Goal: Task Accomplishment & Management: Manage account settings

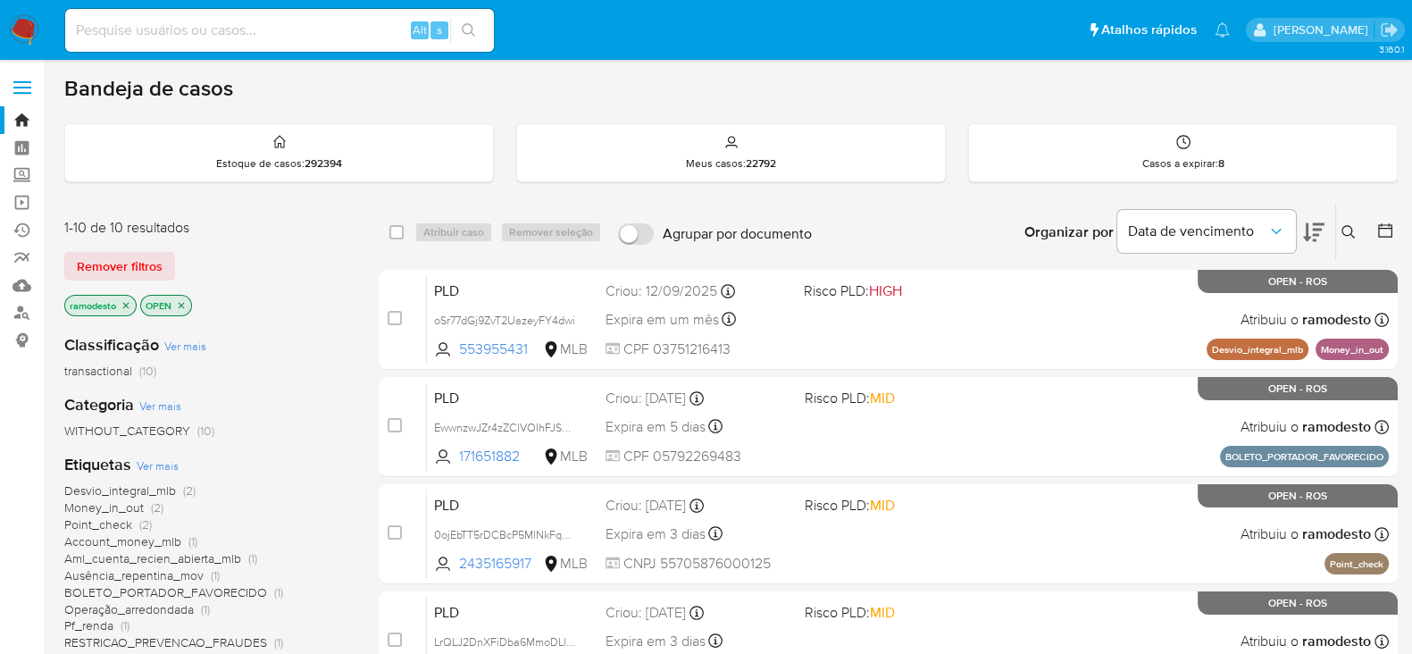
click at [127, 300] on icon "close-filter" at bounding box center [126, 305] width 11 height 11
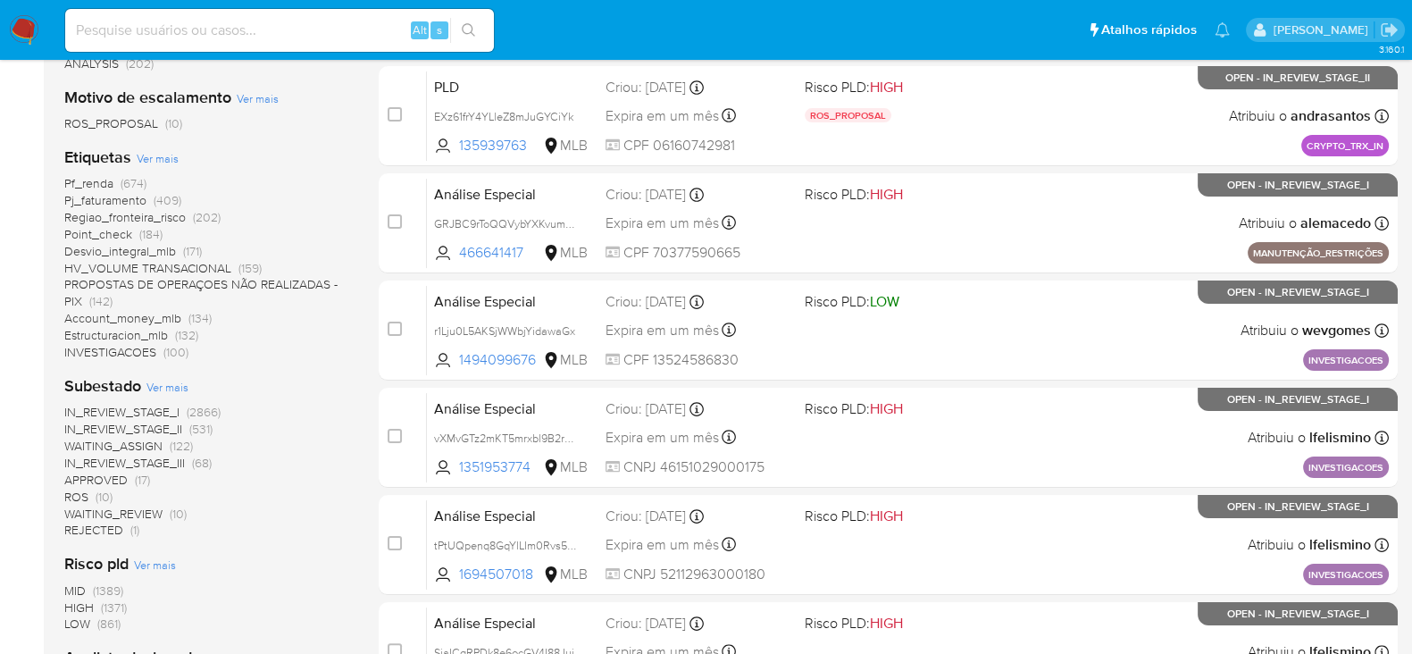
scroll to position [446, 0]
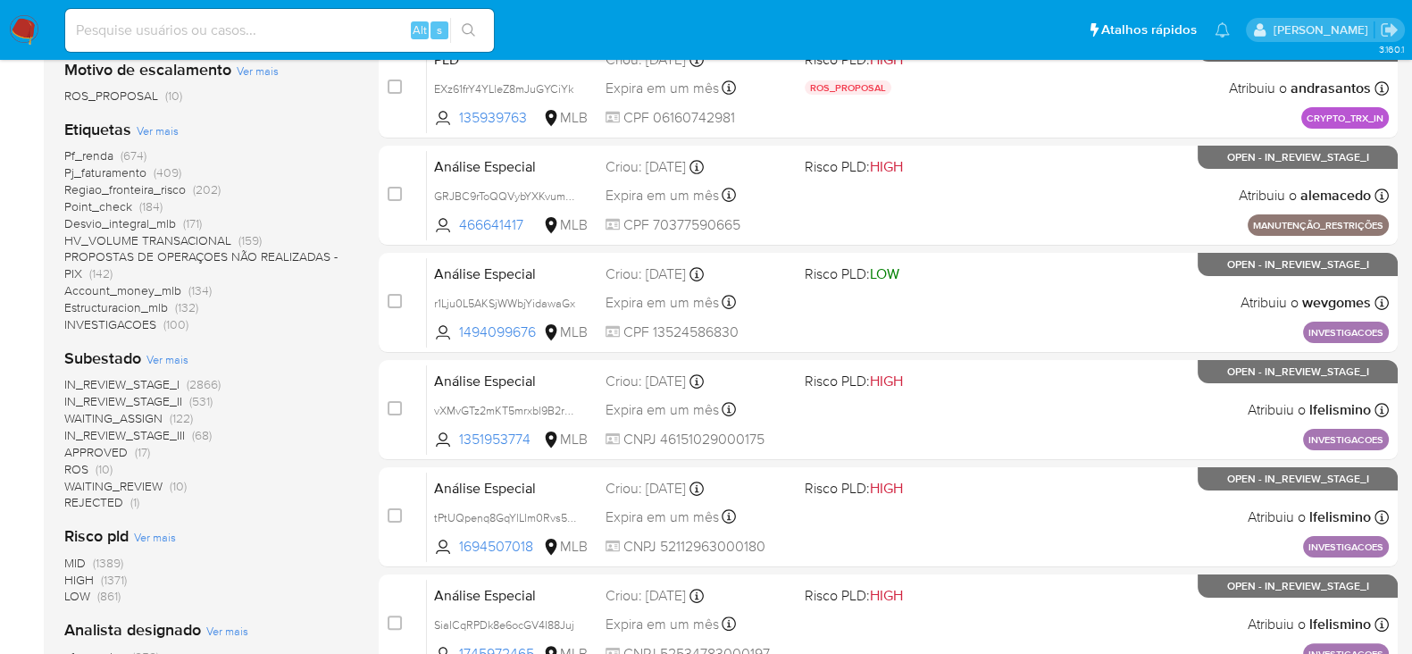
click at [67, 466] on span "ROS" at bounding box center [76, 469] width 24 height 18
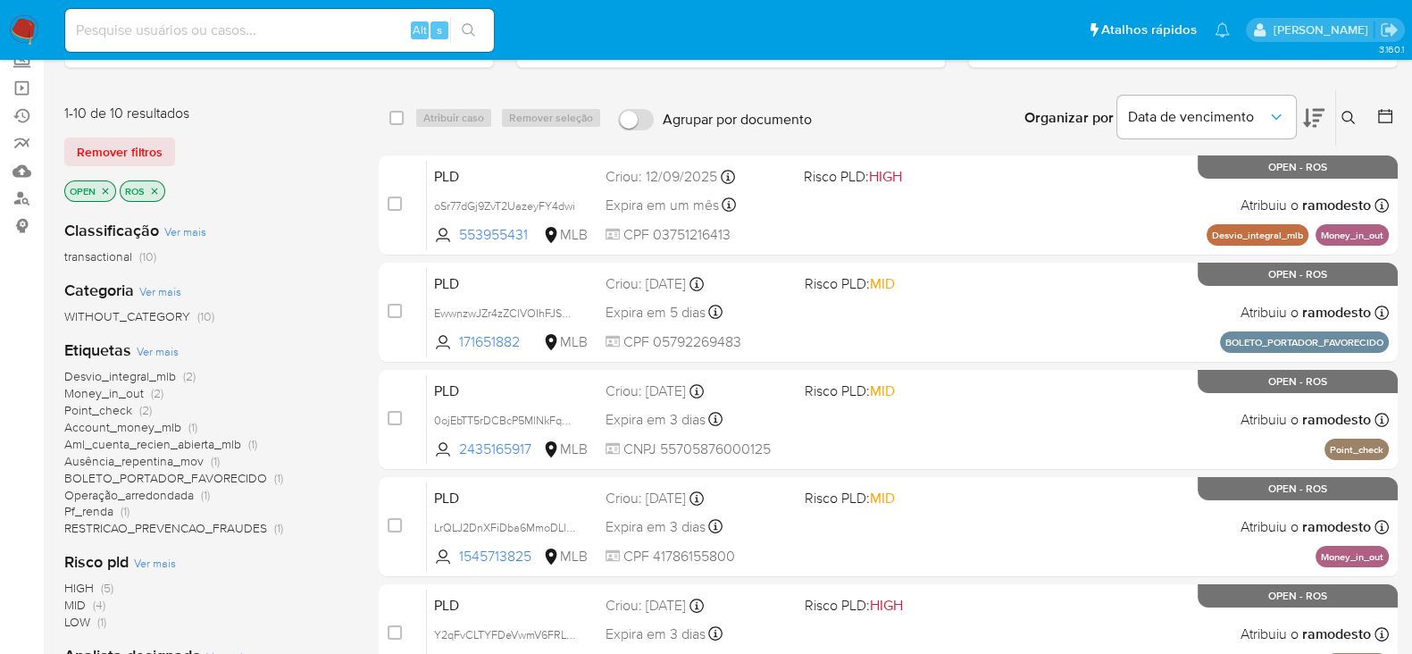
scroll to position [111, 0]
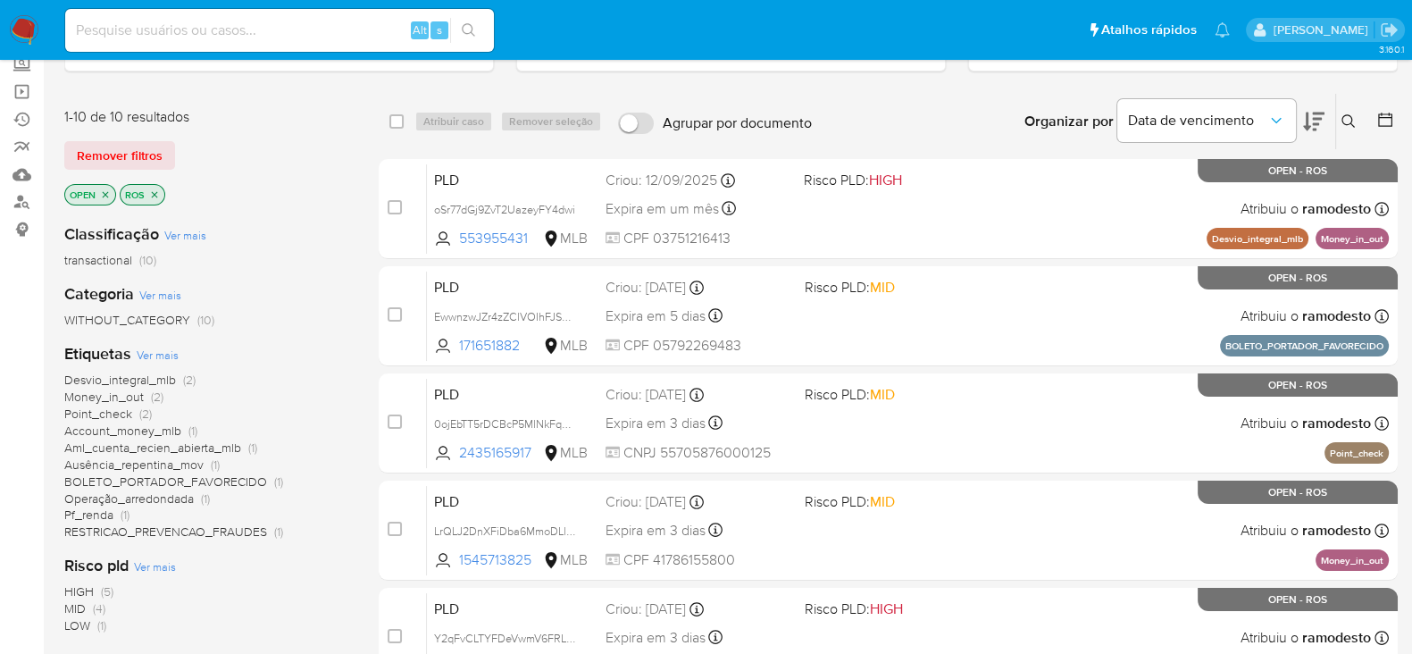
click at [152, 196] on icon "close-filter" at bounding box center [154, 194] width 11 height 11
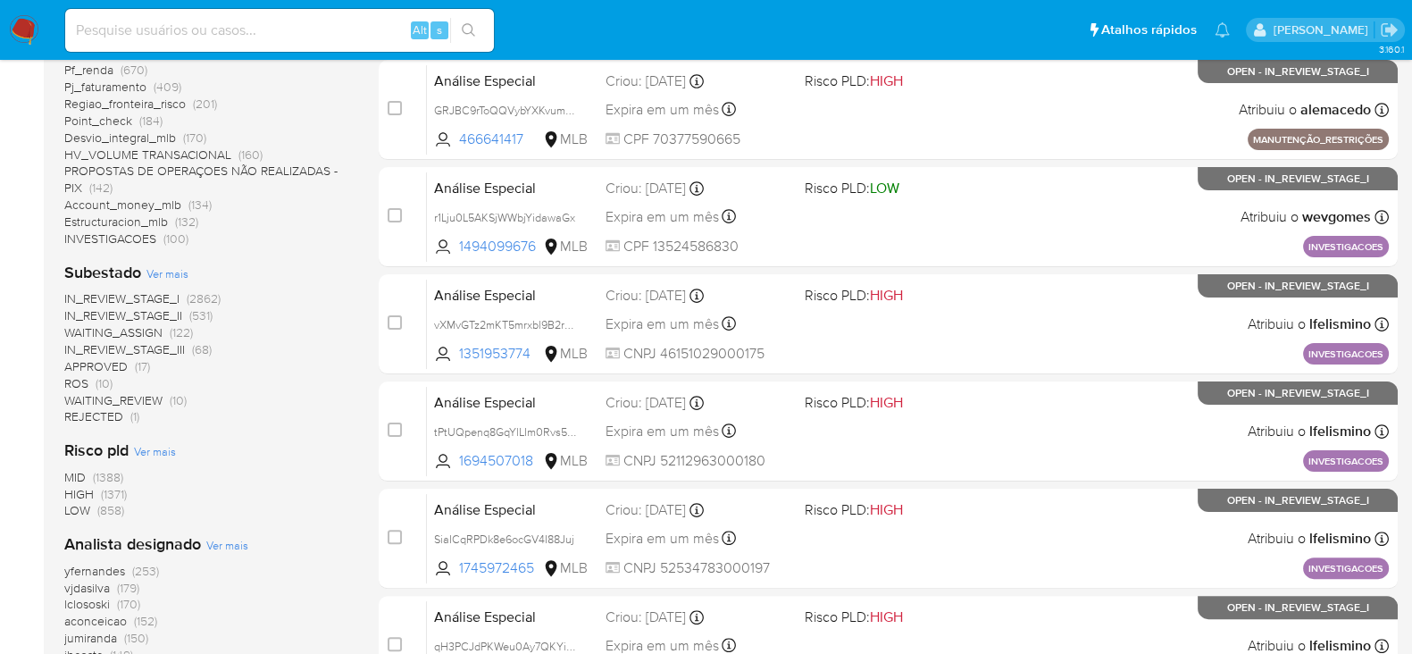
scroll to position [558, 0]
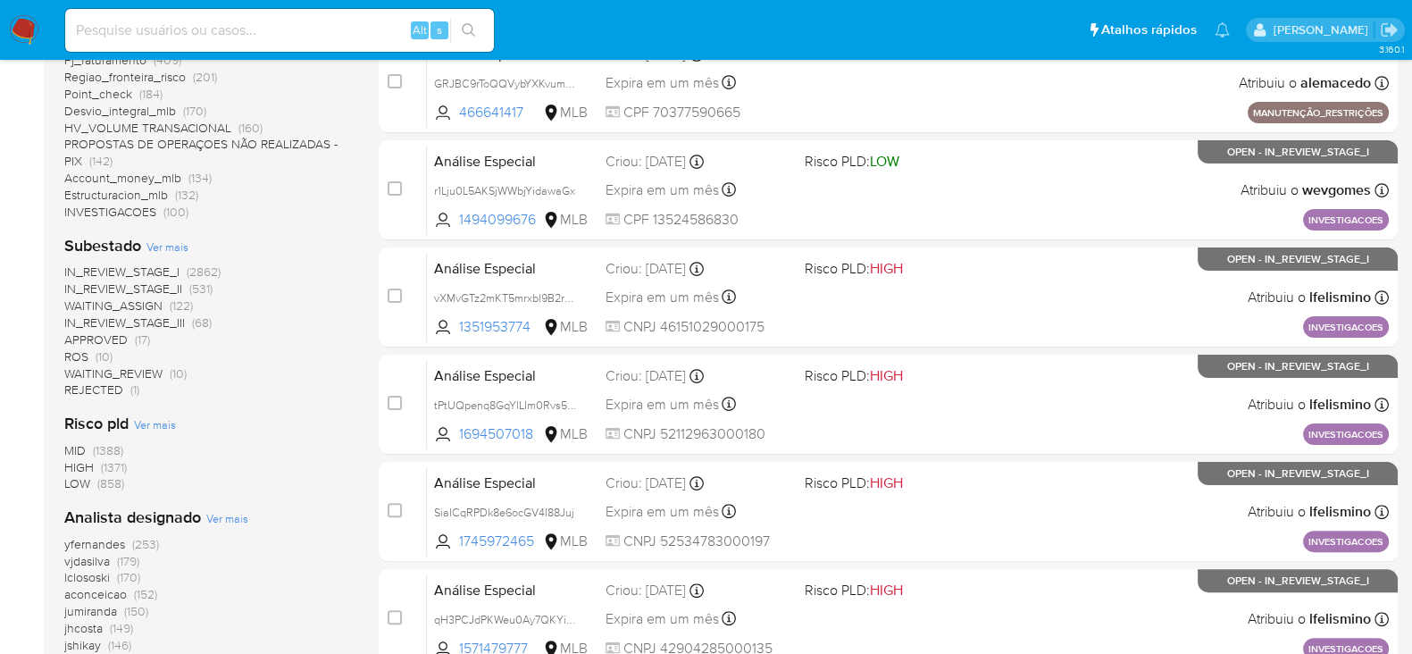
click at [74, 355] on span "ROS" at bounding box center [76, 356] width 24 height 18
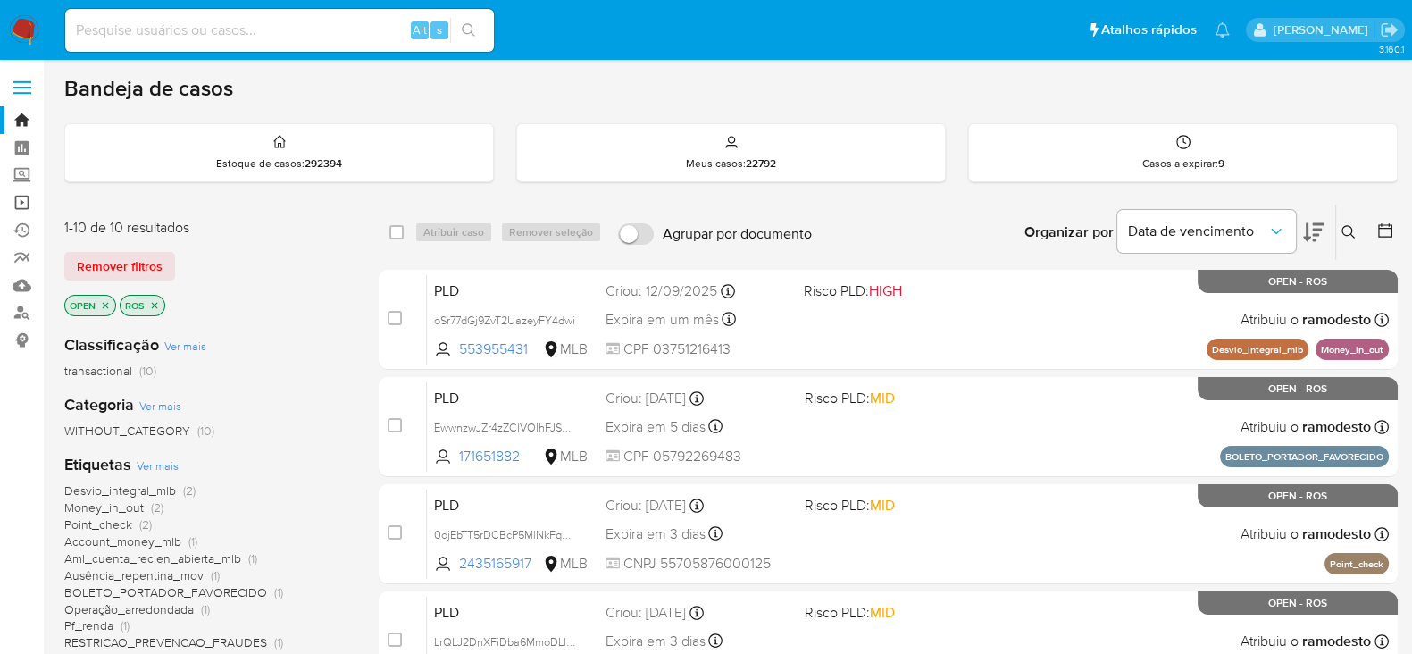
click at [34, 198] on link "Operações em massa" at bounding box center [106, 202] width 213 height 28
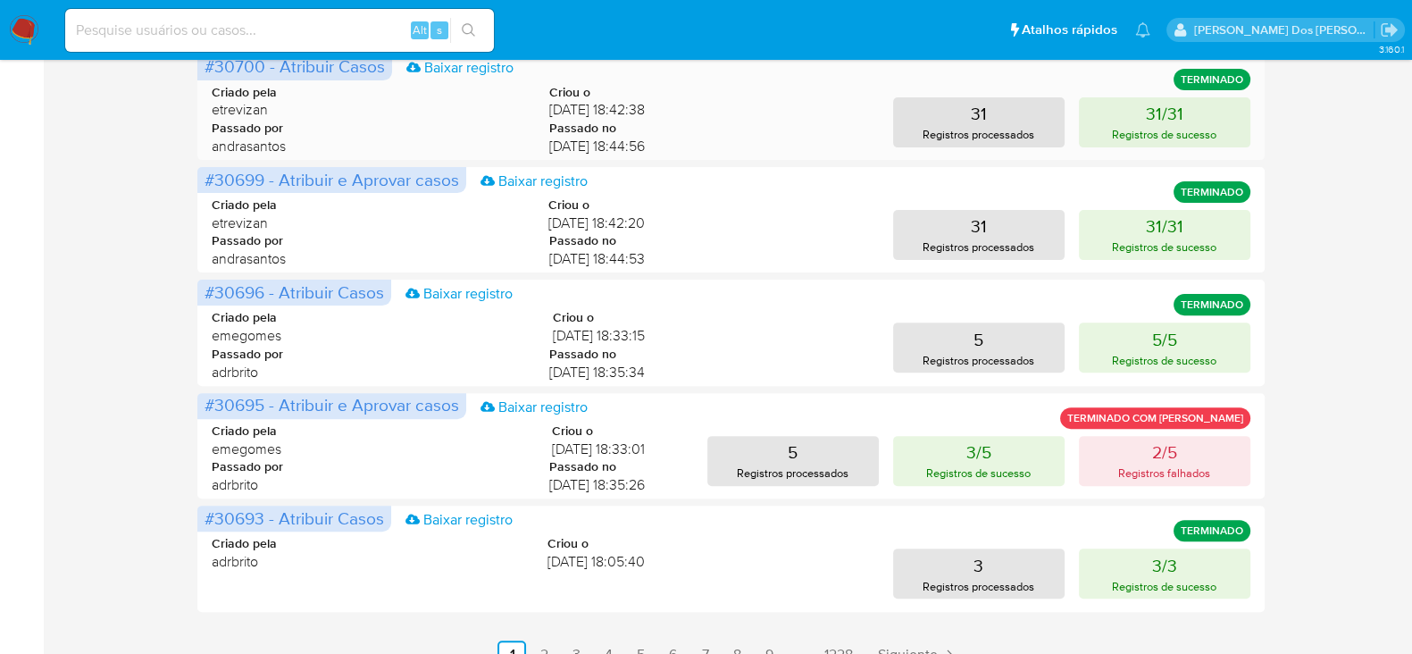
scroll to position [780, 0]
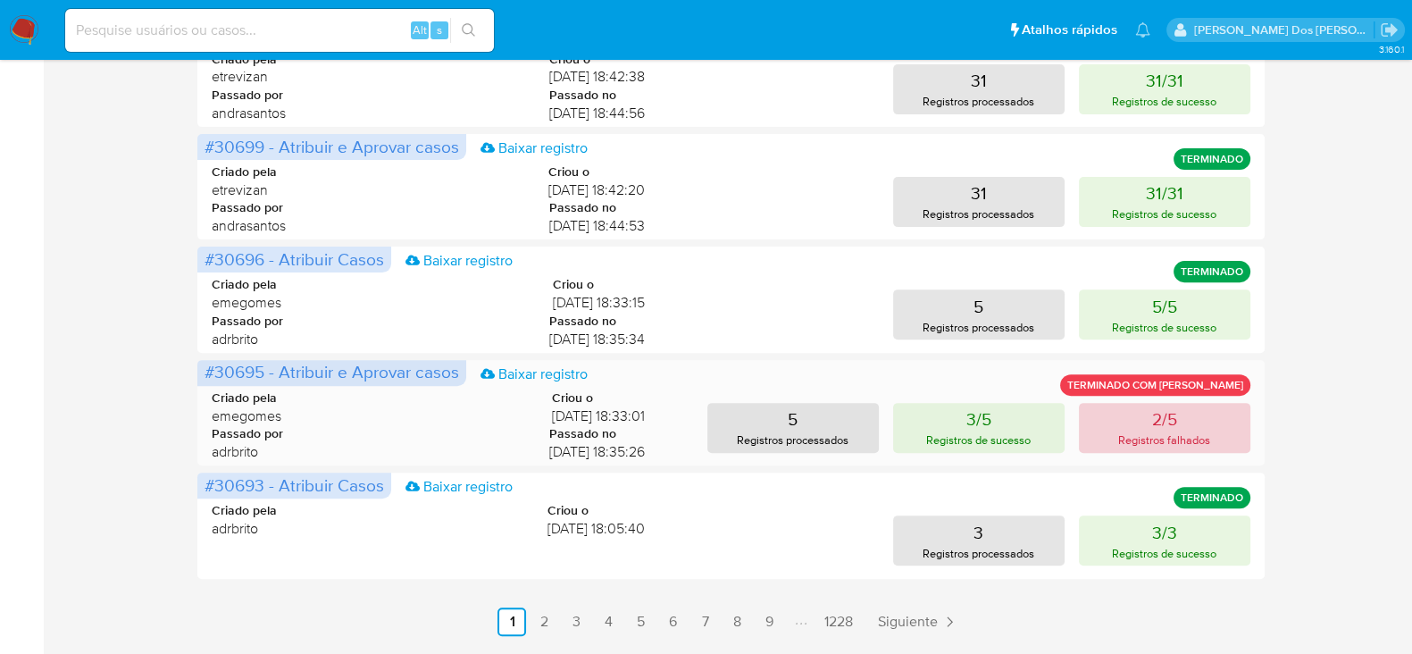
click at [1174, 424] on p "2/5" at bounding box center [1164, 418] width 25 height 25
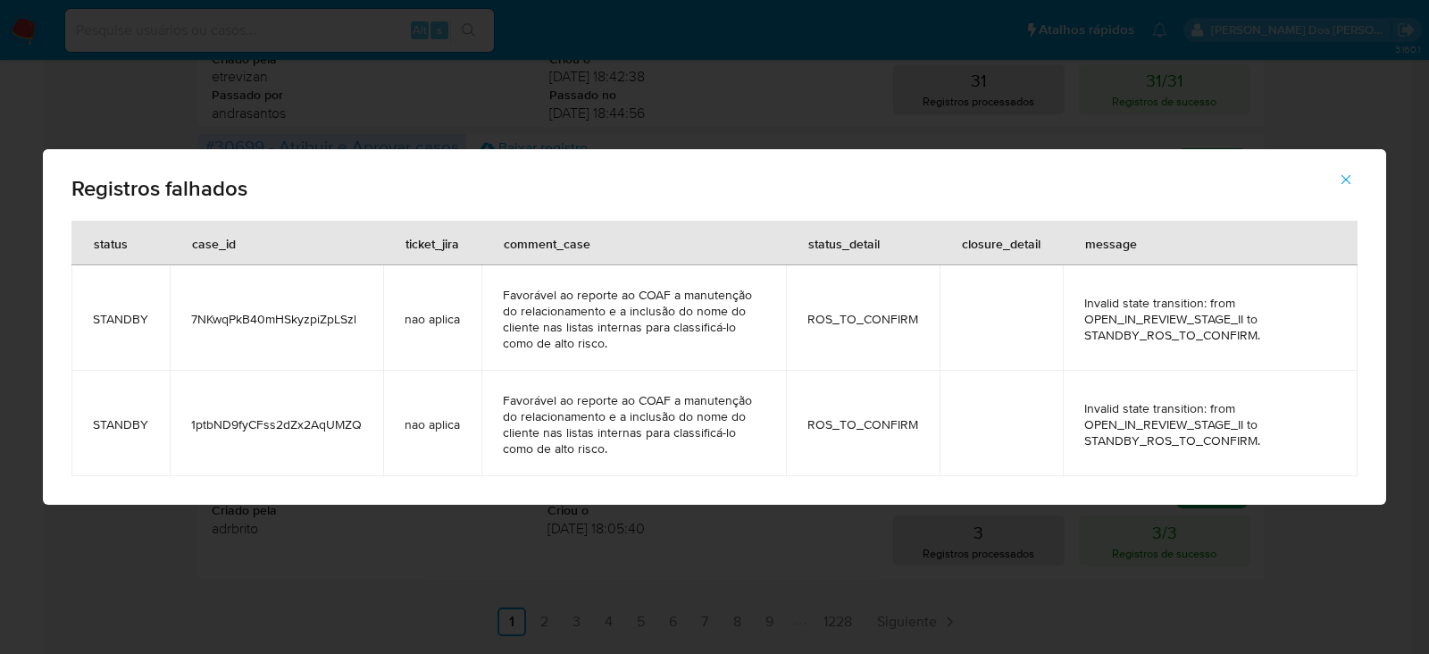
click at [1339, 174] on icon "button" at bounding box center [1346, 179] width 16 height 16
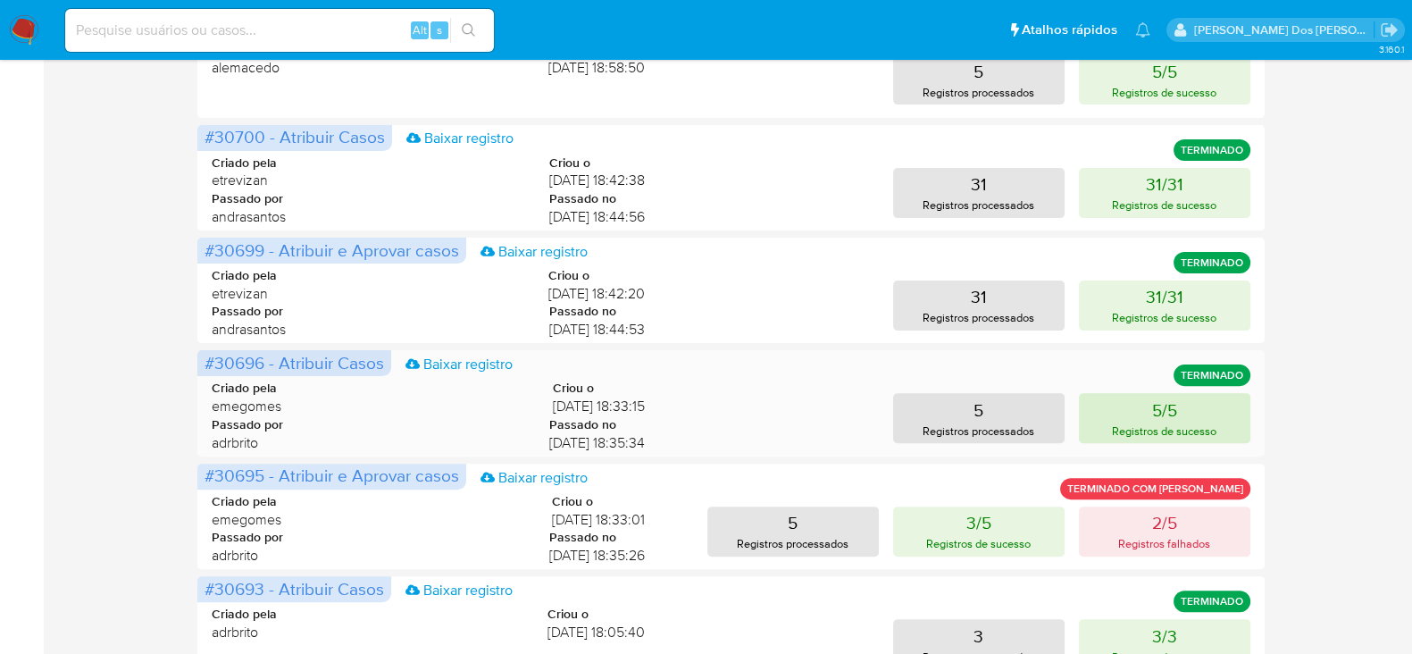
scroll to position [838, 0]
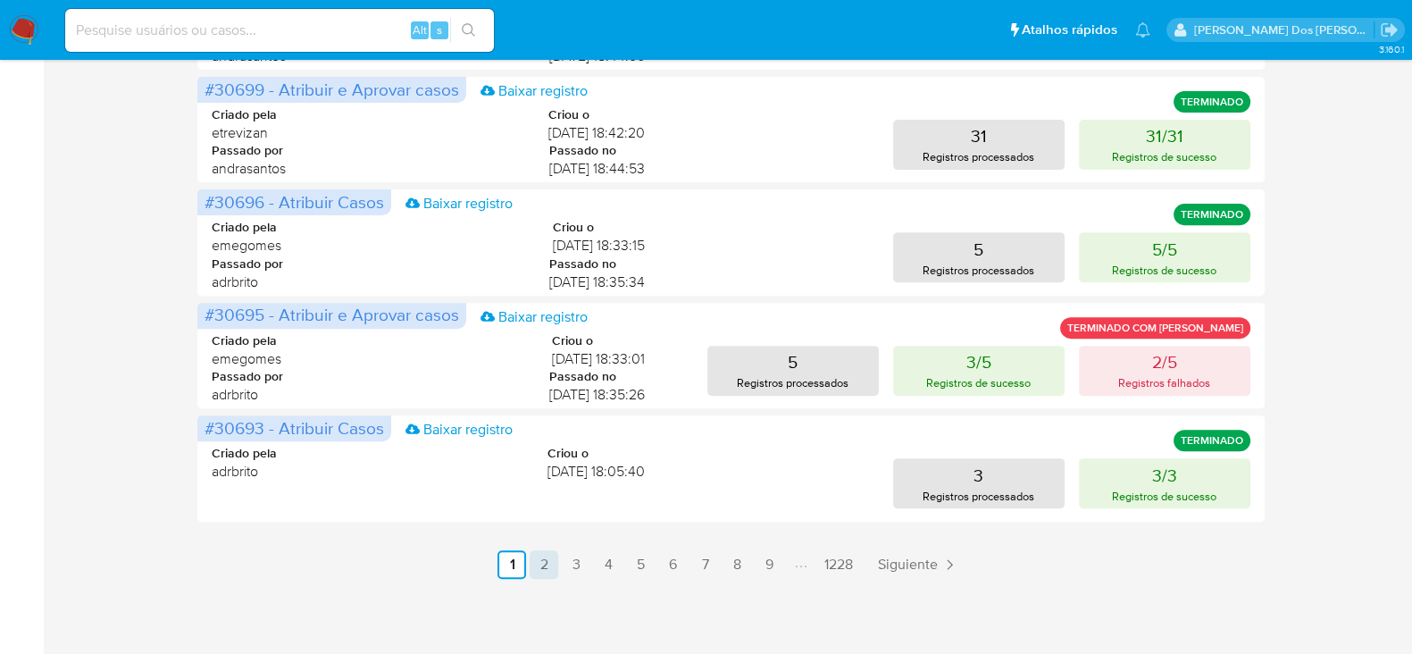
click at [542, 567] on link "2" at bounding box center [544, 564] width 29 height 29
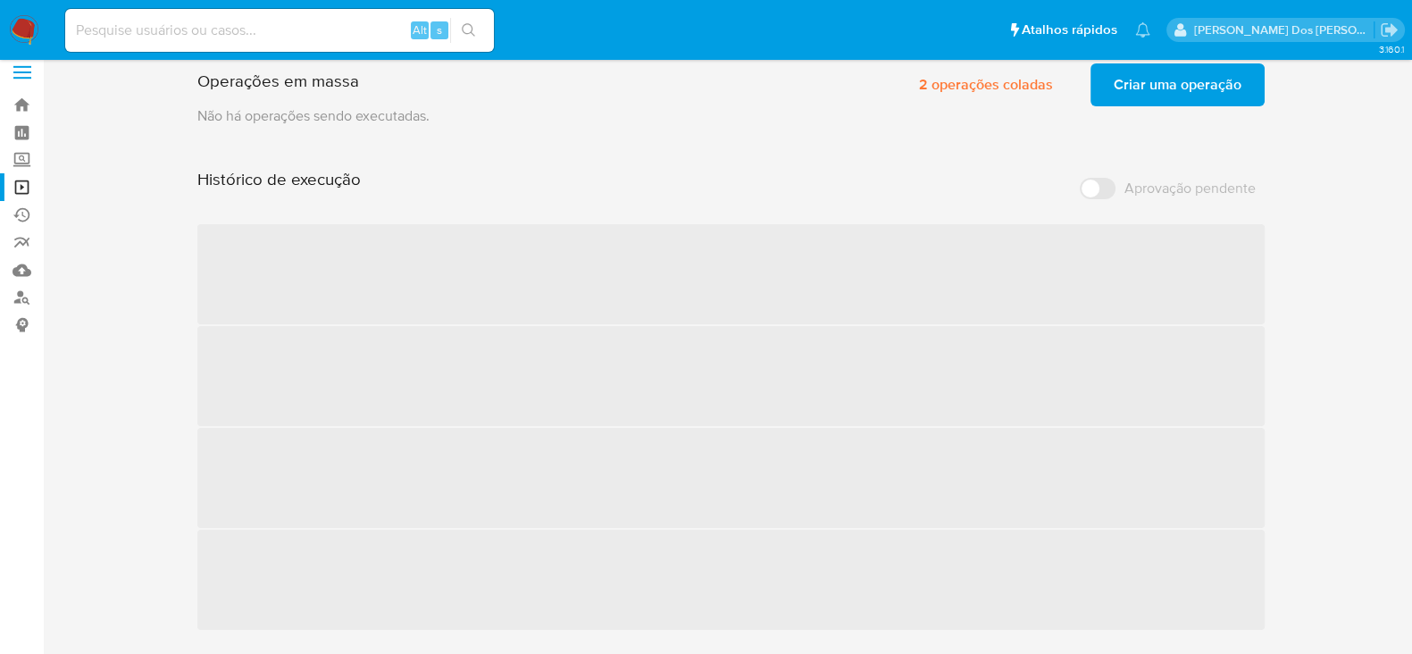
scroll to position [0, 0]
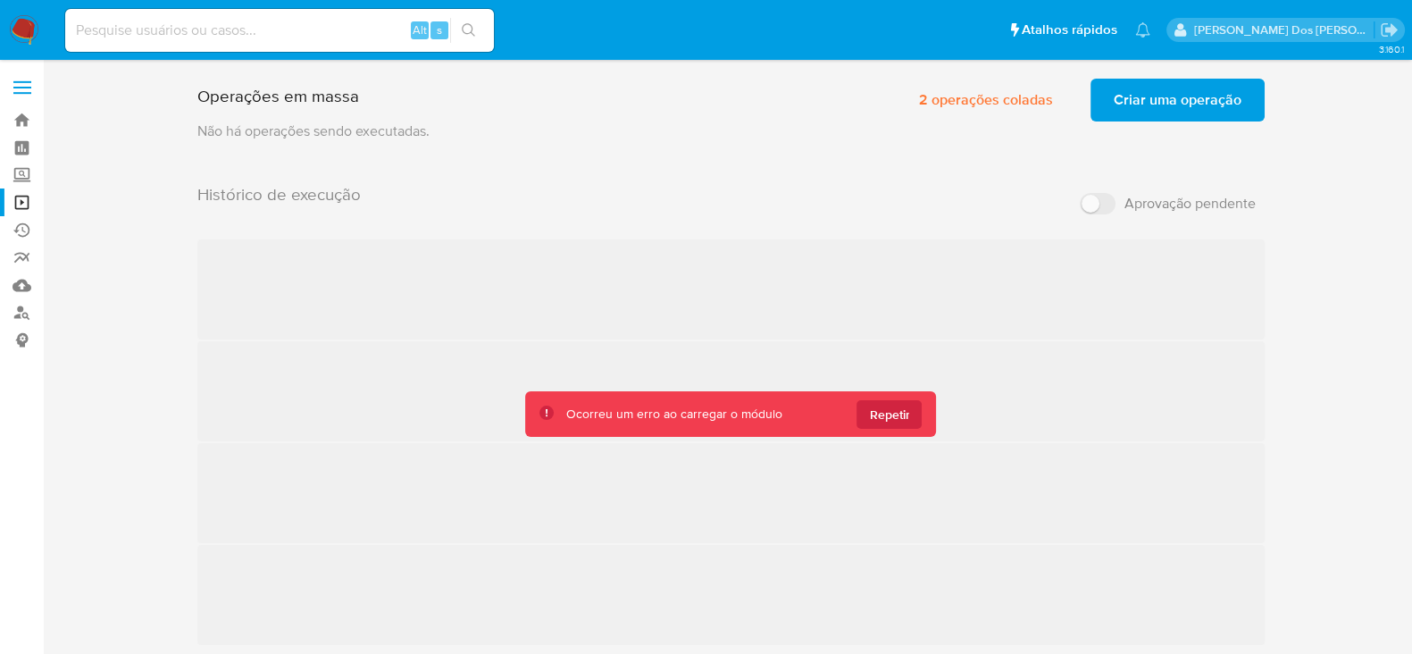
click at [897, 416] on span "Repetir" at bounding box center [889, 414] width 40 height 29
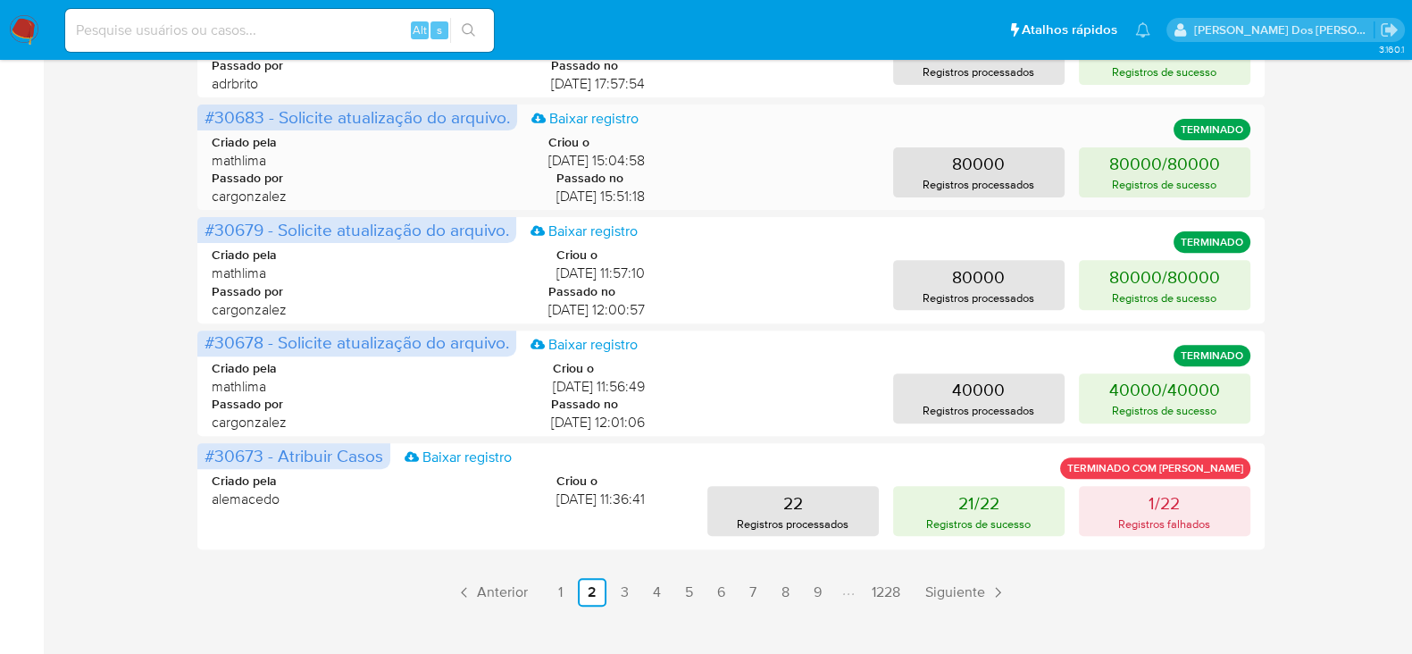
scroll to position [838, 0]
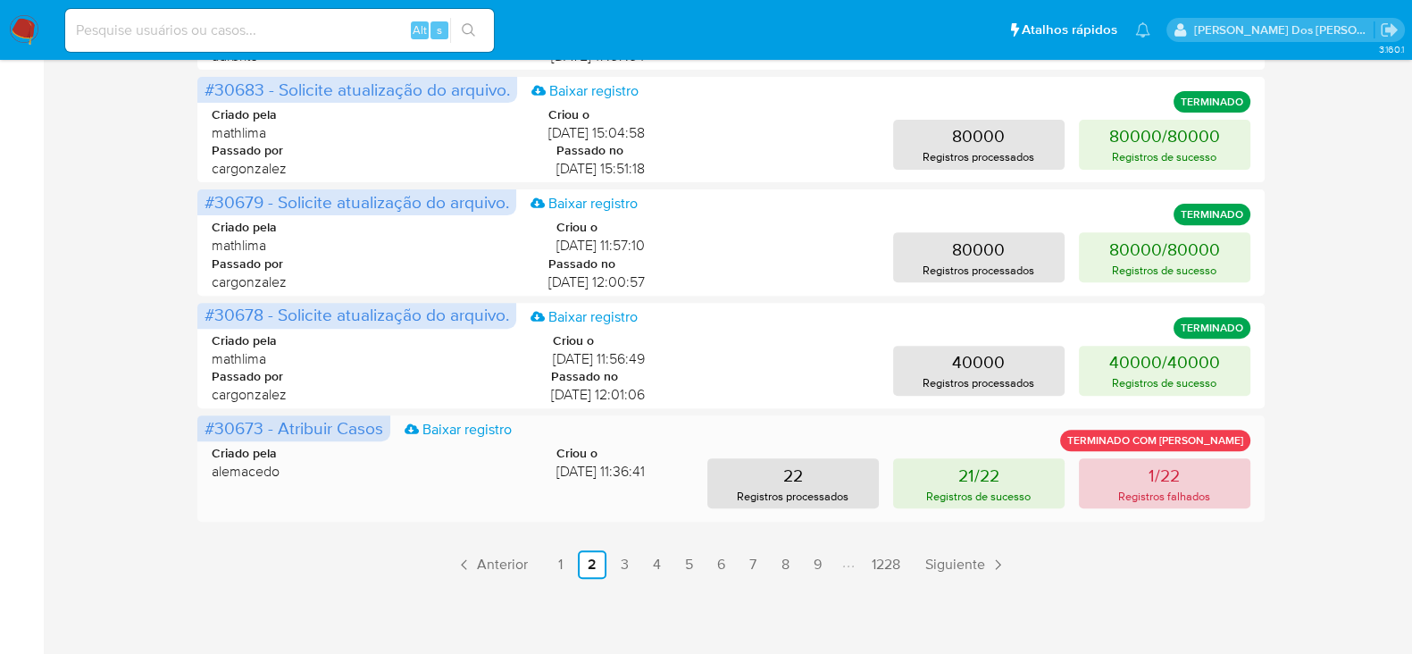
click at [1191, 476] on button "1/22 Registros falhados" at bounding box center [1164, 483] width 171 height 50
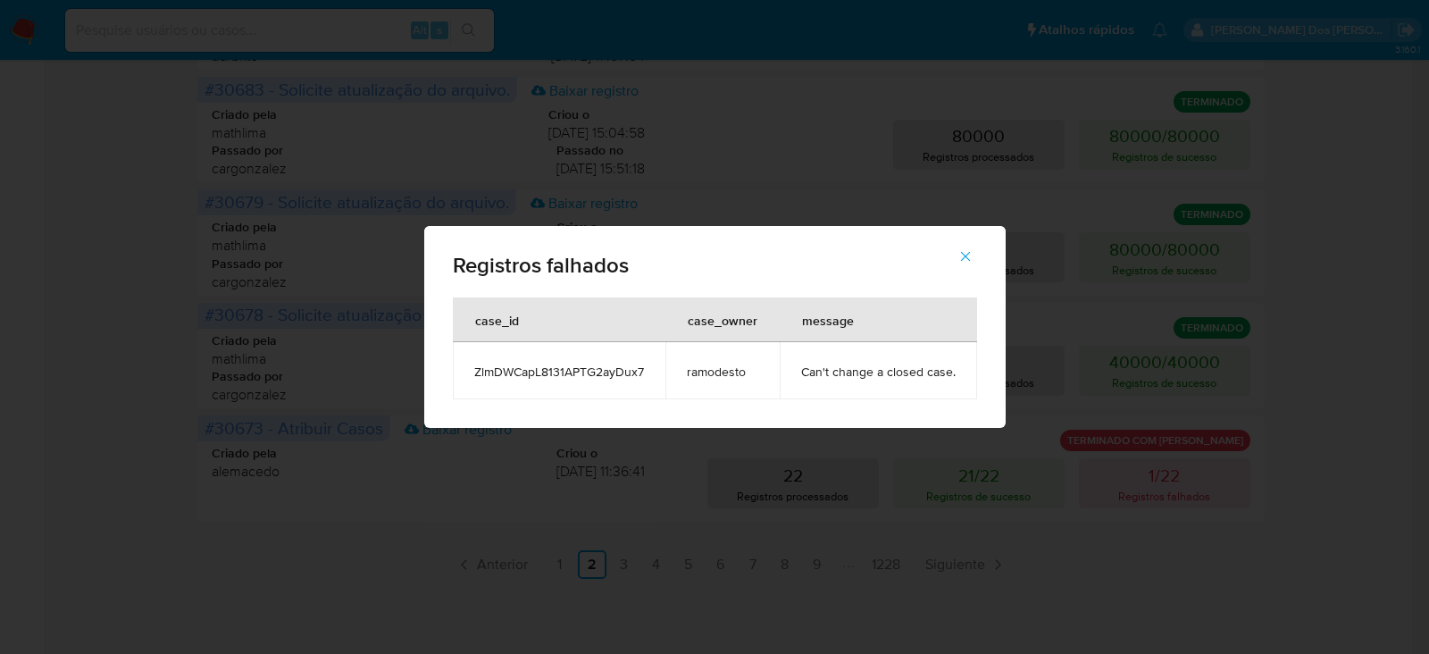
click at [964, 251] on icon "button" at bounding box center [965, 256] width 16 height 16
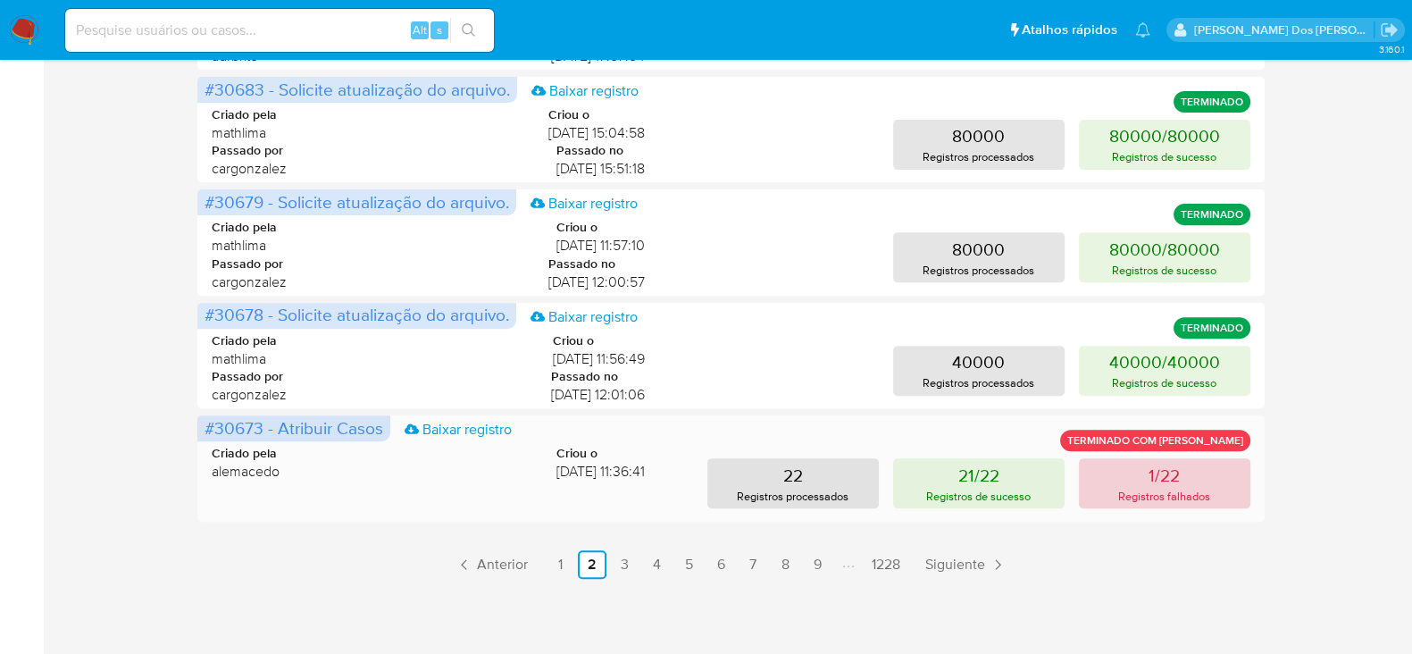
click at [1156, 492] on p "Registros falhados" at bounding box center [1164, 496] width 92 height 17
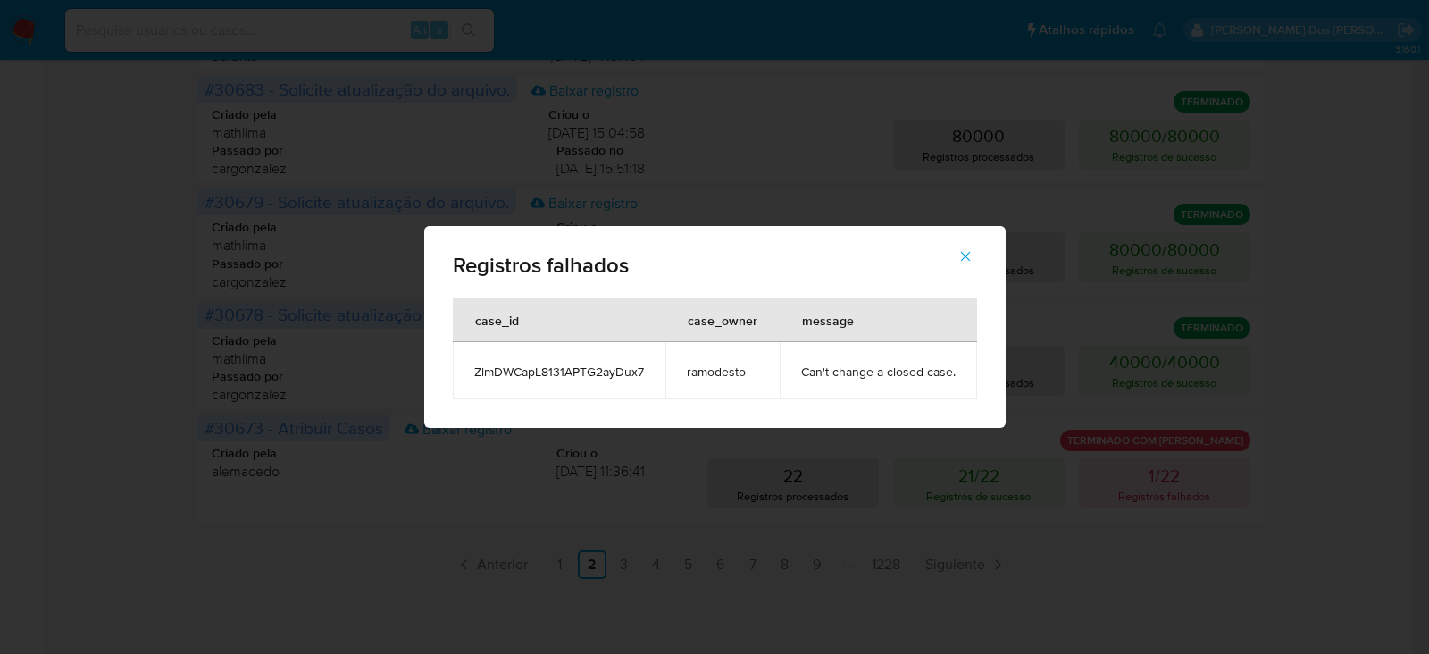
drag, startPoint x: 649, startPoint y: 368, endPoint x: 471, endPoint y: 365, distance: 178.6
click at [471, 365] on td "ZlmDWCapL8131APTG2ayDux7" at bounding box center [559, 370] width 213 height 57
drag, startPoint x: 973, startPoint y: 253, endPoint x: 951, endPoint y: 261, distance: 23.7
click at [972, 253] on button "button" at bounding box center [965, 256] width 63 height 43
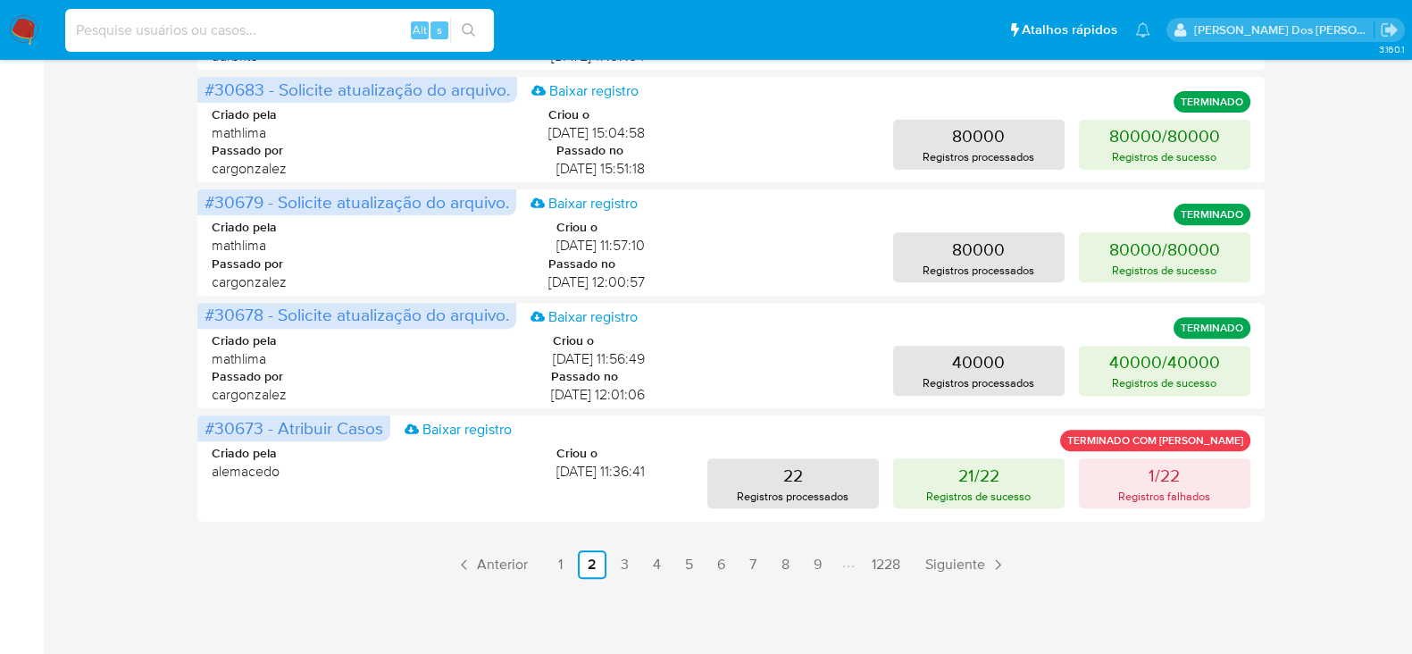
click at [130, 20] on input at bounding box center [279, 30] width 429 height 23
paste input "ZlmDWCapL8131APTG2ayDux7"
type input "ZlmDWCapL8131APTG2ayDux7"
click at [473, 28] on icon "search-icon" at bounding box center [469, 30] width 14 height 14
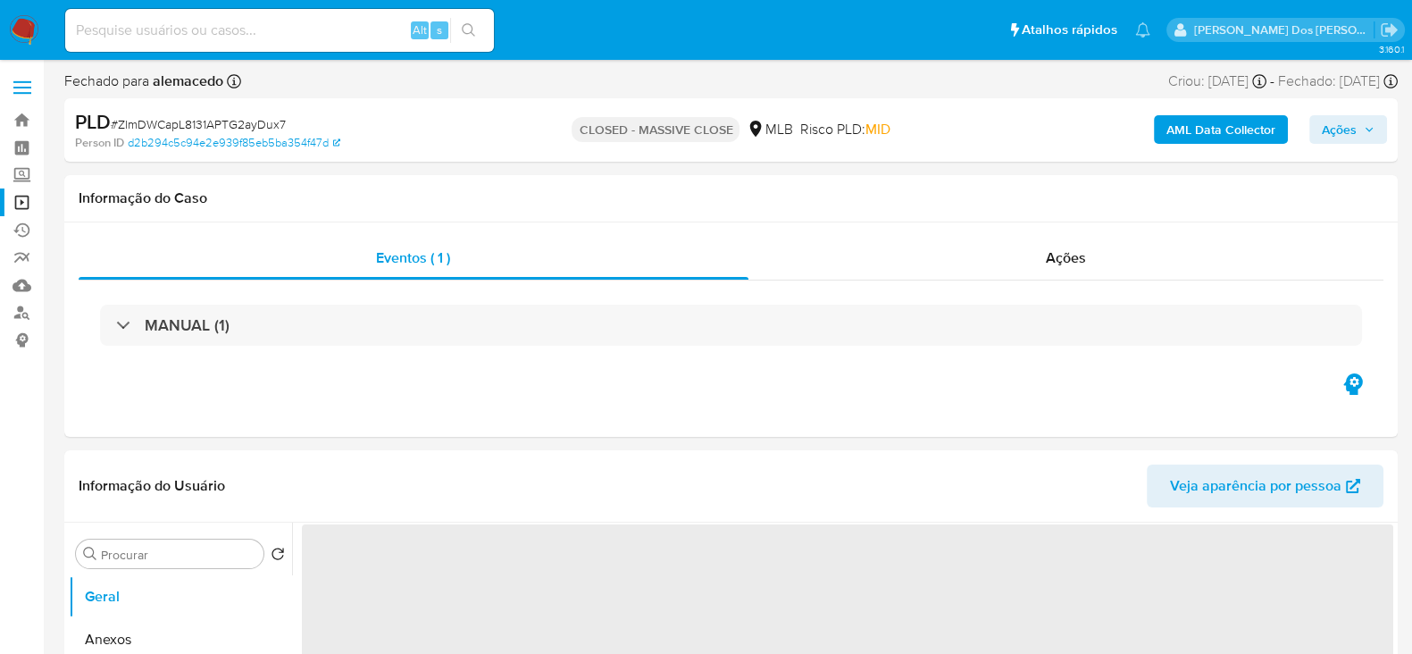
select select "10"
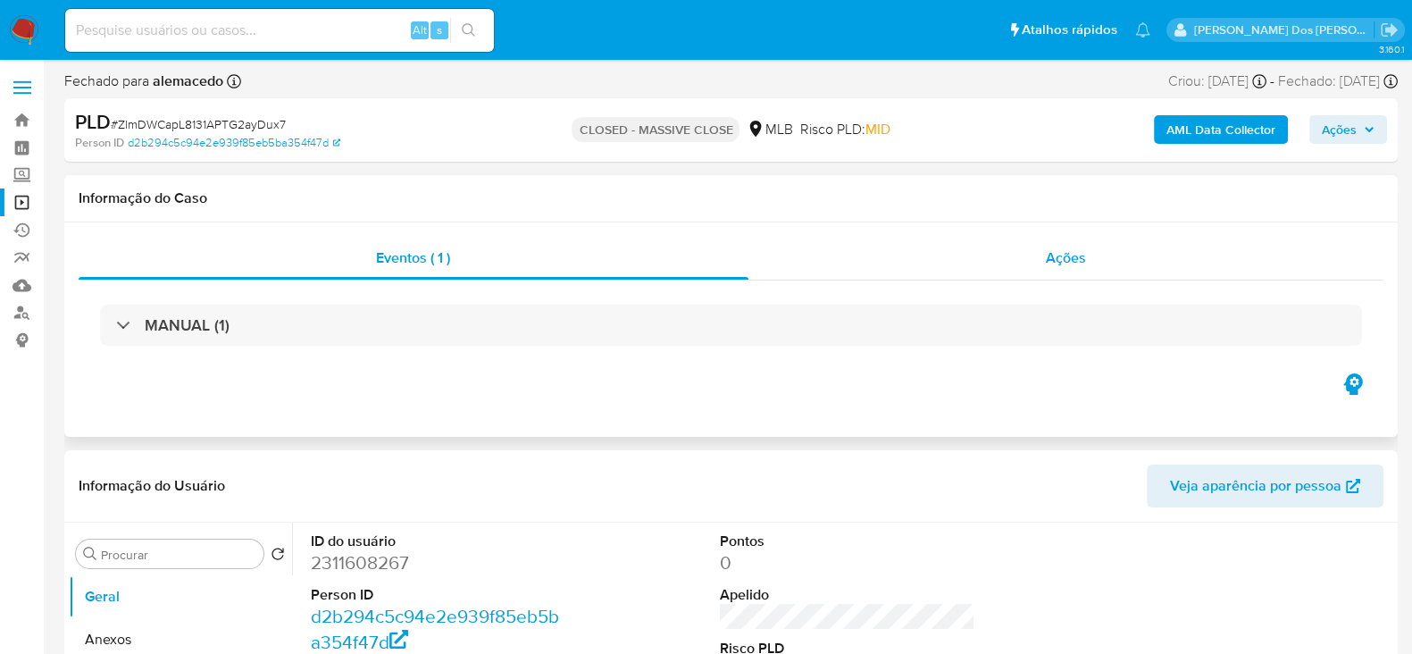
click at [1067, 260] on span "Ações" at bounding box center [1066, 257] width 40 height 21
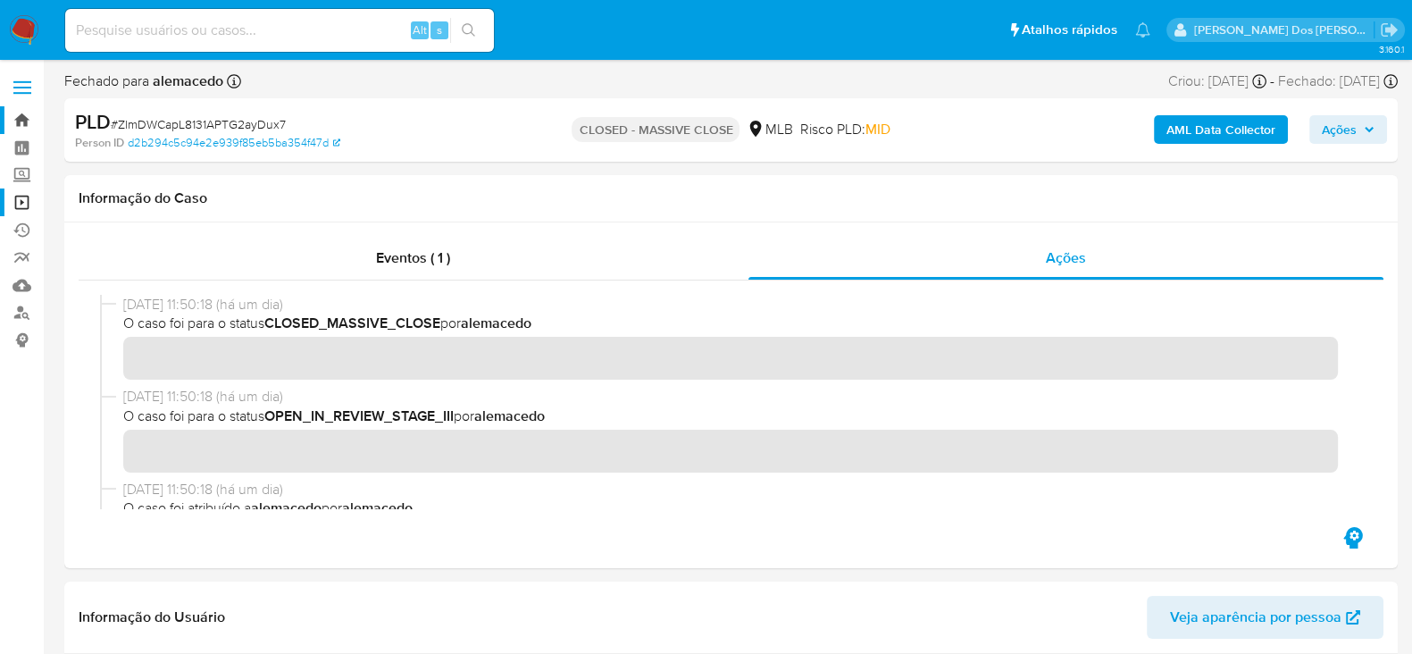
click at [22, 118] on link "Bandeja" at bounding box center [106, 120] width 213 height 28
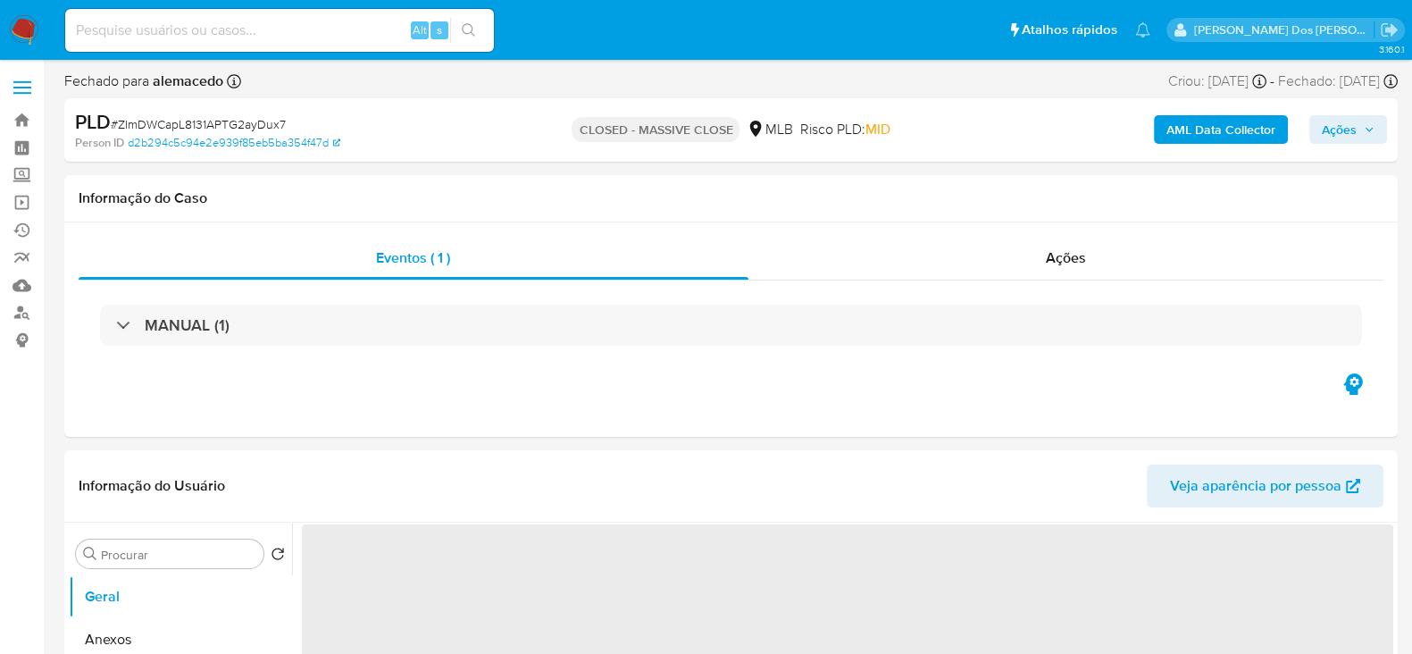
select select "10"
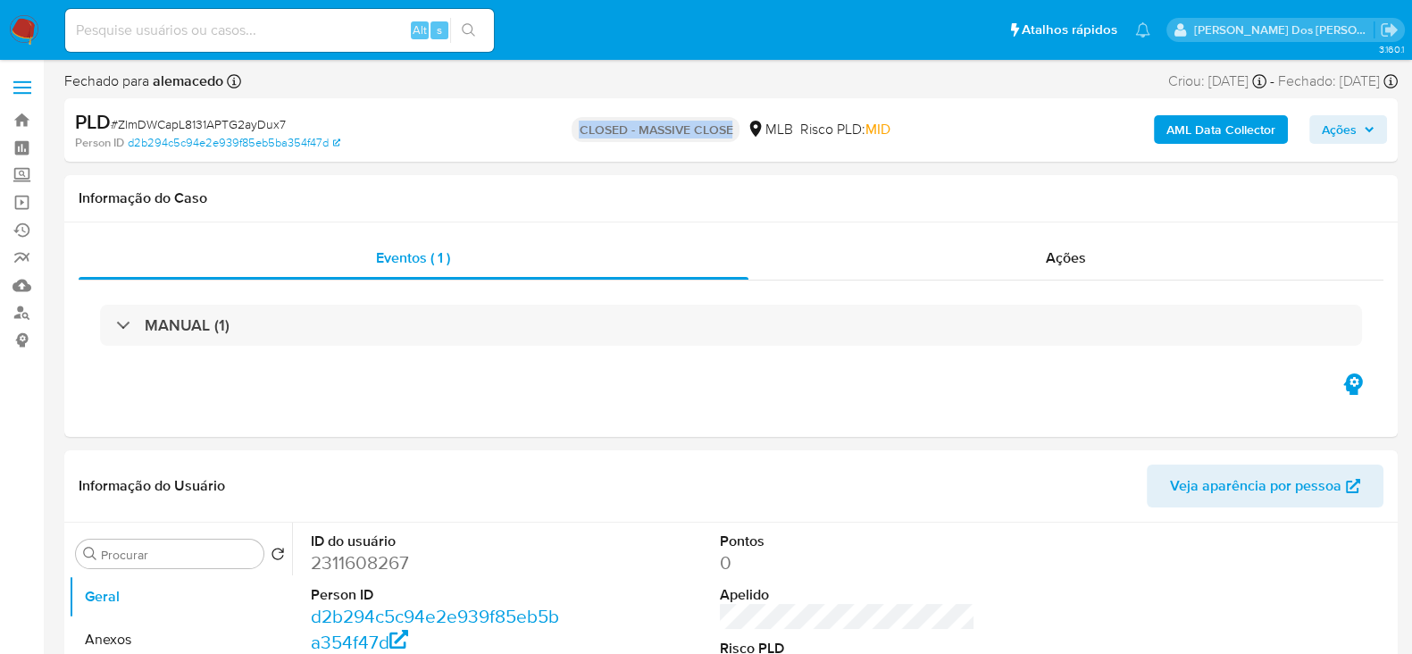
drag, startPoint x: 730, startPoint y: 131, endPoint x: 576, endPoint y: 136, distance: 153.7
click at [576, 136] on p "CLOSED - MASSIVE CLOSE" at bounding box center [656, 129] width 168 height 25
click at [825, 246] on div "Ações" at bounding box center [1066, 258] width 636 height 43
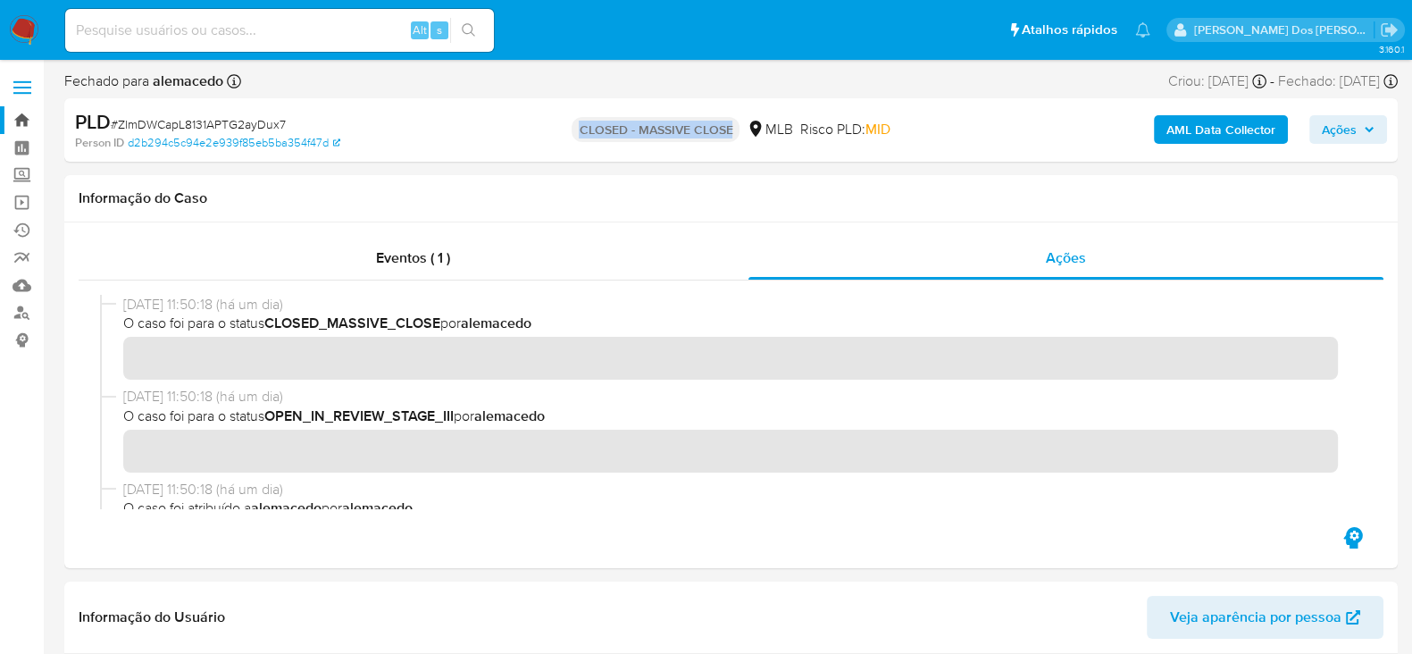
click at [23, 118] on link "Bandeja" at bounding box center [106, 120] width 213 height 28
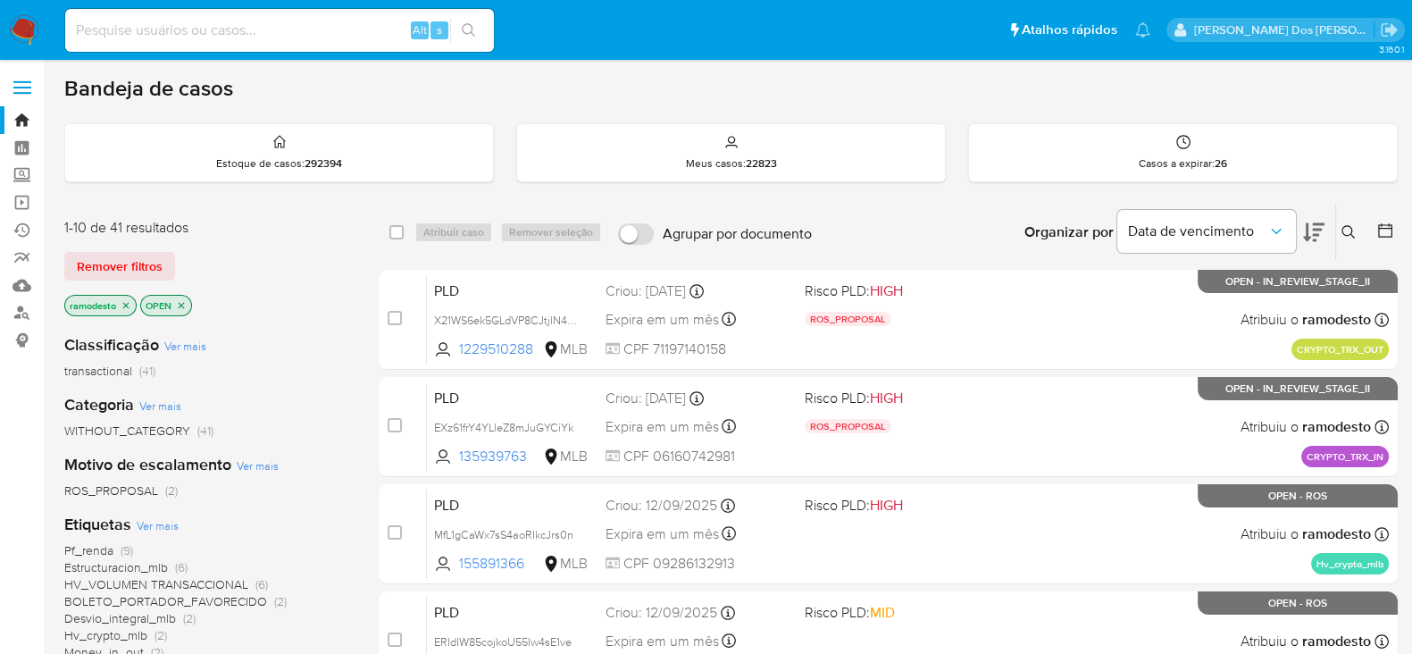
click at [1345, 234] on icon at bounding box center [1348, 232] width 14 height 14
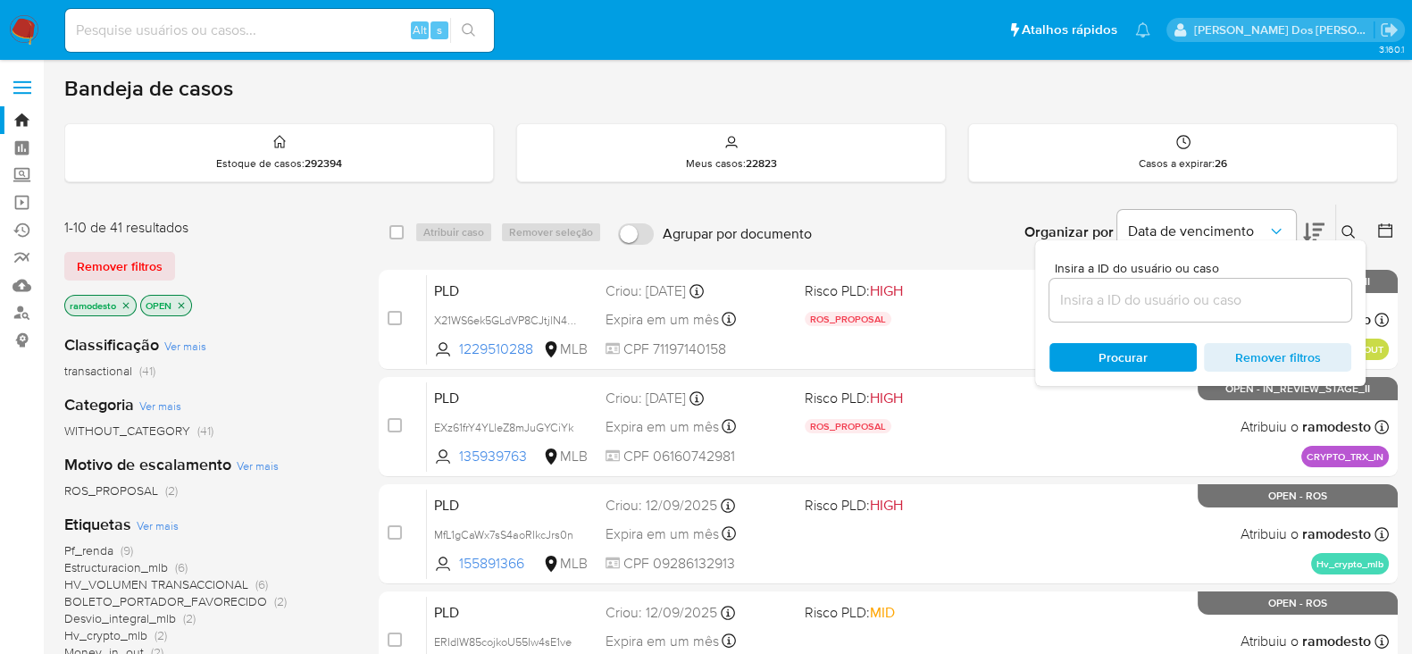
click at [1263, 311] on div at bounding box center [1200, 300] width 302 height 43
click at [1264, 296] on input at bounding box center [1200, 299] width 302 height 23
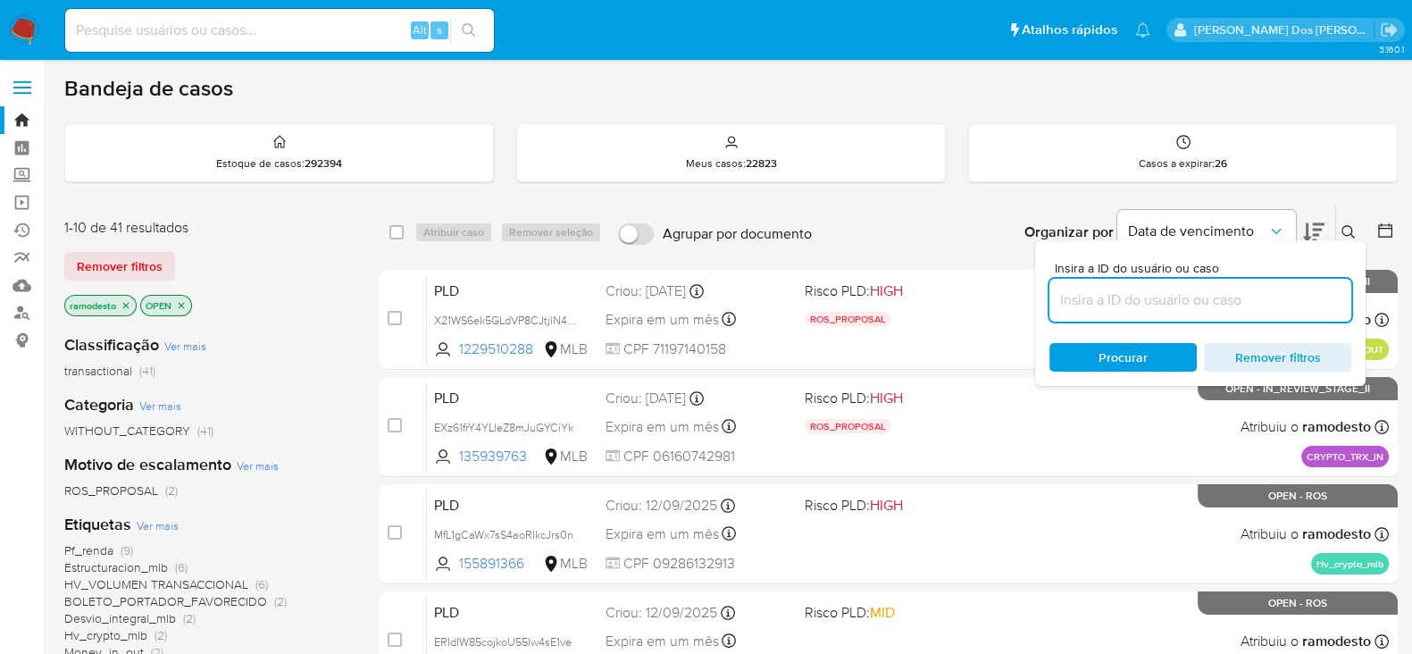
paste input "dpW9EoGTOA4Ldo5DcBsLoBhH"
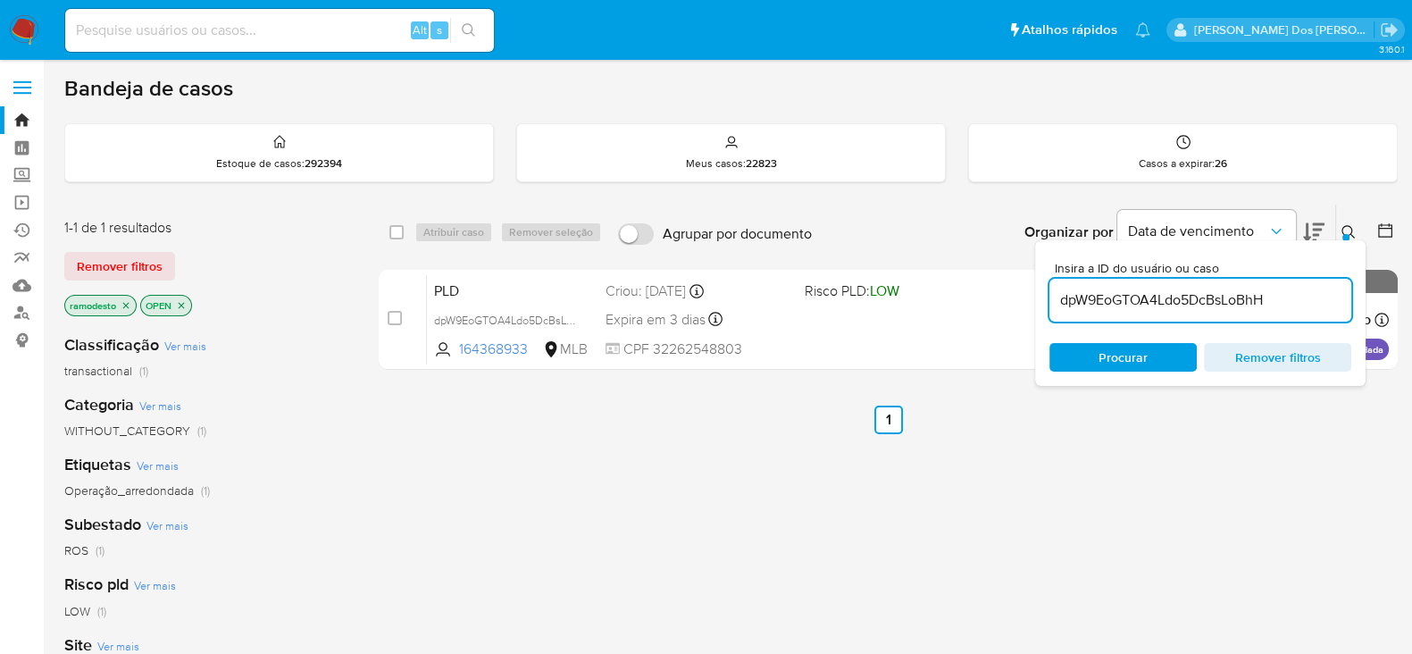
click at [1336, 229] on button at bounding box center [1350, 231] width 29 height 21
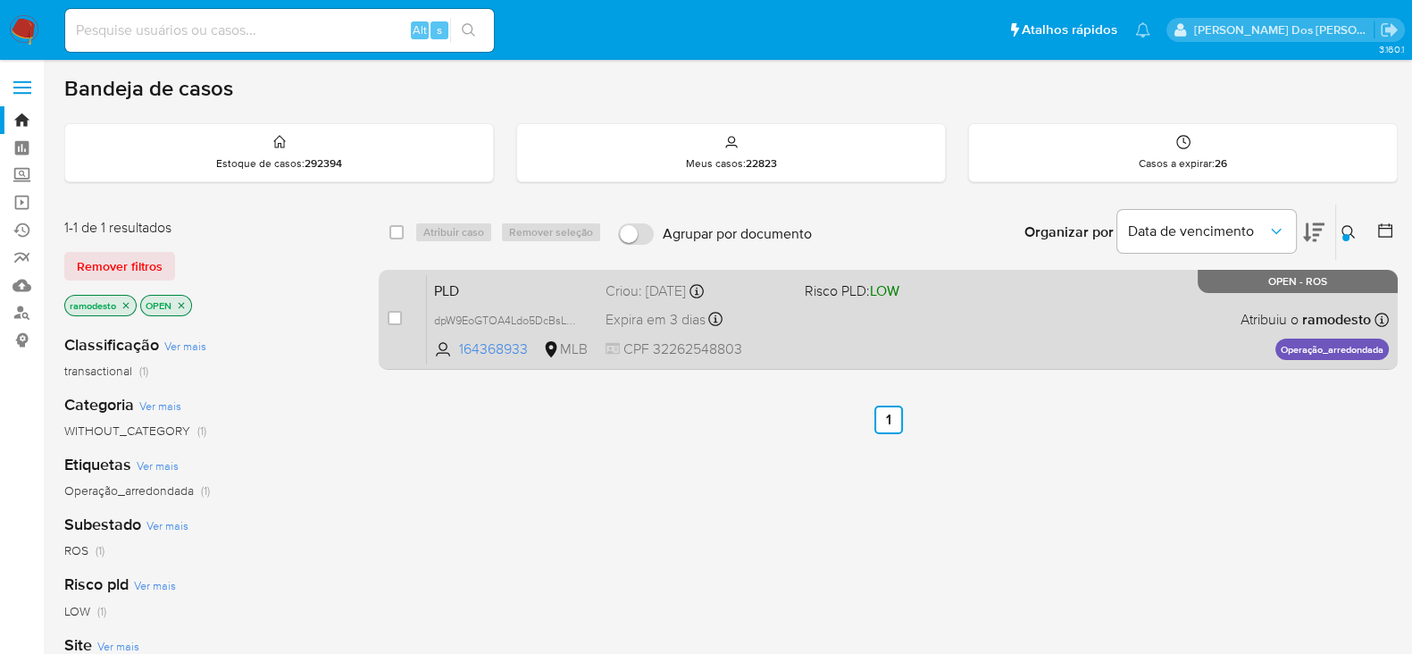
click at [967, 337] on div "PLD dpW9EoGTOA4Ldo5DcBsLoBhH 164368933 MLB Risco PLD: LOW Criou: 12/08/2025 Cri…" at bounding box center [908, 319] width 962 height 90
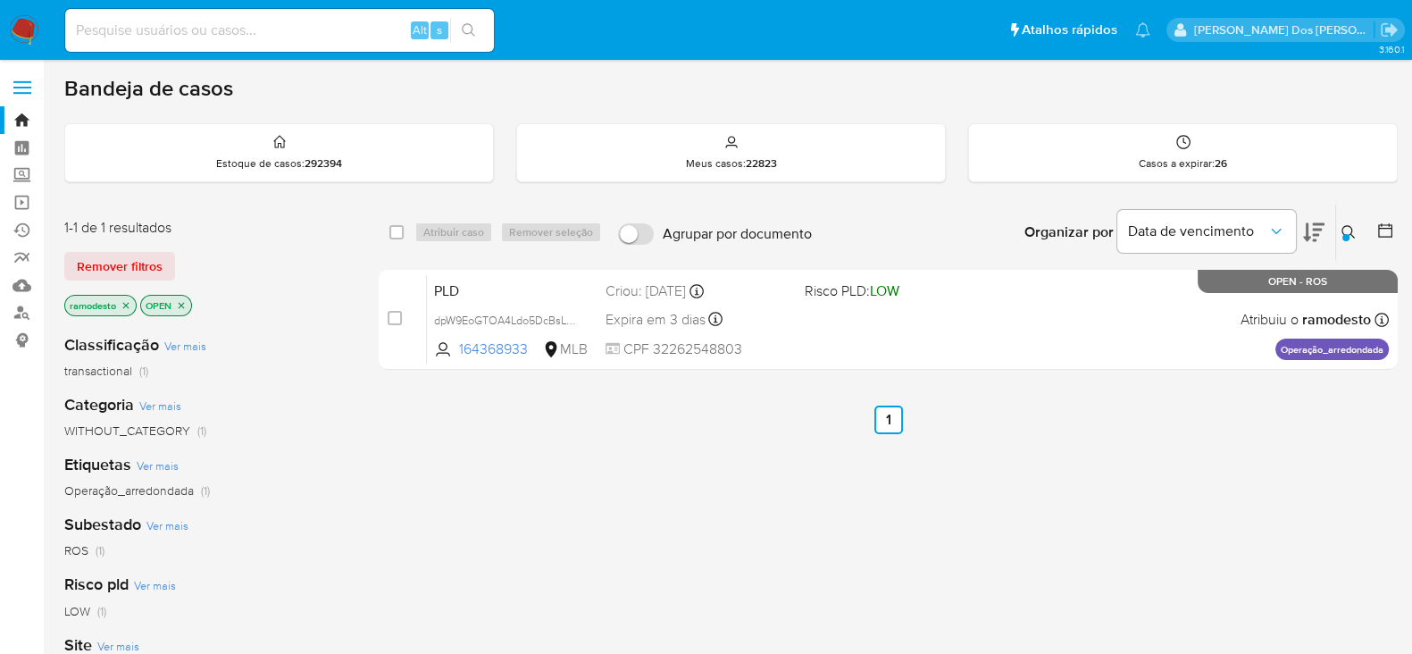
click at [1344, 225] on icon at bounding box center [1347, 231] width 13 height 13
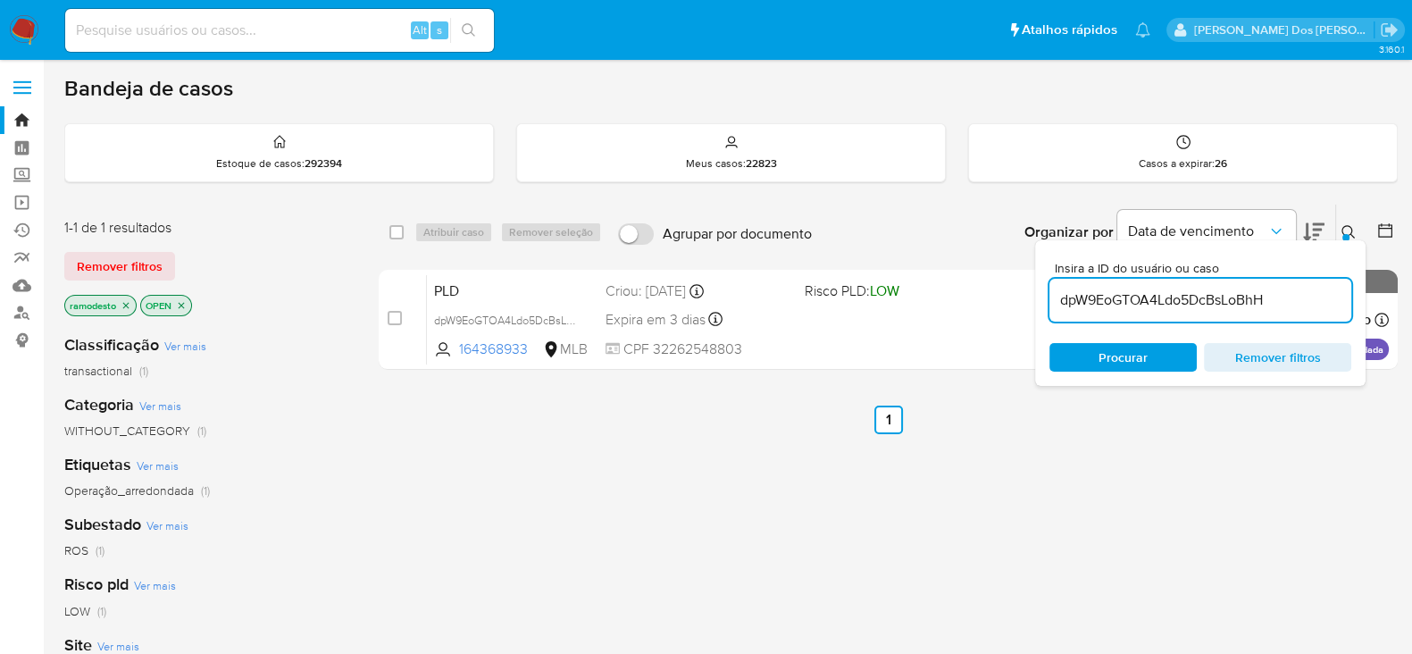
click at [1319, 301] on input "dpW9EoGTOA4Ldo5DcBsLoBhH" at bounding box center [1200, 299] width 302 height 23
click at [1343, 229] on icon at bounding box center [1348, 232] width 14 height 14
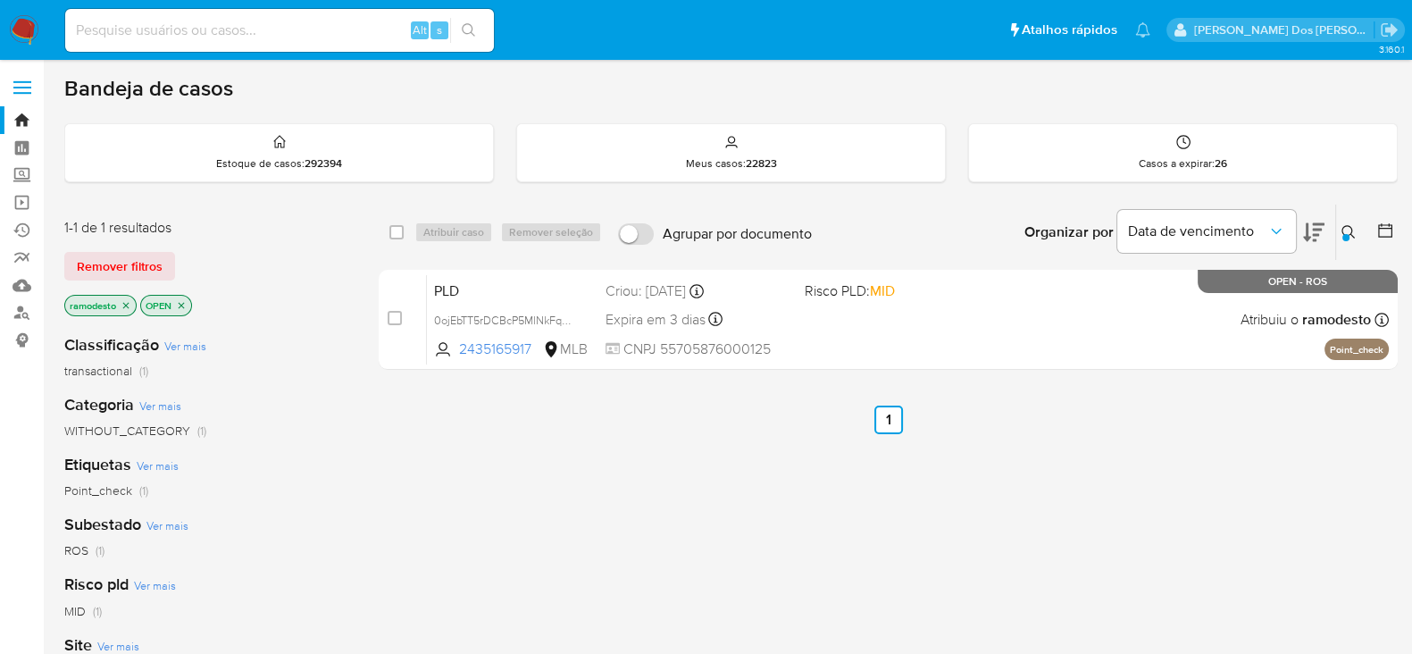
click at [1343, 229] on icon at bounding box center [1348, 232] width 14 height 14
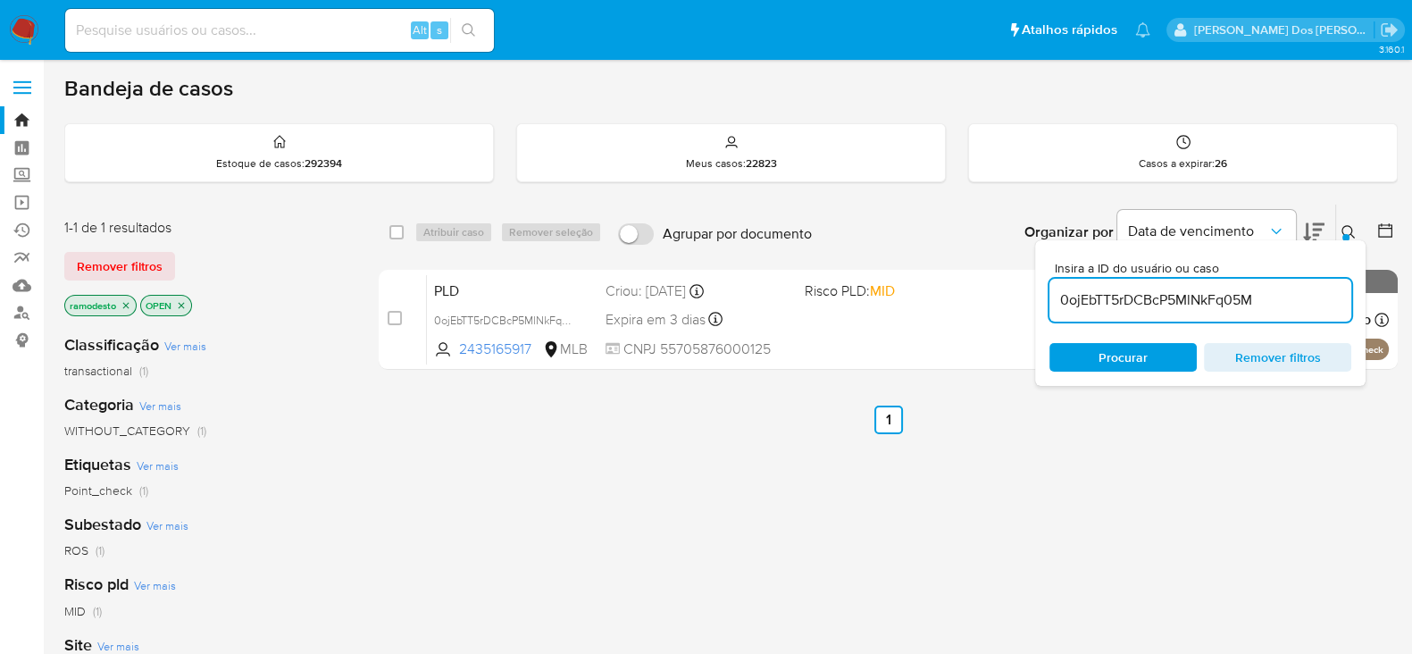
click at [1288, 283] on div "0ojEbTT5rDCBcP5MlNkFq05M" at bounding box center [1200, 300] width 302 height 43
click at [1279, 300] on input "0ojEbTT5rDCBcP5MlNkFq05M" at bounding box center [1200, 299] width 302 height 23
paste input "TZBGt4P9HFk9H98XuK2rXjh6"
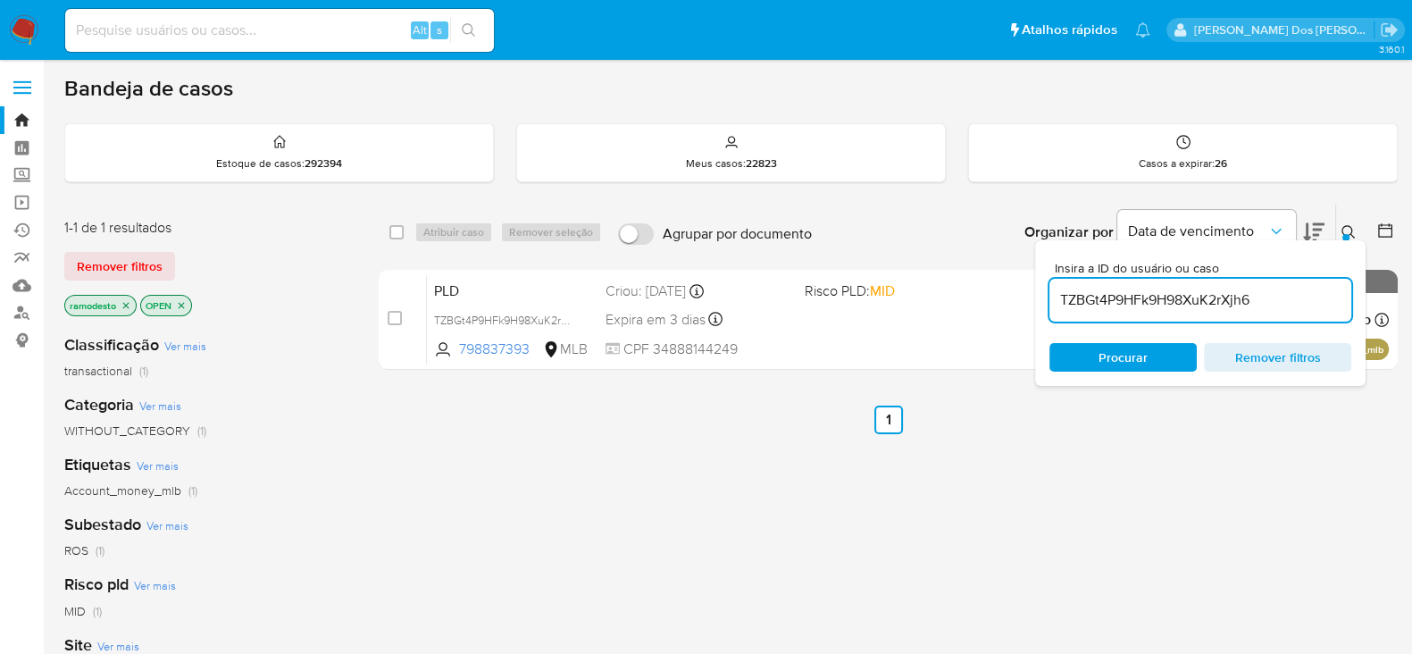
click at [1346, 234] on div at bounding box center [1345, 237] width 7 height 7
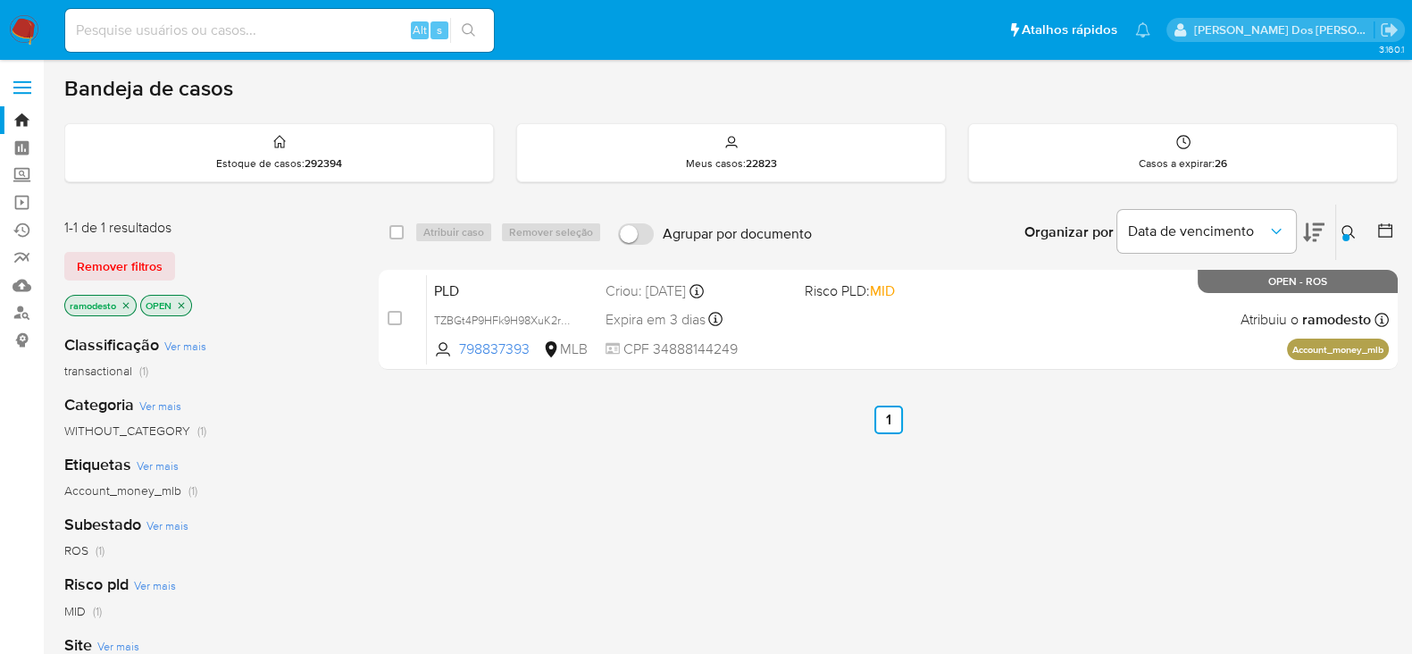
click at [1346, 234] on div at bounding box center [1345, 237] width 7 height 7
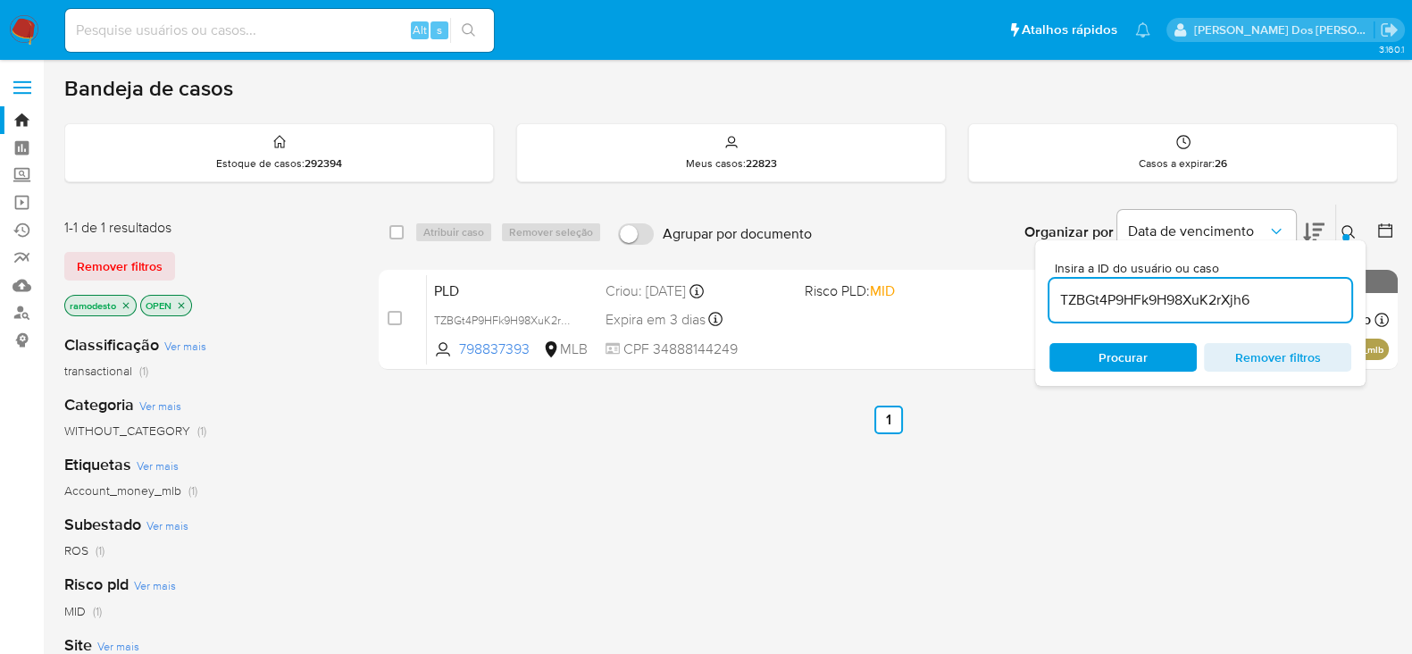
click at [1281, 296] on input "TZBGt4P9HFk9H98XuK2rXjh6" at bounding box center [1200, 299] width 302 height 23
click at [1348, 232] on icon at bounding box center [1348, 232] width 14 height 14
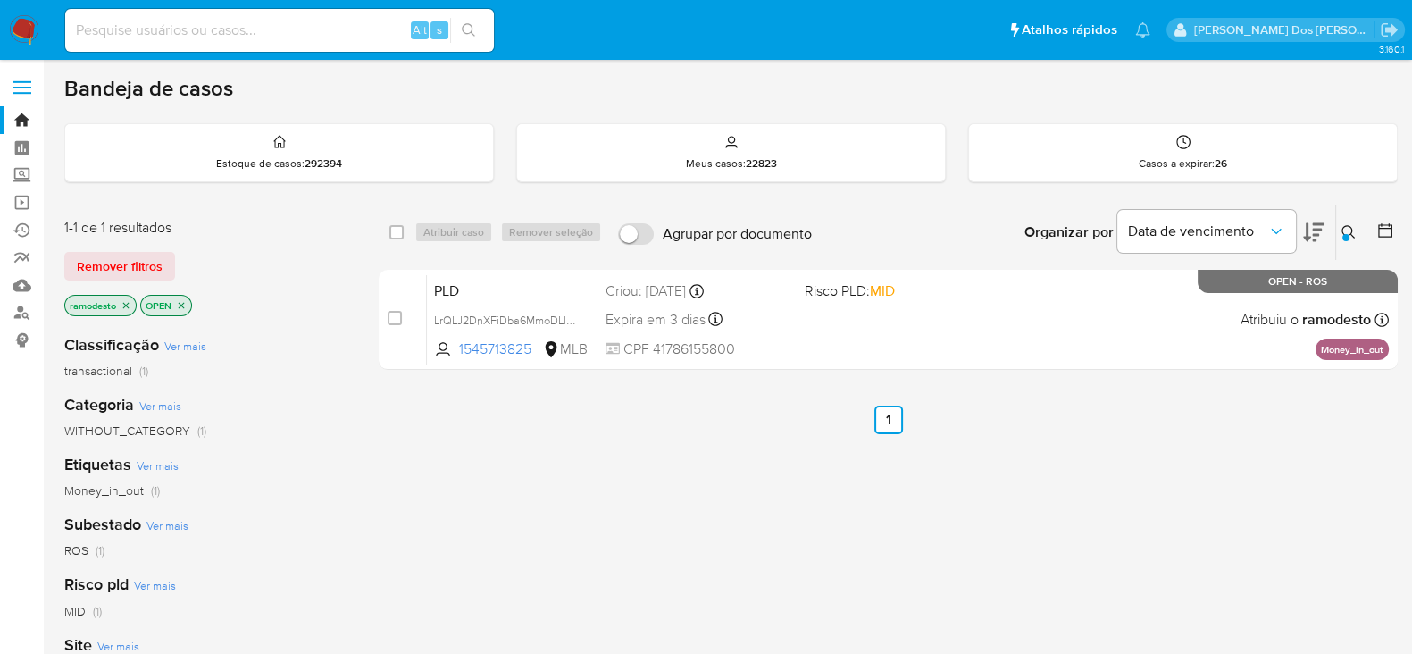
click at [1348, 227] on icon at bounding box center [1348, 232] width 14 height 14
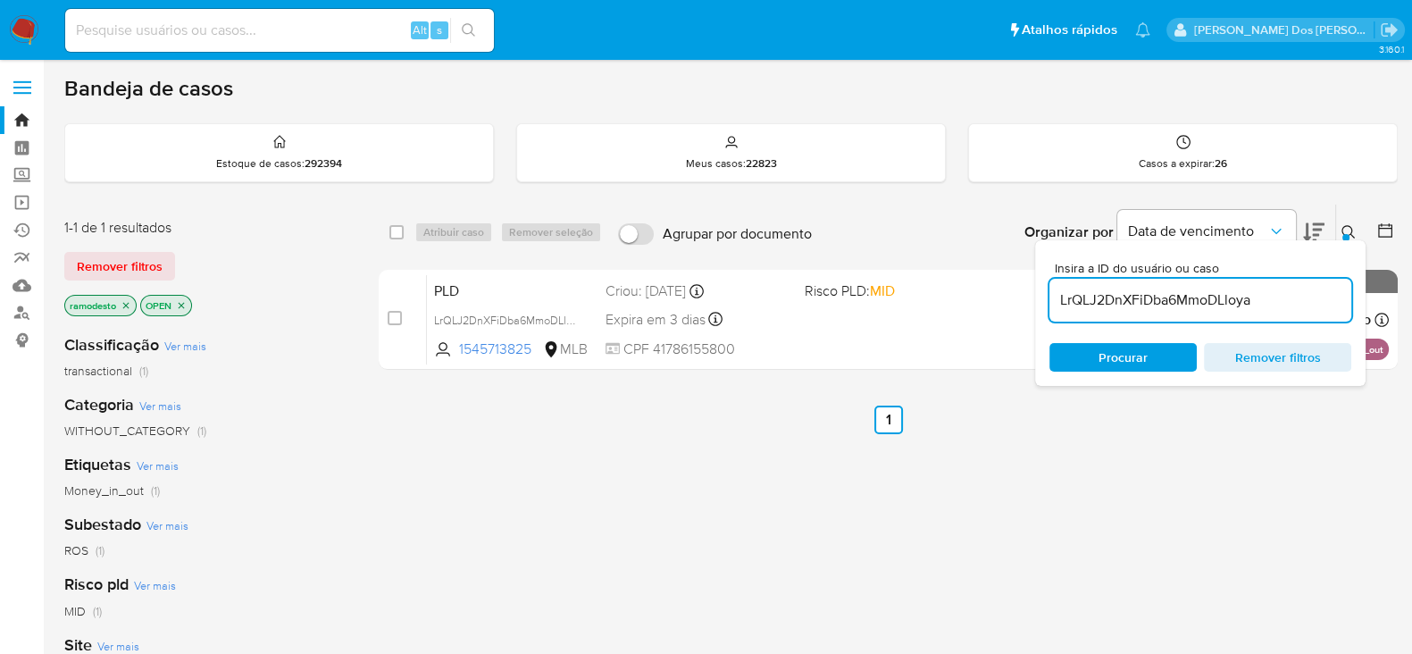
click at [1314, 301] on input "LrQLJ2DnXFiDba6MmoDLloya" at bounding box center [1200, 299] width 302 height 23
type input "Y2qFvCLTYFDeVwmV6FRLJaTR"
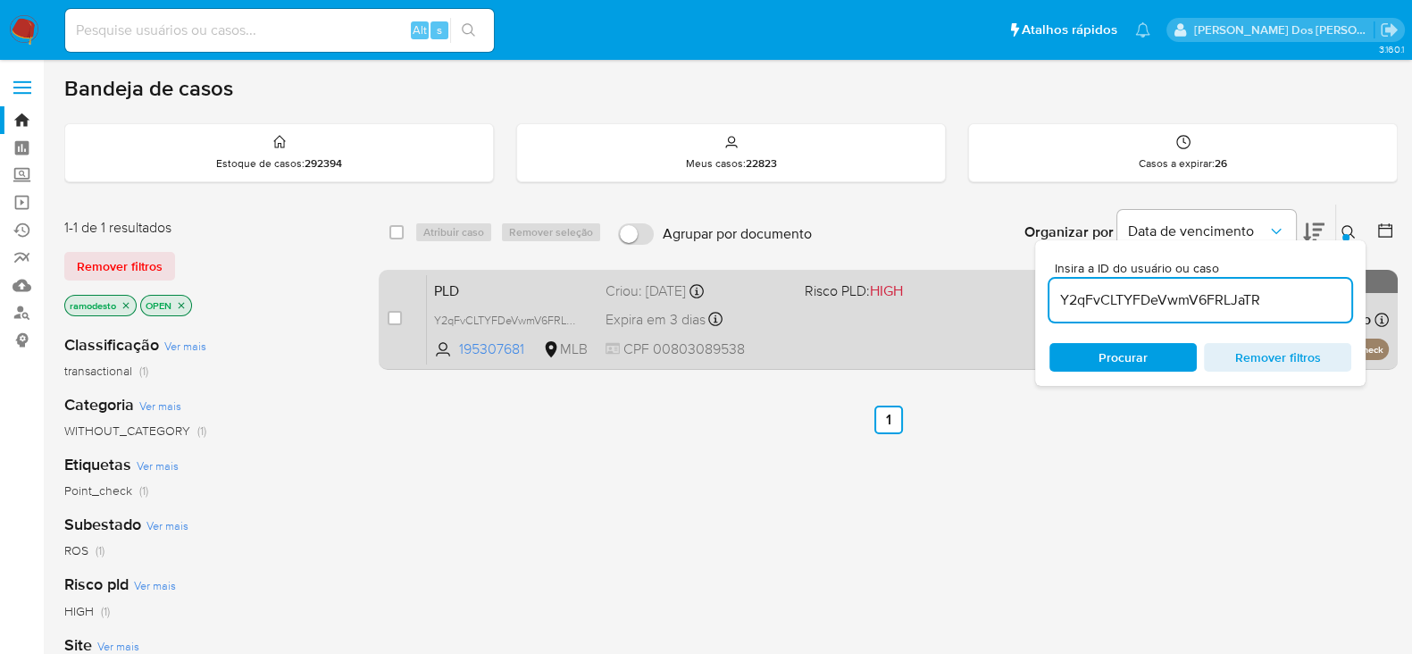
drag, startPoint x: 1356, startPoint y: 229, endPoint x: 1304, endPoint y: 290, distance: 79.8
click at [1354, 229] on icon at bounding box center [1348, 232] width 14 height 14
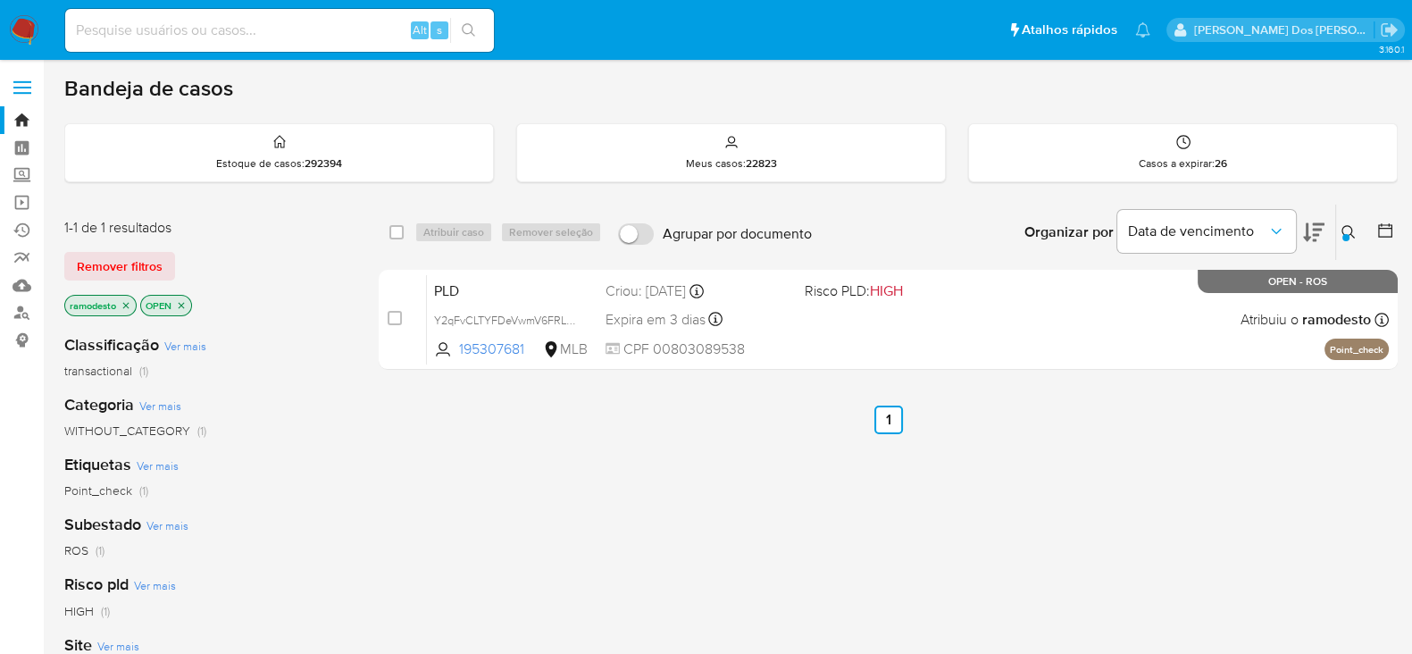
click at [1107, 527] on div "select-all-cases-checkbox Atribuir caso Remover seleção Agrupar por documento O…" at bounding box center [888, 608] width 1019 height 809
click at [177, 31] on input at bounding box center [279, 30] width 429 height 23
paste input "NbDRgOJQtobNvfd4hmyHpcQk"
type input "NbDRgOJQtobNvfd4hmyHpcQk"
click at [467, 35] on icon "search-icon" at bounding box center [469, 30] width 14 height 14
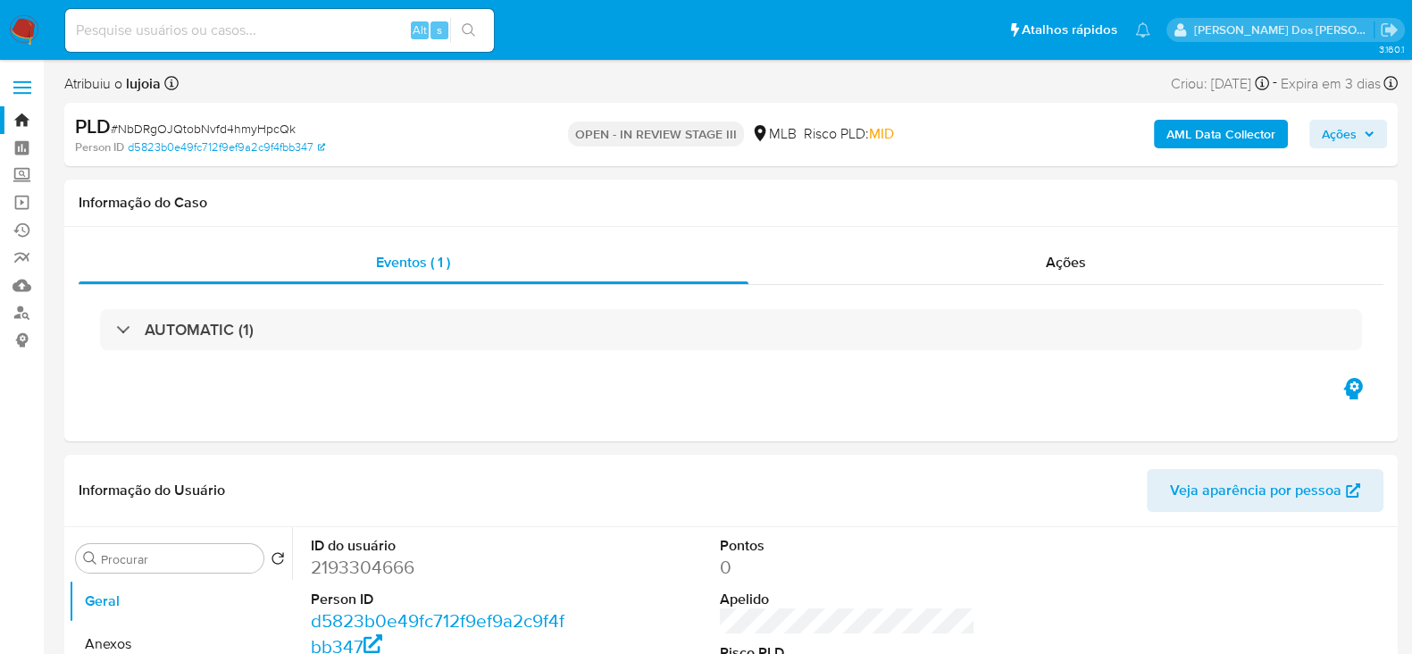
select select "10"
drag, startPoint x: 415, startPoint y: 563, endPoint x: 307, endPoint y: 567, distance: 108.1
copy dd "2193304666"
click at [268, 33] on input at bounding box center [279, 30] width 429 height 23
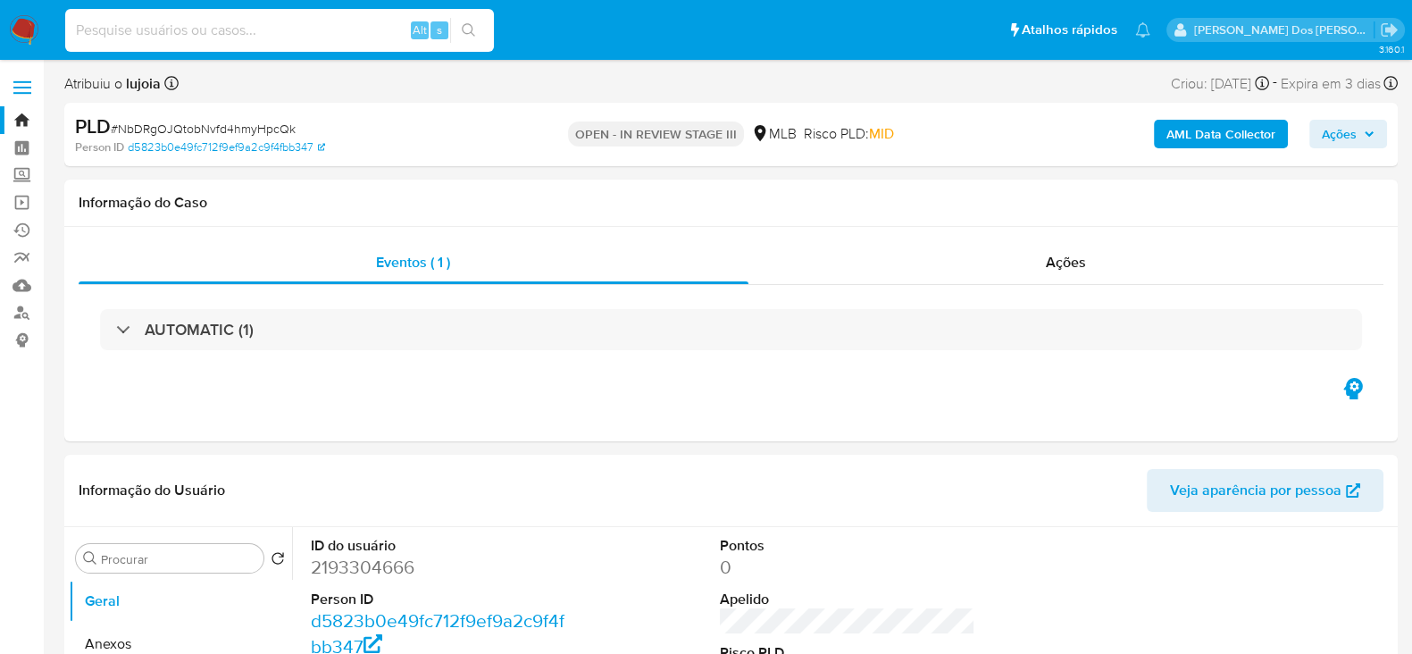
paste input "UMuUgQTFuJAunrPbln031y7i"
type input "UMuUgQTFuJAunrPbln031y7i"
click at [468, 25] on icon "search-icon" at bounding box center [469, 30] width 14 height 14
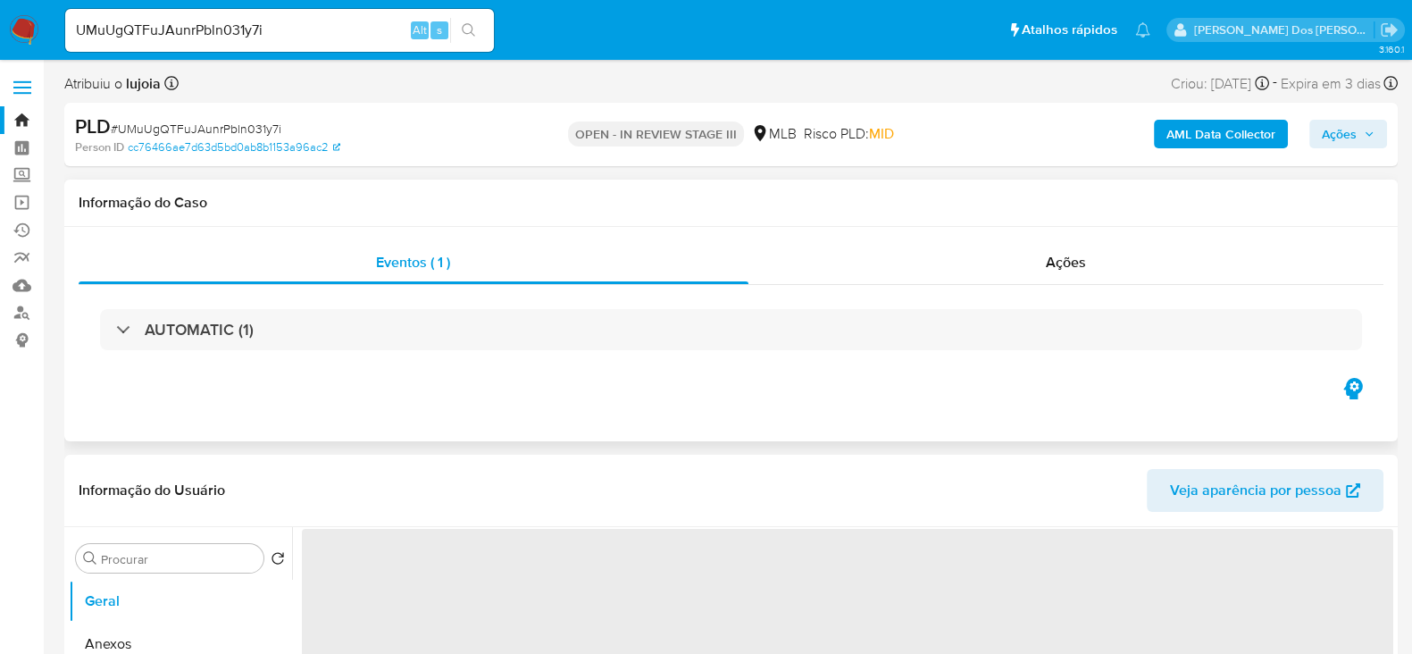
select select "10"
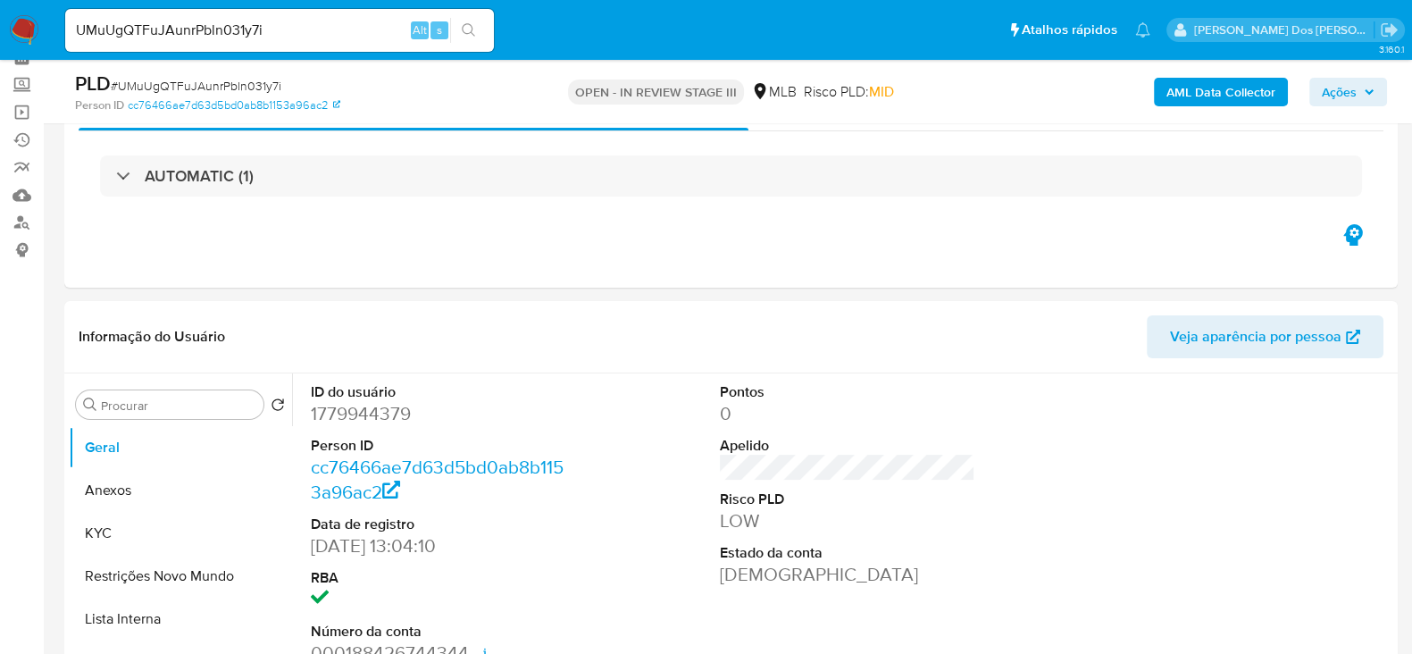
scroll to position [111, 0]
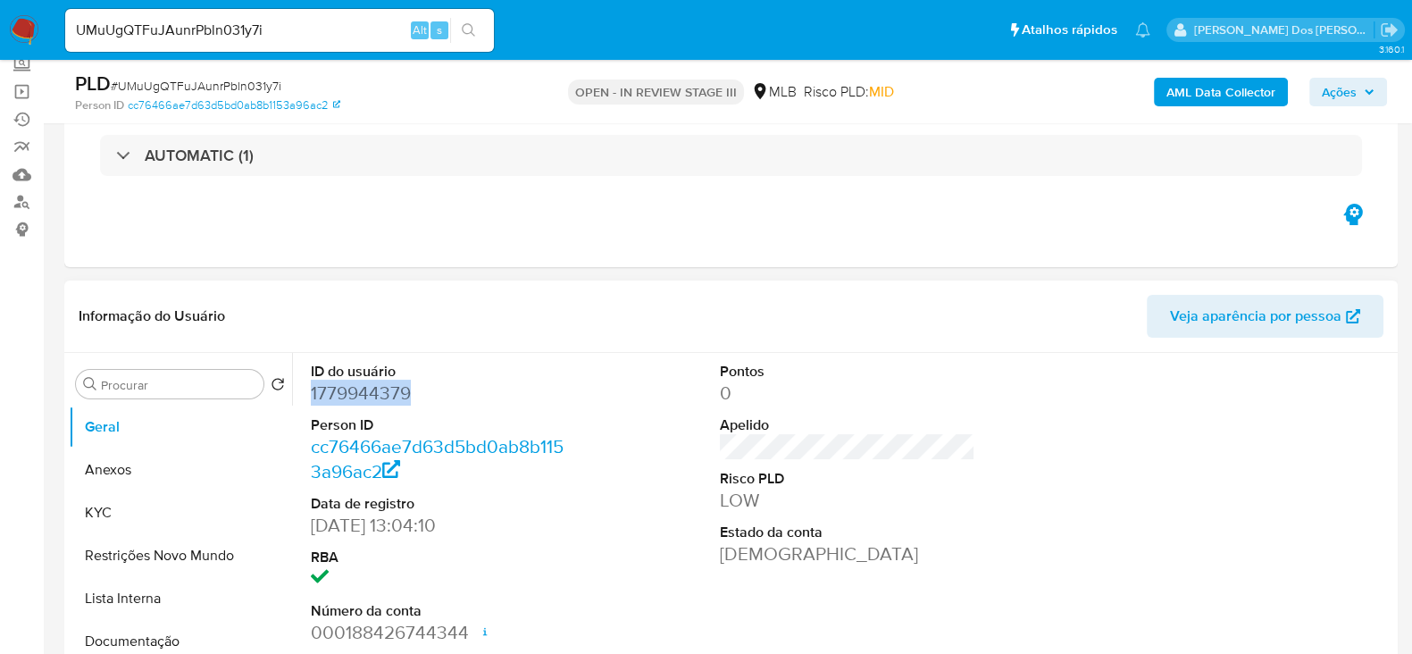
drag, startPoint x: 415, startPoint y: 393, endPoint x: 307, endPoint y: 396, distance: 108.1
click at [307, 396] on div "ID do usuário 1779944379 Person ID cc76466ae7d63d5bd0ab8b1153a96ac2 Data de reg…" at bounding box center [438, 504] width 273 height 302
copy dd "1779944379"
click at [288, 33] on input "UMuUgQTFuJAunrPbln031y7i" at bounding box center [279, 30] width 429 height 23
click at [288, 32] on input "UMuUgQTFuJAunrPbln031y7i" at bounding box center [279, 30] width 429 height 23
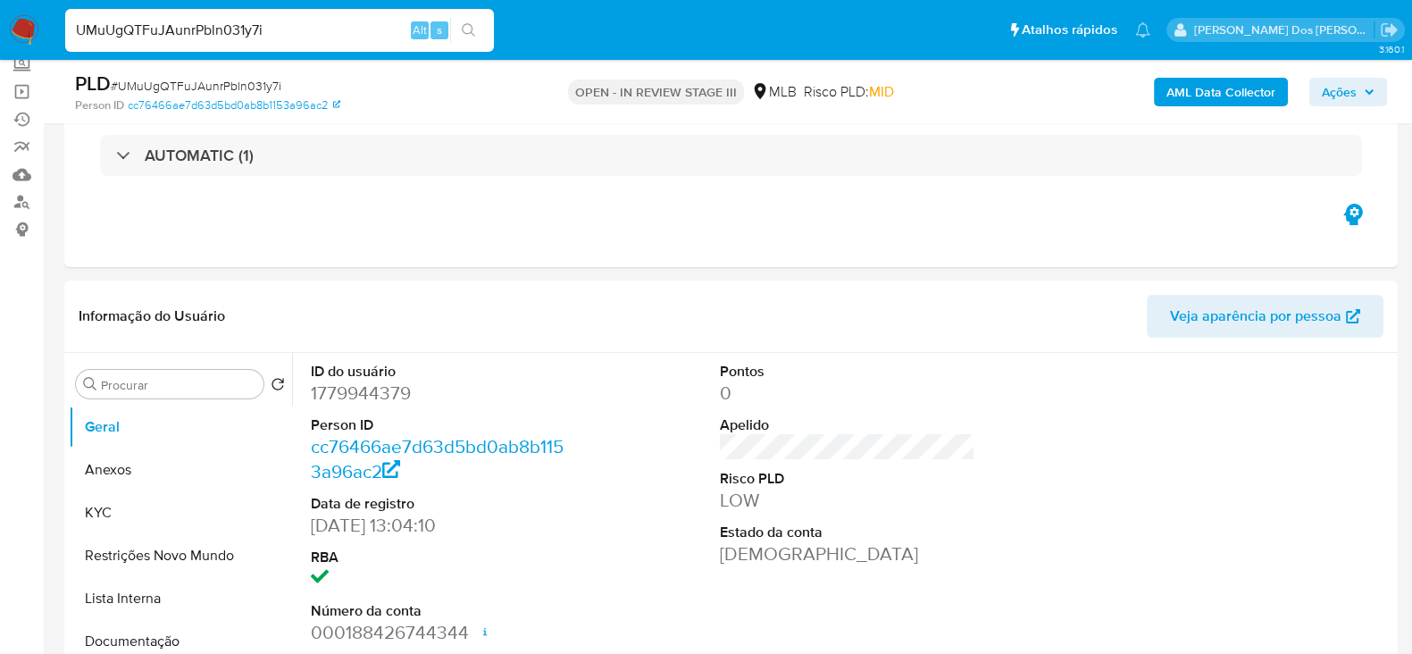
paste input "CGr6YPfFk2OuDw7zZbhvOh3r"
type input "CGr6YPfFk2OuDw7zZbhvOh3r"
click at [473, 26] on icon "search-icon" at bounding box center [469, 30] width 14 height 14
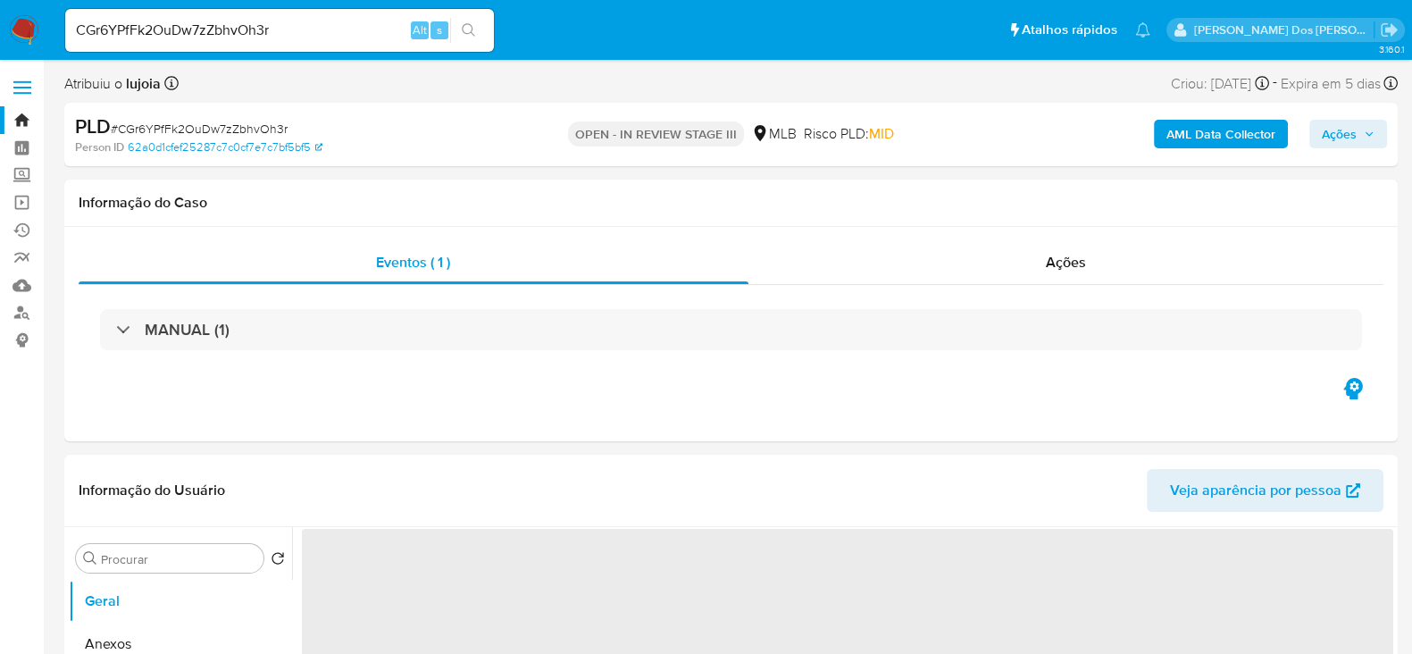
select select "10"
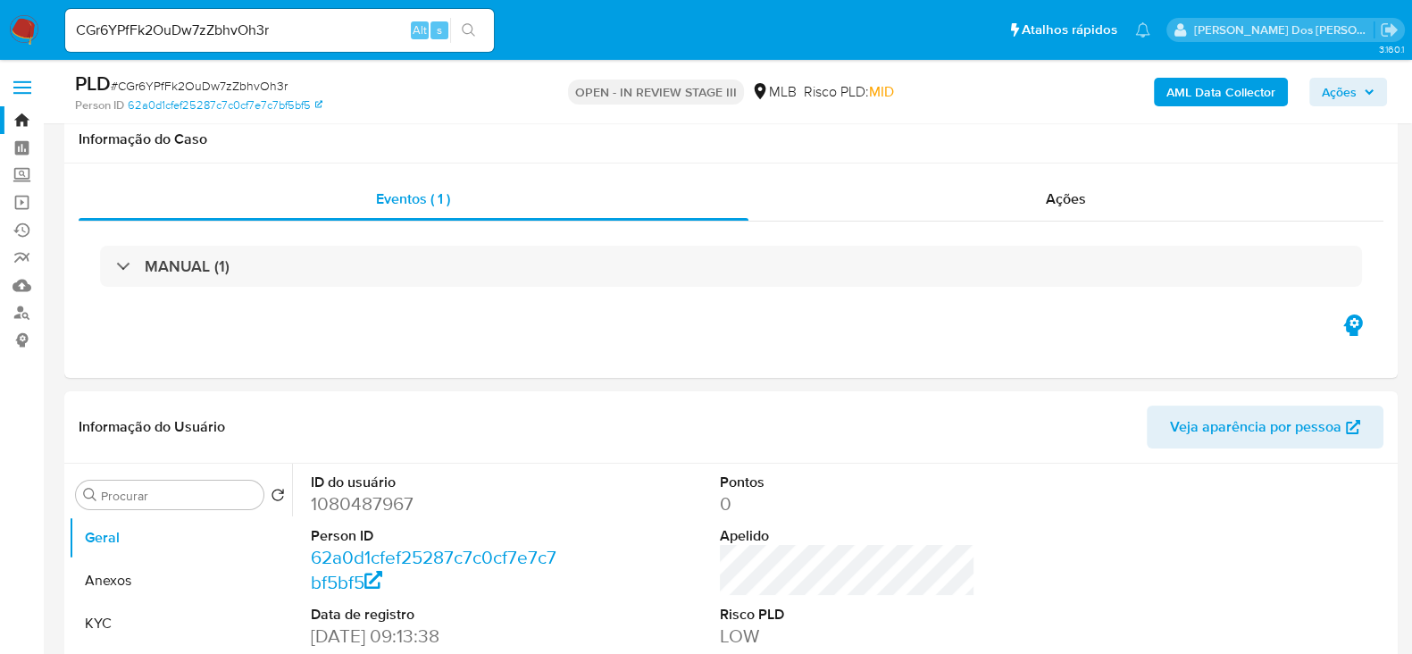
scroll to position [222, 0]
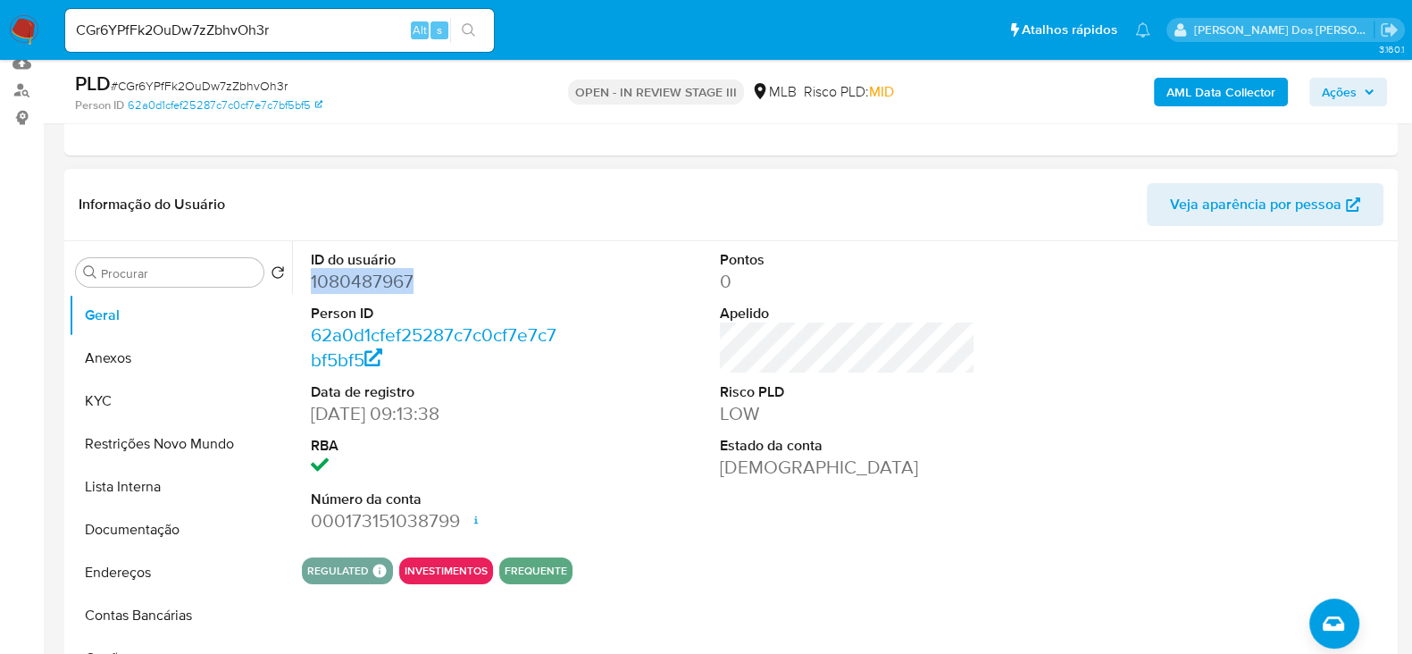
drag, startPoint x: 412, startPoint y: 283, endPoint x: 313, endPoint y: 276, distance: 99.4
click at [313, 276] on dd "1080487967" at bounding box center [438, 281] width 255 height 25
copy dd "1080487967"
click at [281, 33] on input "CGr6YPfFk2OuDw7zZbhvOh3r" at bounding box center [279, 30] width 429 height 23
click at [281, 32] on input "CGr6YPfFk2OuDw7zZbhvOh3r" at bounding box center [279, 30] width 429 height 23
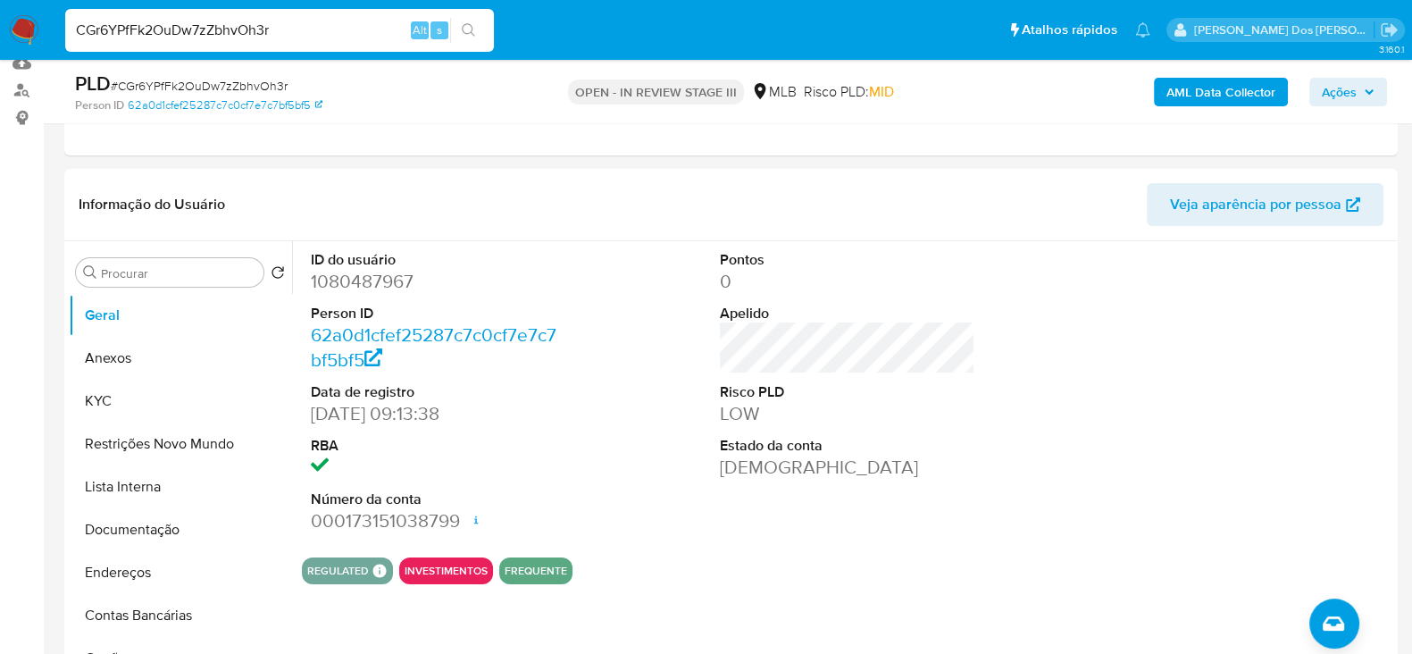
paste input "T1MXuQKiVfp5OA1cnuSueIw1"
type input "T1MXuQKiVfp5OA1cnuSueIw1"
click at [471, 33] on icon "search-icon" at bounding box center [469, 30] width 14 height 14
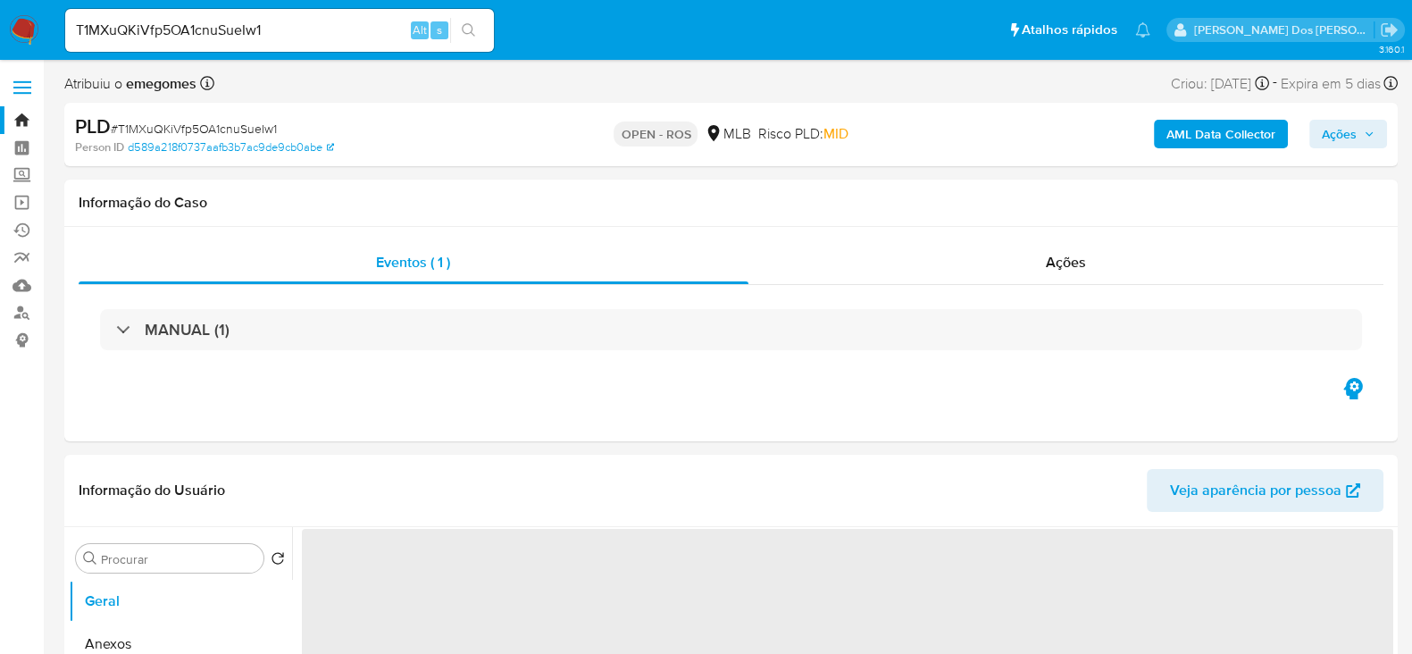
select select "10"
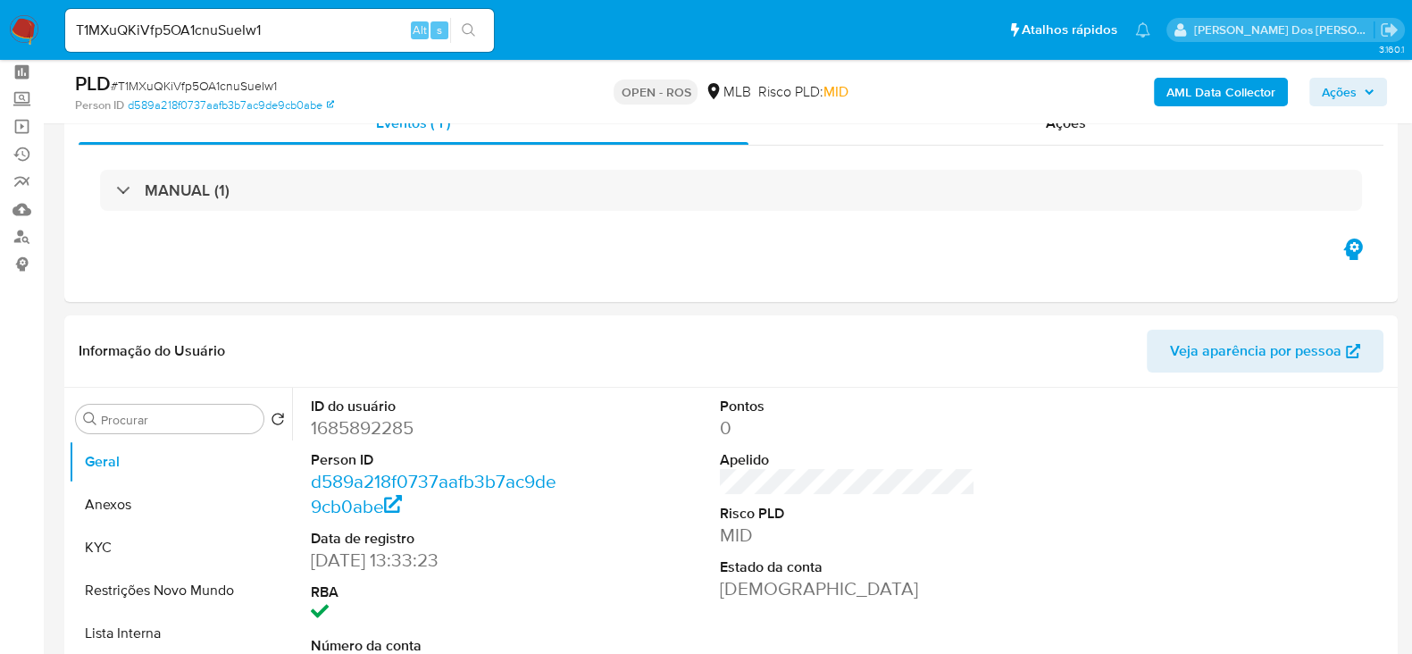
scroll to position [111, 0]
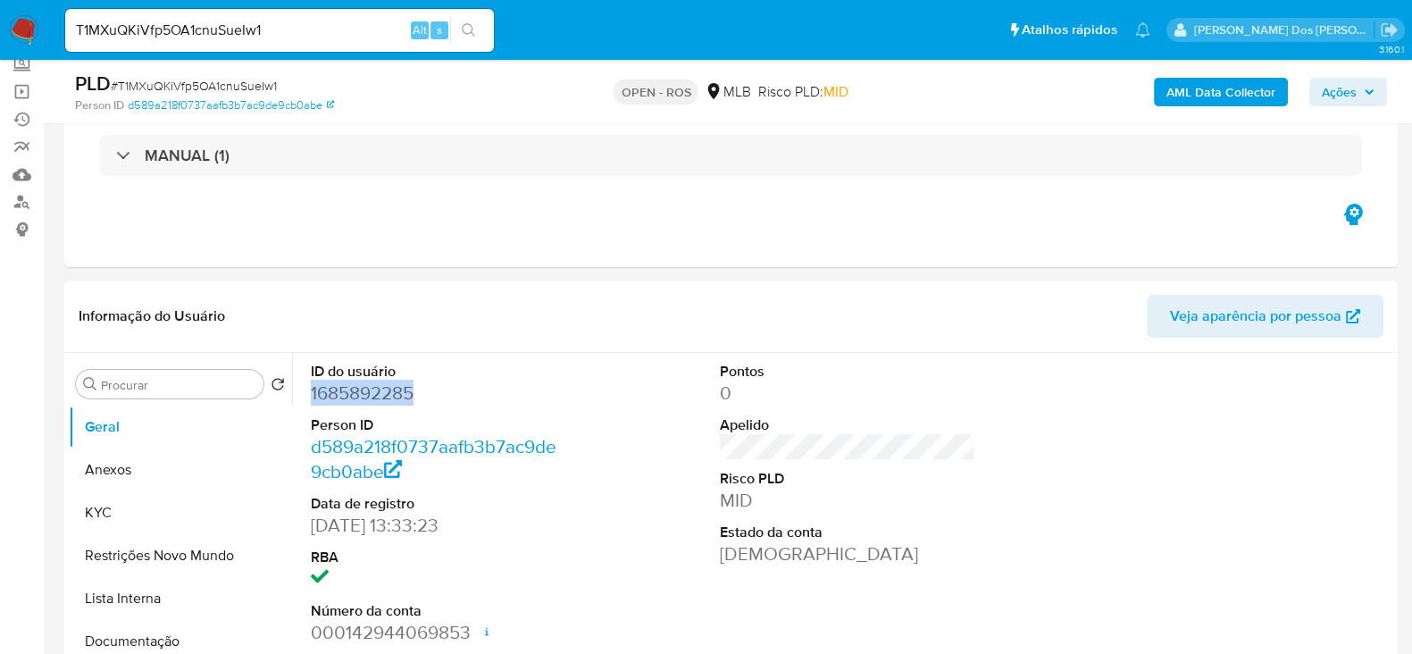
drag, startPoint x: 416, startPoint y: 386, endPoint x: 310, endPoint y: 388, distance: 106.3
click at [311, 388] on dd "1685892285" at bounding box center [438, 392] width 255 height 25
copy dd "1685892285"
click at [286, 29] on input "T1MXuQKiVfp5OA1cnuSueIw1" at bounding box center [279, 30] width 429 height 23
click at [286, 28] on input "T1MXuQKiVfp5OA1cnuSueIw1" at bounding box center [279, 30] width 429 height 23
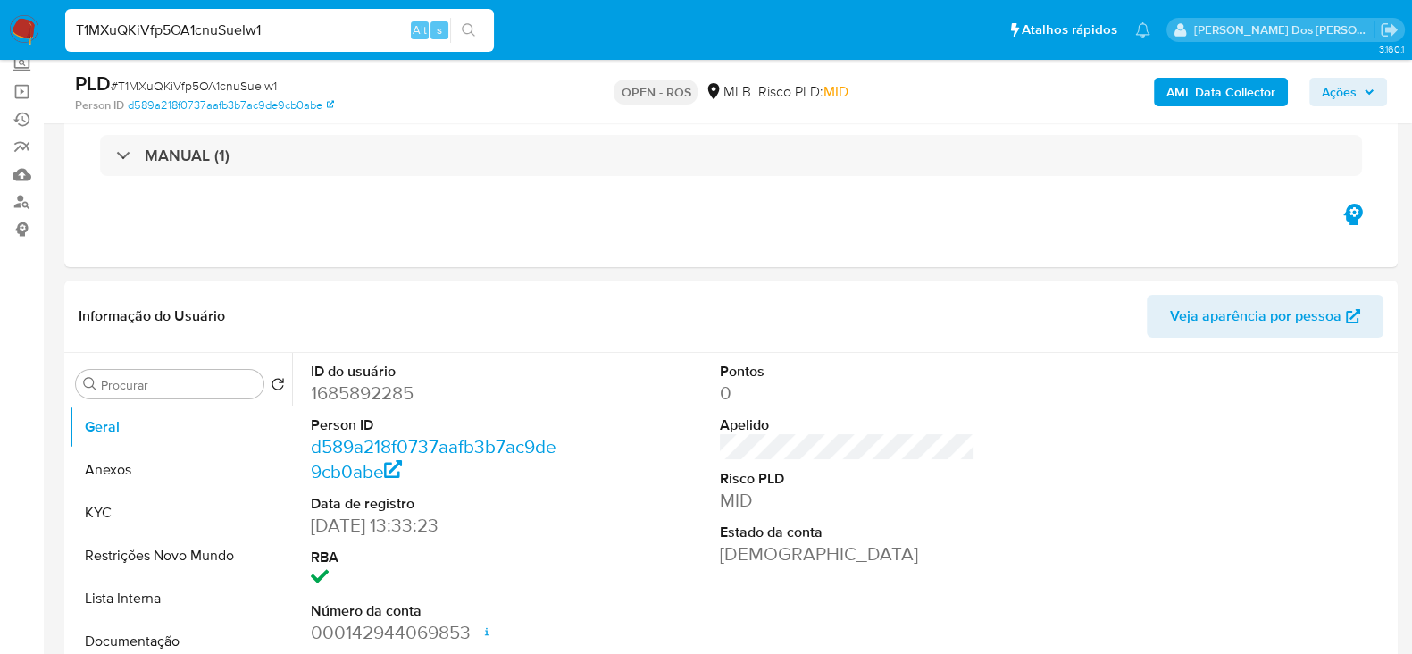
paste input "ZwkudozW1k1AgF2rpPVV2eck"
type input "ZwkudozW1k1AgF2rpPVV2eck"
click at [482, 13] on div "ZwkudozW1k1AgF2rpPVV2eck Alt s" at bounding box center [279, 30] width 429 height 43
click at [470, 35] on icon "search-icon" at bounding box center [469, 30] width 14 height 14
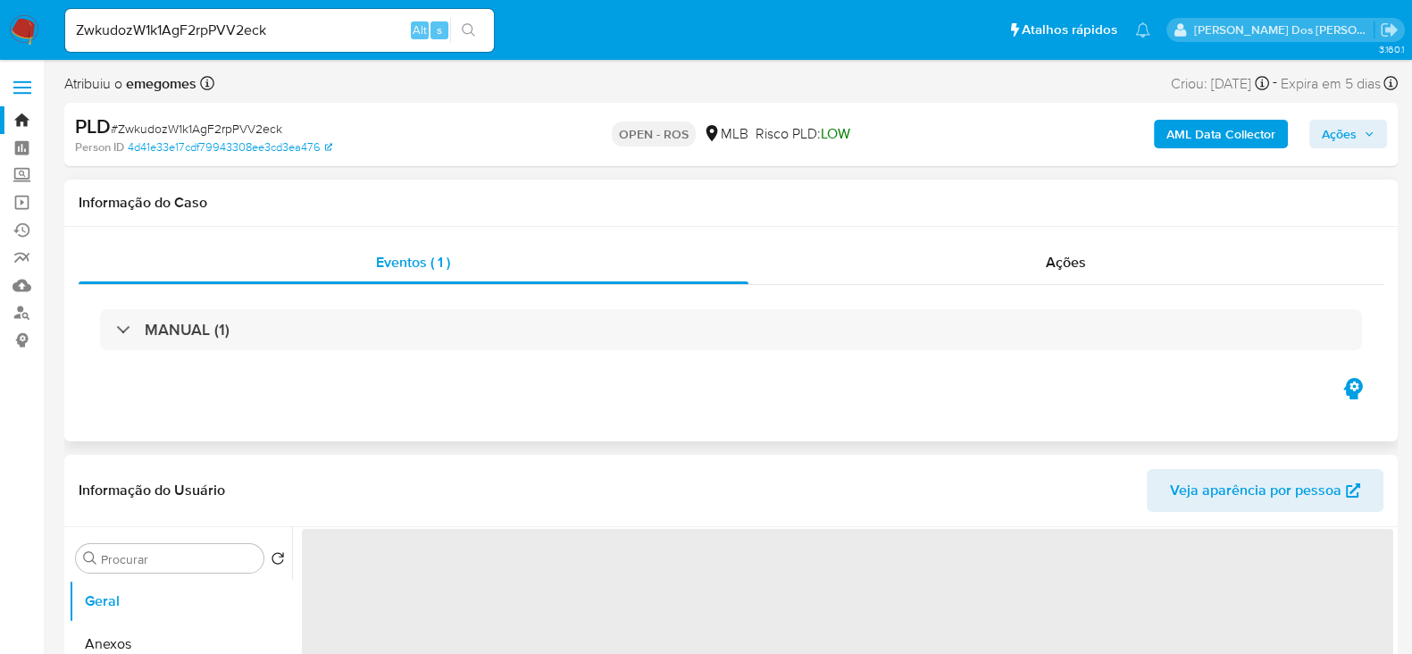
select select "10"
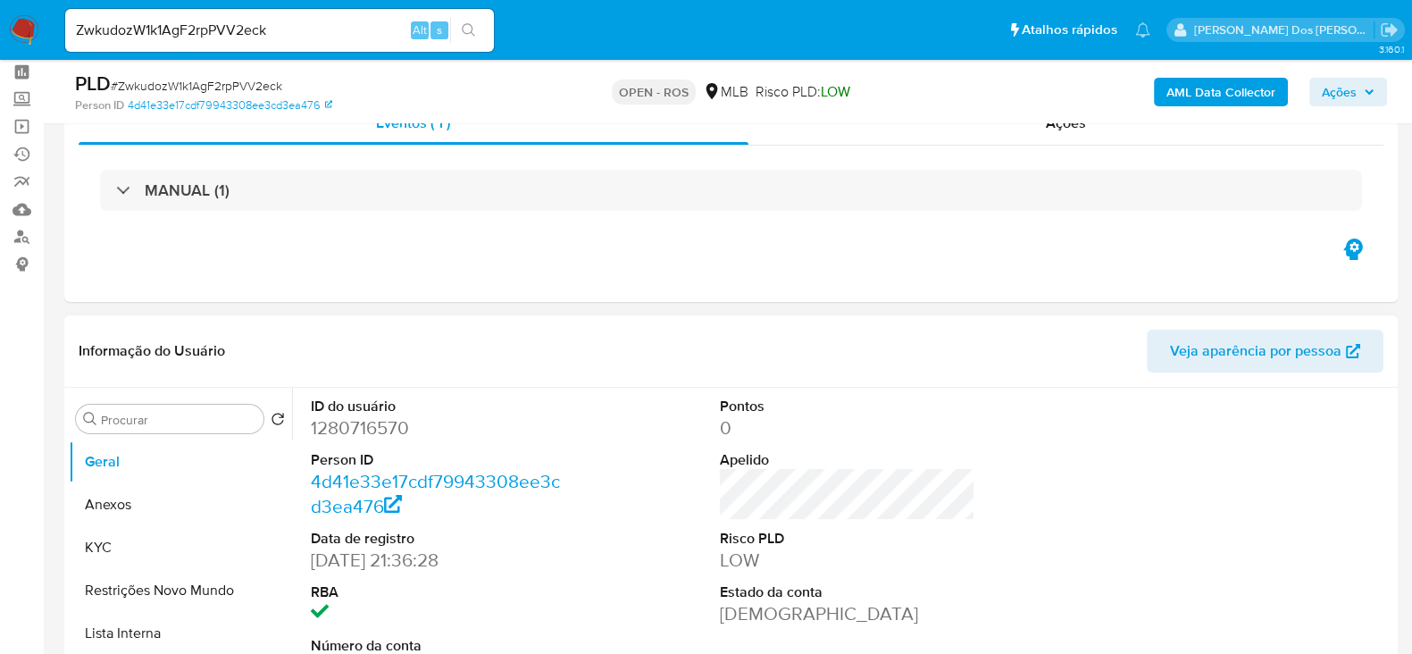
scroll to position [111, 0]
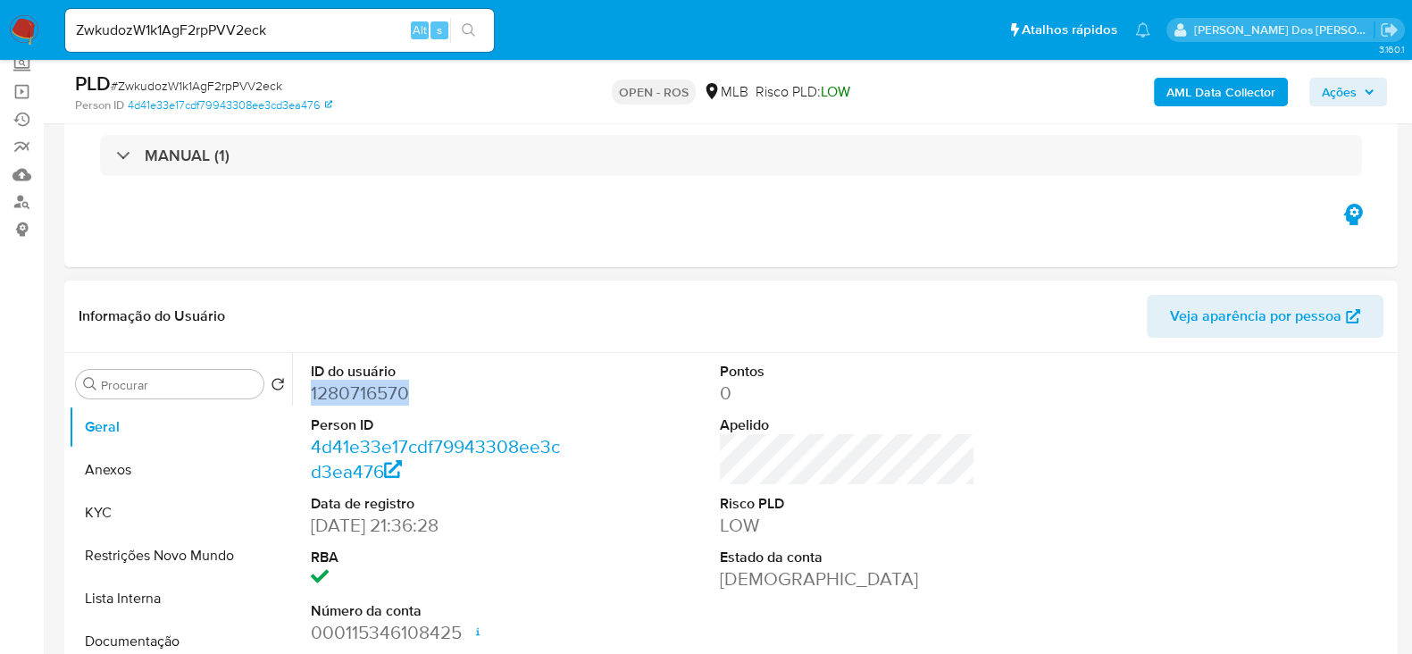
drag, startPoint x: 413, startPoint y: 389, endPoint x: 310, endPoint y: 394, distance: 102.8
click at [311, 394] on dd "1280716570" at bounding box center [438, 392] width 255 height 25
copy dd "1280716570"
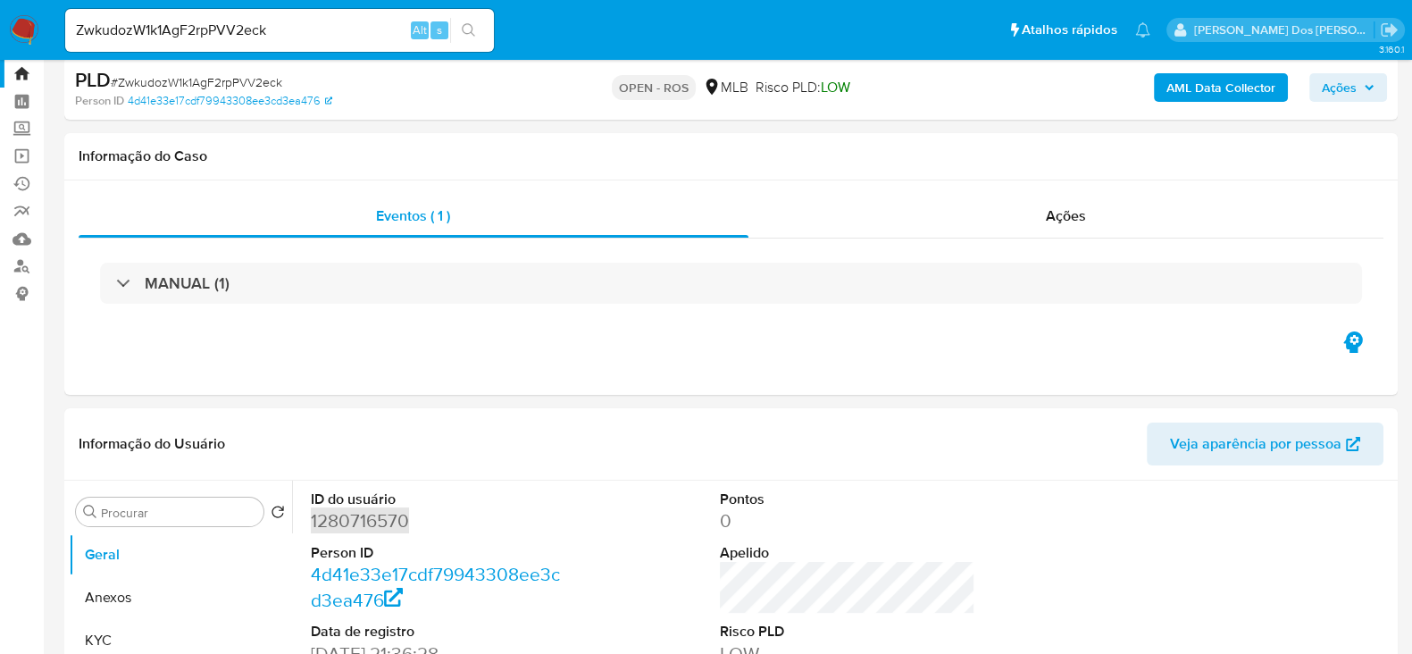
scroll to position [0, 0]
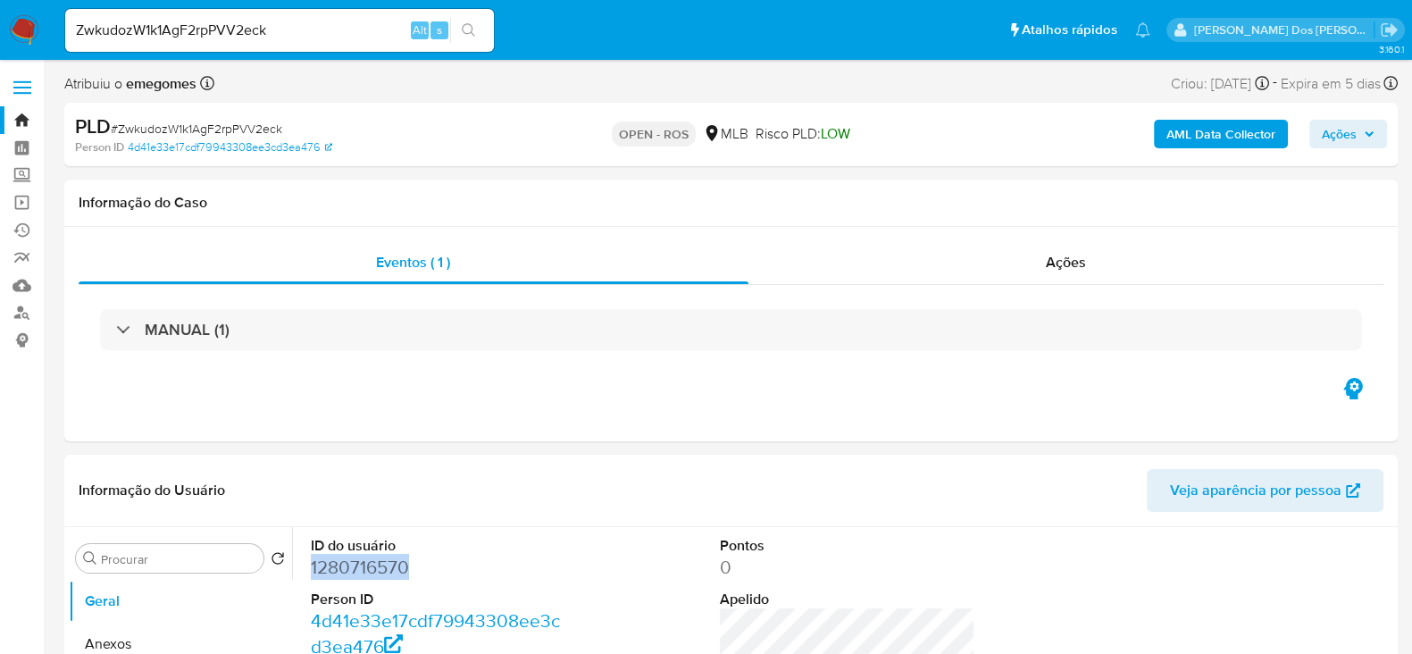
click at [21, 117] on link "Bandeja" at bounding box center [106, 120] width 213 height 28
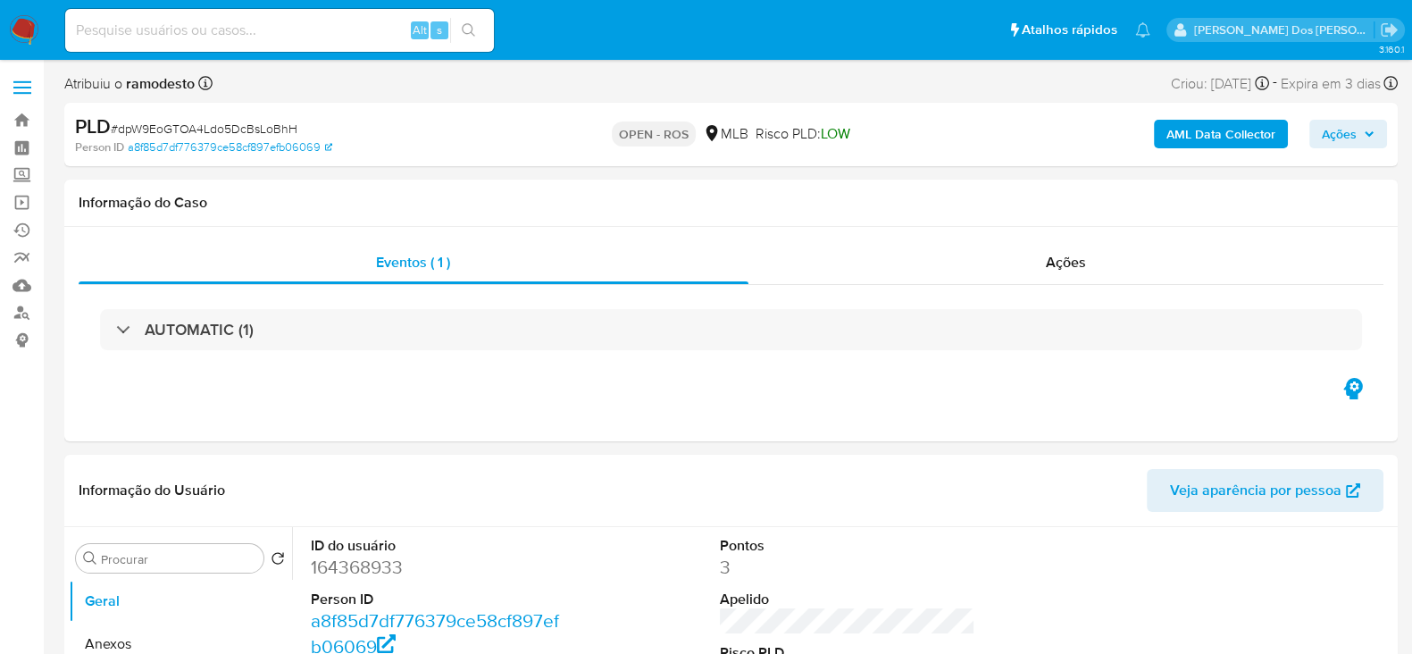
select select "10"
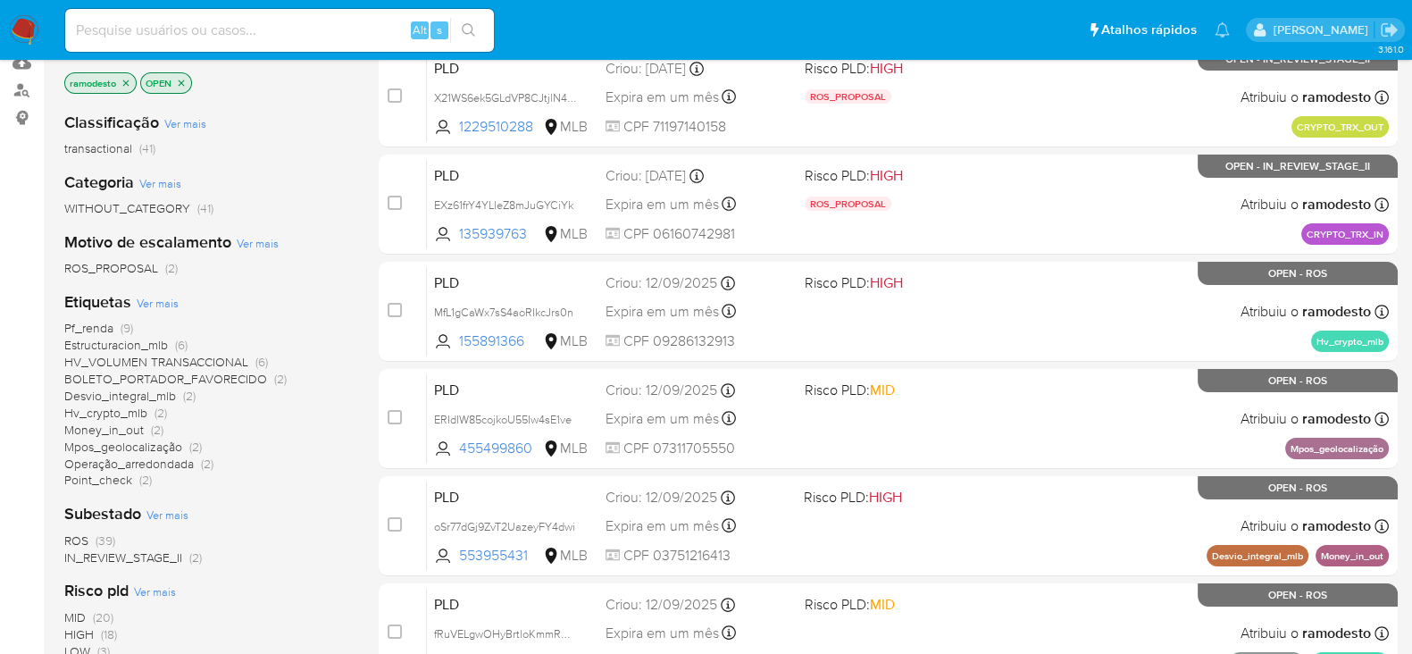
scroll to position [222, 0]
click at [89, 324] on span "Pf_renda" at bounding box center [88, 328] width 49 height 18
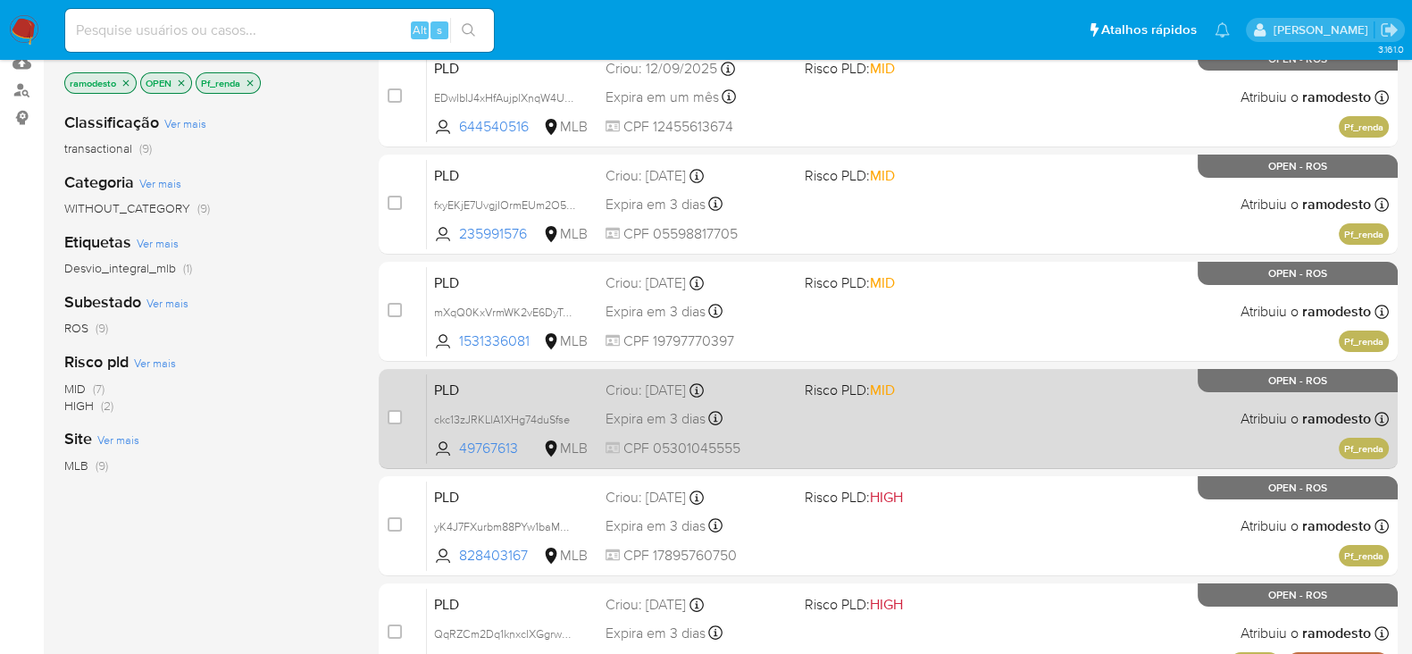
scroll to position [111, 0]
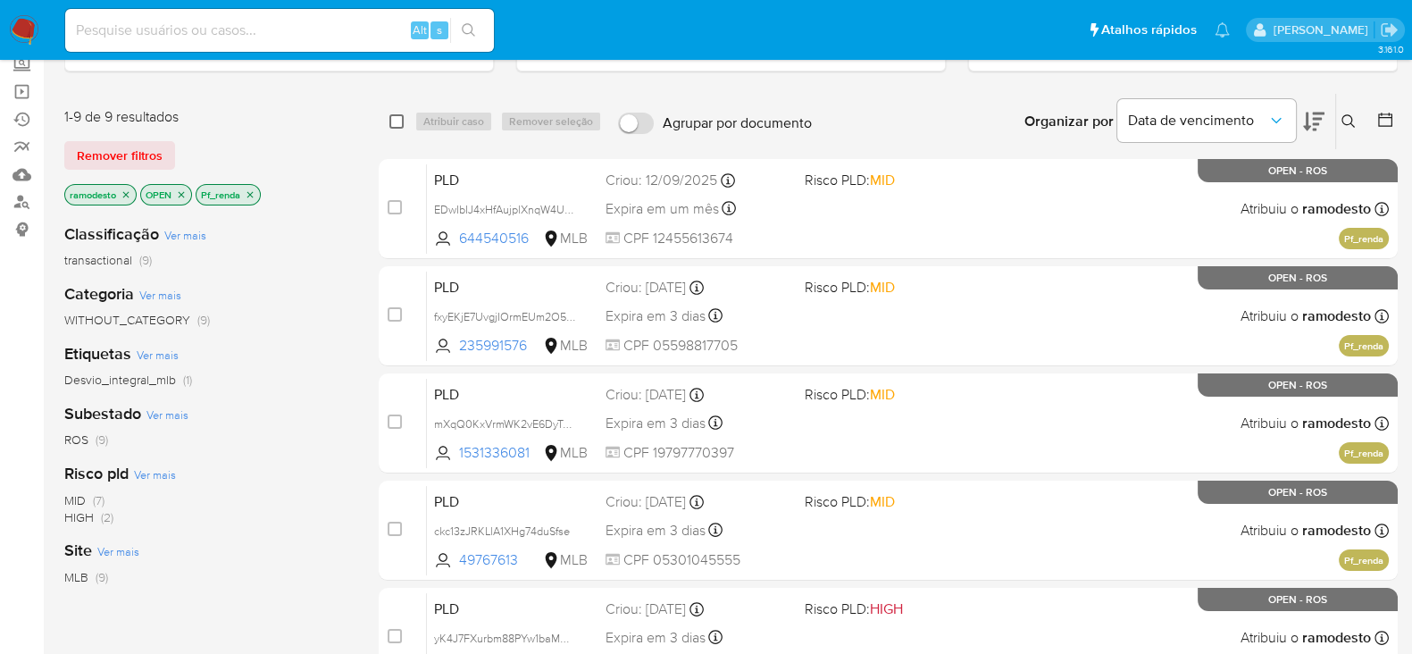
click at [391, 118] on input "checkbox" at bounding box center [396, 121] width 14 height 14
checkbox input "true"
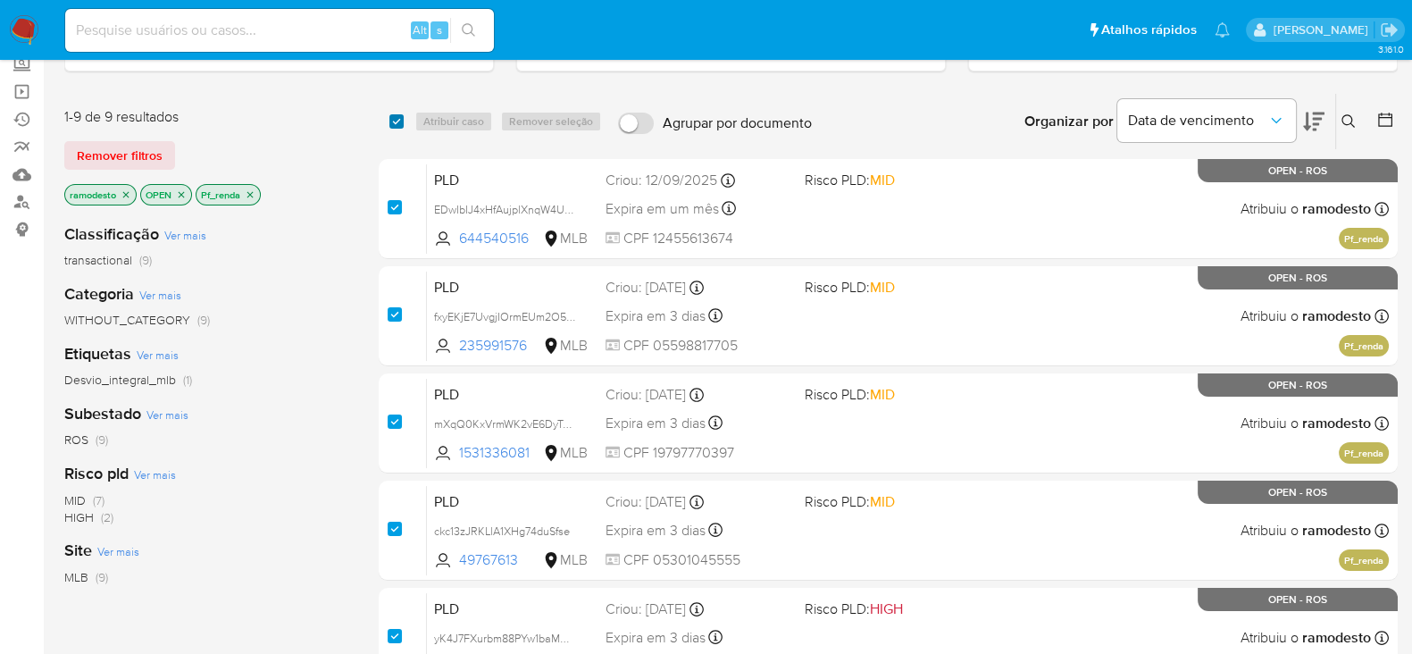
checkbox input "true"
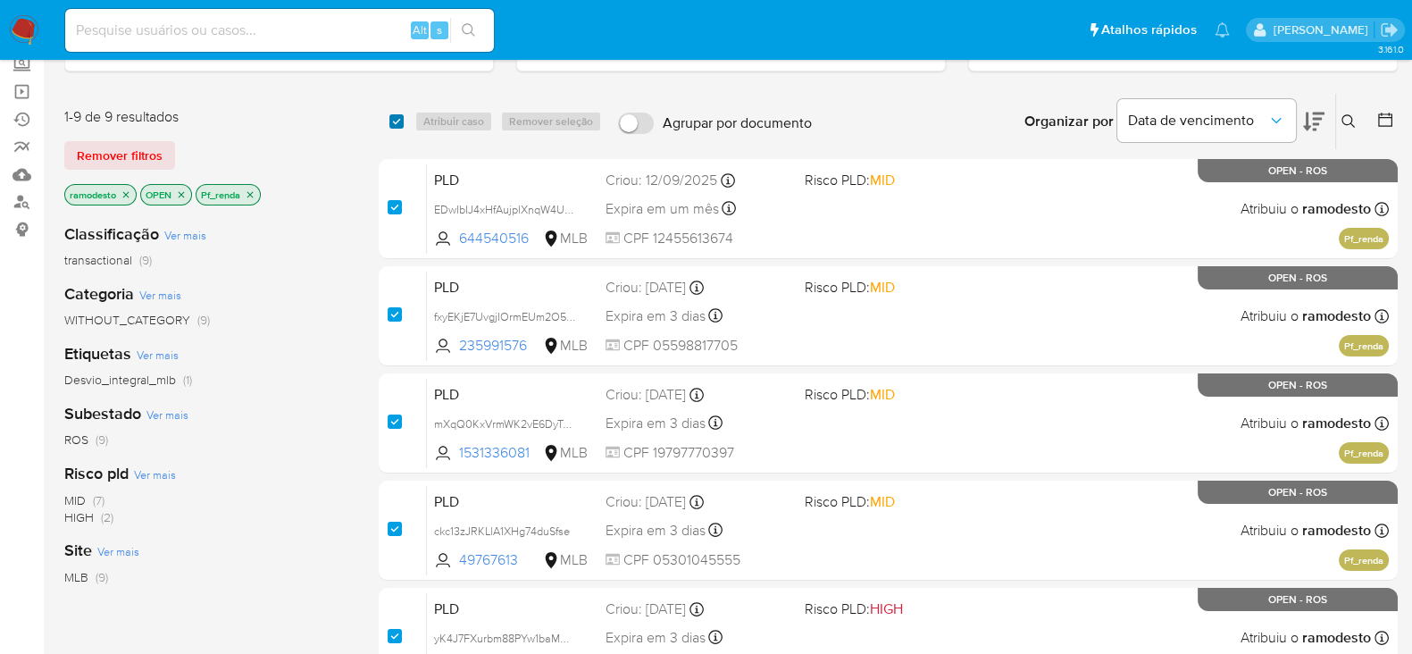
checkbox input "true"
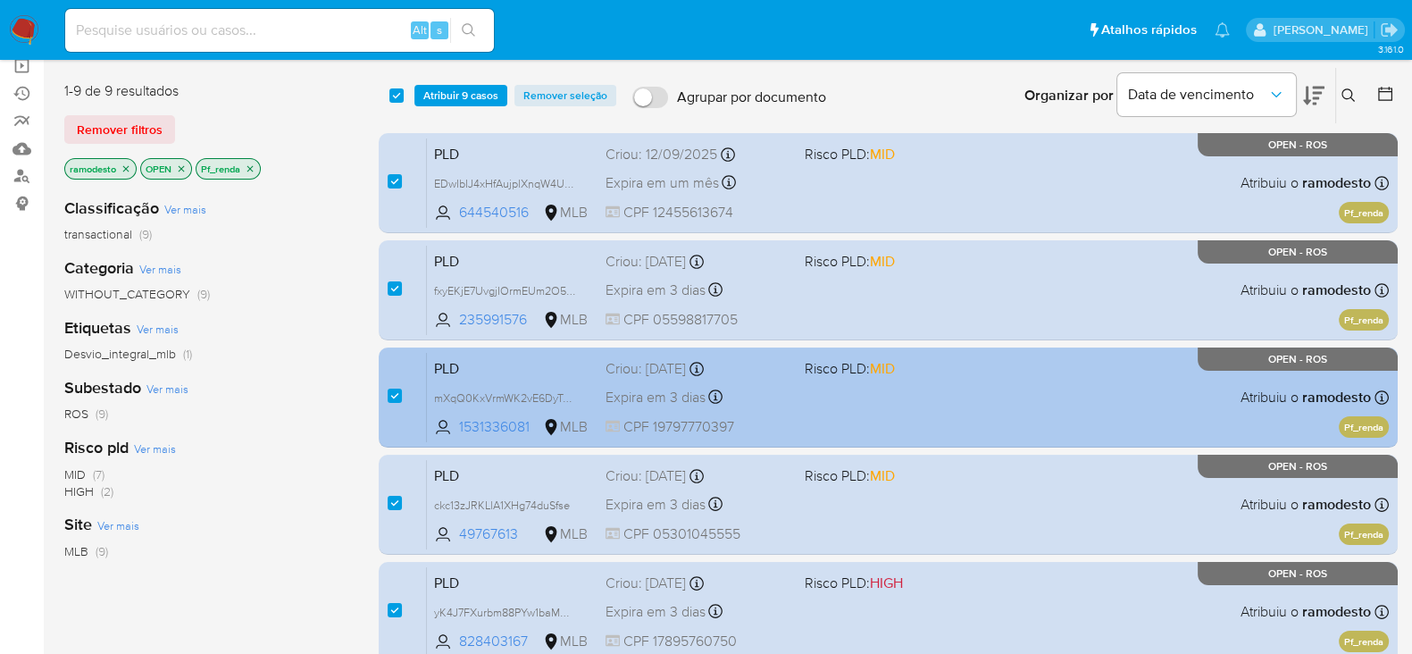
scroll to position [0, 0]
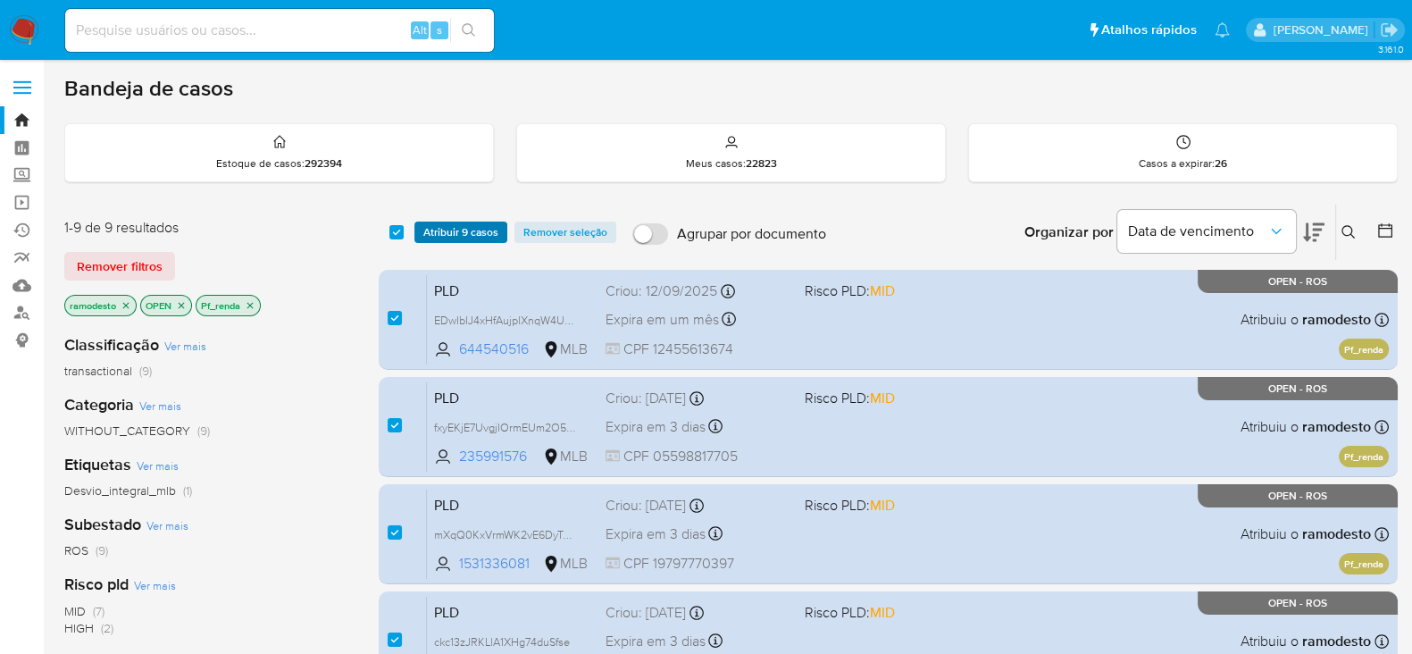
click at [463, 237] on span "Atribuir 9 casos" at bounding box center [460, 232] width 75 height 18
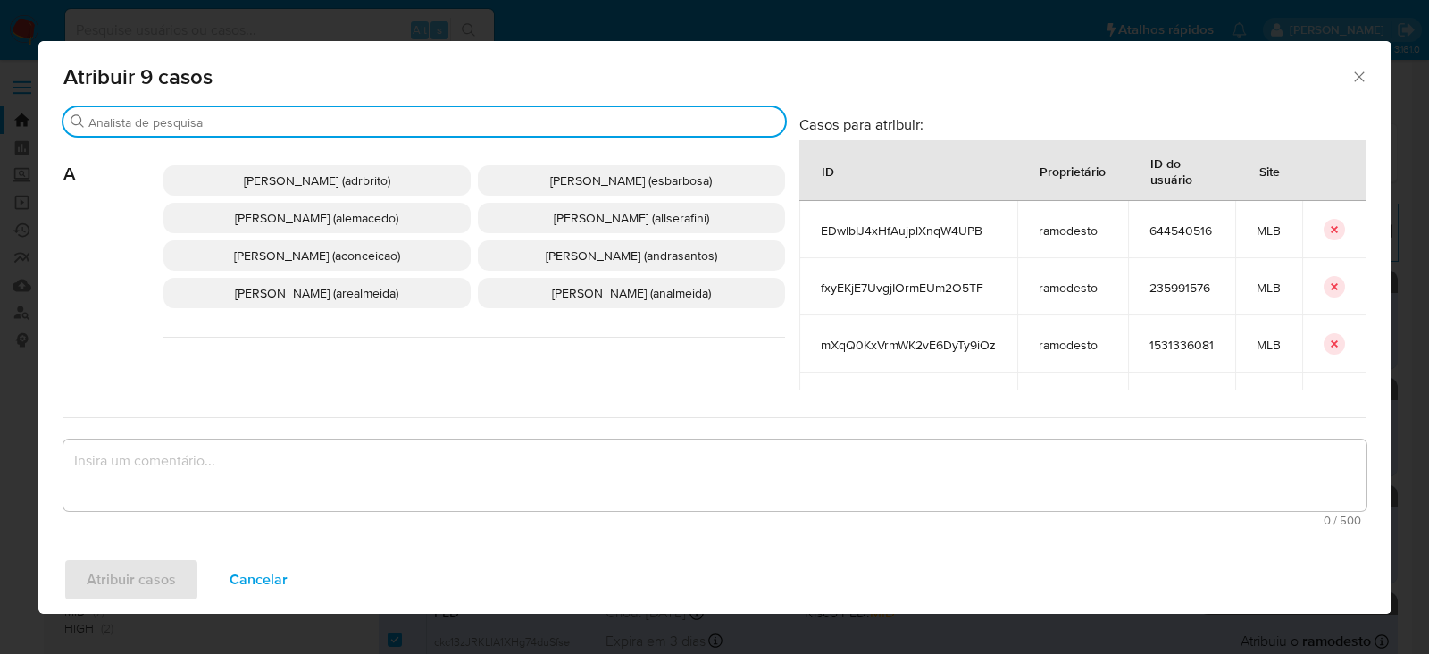
click at [175, 121] on input "Buscar" at bounding box center [432, 122] width 689 height 16
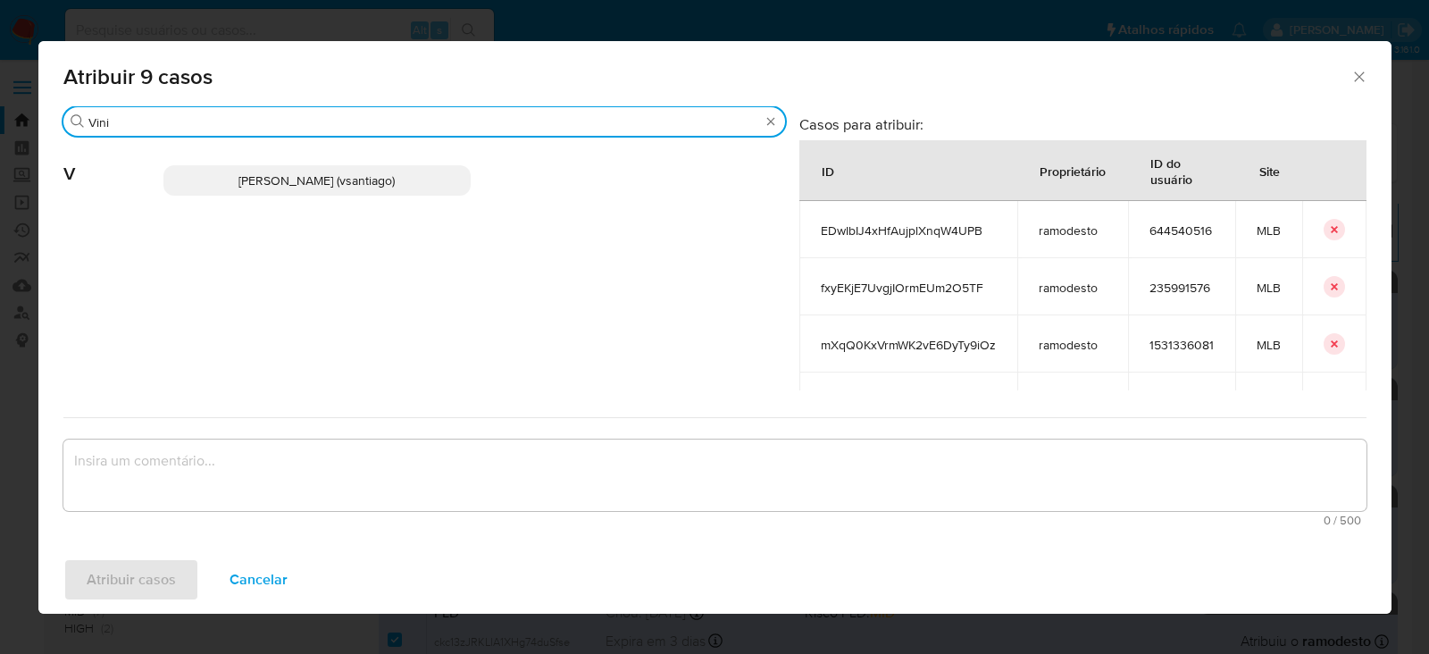
type input "Vini"
click at [272, 175] on span "[PERSON_NAME] (vsantiago)" at bounding box center [316, 180] width 156 height 18
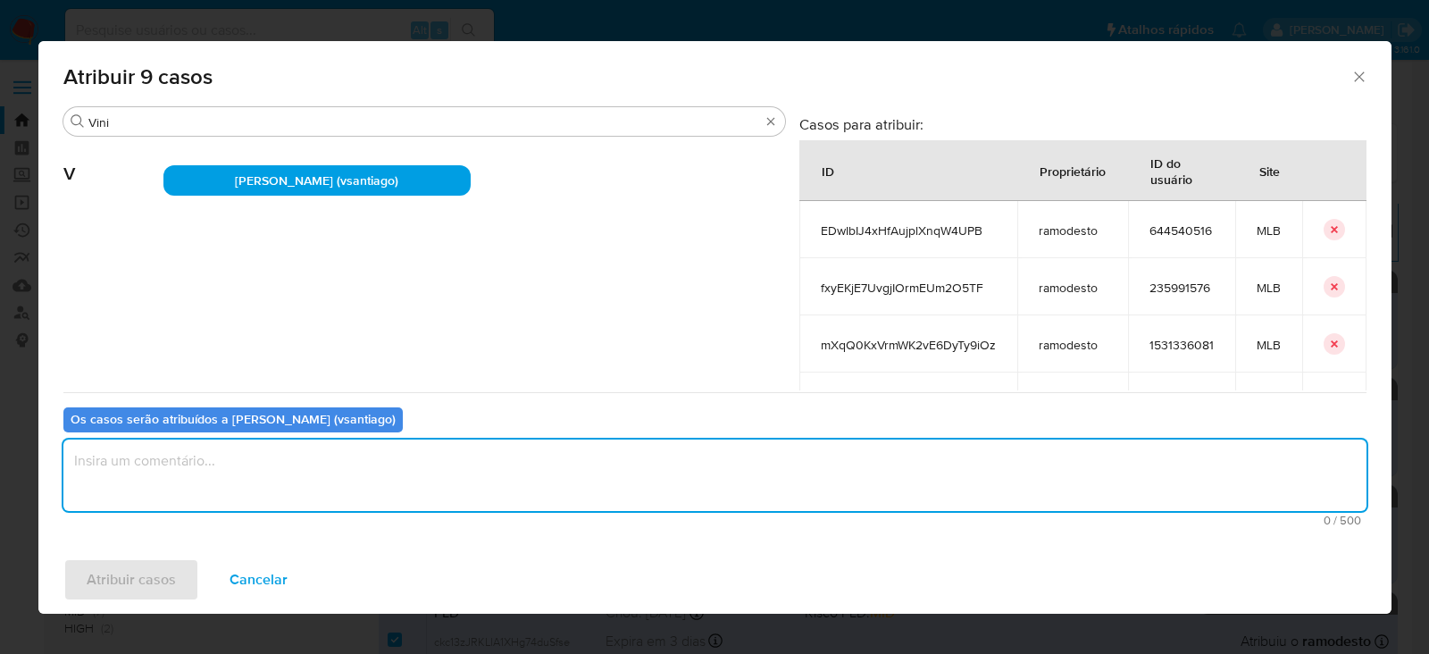
click at [196, 466] on textarea "assign-modal" at bounding box center [714, 474] width 1303 height 71
type textarea "OK!"
click at [150, 580] on span "Atribuir casos" at bounding box center [131, 579] width 89 height 39
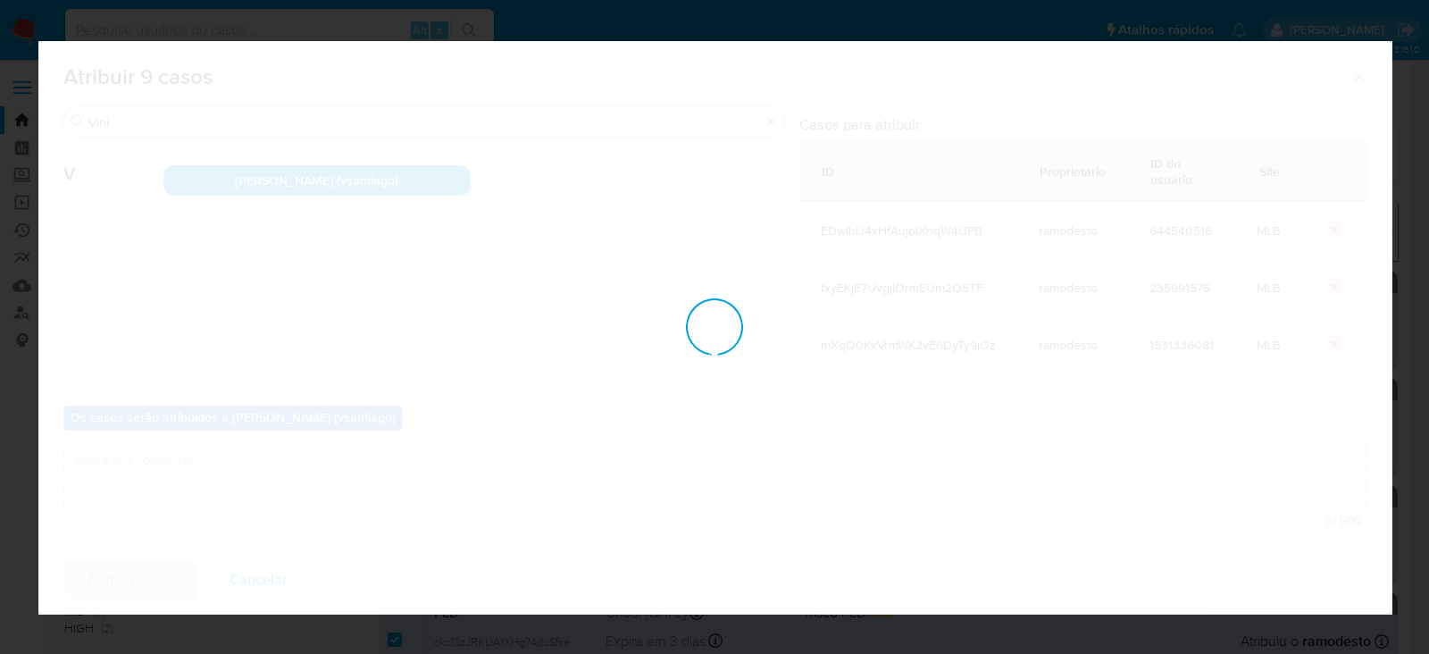
checkbox input "false"
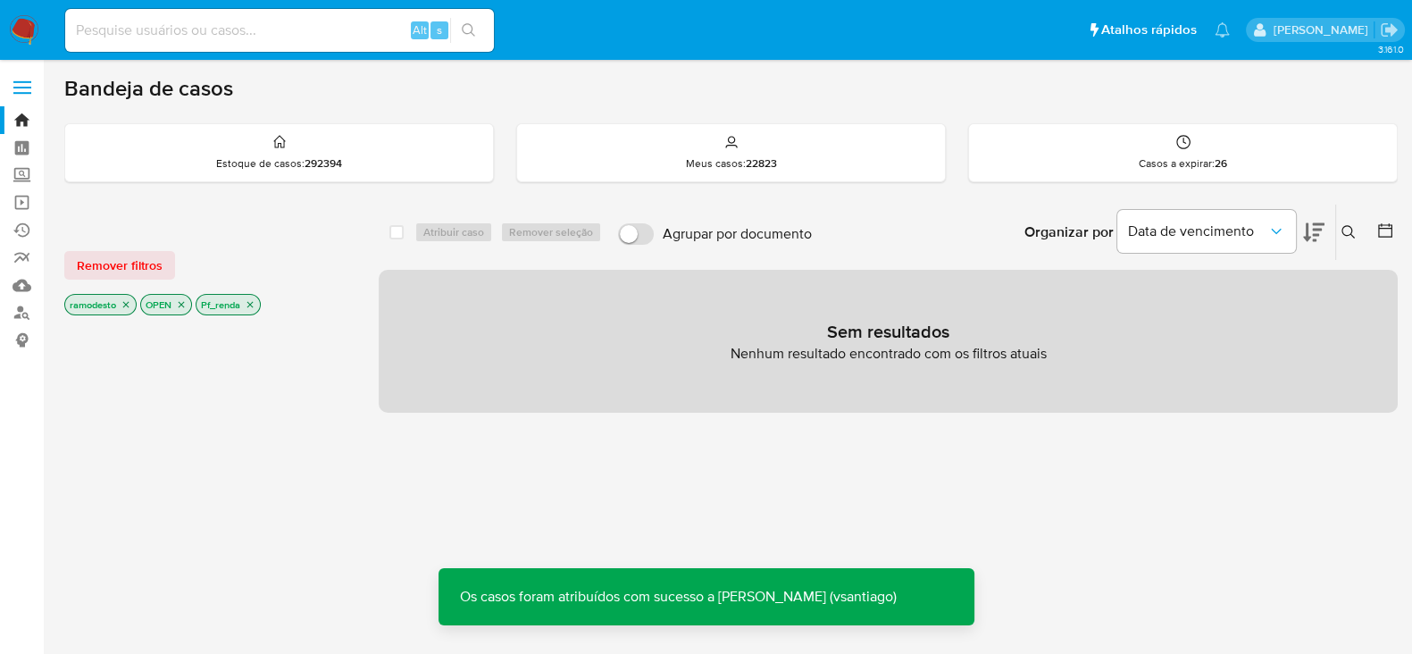
click at [251, 304] on icon "close-filter" at bounding box center [250, 305] width 6 height 6
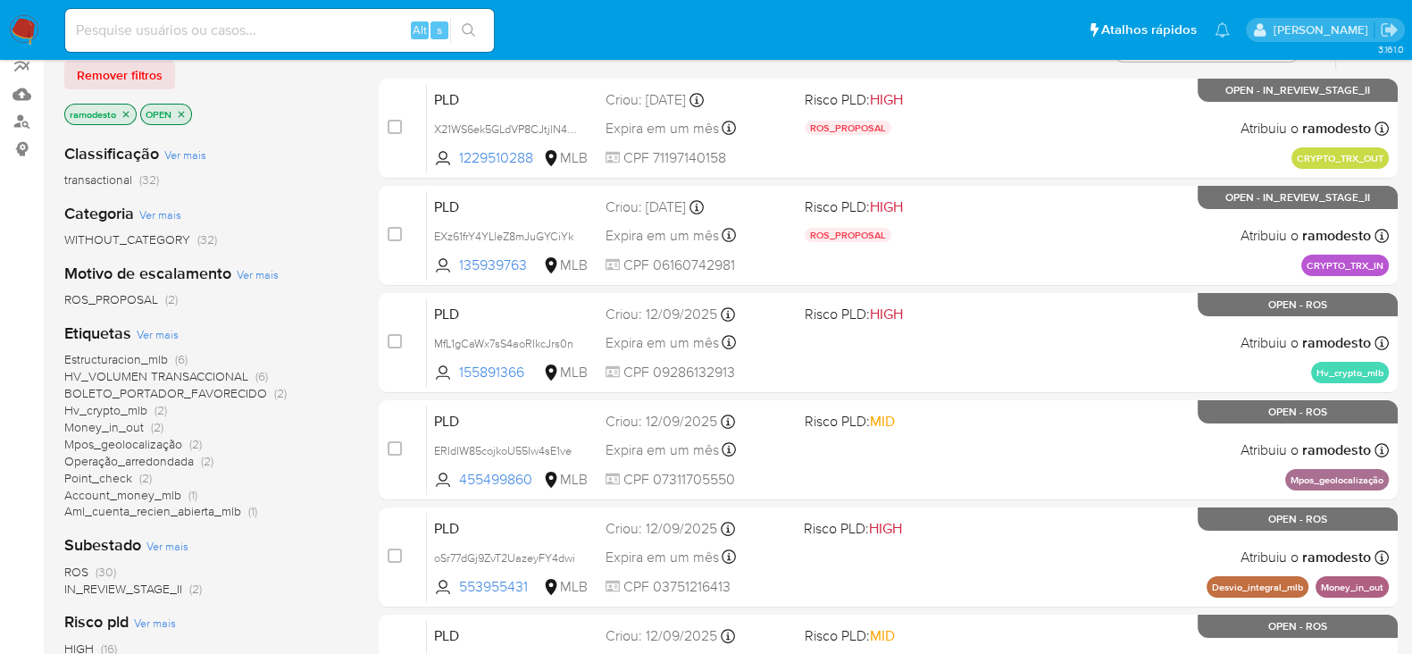
scroll to position [222, 0]
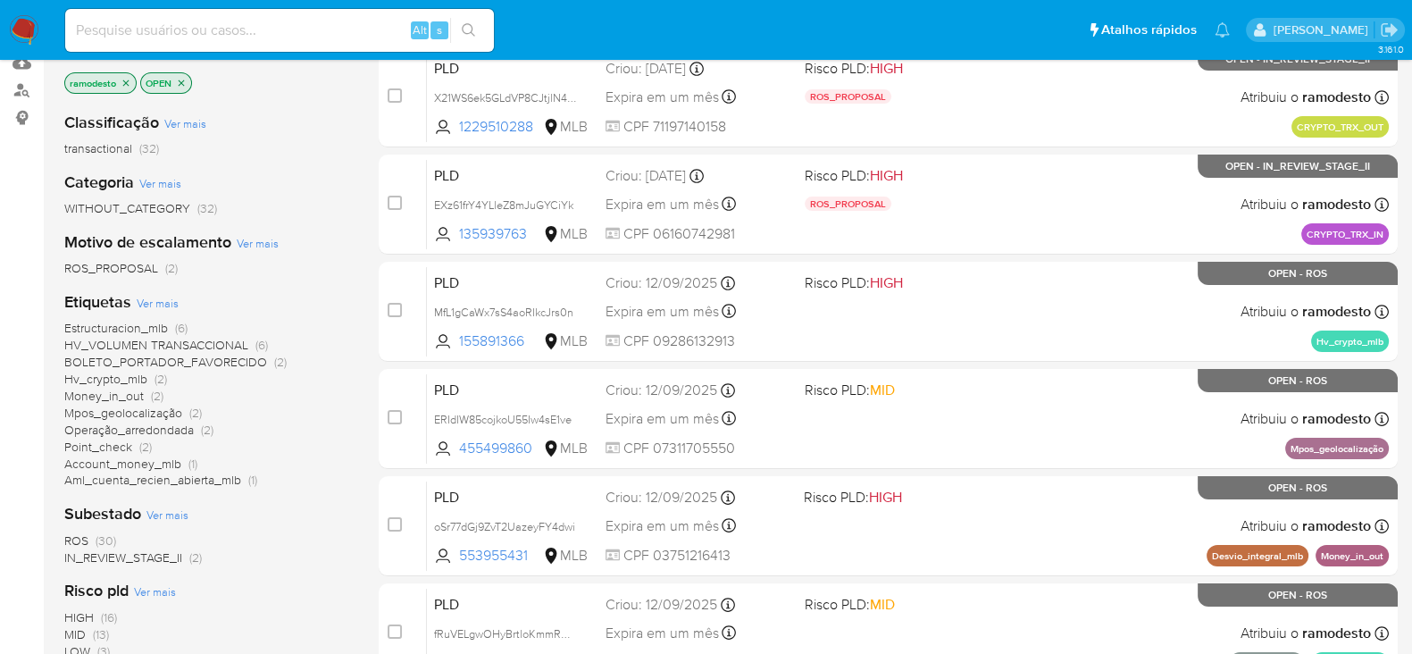
click at [125, 463] on span "Account_money_mlb" at bounding box center [122, 464] width 117 height 18
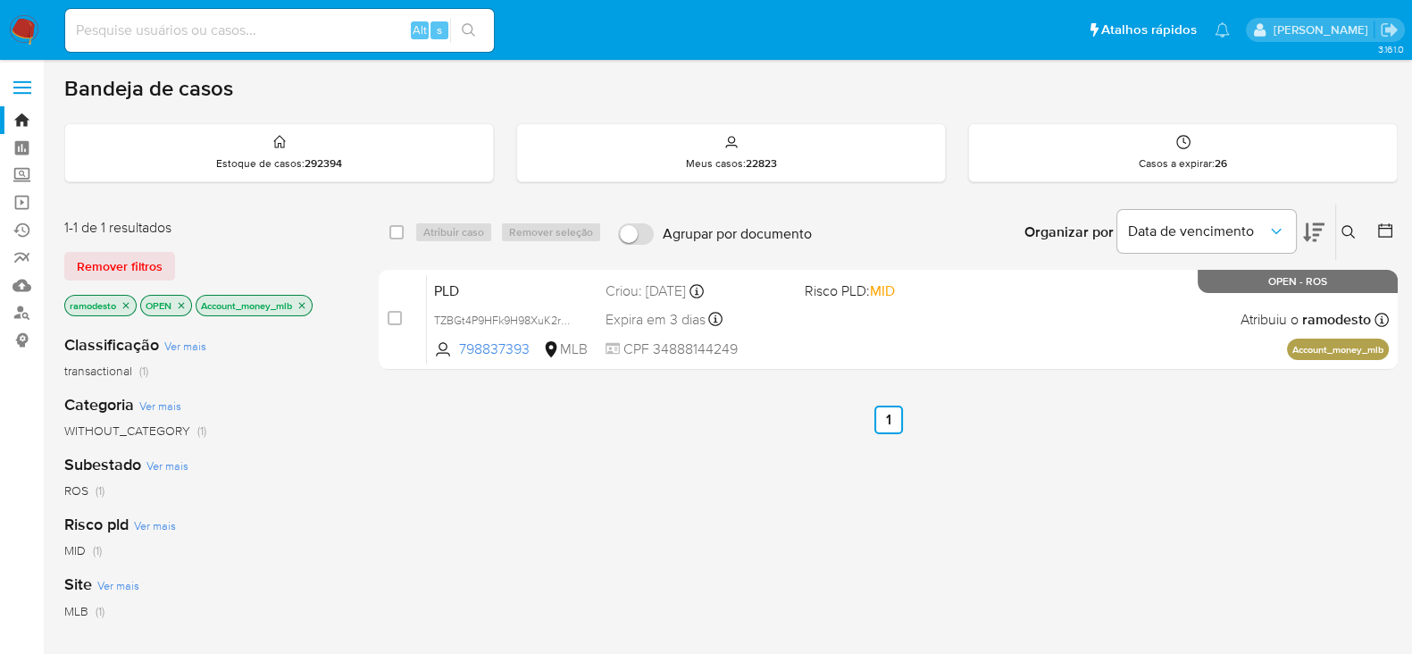
click at [307, 308] on icon "close-filter" at bounding box center [301, 305] width 11 height 11
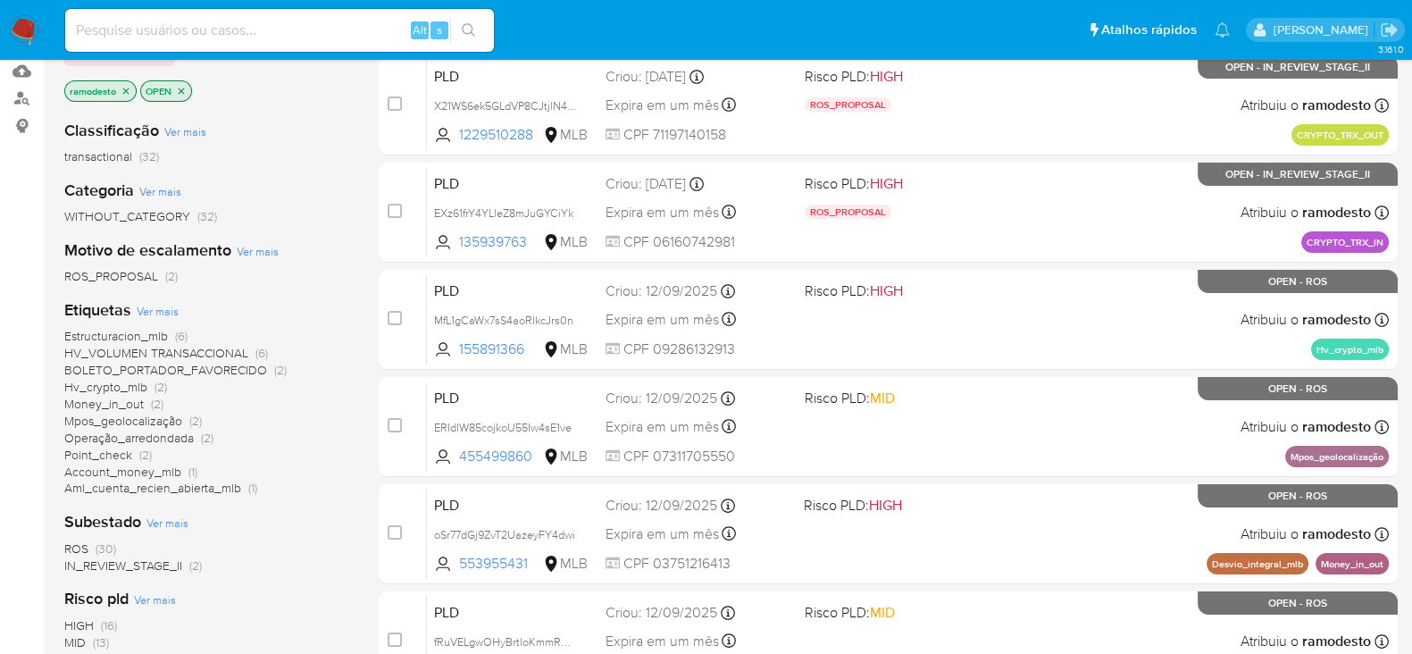
scroll to position [222, 0]
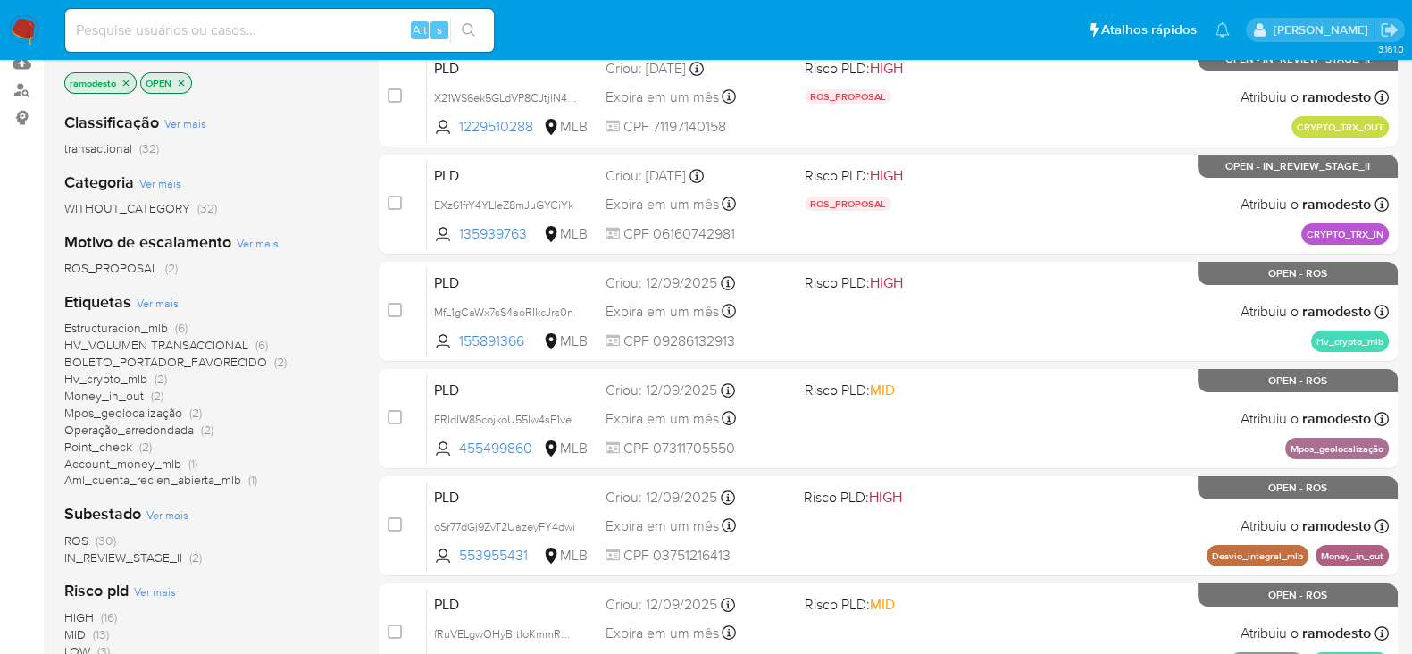
click at [126, 444] on span "Point_check" at bounding box center [98, 447] width 68 height 18
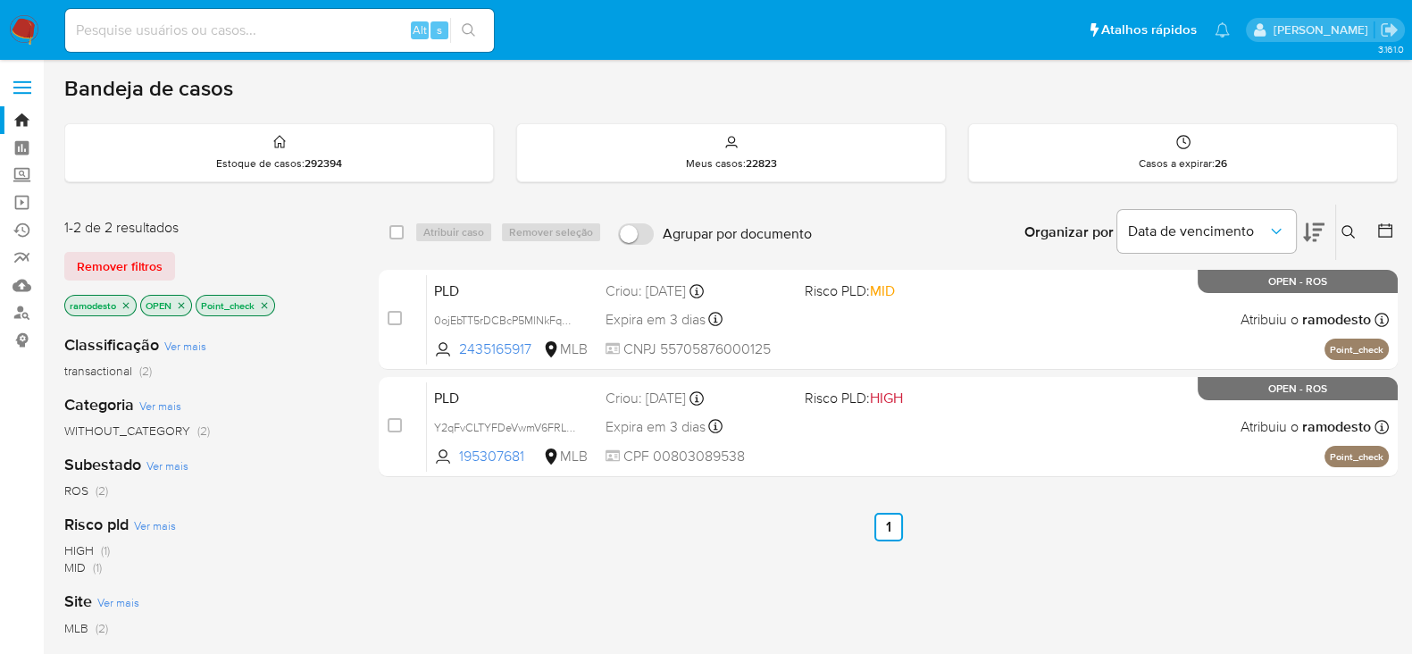
click at [264, 307] on icon "close-filter" at bounding box center [264, 305] width 11 height 11
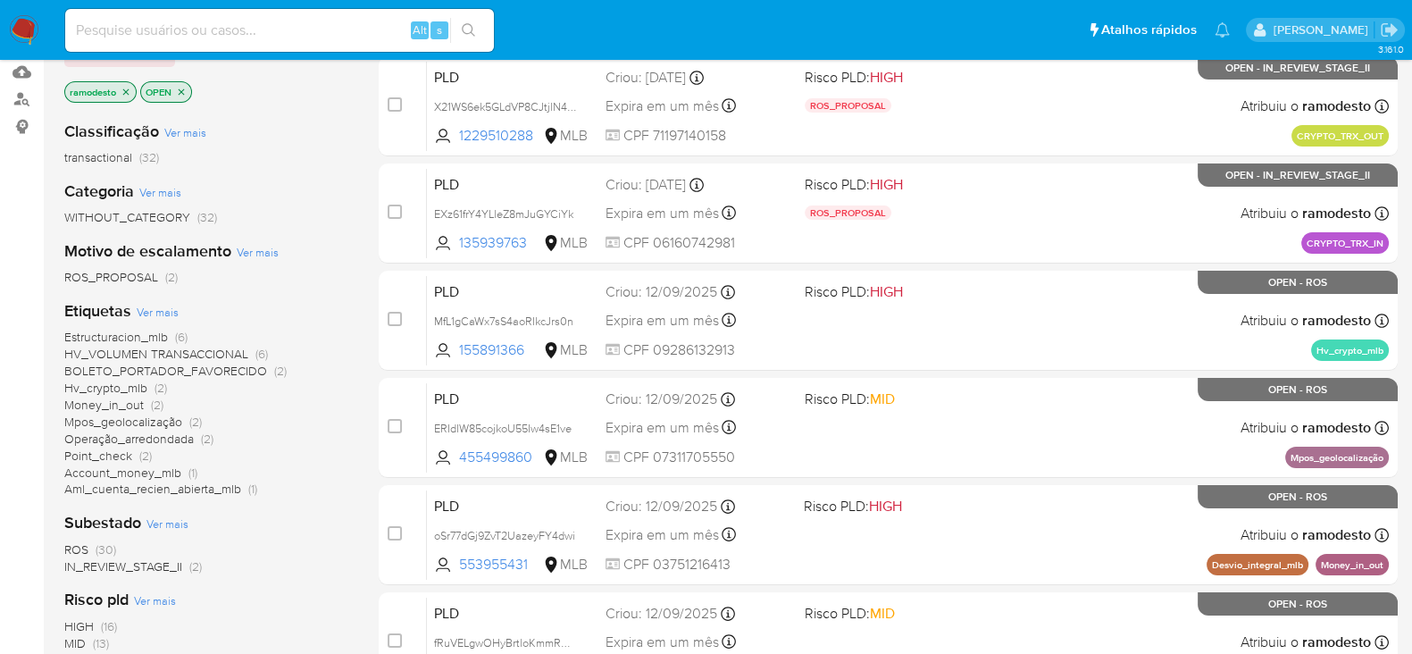
scroll to position [222, 0]
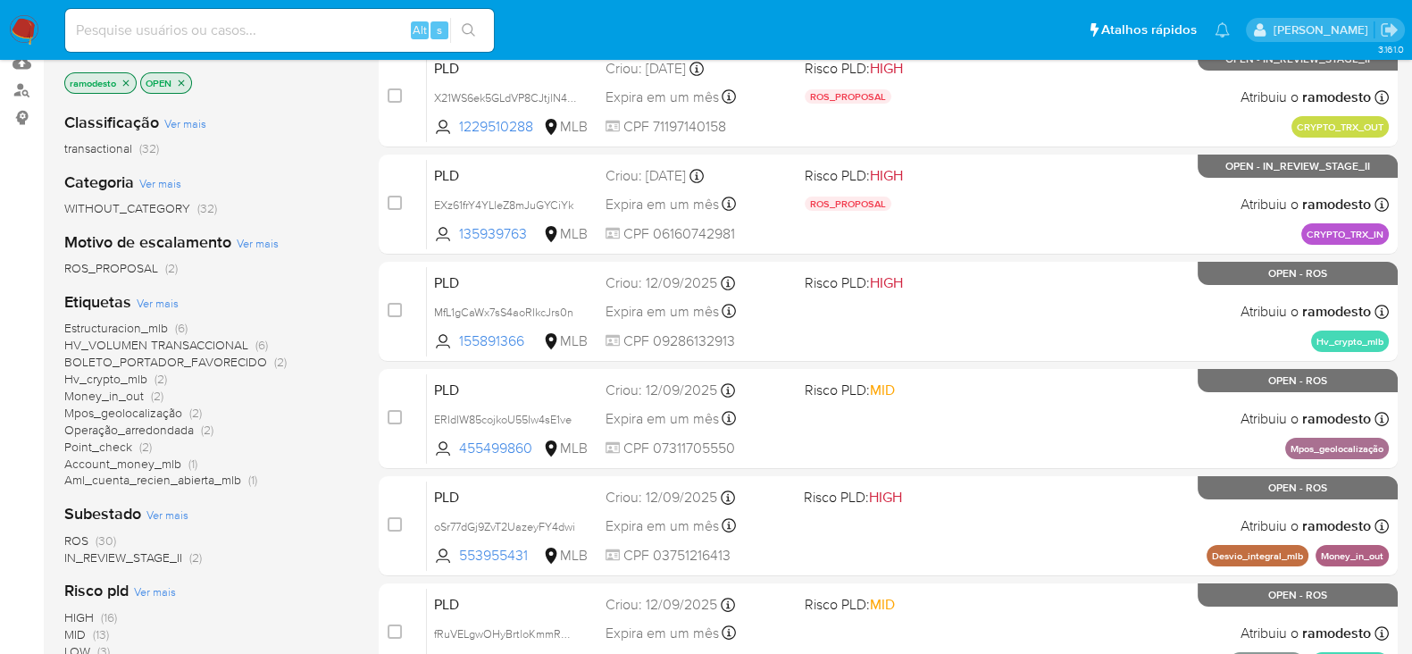
click at [184, 475] on span "Aml_cuenta_recien_abierta_mlb" at bounding box center [152, 480] width 177 height 18
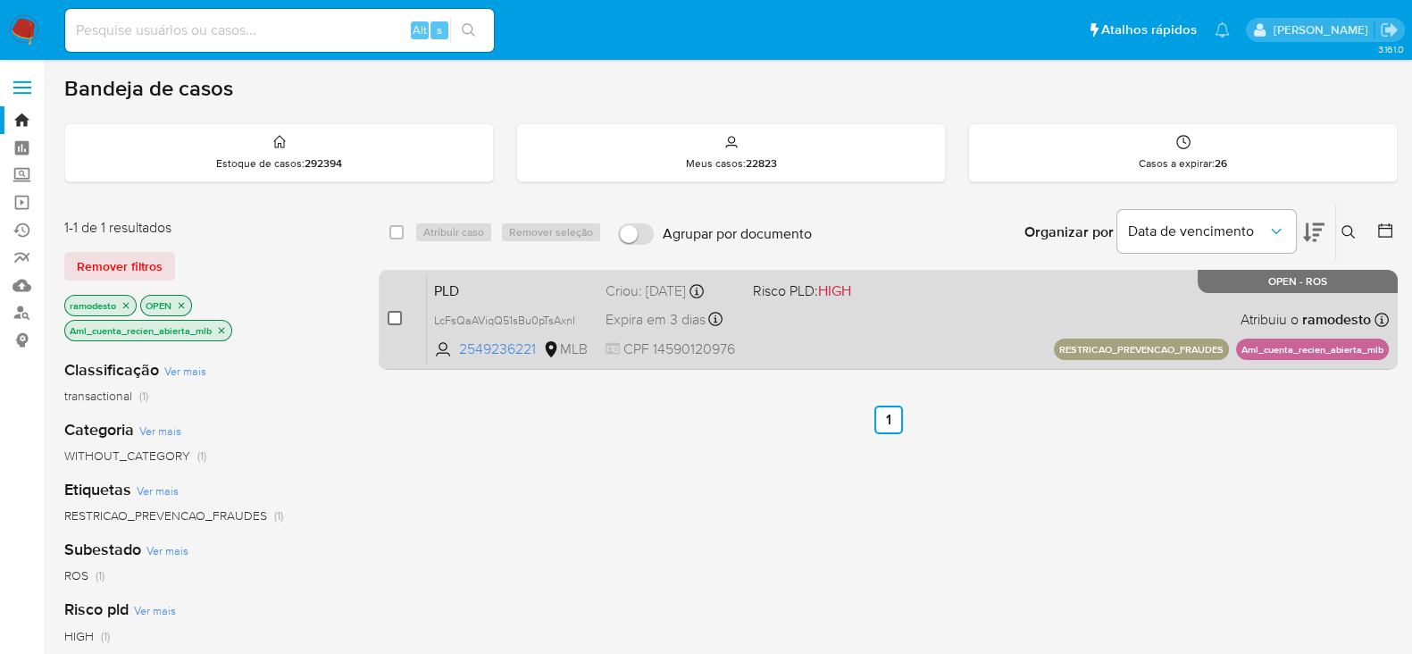
click at [393, 315] on input "checkbox" at bounding box center [395, 318] width 14 height 14
checkbox input "true"
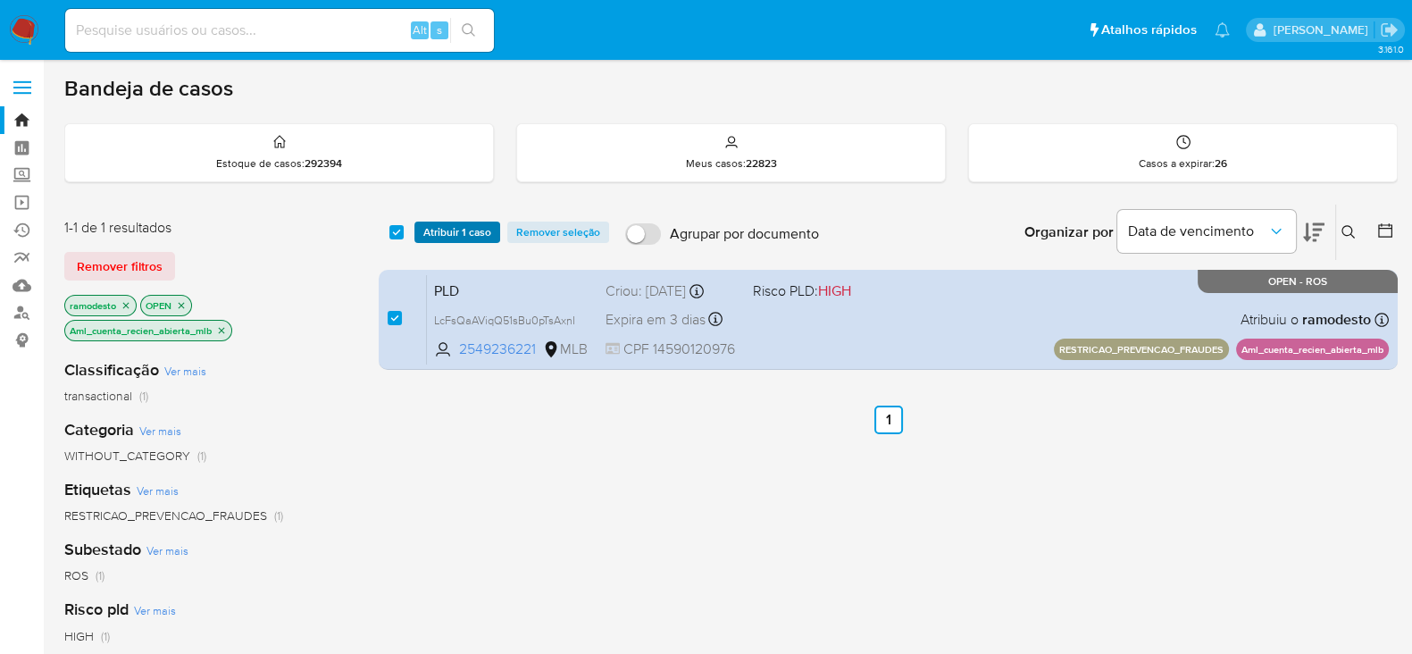
click at [477, 223] on span "Atribuir 1 caso" at bounding box center [457, 232] width 68 height 18
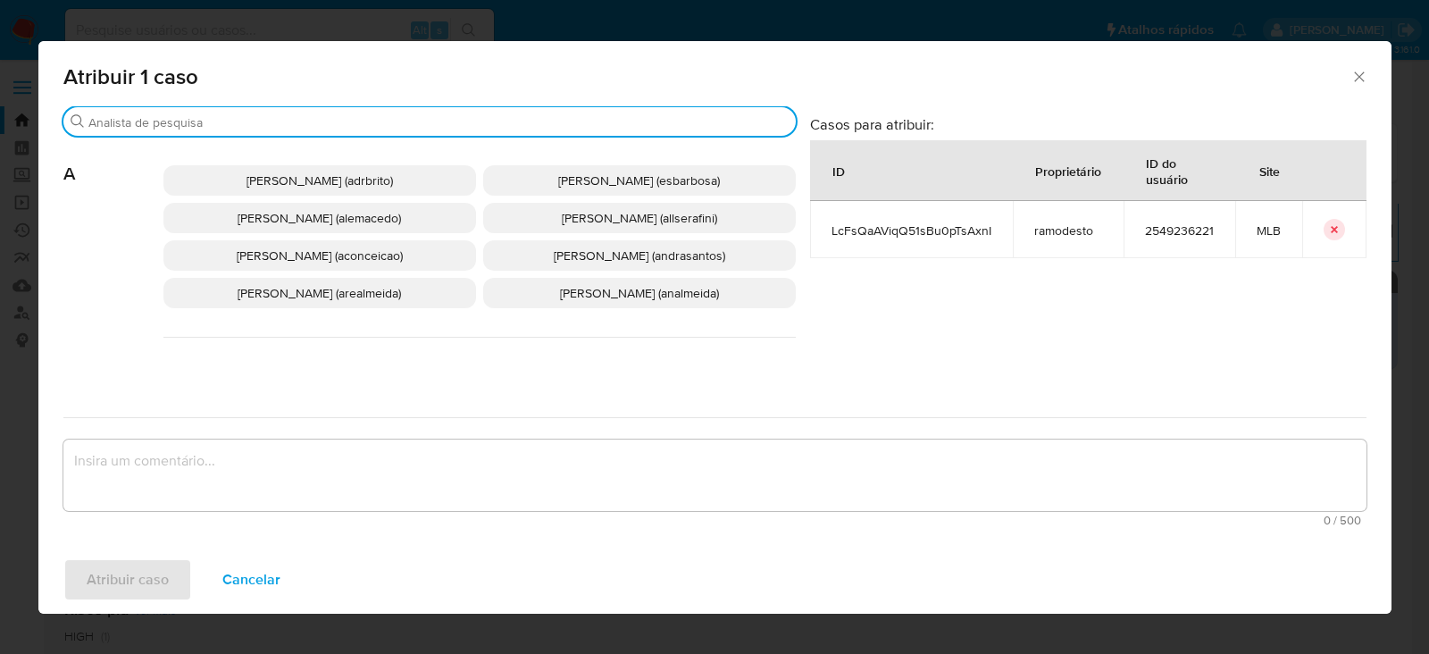
click at [179, 114] on input "Buscar" at bounding box center [438, 122] width 700 height 16
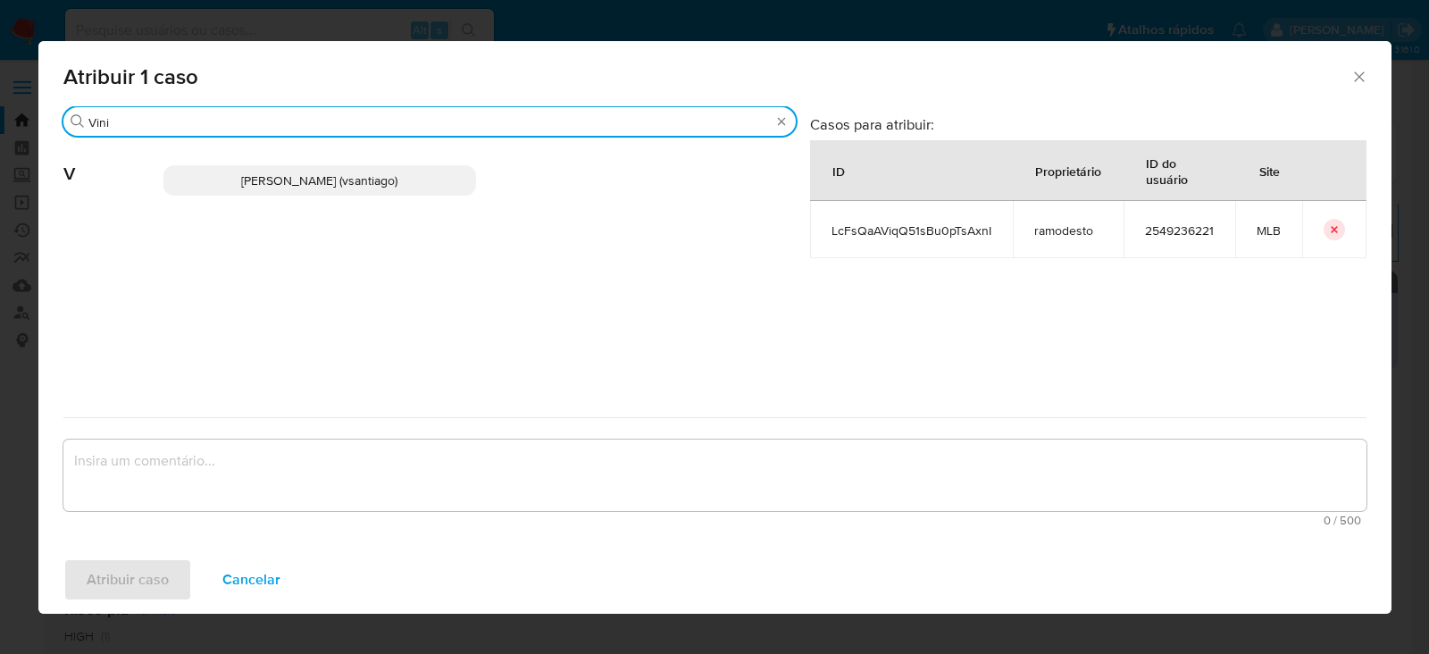
type input "Vini"
click at [293, 181] on span "[PERSON_NAME] (vsantiago)" at bounding box center [319, 180] width 156 height 18
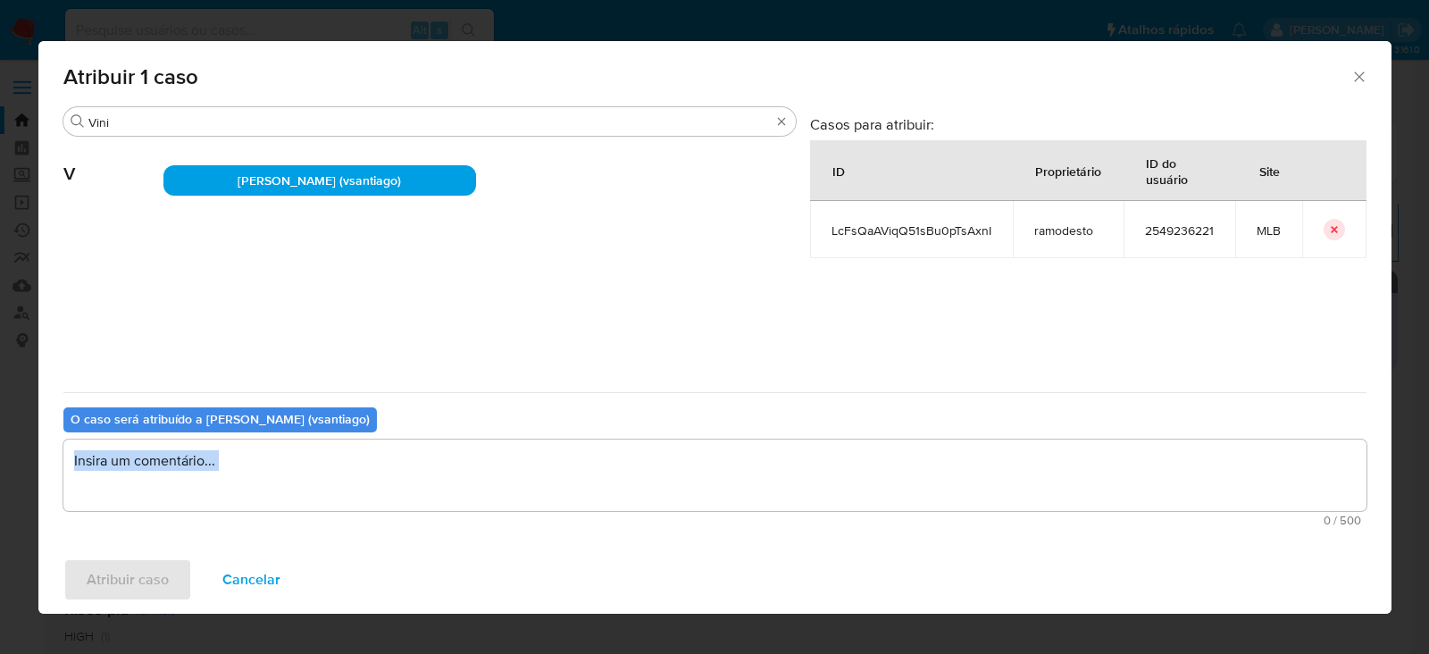
drag, startPoint x: 196, startPoint y: 511, endPoint x: 204, endPoint y: 484, distance: 28.0
click at [203, 486] on div "0 / 500 500 caracteres restantes" at bounding box center [714, 482] width 1303 height 87
click at [216, 462] on textarea "assign-modal" at bounding box center [714, 474] width 1303 height 71
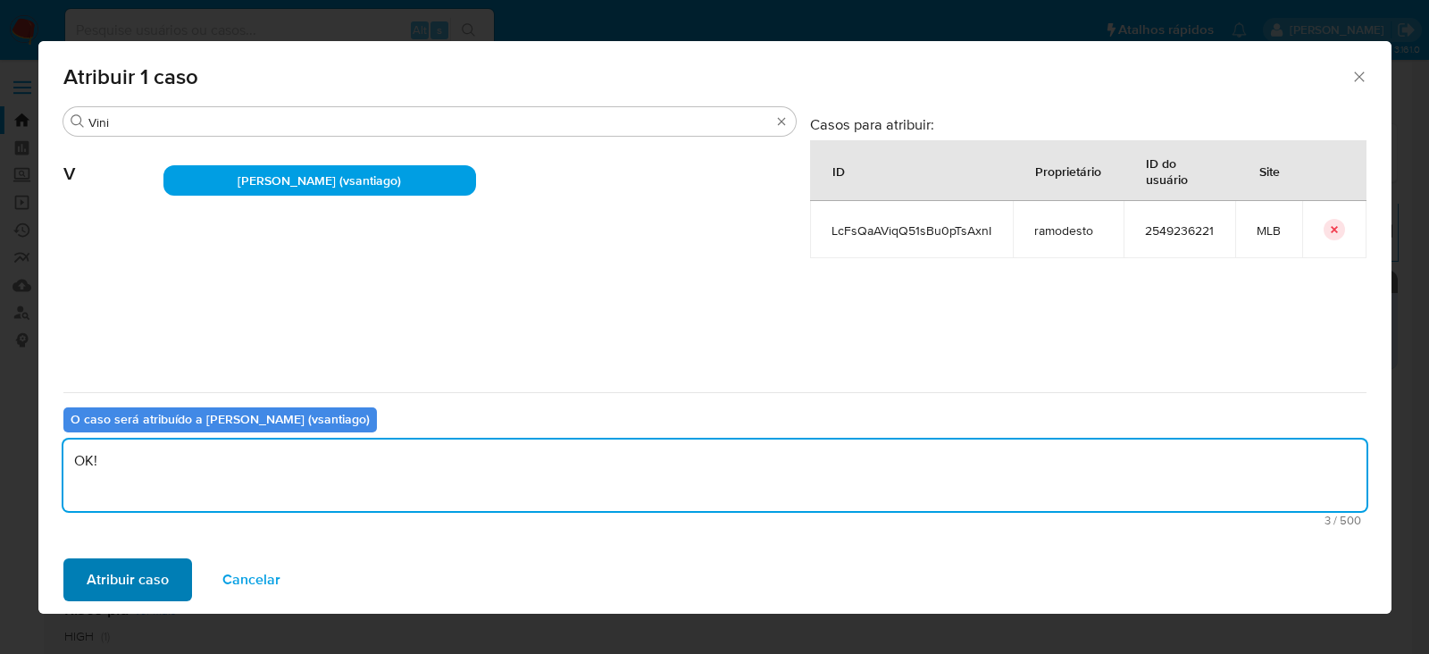
type textarea "OK!"
click at [151, 586] on span "Atribuir caso" at bounding box center [128, 579] width 82 height 39
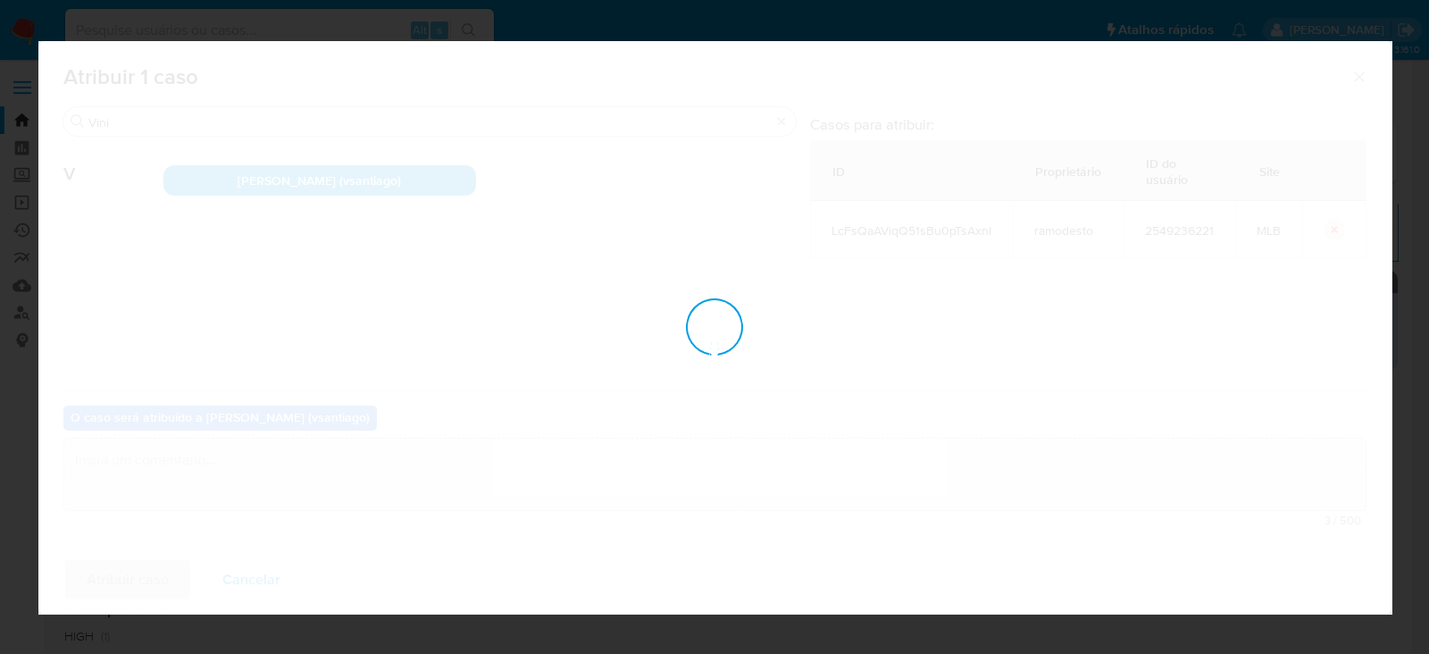
checkbox input "false"
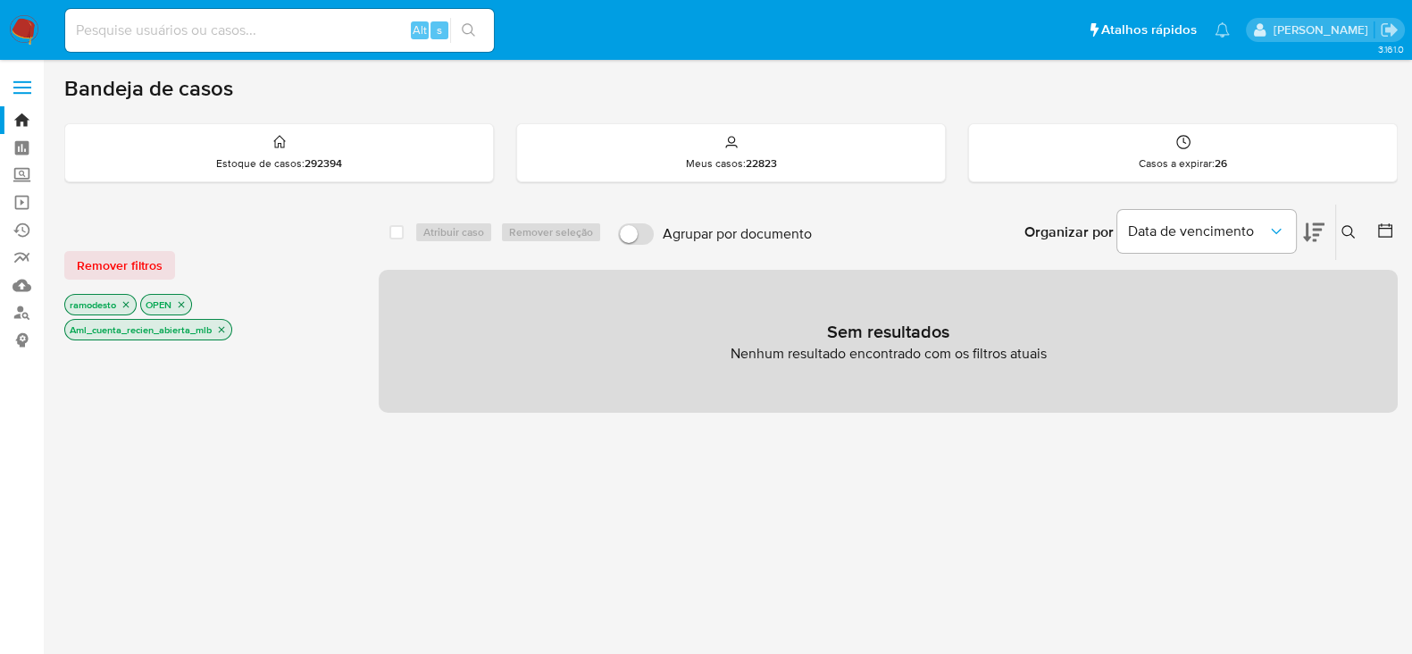
click at [227, 326] on icon "close-filter" at bounding box center [221, 329] width 11 height 11
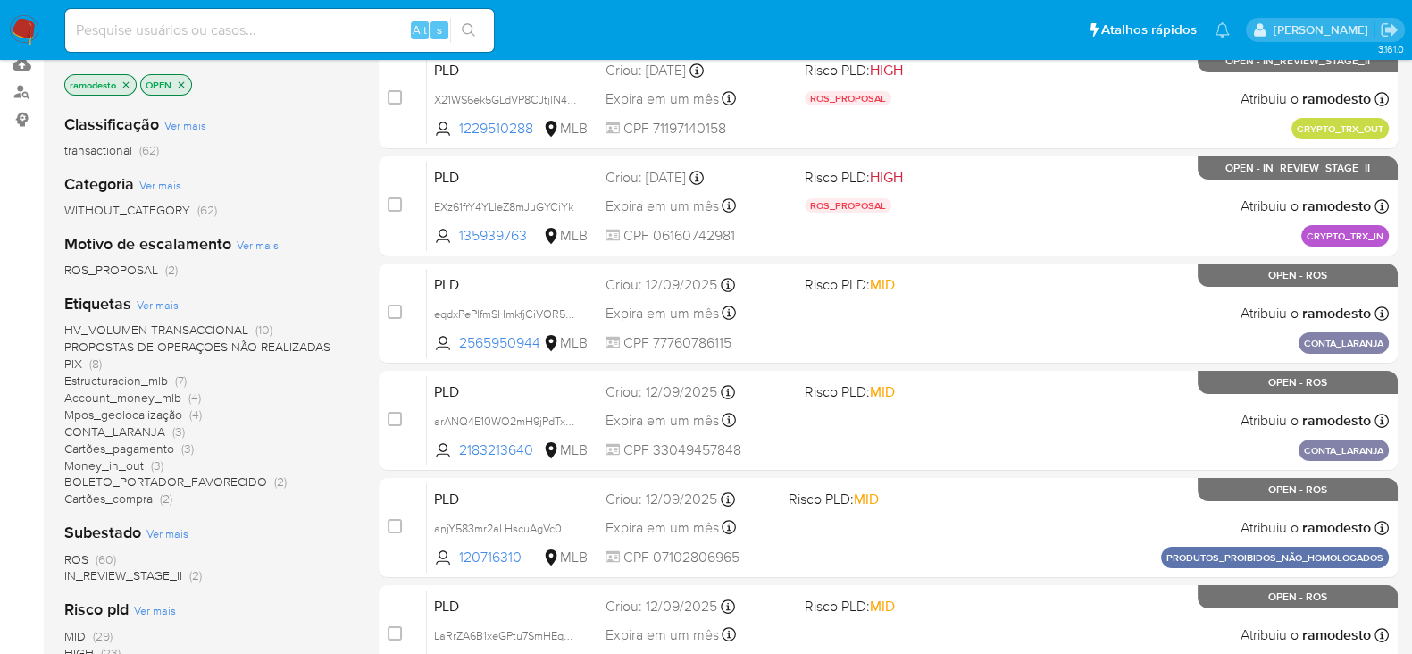
scroll to position [222, 0]
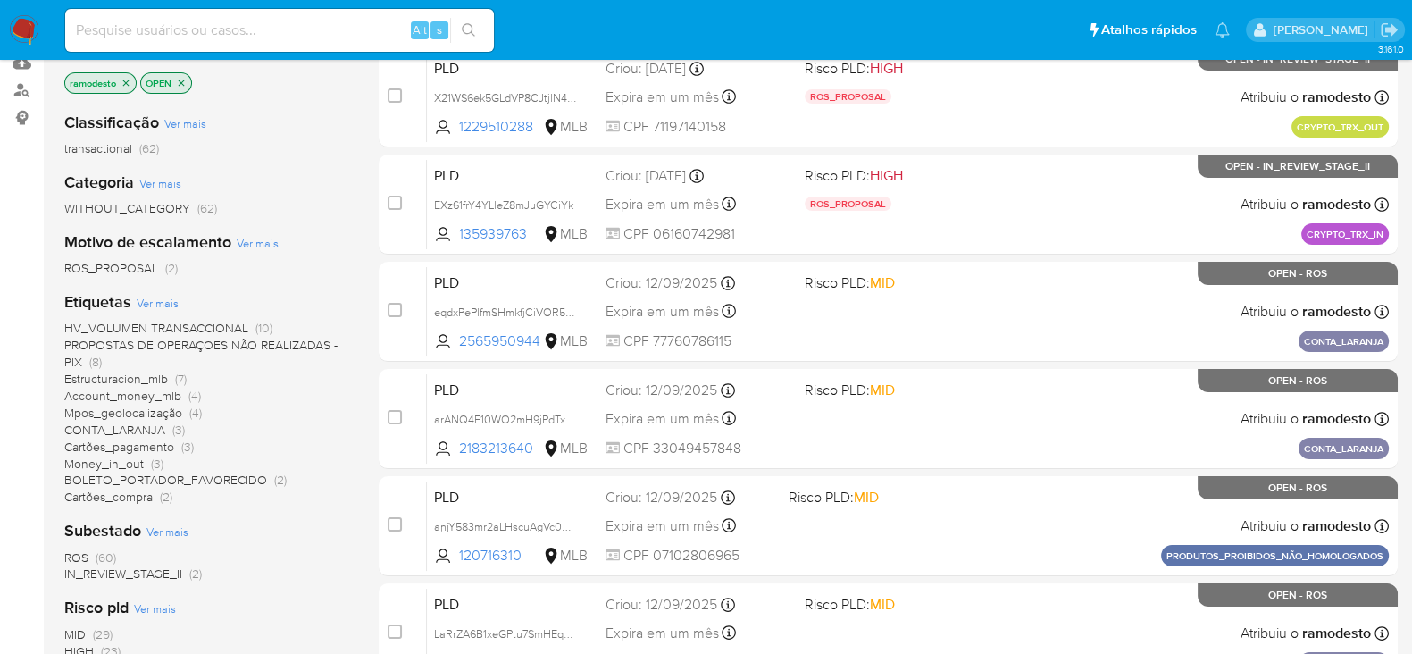
click at [127, 379] on span "Estructuracion_mlb" at bounding box center [116, 379] width 104 height 18
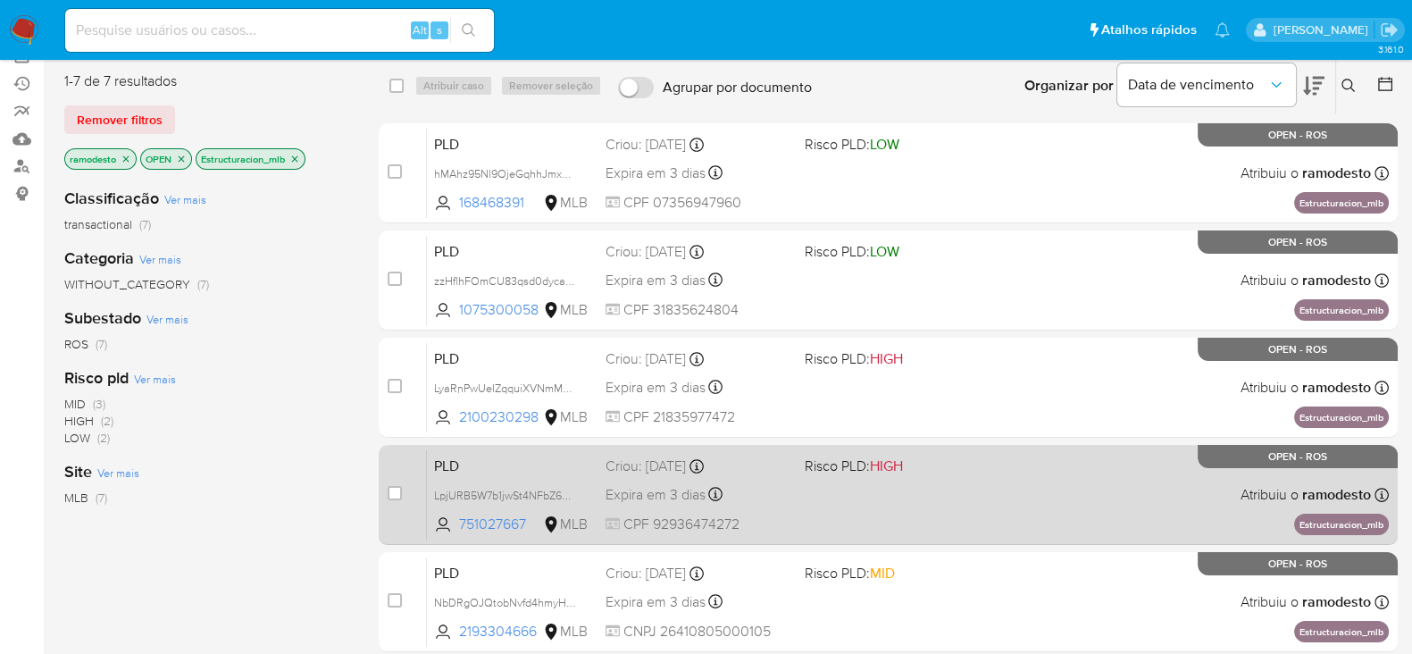
scroll to position [111, 0]
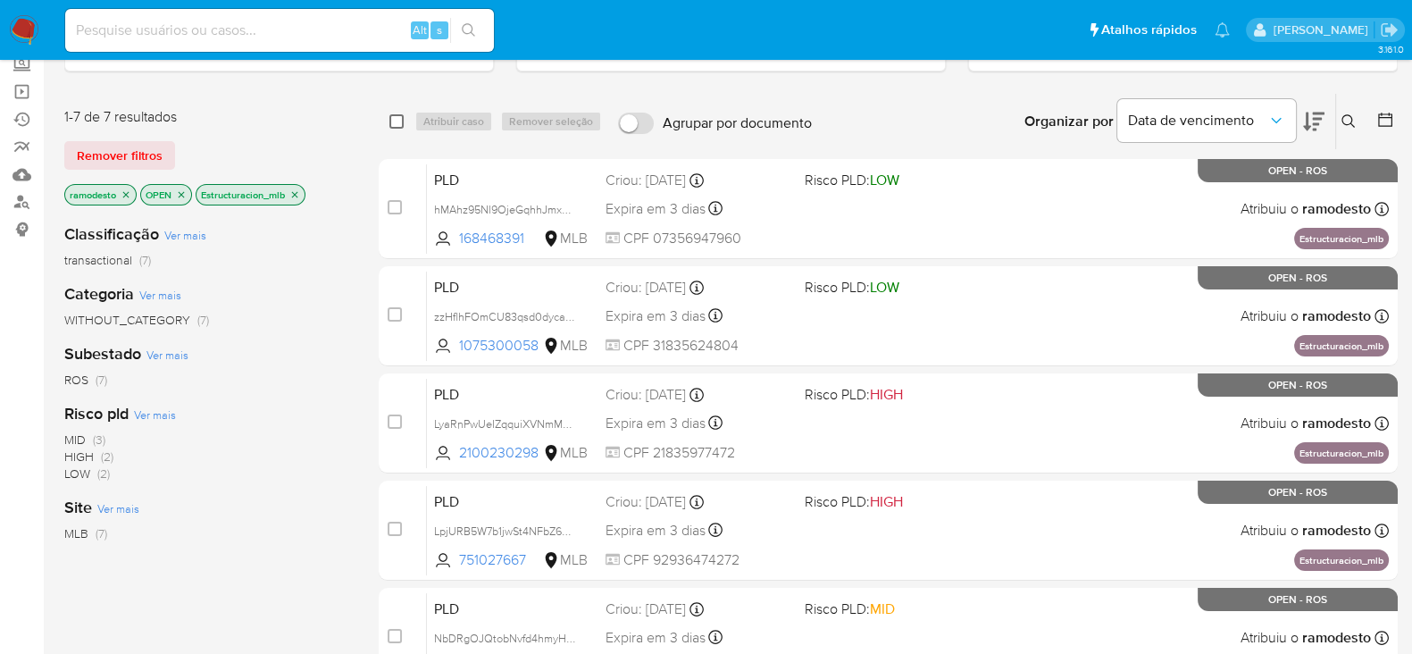
click at [394, 117] on input "checkbox" at bounding box center [396, 121] width 14 height 14
checkbox input "true"
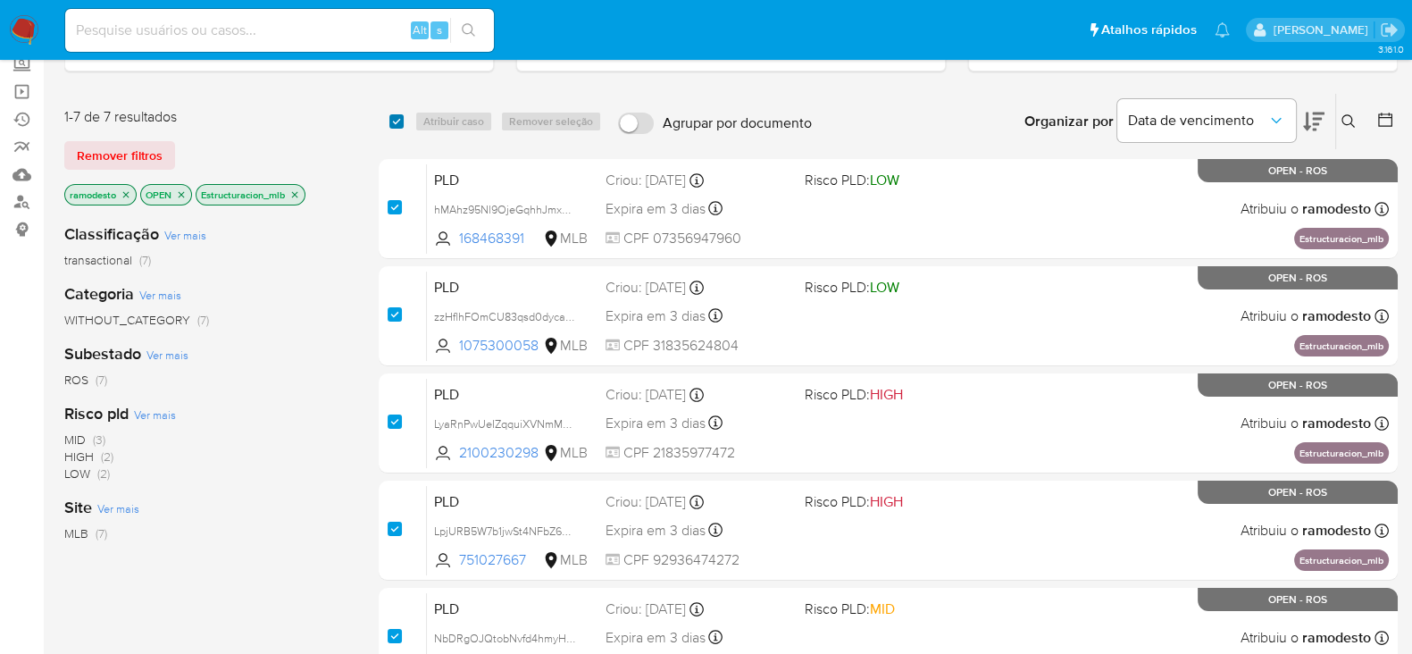
checkbox input "true"
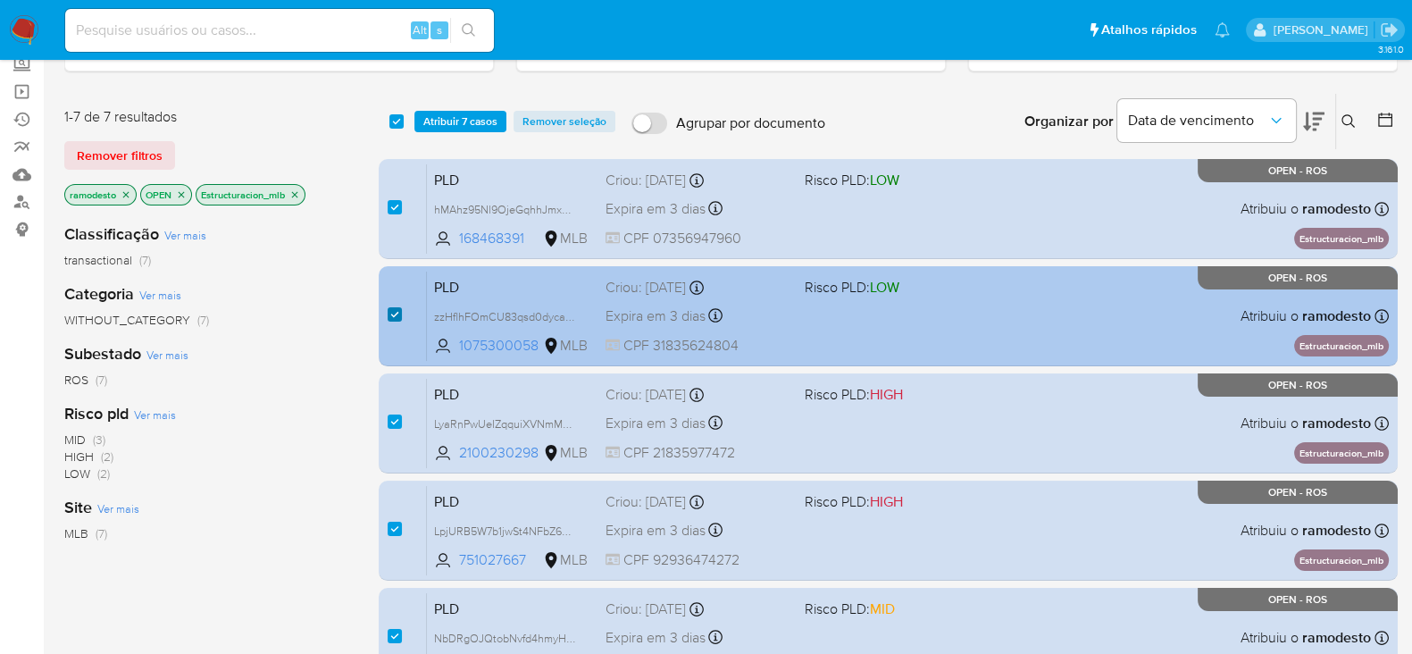
click at [396, 312] on input "checkbox" at bounding box center [395, 314] width 14 height 14
checkbox input "false"
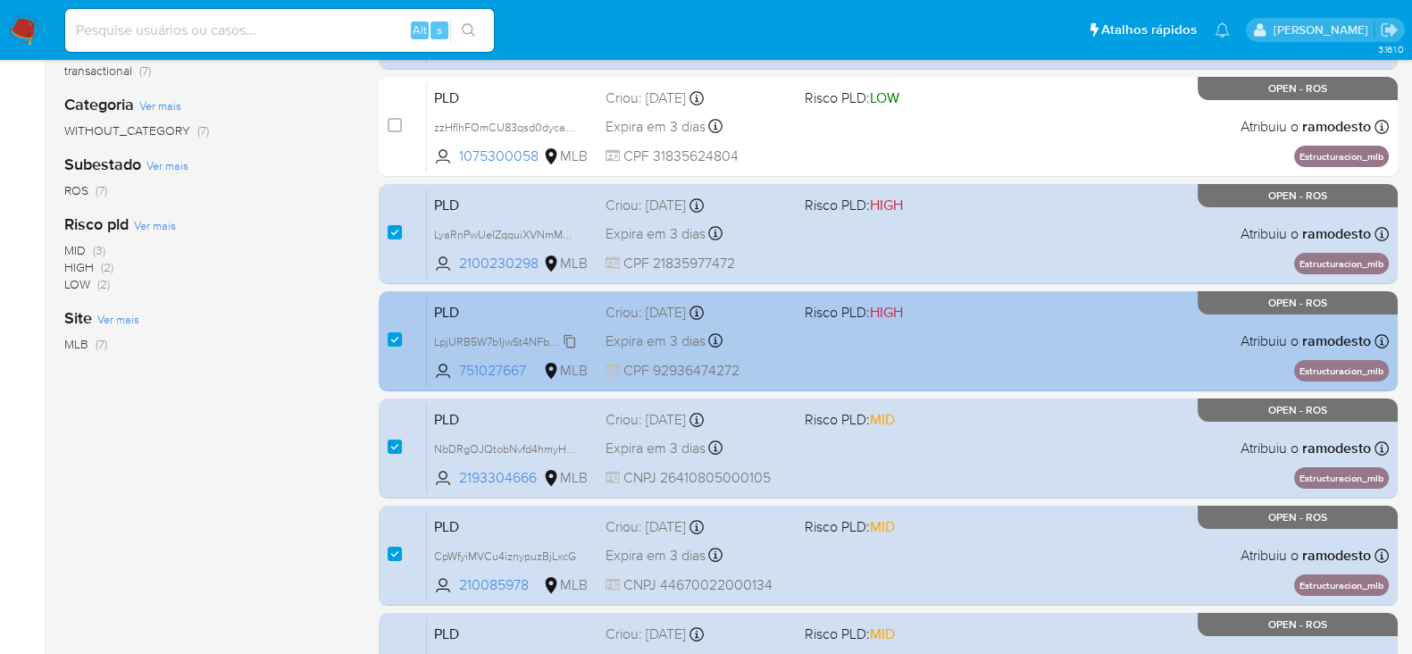
scroll to position [335, 0]
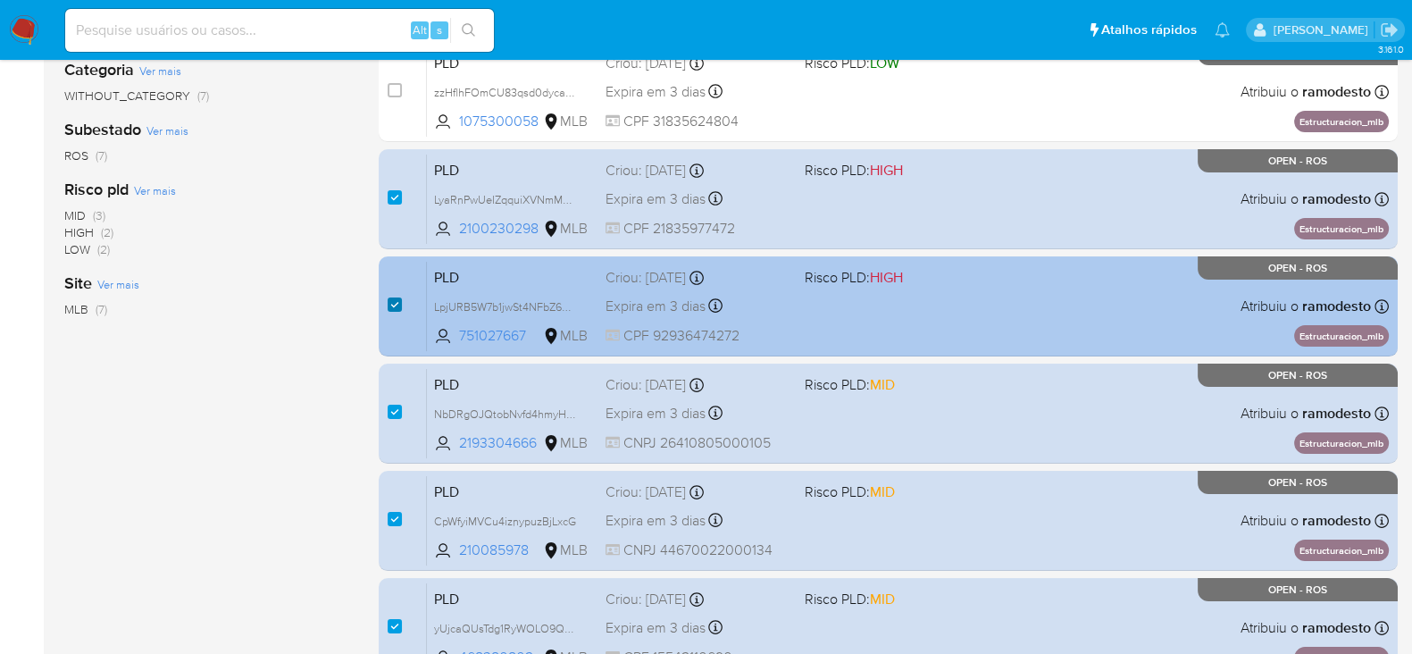
click at [388, 302] on input "checkbox" at bounding box center [395, 304] width 14 height 14
checkbox input "false"
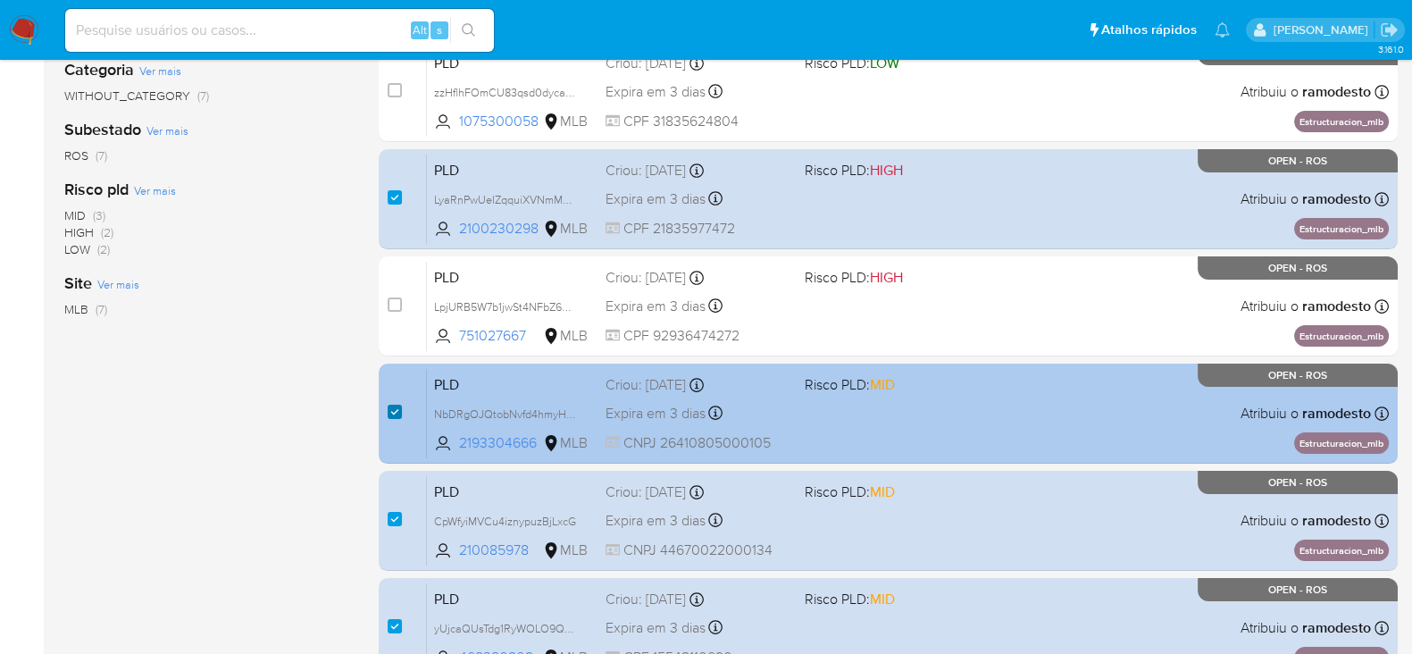
click at [401, 408] on input "checkbox" at bounding box center [395, 412] width 14 height 14
checkbox input "false"
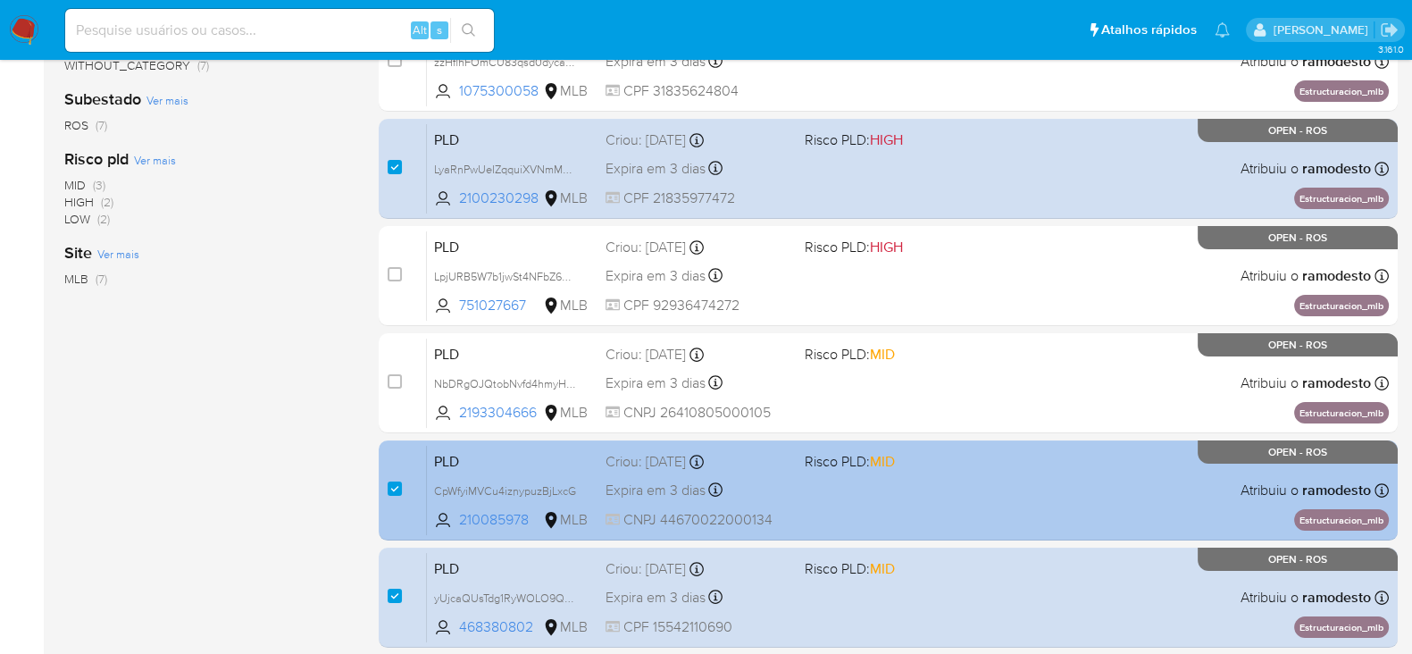
scroll to position [446, 0]
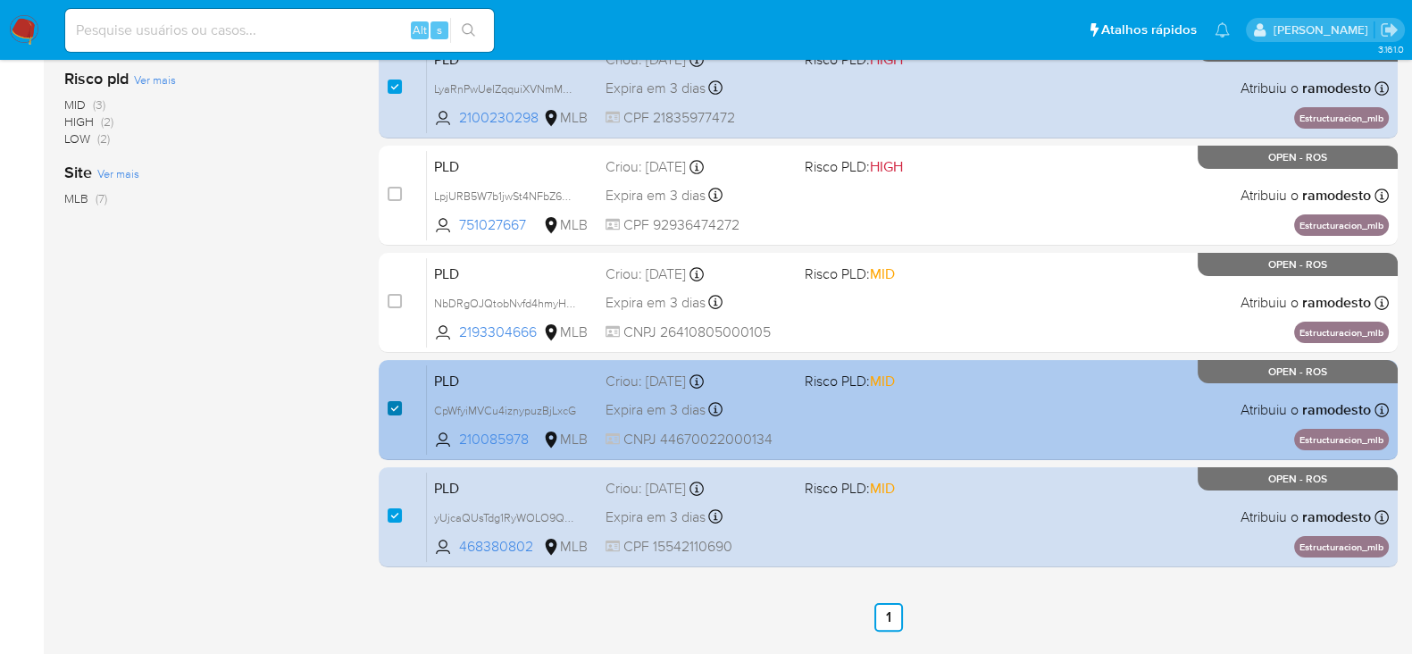
click at [388, 404] on input "checkbox" at bounding box center [395, 408] width 14 height 14
checkbox input "false"
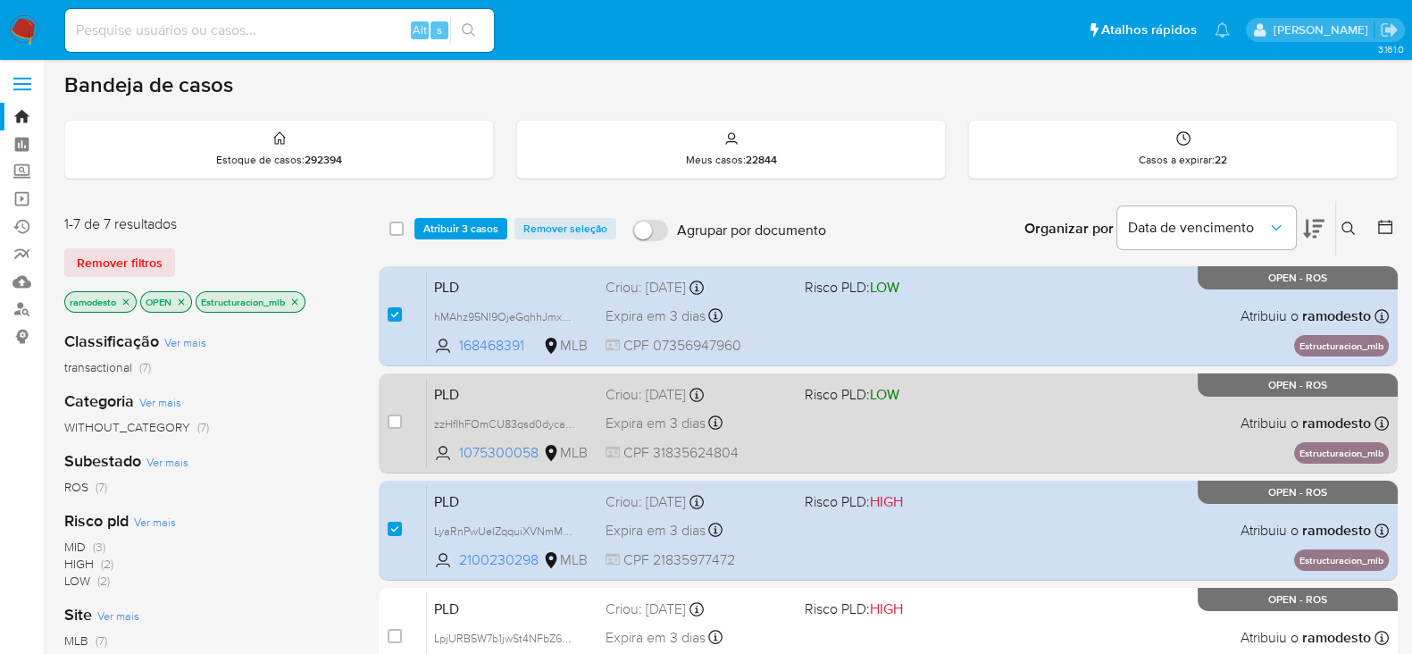
scroll to position [0, 0]
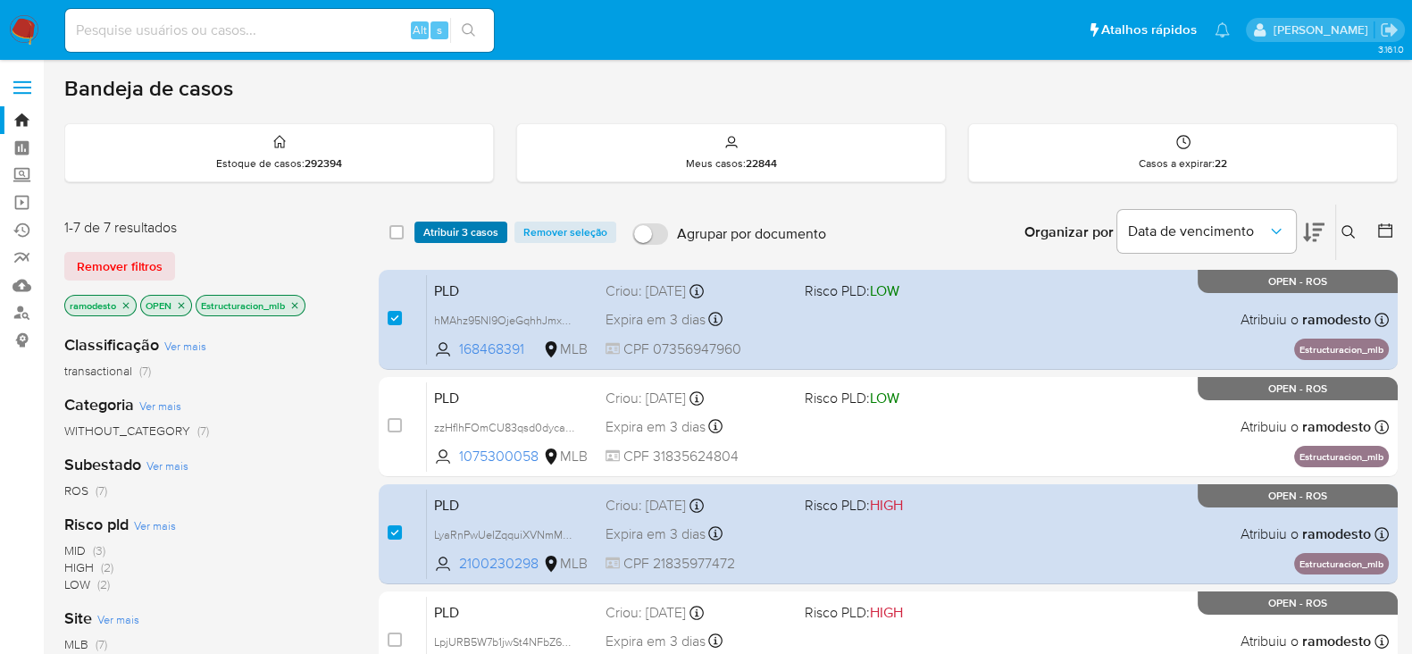
click at [471, 227] on span "Atribuir 3 casos" at bounding box center [460, 232] width 75 height 18
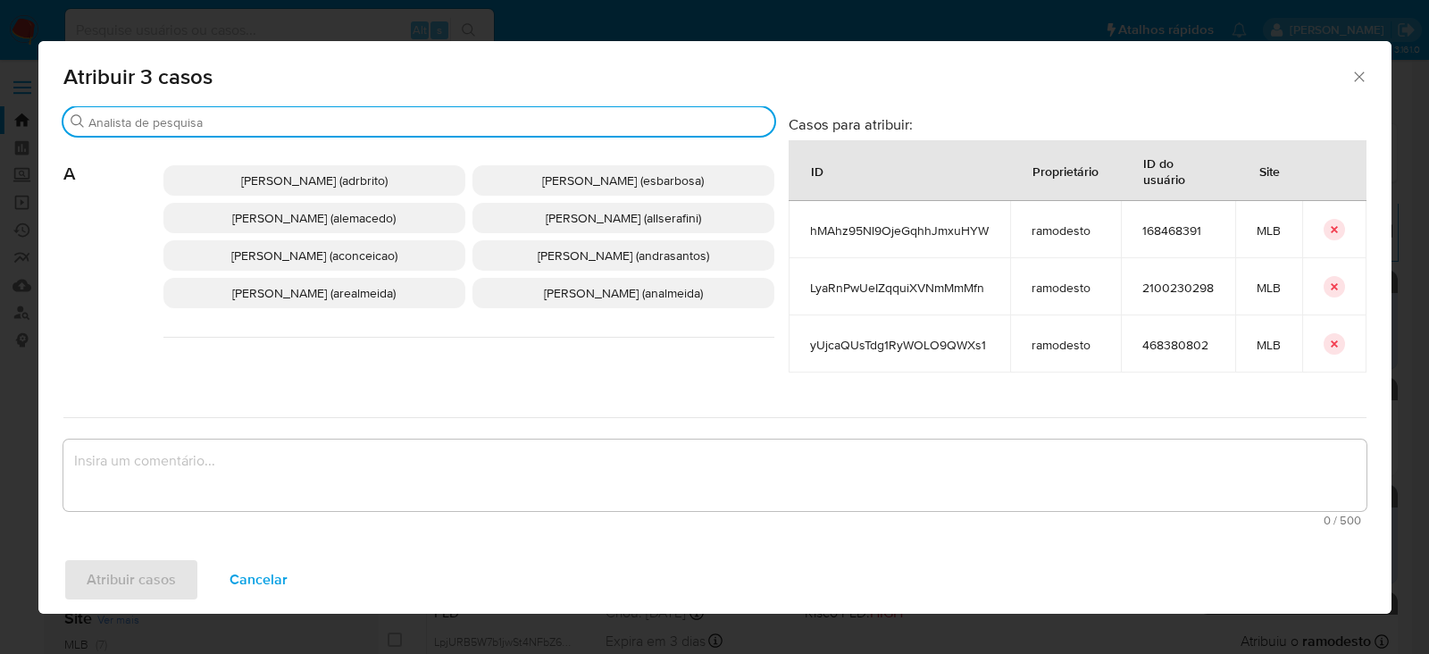
click at [248, 118] on input "Buscar" at bounding box center [427, 122] width 679 height 16
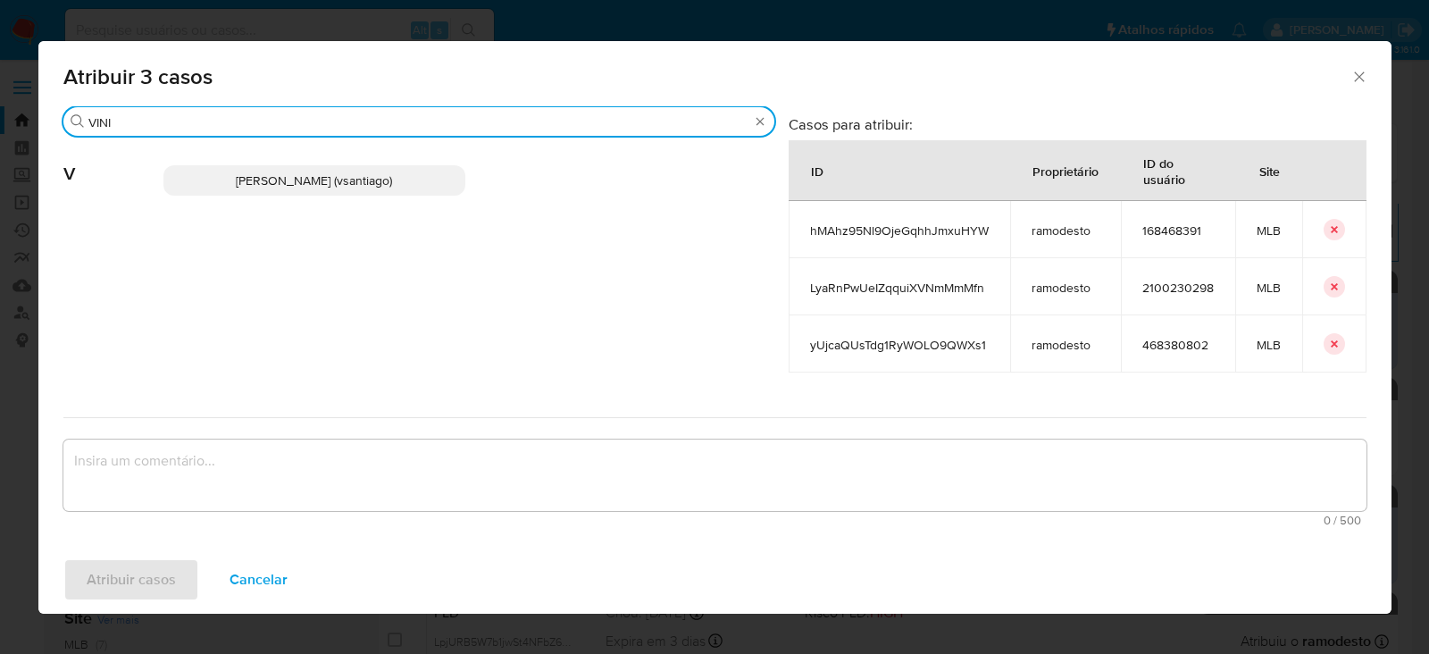
type input "VINI"
click at [325, 175] on span "[PERSON_NAME] (vsantiago)" at bounding box center [314, 180] width 156 height 18
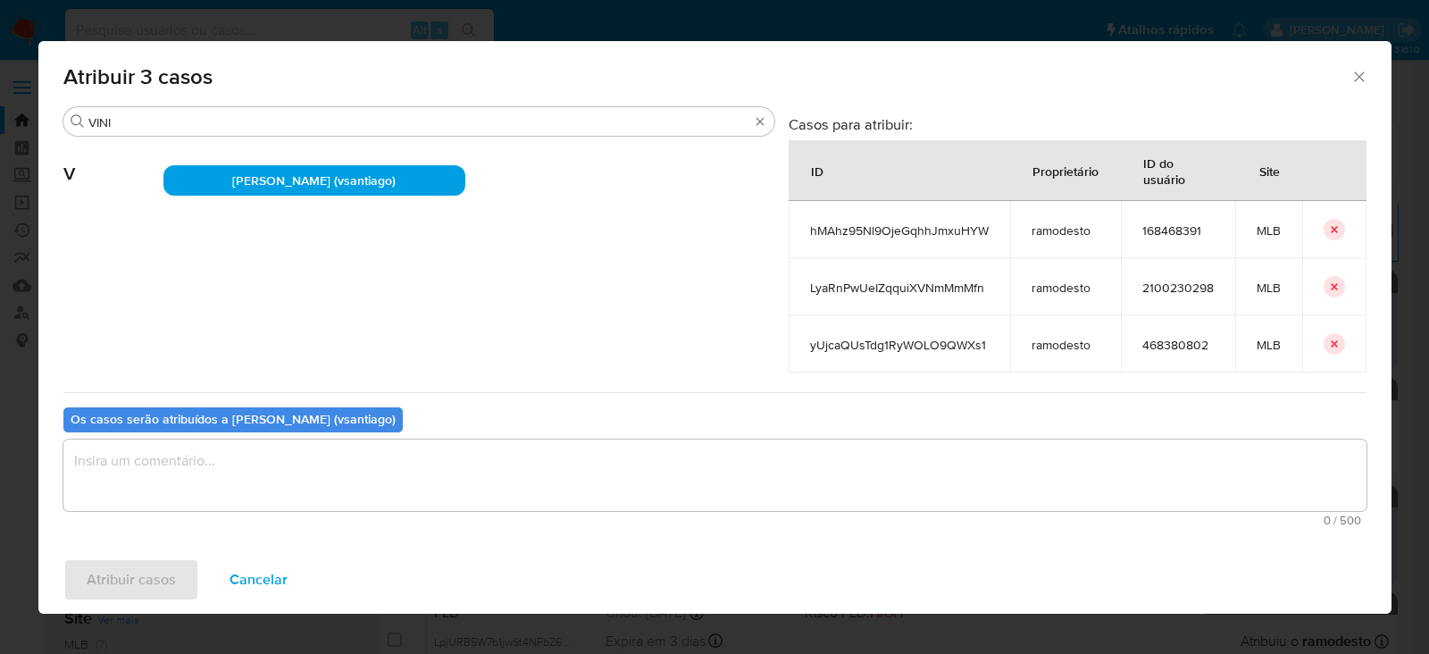
click at [225, 461] on textarea "assign-modal" at bounding box center [714, 474] width 1303 height 71
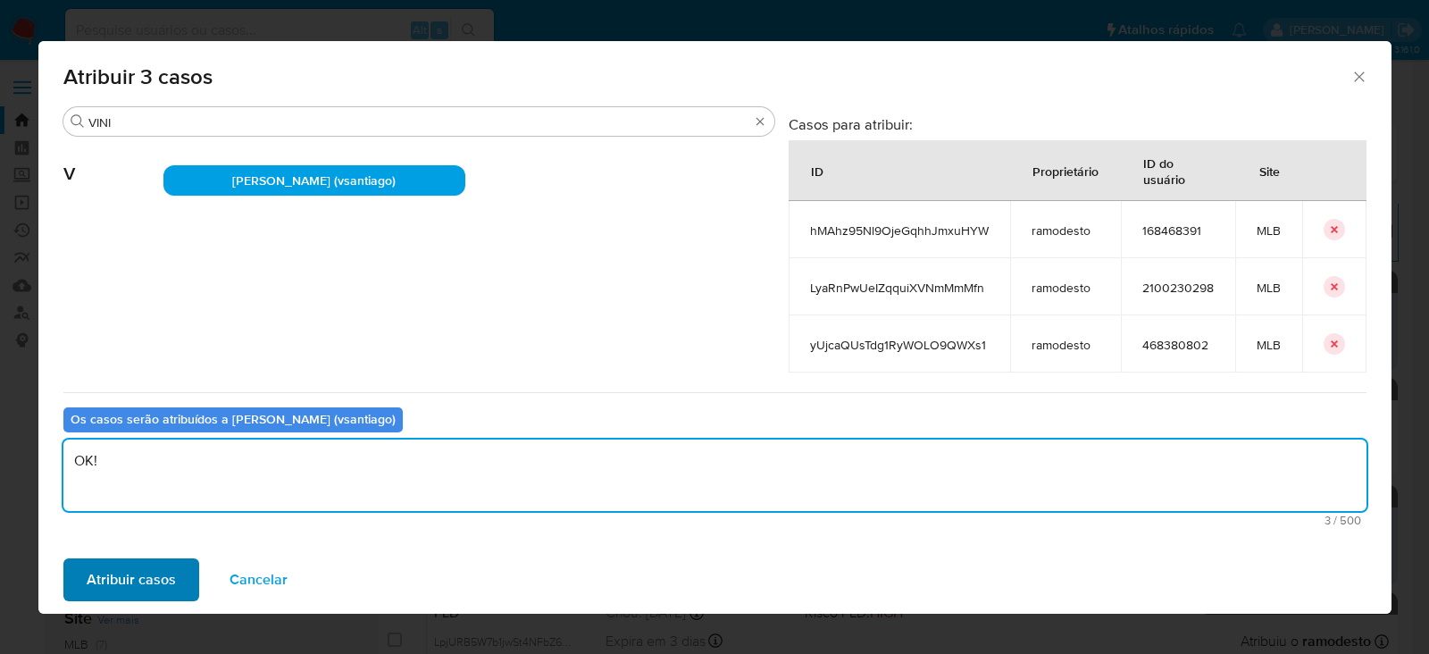
type textarea "OK!"
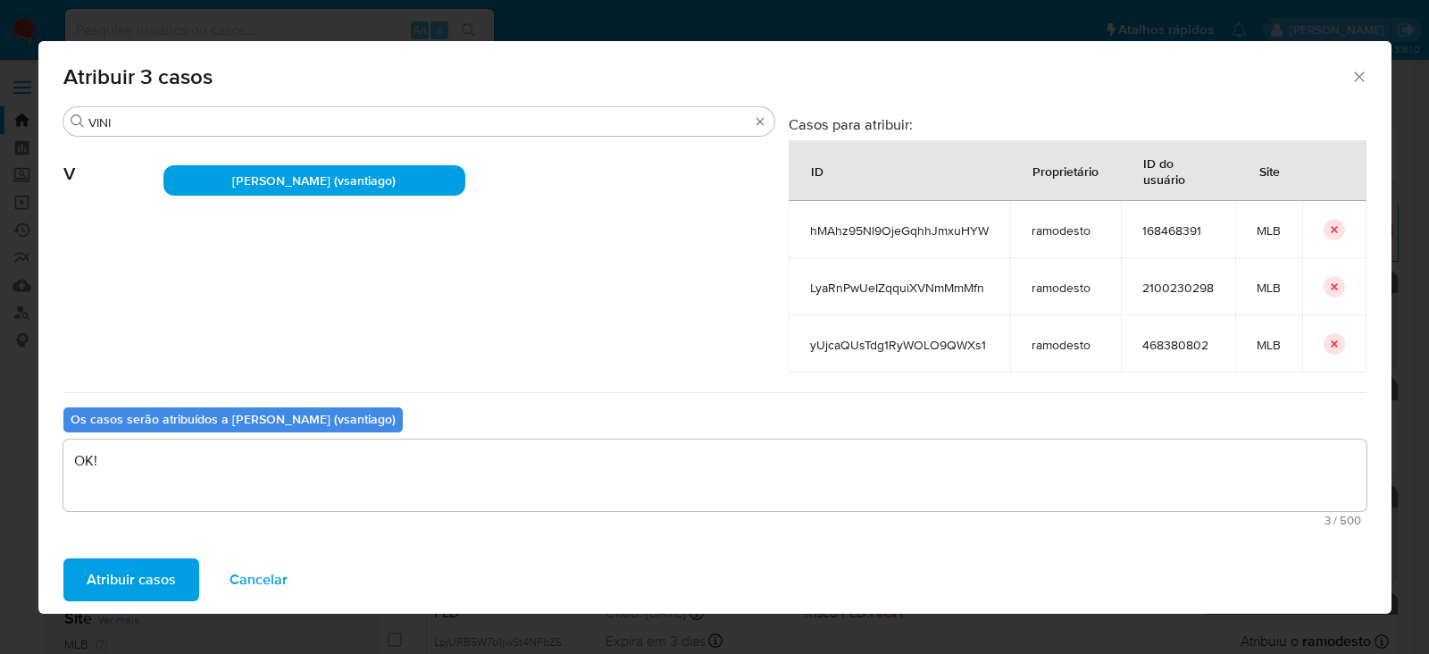
click at [146, 564] on span "Atribuir casos" at bounding box center [131, 579] width 89 height 39
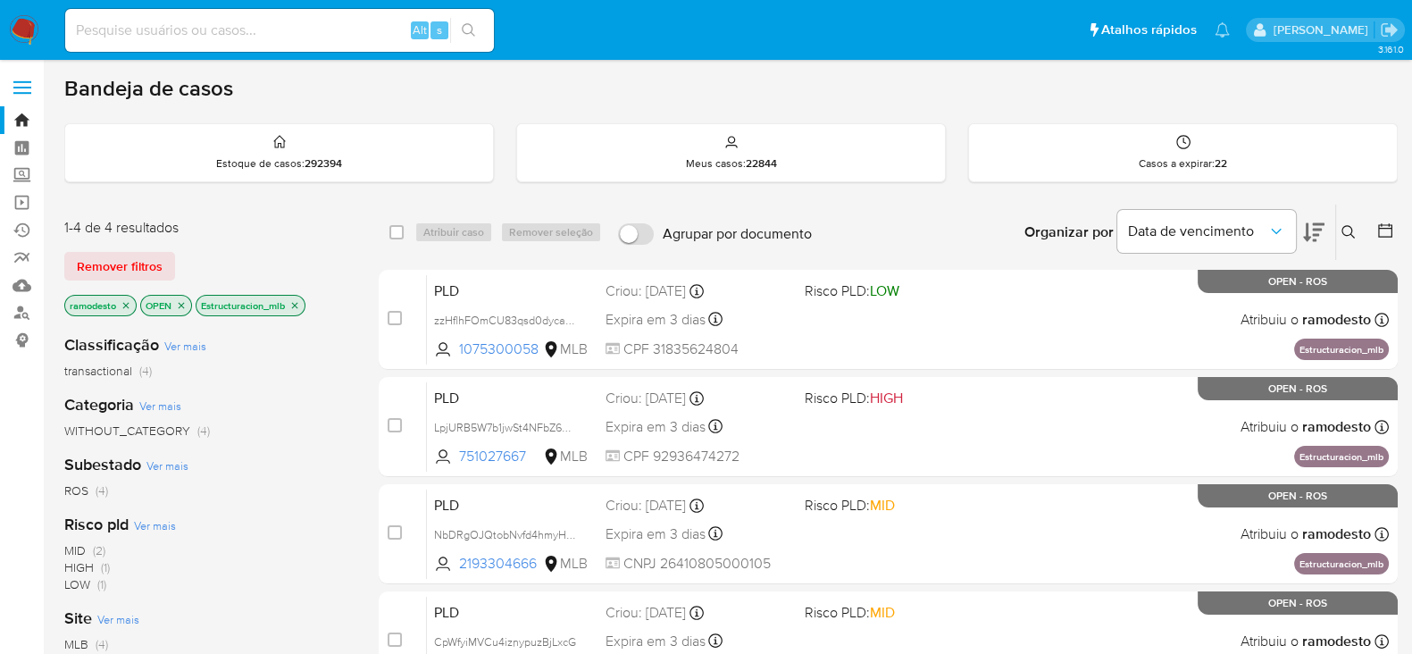
click at [295, 300] on icon "close-filter" at bounding box center [294, 305] width 11 height 11
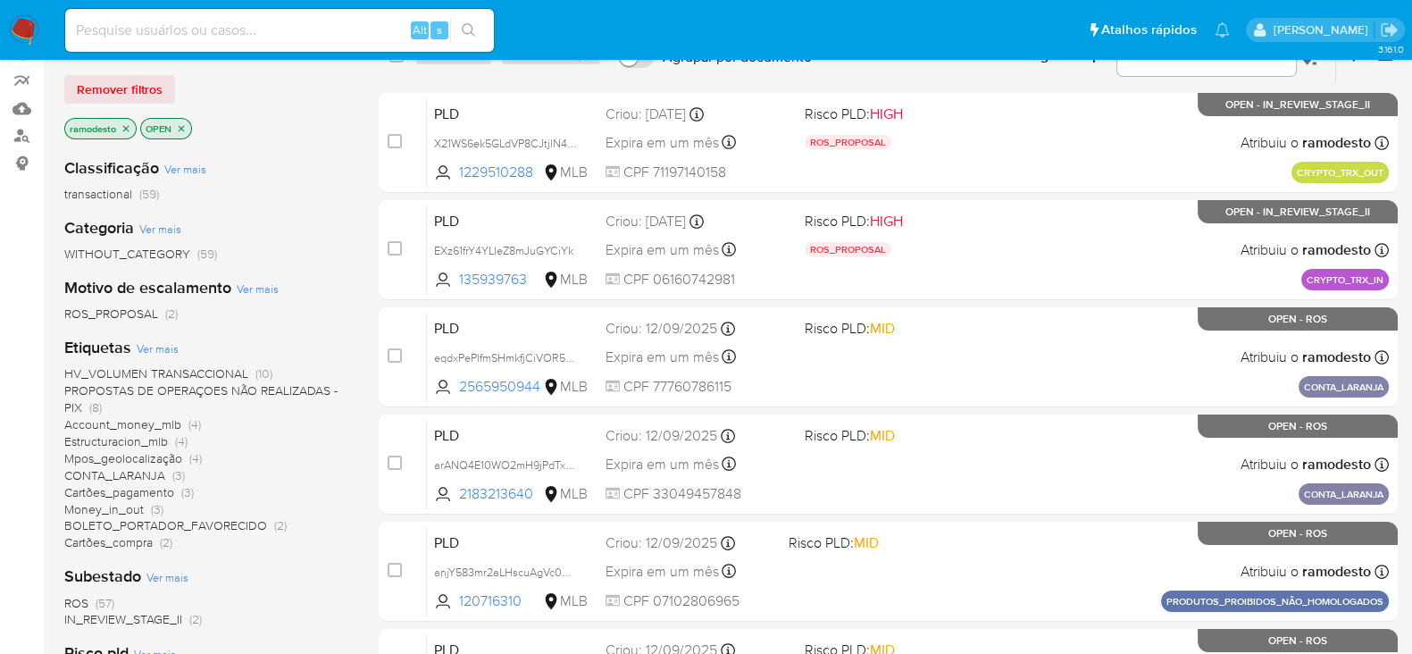
scroll to position [222, 0]
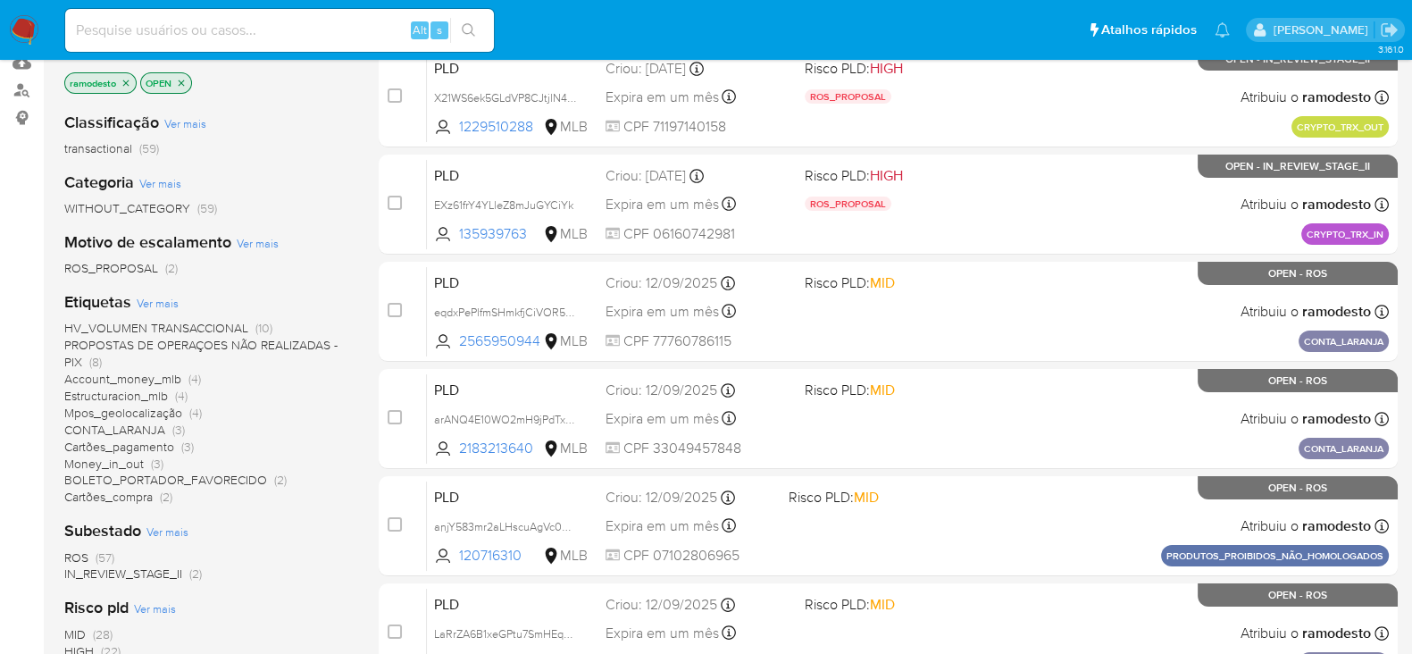
click at [152, 475] on span "BOLETO_PORTADOR_FAVORECIDO" at bounding box center [165, 480] width 203 height 18
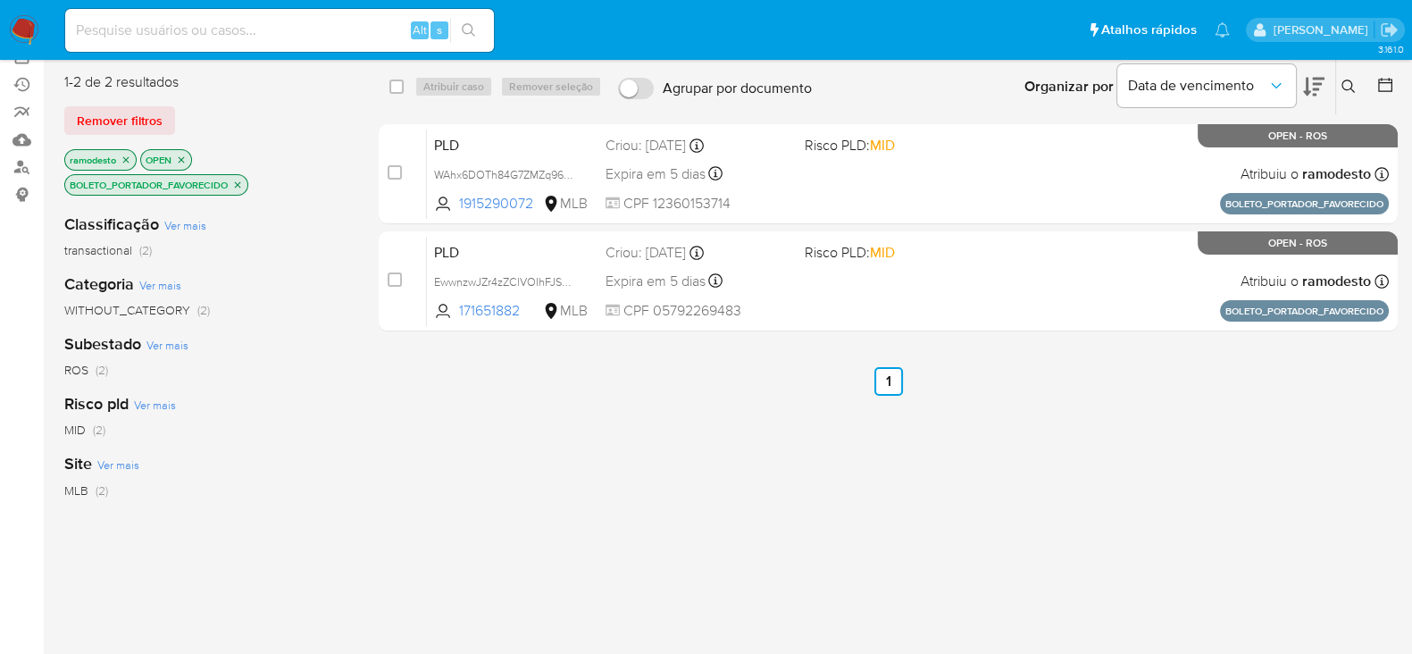
scroll to position [111, 0]
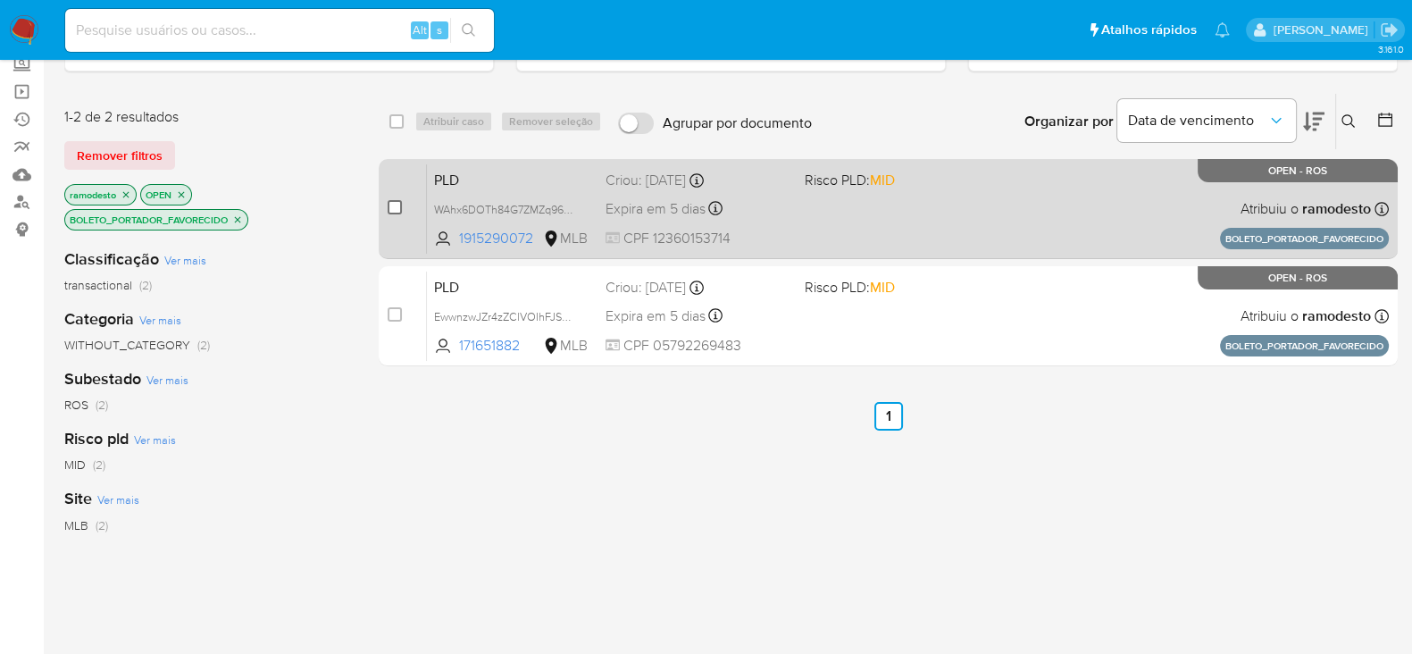
click at [391, 205] on input "checkbox" at bounding box center [395, 207] width 14 height 14
checkbox input "true"
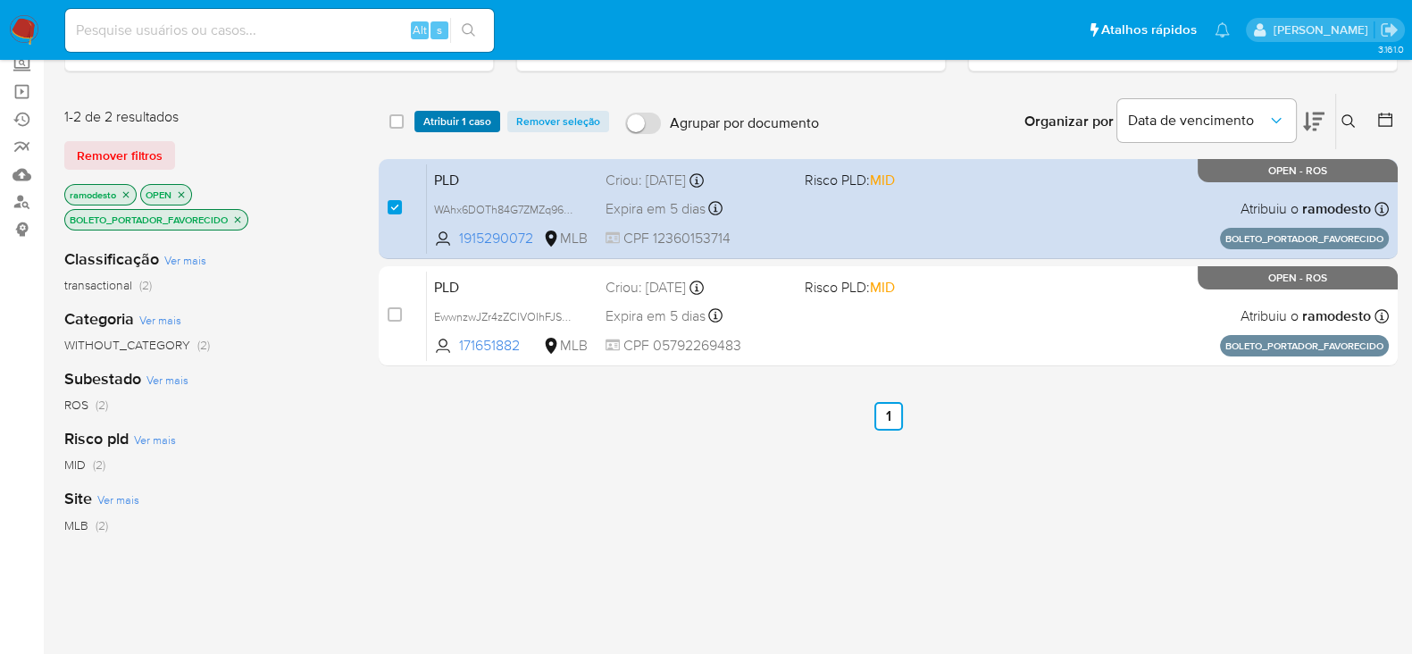
click at [480, 113] on span "Atribuir 1 caso" at bounding box center [457, 122] width 68 height 18
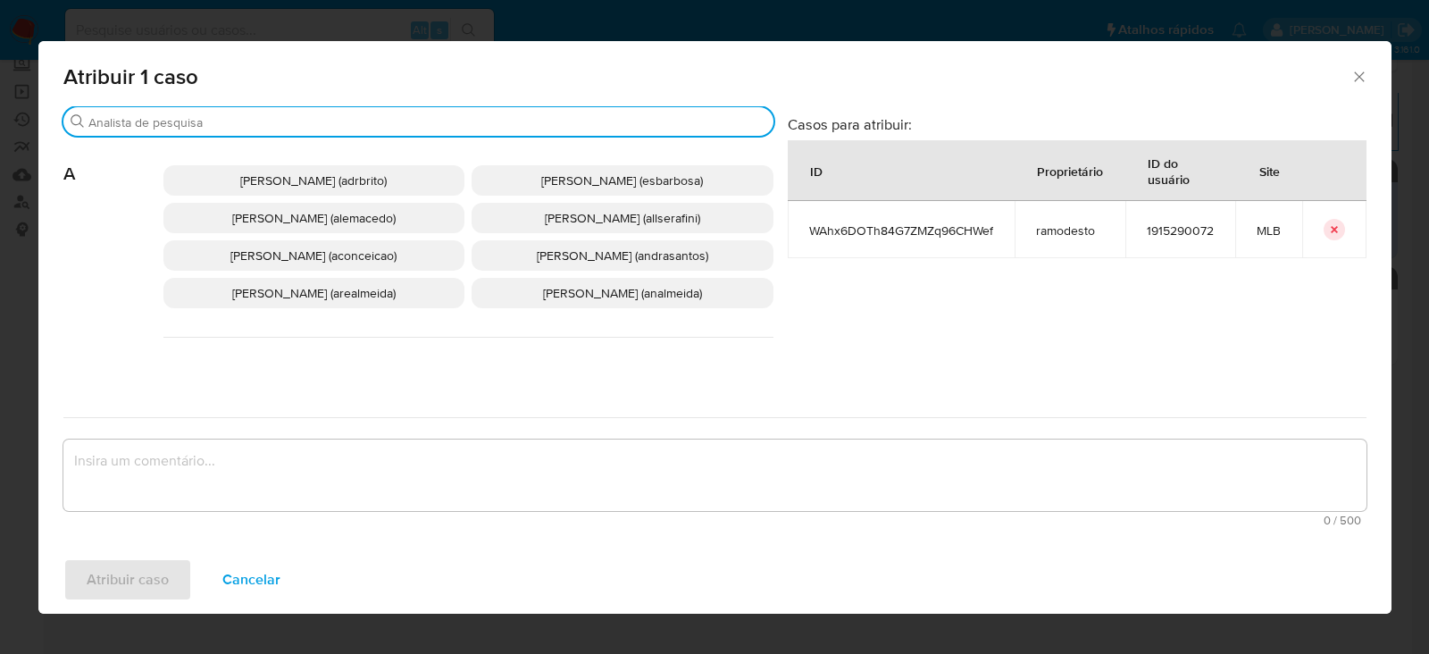
click at [188, 121] on input "Buscar" at bounding box center [427, 122] width 678 height 16
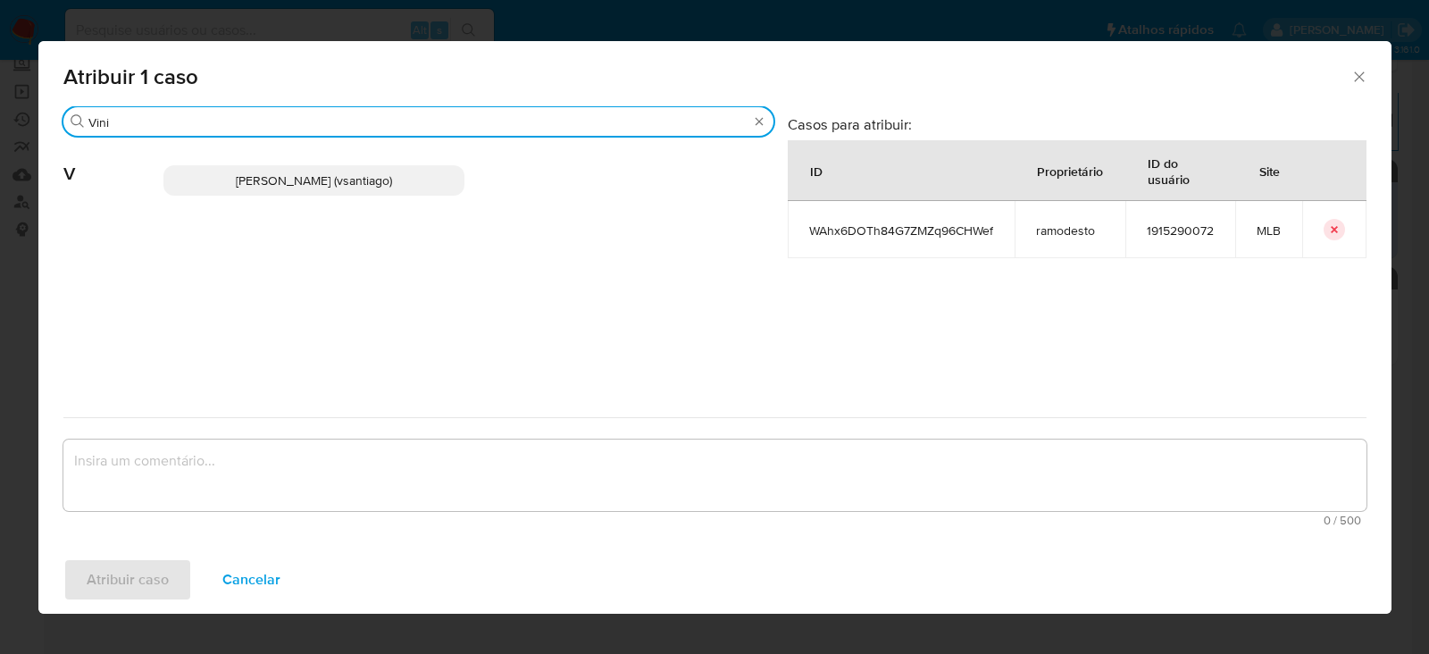
type input "Vini"
drag, startPoint x: 296, startPoint y: 180, endPoint x: 290, endPoint y: 207, distance: 27.5
click at [297, 179] on span "[PERSON_NAME] (vsantiago)" at bounding box center [314, 180] width 156 height 18
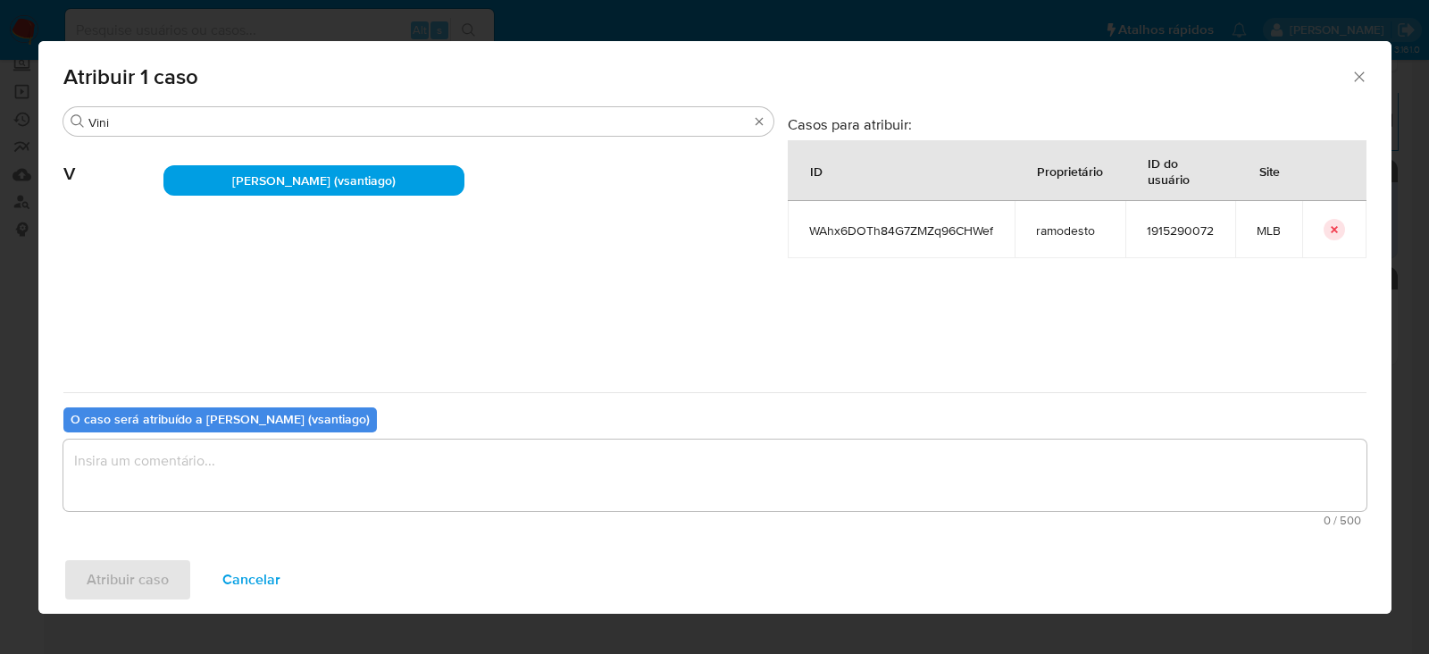
click at [194, 457] on textarea "assign-modal" at bounding box center [714, 474] width 1303 height 71
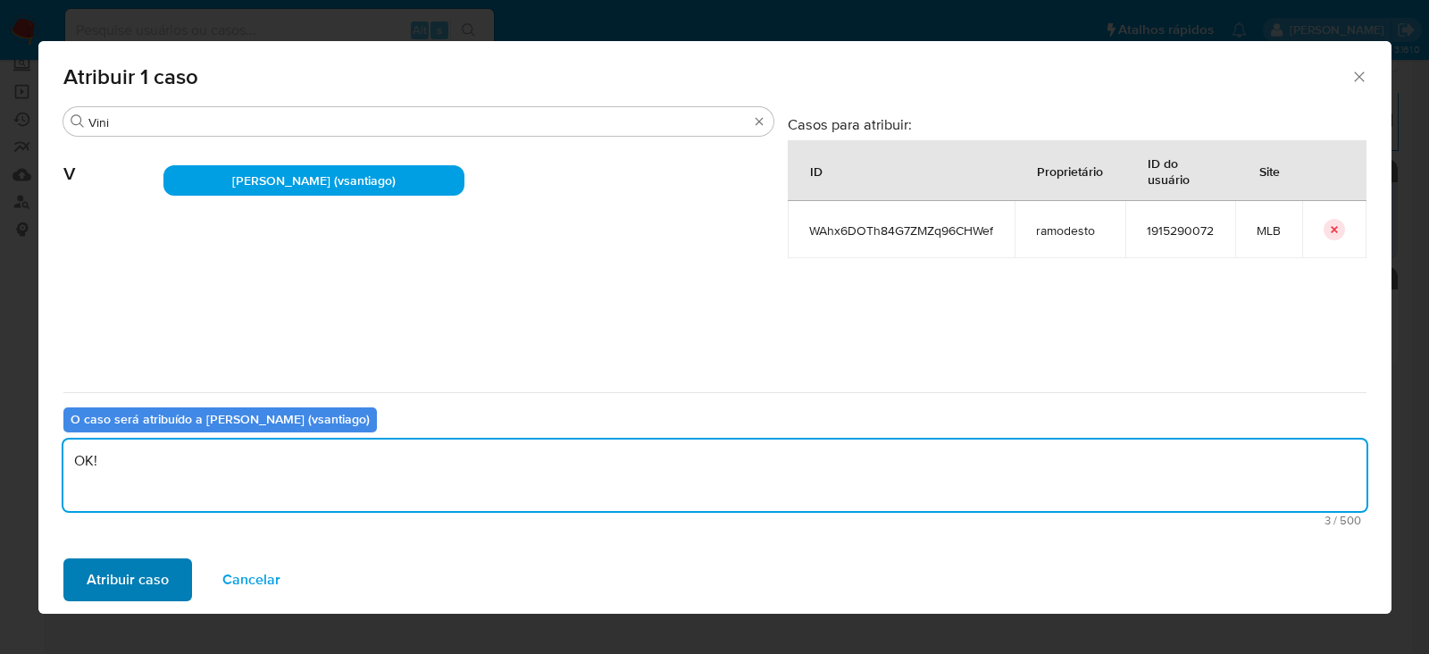
type textarea "OK!"
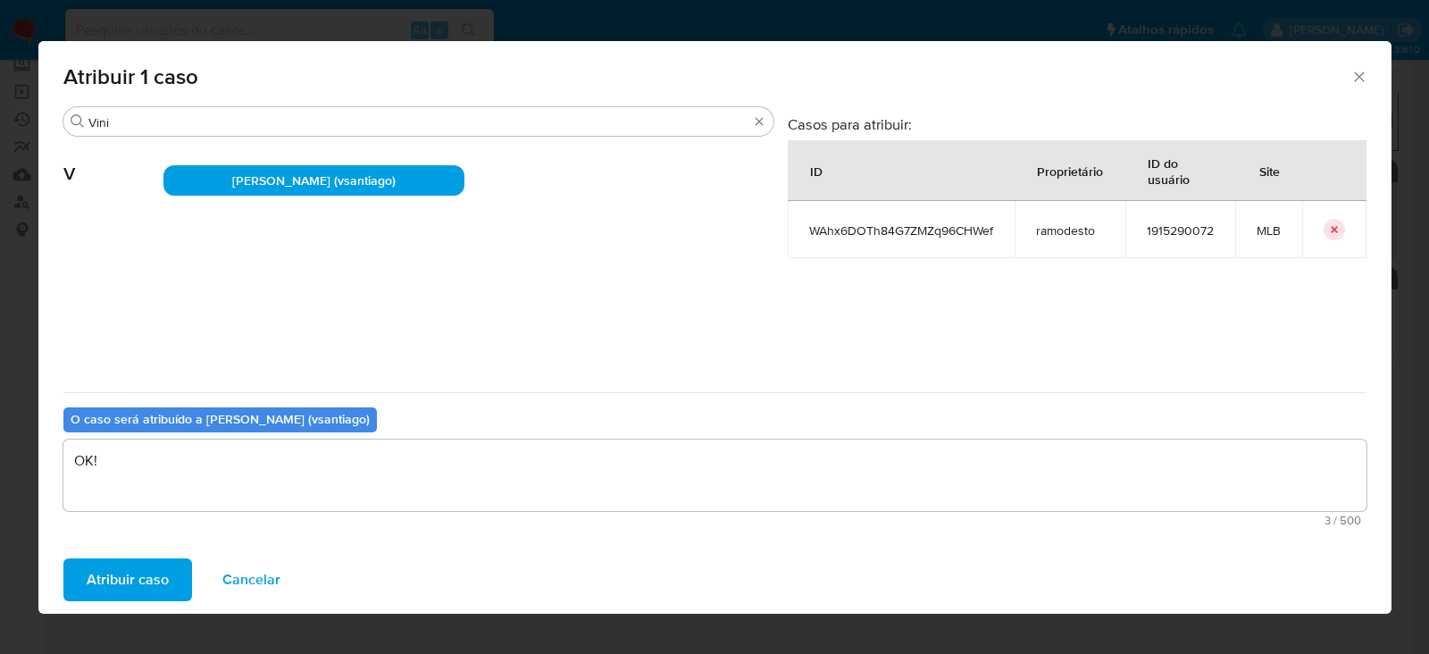
drag, startPoint x: 118, startPoint y: 580, endPoint x: 124, endPoint y: 572, distance: 10.2
click at [124, 572] on span "Atribuir caso" at bounding box center [128, 579] width 82 height 39
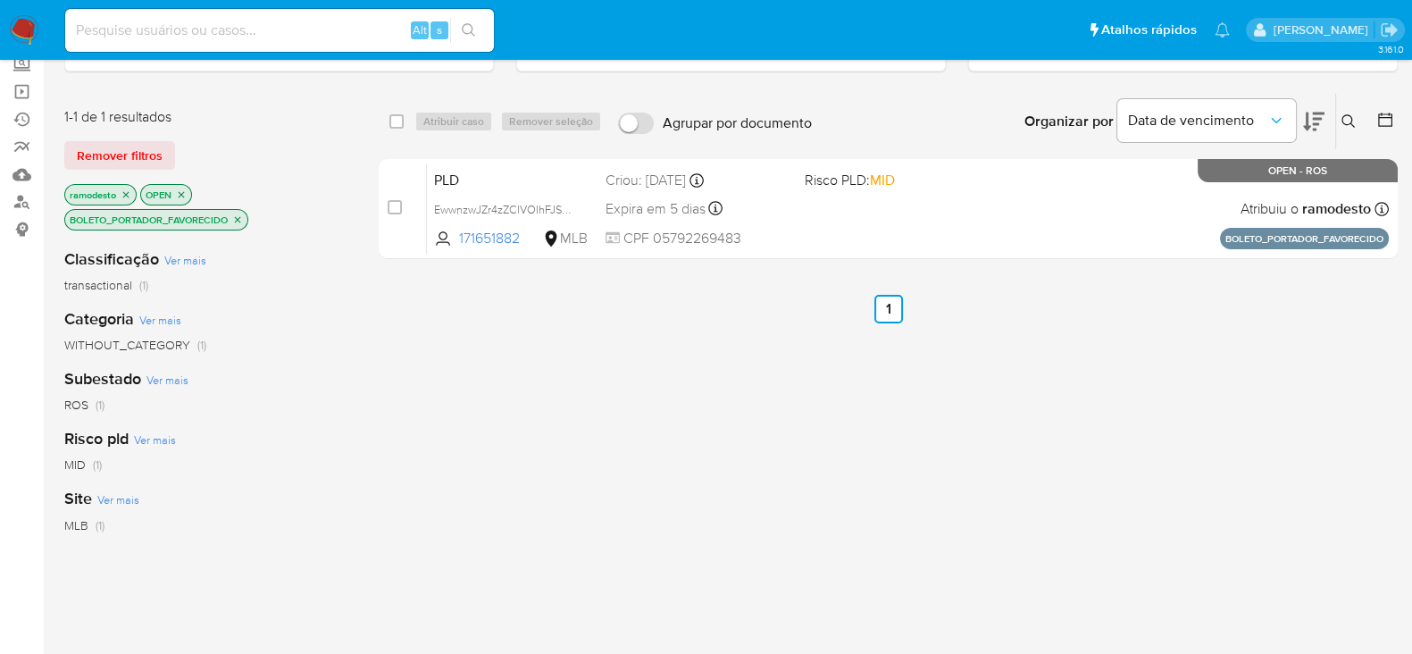
click at [237, 214] on icon "close-filter" at bounding box center [237, 219] width 11 height 11
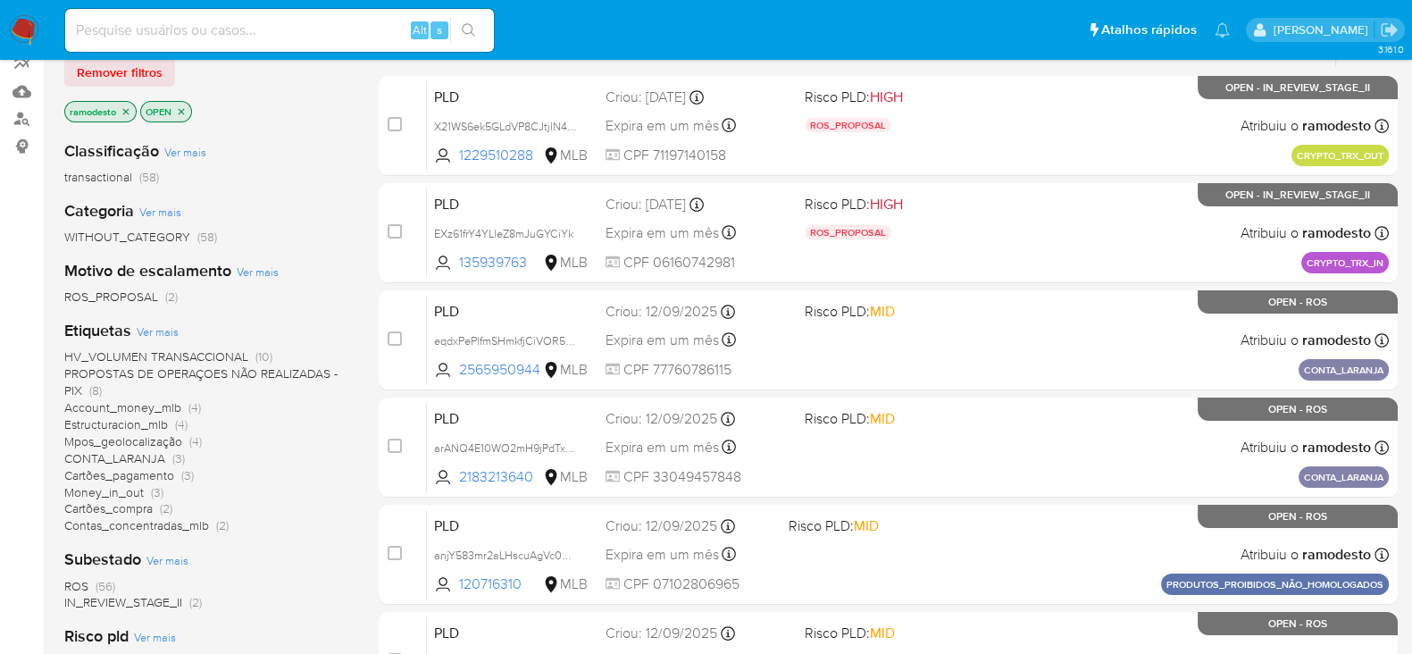
scroll to position [222, 0]
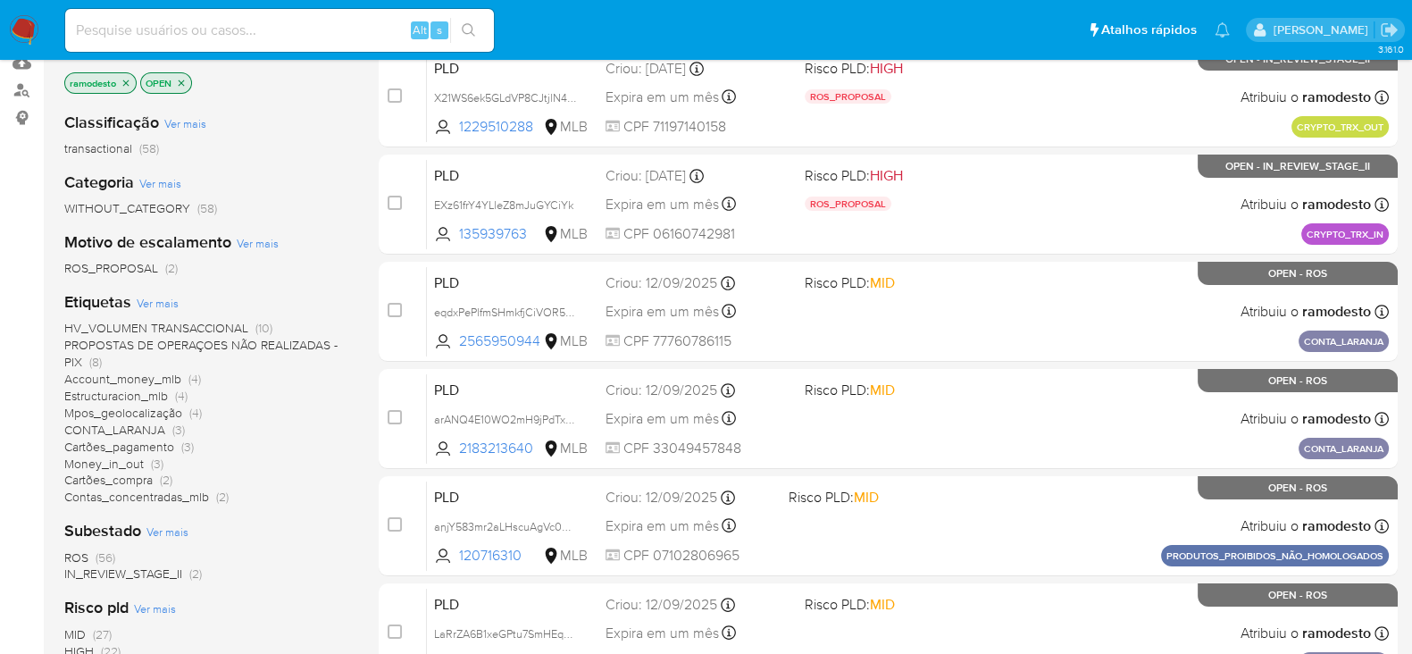
click at [124, 461] on span "Money_in_out" at bounding box center [103, 464] width 79 height 18
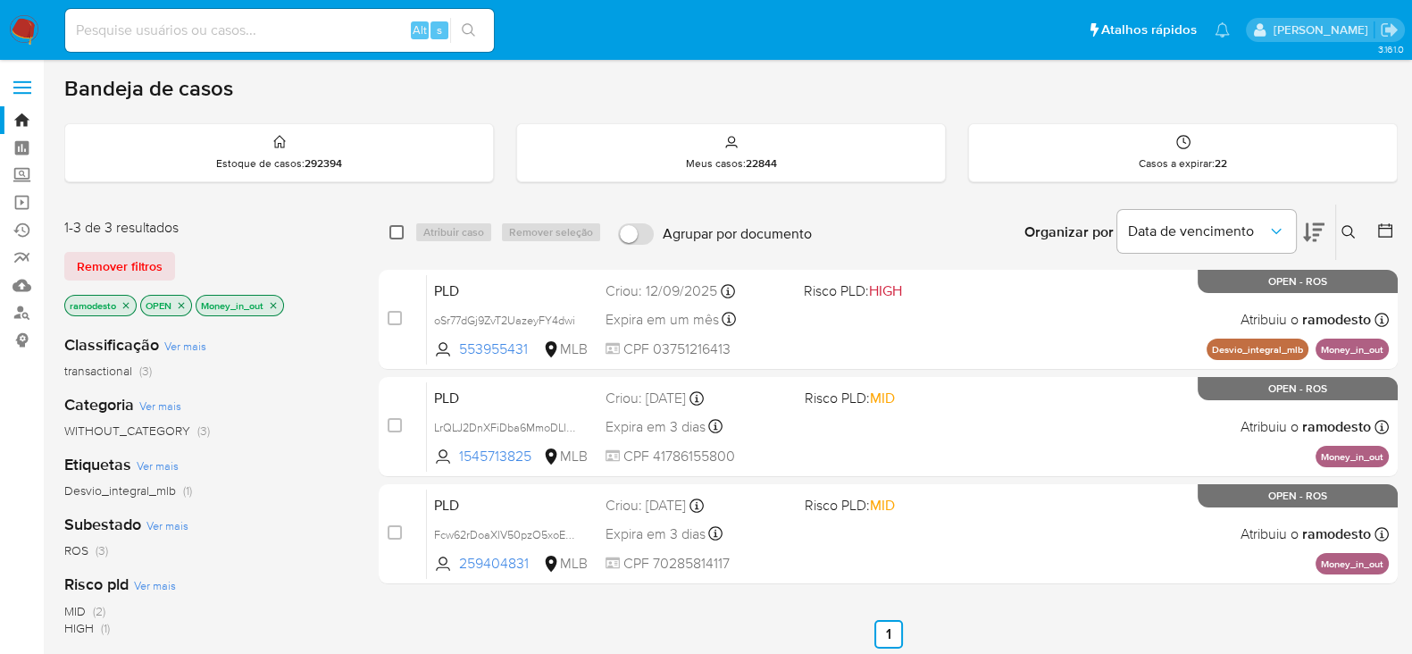
click at [395, 232] on input "checkbox" at bounding box center [396, 232] width 14 height 14
checkbox input "true"
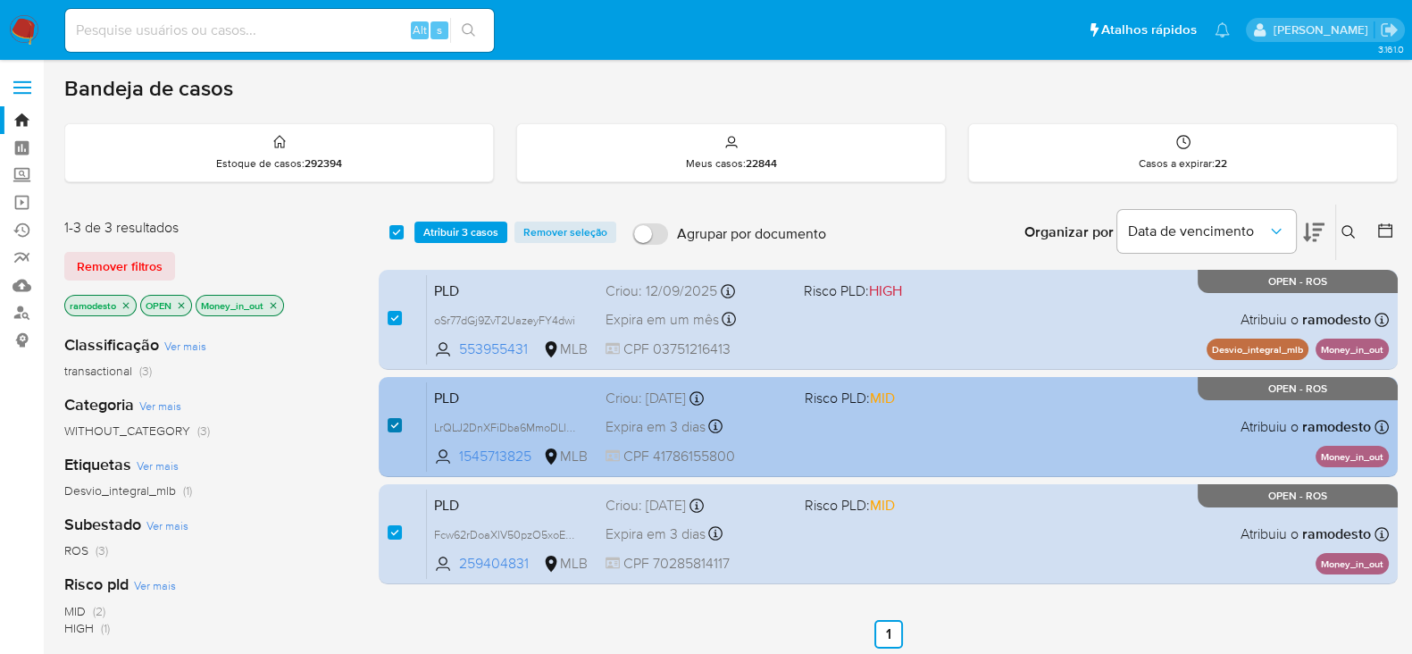
click at [393, 418] on input "checkbox" at bounding box center [395, 425] width 14 height 14
checkbox input "false"
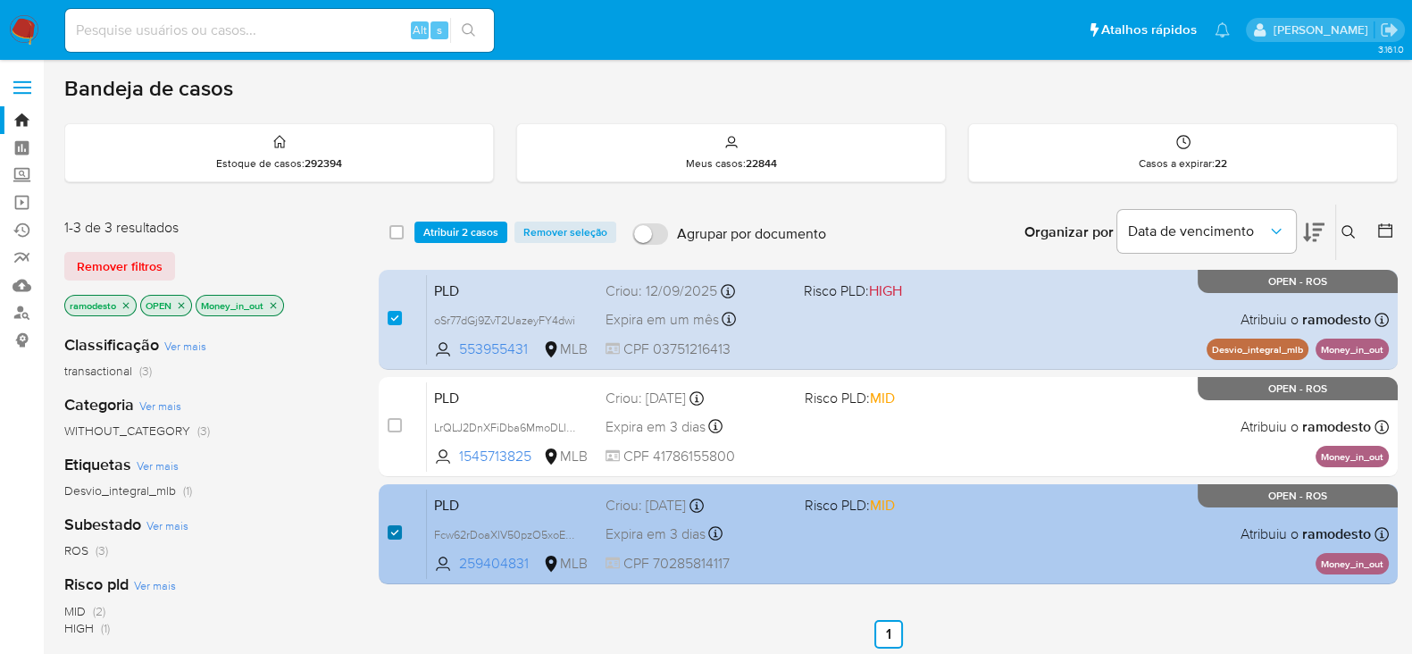
click at [395, 525] on input "checkbox" at bounding box center [395, 532] width 14 height 14
checkbox input "false"
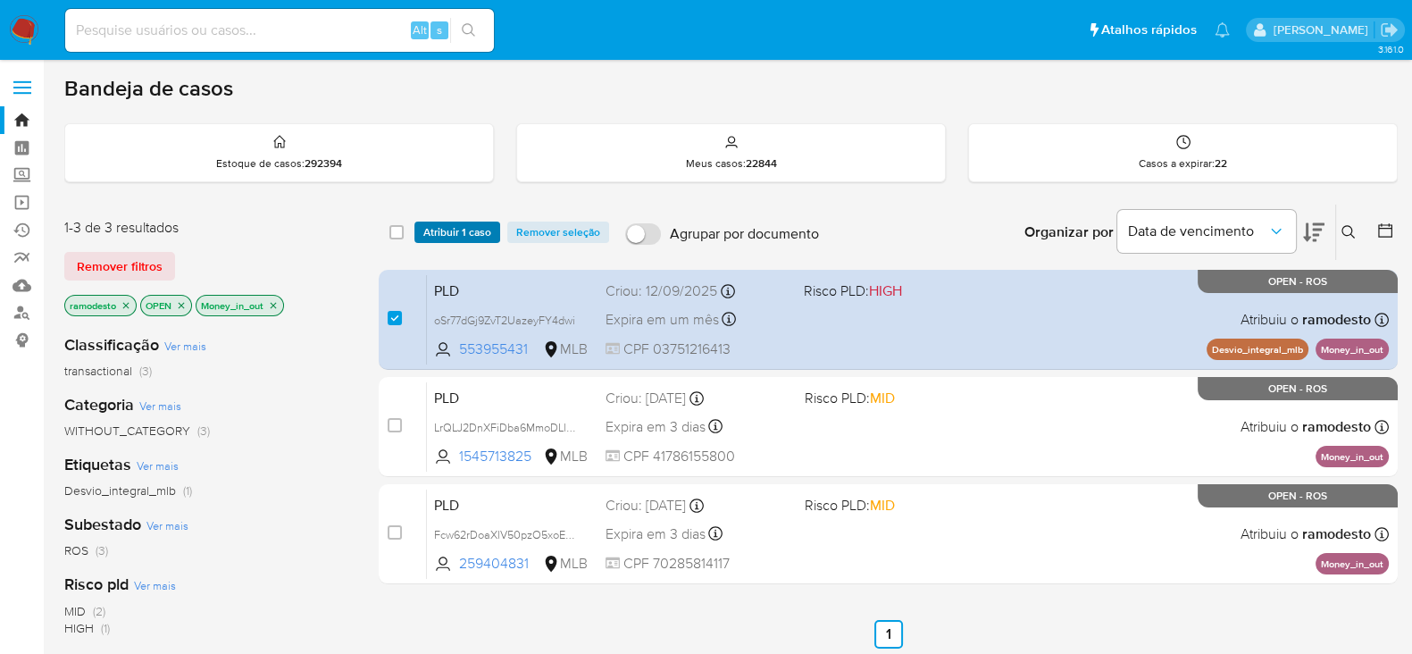
click at [469, 232] on span "Atribuir 1 caso" at bounding box center [457, 232] width 68 height 18
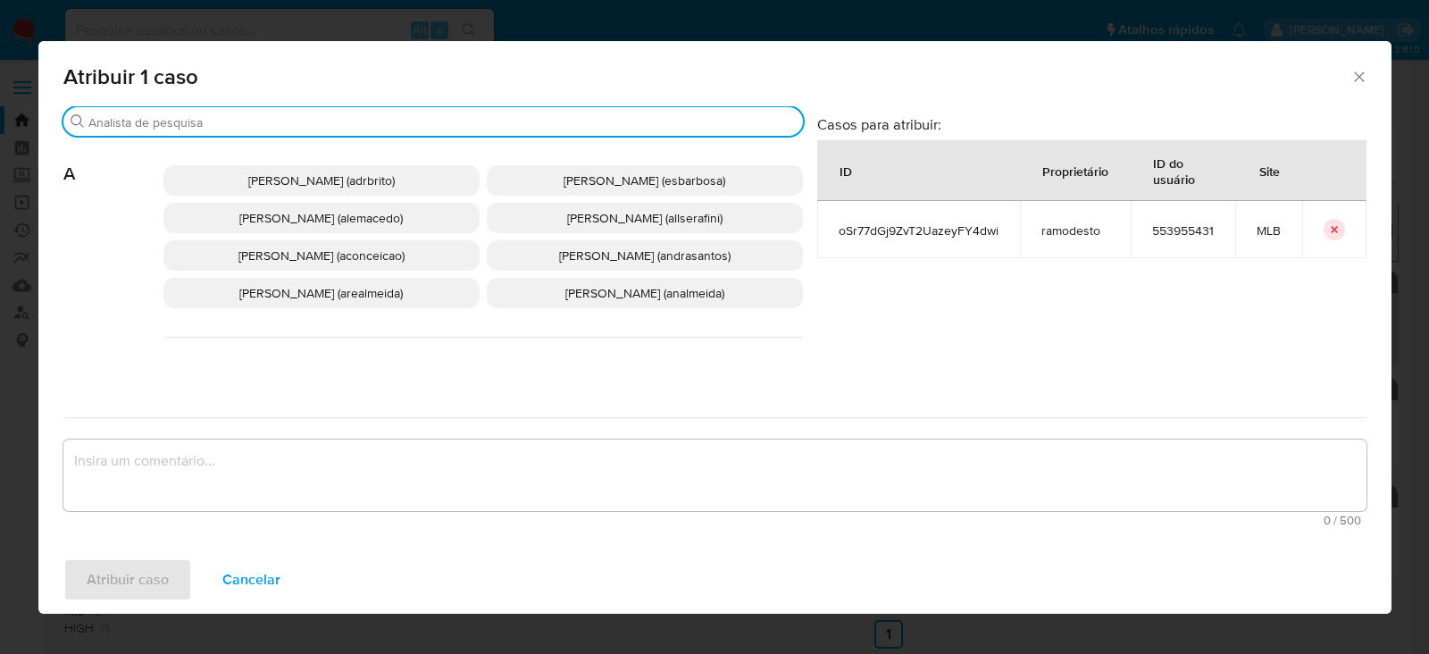
click at [144, 120] on input "Buscar" at bounding box center [441, 122] width 707 height 16
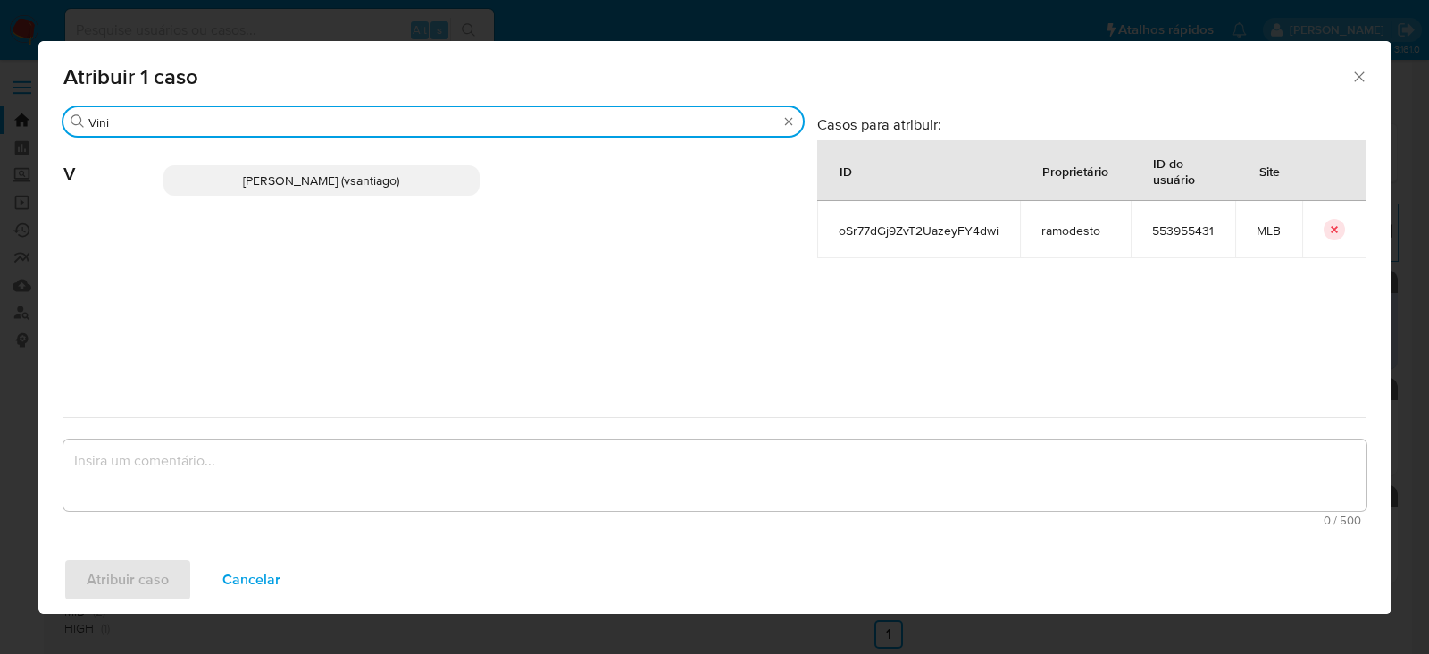
type input "Vini"
click at [317, 188] on span "Vinicius Santiago Souza (vsantiago)" at bounding box center [321, 180] width 156 height 18
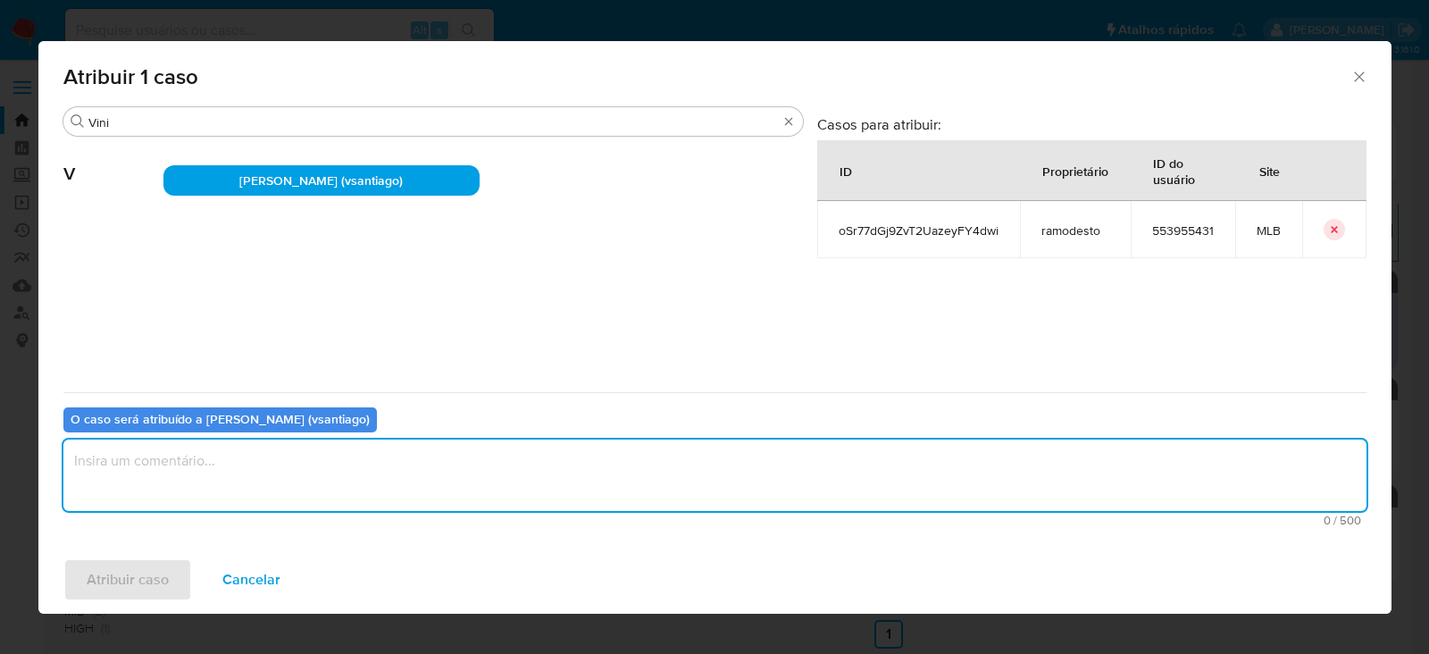
click at [258, 479] on textarea "assign-modal" at bounding box center [714, 474] width 1303 height 71
type textarea "OK!"
click at [121, 579] on span "Atribuir caso" at bounding box center [128, 579] width 82 height 39
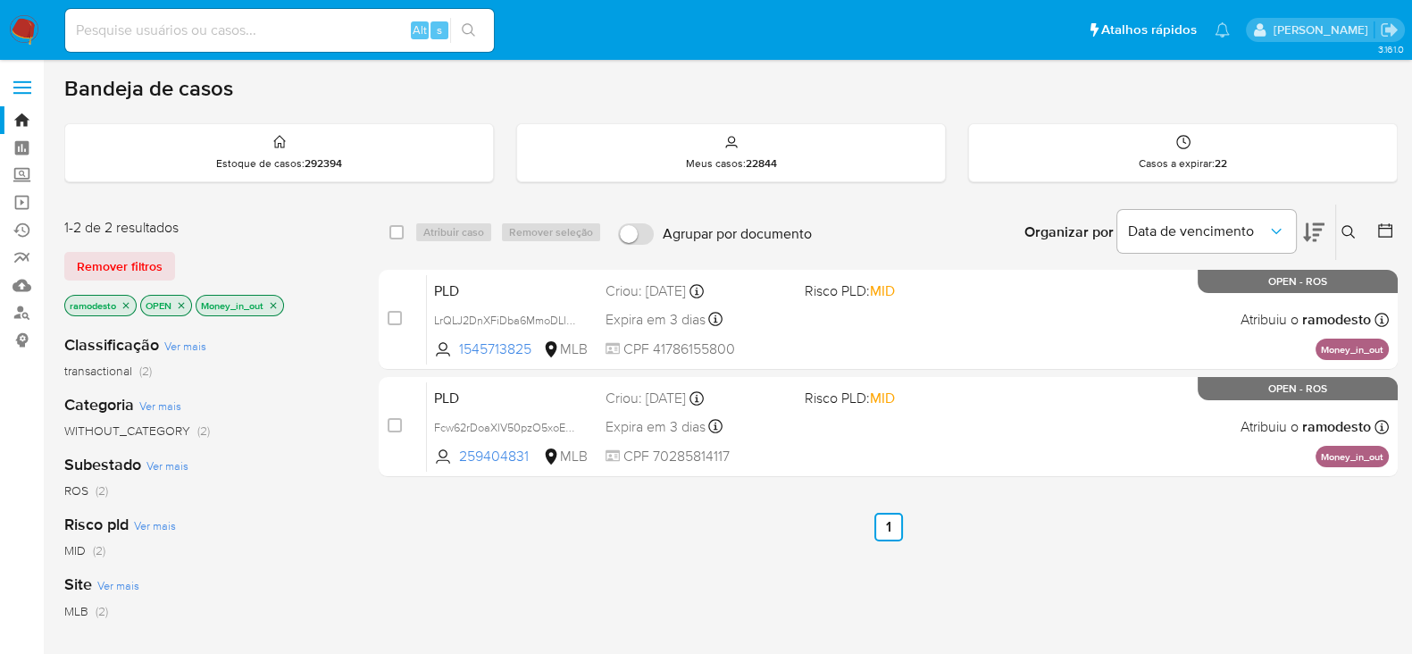
click at [277, 301] on icon "close-filter" at bounding box center [273, 305] width 11 height 11
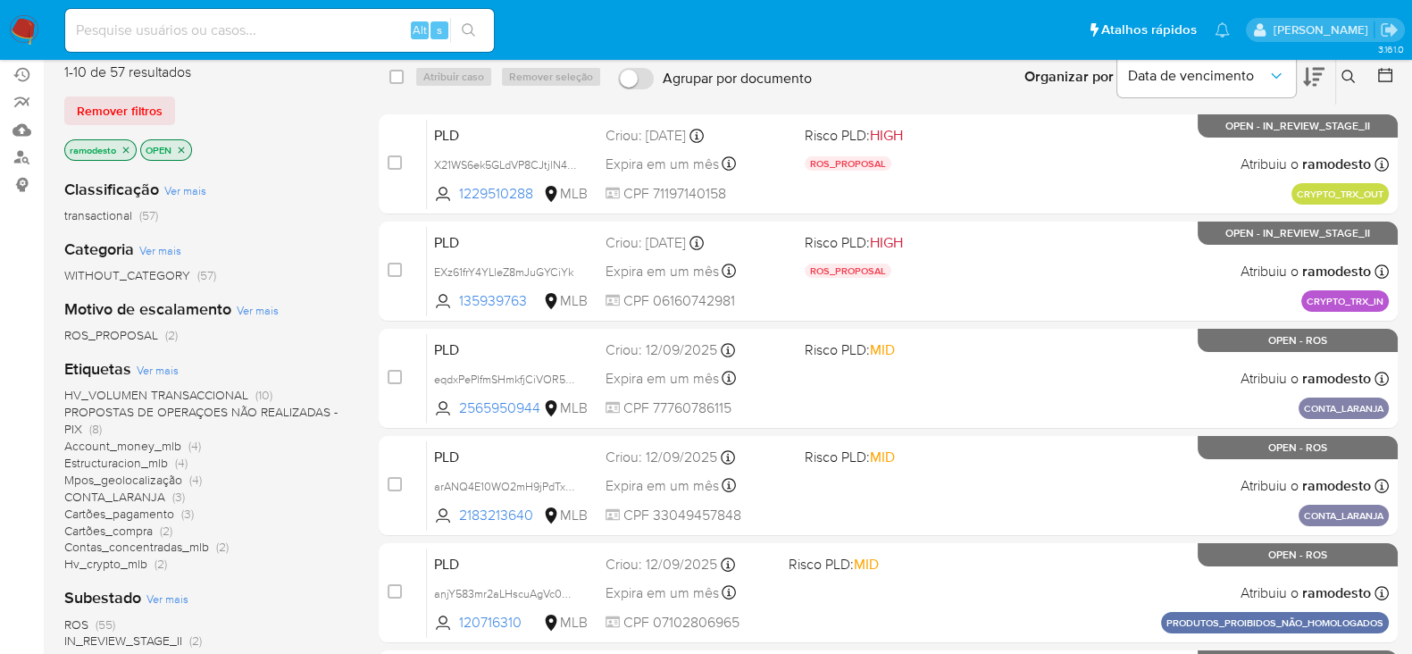
scroll to position [222, 0]
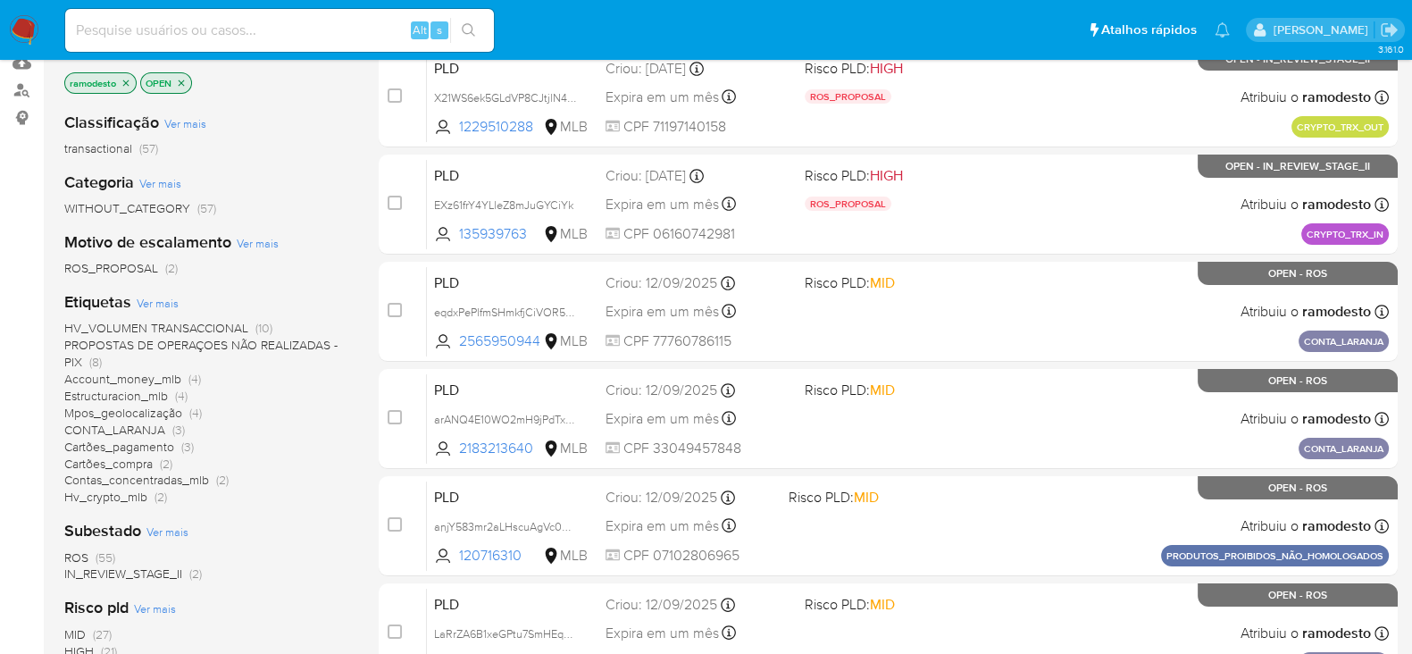
click at [201, 321] on span "HV_VOLUMEN TRANSACCIONAL" at bounding box center [156, 328] width 184 height 18
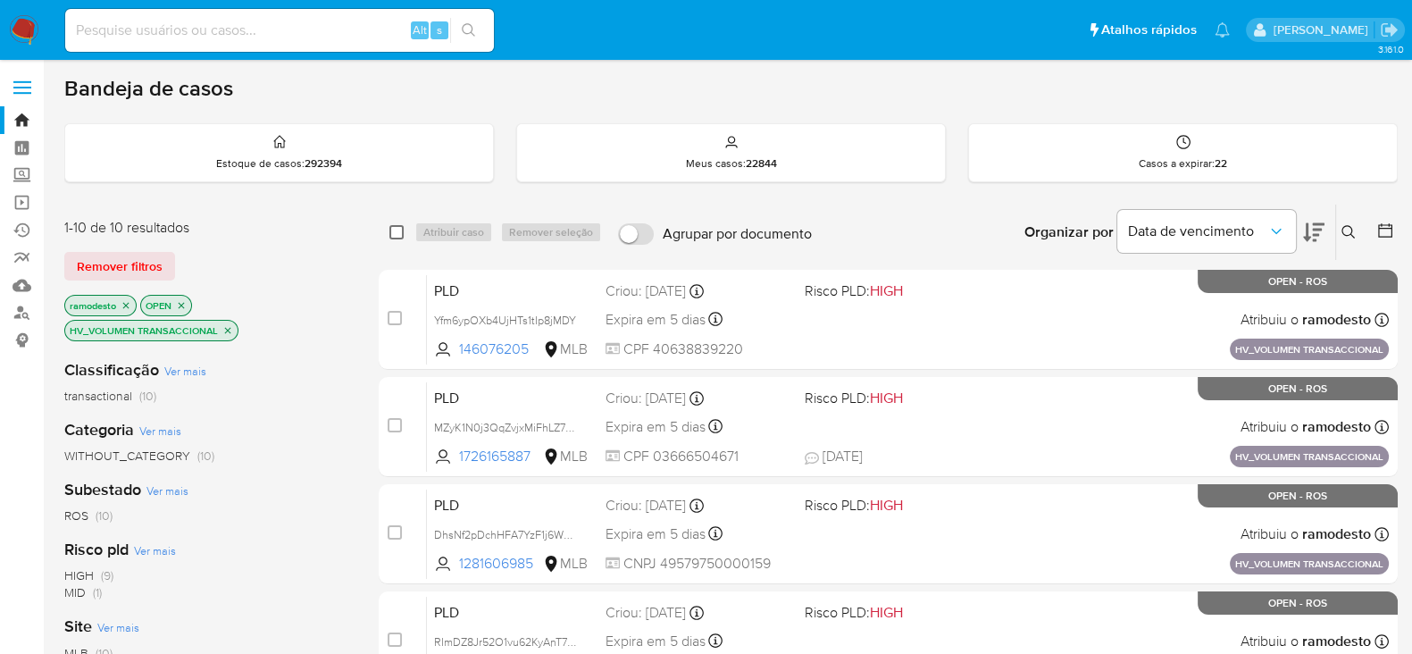
click at [399, 226] on input "checkbox" at bounding box center [396, 232] width 14 height 14
checkbox input "true"
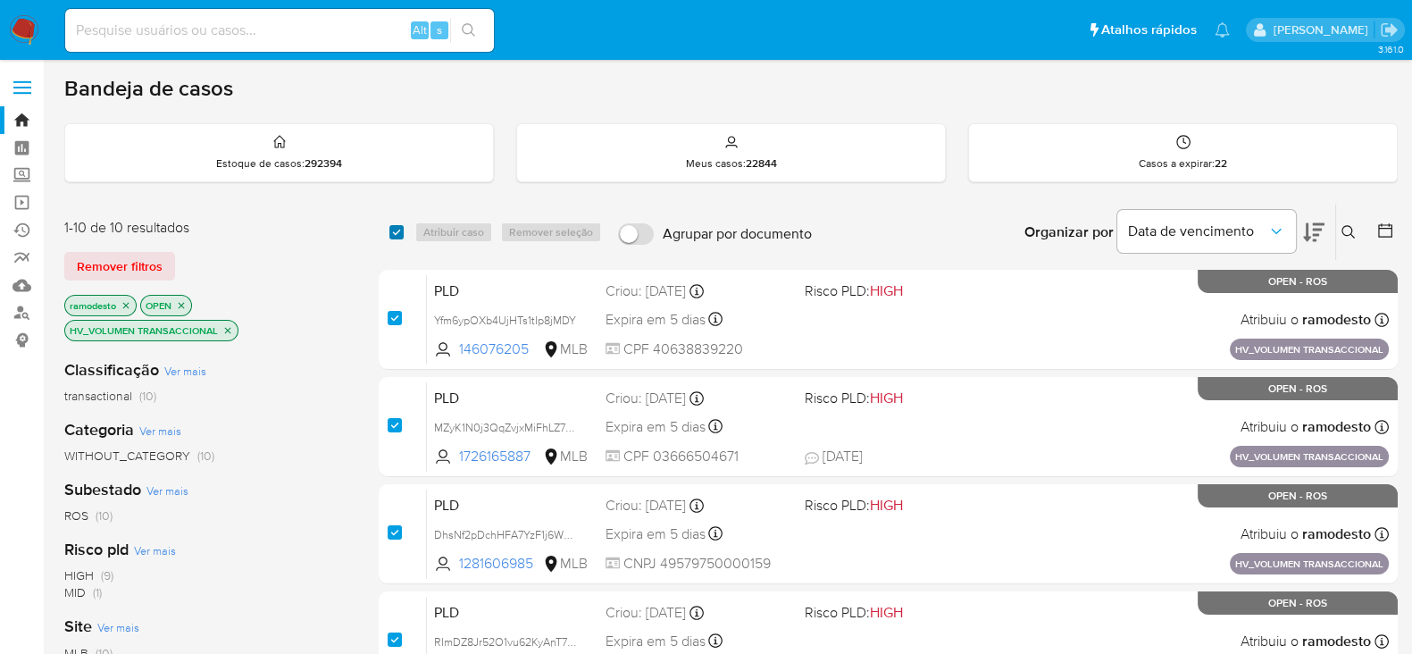
checkbox input "true"
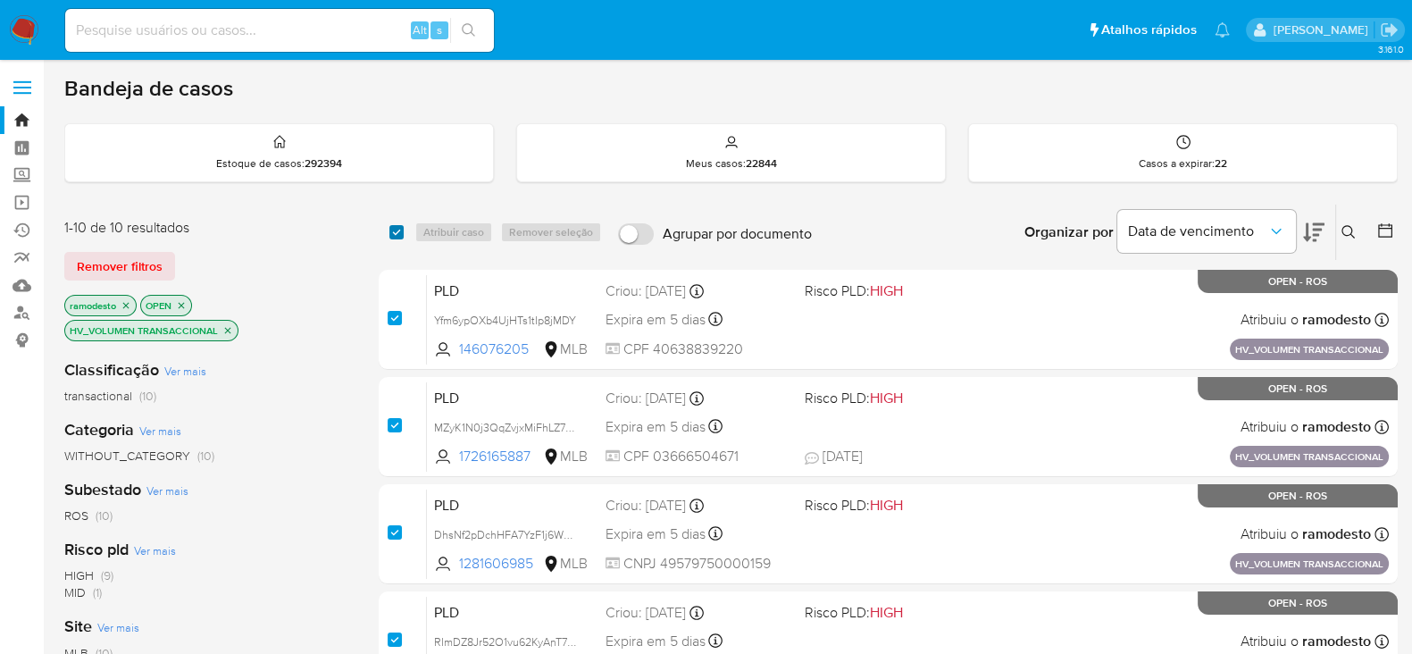
checkbox input "true"
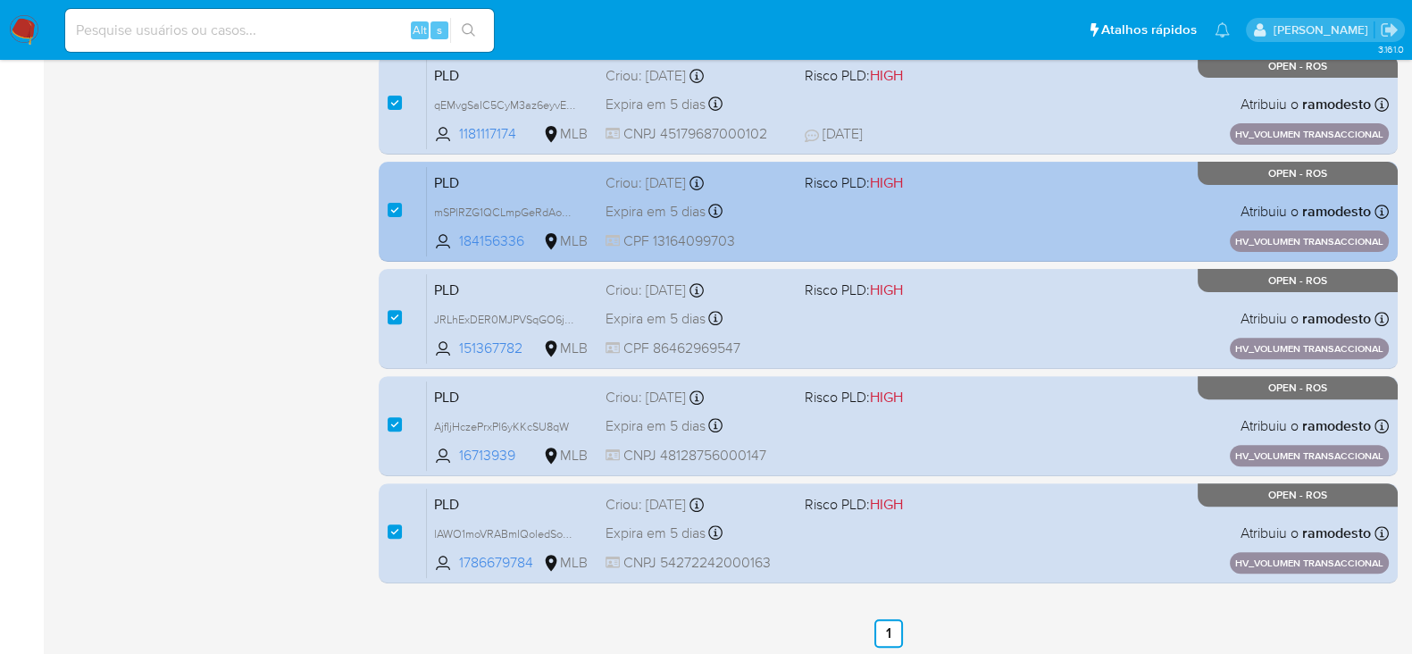
scroll to position [780, 0]
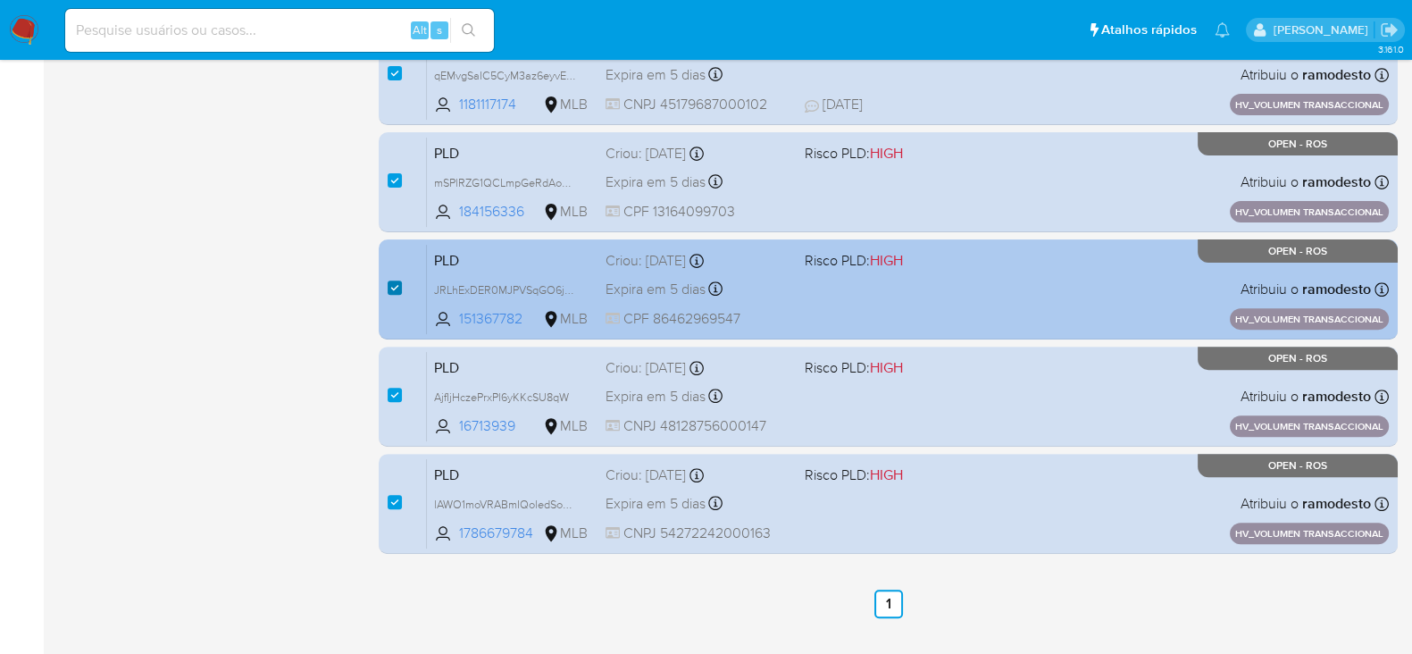
click at [399, 280] on input "checkbox" at bounding box center [395, 287] width 14 height 14
checkbox input "false"
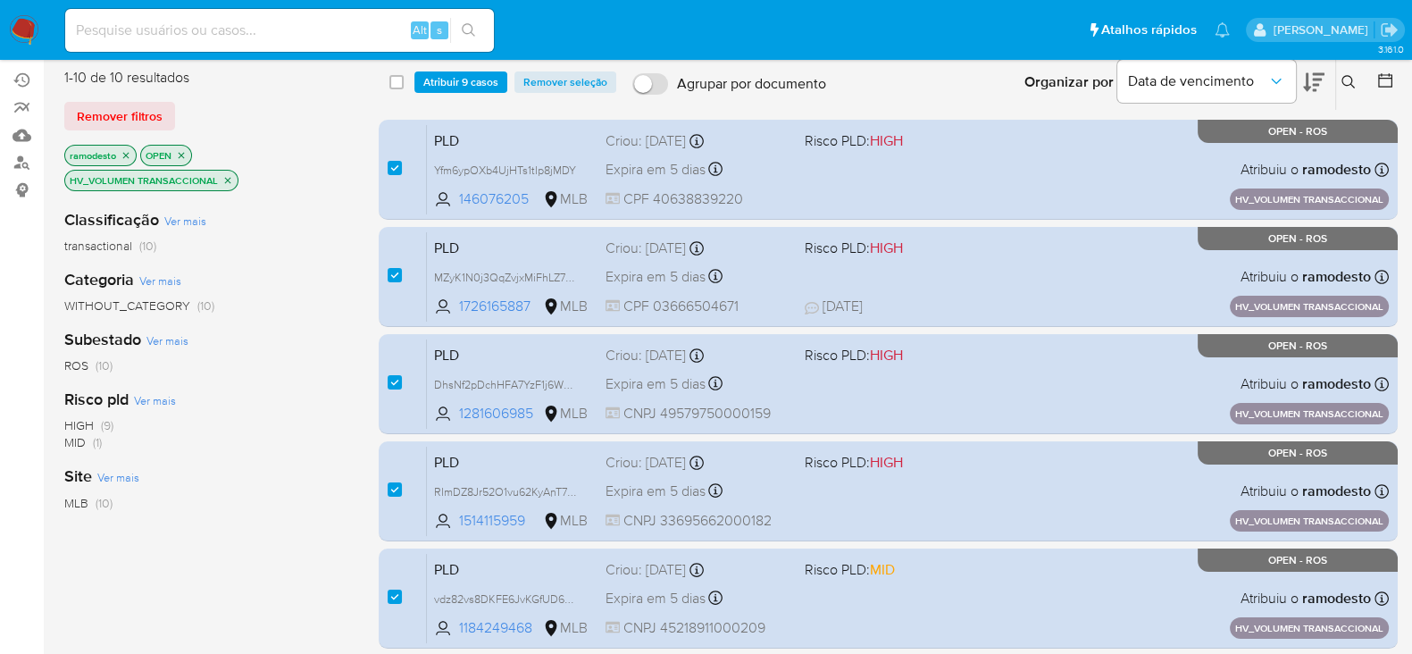
scroll to position [0, 0]
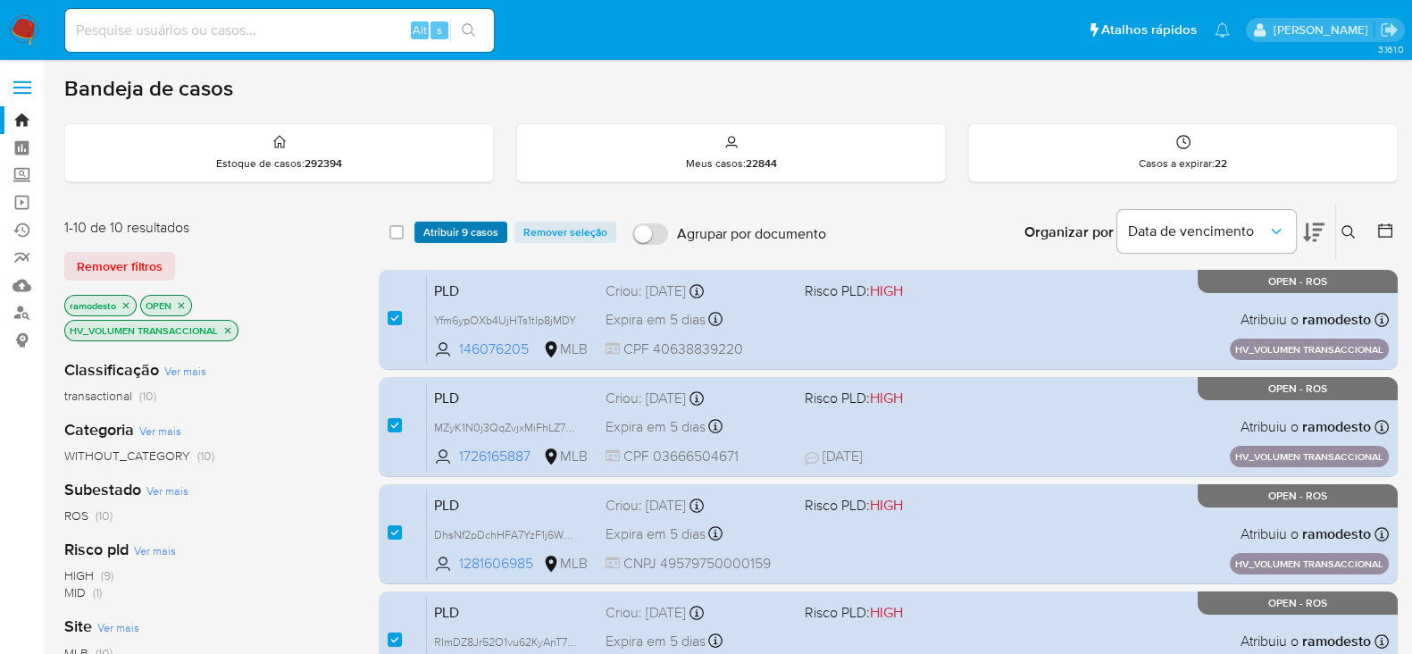
click at [461, 241] on span "Atribuir 9 casos" at bounding box center [460, 232] width 75 height 18
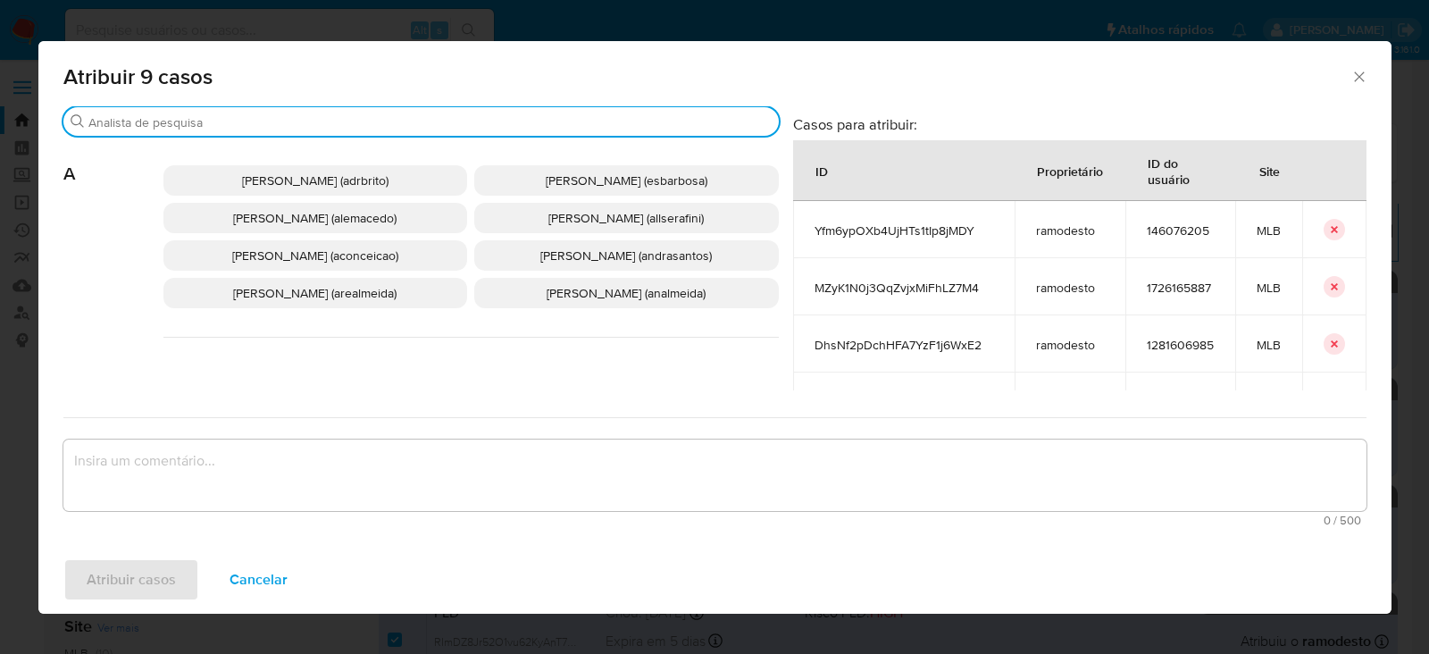
click at [165, 116] on input "Buscar" at bounding box center [429, 122] width 683 height 16
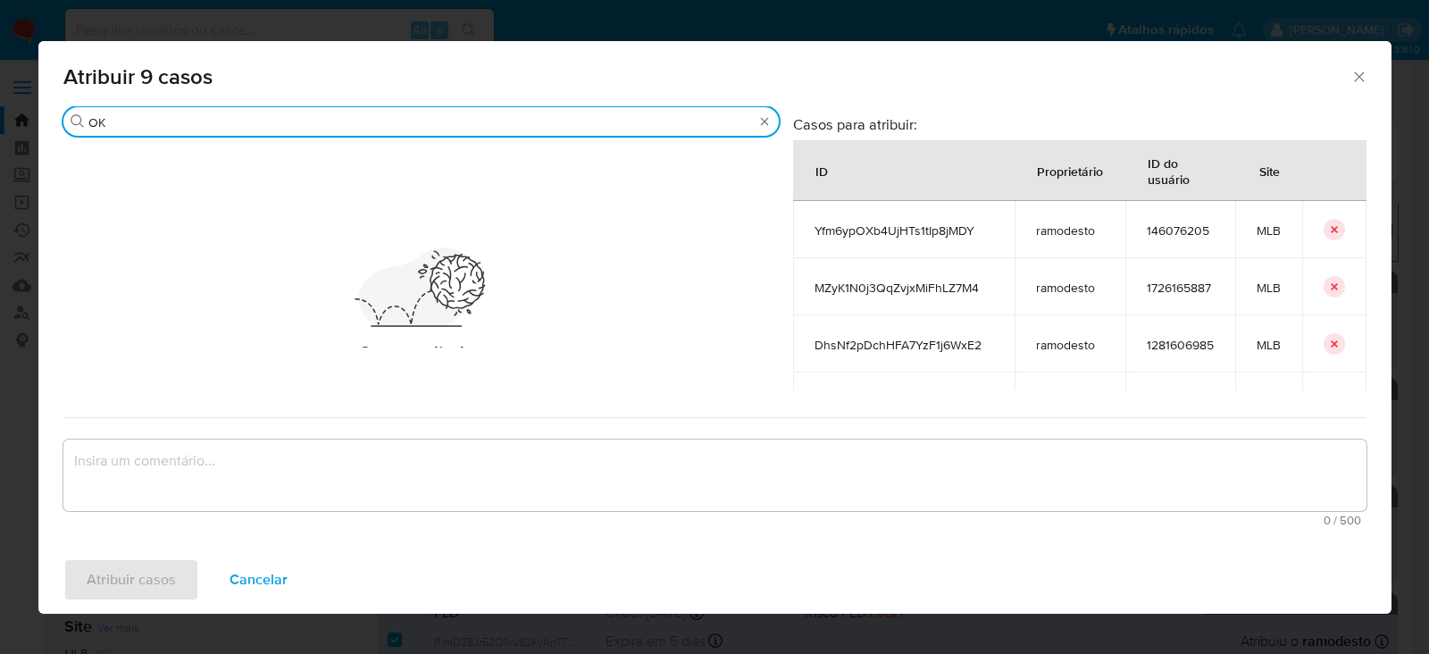
type input "O"
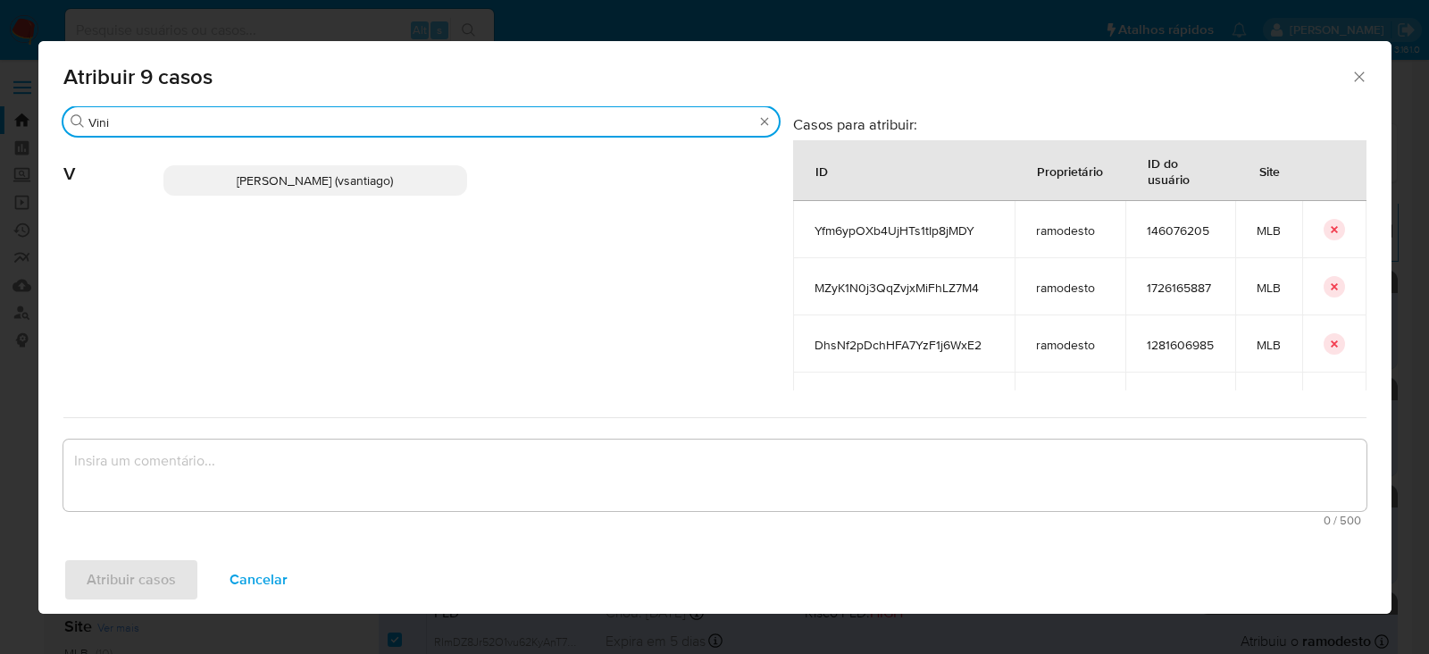
type input "Vini"
drag, startPoint x: 286, startPoint y: 176, endPoint x: 278, endPoint y: 242, distance: 66.6
click at [286, 178] on span "Vinicius Santiago Souza (vsantiago)" at bounding box center [315, 180] width 156 height 18
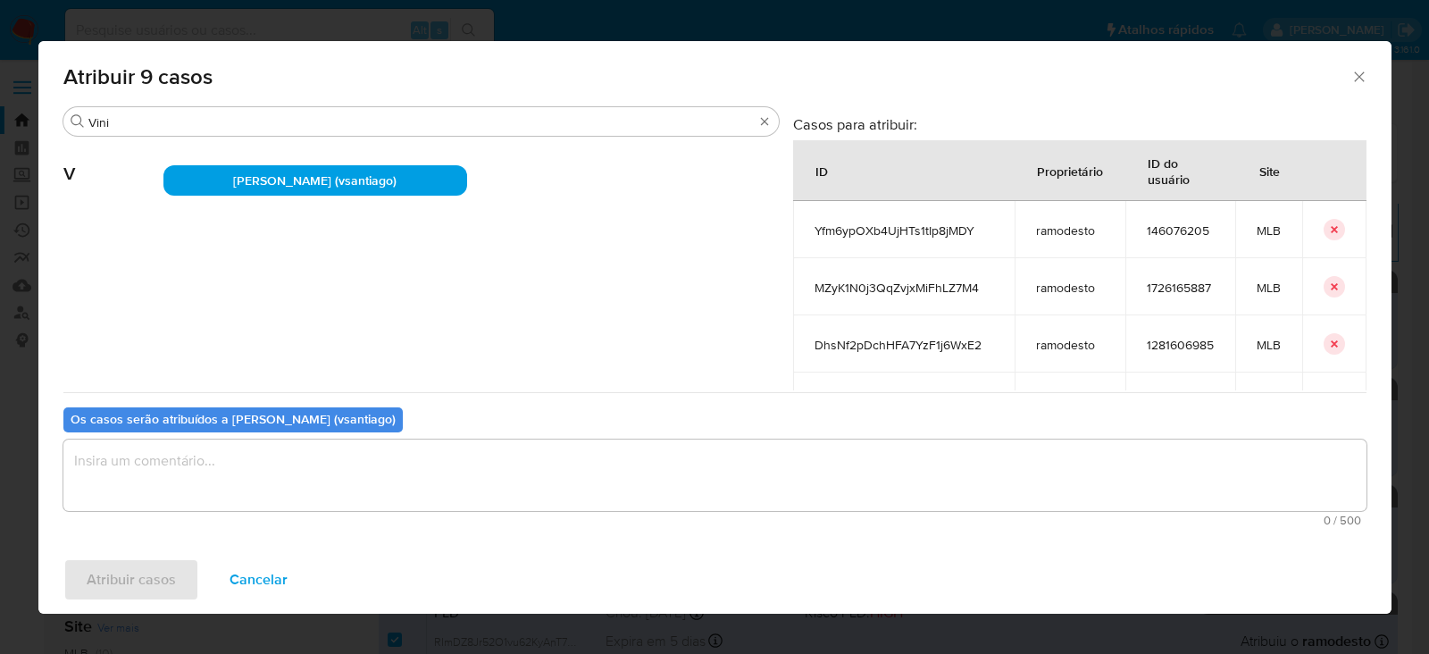
click at [168, 453] on textarea "assign-modal" at bounding box center [714, 474] width 1303 height 71
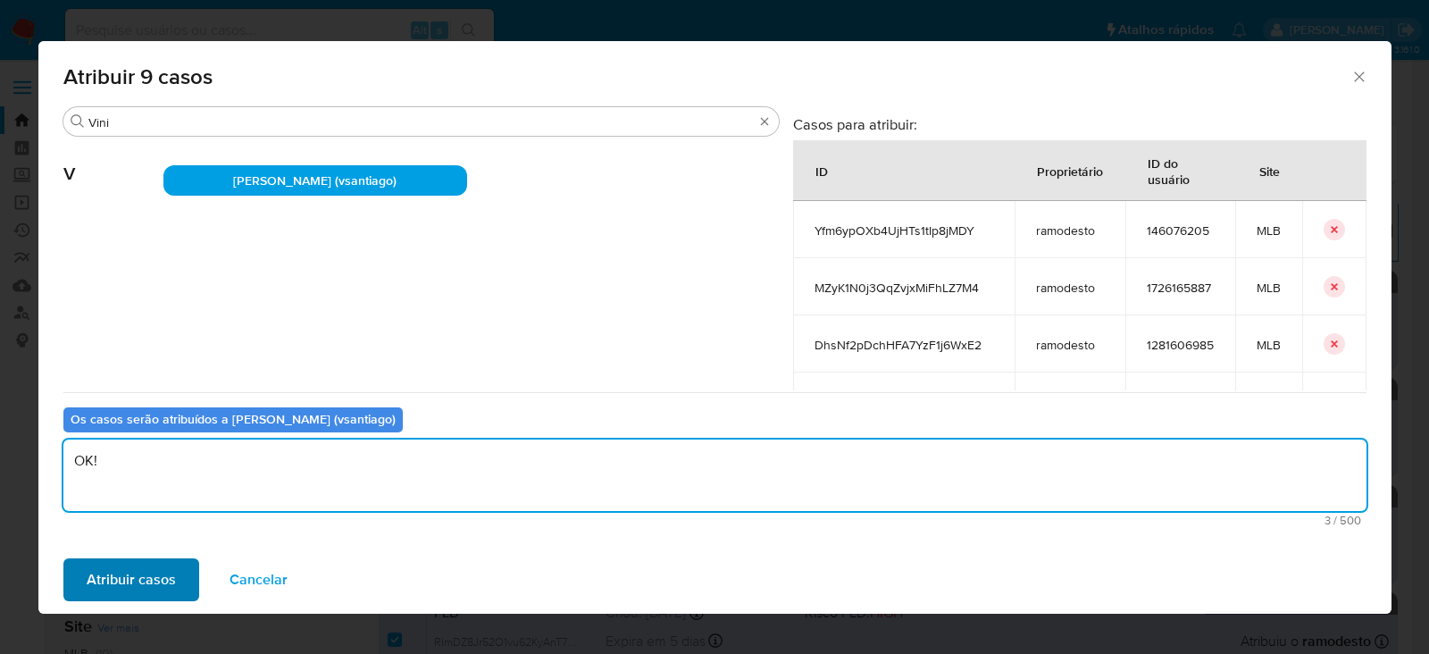
type textarea "OK!"
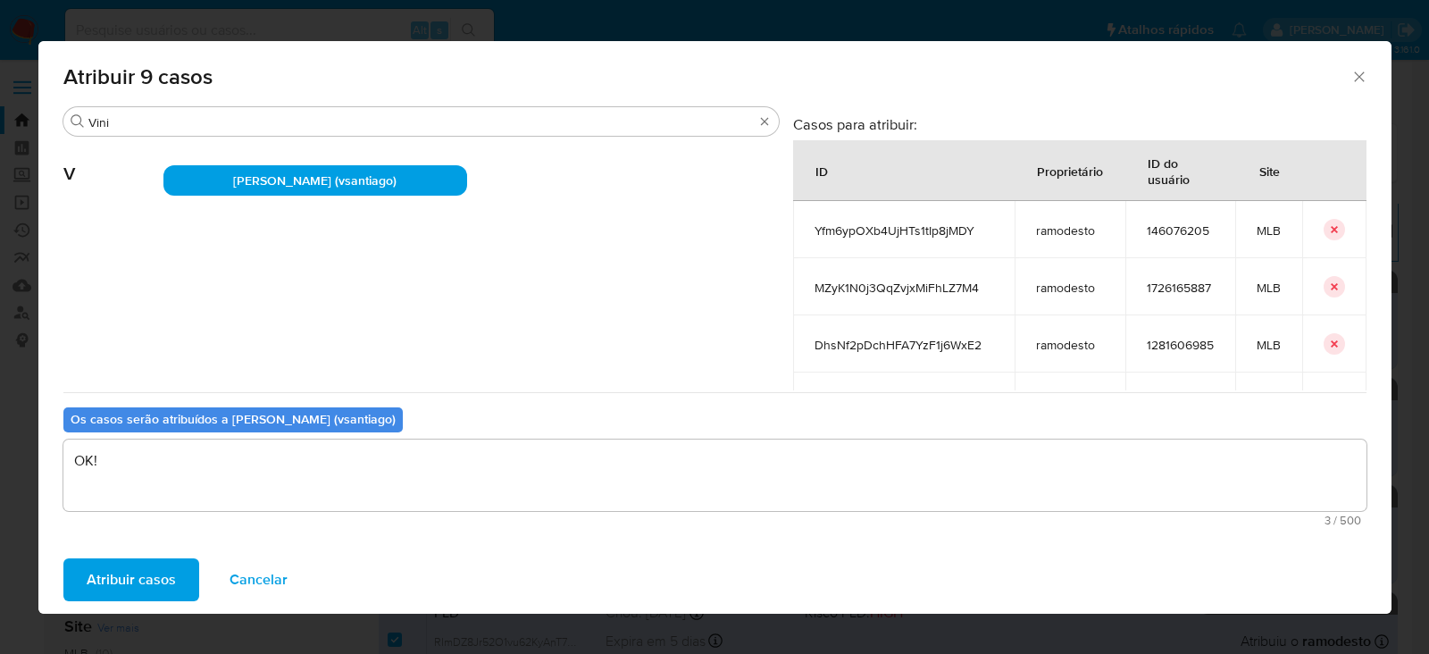
click at [129, 581] on span "Atribuir casos" at bounding box center [131, 579] width 89 height 39
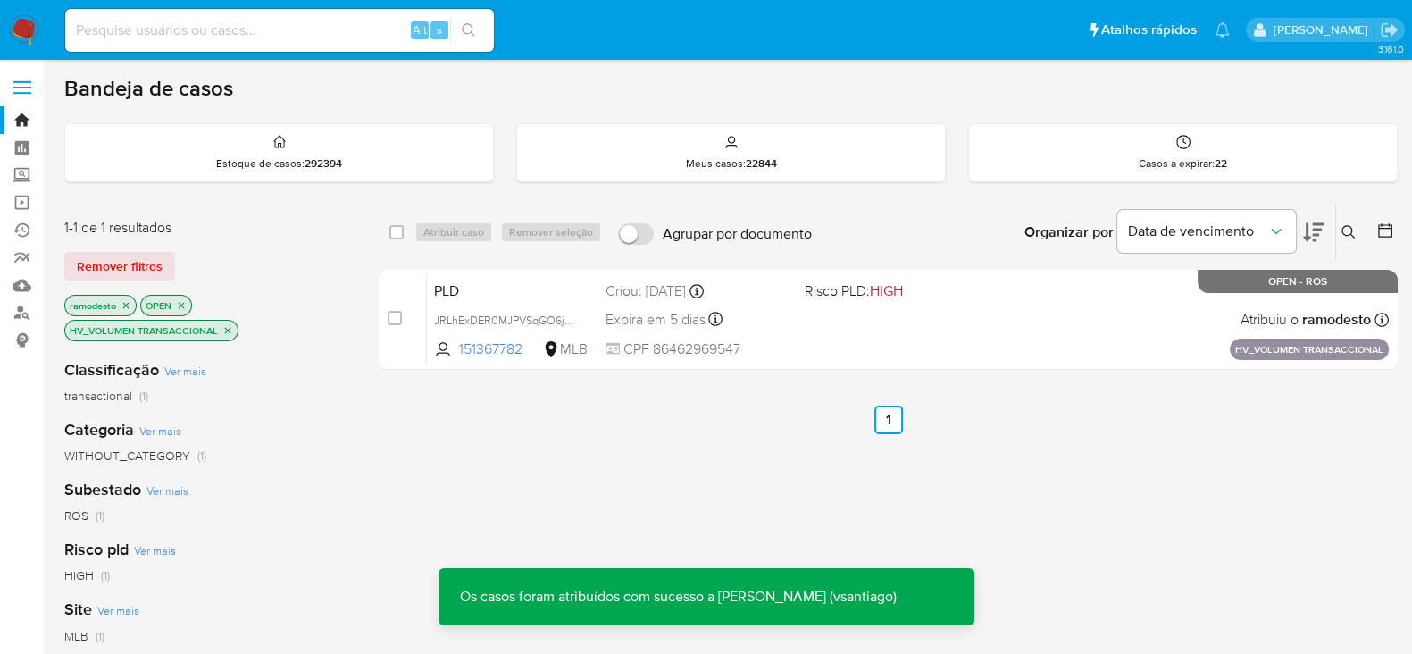
click at [229, 325] on icon "close-filter" at bounding box center [227, 330] width 11 height 11
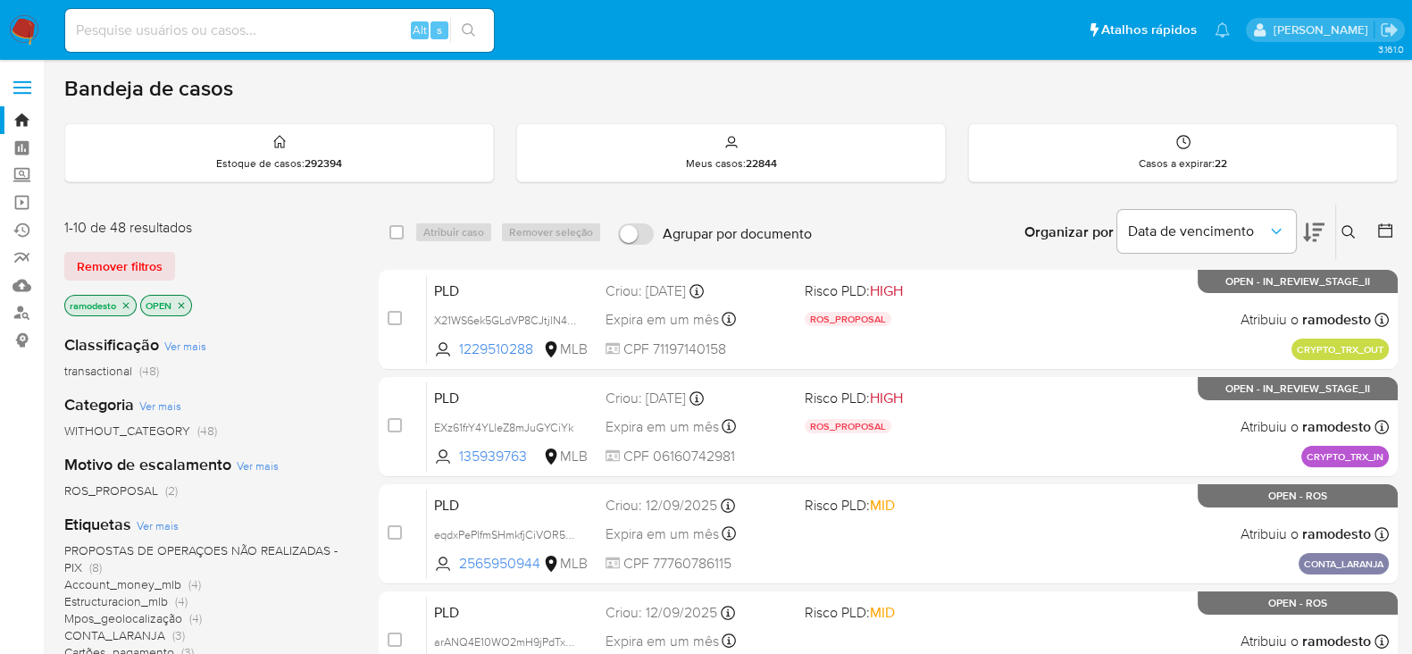
click at [129, 306] on icon "close-filter" at bounding box center [126, 305] width 11 height 11
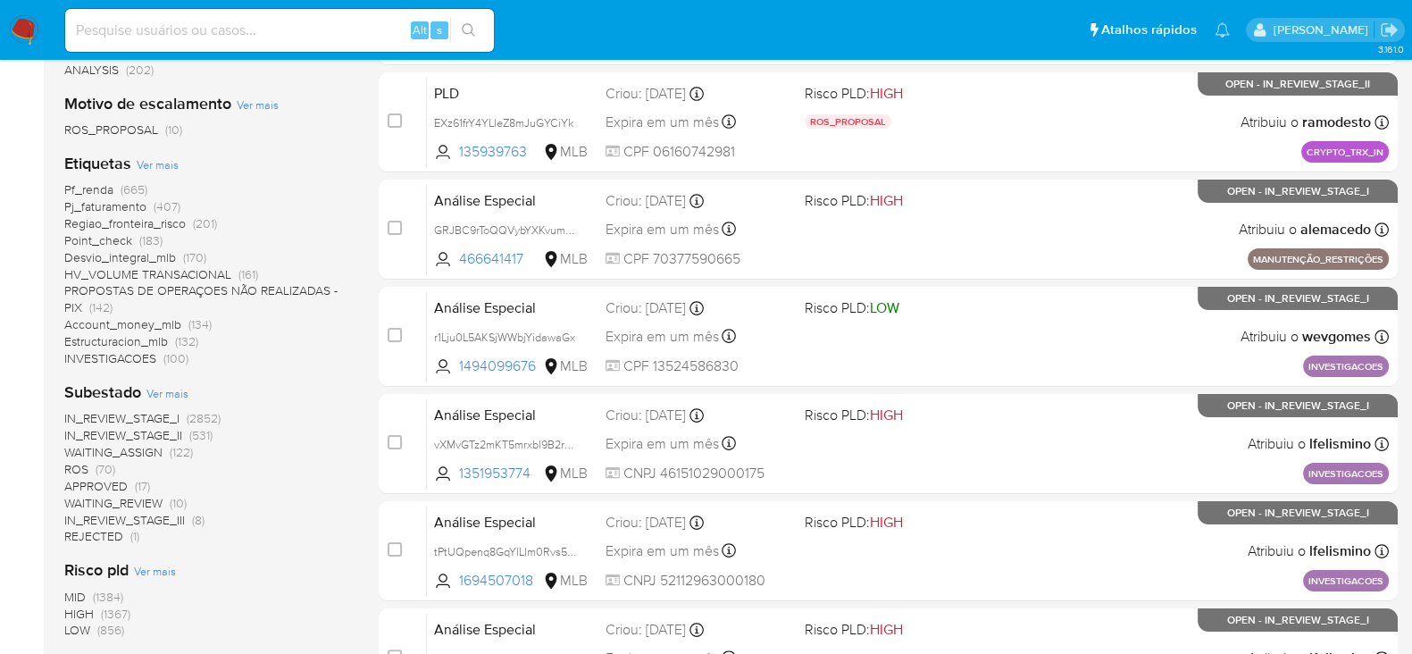
scroll to position [446, 0]
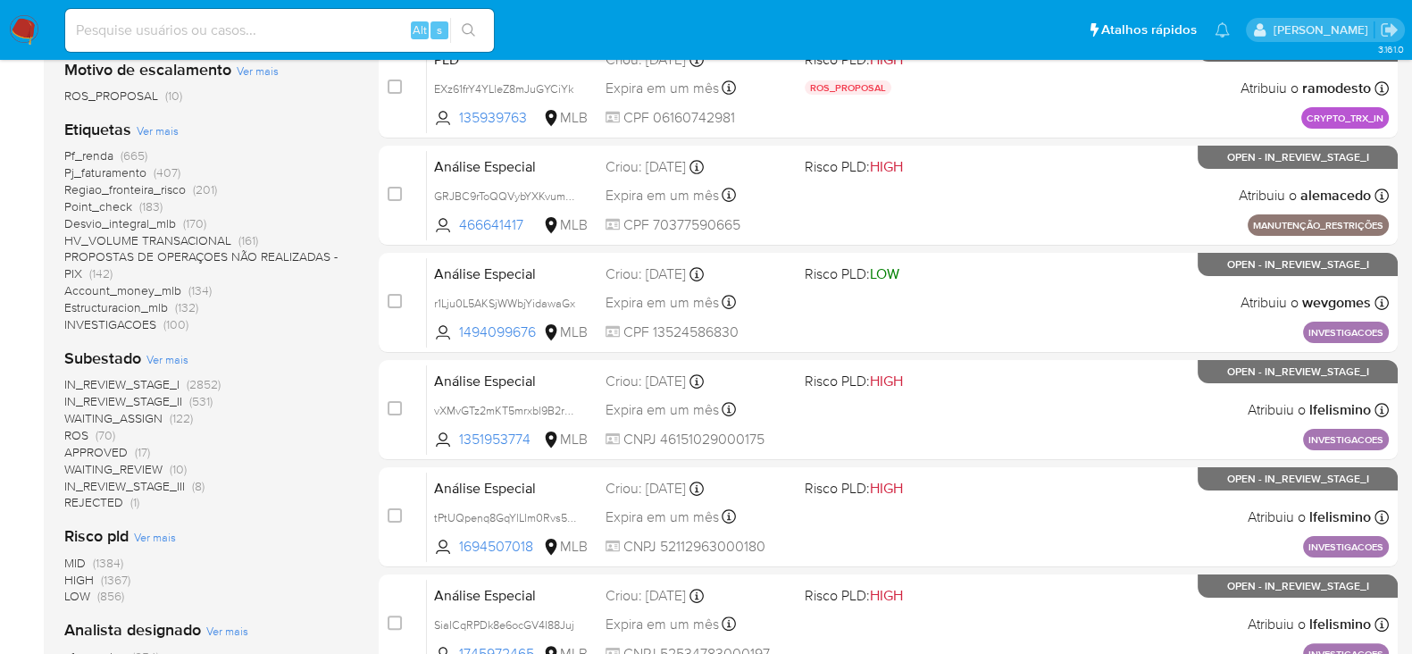
click at [76, 427] on span "ROS" at bounding box center [76, 435] width 24 height 18
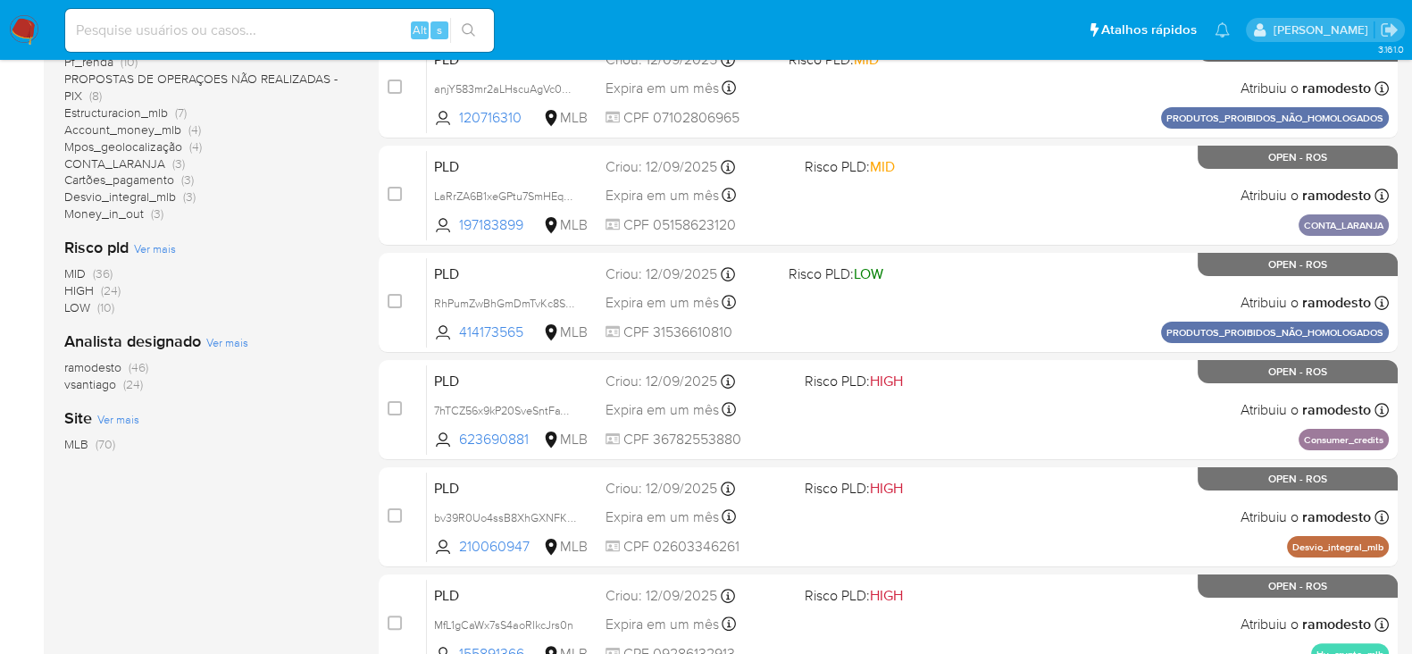
click at [96, 366] on span "ramodesto" at bounding box center [92, 367] width 57 height 18
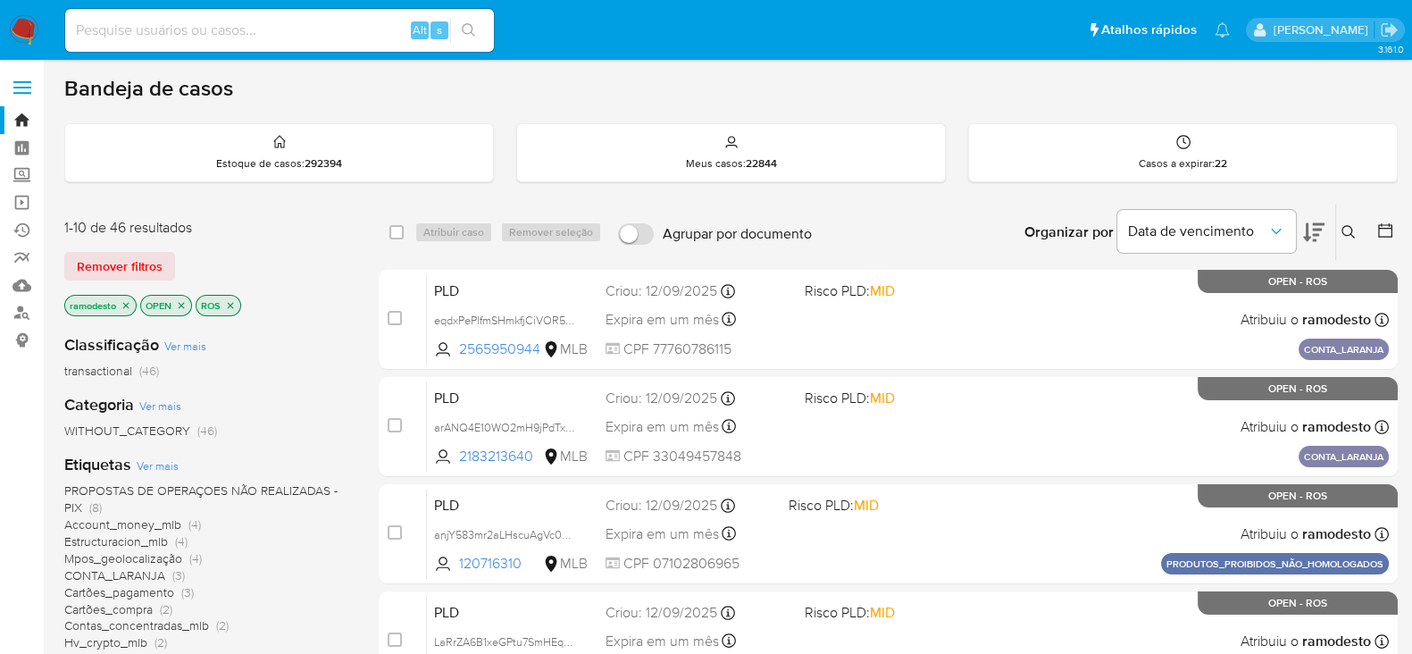
click at [231, 305] on icon "close-filter" at bounding box center [230, 305] width 11 height 11
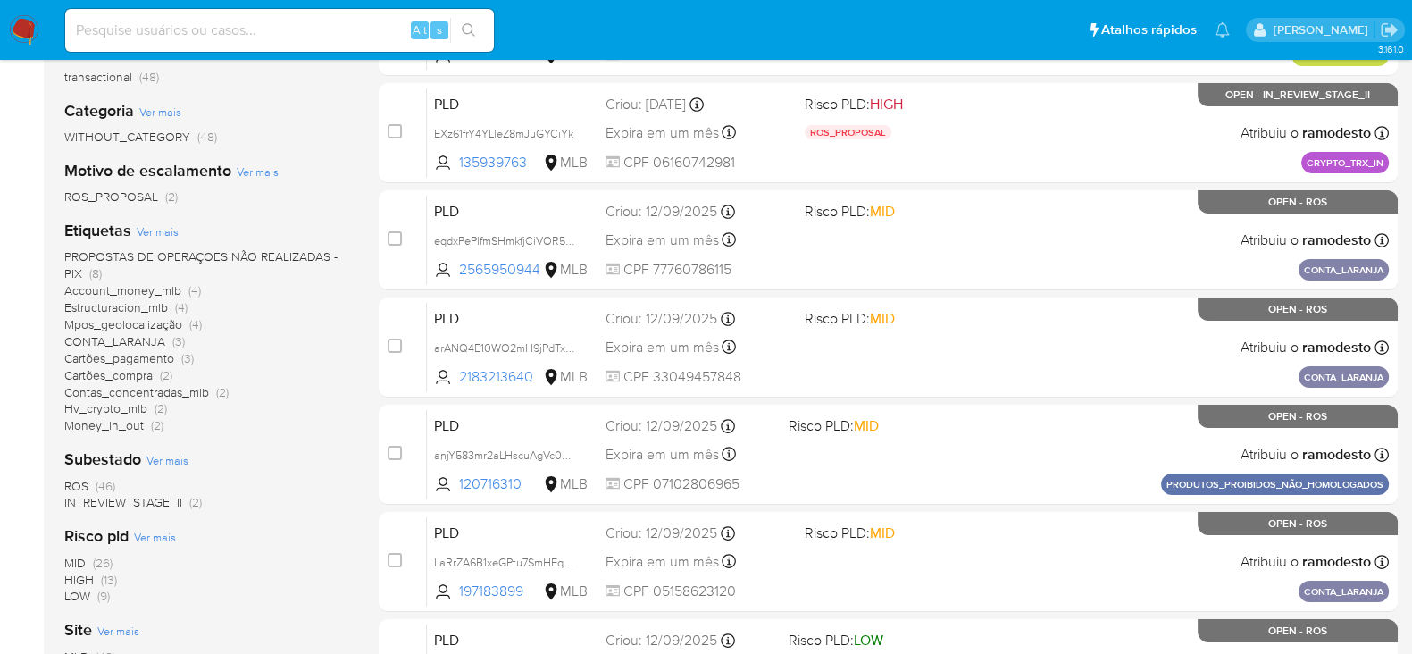
scroll to position [335, 0]
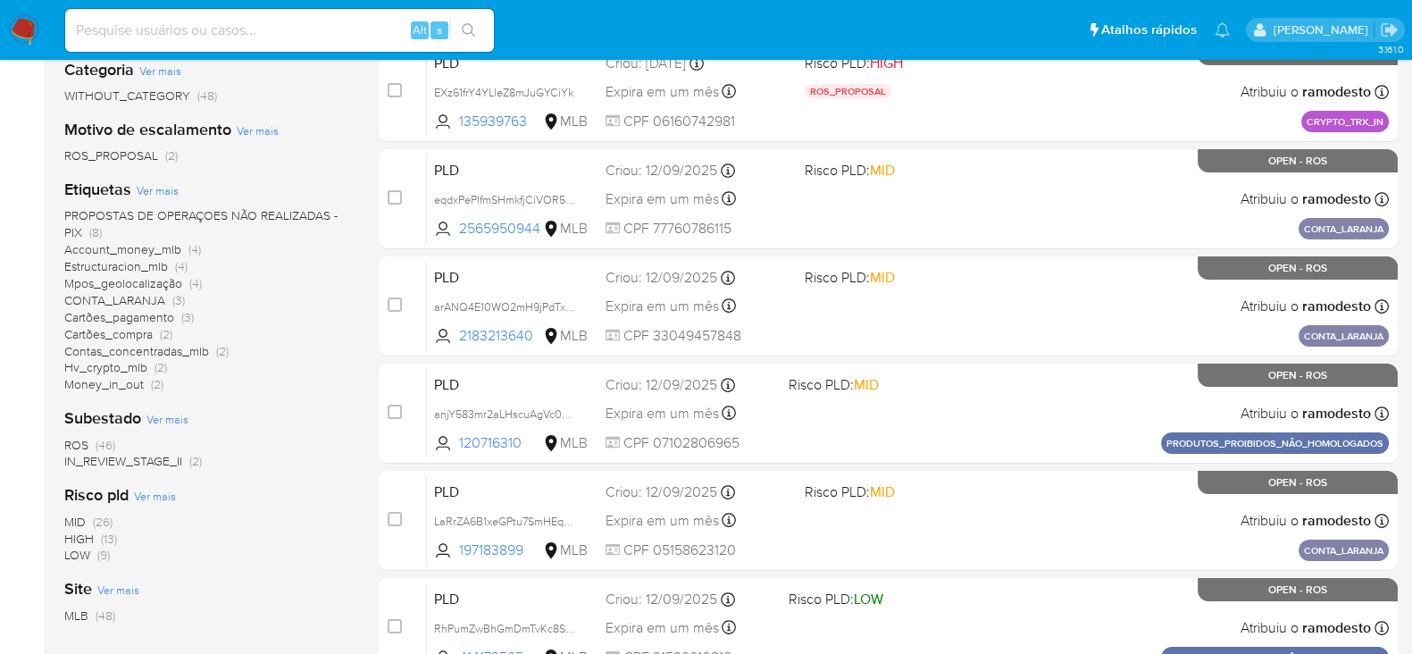
click at [144, 462] on span "IN_REVIEW_STAGE_II" at bounding box center [123, 461] width 118 height 18
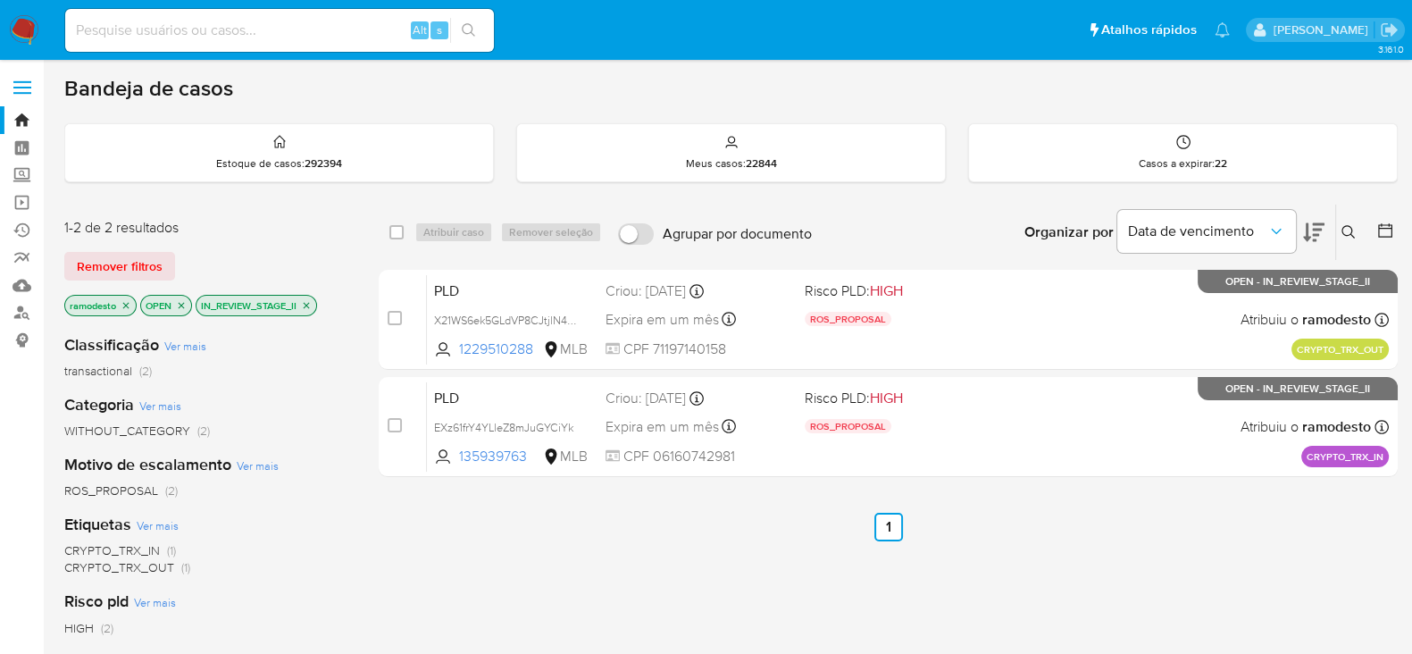
click at [313, 305] on p "IN_REVIEW_STAGE_II" at bounding box center [256, 306] width 120 height 20
click at [310, 305] on icon "close-filter" at bounding box center [306, 305] width 11 height 11
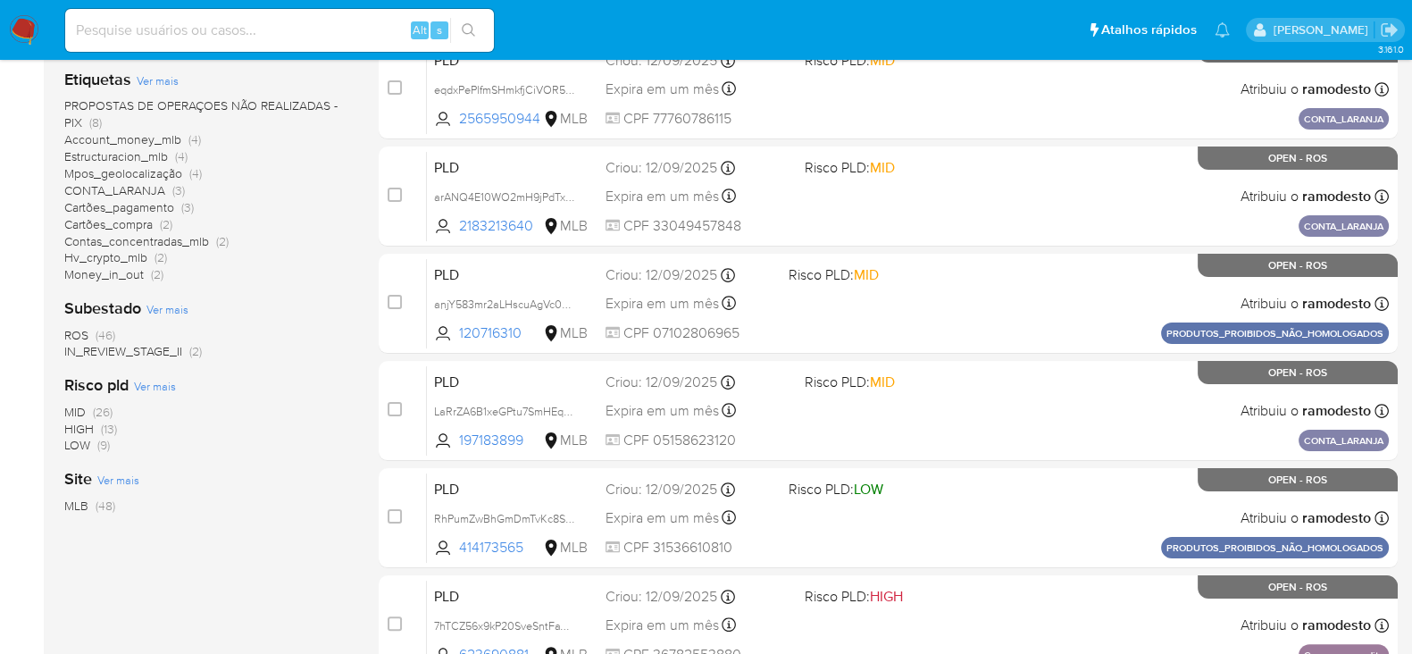
scroll to position [446, 0]
click at [74, 330] on span "ROS" at bounding box center [76, 334] width 24 height 18
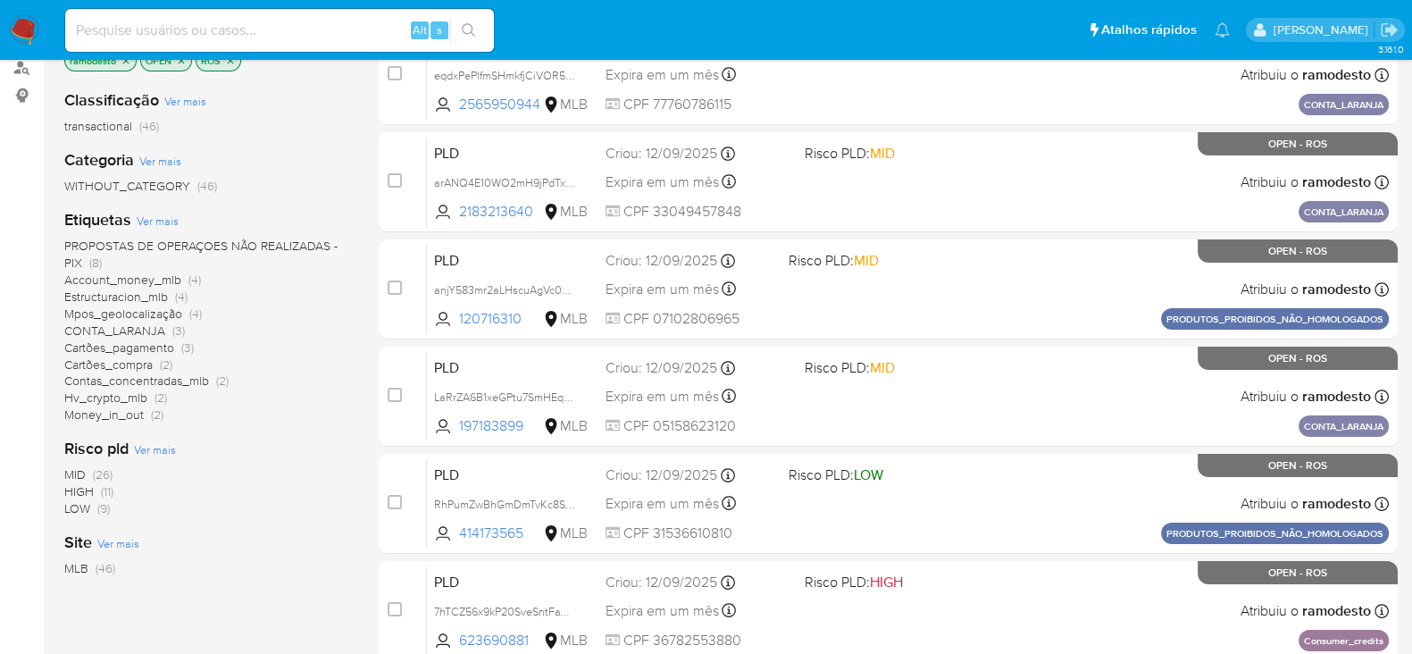
scroll to position [222, 0]
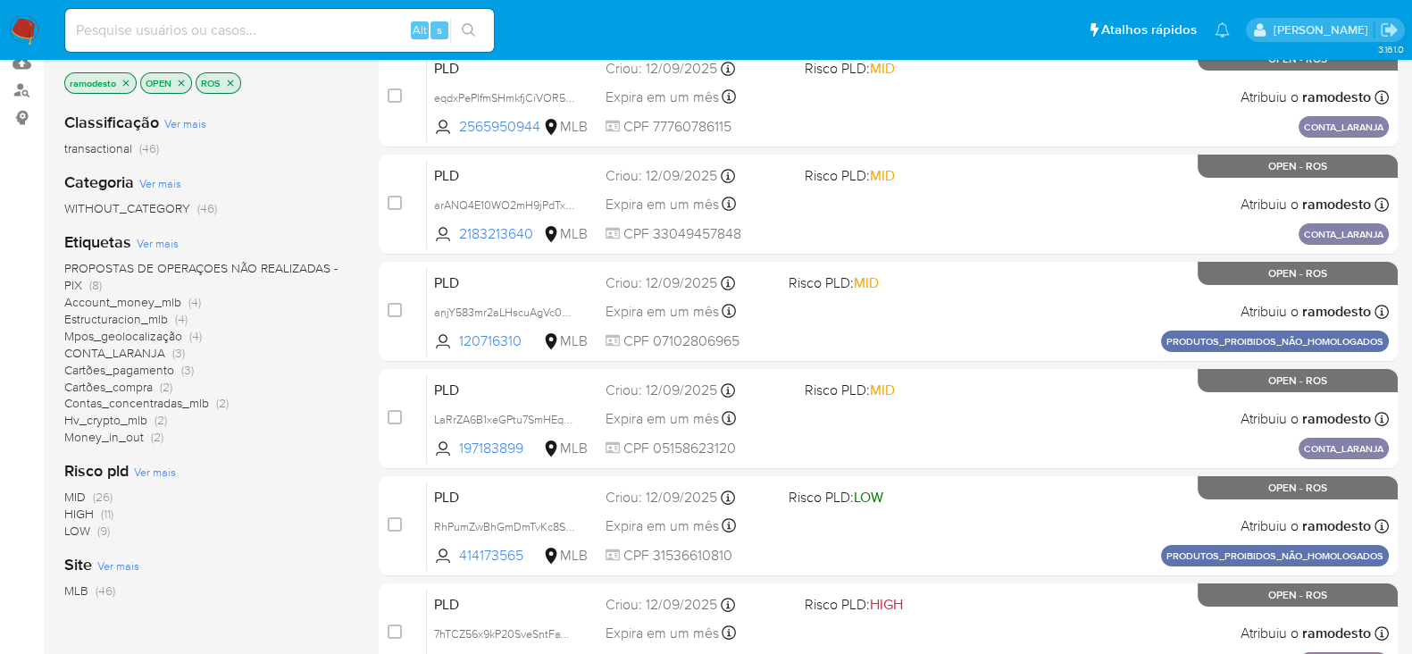
click at [125, 431] on span "Money_in_out" at bounding box center [103, 437] width 79 height 18
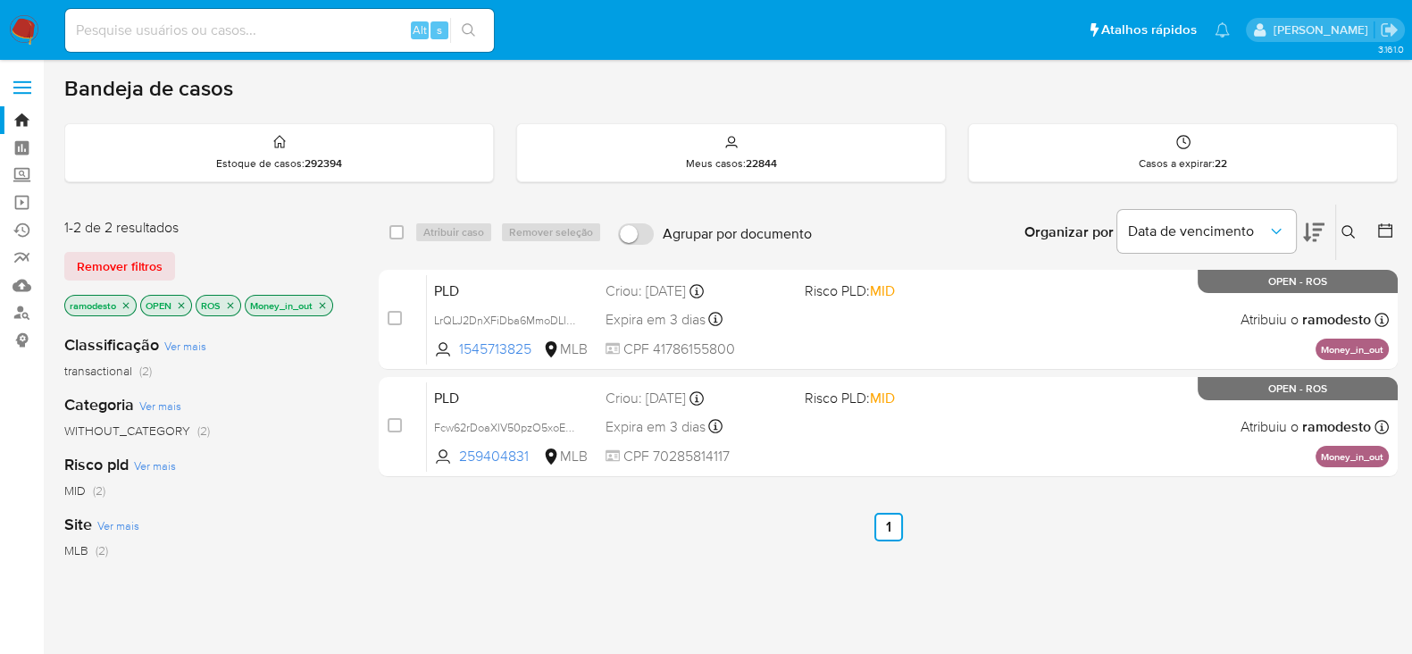
click at [323, 303] on icon "close-filter" at bounding box center [323, 305] width 6 height 6
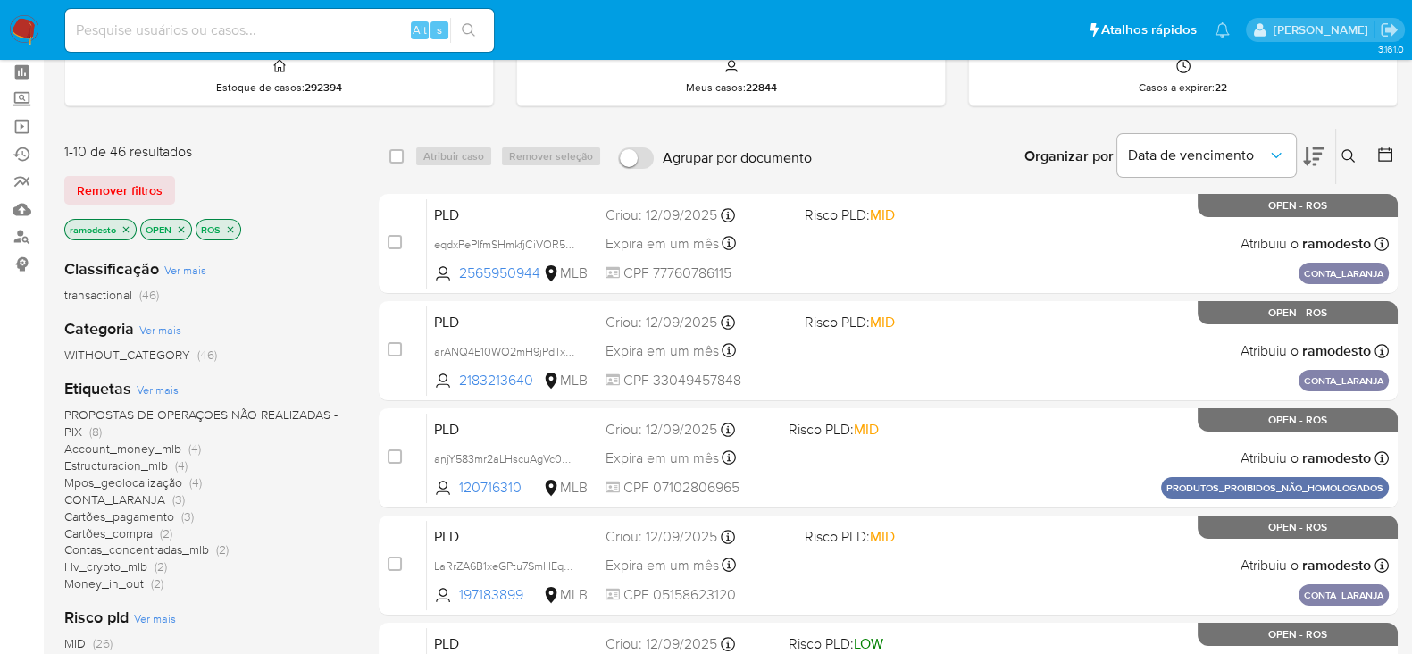
scroll to position [111, 0]
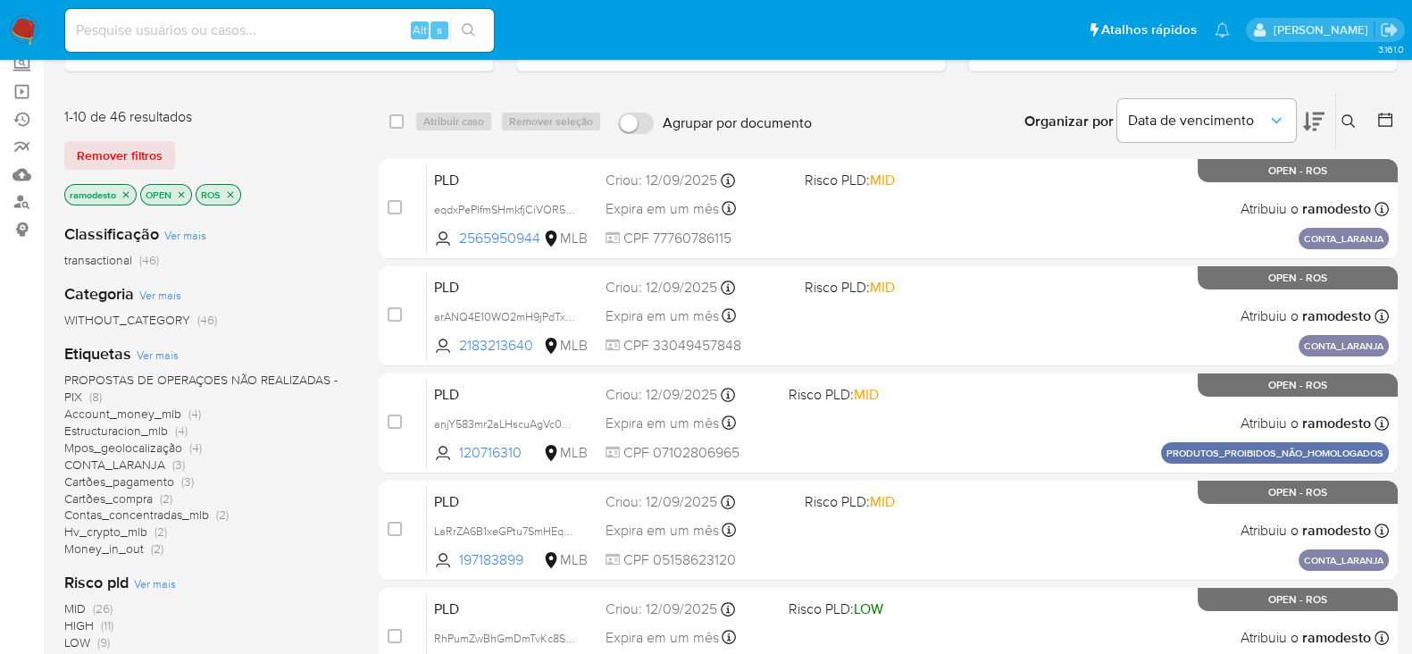
click at [122, 446] on span "Mpos_geolocalização" at bounding box center [123, 447] width 118 height 18
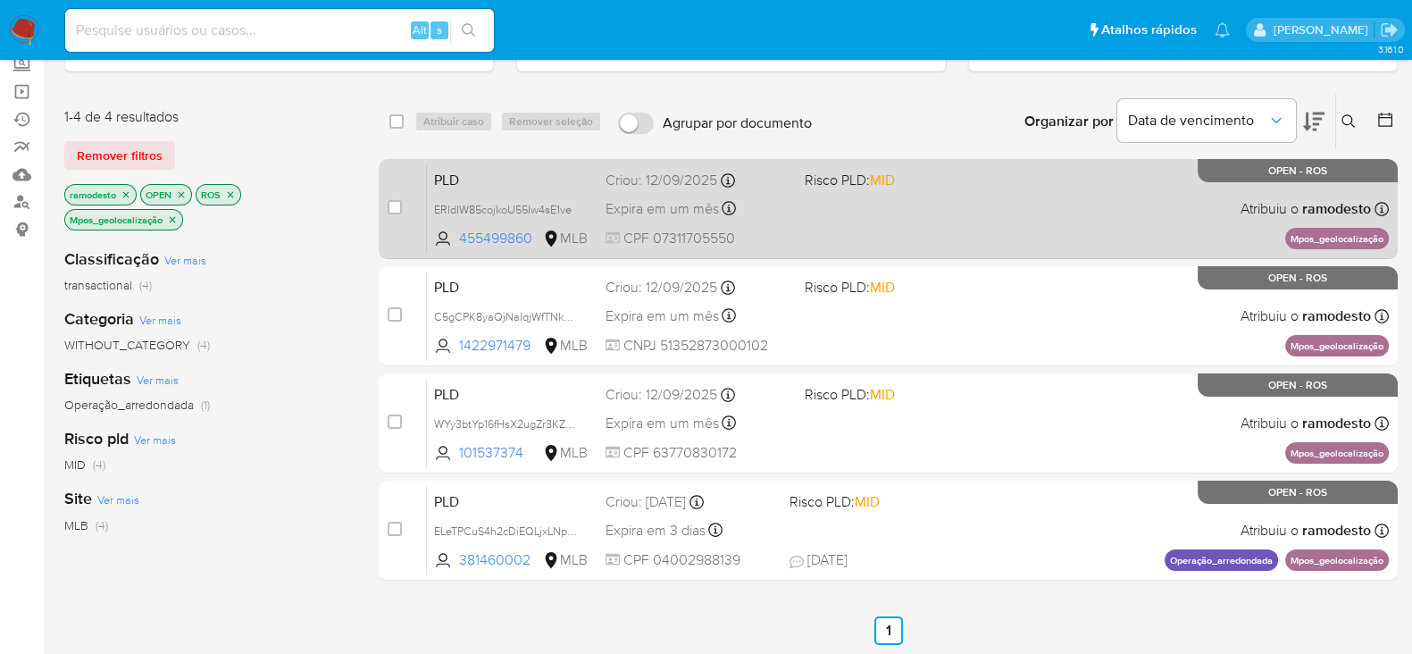
click at [393, 227] on div "case-item-checkbox Incapaz de atribuir o caso" at bounding box center [407, 208] width 39 height 90
click at [401, 203] on input "checkbox" at bounding box center [395, 207] width 14 height 14
checkbox input "true"
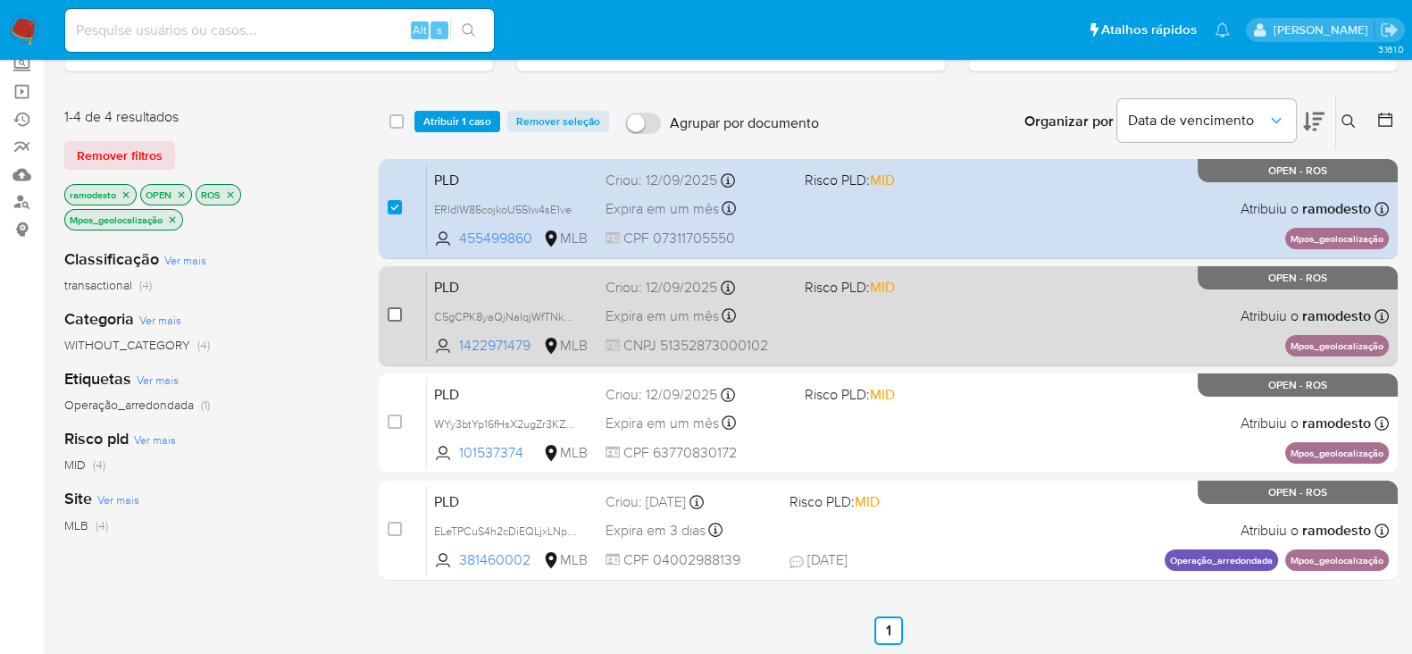
click at [396, 312] on input "checkbox" at bounding box center [395, 314] width 14 height 14
checkbox input "true"
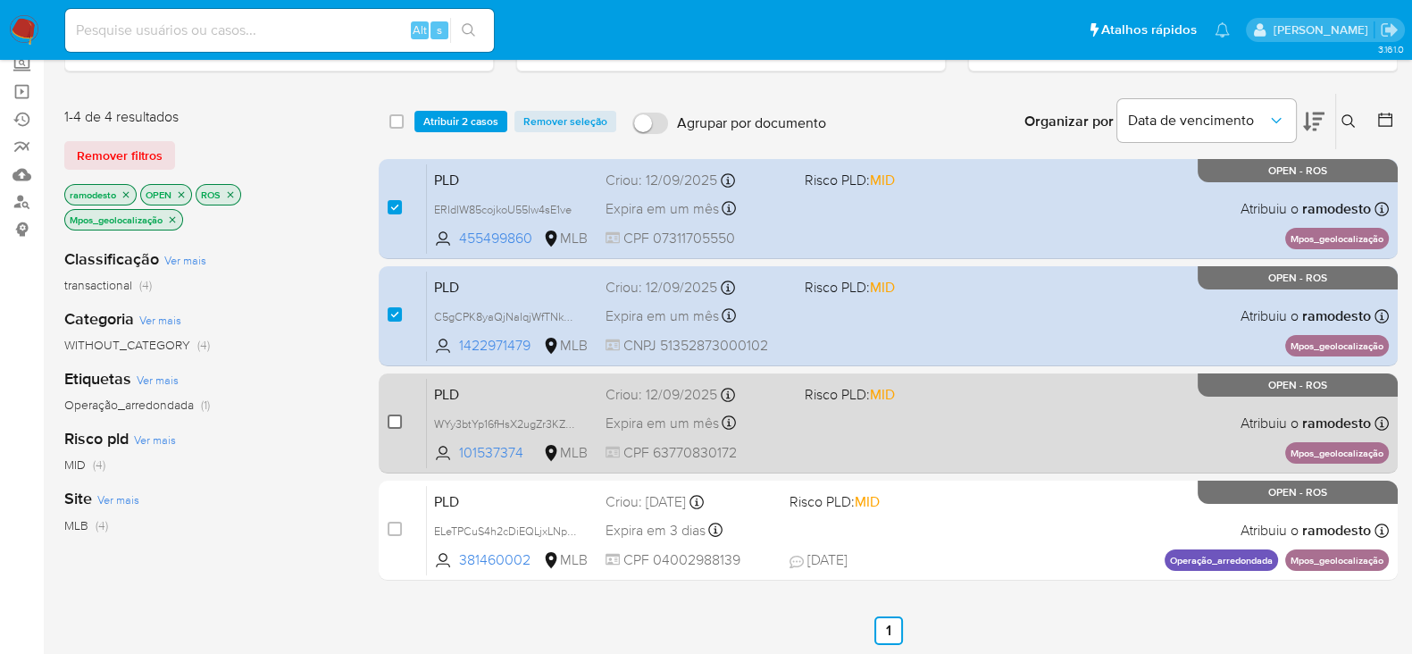
click at [396, 414] on input "checkbox" at bounding box center [395, 421] width 14 height 14
checkbox input "true"
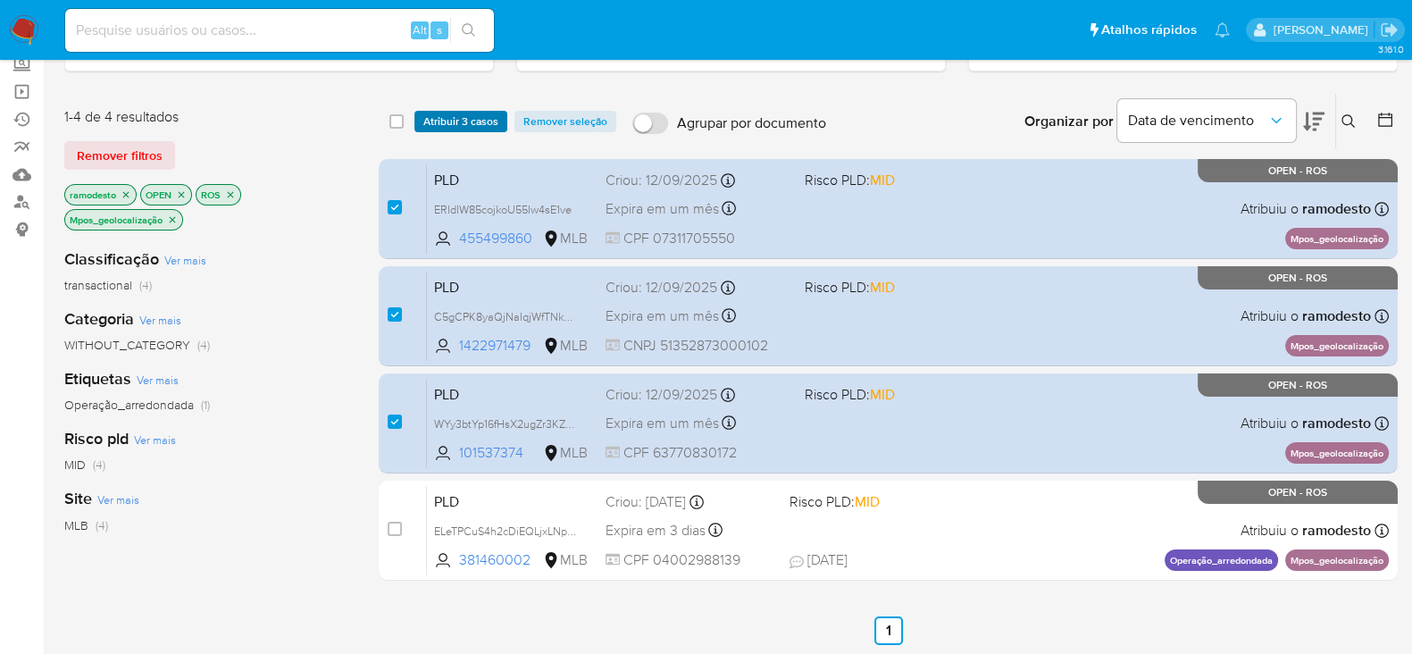
click at [456, 114] on span "Atribuir 3 casos" at bounding box center [460, 122] width 75 height 18
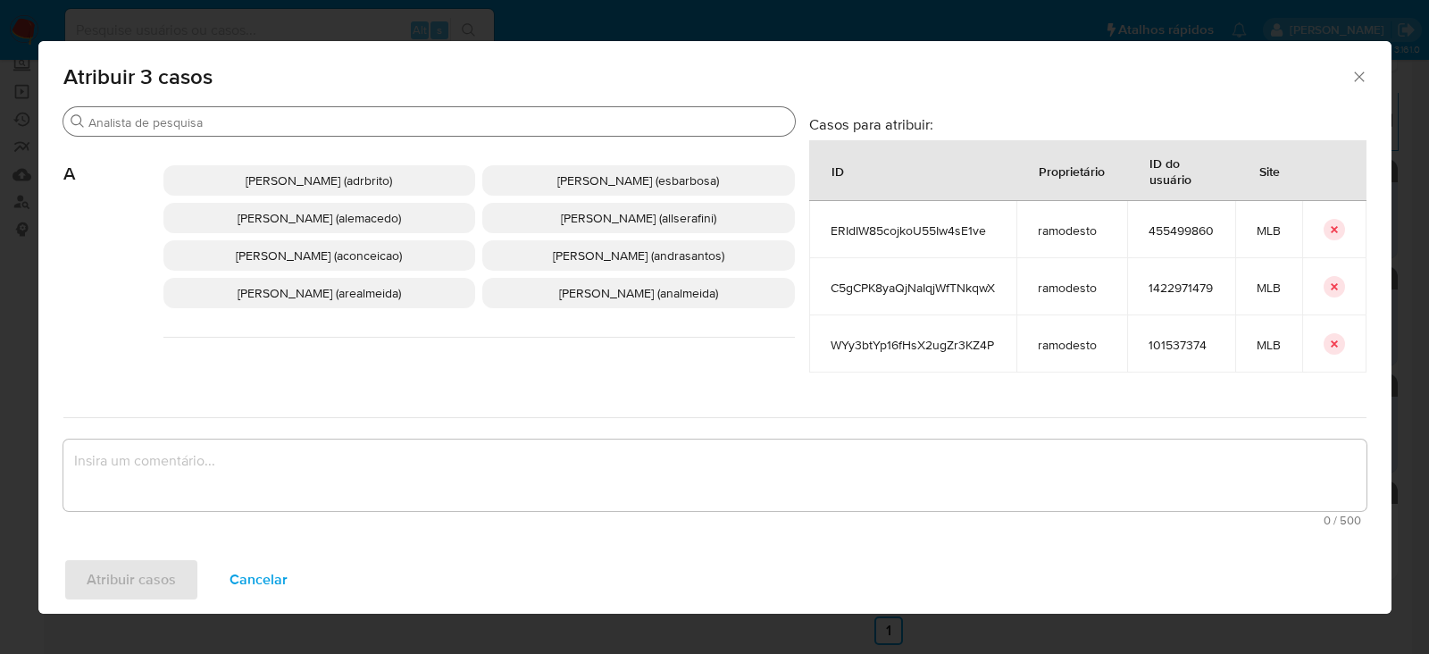
click at [237, 117] on input "Buscar" at bounding box center [437, 122] width 699 height 16
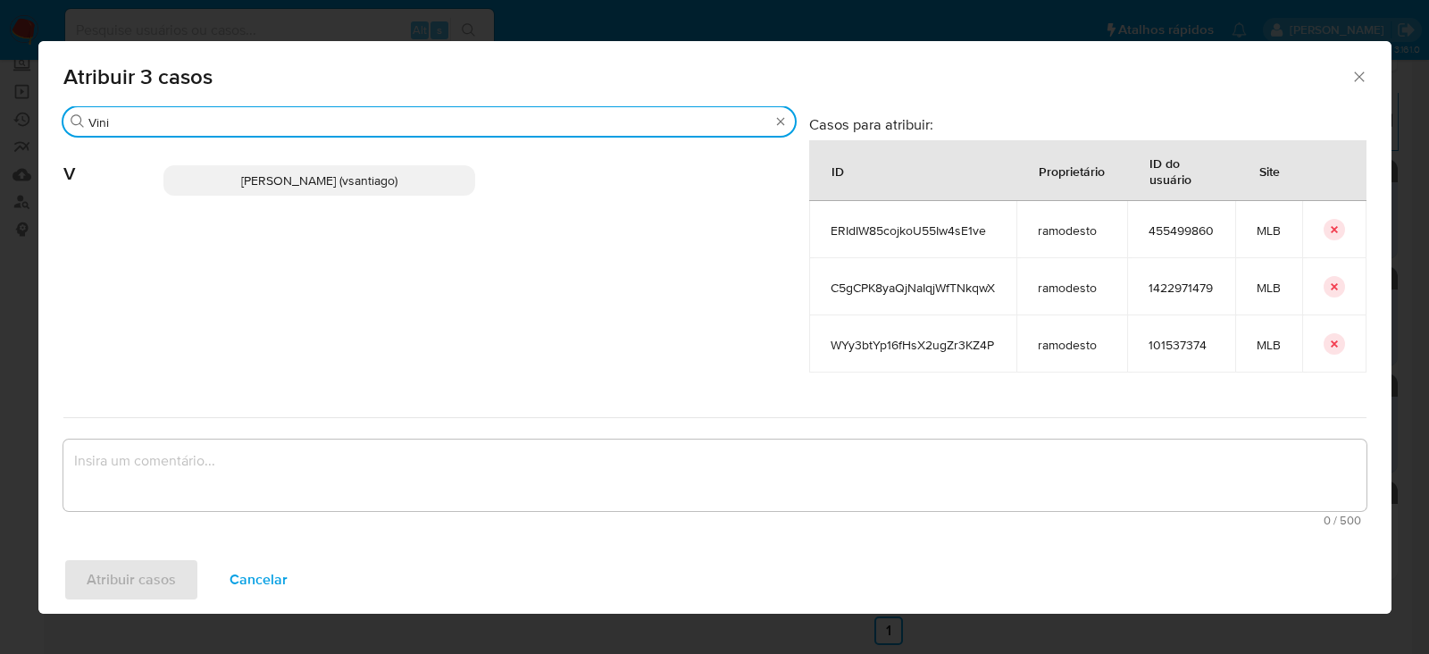
type input "Vini"
click at [327, 181] on span "Vinicius Santiago Souza (vsantiago)" at bounding box center [319, 180] width 156 height 18
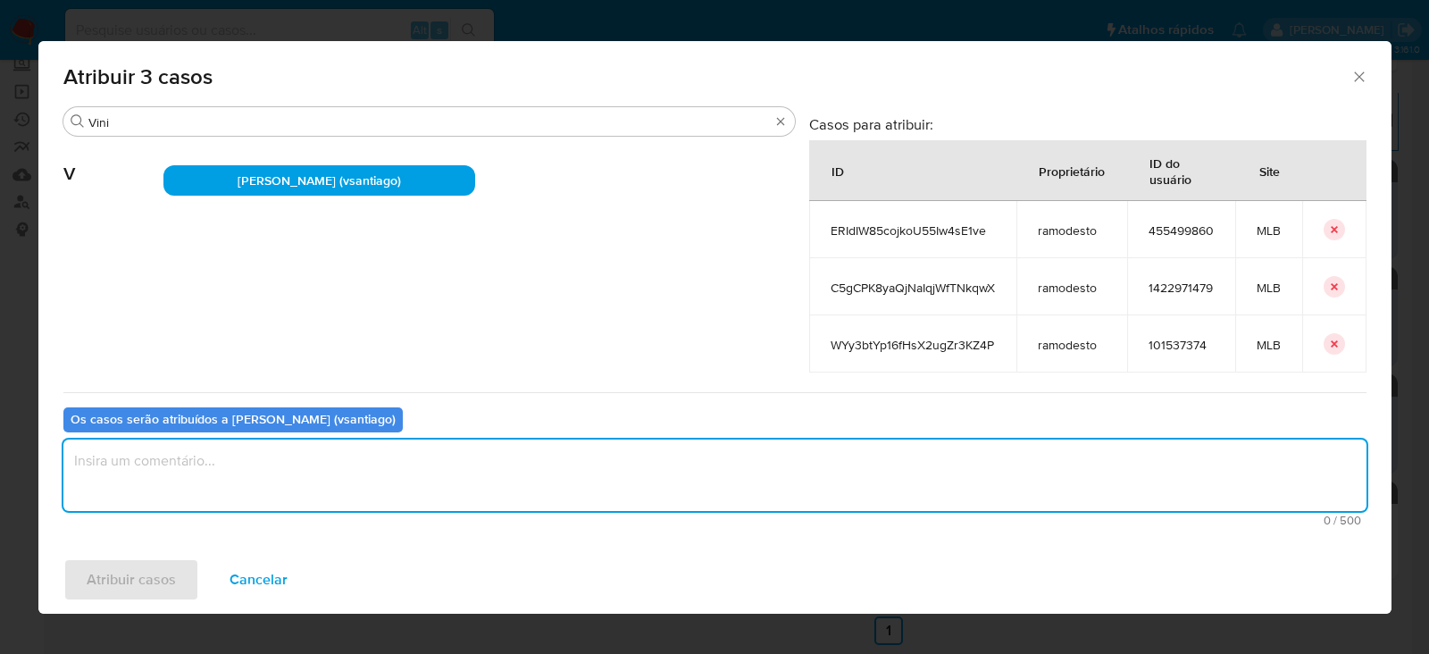
click at [184, 448] on textarea "assign-modal" at bounding box center [714, 474] width 1303 height 71
type textarea "OK!"
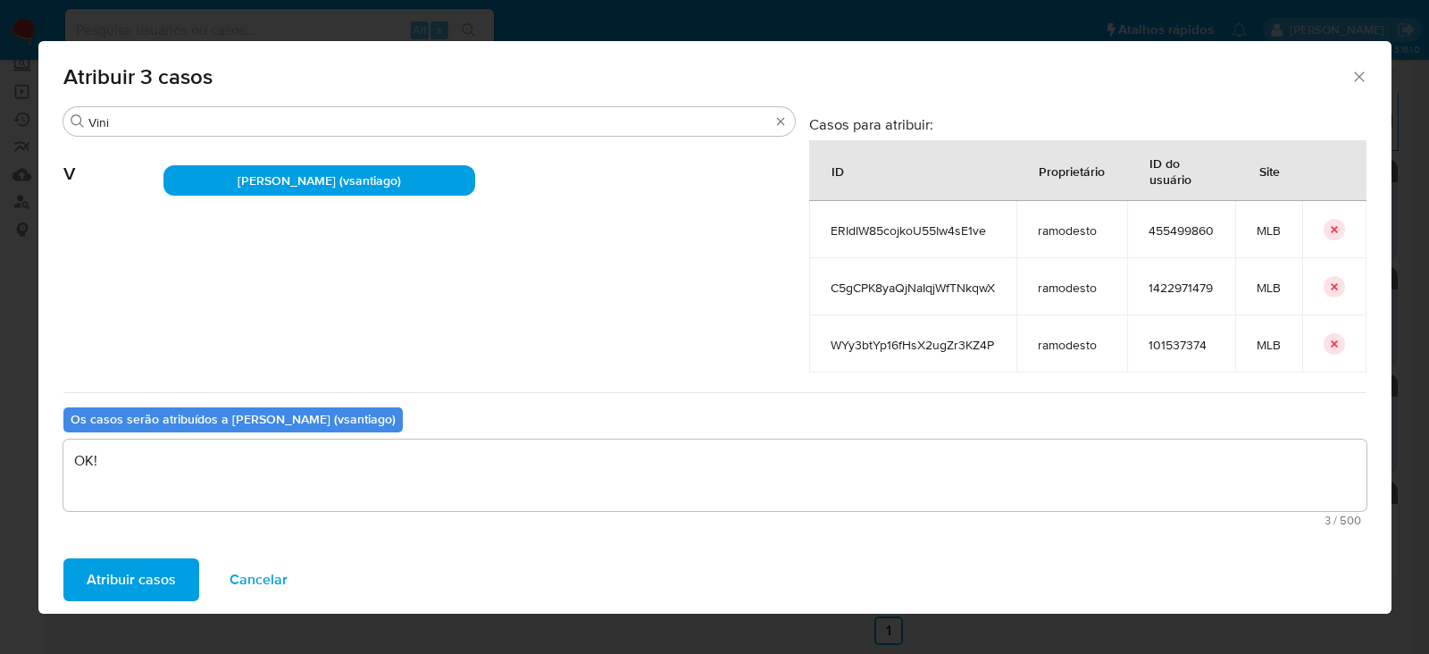
click at [164, 569] on span "Atribuir casos" at bounding box center [131, 579] width 89 height 39
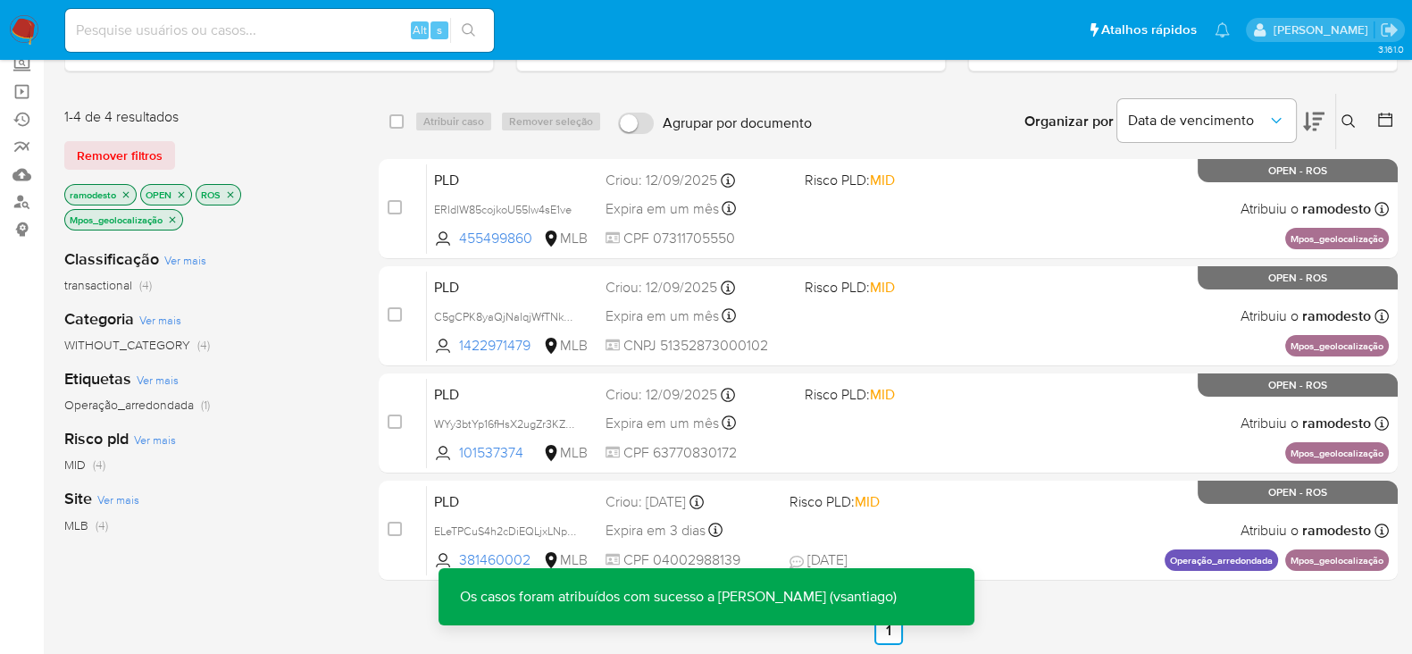
click at [174, 217] on icon "close-filter" at bounding box center [173, 219] width 6 height 6
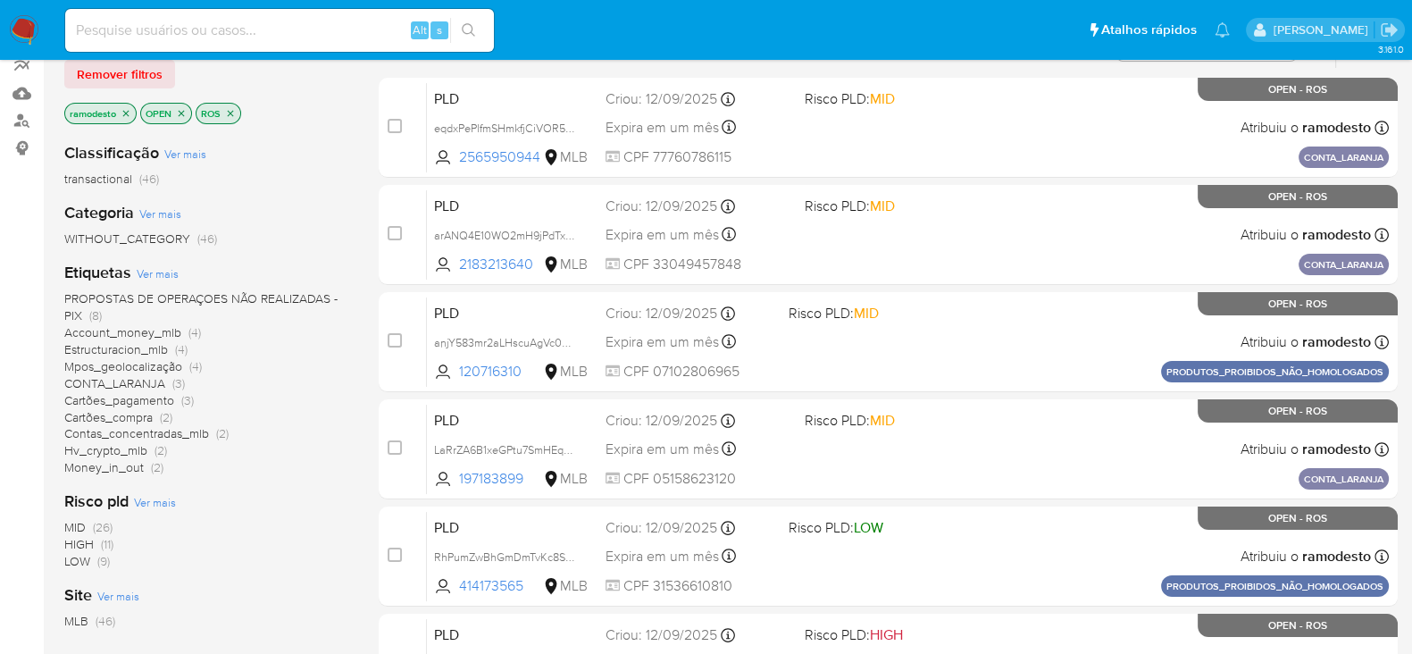
scroll to position [222, 0]
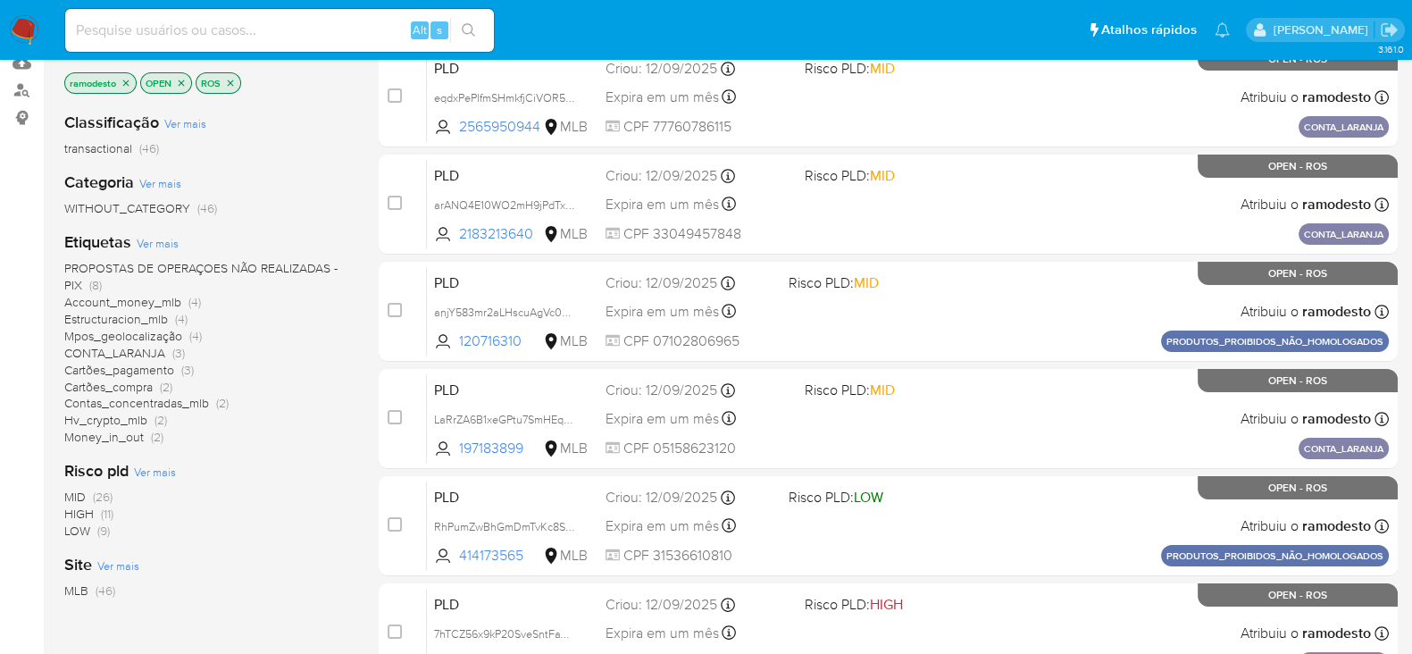
click at [142, 333] on span "Mpos_geolocalização" at bounding box center [123, 336] width 118 height 18
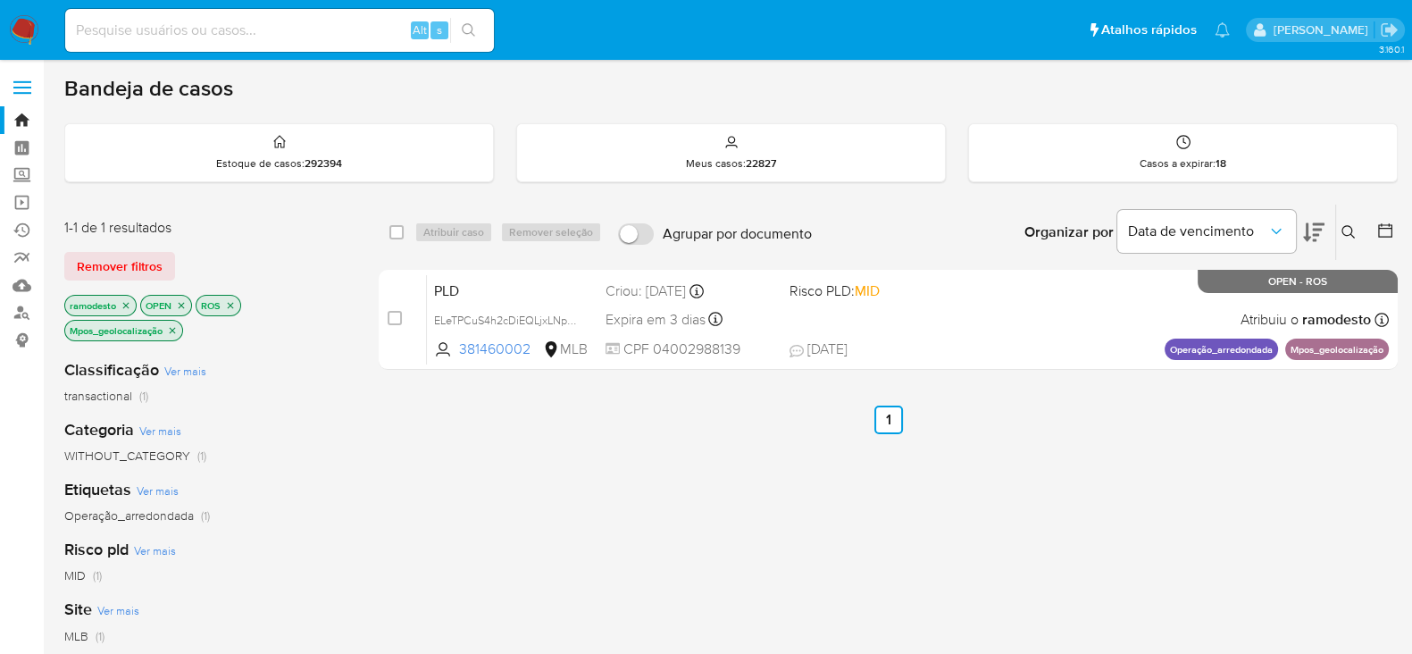
click at [171, 329] on icon "close-filter" at bounding box center [172, 330] width 11 height 11
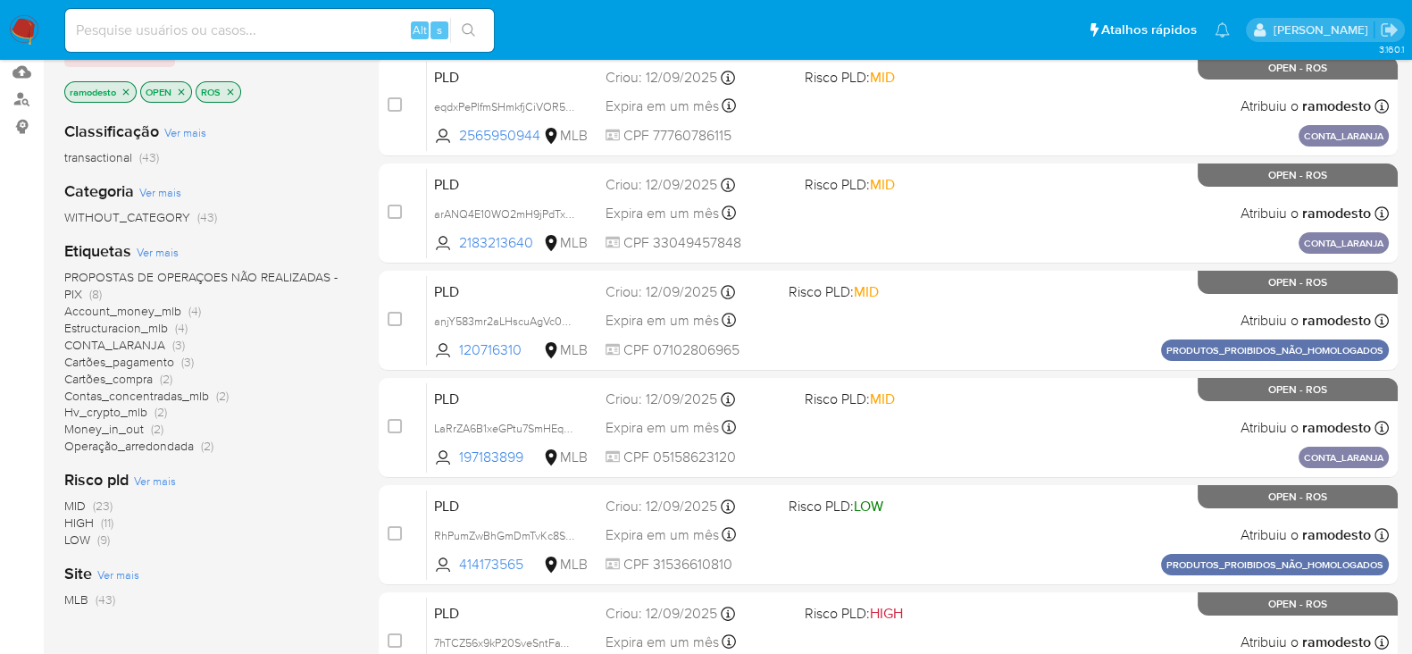
scroll to position [222, 0]
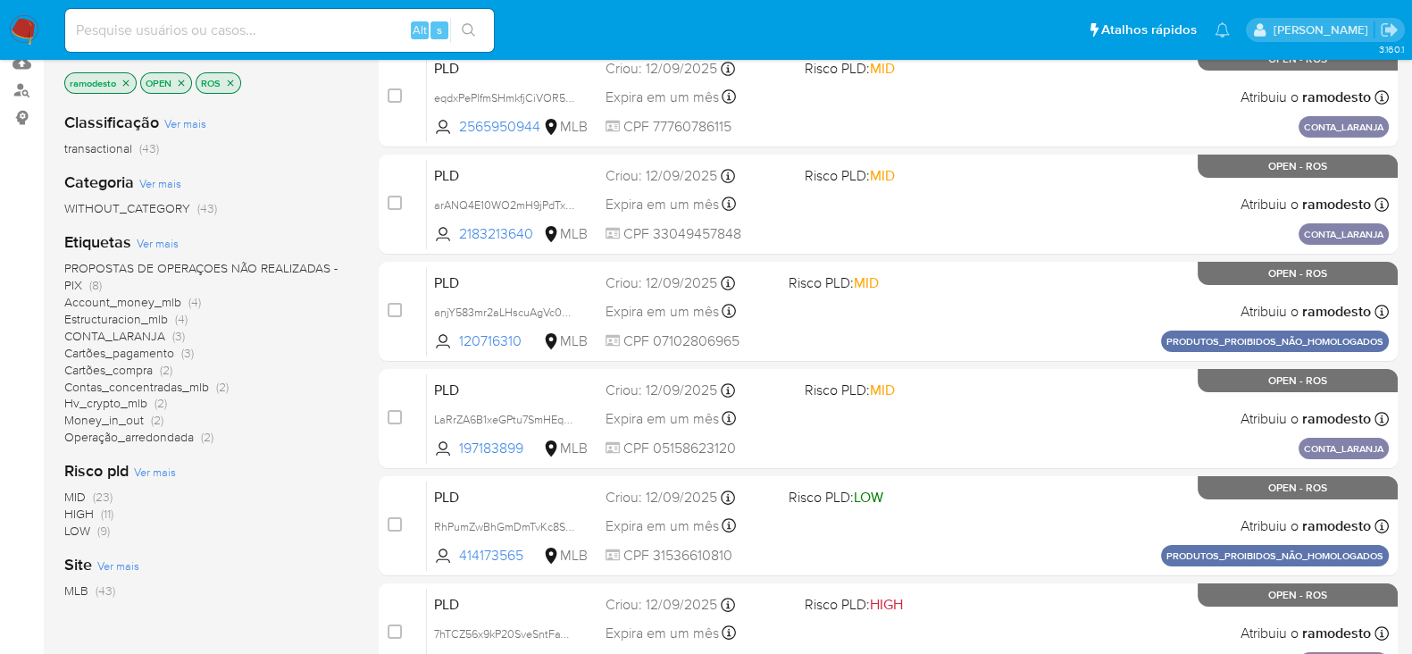
click at [167, 299] on span "Account_money_mlb" at bounding box center [122, 302] width 117 height 18
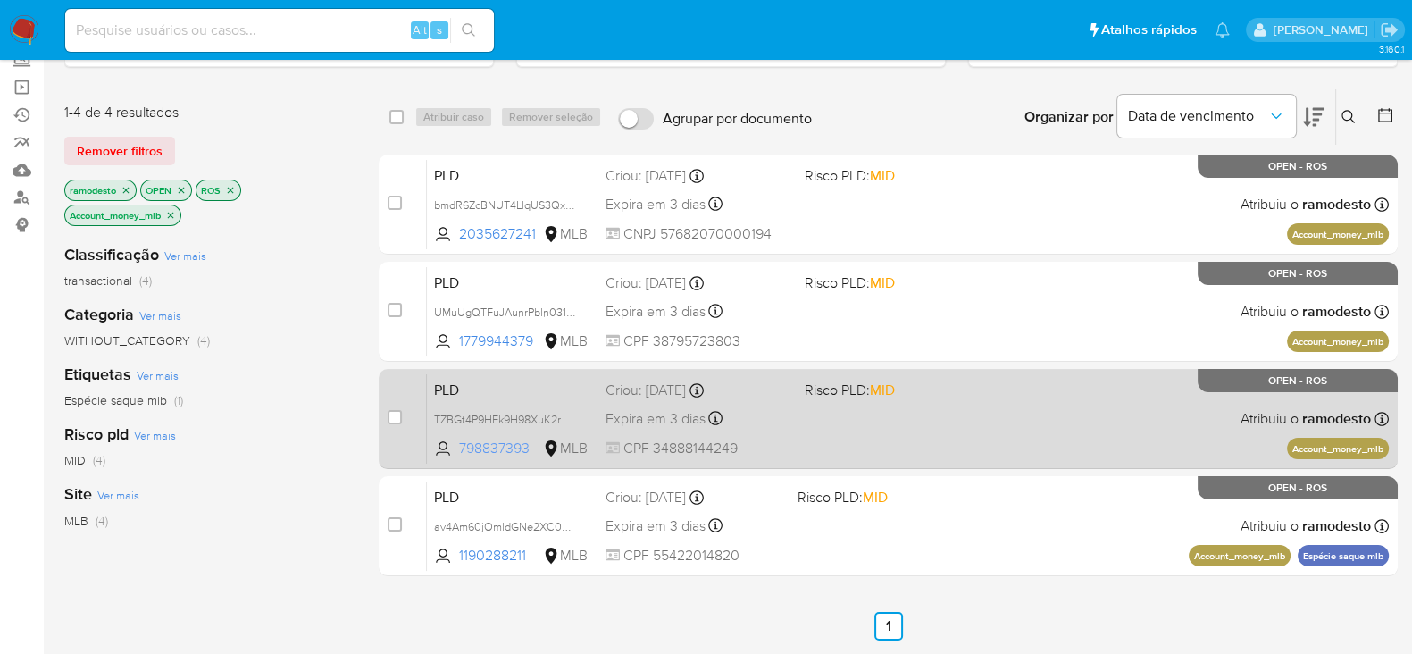
scroll to position [111, 0]
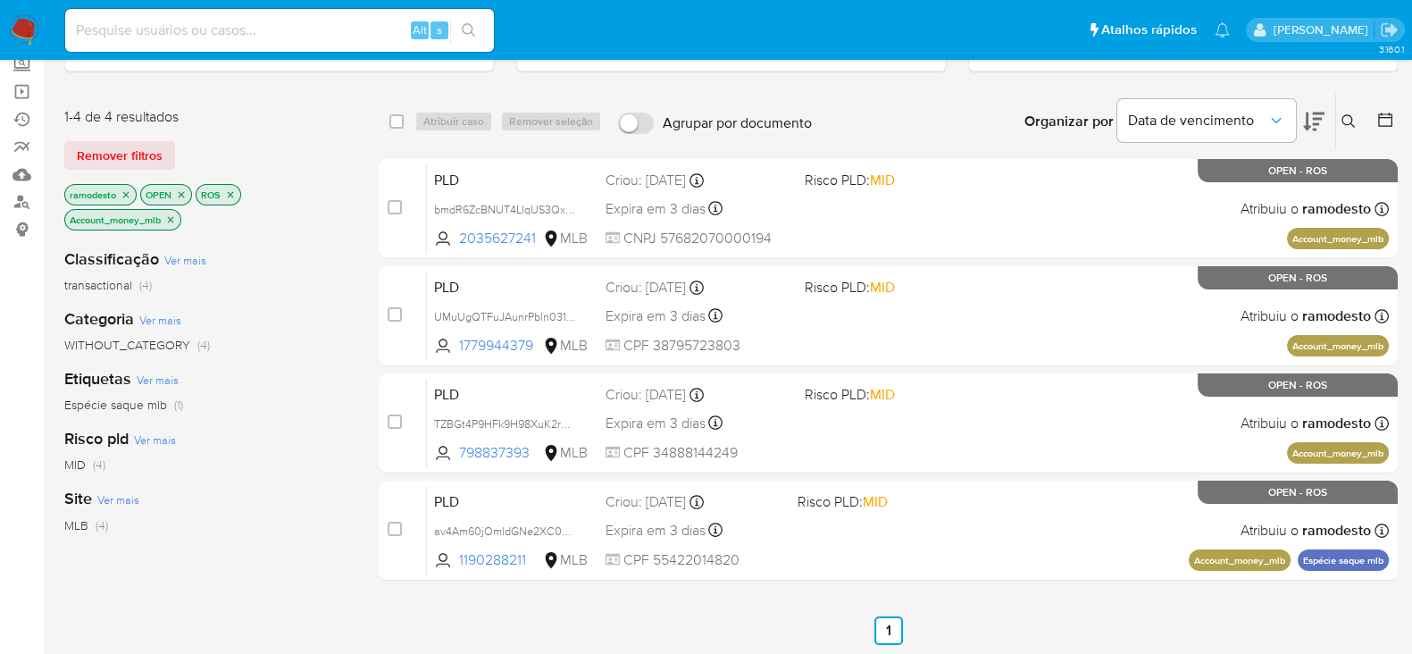
click at [176, 215] on icon "close-filter" at bounding box center [170, 219] width 11 height 11
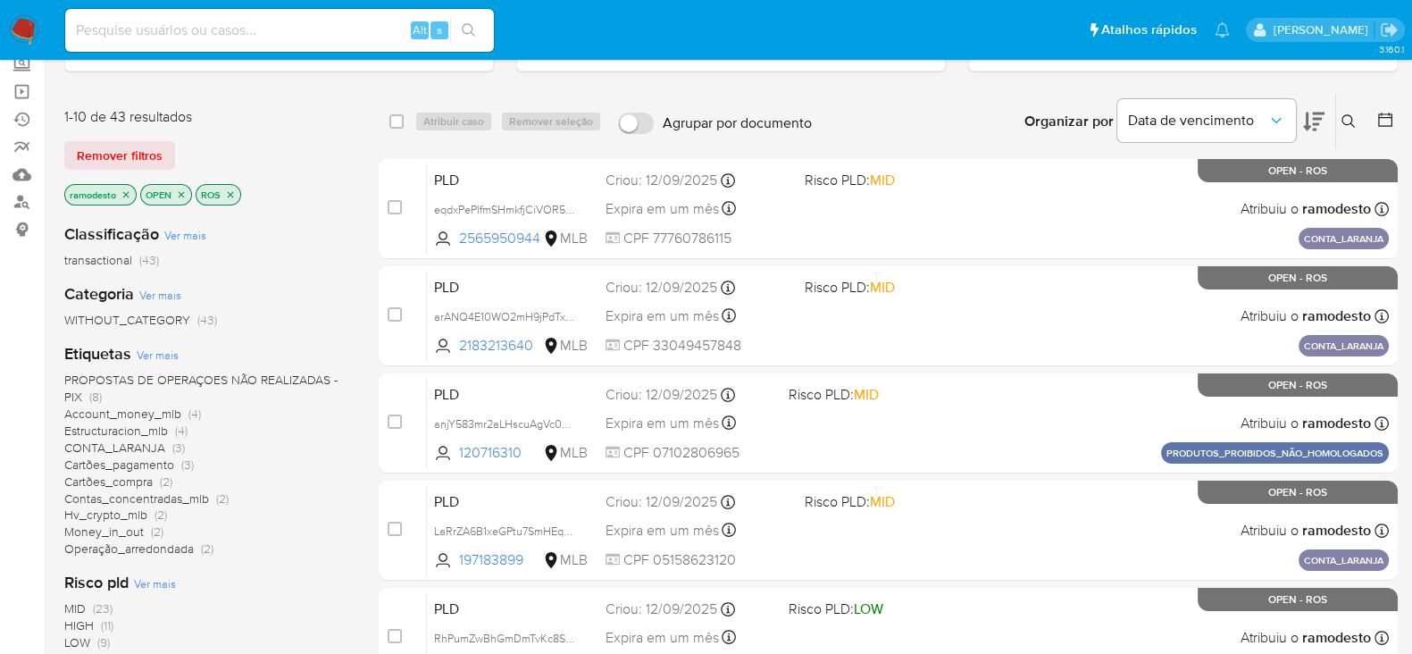
click at [173, 493] on span "Contas_concentradas_mlb" at bounding box center [136, 498] width 145 height 18
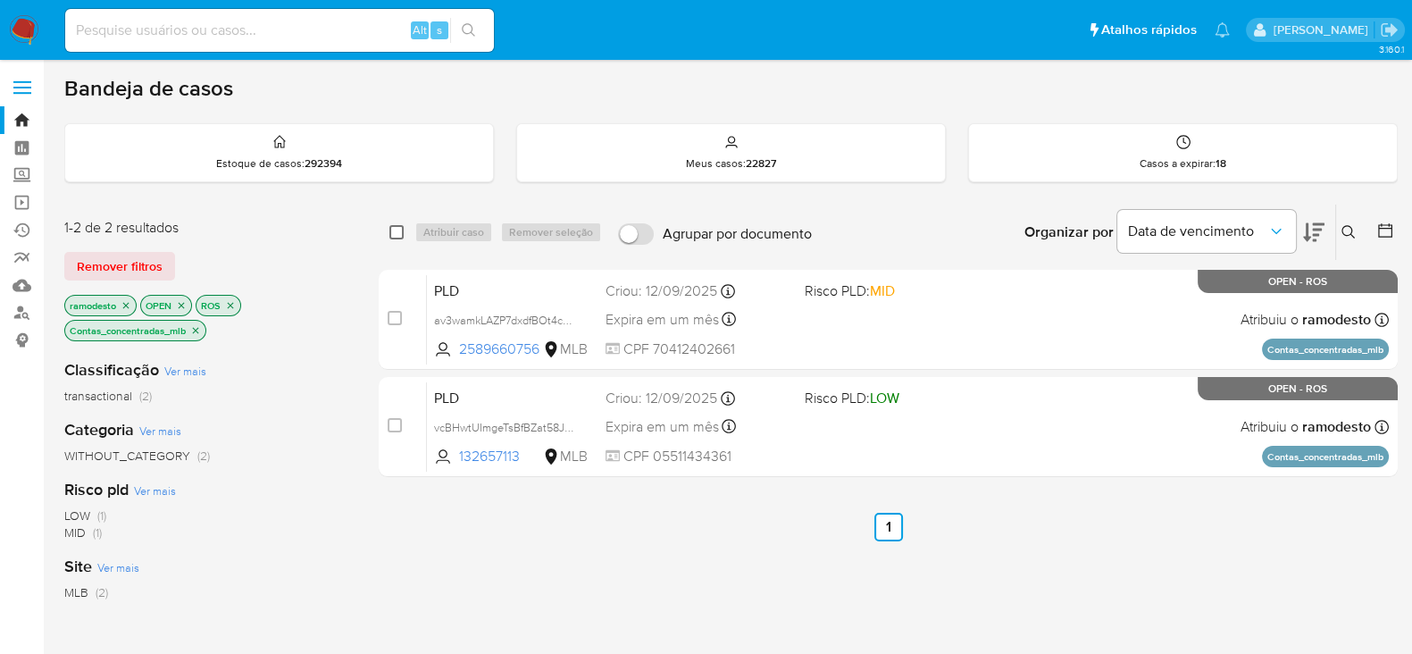
click at [396, 226] on input "checkbox" at bounding box center [396, 232] width 14 height 14
checkbox input "true"
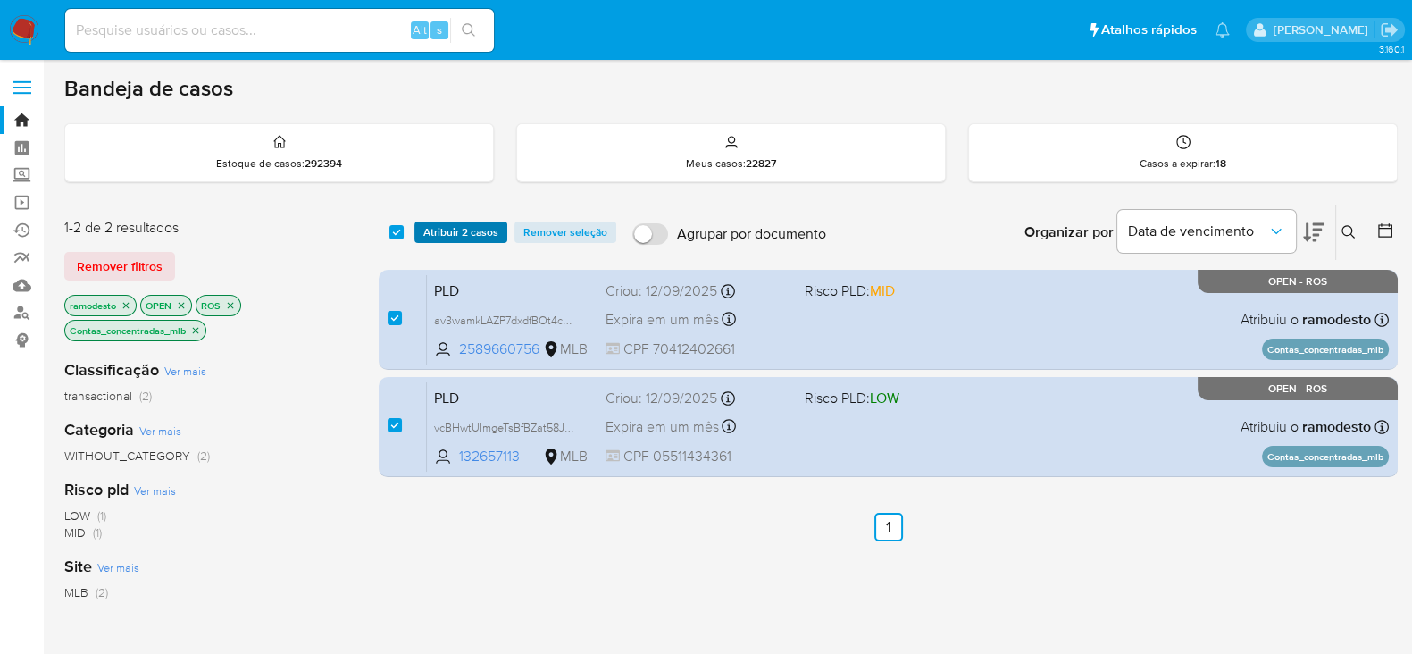
click at [438, 229] on span "Atribuir 2 casos" at bounding box center [460, 232] width 75 height 18
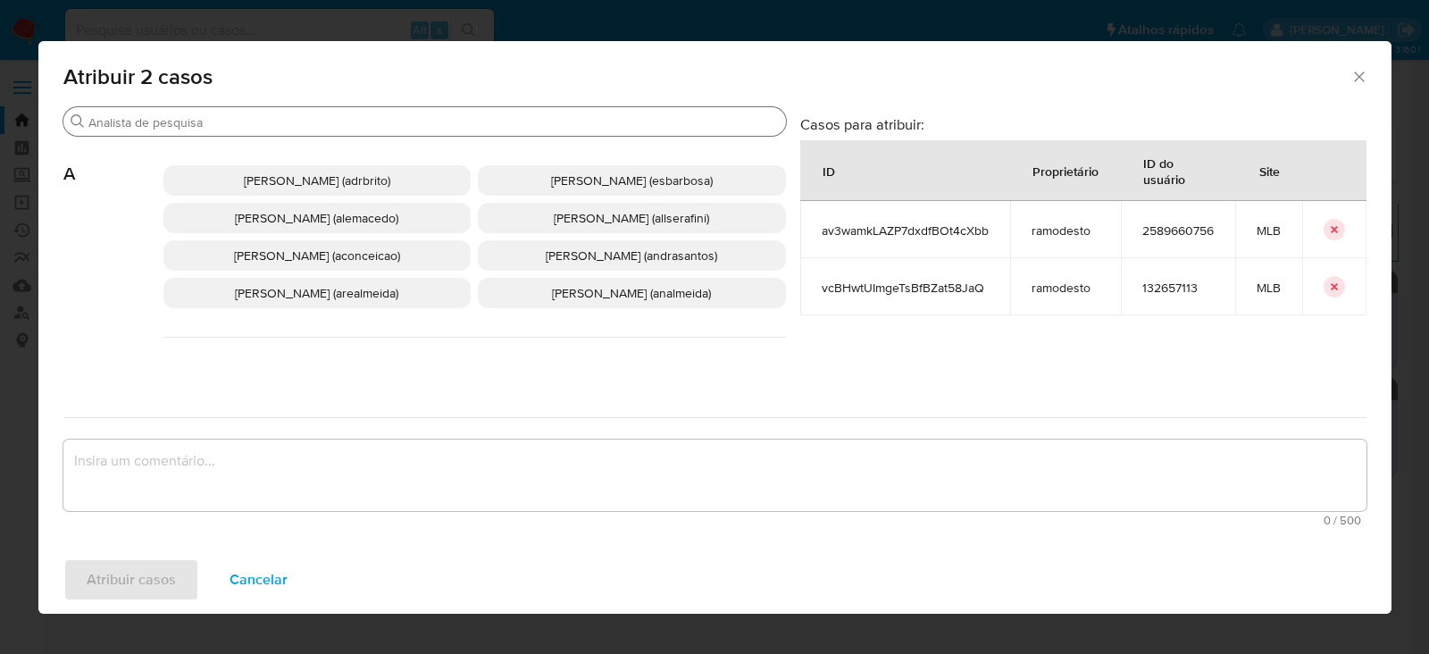
click at [391, 117] on input "Buscar" at bounding box center [433, 122] width 690 height 16
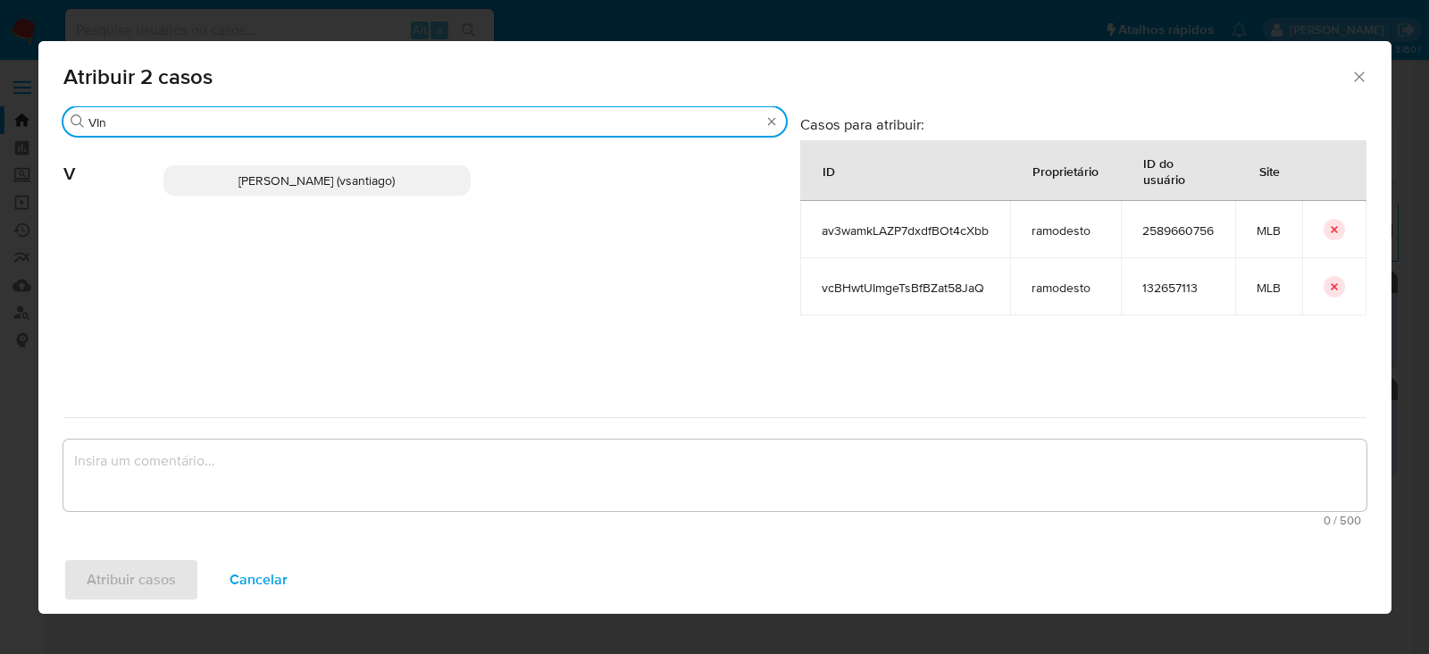
type input "VIn"
click at [388, 174] on span "Vinicius Santiago Souza (vsantiago)" at bounding box center [316, 180] width 156 height 18
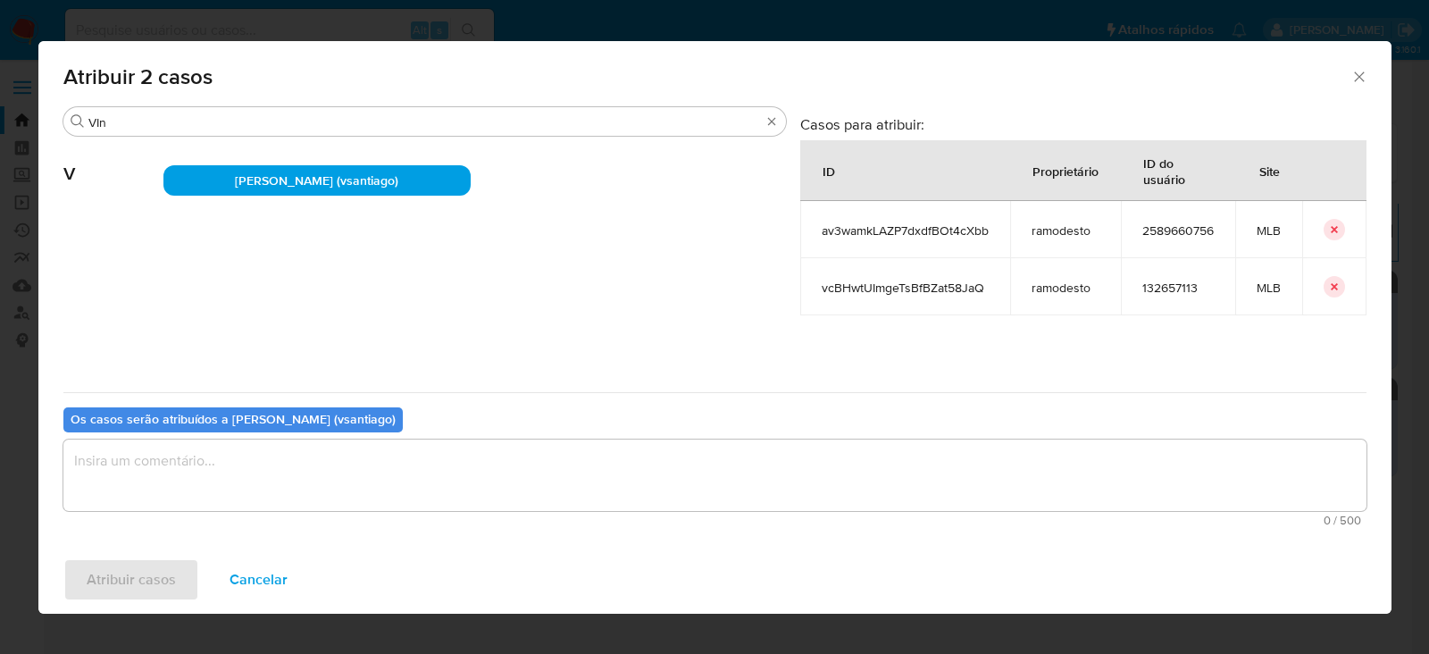
click at [196, 467] on textarea "assign-modal" at bounding box center [714, 474] width 1303 height 71
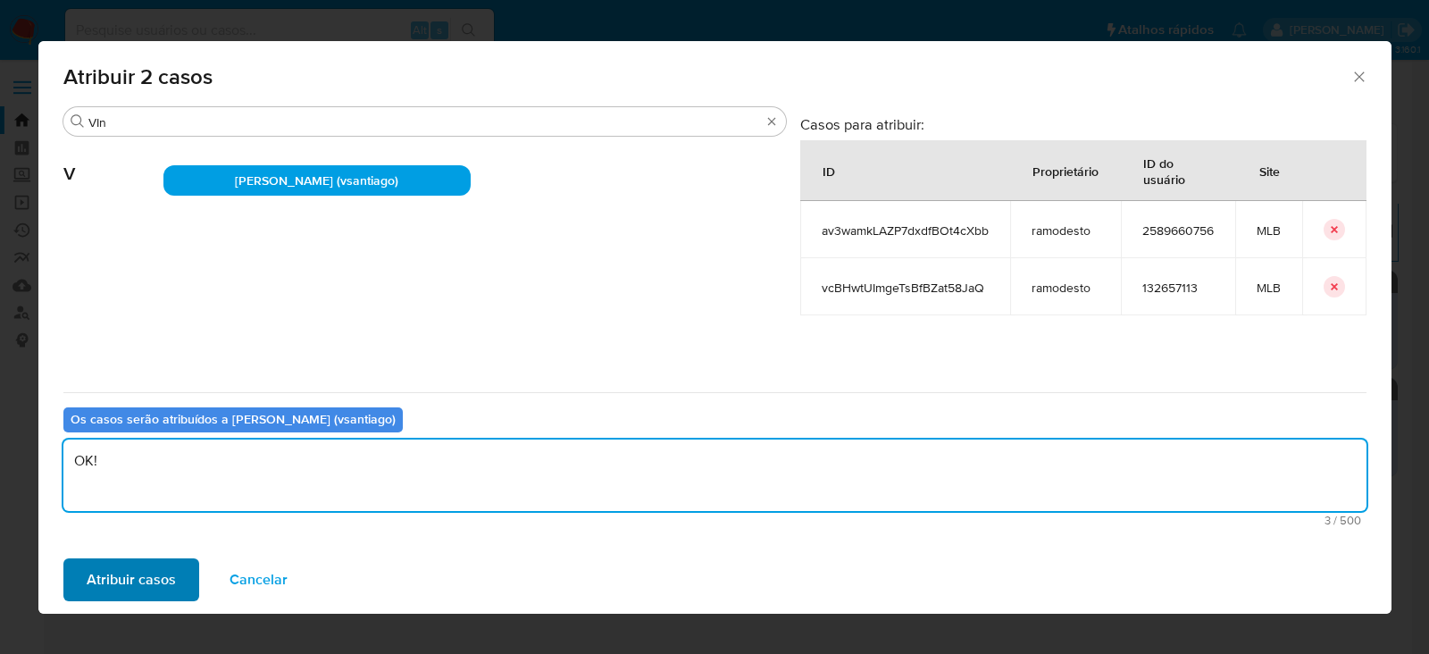
type textarea "OK!"
click at [111, 568] on span "Atribuir casos" at bounding box center [131, 579] width 89 height 39
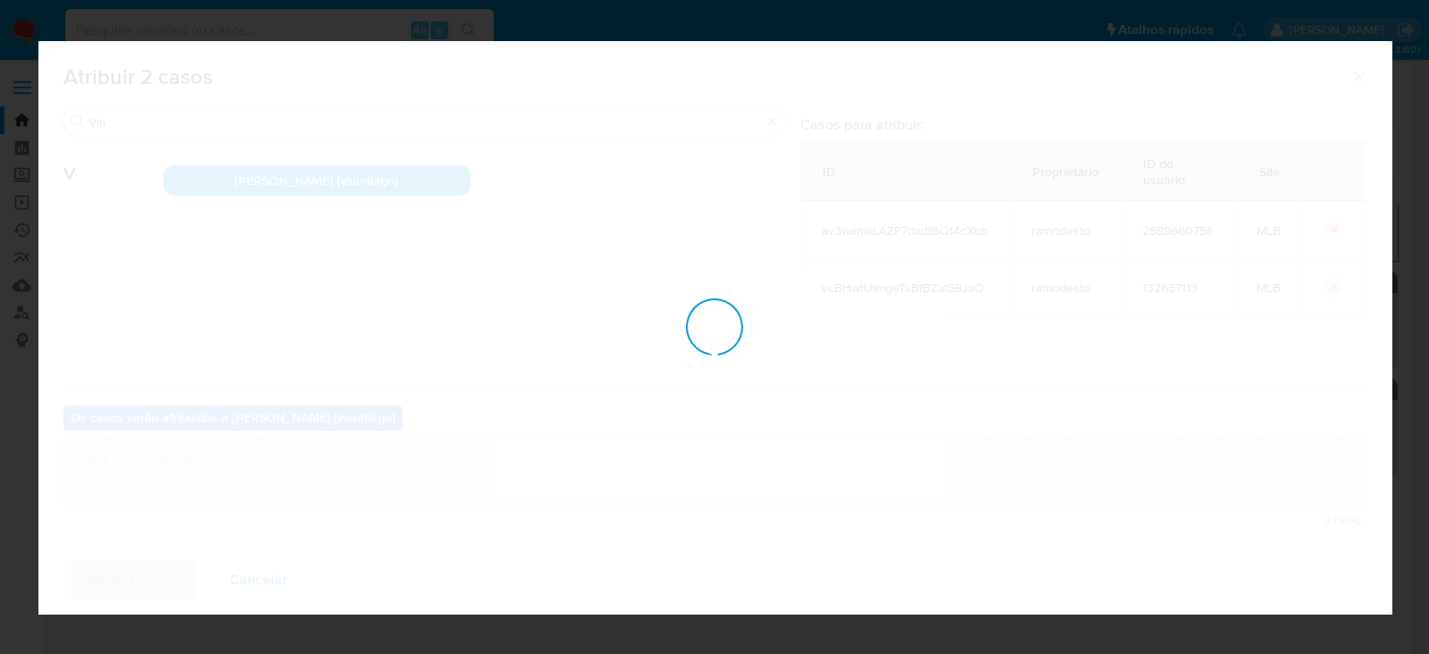
checkbox input "false"
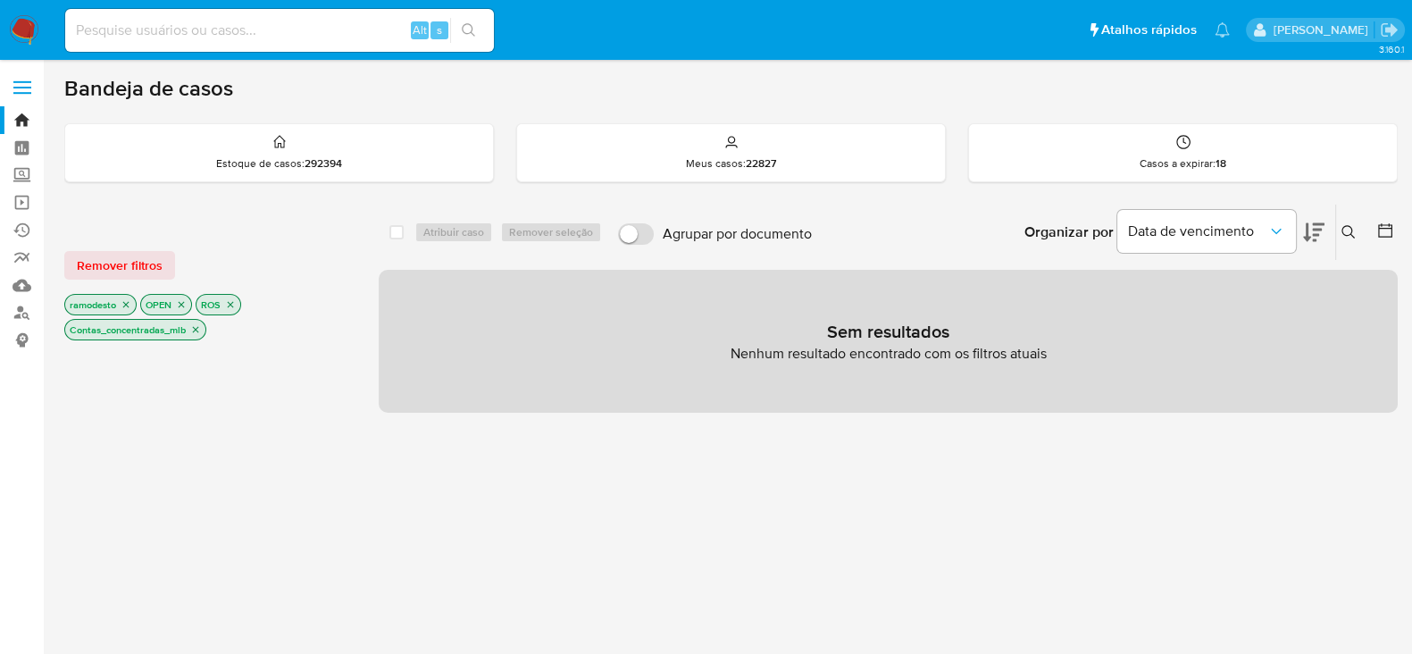
click at [196, 327] on icon "close-filter" at bounding box center [195, 329] width 11 height 11
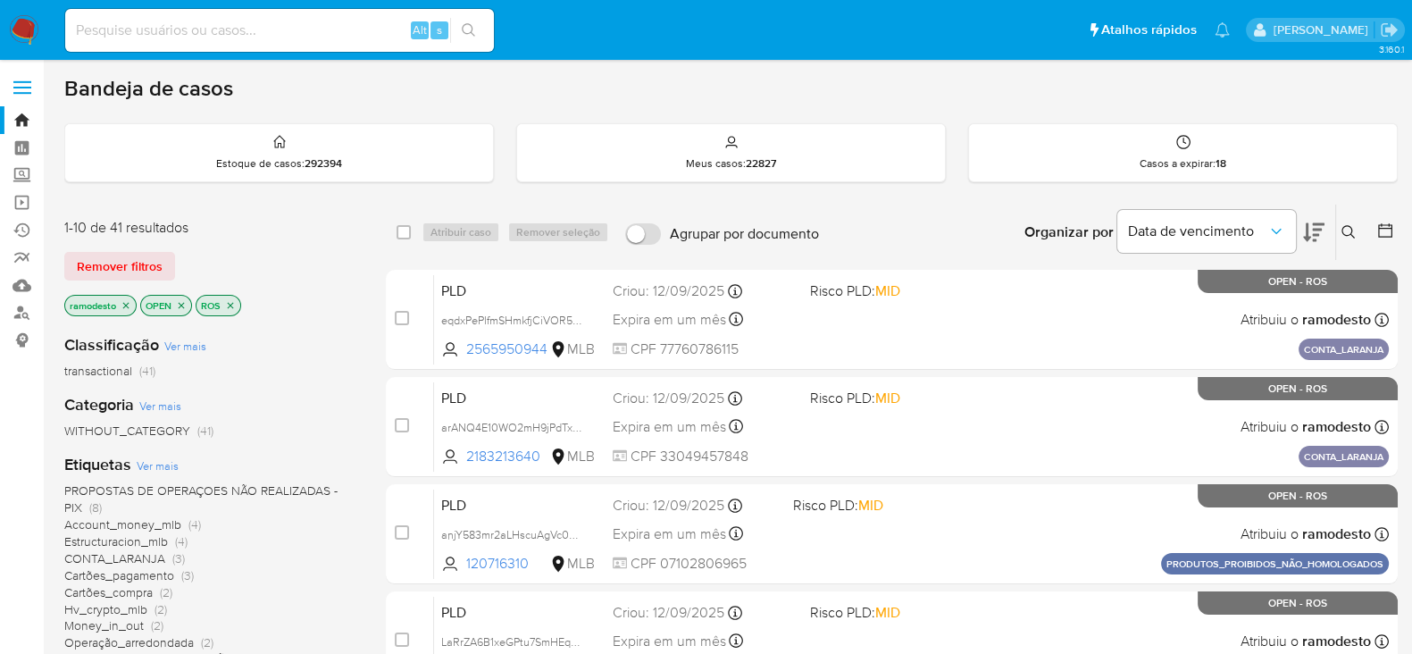
click at [123, 304] on icon "close-filter" at bounding box center [126, 305] width 11 height 11
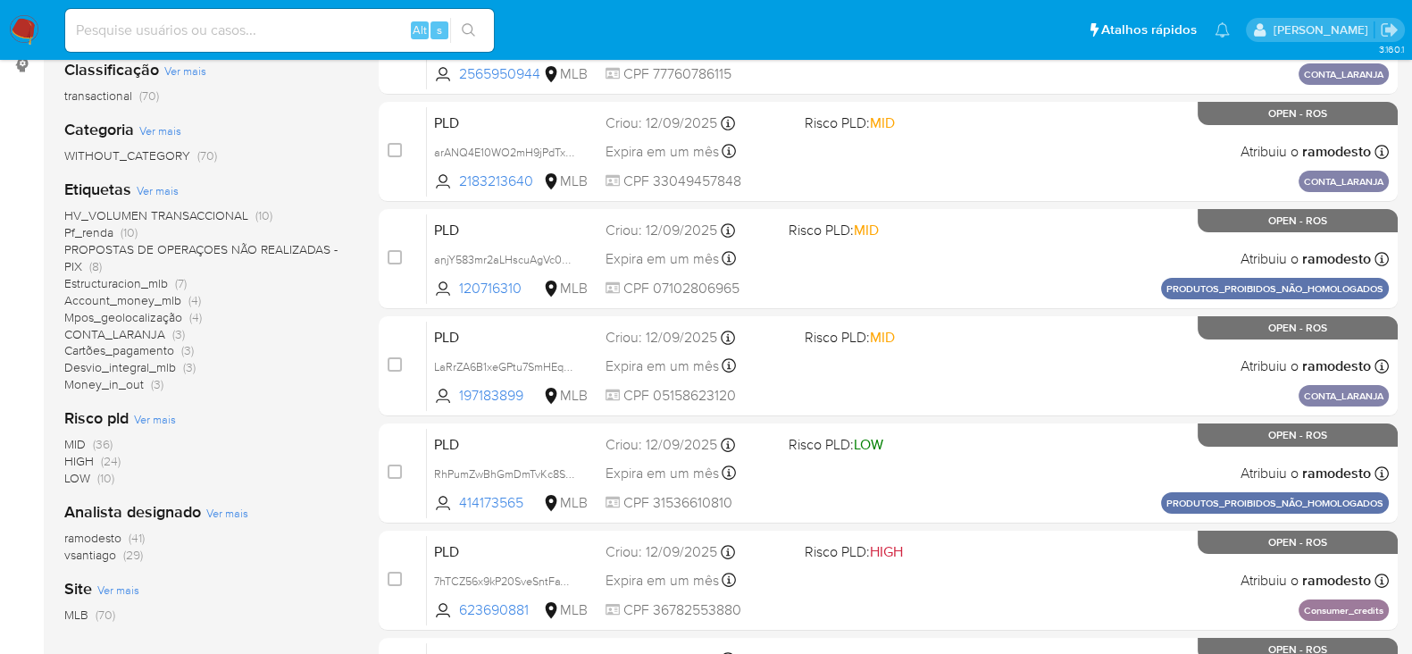
scroll to position [335, 0]
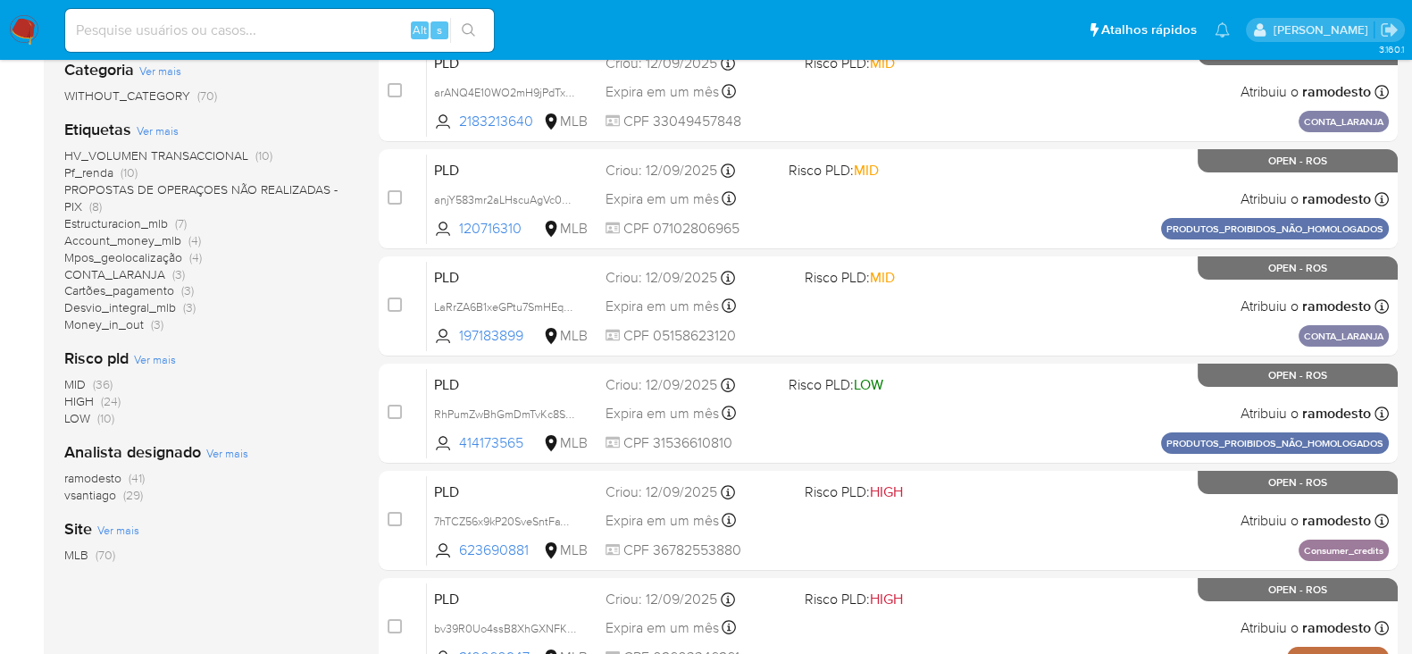
click at [106, 480] on span "ramodesto" at bounding box center [92, 478] width 57 height 18
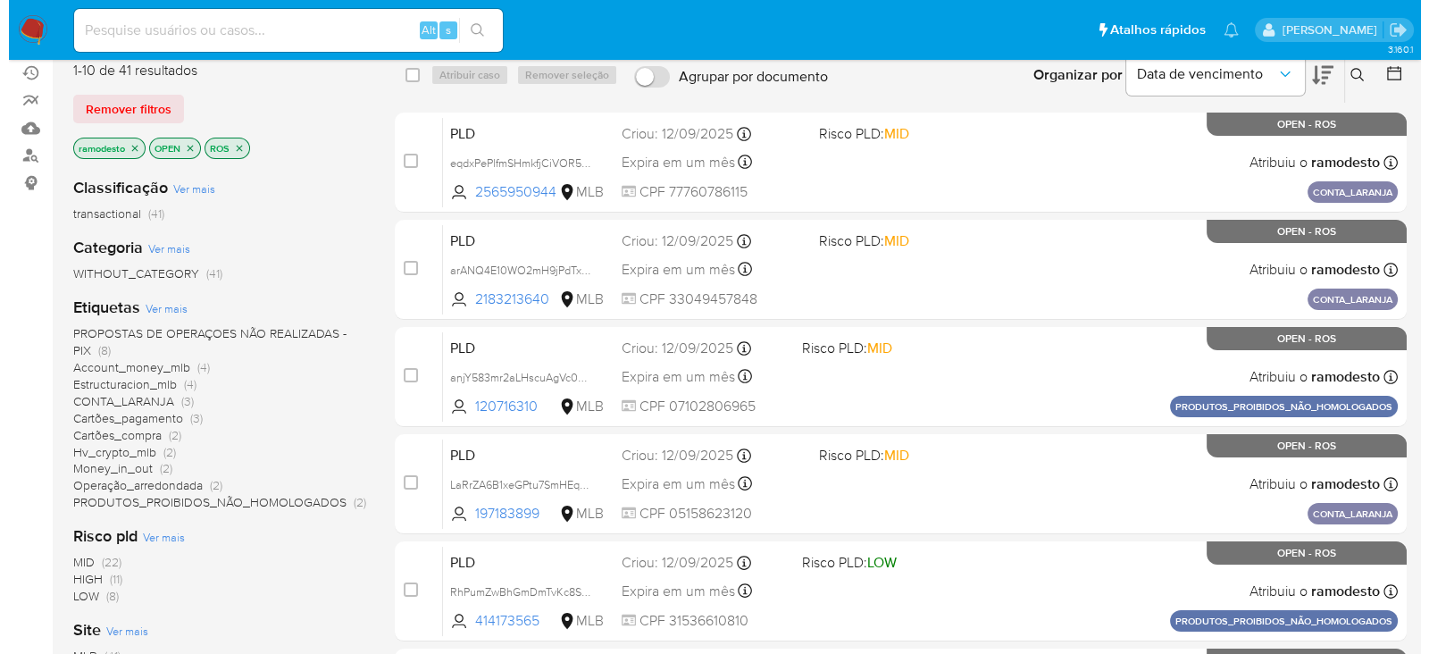
scroll to position [111, 0]
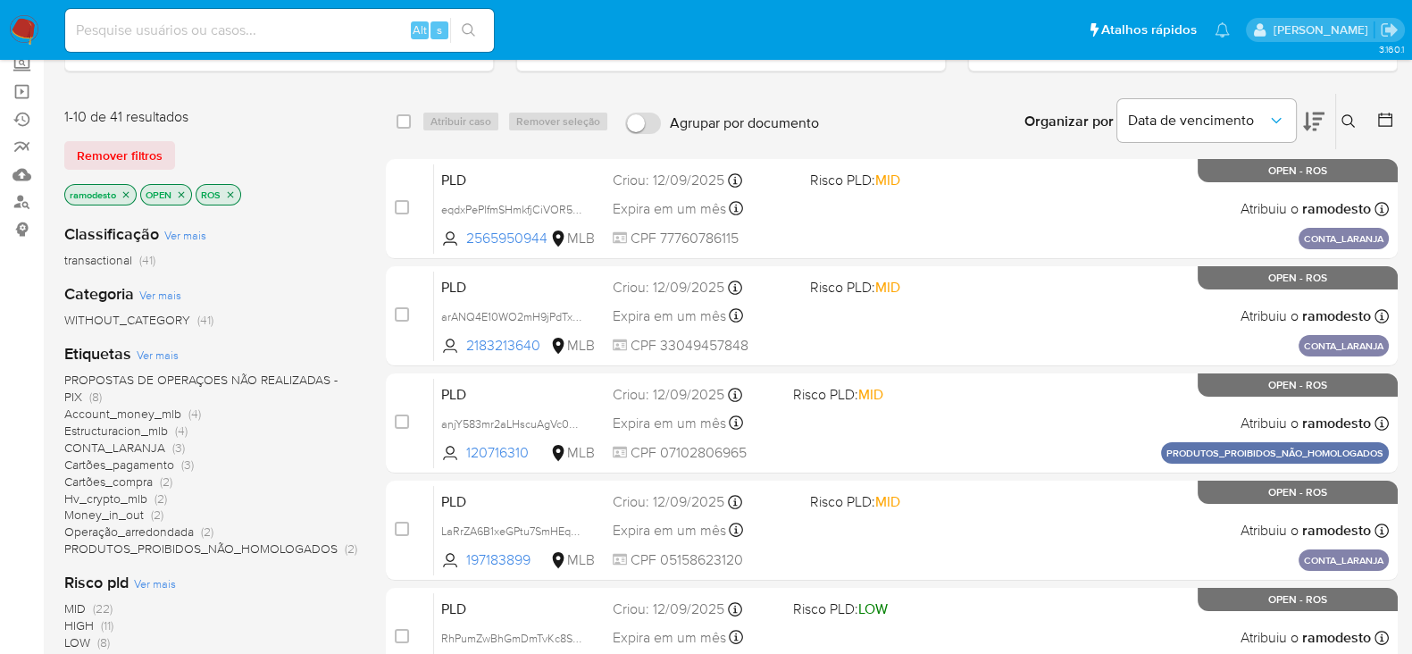
click at [170, 343] on div "Etiquetas Ver mais PROPOSTAS DE OPERAÇOES NÃO REALIZADAS - PIX (8) Account_mone…" at bounding box center [210, 450] width 293 height 214
click at [164, 346] on span "Ver mais" at bounding box center [158, 354] width 42 height 16
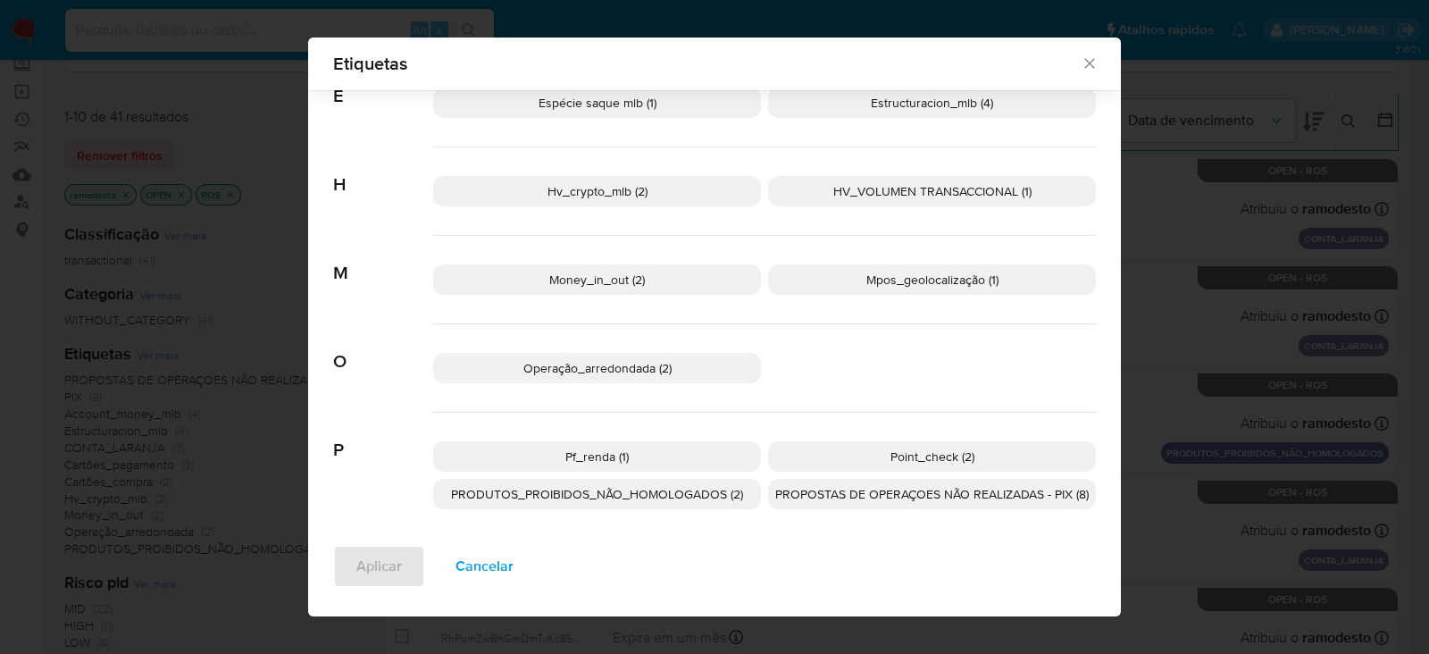
scroll to position [506, 0]
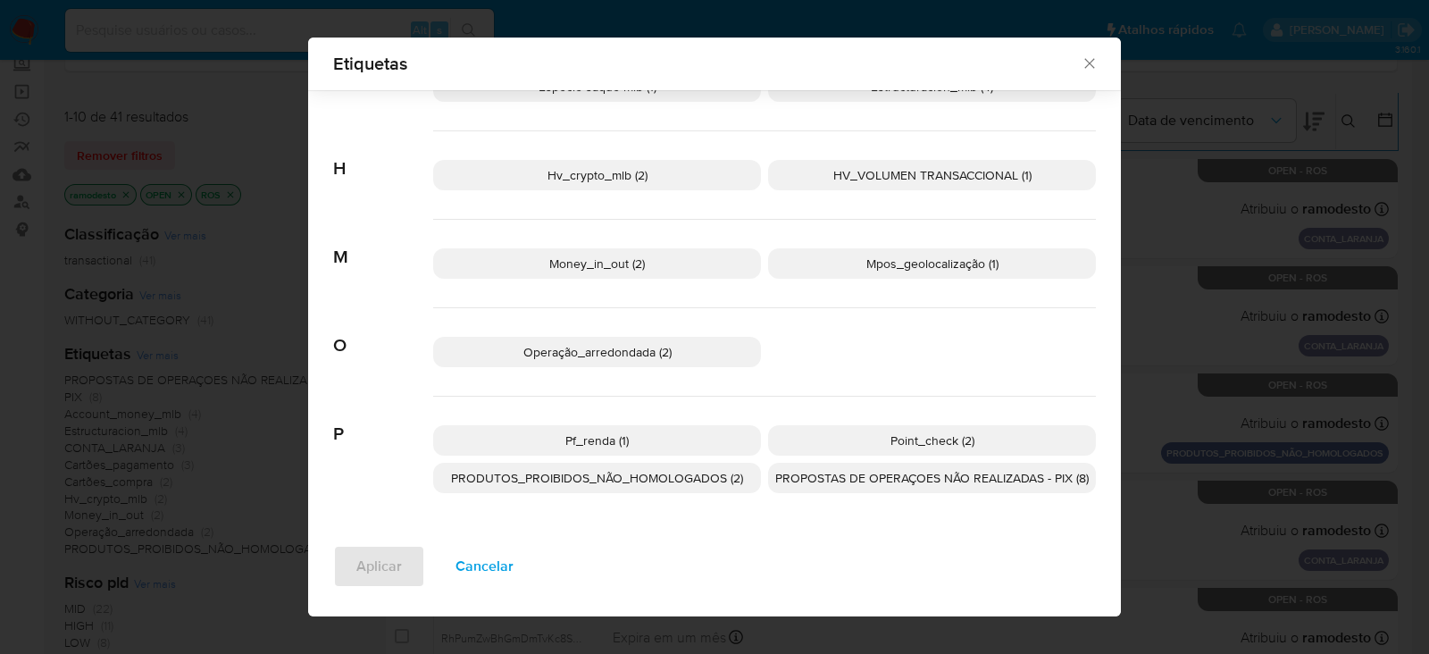
click at [620, 430] on p "Pf_renda (1)" at bounding box center [597, 440] width 328 height 30
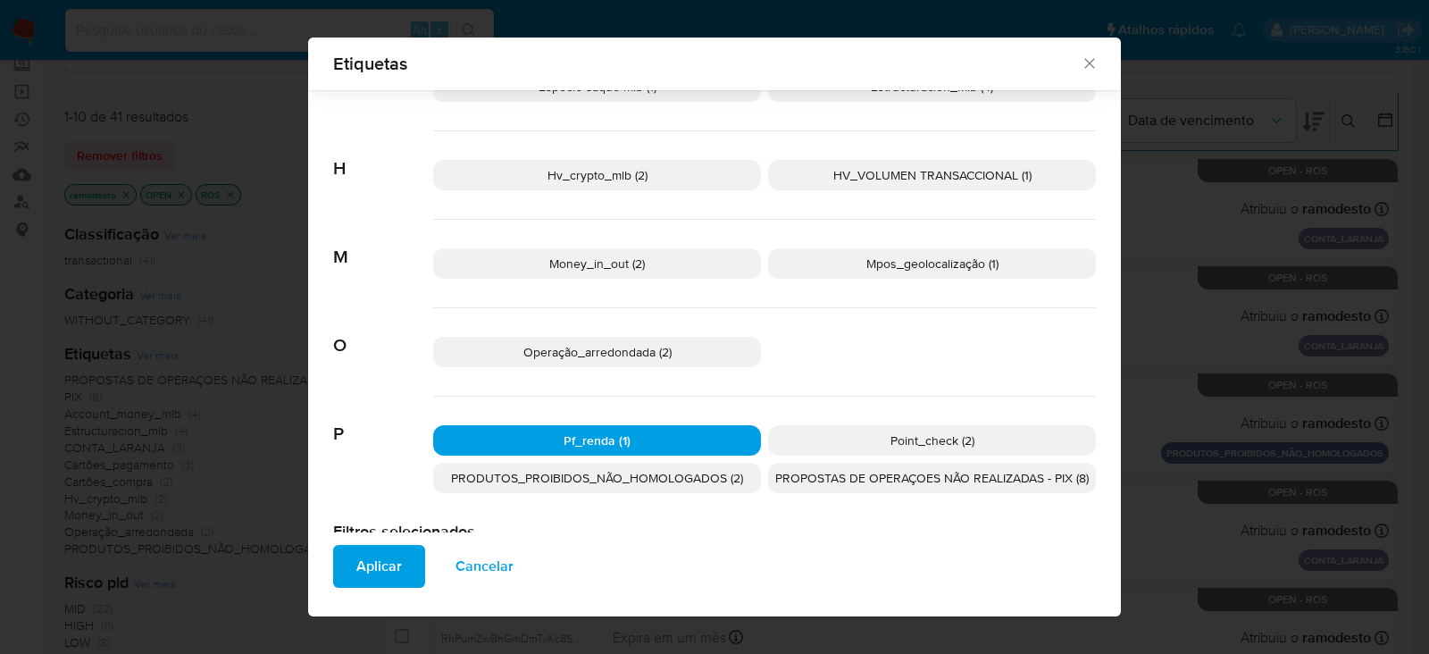
drag, startPoint x: 353, startPoint y: 563, endPoint x: 368, endPoint y: 563, distance: 15.2
click at [358, 564] on span "Aplicar" at bounding box center [379, 566] width 46 height 39
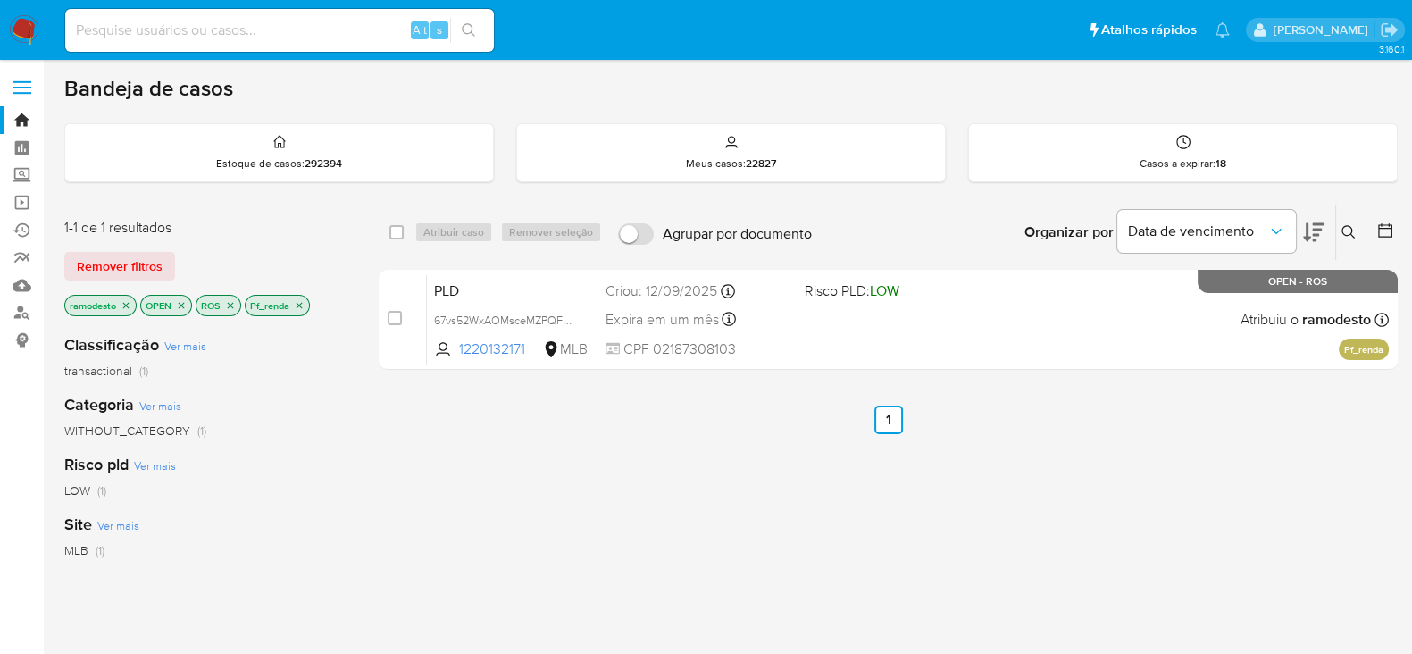
click at [299, 305] on icon "close-filter" at bounding box center [299, 305] width 11 height 11
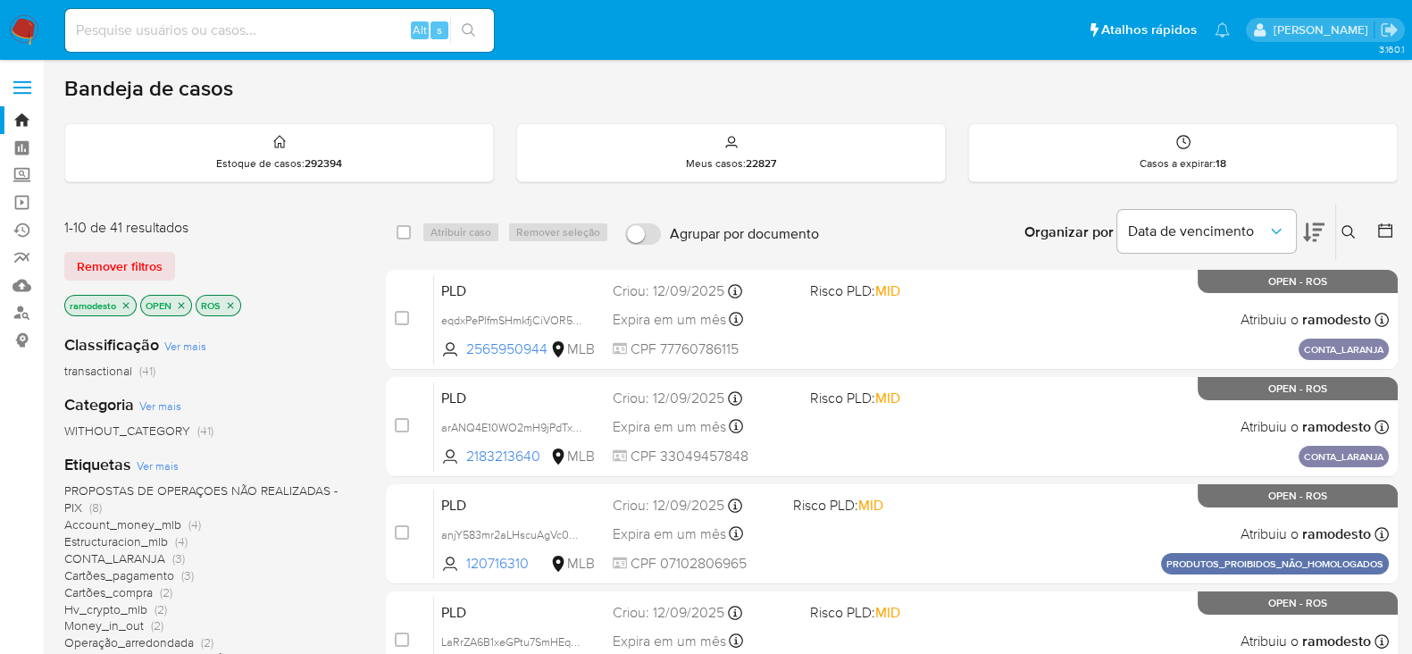
click at [153, 461] on span "Ver mais" at bounding box center [158, 465] width 42 height 16
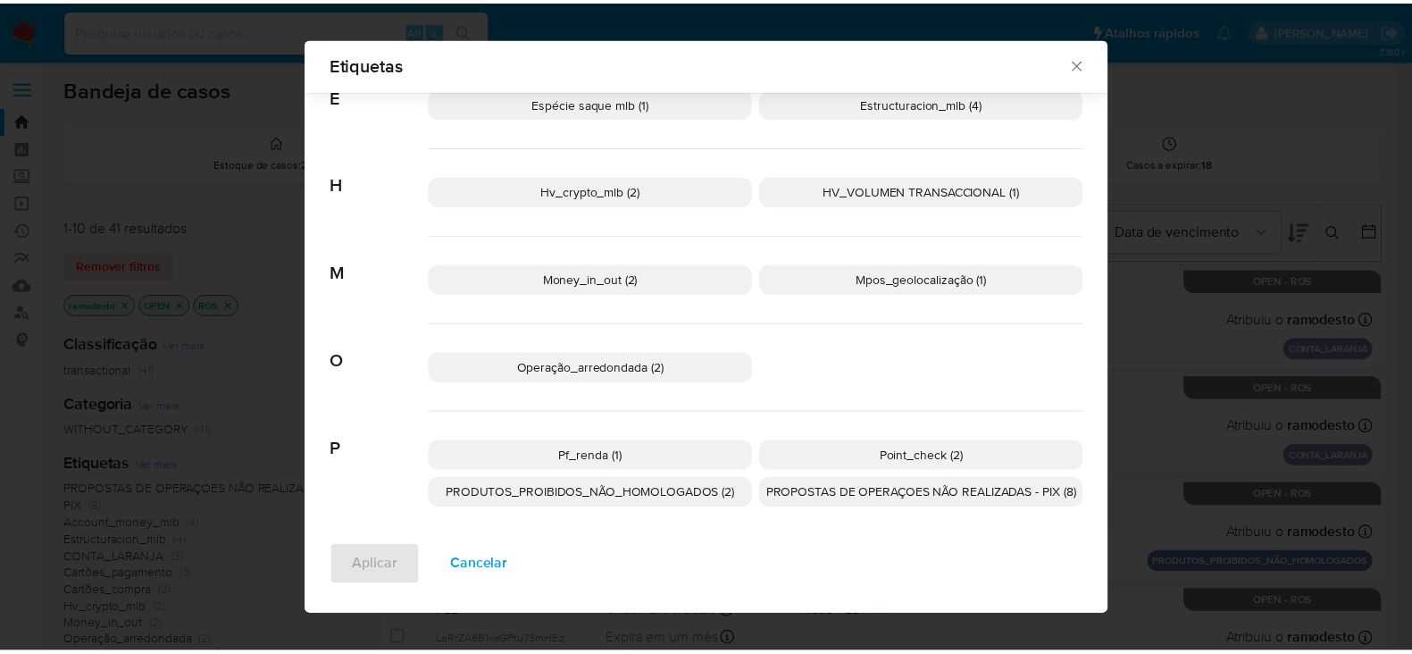
scroll to position [506, 0]
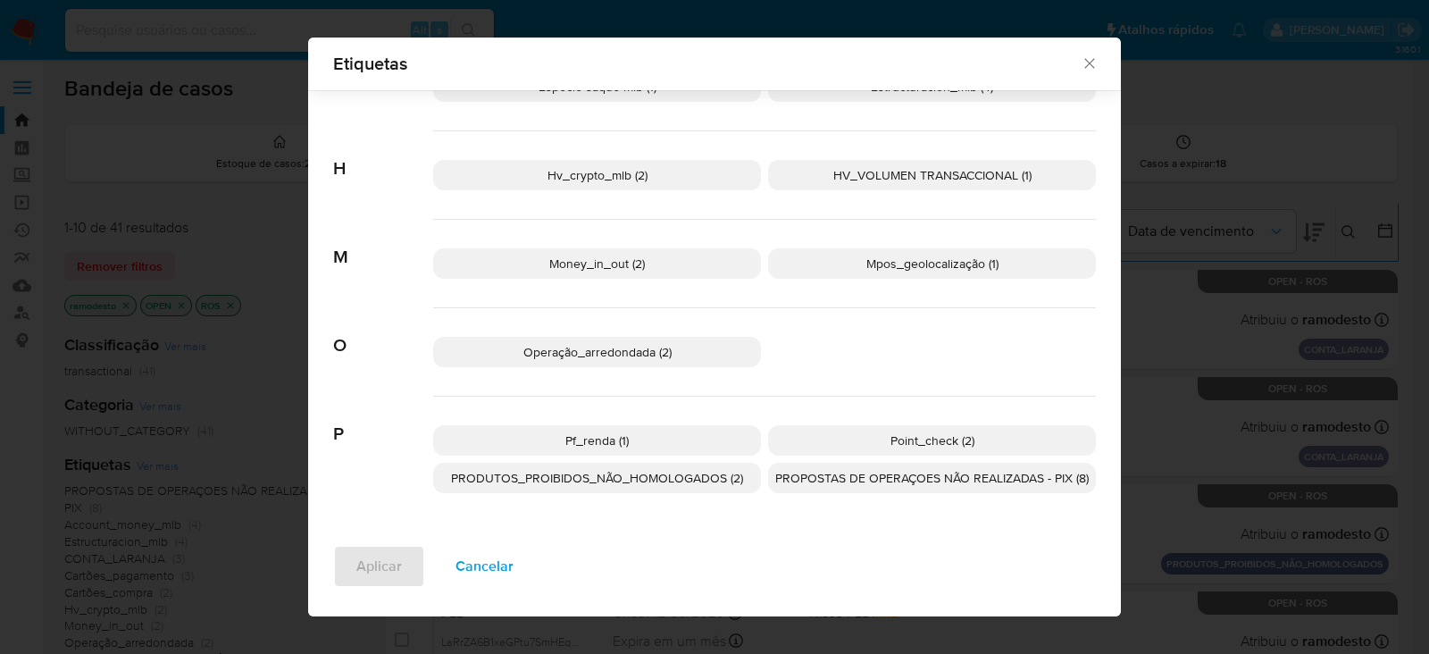
click at [664, 471] on span "PRODUTOS_PROIBIDOS_NÃO_HOMOLOGADOS (2)" at bounding box center [597, 478] width 292 height 18
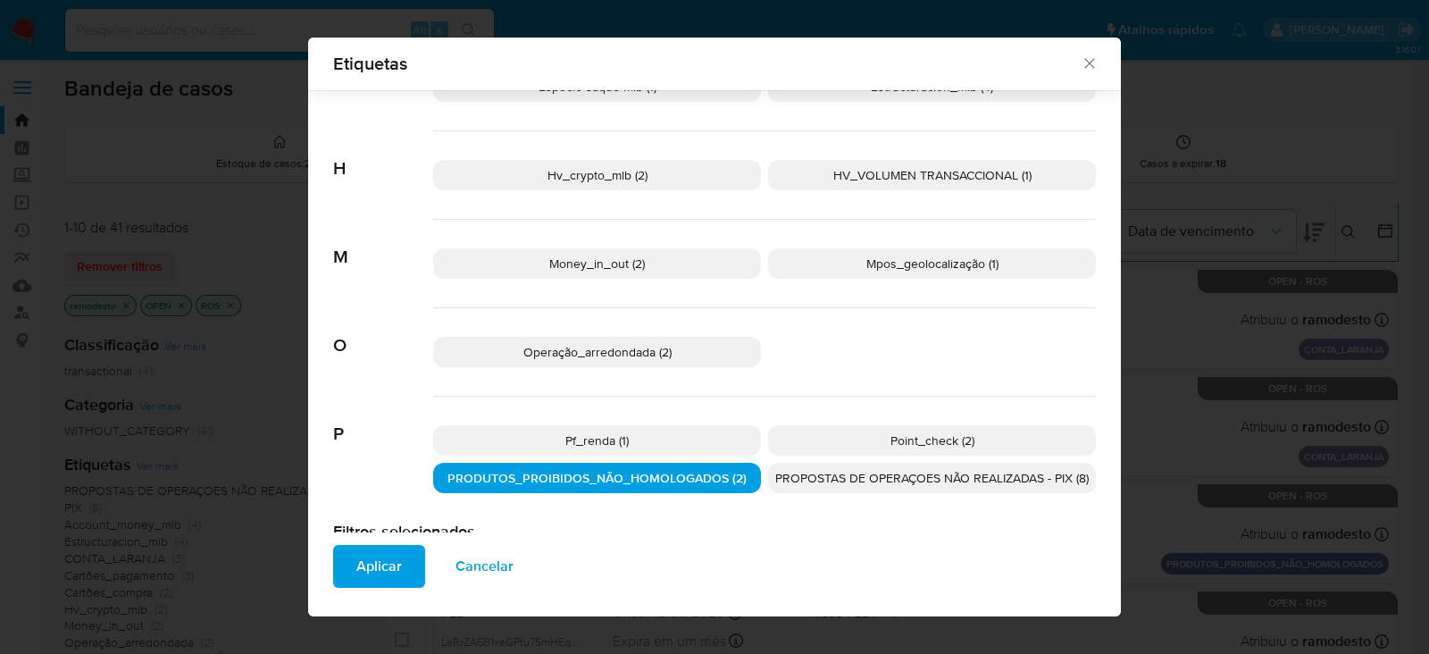
click at [362, 561] on span "Aplicar" at bounding box center [379, 566] width 46 height 39
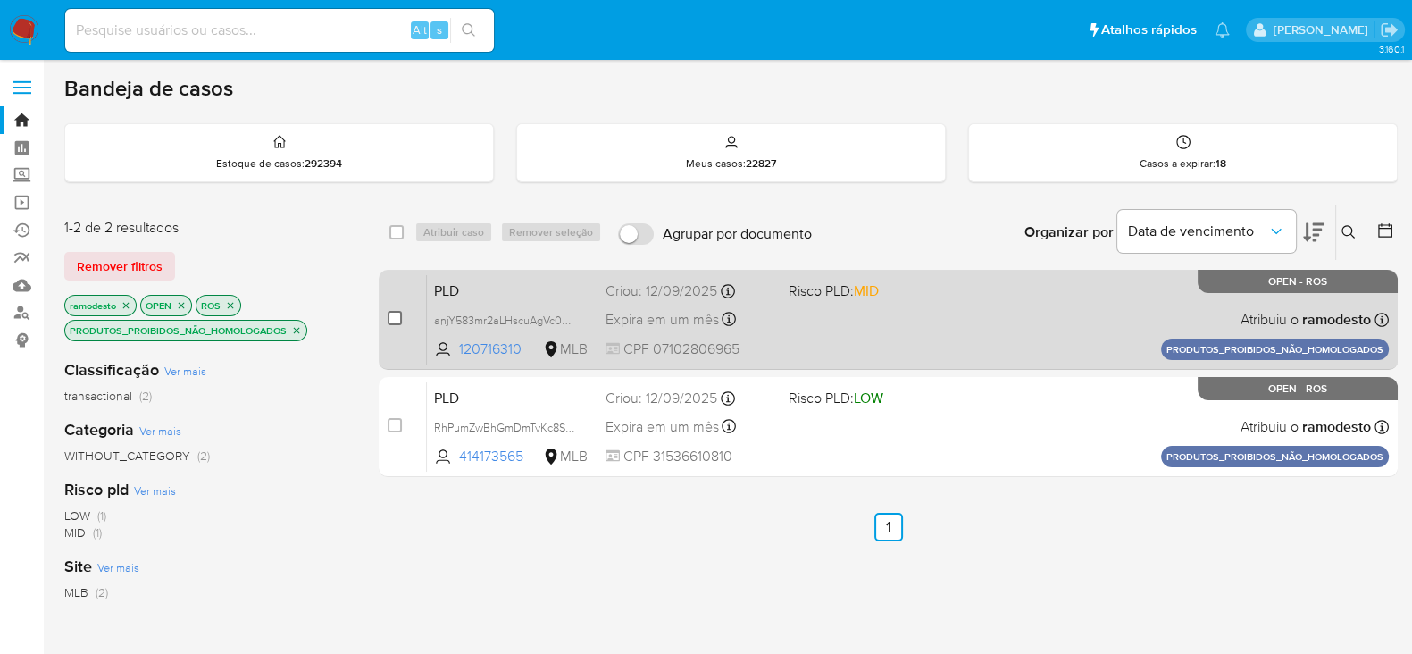
click at [393, 320] on input "checkbox" at bounding box center [395, 318] width 14 height 14
checkbox input "true"
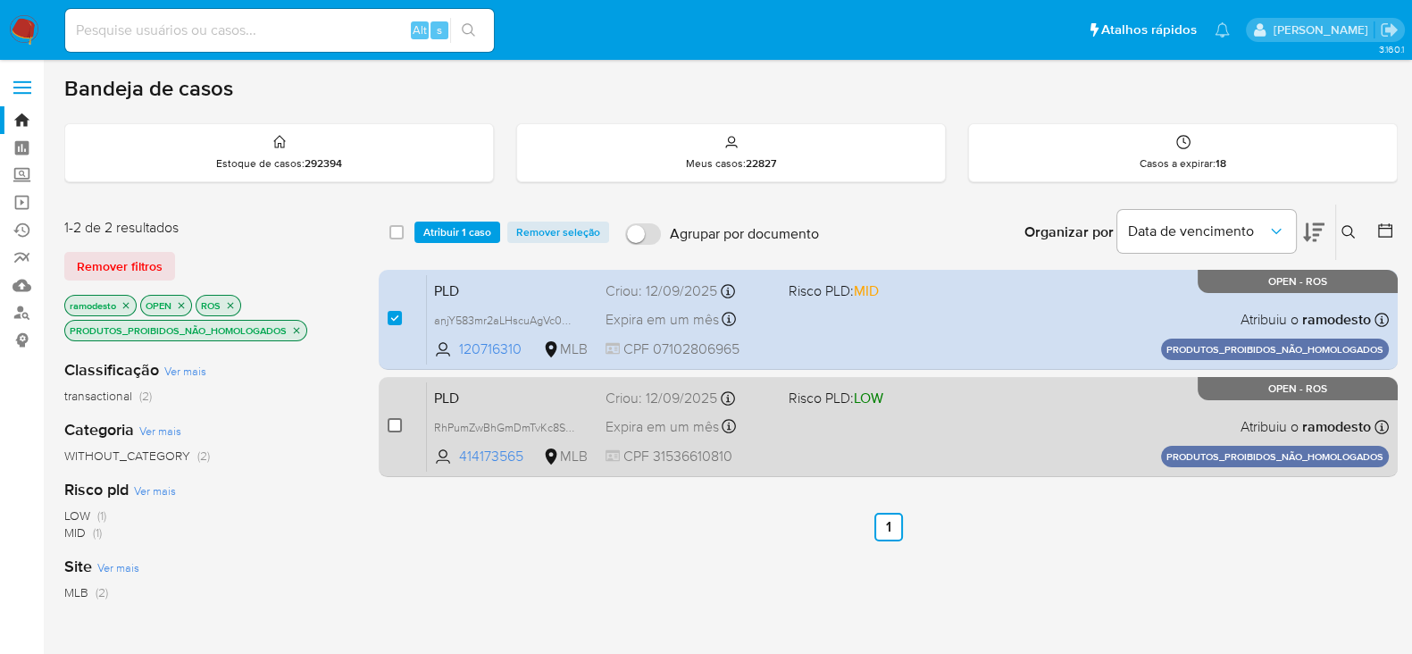
click at [396, 419] on input "checkbox" at bounding box center [395, 425] width 14 height 14
checkbox input "true"
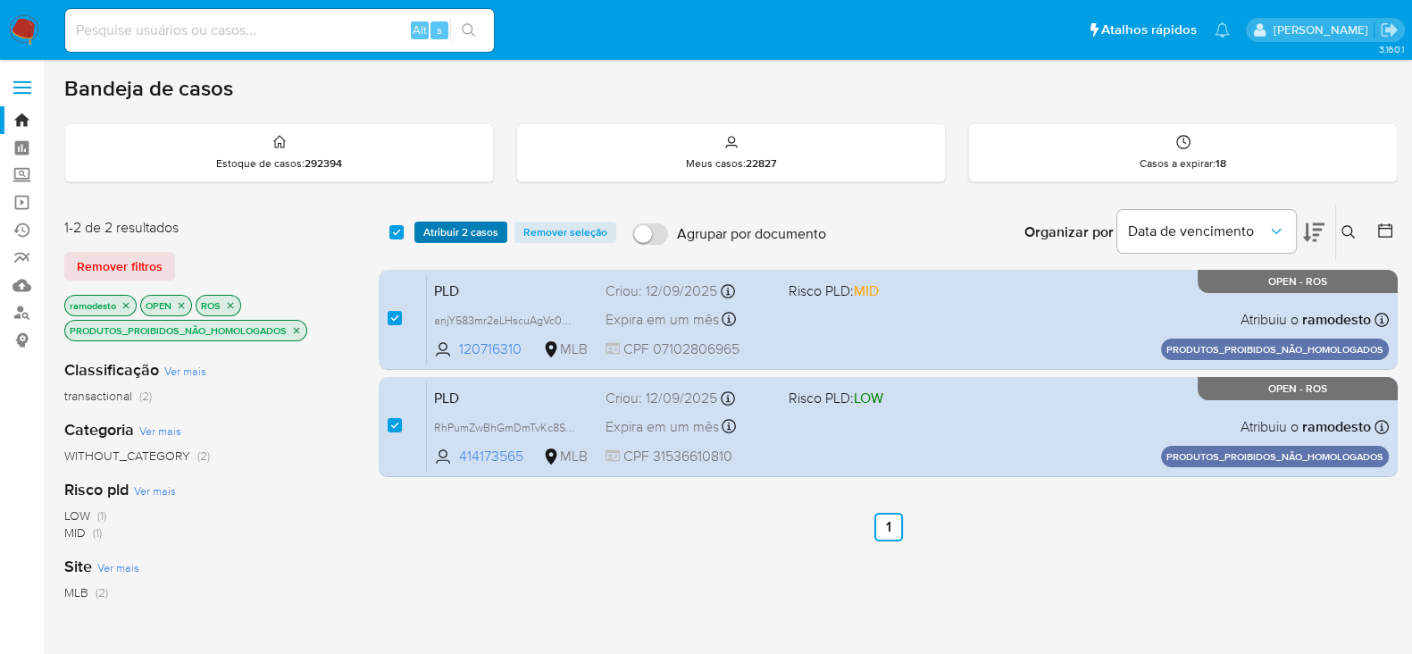
click at [460, 229] on span "Atribuir 2 casos" at bounding box center [460, 232] width 75 height 18
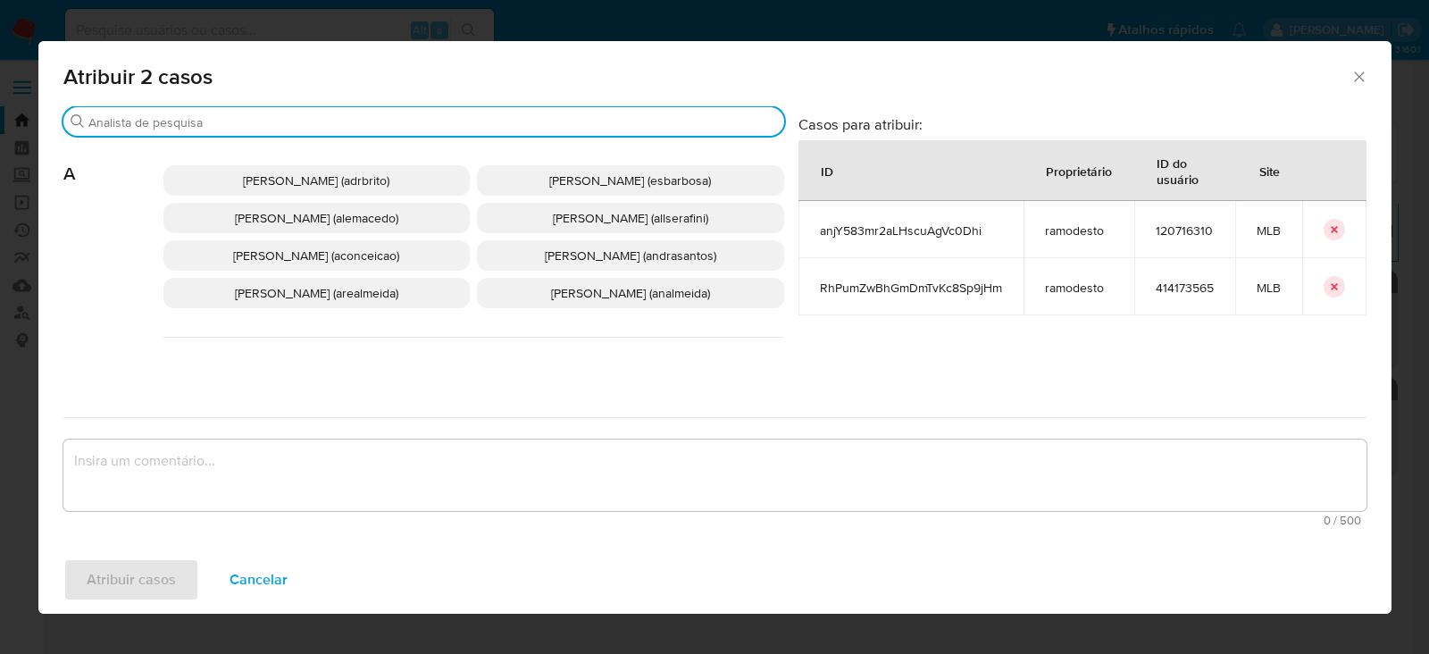
click at [146, 121] on input "Buscar" at bounding box center [432, 122] width 688 height 16
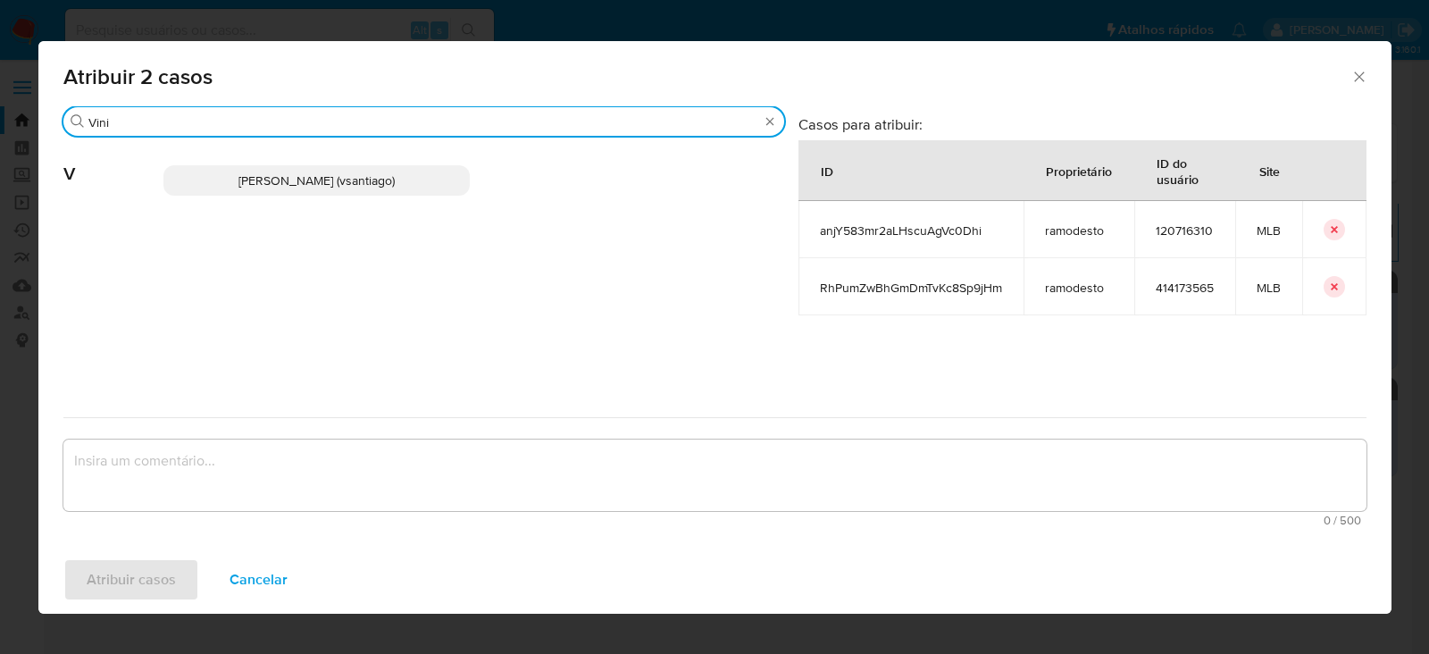
type input "Vini"
click at [279, 185] on span "Vinicius Santiago Souza (vsantiago)" at bounding box center [316, 180] width 156 height 18
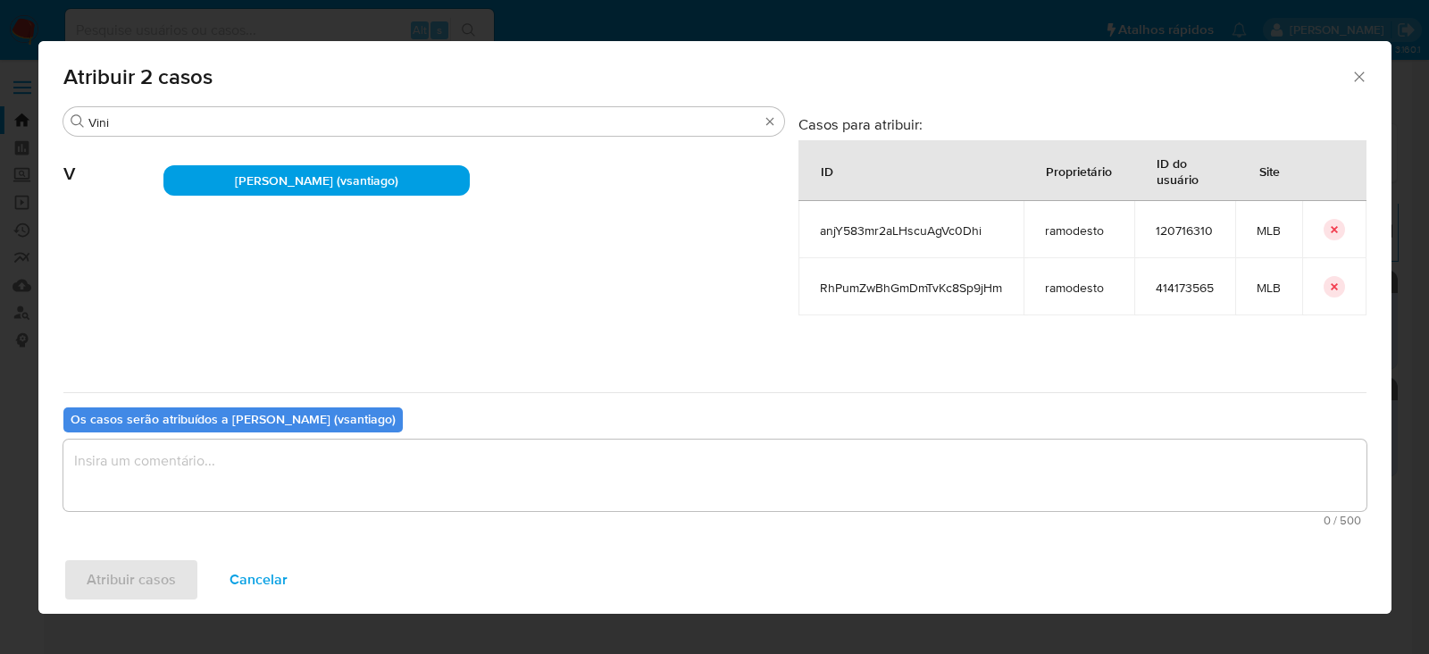
click at [180, 462] on textarea "assign-modal" at bounding box center [714, 474] width 1303 height 71
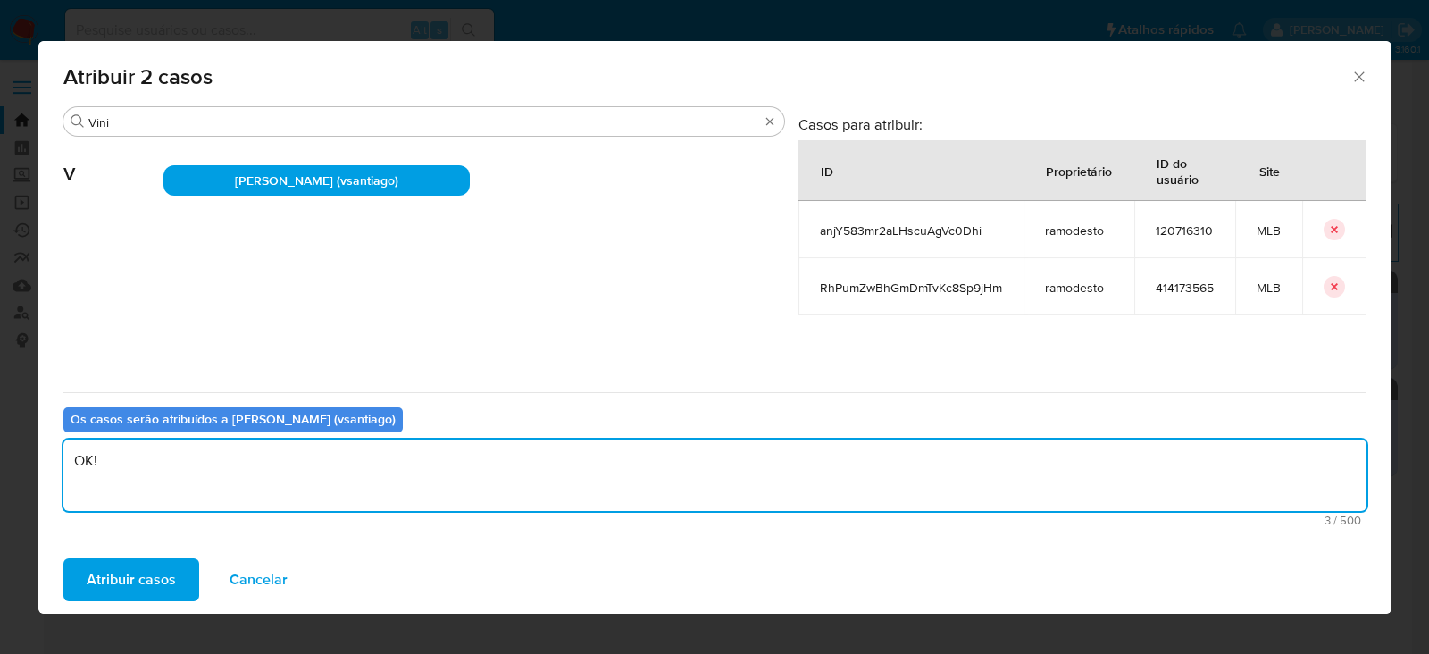
type textarea "OK!"
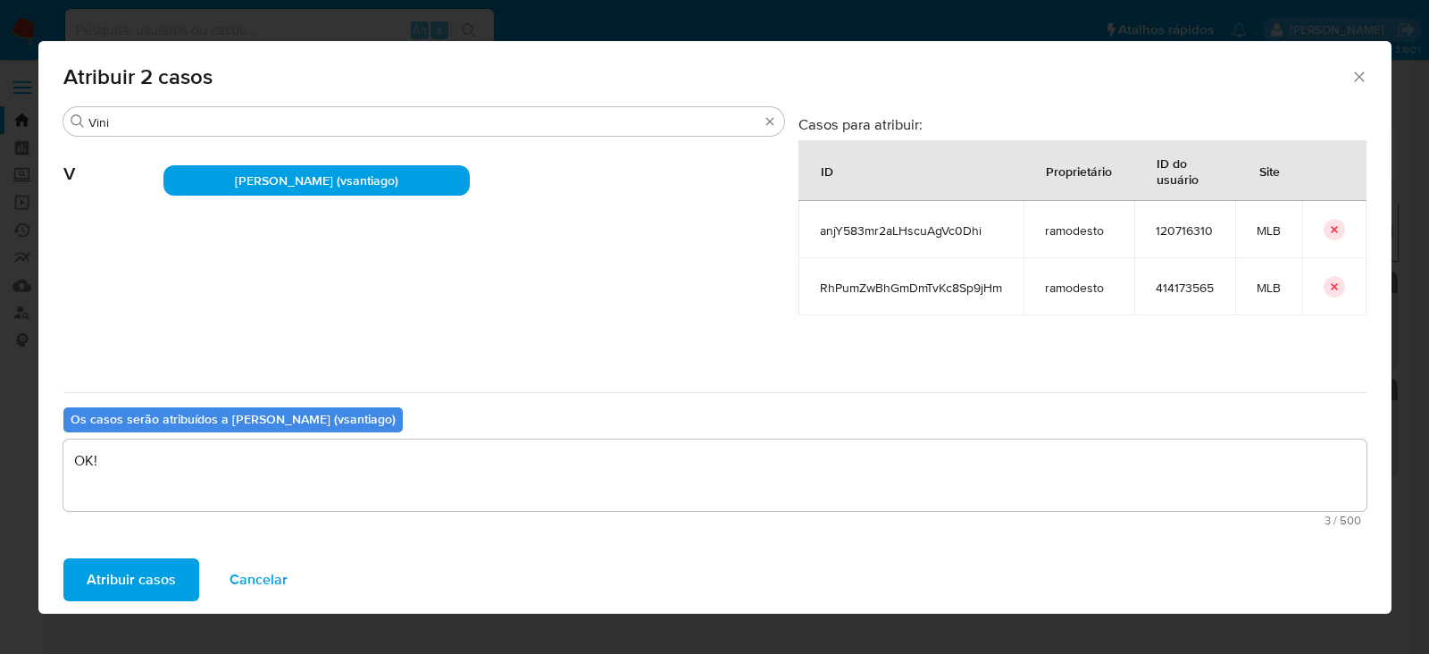
click at [148, 551] on div "Atribuir casos Cancelar" at bounding box center [714, 580] width 1353 height 68
click at [138, 588] on span "Atribuir casos" at bounding box center [131, 579] width 89 height 39
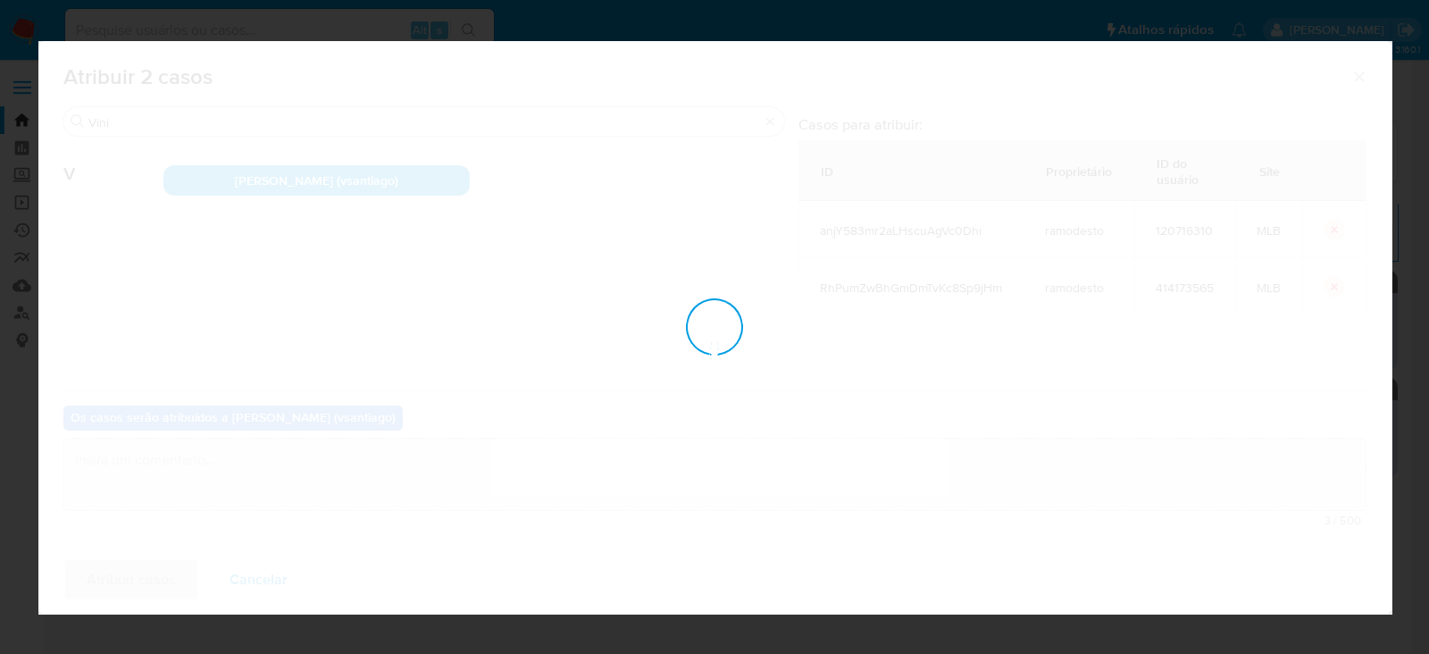
checkbox input "false"
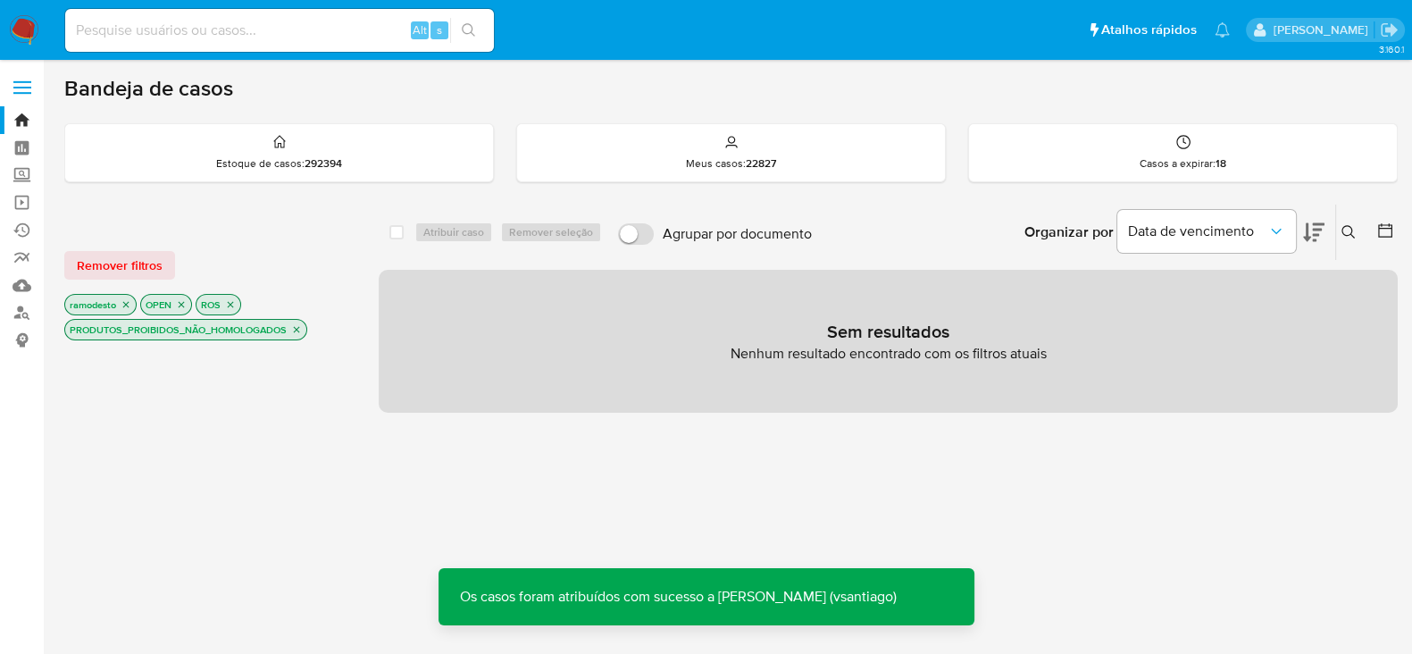
click at [299, 328] on icon "close-filter" at bounding box center [296, 329] width 11 height 11
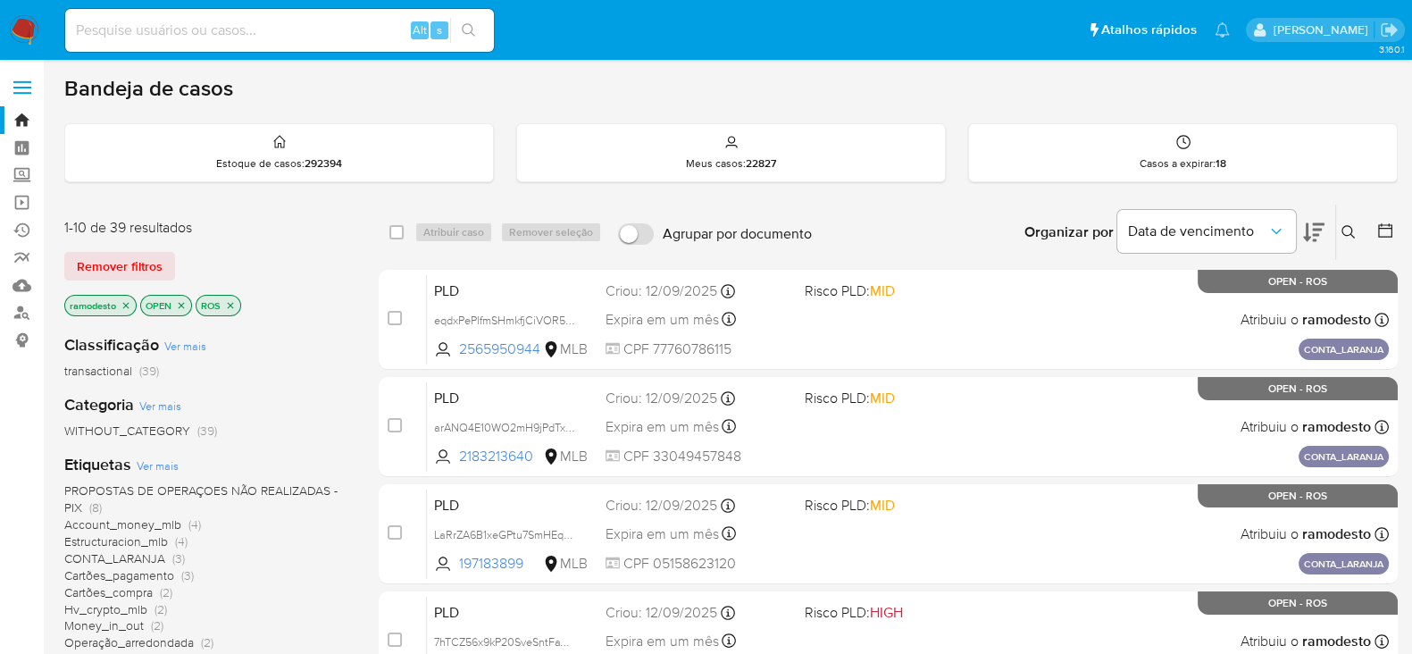
click at [128, 305] on icon "close-filter" at bounding box center [126, 305] width 6 height 6
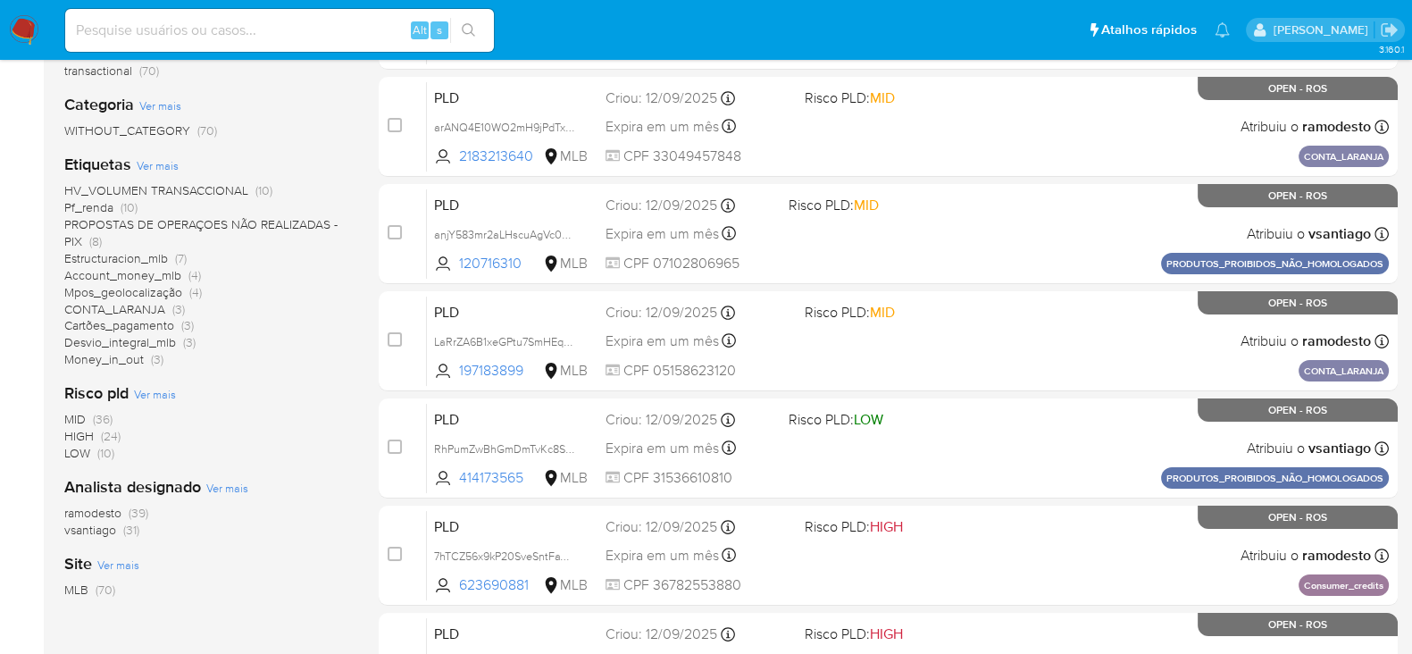
scroll to position [335, 0]
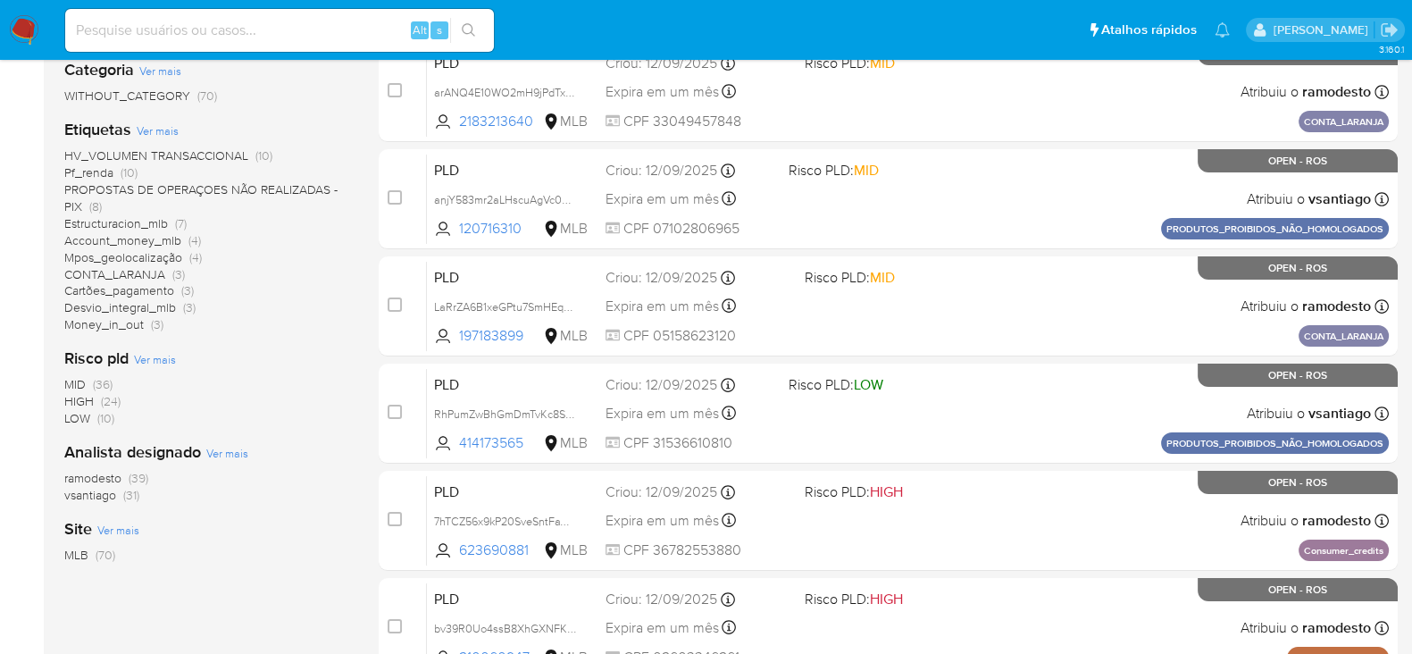
click at [104, 472] on span "ramodesto" at bounding box center [92, 478] width 57 height 18
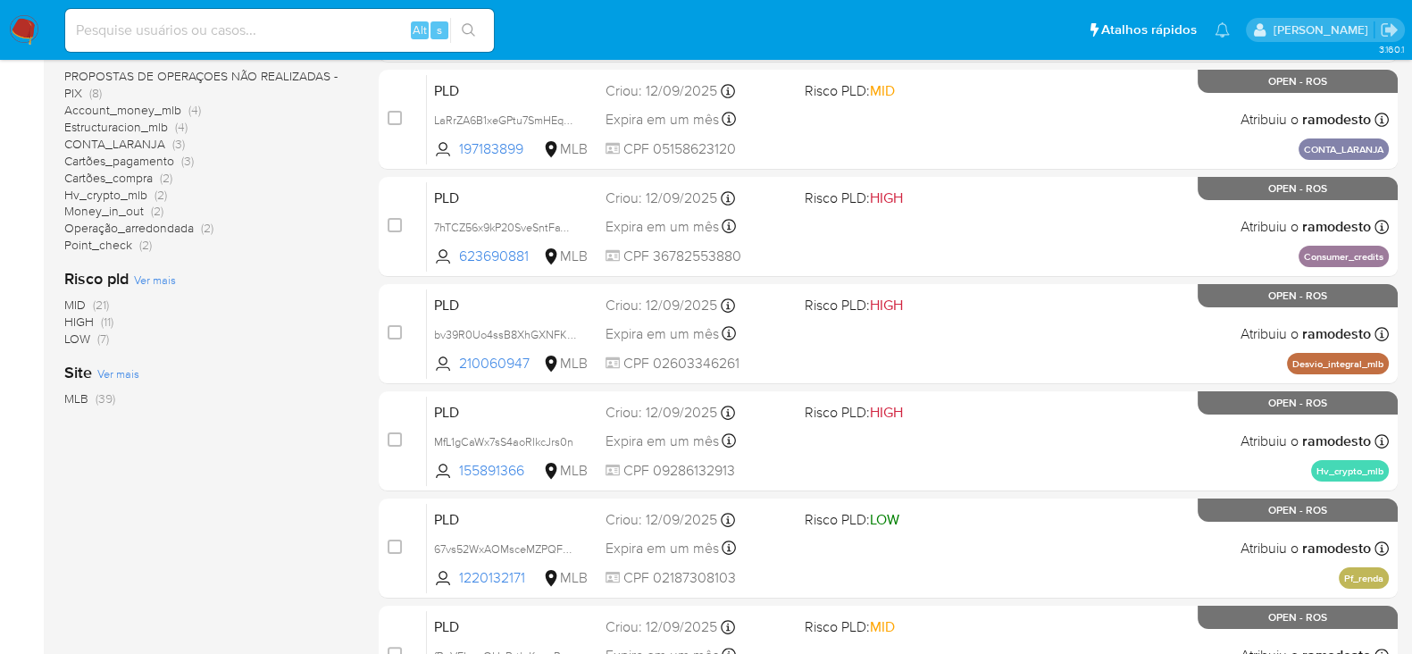
scroll to position [558, 0]
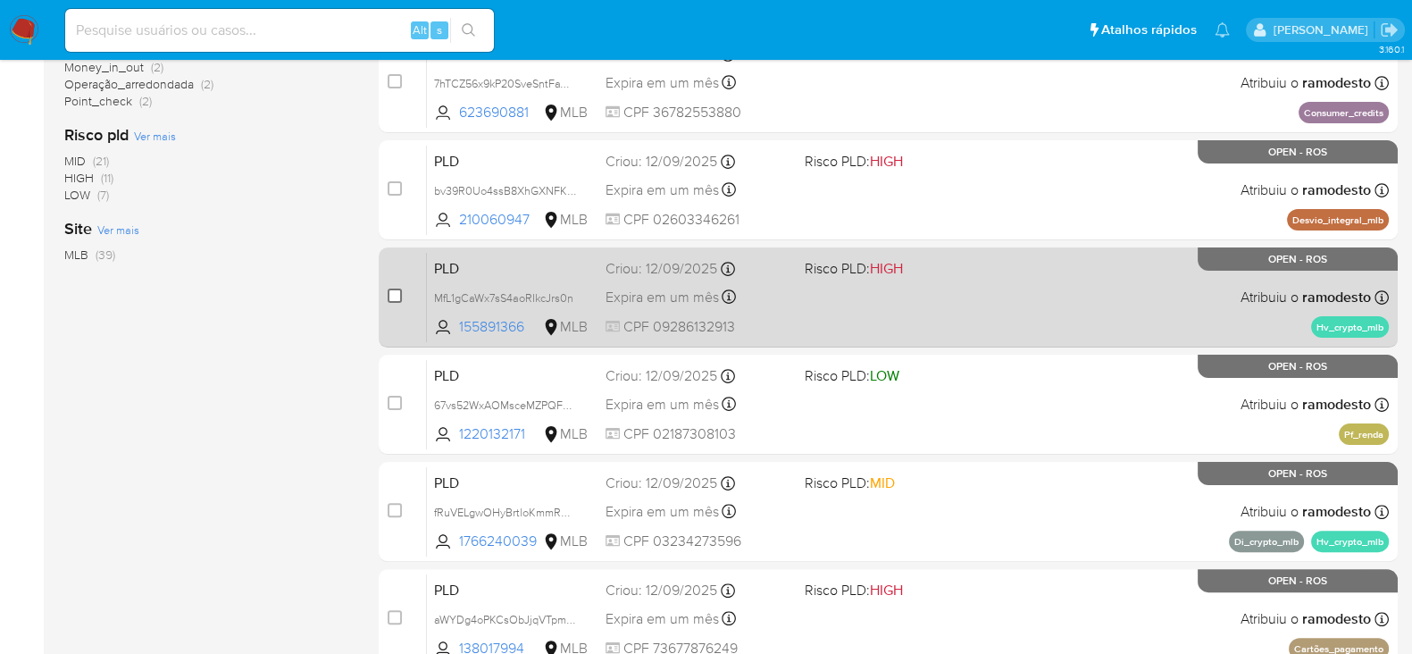
click at [394, 291] on input "checkbox" at bounding box center [395, 295] width 14 height 14
checkbox input "true"
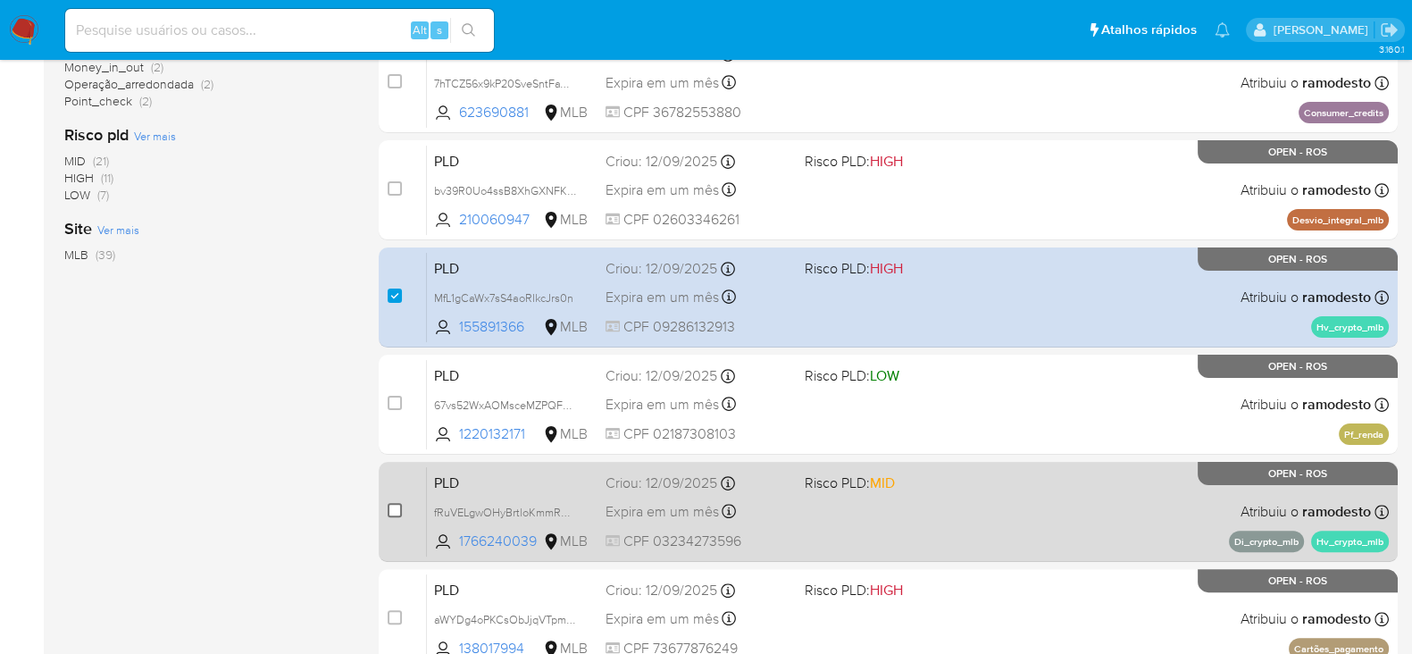
click at [389, 505] on input "checkbox" at bounding box center [395, 510] width 14 height 14
checkbox input "true"
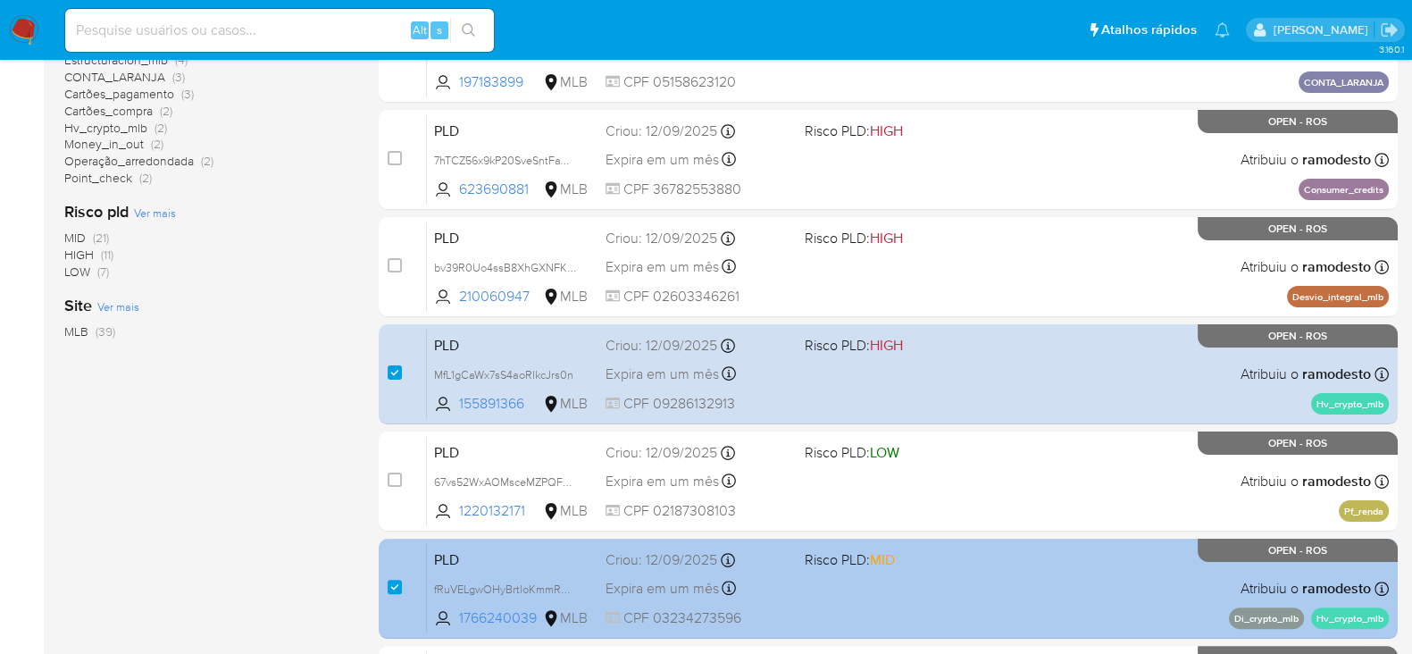
scroll to position [446, 0]
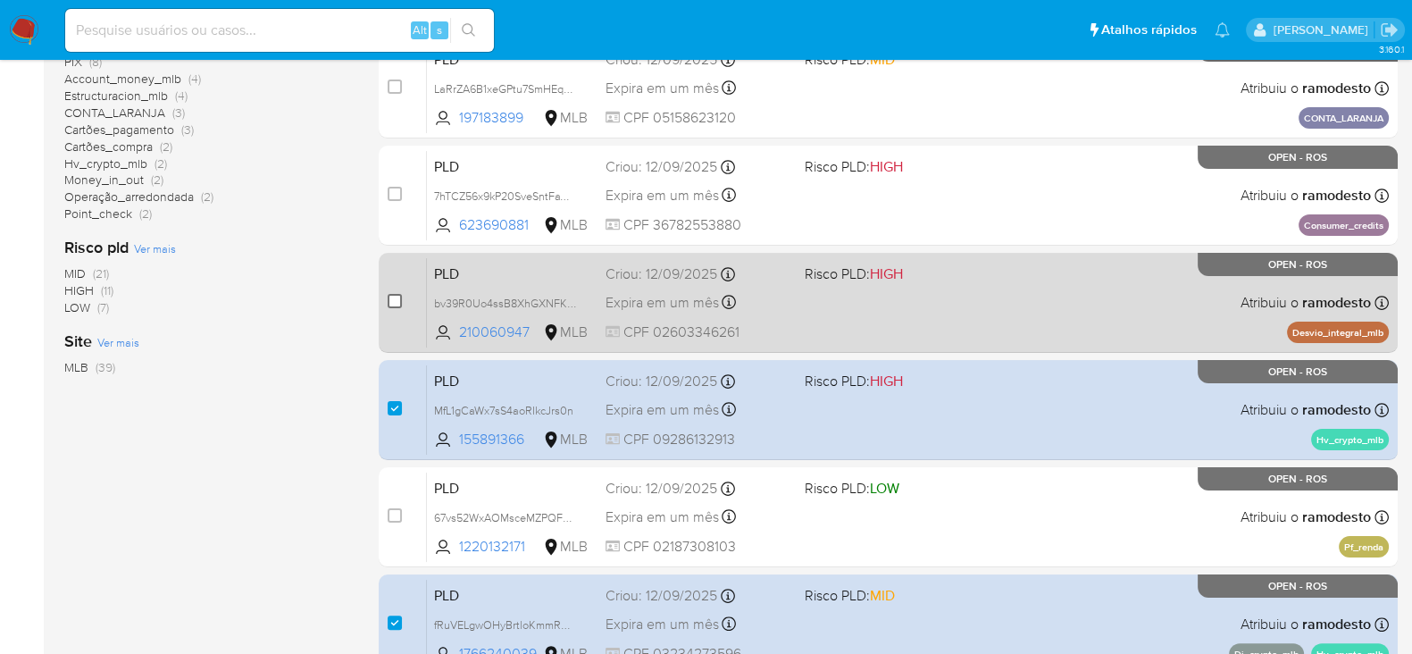
click at [395, 296] on input "checkbox" at bounding box center [395, 301] width 14 height 14
checkbox input "true"
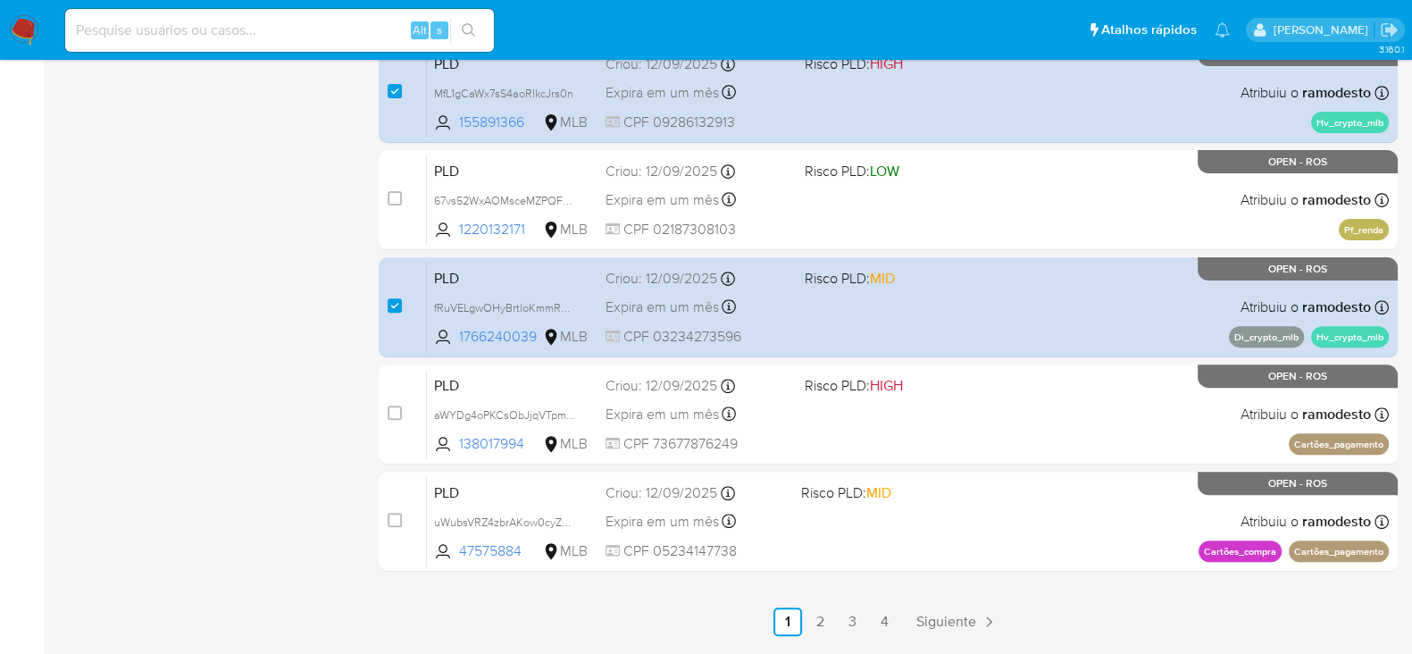
scroll to position [819, 0]
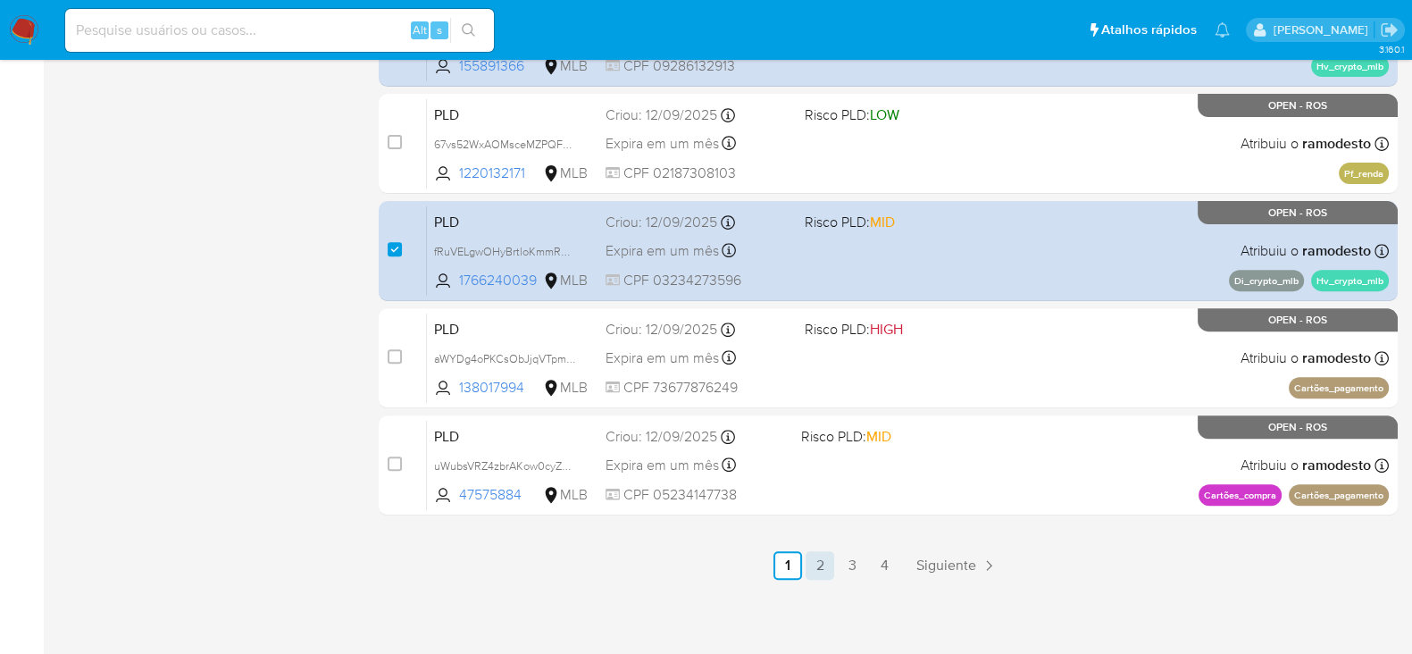
click at [817, 568] on link "2" at bounding box center [819, 565] width 29 height 29
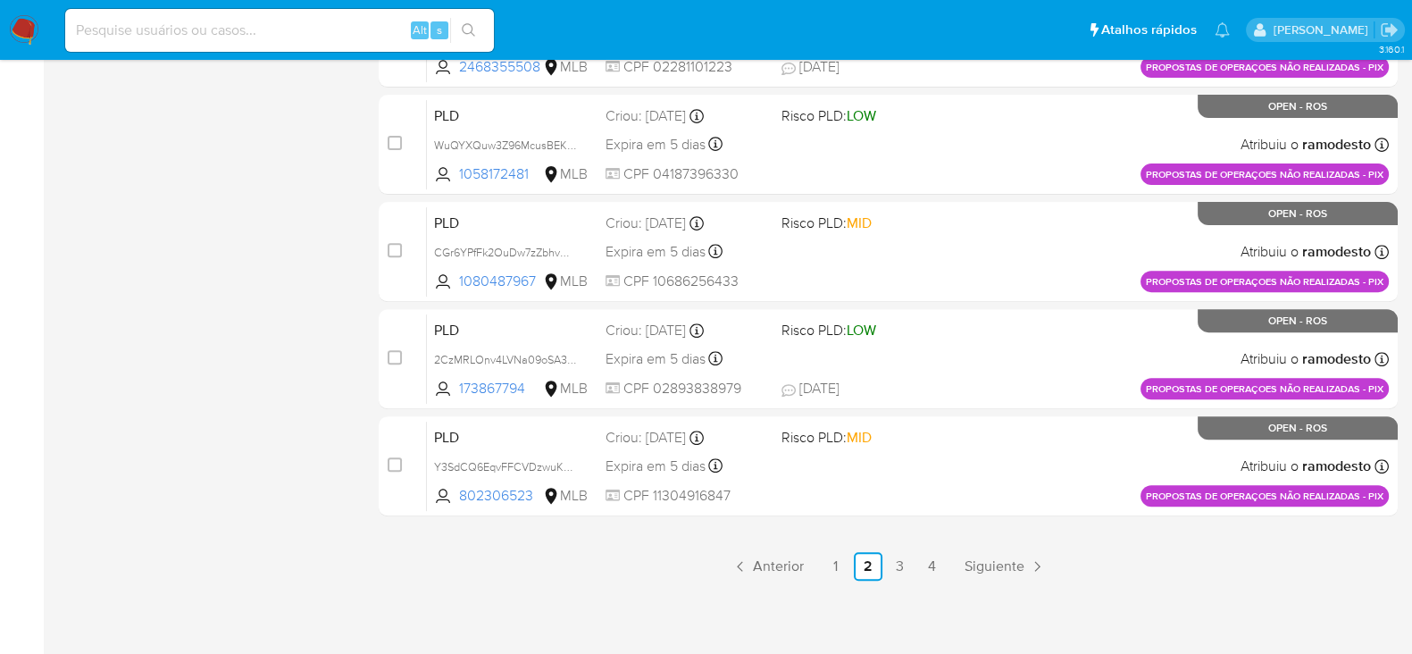
scroll to position [819, 0]
click at [900, 563] on link "3" at bounding box center [900, 565] width 29 height 29
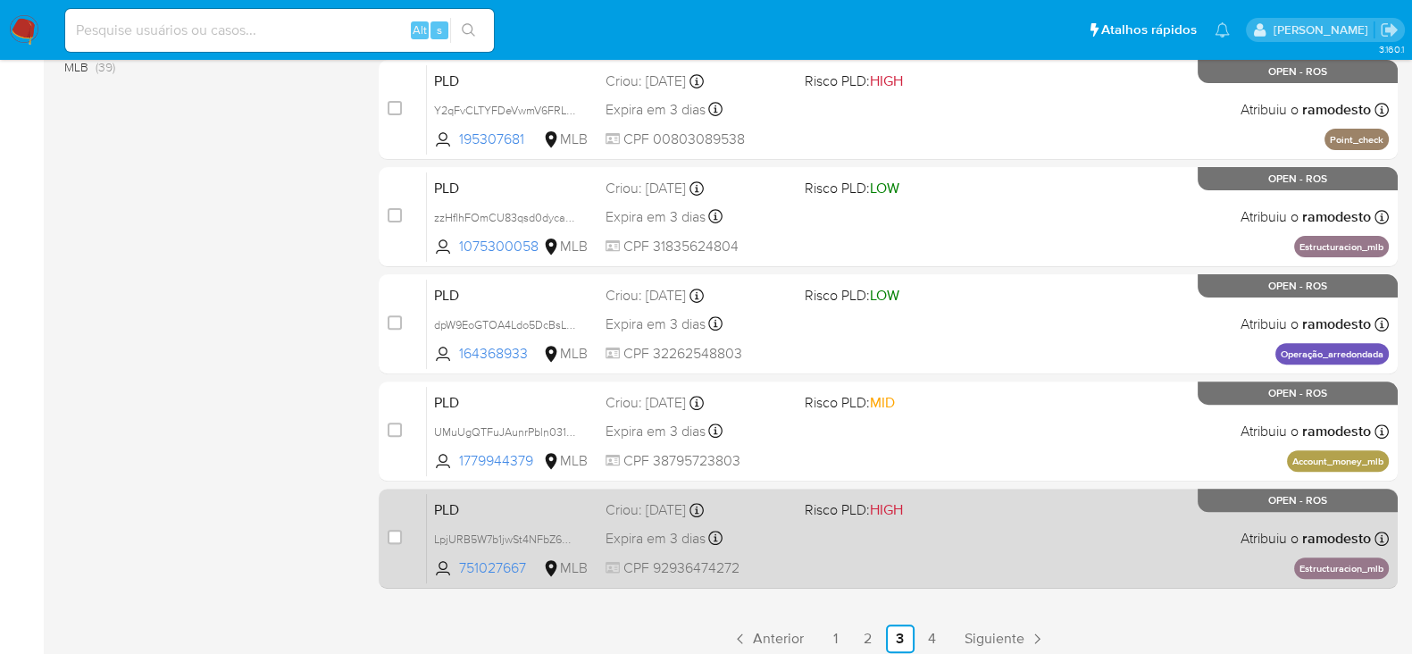
scroll to position [780, 0]
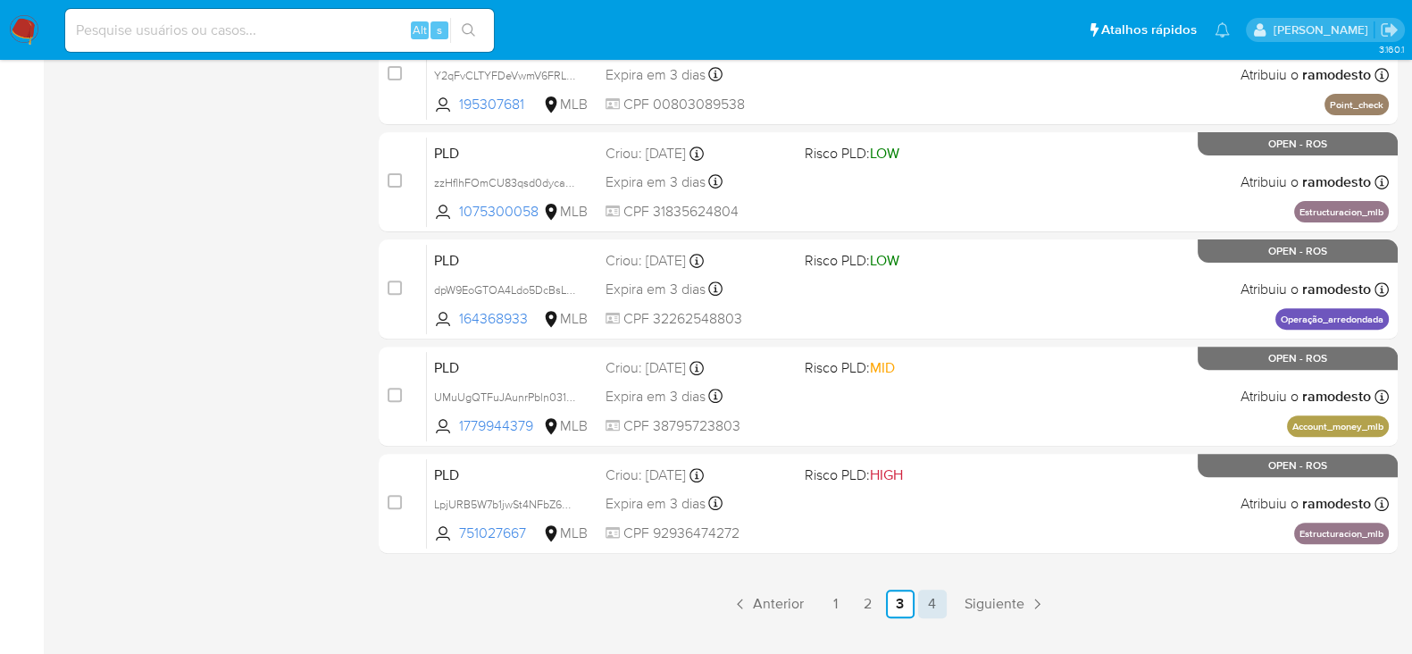
click at [925, 604] on link "4" at bounding box center [932, 603] width 29 height 29
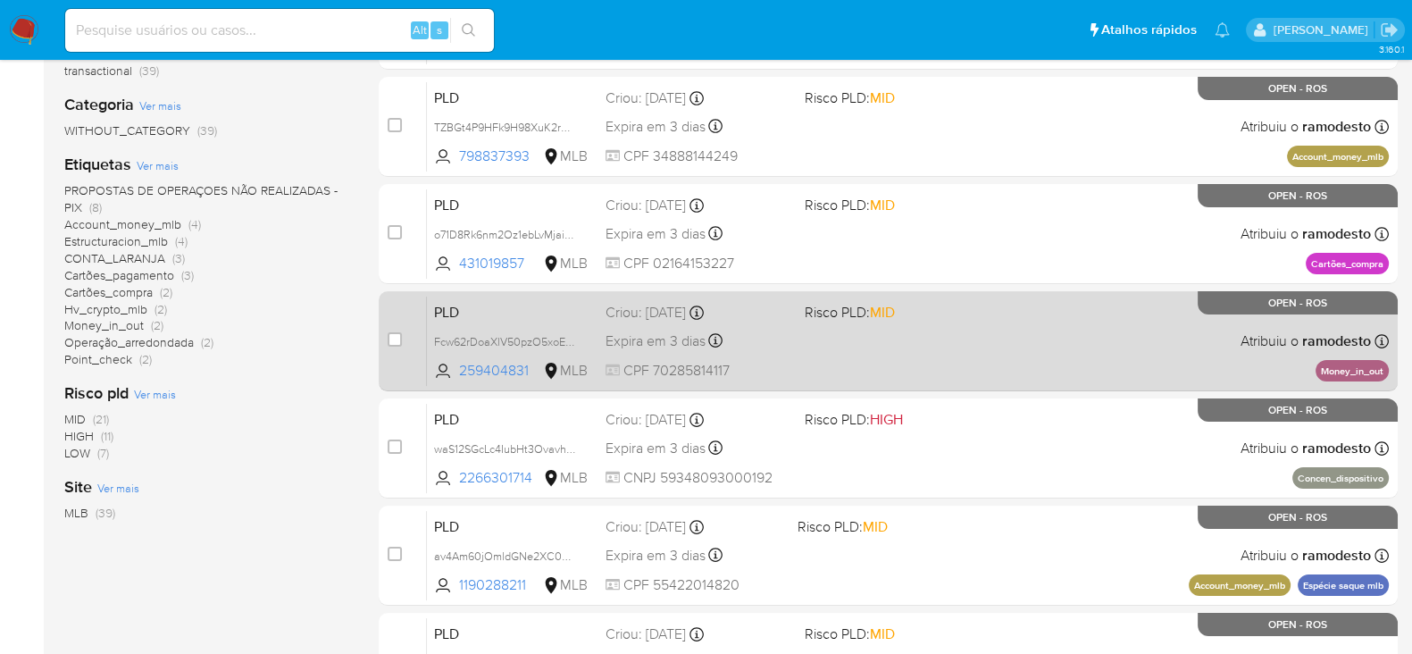
scroll to position [335, 0]
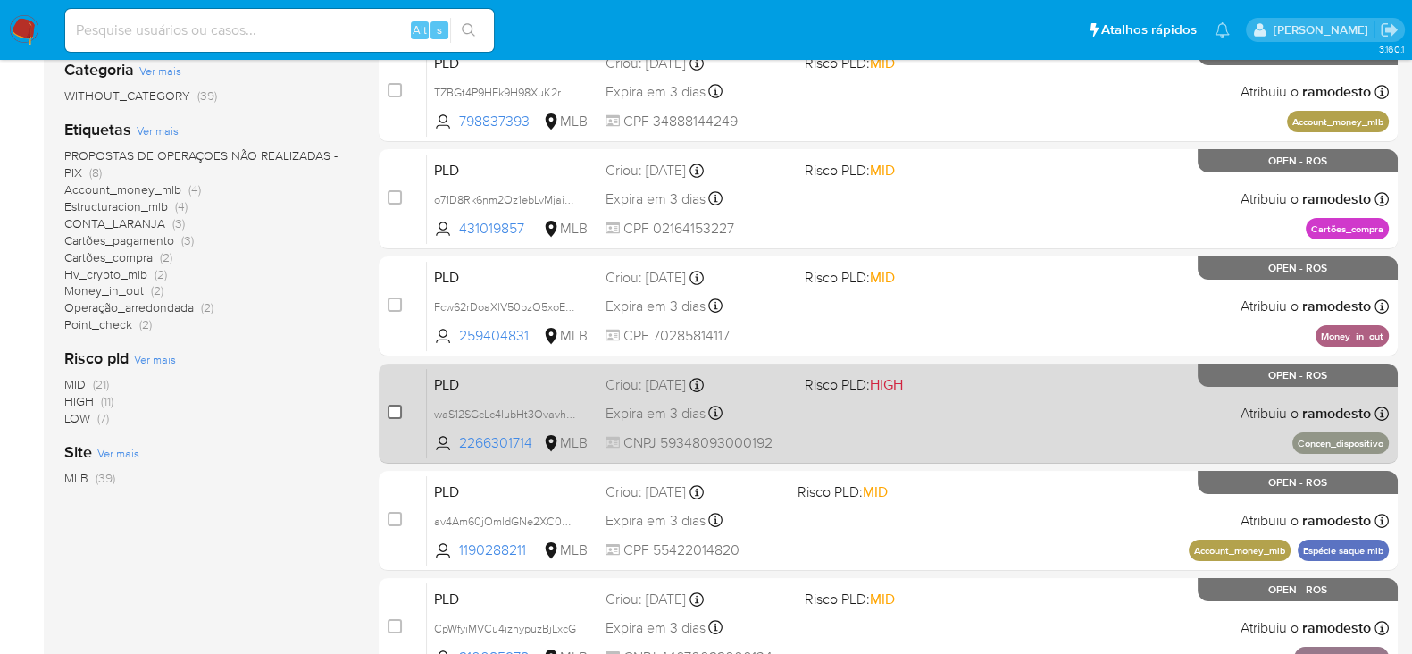
click at [393, 408] on input "checkbox" at bounding box center [395, 412] width 14 height 14
checkbox input "true"
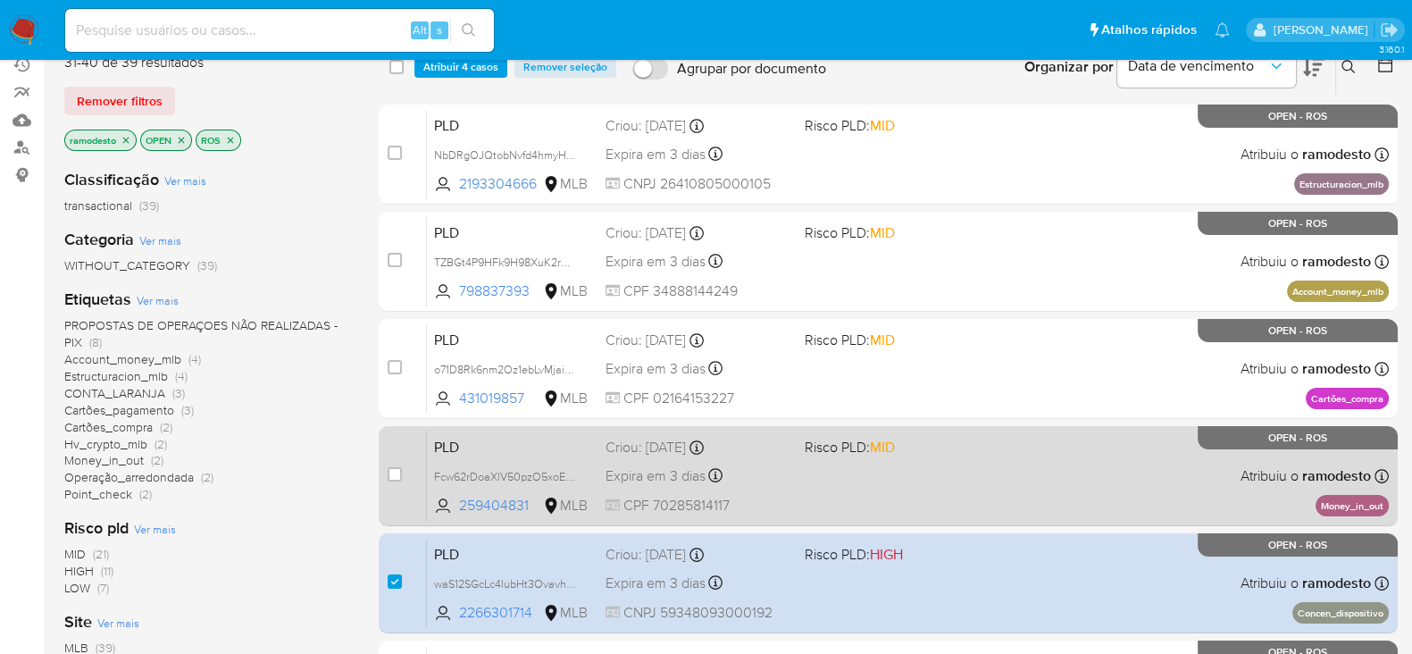
scroll to position [0, 0]
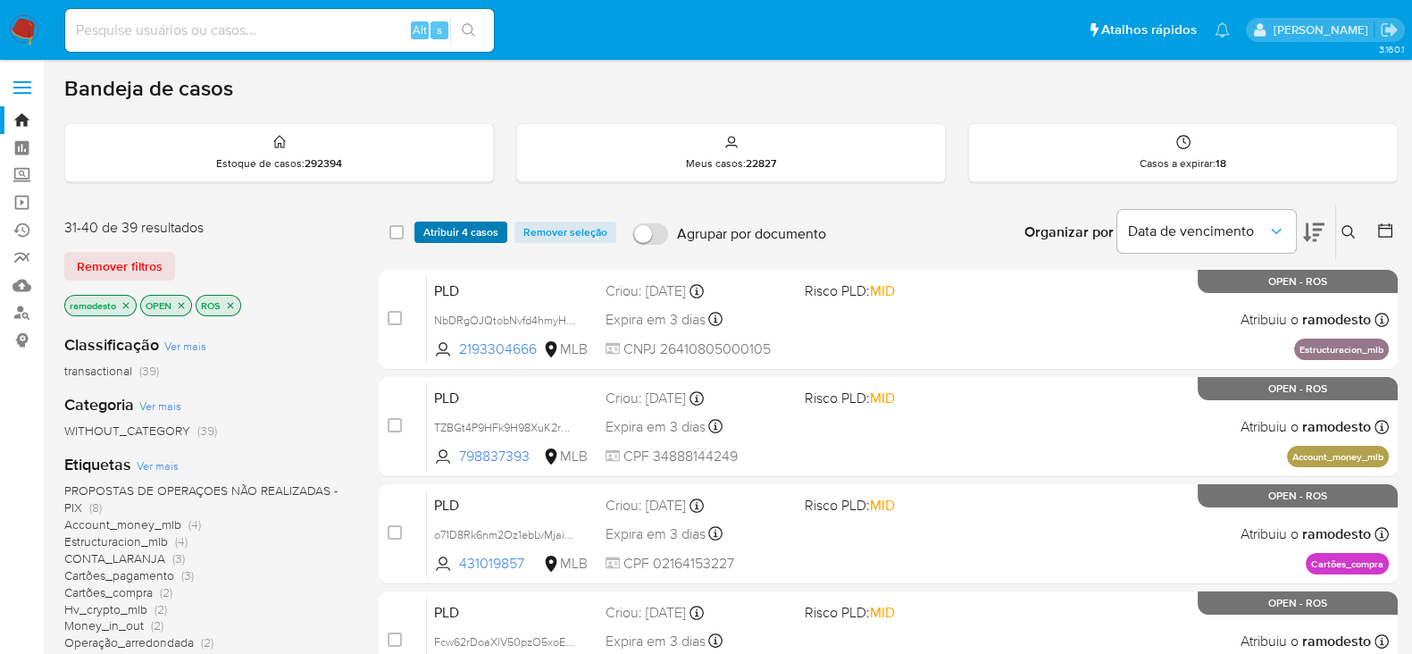
click at [474, 223] on span "Atribuir 4 casos" at bounding box center [460, 232] width 75 height 18
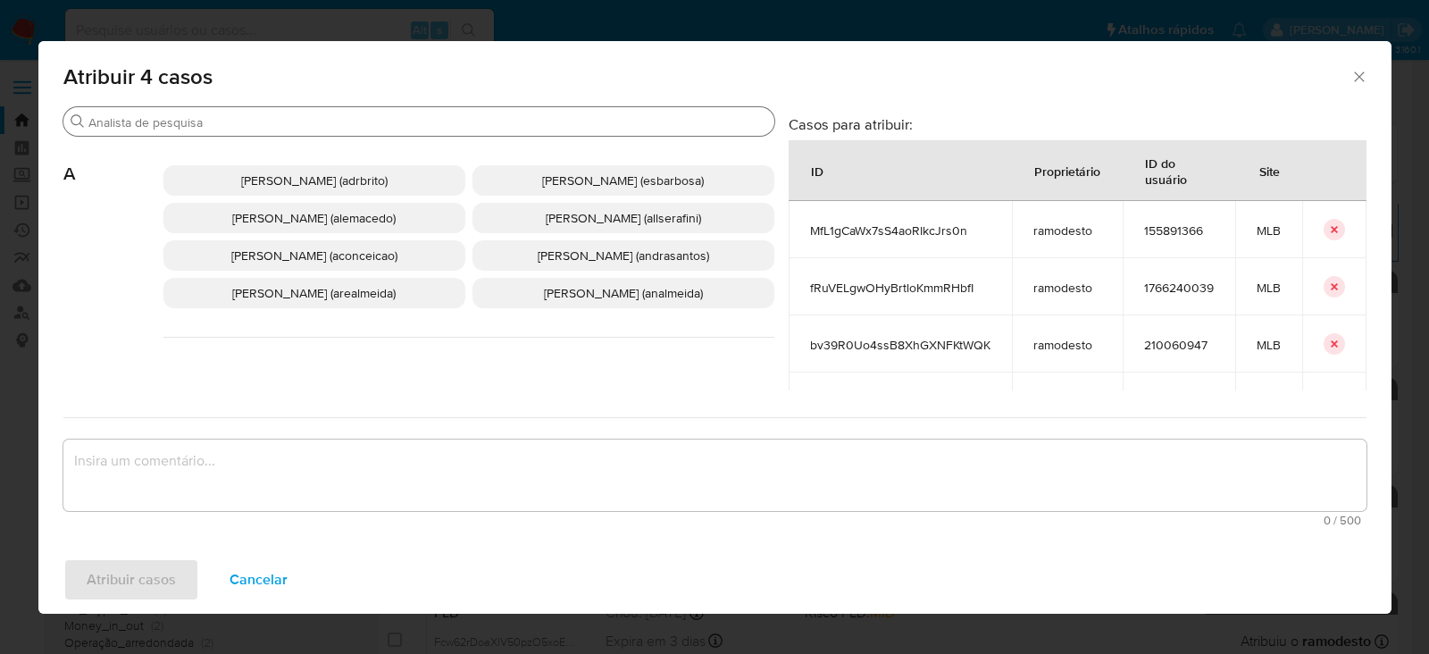
click at [343, 115] on input "Buscar" at bounding box center [427, 122] width 679 height 16
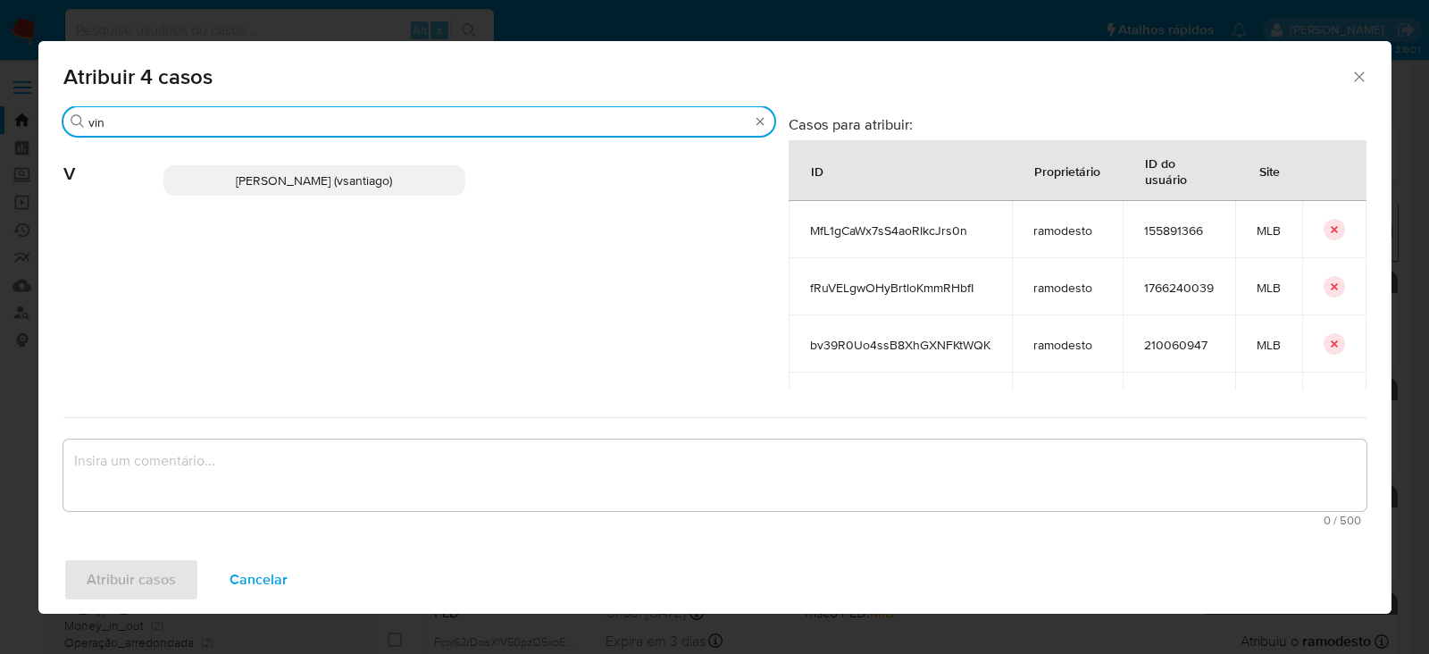
type input "vin"
click at [290, 195] on p "Vinicius Santiago Souza (vsantiago)" at bounding box center [314, 180] width 302 height 30
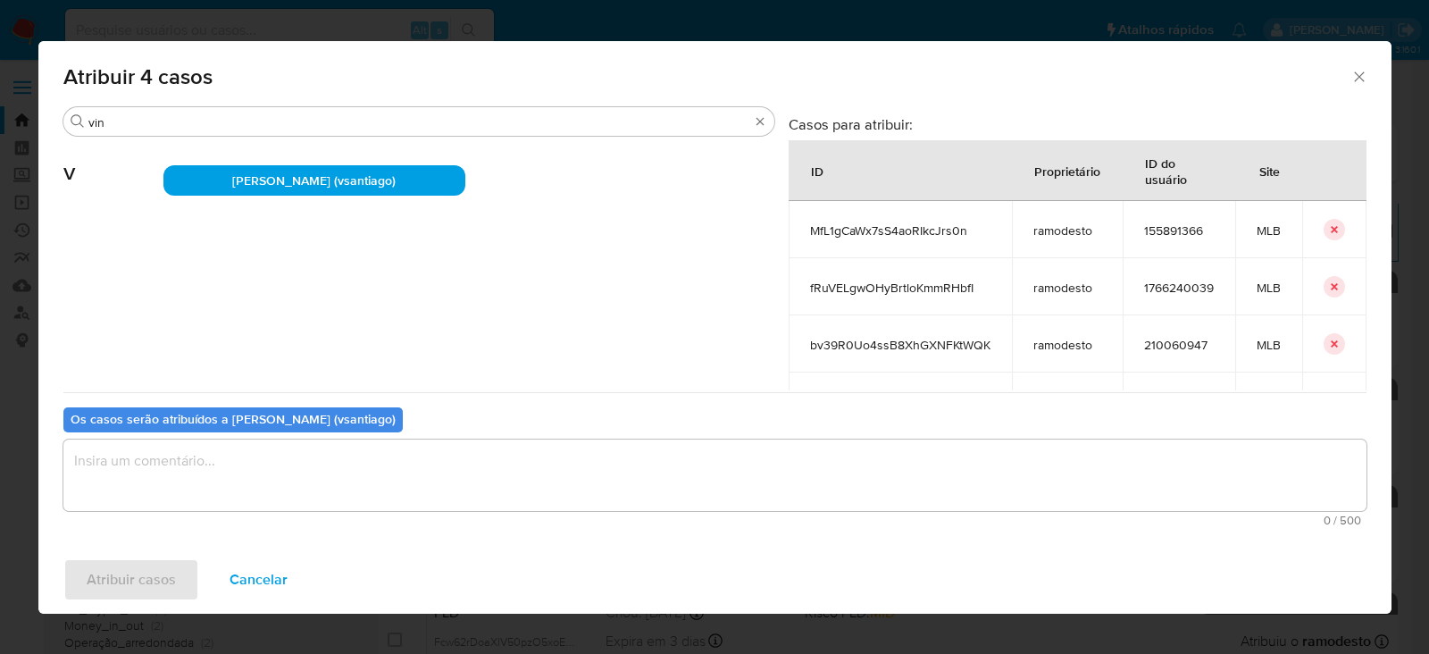
drag, startPoint x: 214, startPoint y: 484, endPoint x: 219, endPoint y: 474, distance: 10.8
click at [219, 474] on textarea "assign-modal" at bounding box center [714, 474] width 1303 height 71
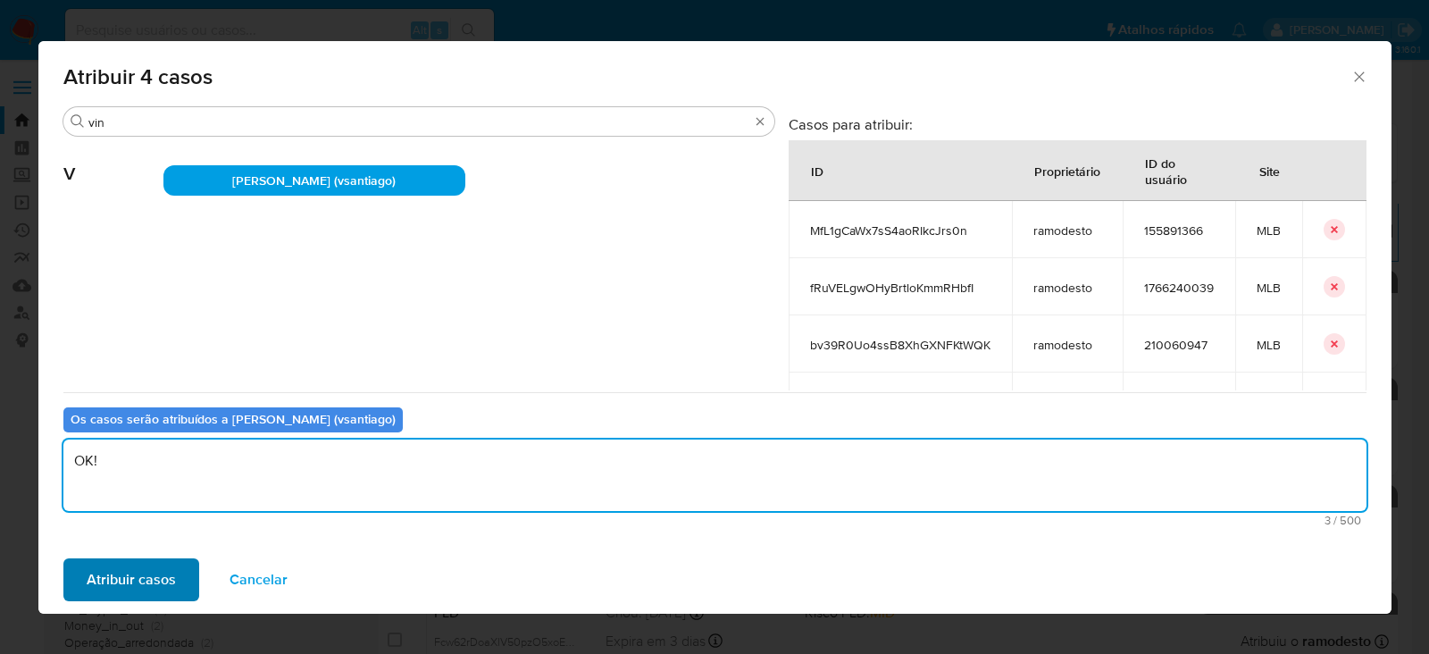
type textarea "OK!"
click at [138, 579] on span "Atribuir casos" at bounding box center [131, 579] width 89 height 39
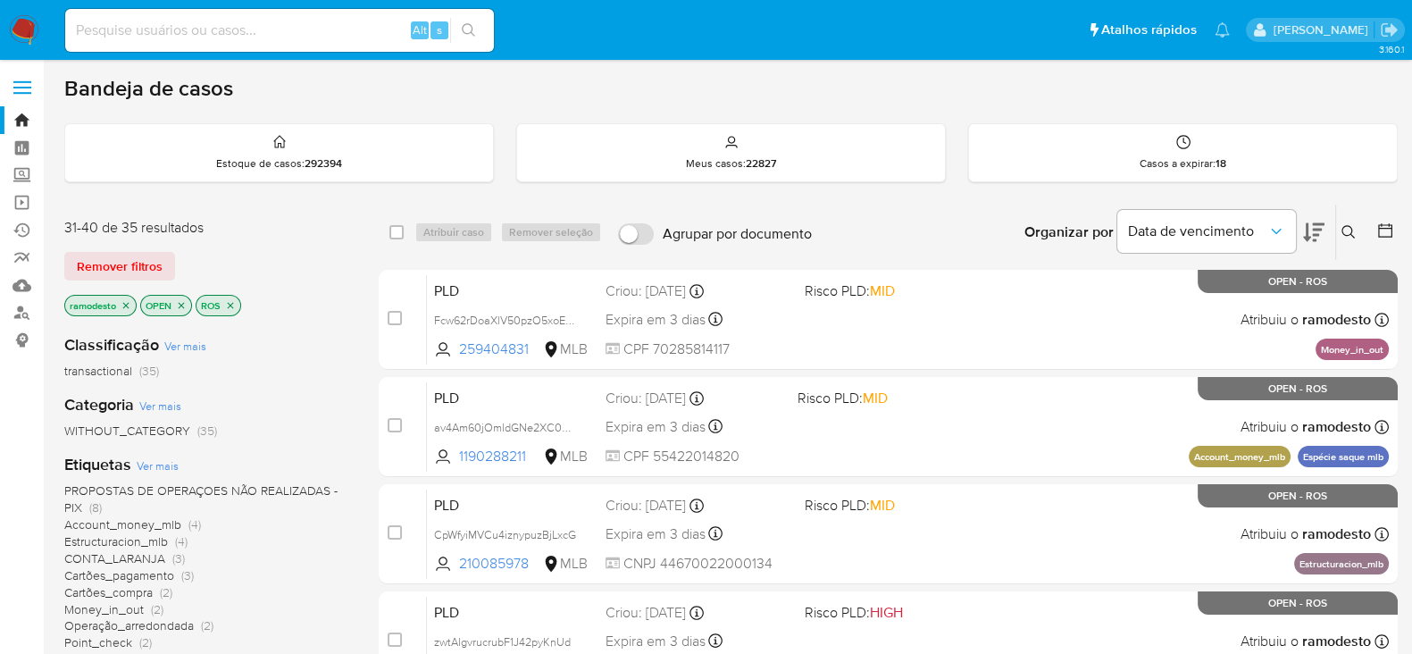
click at [121, 307] on icon "close-filter" at bounding box center [126, 305] width 11 height 11
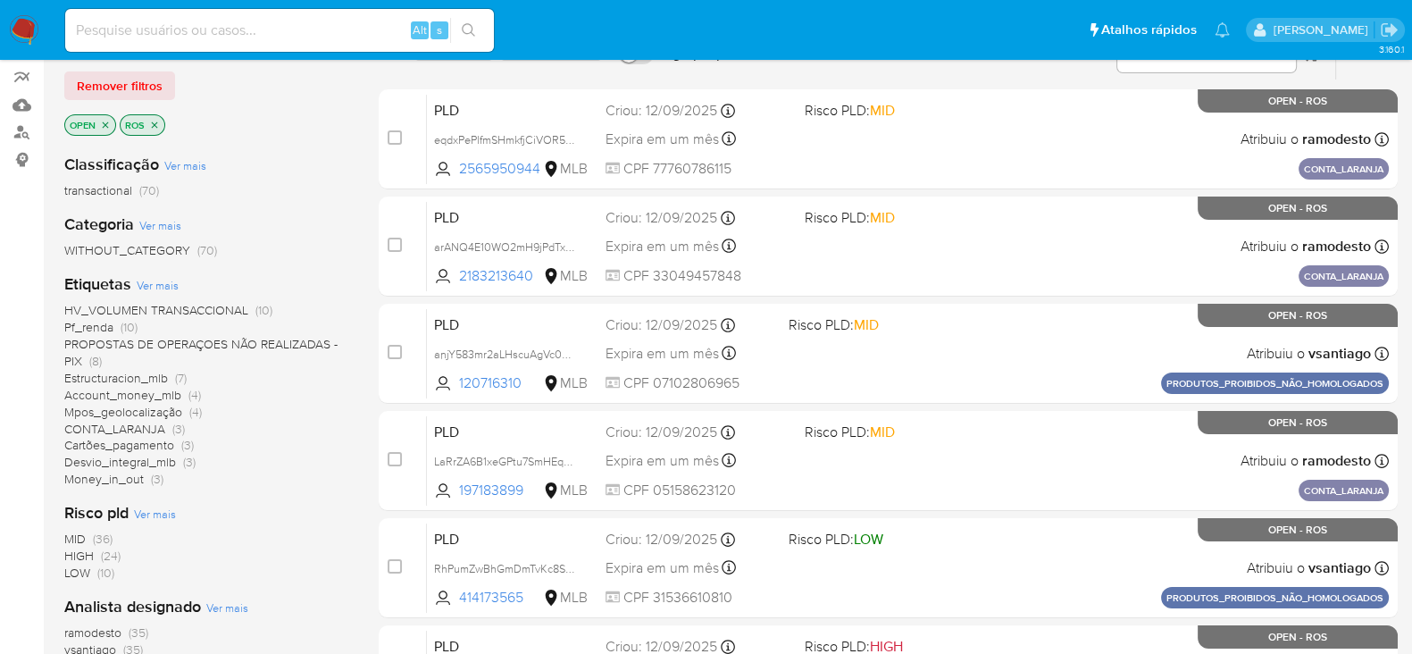
scroll to position [335, 0]
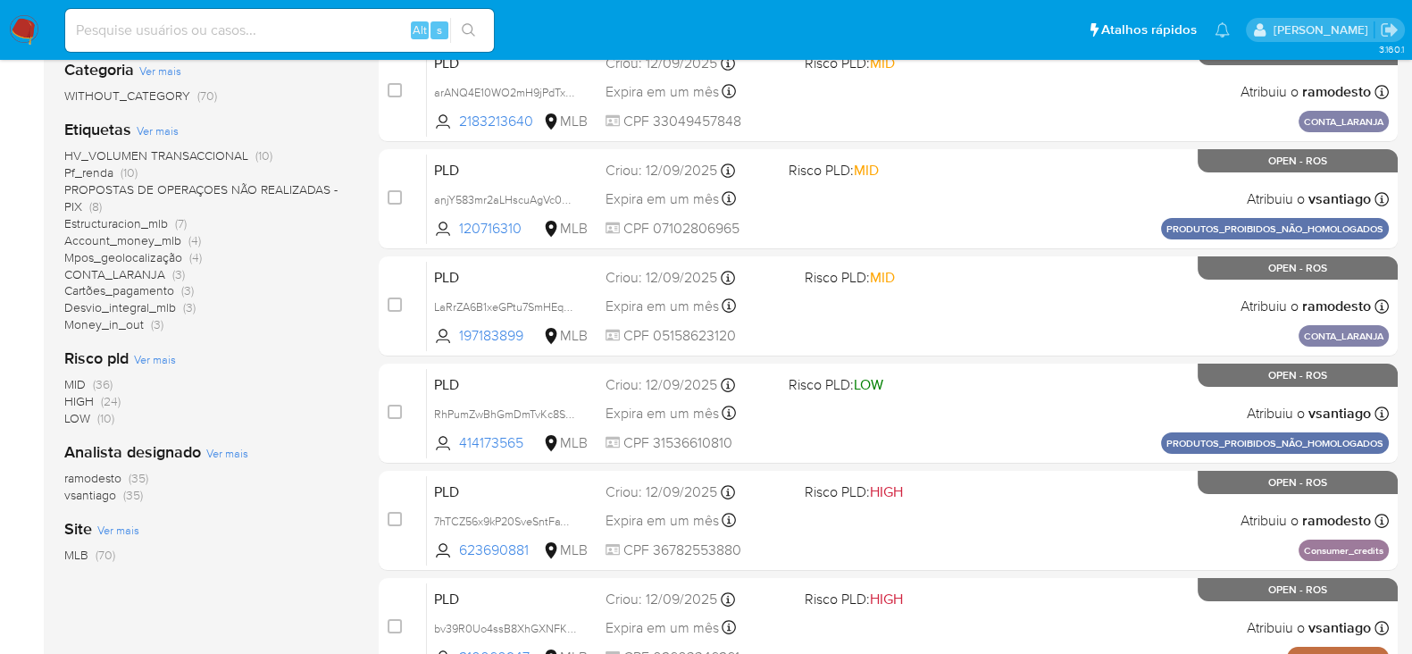
click at [91, 476] on span "ramodesto" at bounding box center [92, 478] width 57 height 18
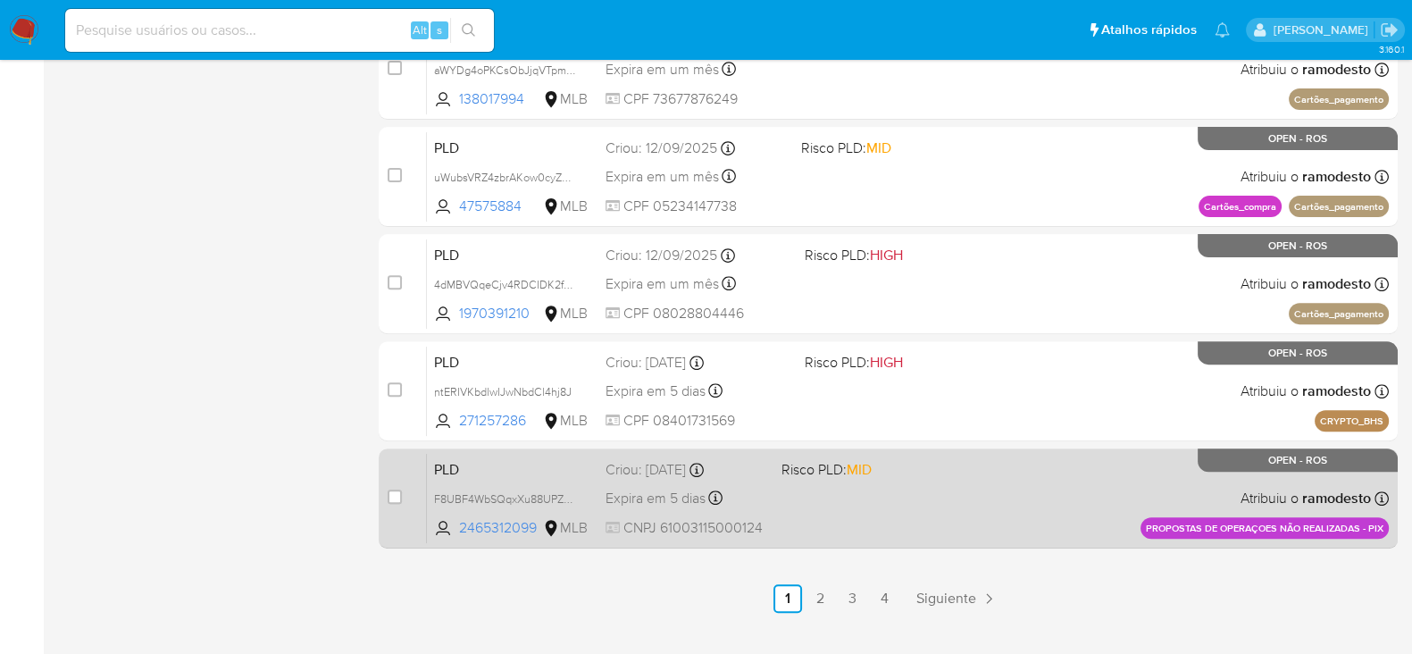
scroll to position [819, 0]
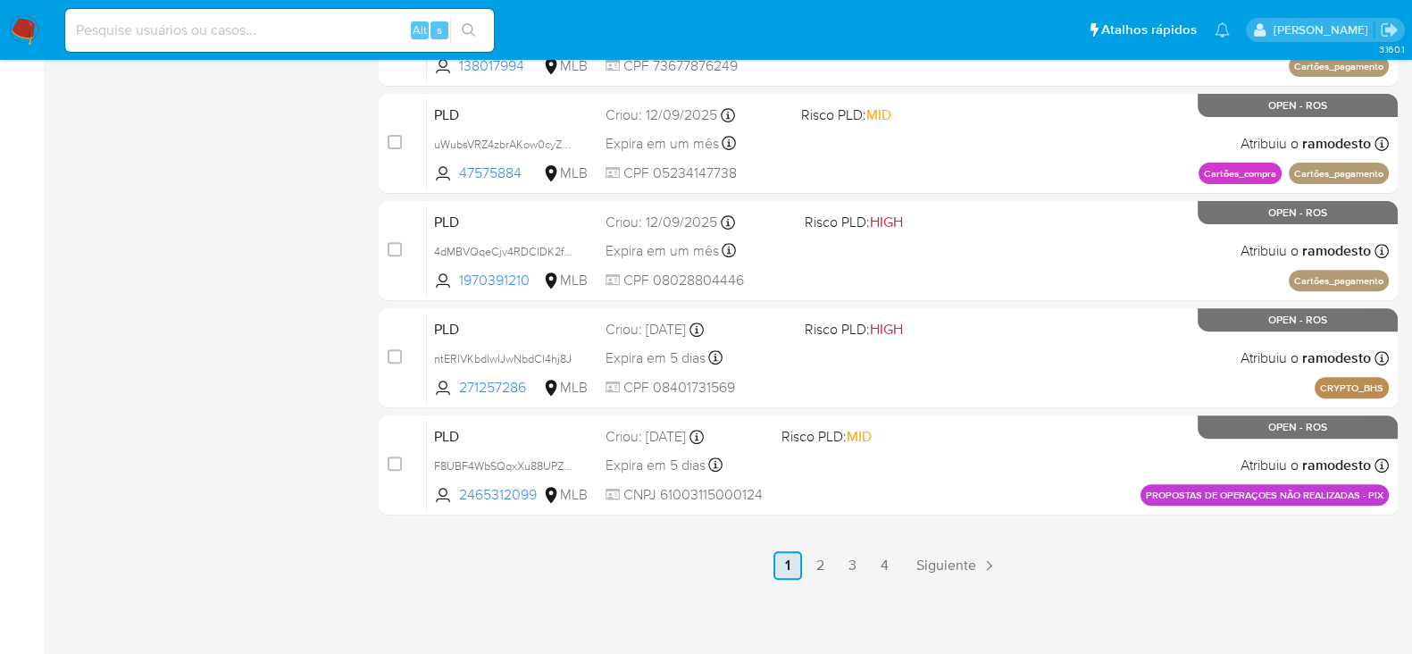
click at [790, 555] on link "1" at bounding box center [787, 565] width 29 height 29
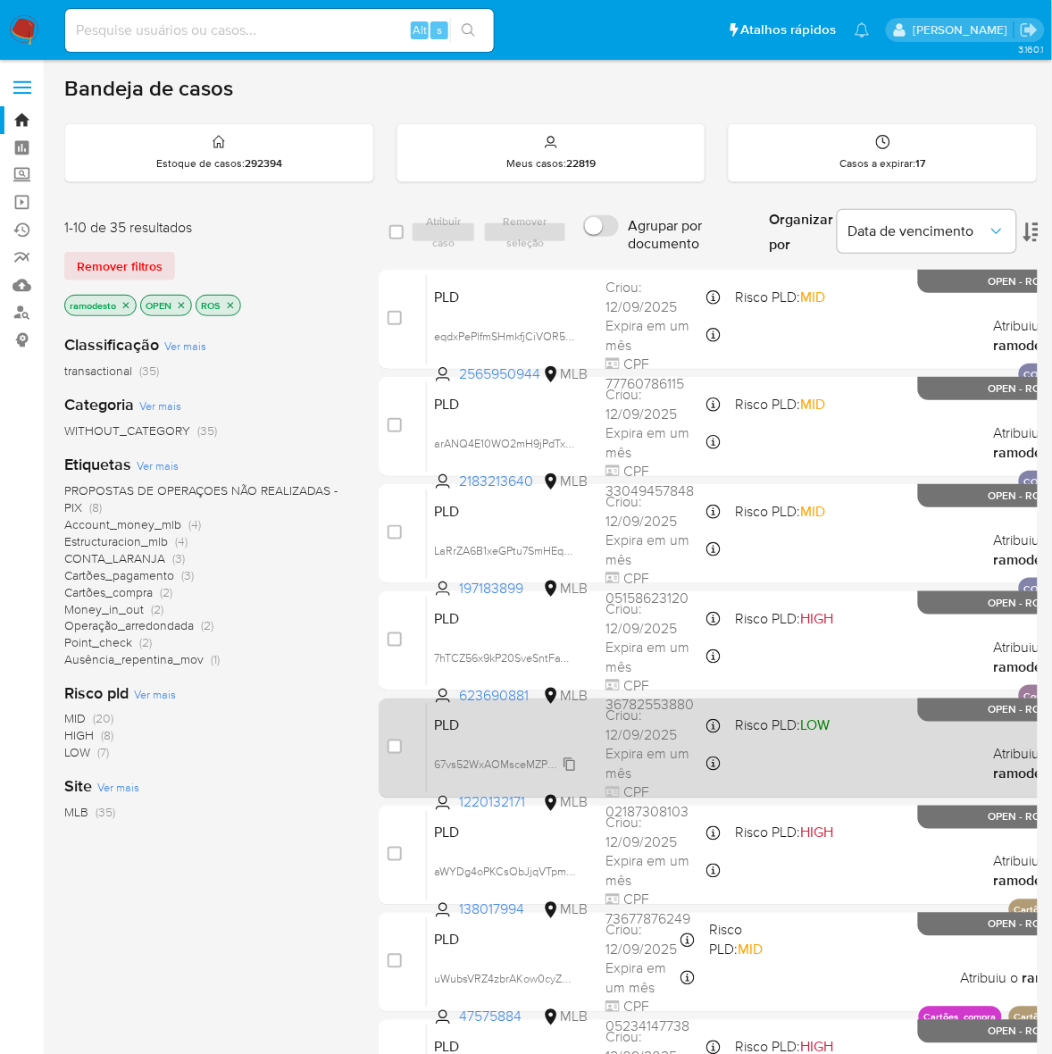
click at [565, 653] on span "67vs52WxAOMsceMZPQFhBBiK" at bounding box center [513, 764] width 159 height 20
click at [801, 653] on div "PLD 67vs52WxAOMsceMZPQFhBBiK Copiado Copiado 1220132171 MLB Risco PLD: LOW Crio…" at bounding box center [768, 748] width 682 height 90
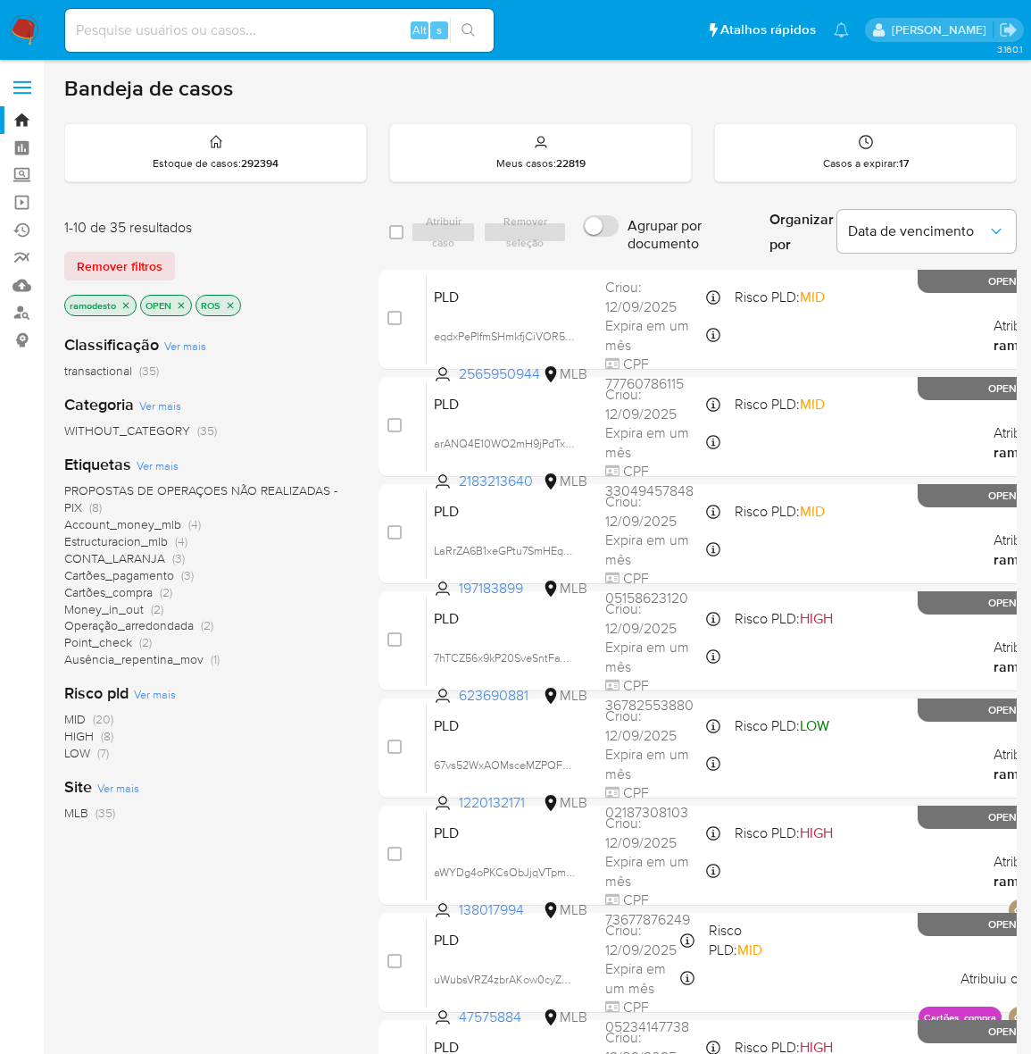
click at [149, 11] on div "Alt s" at bounding box center [279, 30] width 429 height 43
click at [158, 27] on input at bounding box center [279, 30] width 429 height 23
paste input "rqgXJKYxBfyNpu8kMNtdYVhB"
type input "rqgXJKYxBfyNpu8kMNtdYVhB"
click at [476, 25] on button "search-icon" at bounding box center [468, 30] width 37 height 25
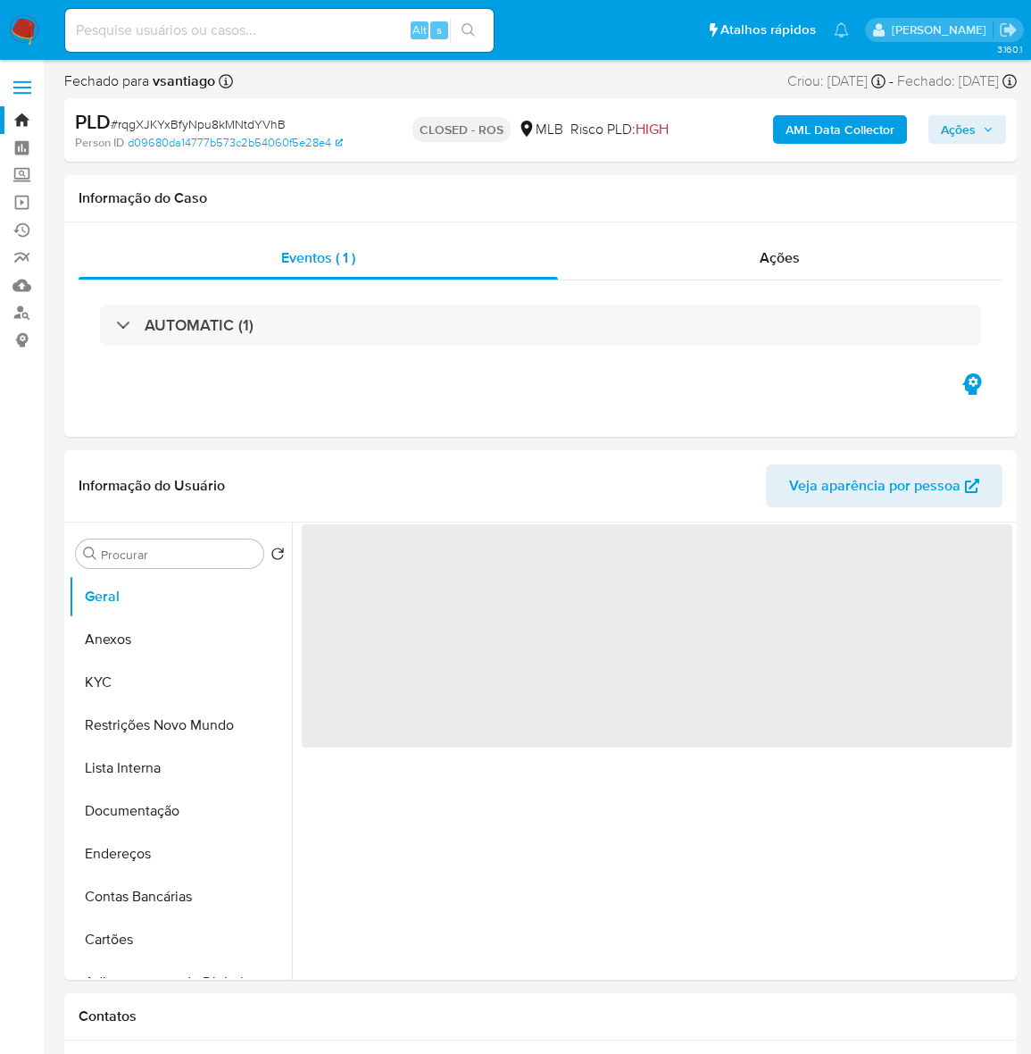
select select "10"
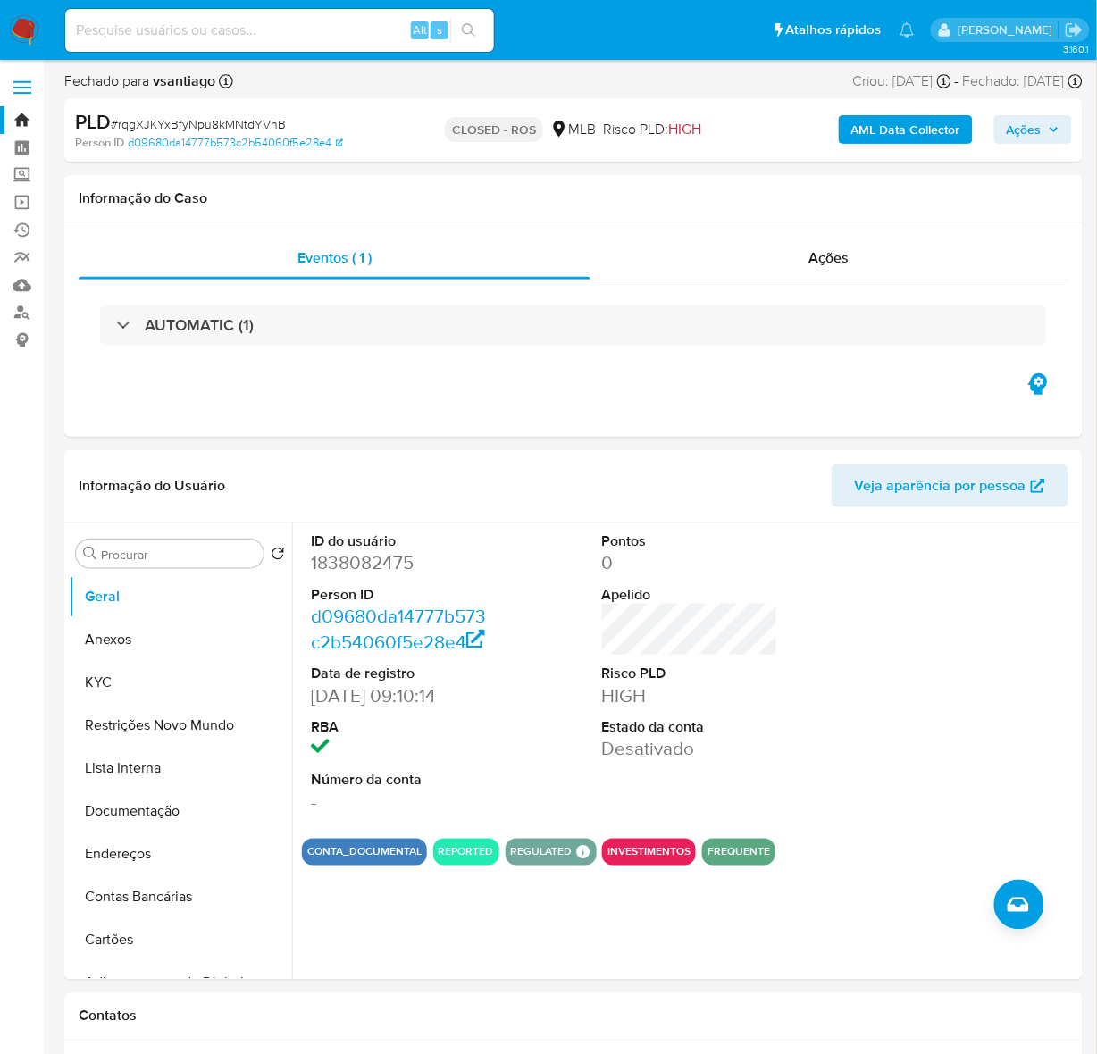
click at [25, 113] on link "Bandeja" at bounding box center [106, 120] width 213 height 28
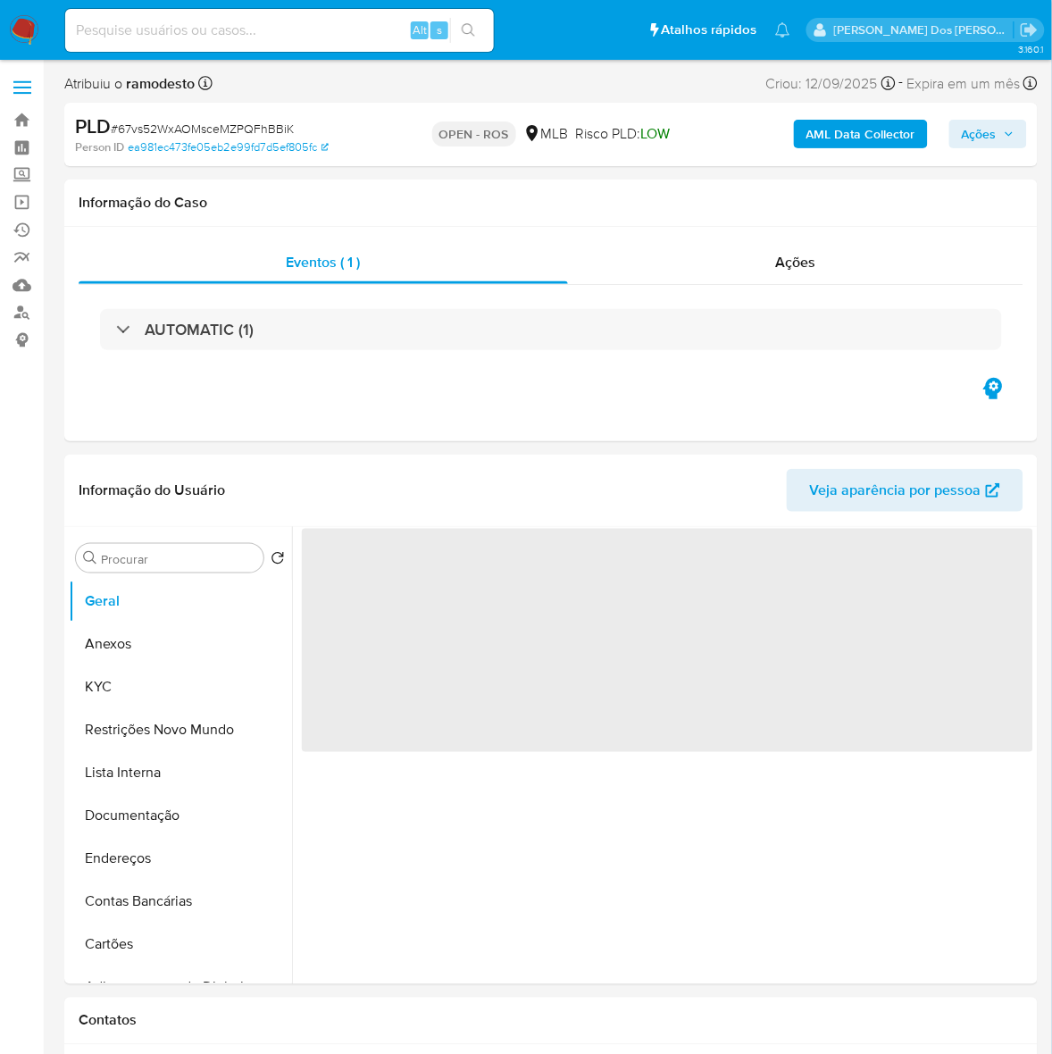
select select "10"
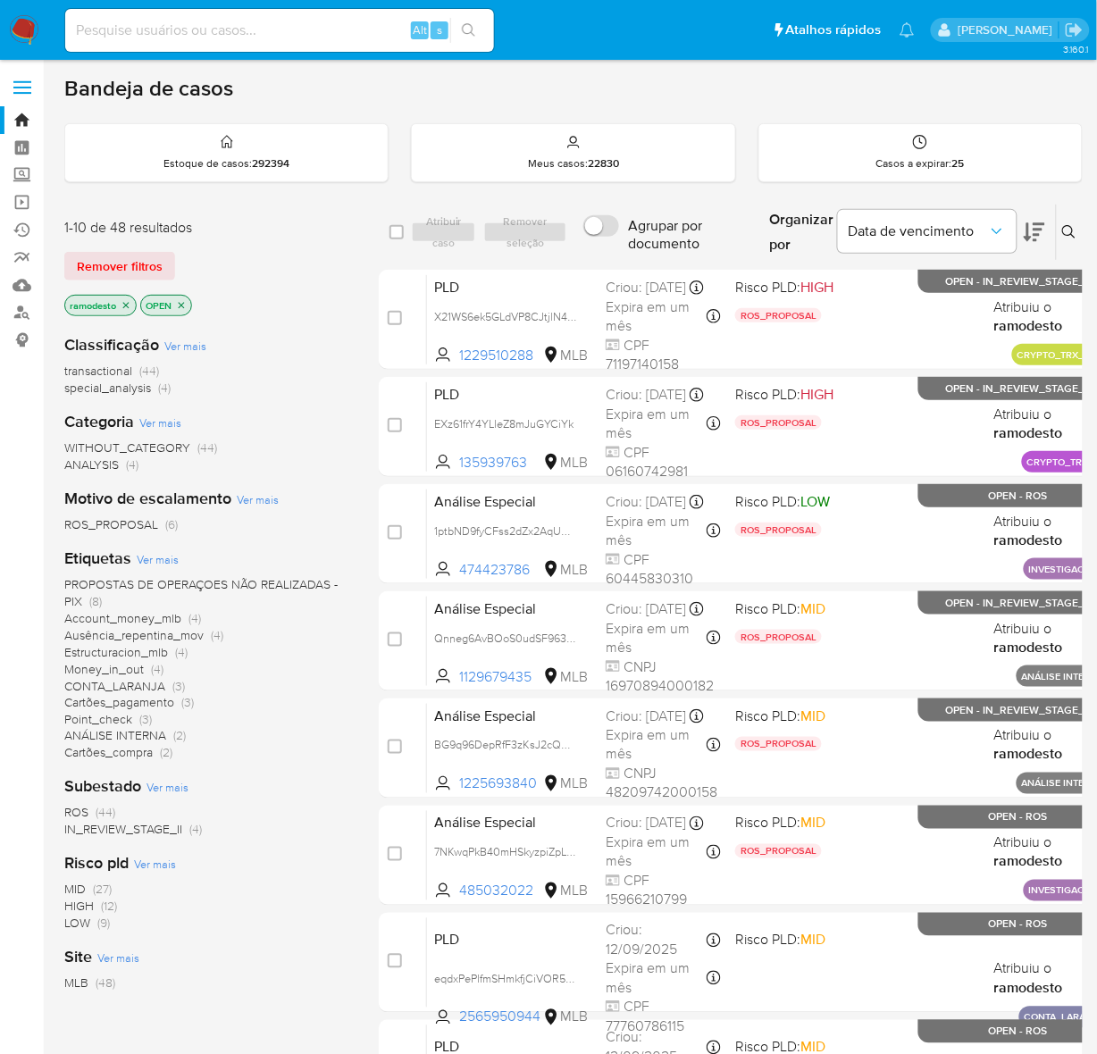
click at [163, 826] on span "IN_REVIEW_STAGE_II" at bounding box center [123, 830] width 118 height 18
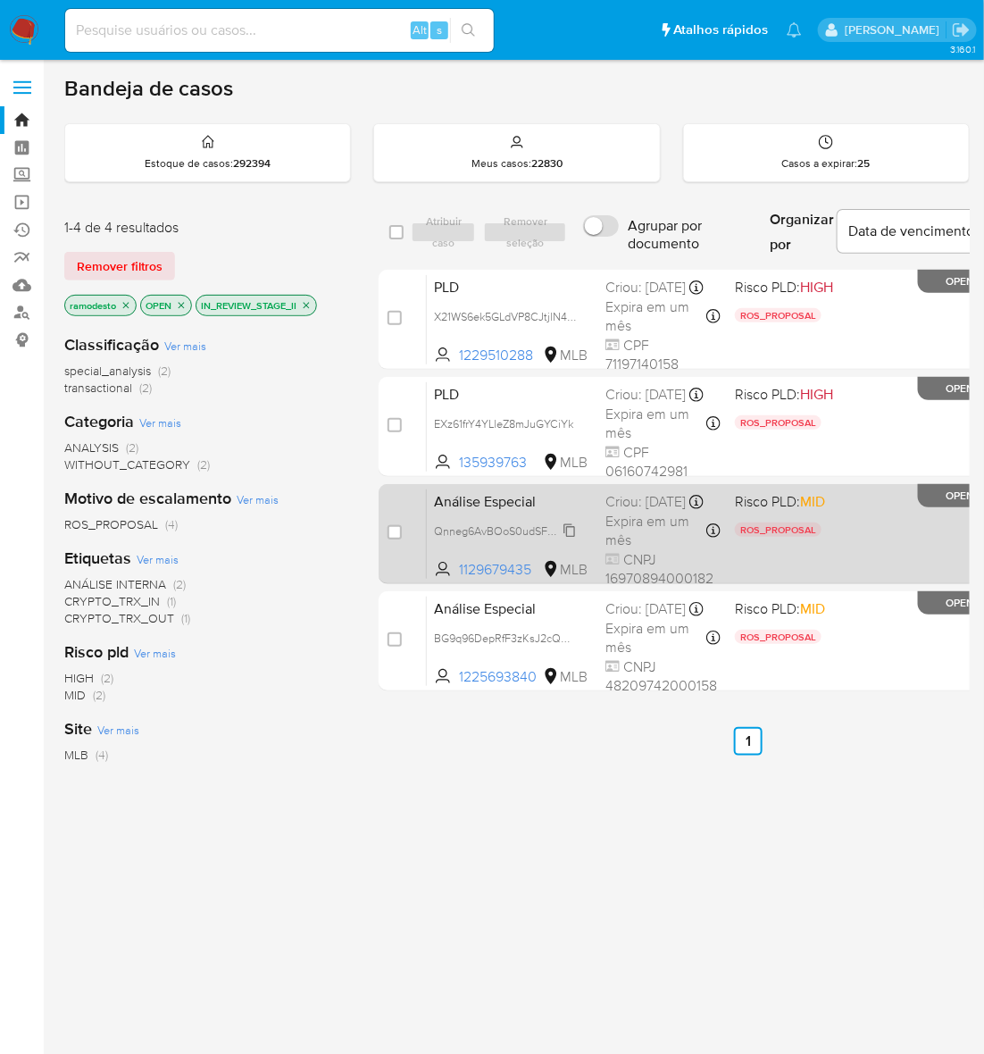
click at [570, 539] on span "Qnneg6AvBOoS0udSF9633Z1k" at bounding box center [511, 530] width 154 height 20
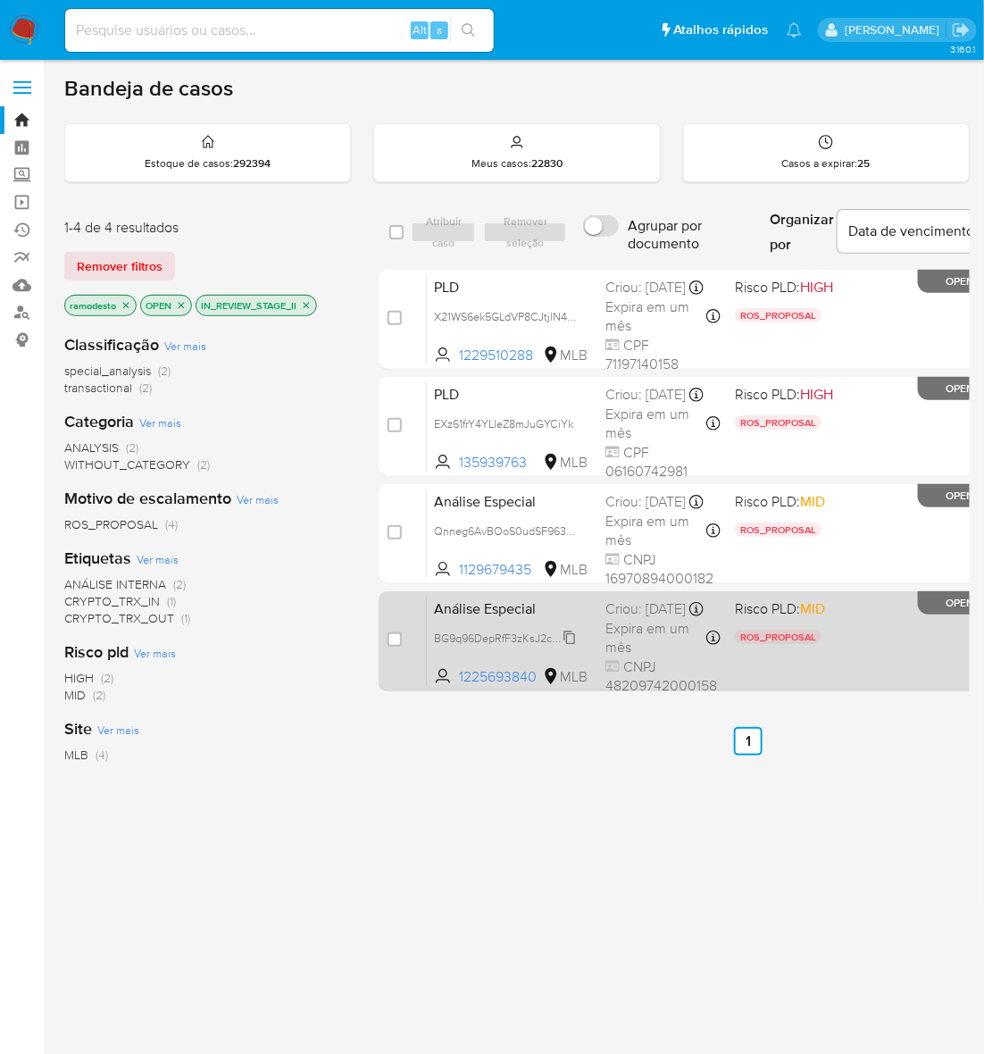
click at [568, 647] on span "BG9q96DepRfF3zKsJ2cQCDrK" at bounding box center [511, 637] width 154 height 20
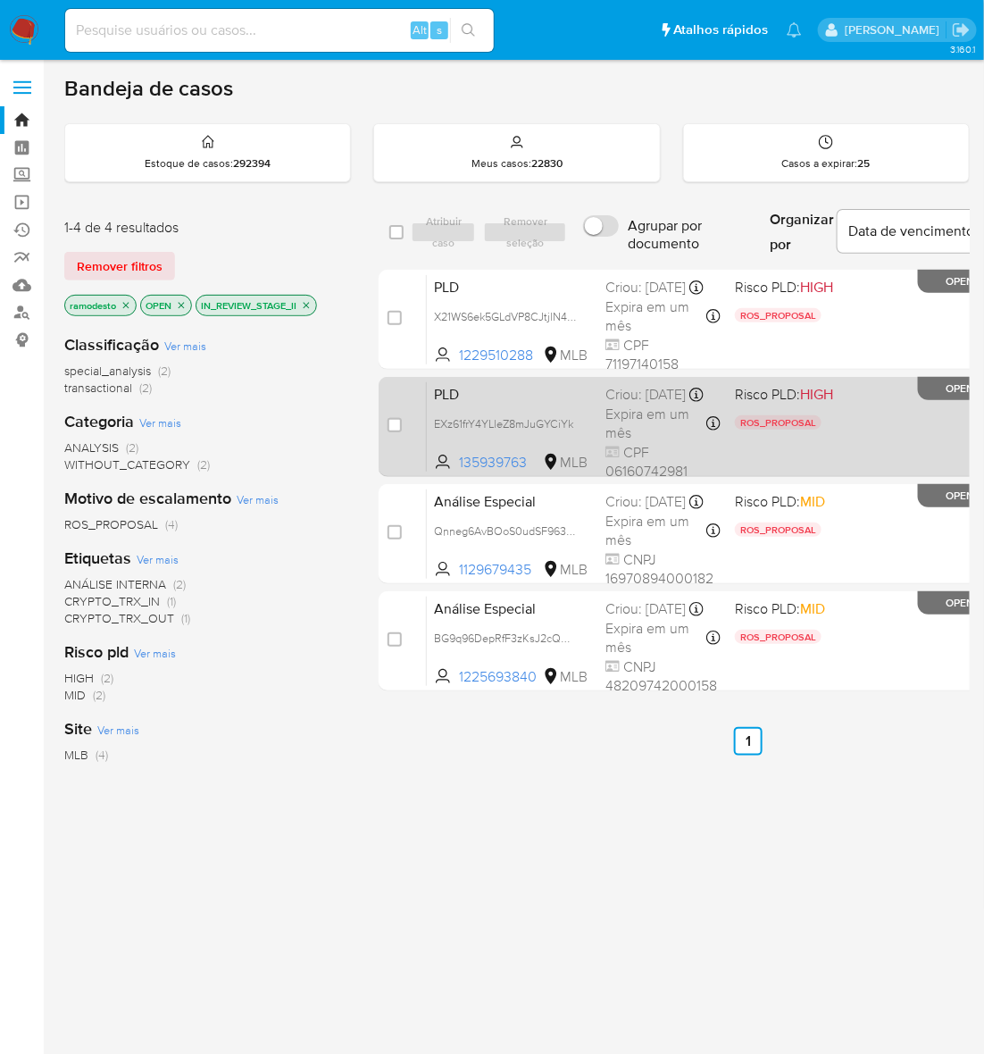
drag, startPoint x: 572, startPoint y: 331, endPoint x: 530, endPoint y: 396, distance: 76.8
click at [572, 325] on span "X21WS6ek5GLdVP8CJtjlN4pn" at bounding box center [507, 315] width 146 height 20
click at [572, 432] on span "EXz61frY4YLleZ8mJuGYCiYk" at bounding box center [503, 423] width 139 height 20
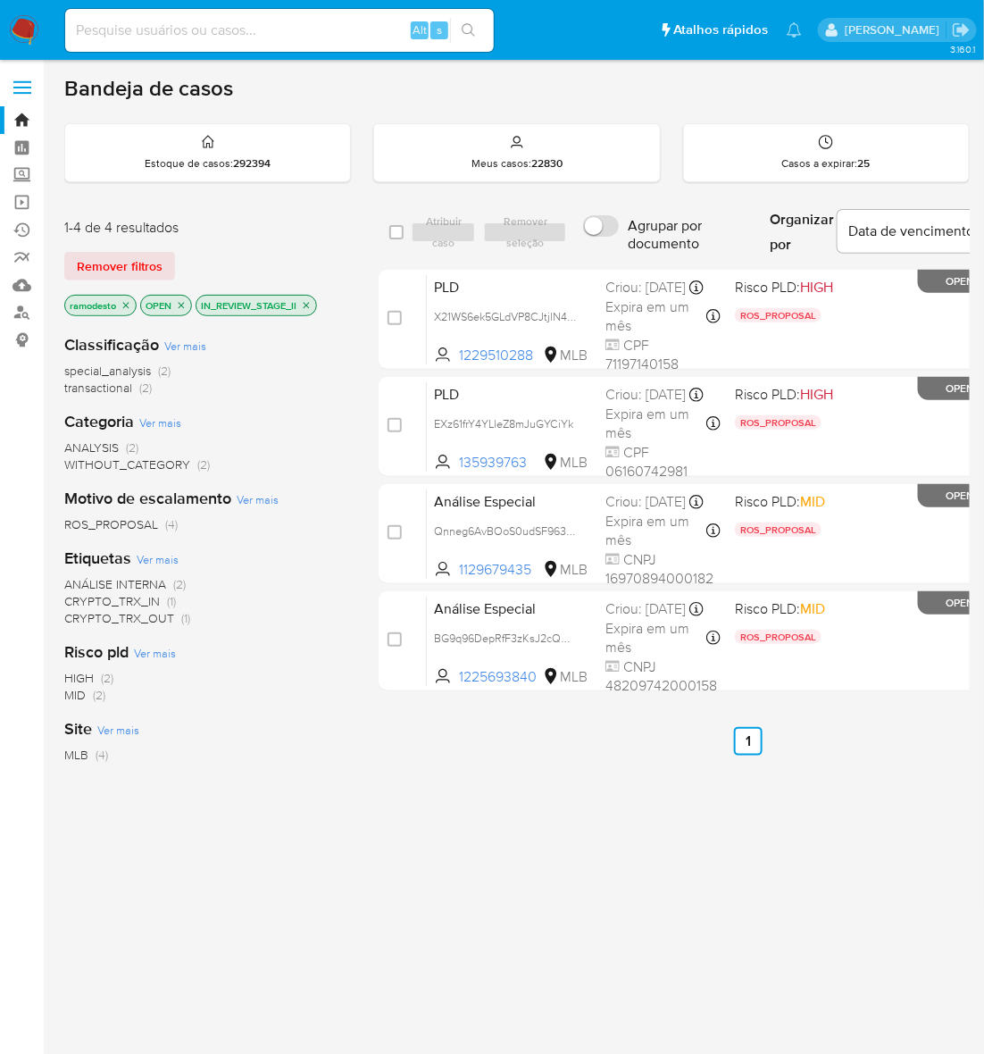
click at [309, 305] on icon "close-filter" at bounding box center [307, 305] width 6 height 6
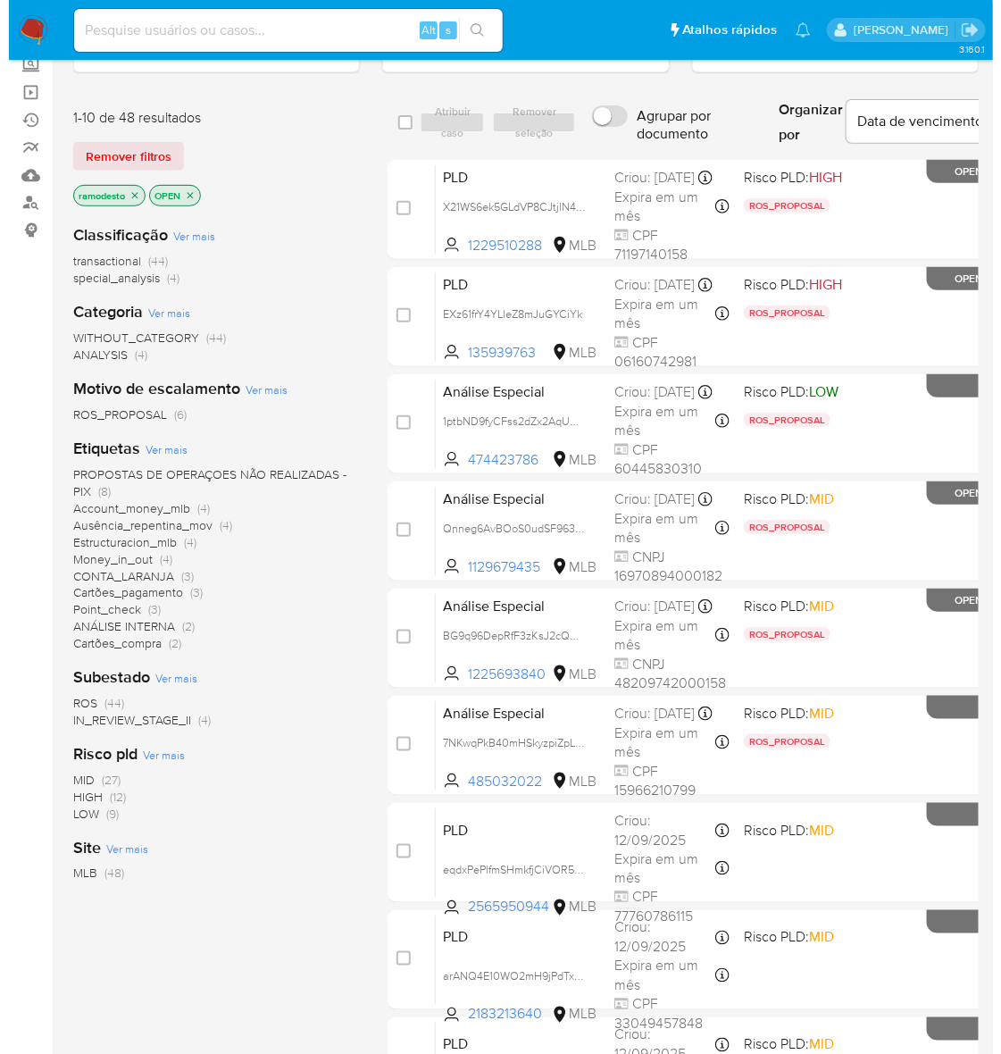
scroll to position [112, 0]
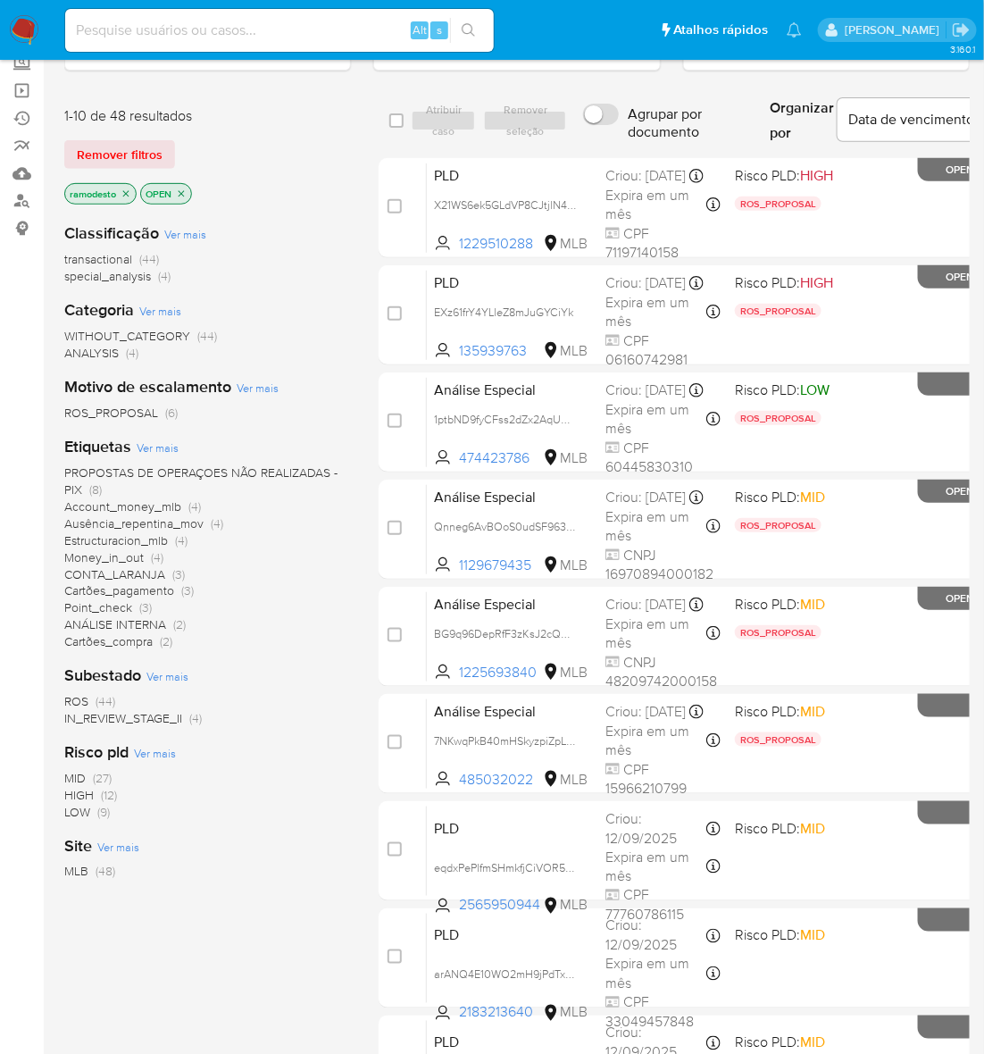
click at [163, 444] on span "Ver mais" at bounding box center [158, 447] width 42 height 16
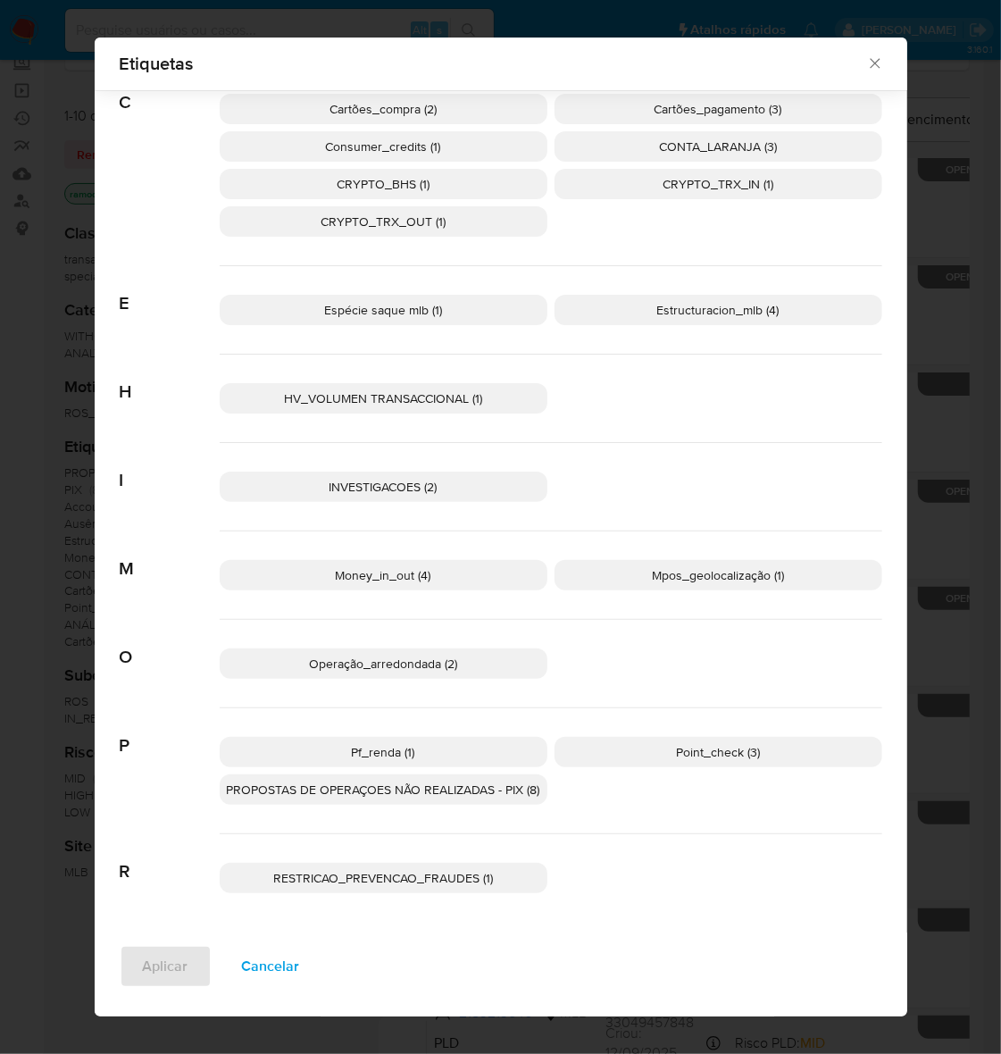
scroll to position [273, 0]
click at [396, 760] on p "Pf_renda (1)" at bounding box center [384, 750] width 328 height 30
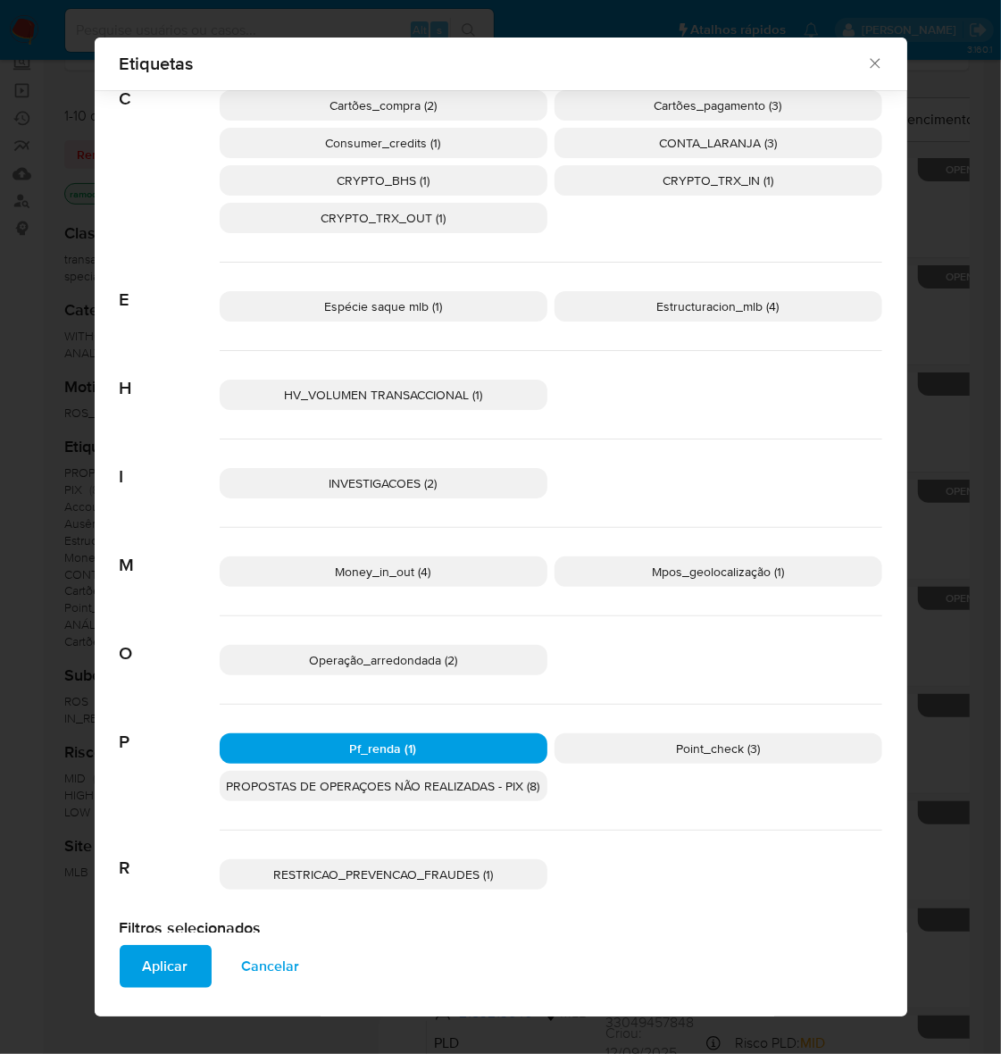
click at [143, 978] on span "Aplicar" at bounding box center [166, 966] width 46 height 39
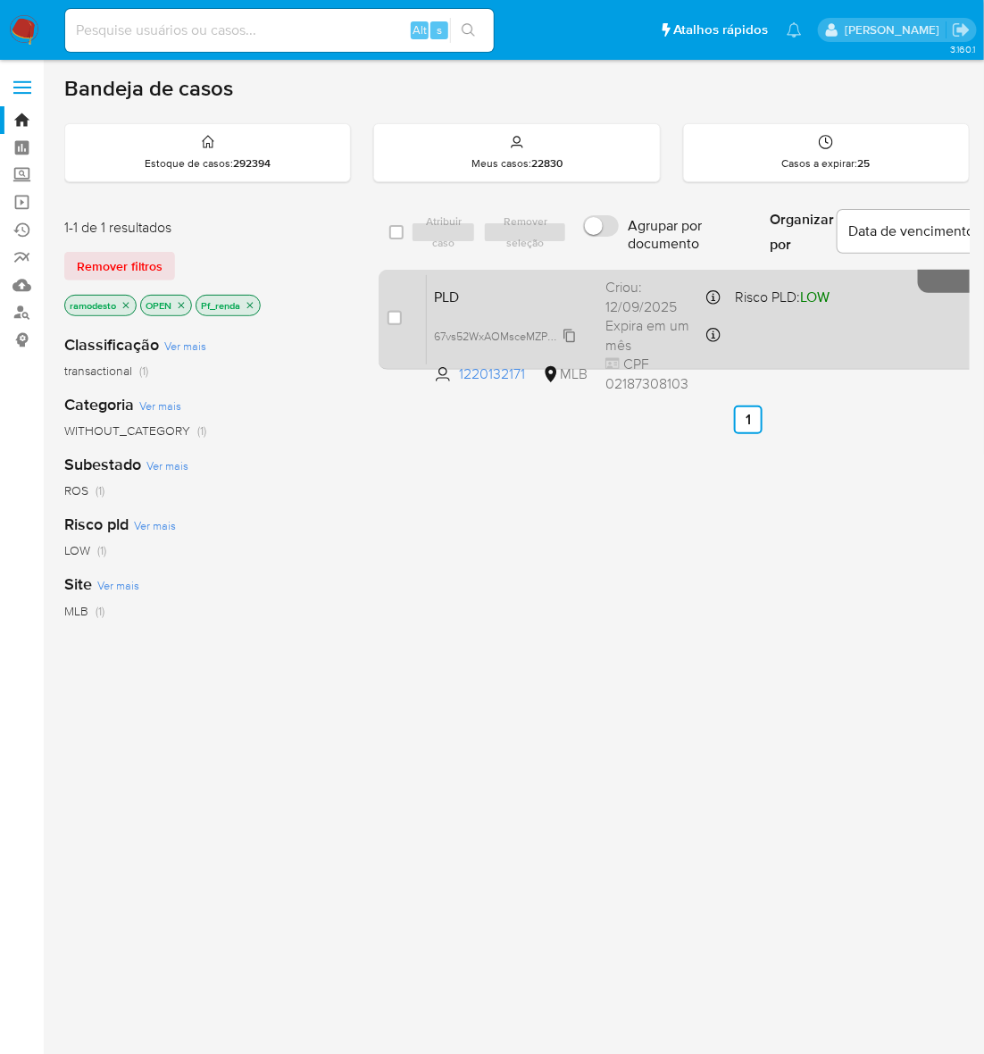
click at [572, 330] on span "67vs52WxAOMsceMZPQFhBBiK" at bounding box center [513, 335] width 159 height 20
click at [763, 348] on div "PLD 67vs52WxAOMsceMZPQFhBBiK Copiado Copiado 1220132171 MLB Risco PLD: LOW Crio…" at bounding box center [768, 319] width 682 height 90
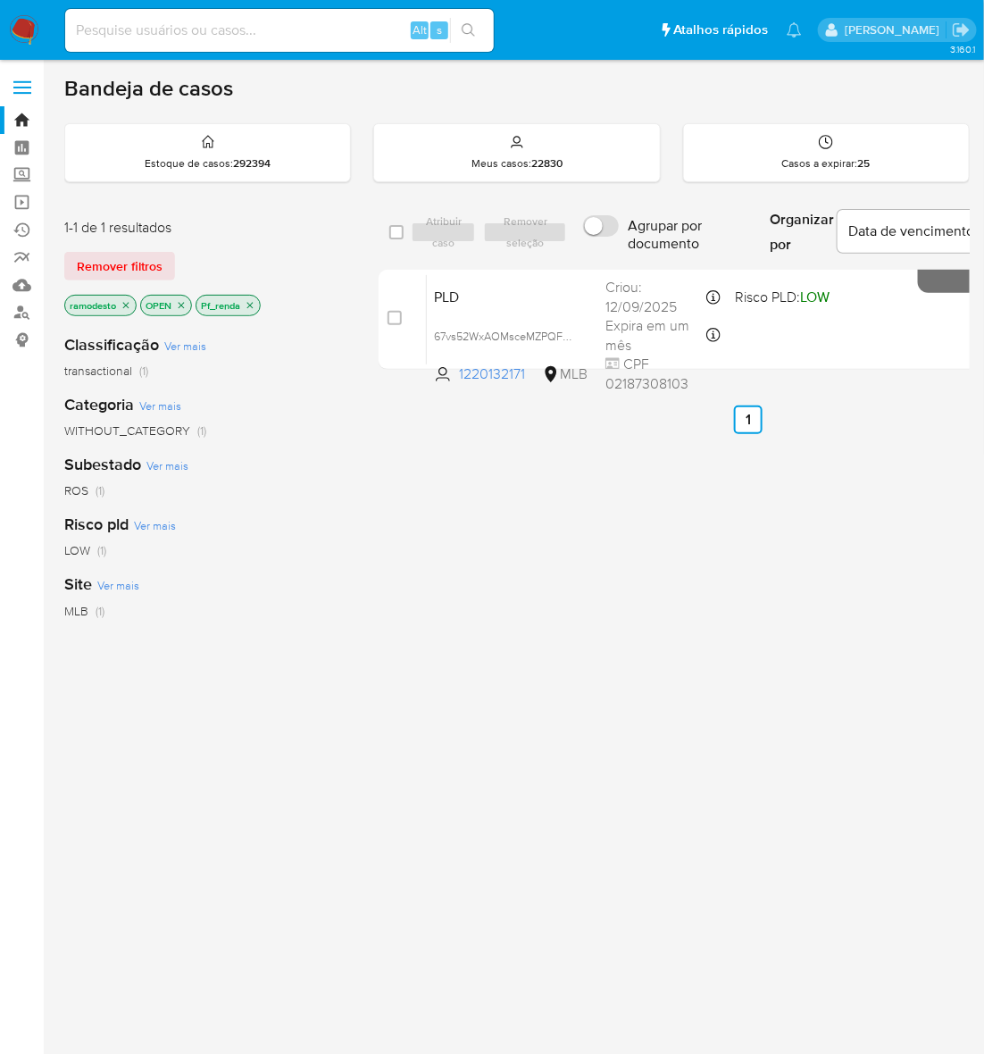
click at [251, 297] on p "Pf_renda" at bounding box center [227, 306] width 63 height 20
click at [254, 300] on icon "close-filter" at bounding box center [250, 305] width 11 height 11
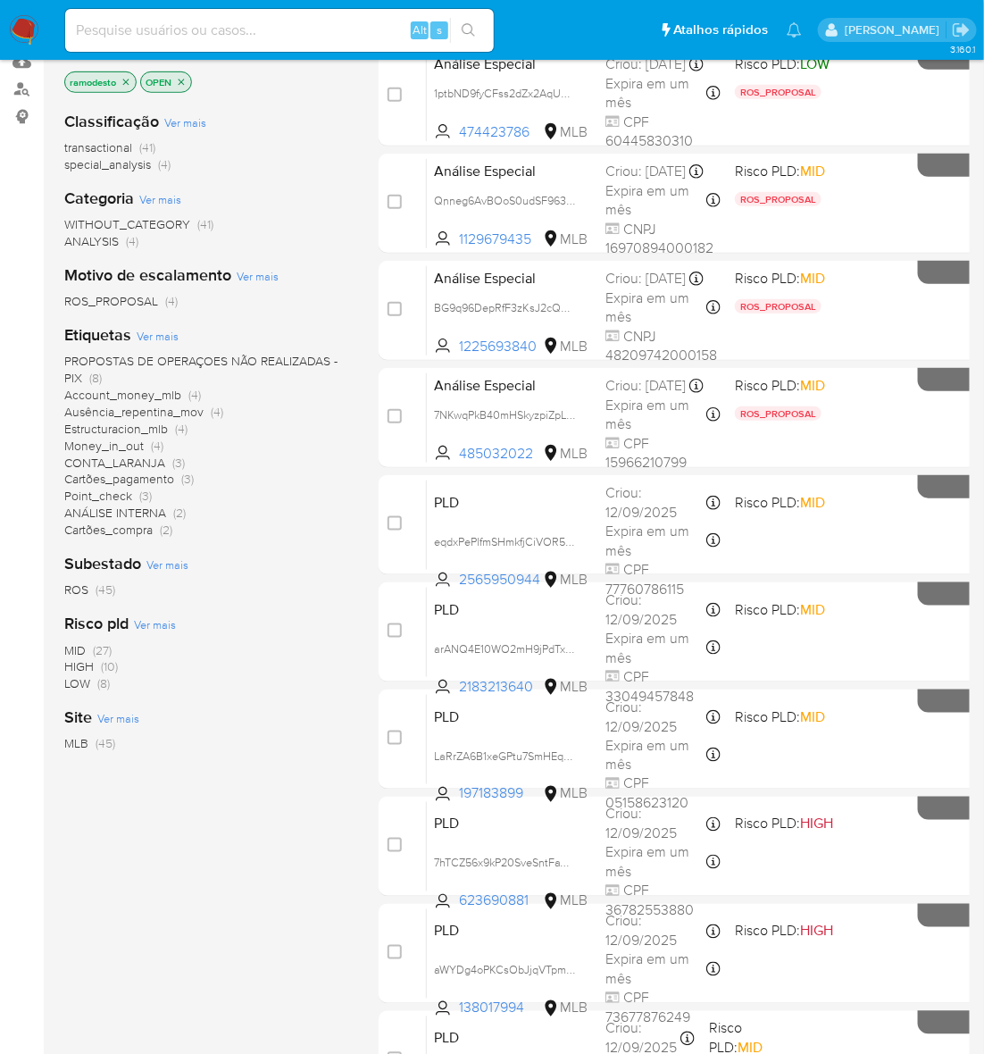
scroll to position [112, 0]
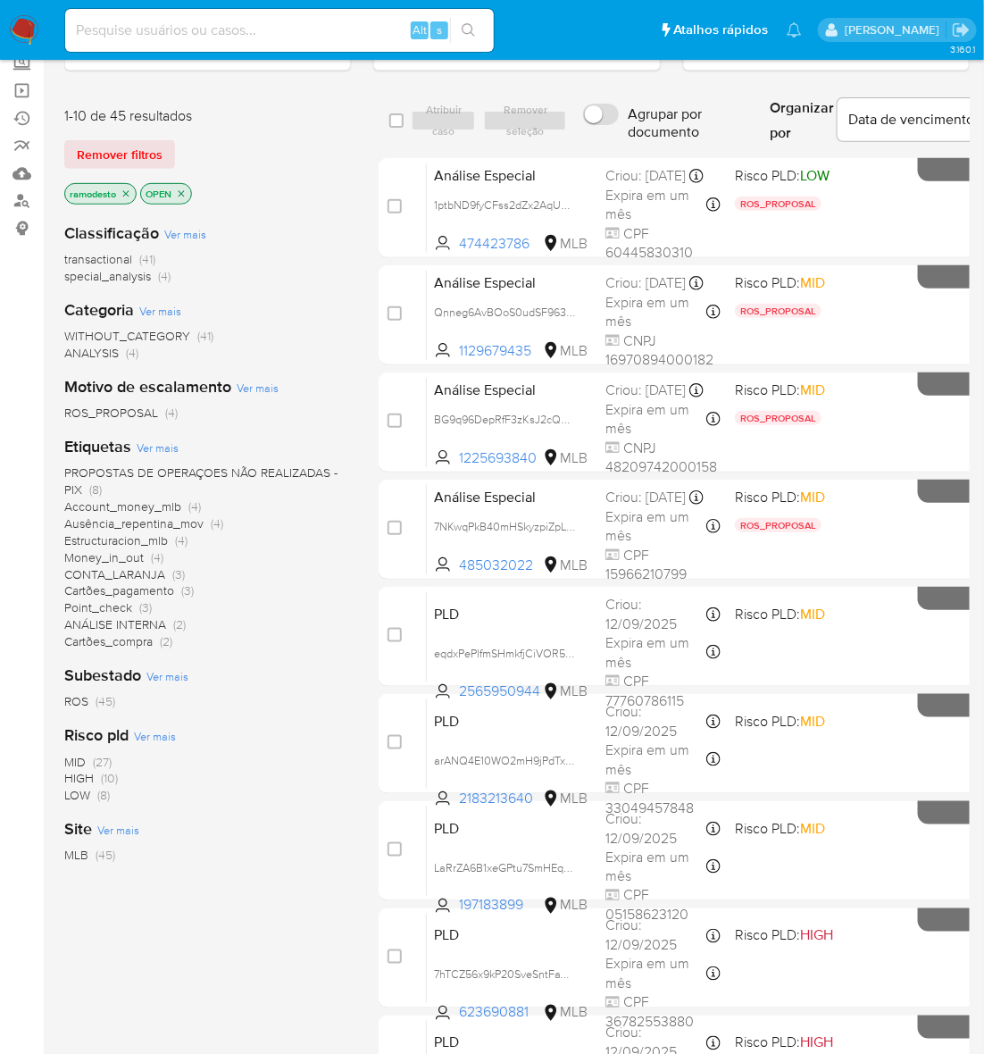
click at [180, 188] on icon "close-filter" at bounding box center [181, 193] width 11 height 11
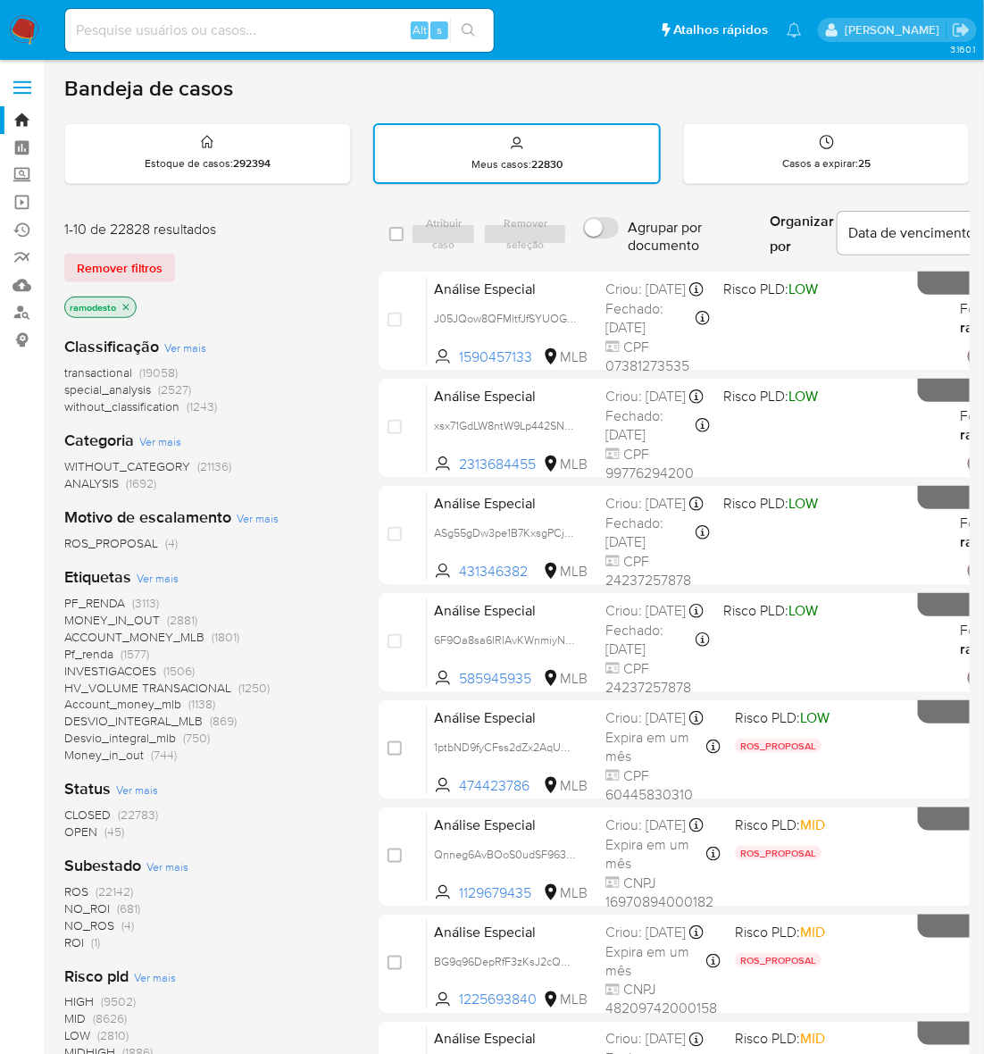
scroll to position [335, 0]
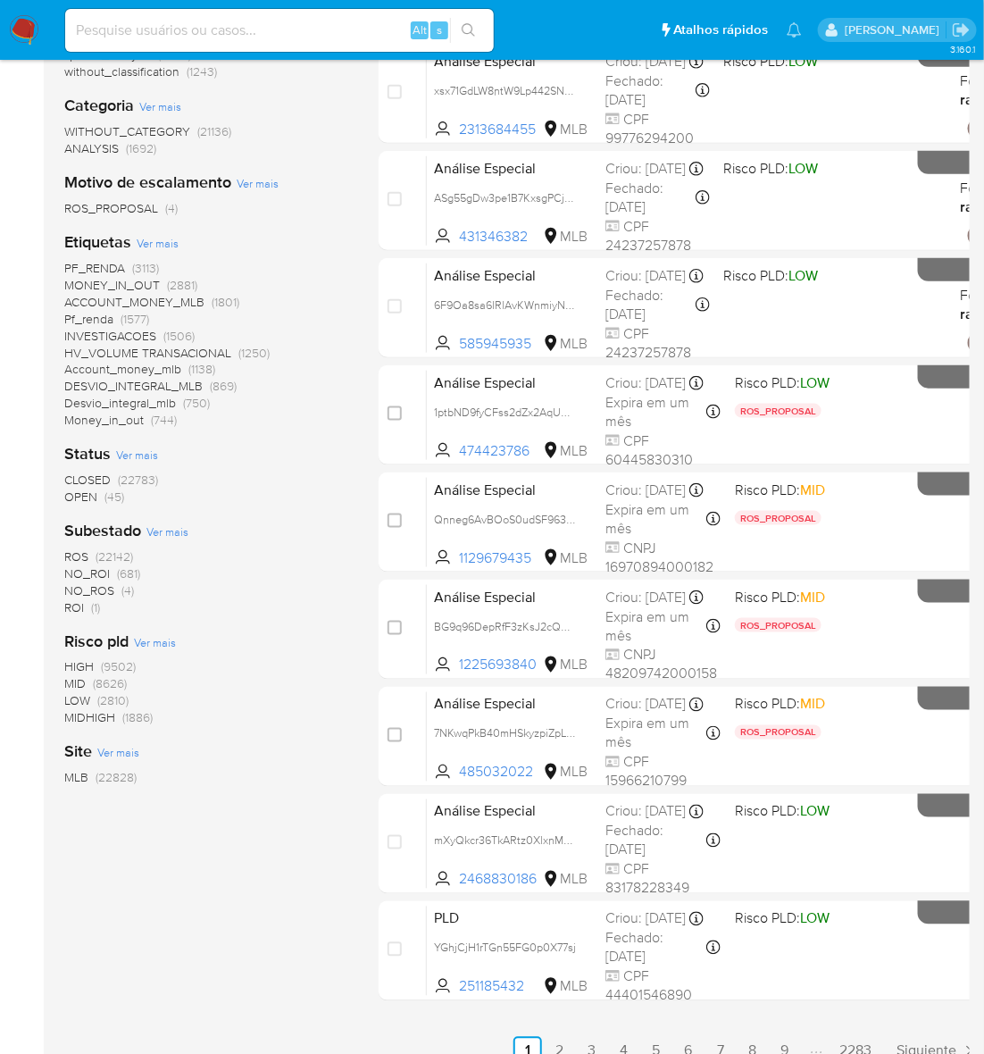
click at [76, 547] on span "ROS" at bounding box center [76, 556] width 24 height 18
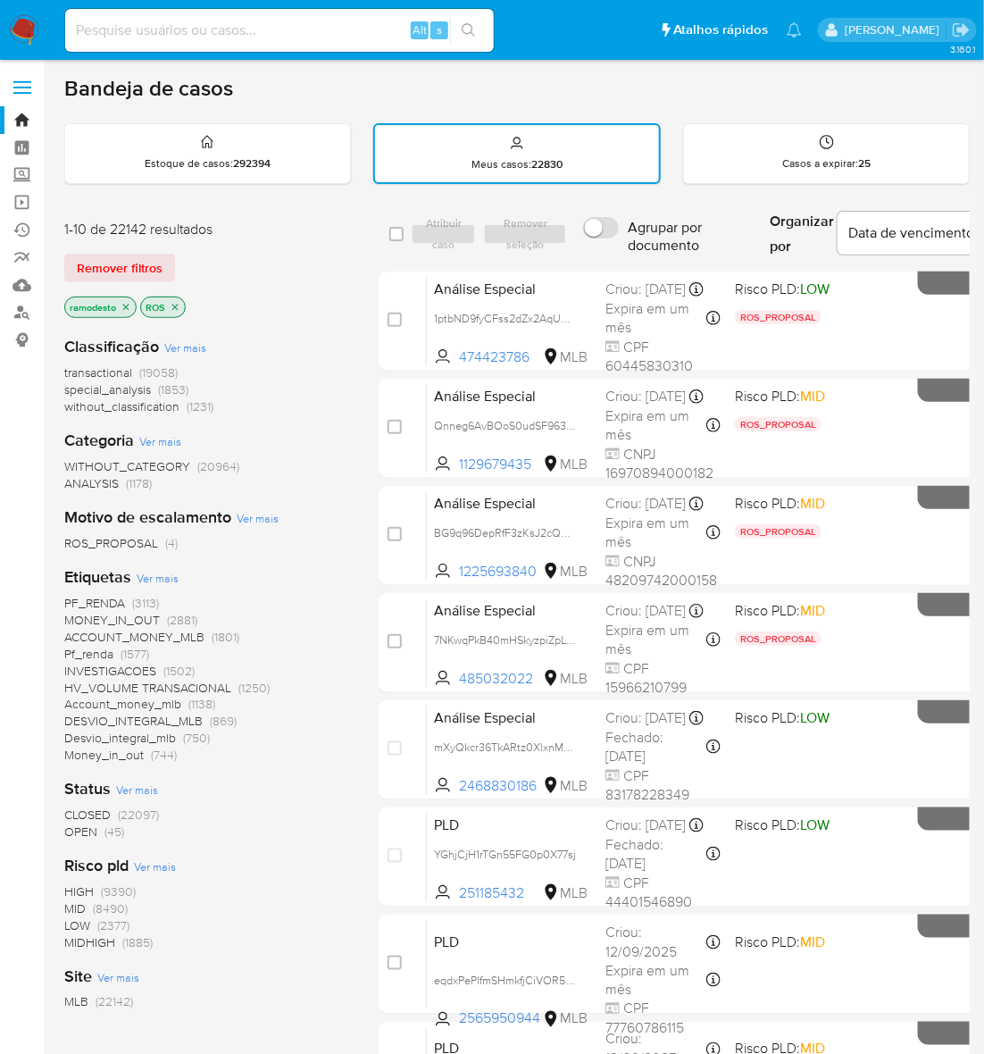
click at [128, 304] on icon "close-filter" at bounding box center [126, 307] width 6 height 6
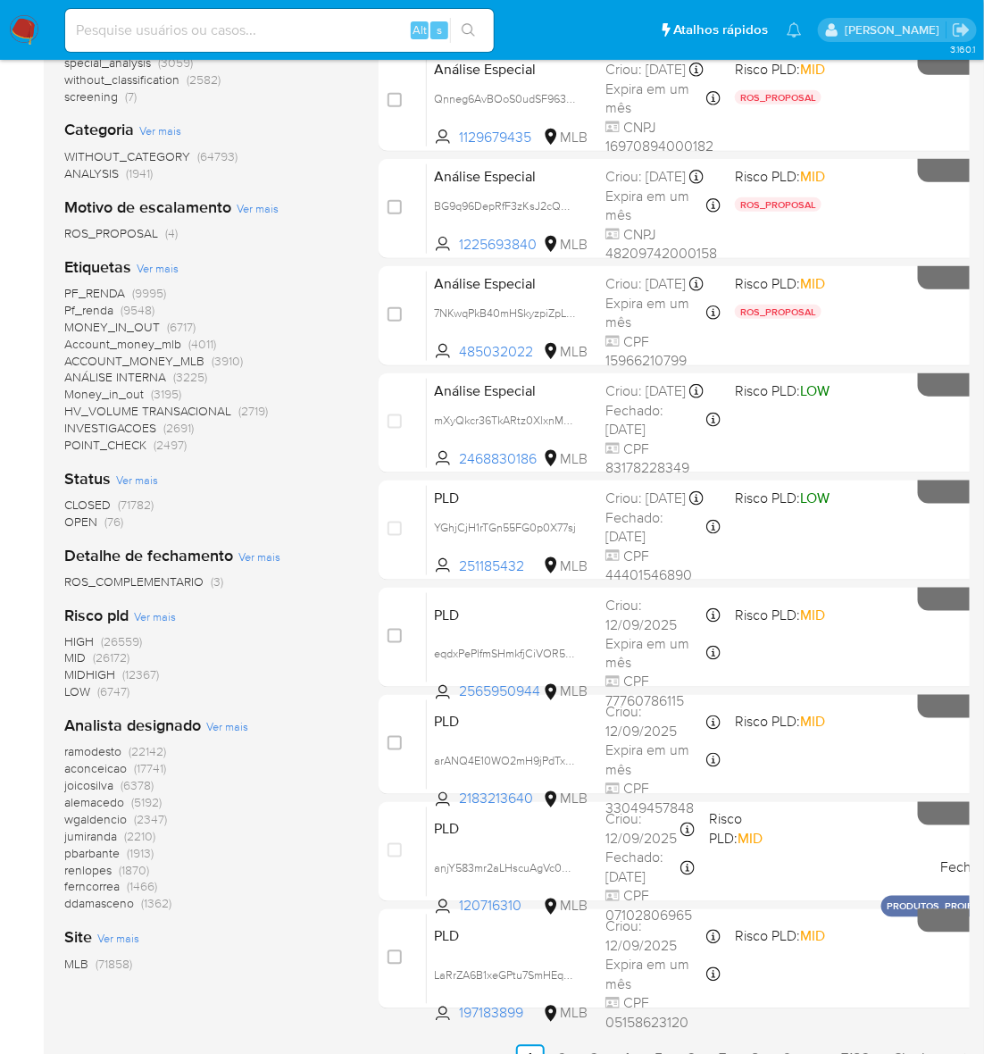
scroll to position [335, 0]
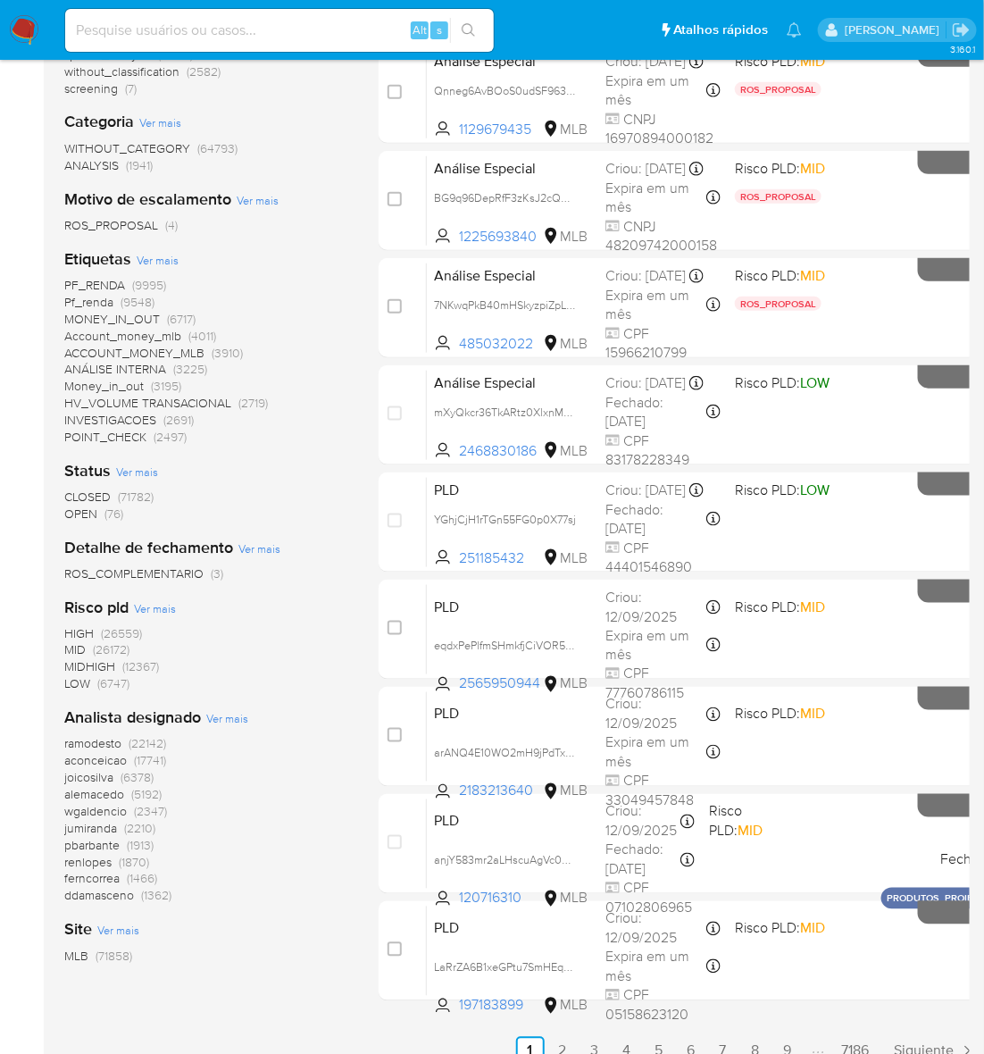
click at [81, 512] on span "OPEN" at bounding box center [80, 514] width 33 height 18
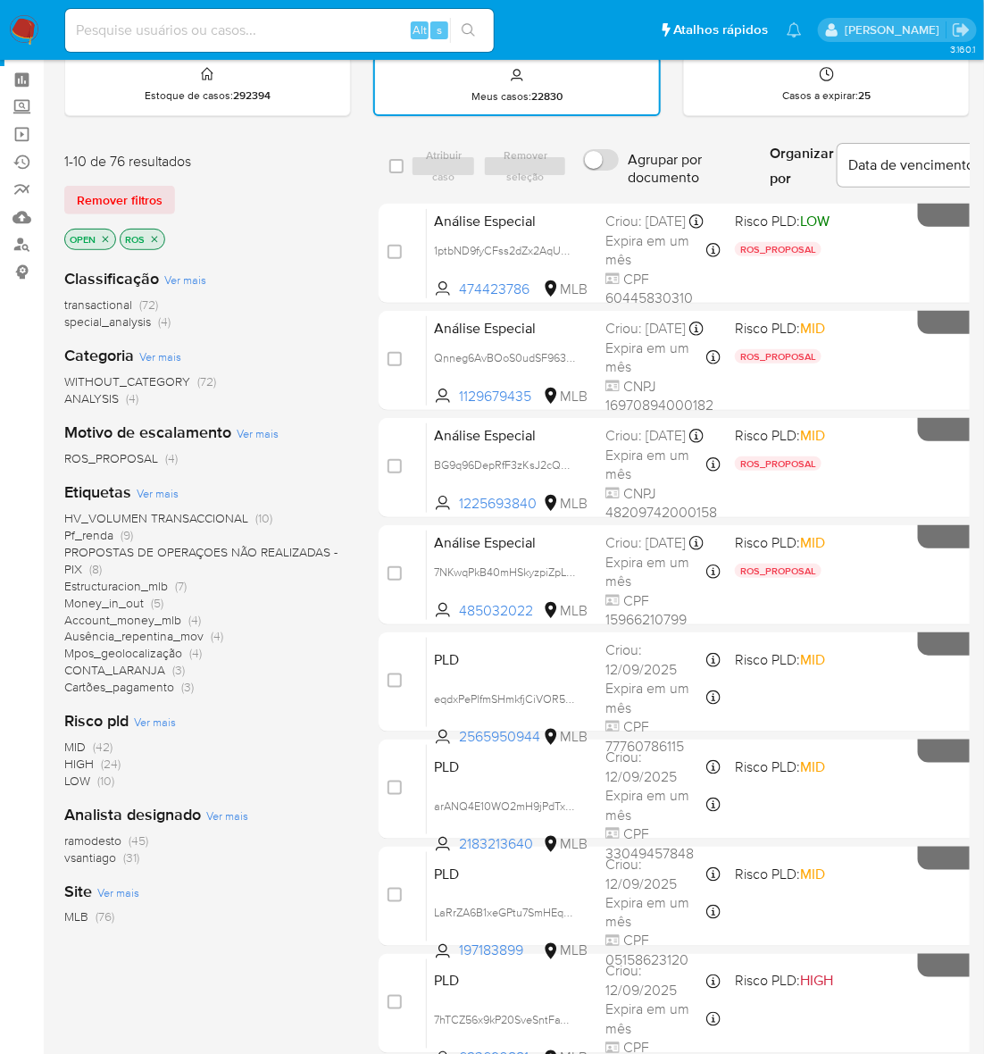
scroll to position [335, 0]
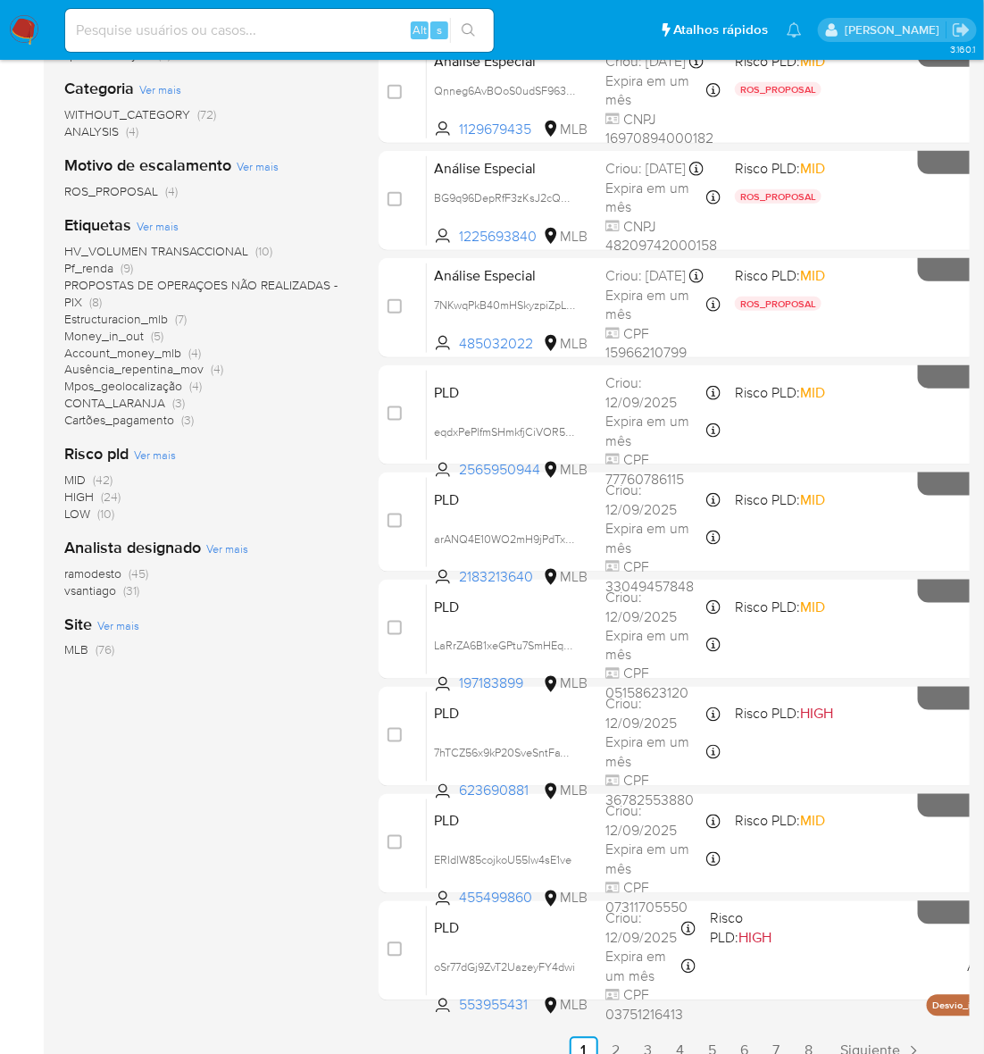
click at [107, 569] on span "ramodesto" at bounding box center [92, 573] width 57 height 18
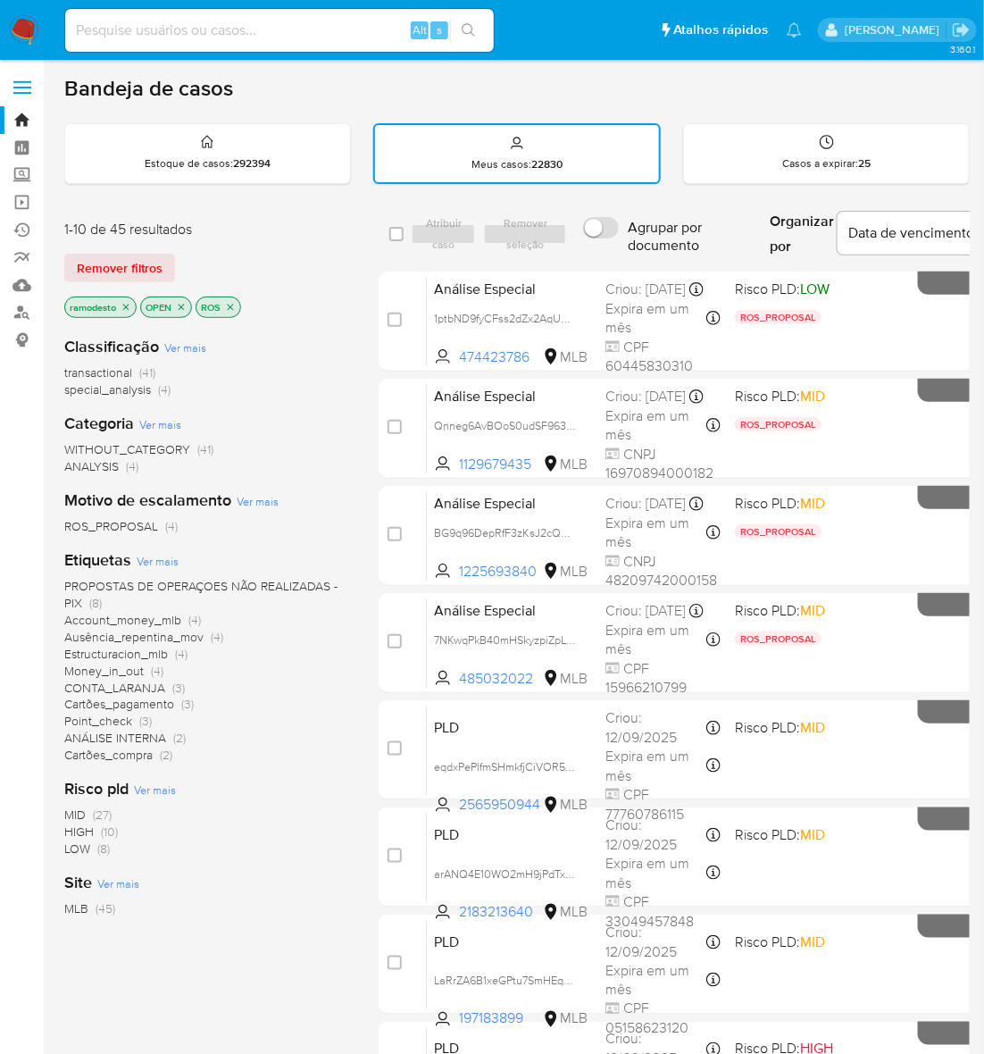
click at [233, 302] on icon "close-filter" at bounding box center [230, 307] width 11 height 11
click at [184, 304] on icon "close-filter" at bounding box center [182, 307] width 6 height 6
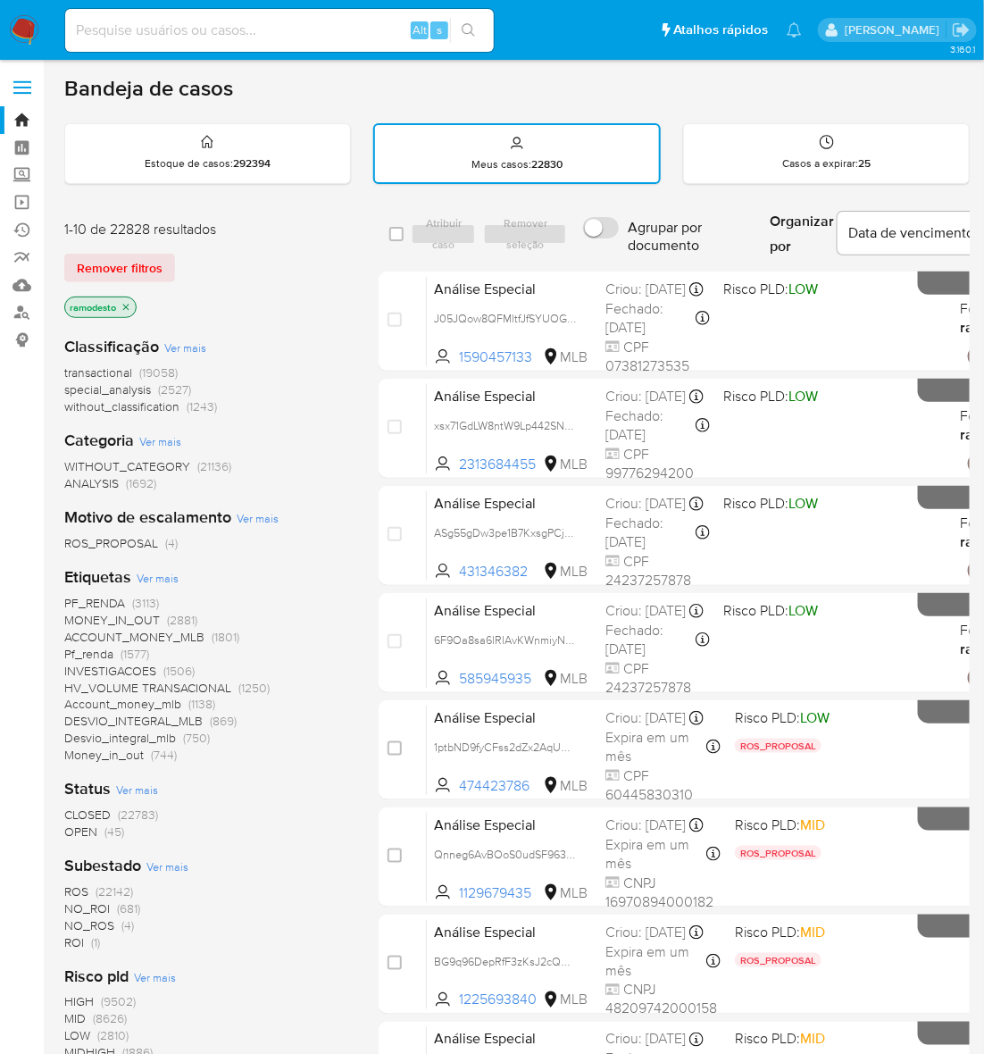
click at [140, 534] on span "ROS_PROPOSAL" at bounding box center [111, 543] width 94 height 18
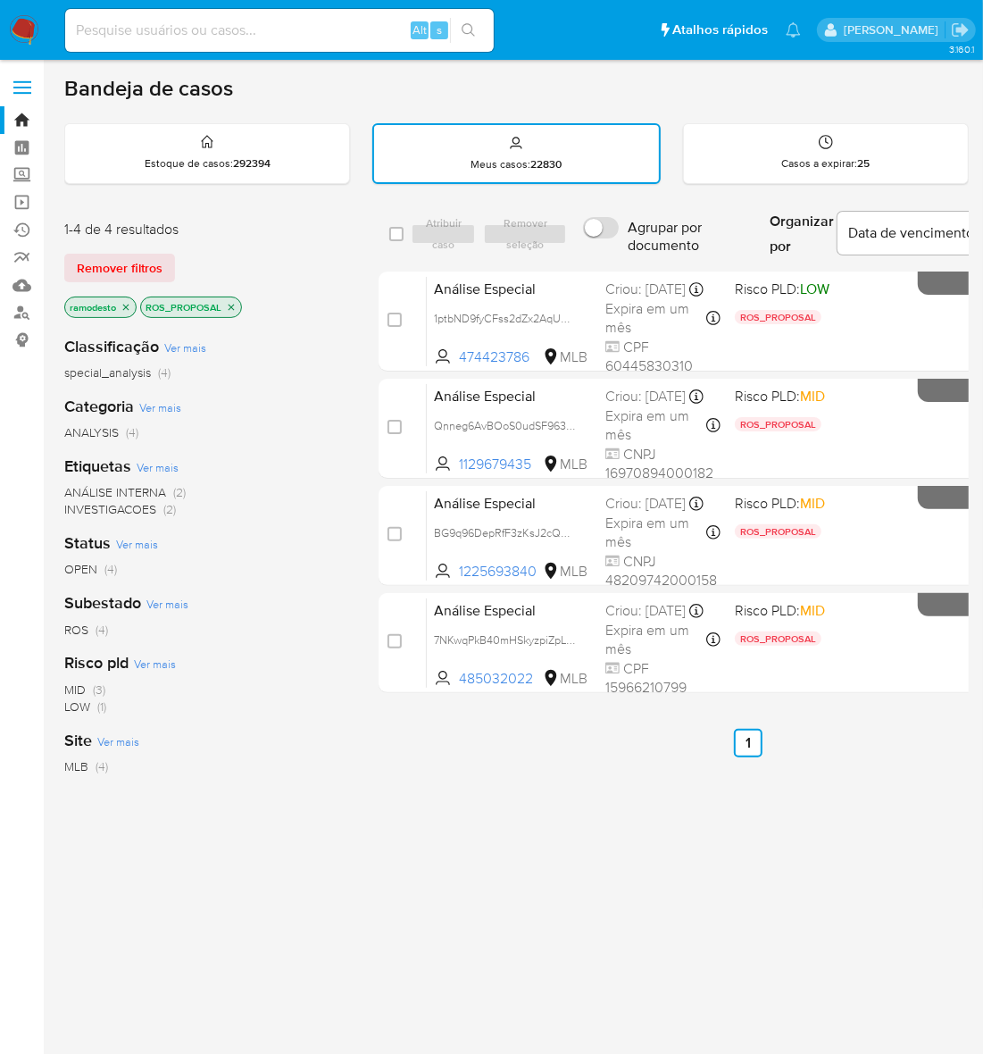
click at [230, 311] on p "ROS_PROPOSAL" at bounding box center [191, 307] width 100 height 20
click at [230, 306] on icon "close-filter" at bounding box center [231, 307] width 11 height 11
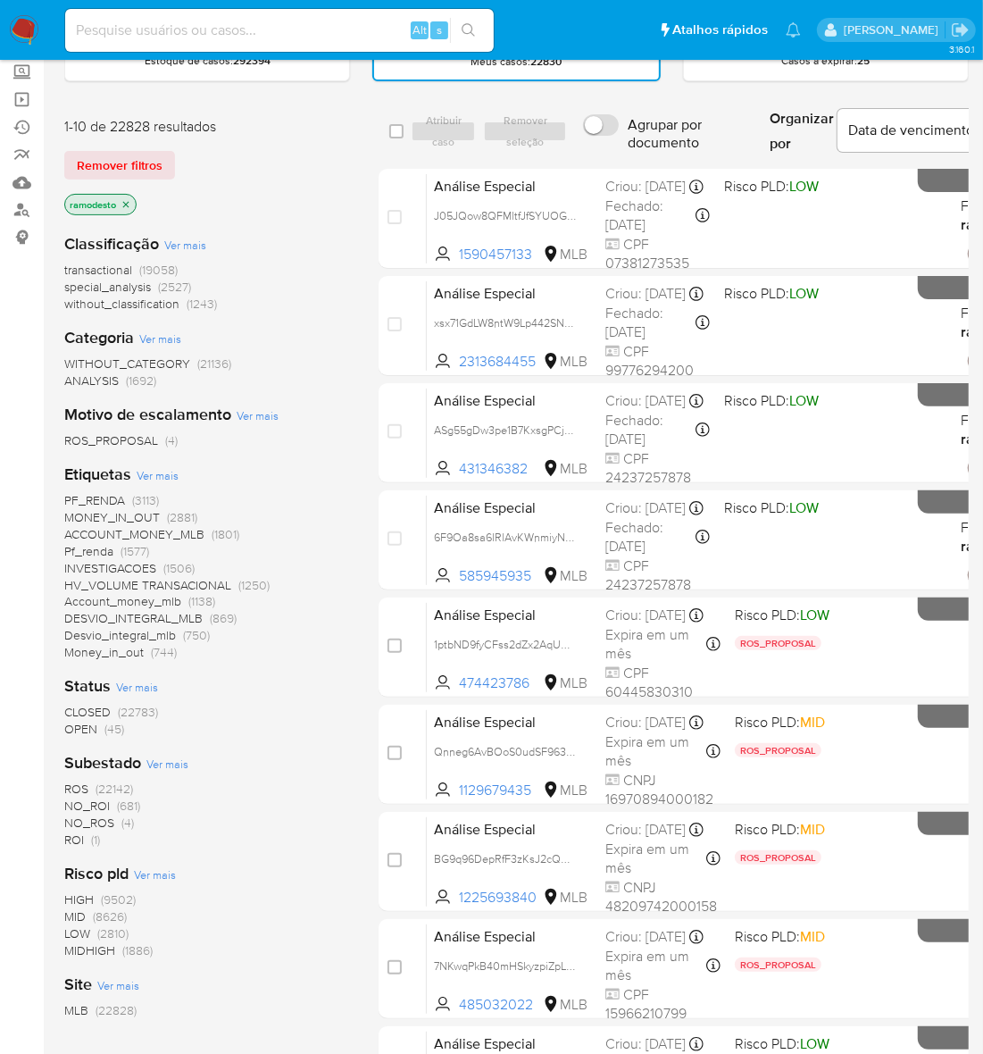
scroll to position [223, 0]
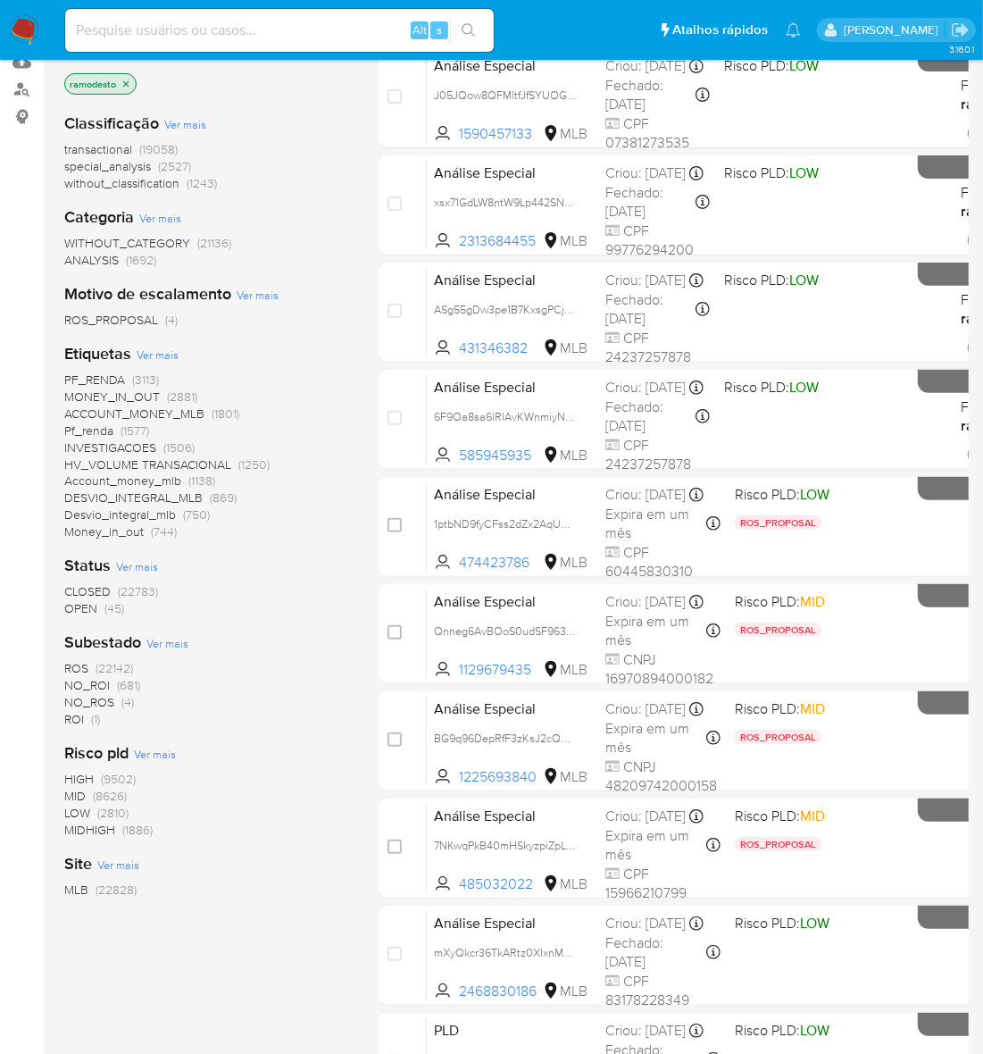
click at [81, 608] on span "OPEN" at bounding box center [80, 608] width 33 height 18
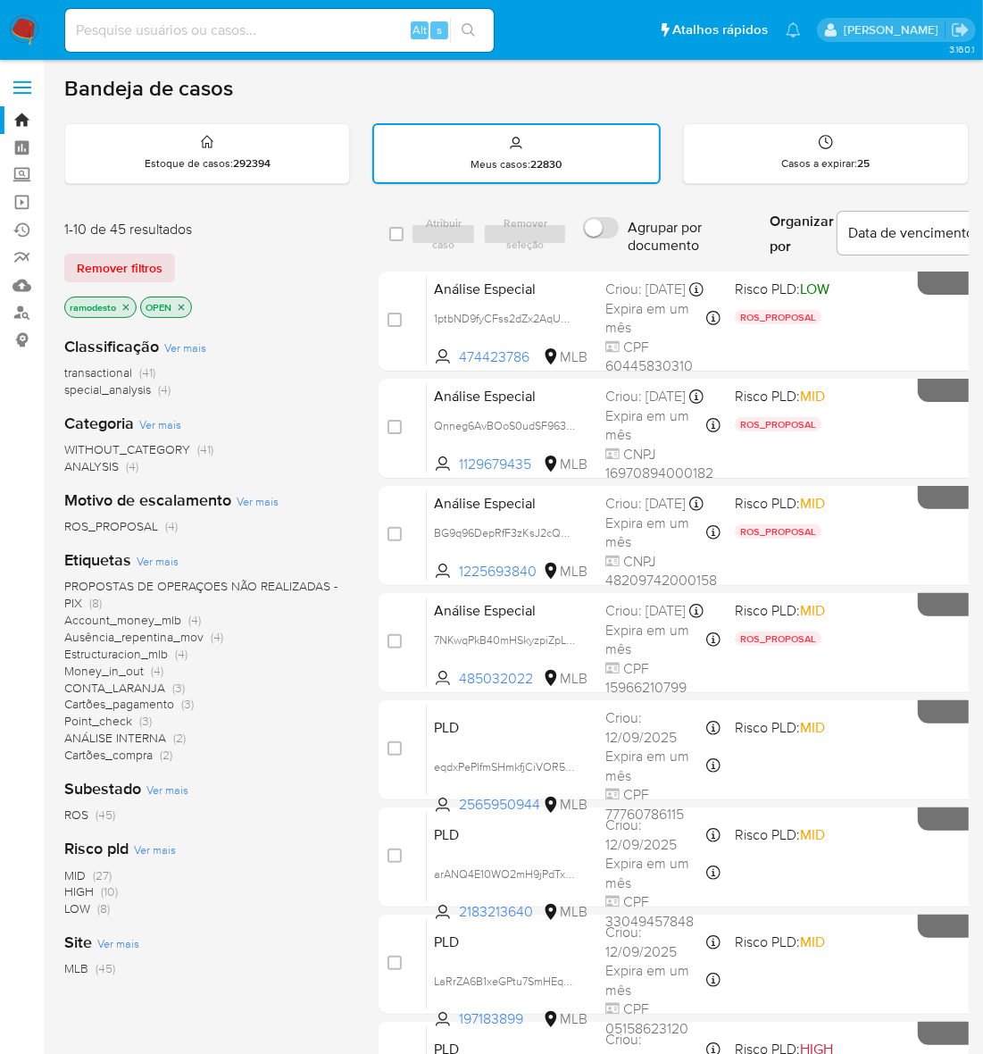
click at [117, 611] on span "Account_money_mlb" at bounding box center [122, 620] width 117 height 18
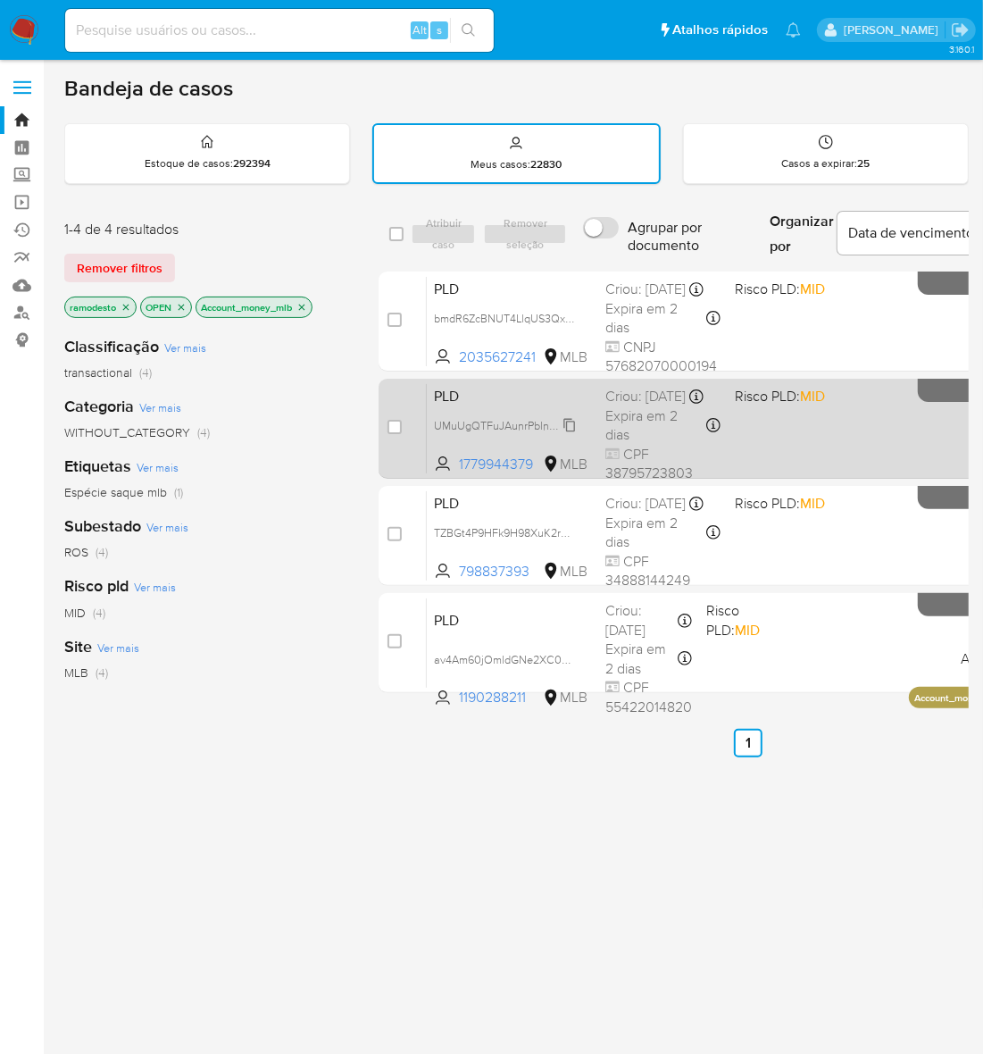
click at [568, 434] on span "UMuUgQTFuJAunrPbln031y7i" at bounding box center [507, 424] width 146 height 20
click at [744, 430] on div "PLD UMuUgQTFuJAunrPbln031y7i Copiado Copiado 1779944379 MLB Risco PLD: MID Crio…" at bounding box center [768, 428] width 682 height 90
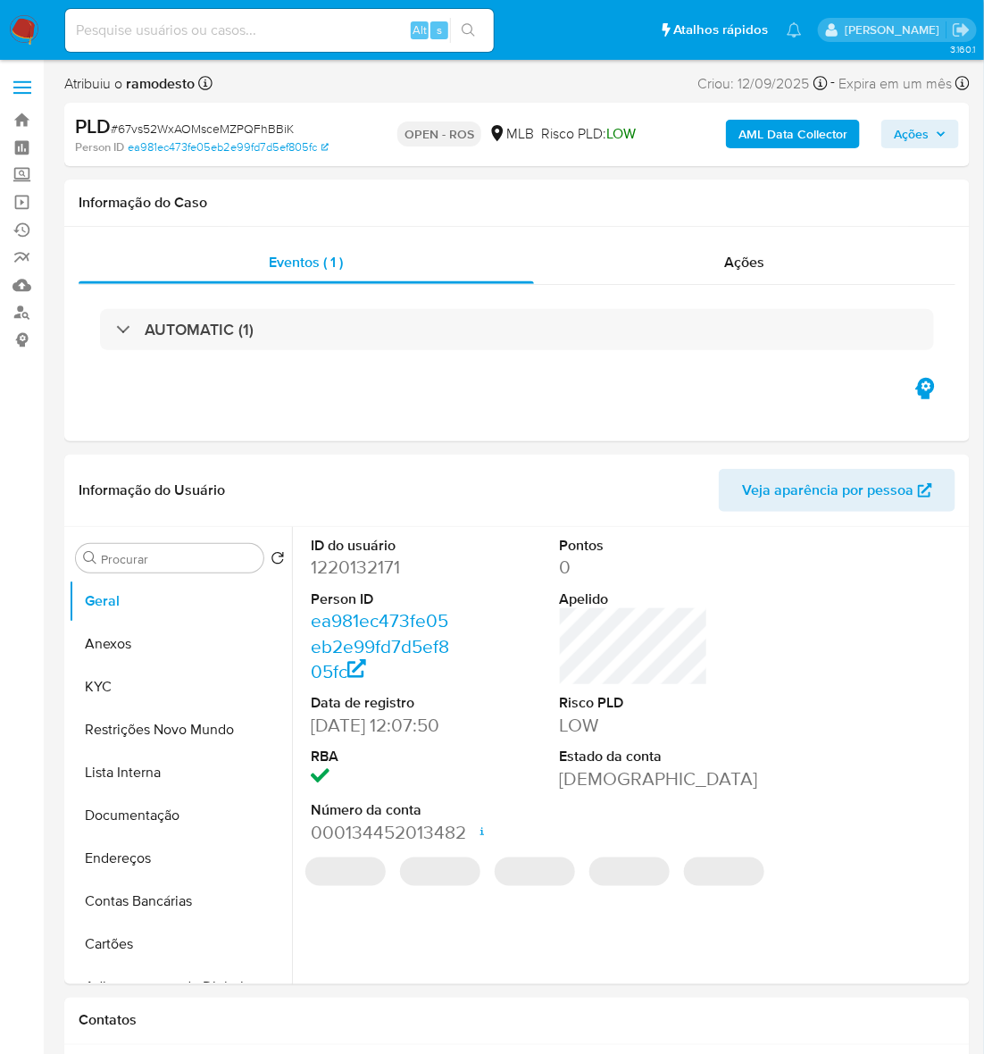
select select "10"
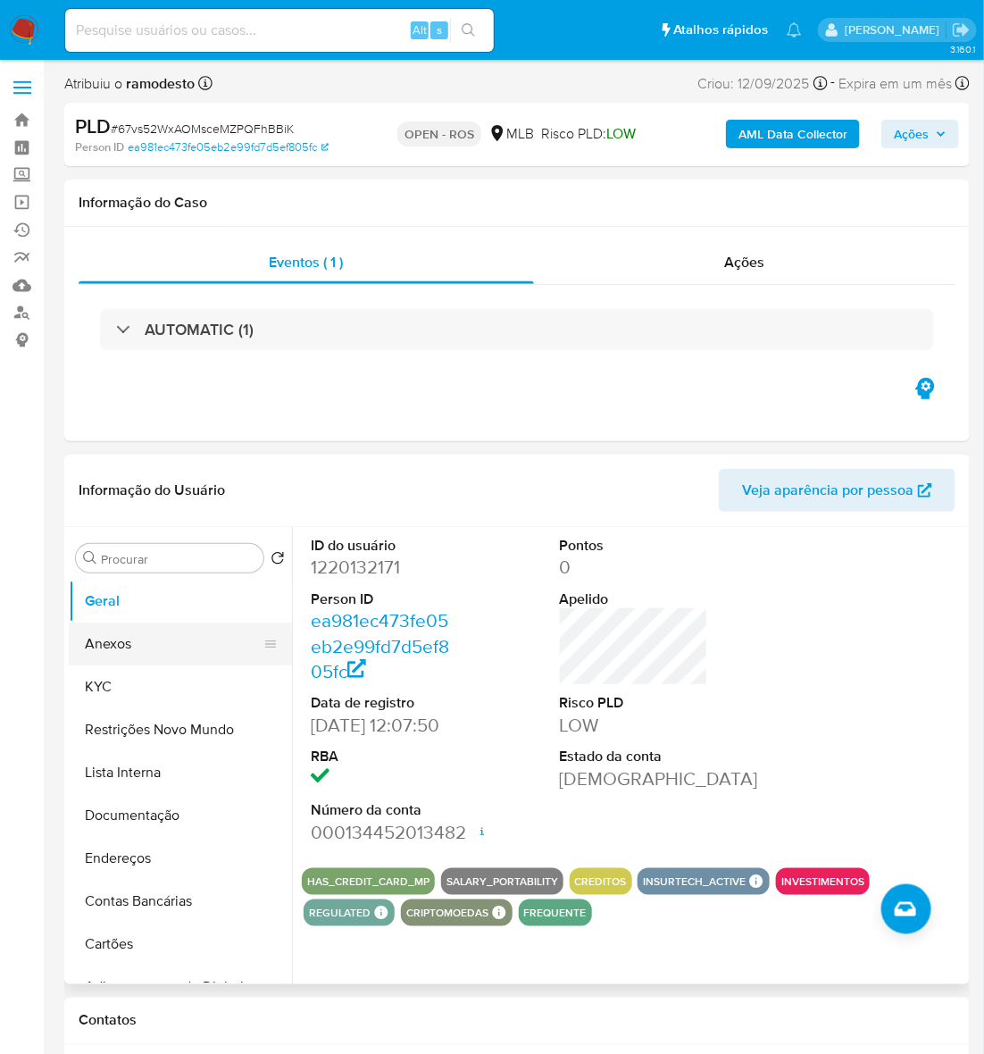
click at [103, 641] on button "Anexos" at bounding box center [173, 643] width 209 height 43
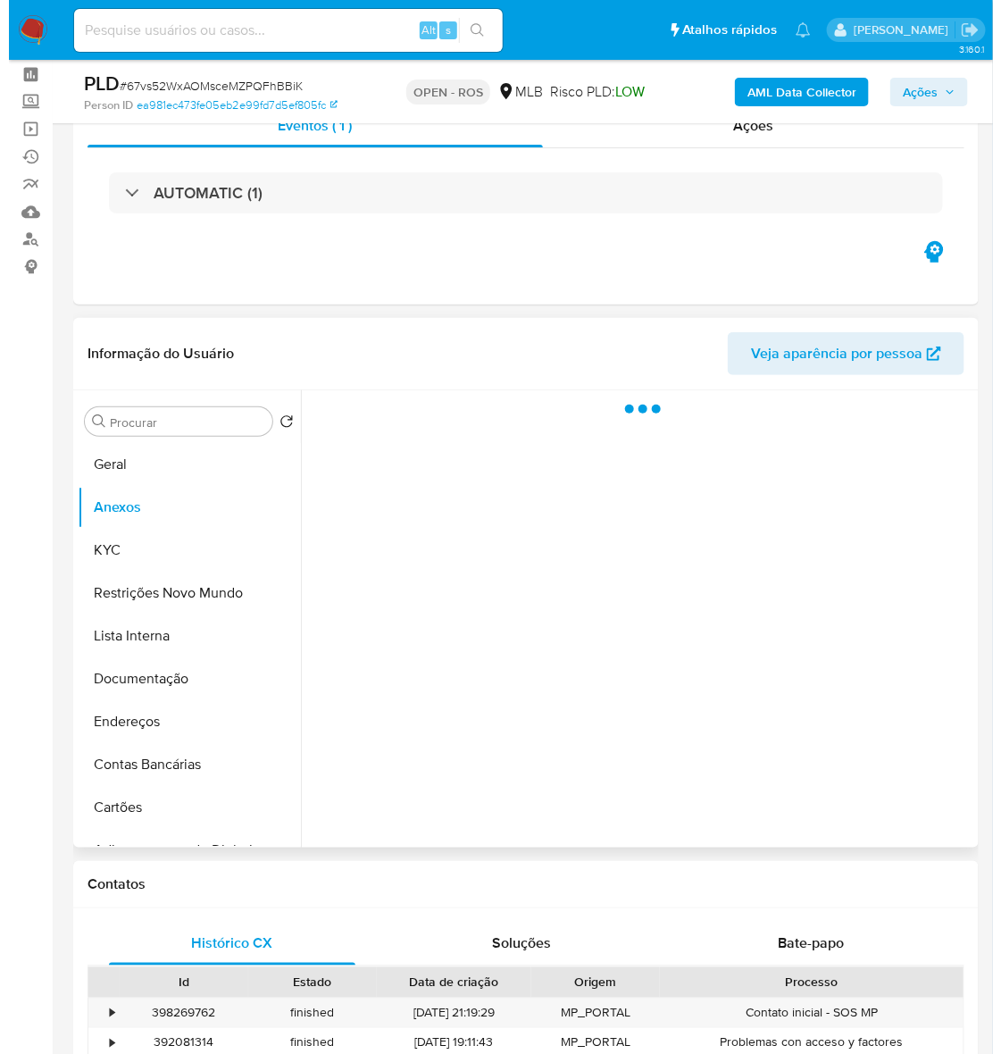
scroll to position [112, 0]
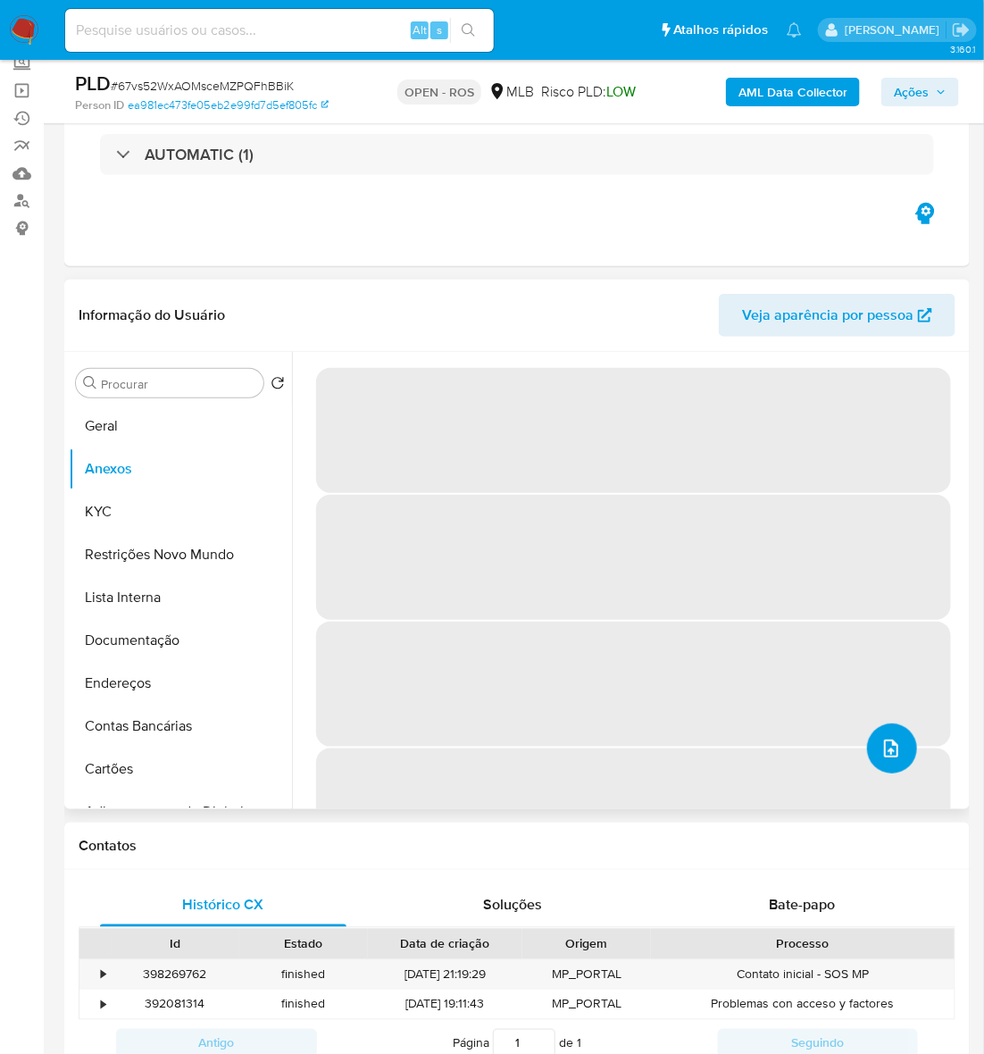
click at [886, 742] on icon "upload-file" at bounding box center [890, 748] width 21 height 21
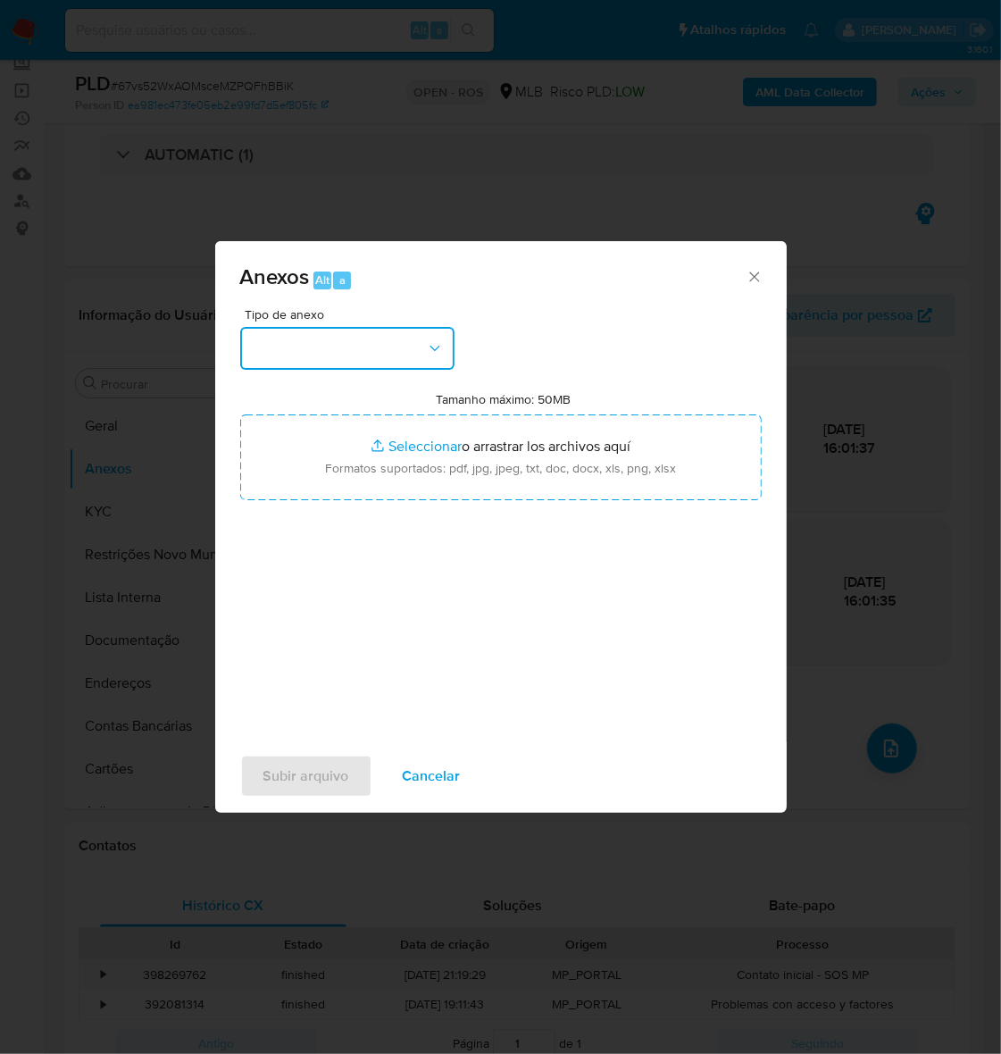
click at [305, 341] on button "button" at bounding box center [347, 348] width 214 height 43
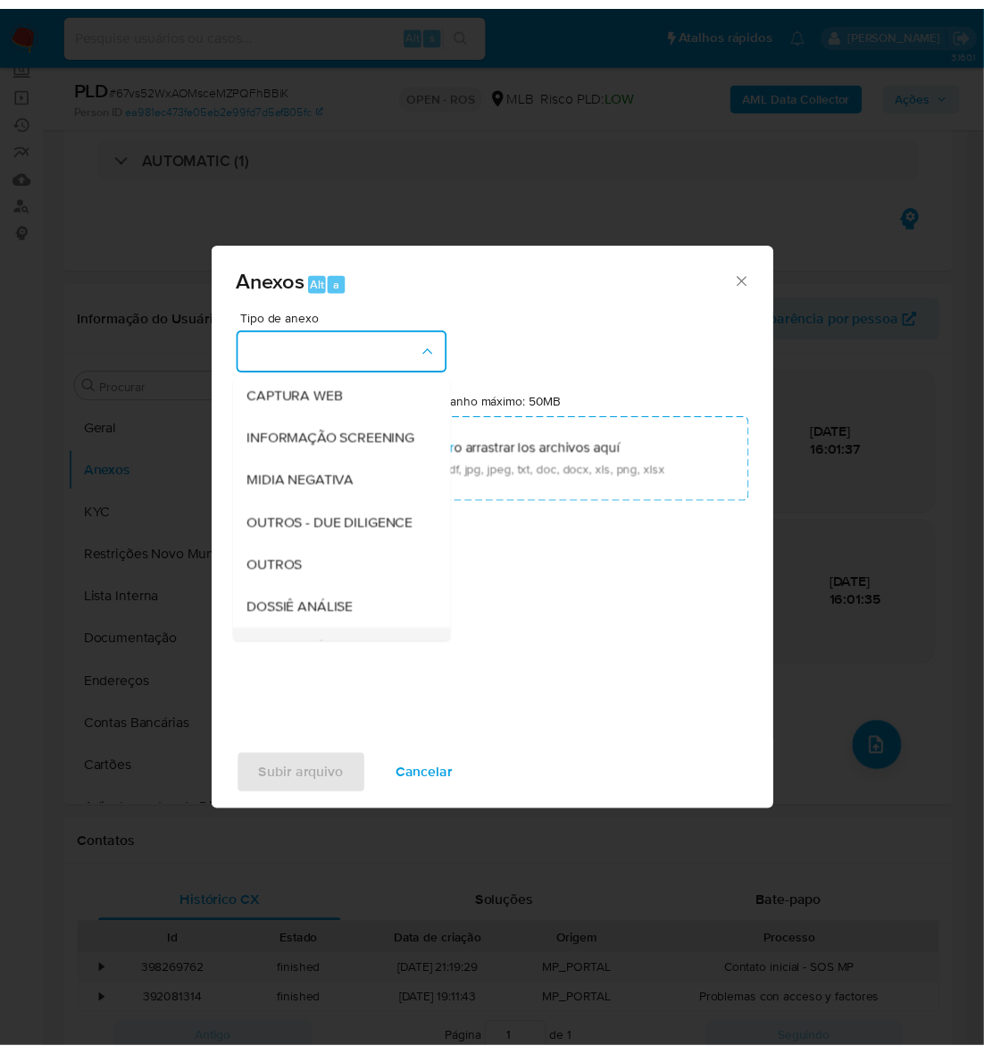
scroll to position [274, 0]
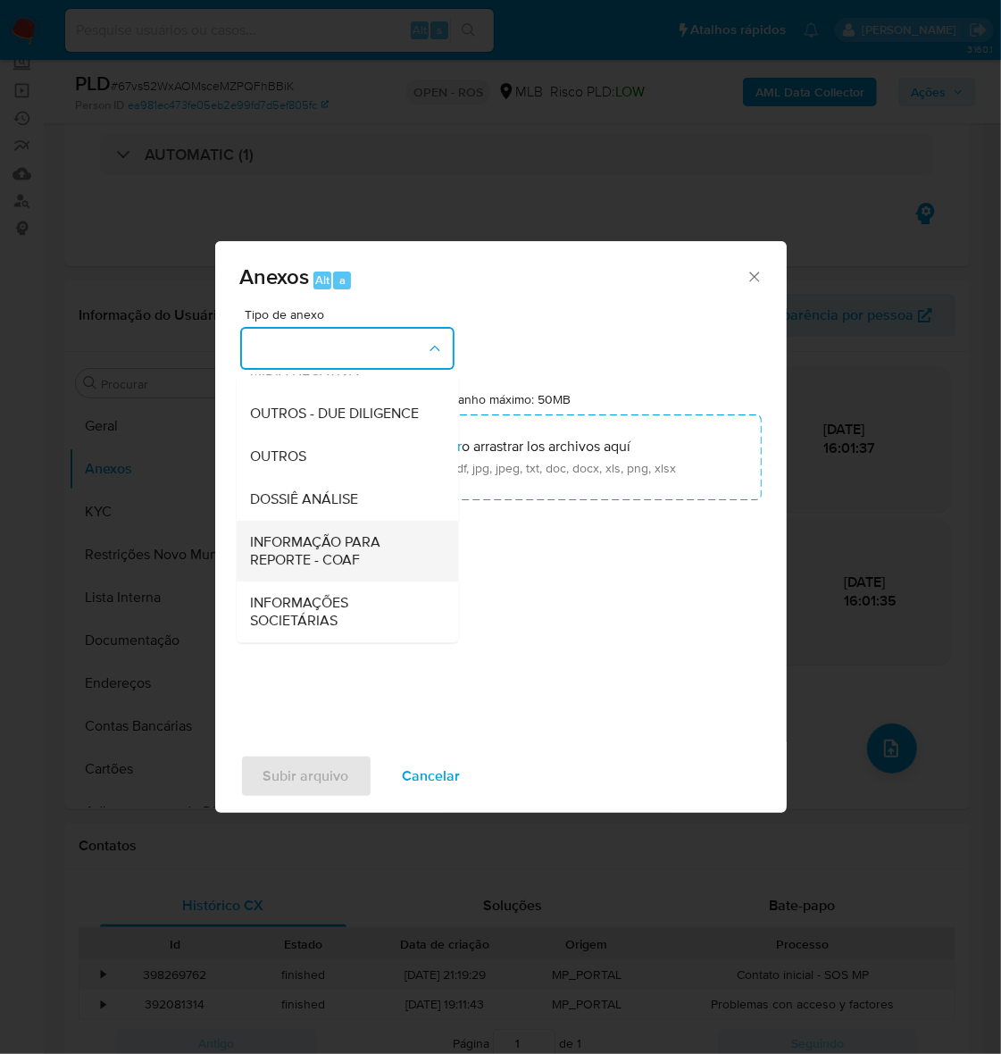
click at [280, 542] on span "INFORMAÇÃO PARA REPORTE - COAF" at bounding box center [342, 551] width 182 height 36
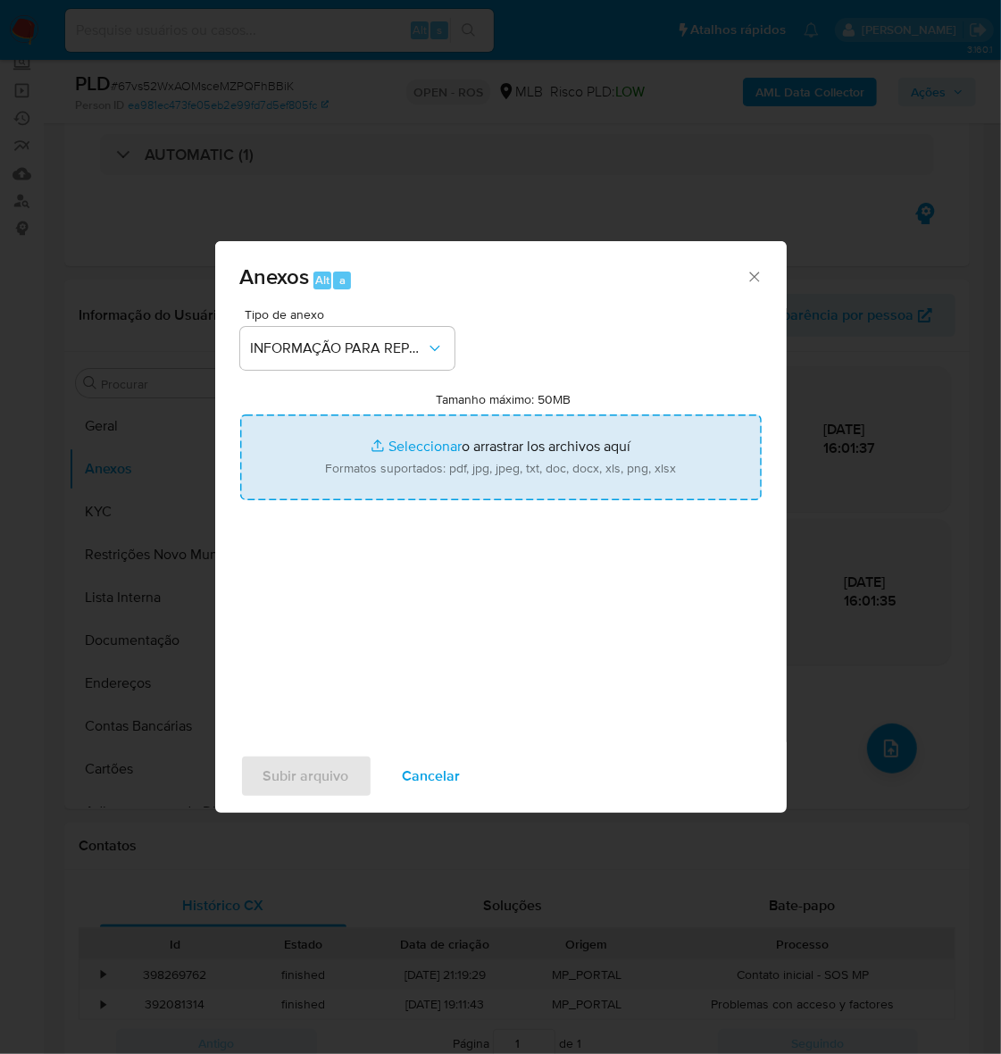
type input "C:\fakepath\SAR - 67vs52WxAOMsceMZPQFhBBiK - CPF 02187308103 - LEANDRO RODRIGUE…"
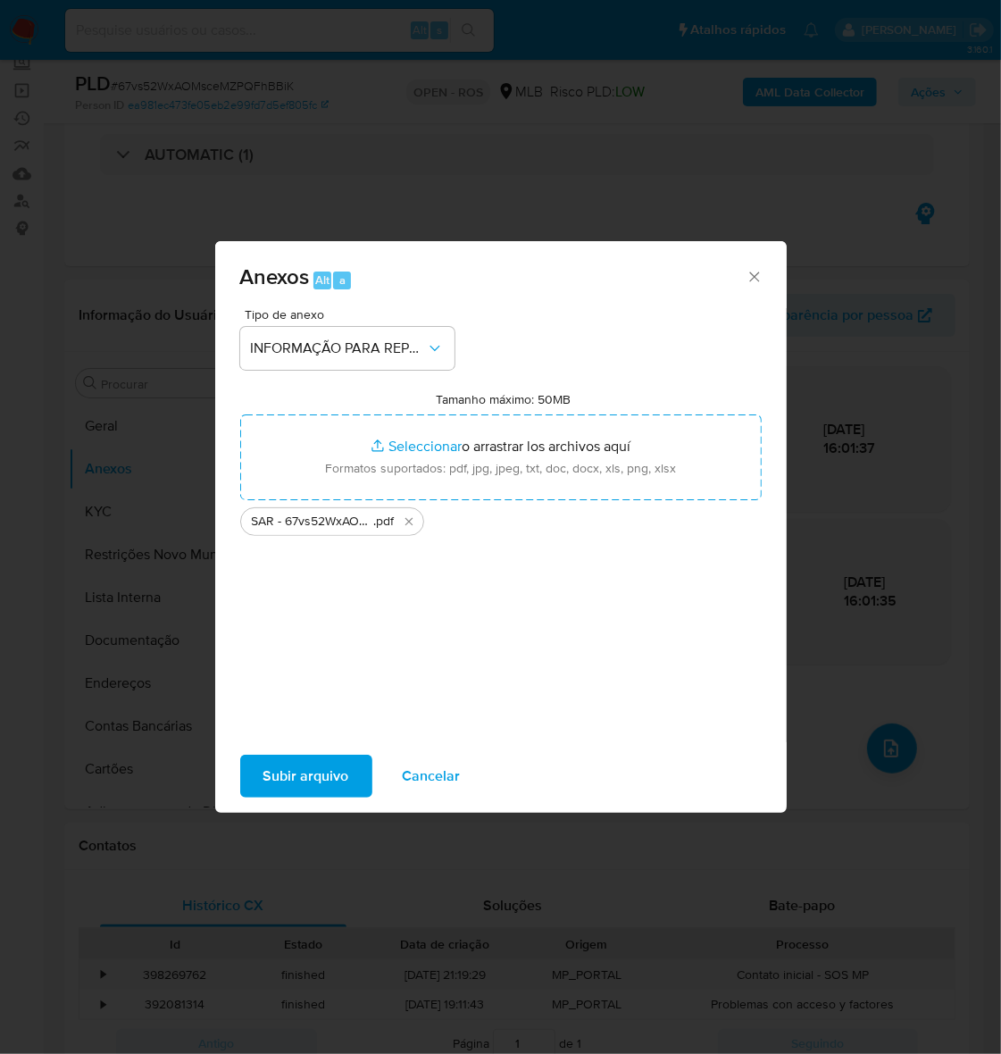
click at [282, 773] on span "Subir arquivo" at bounding box center [306, 775] width 86 height 39
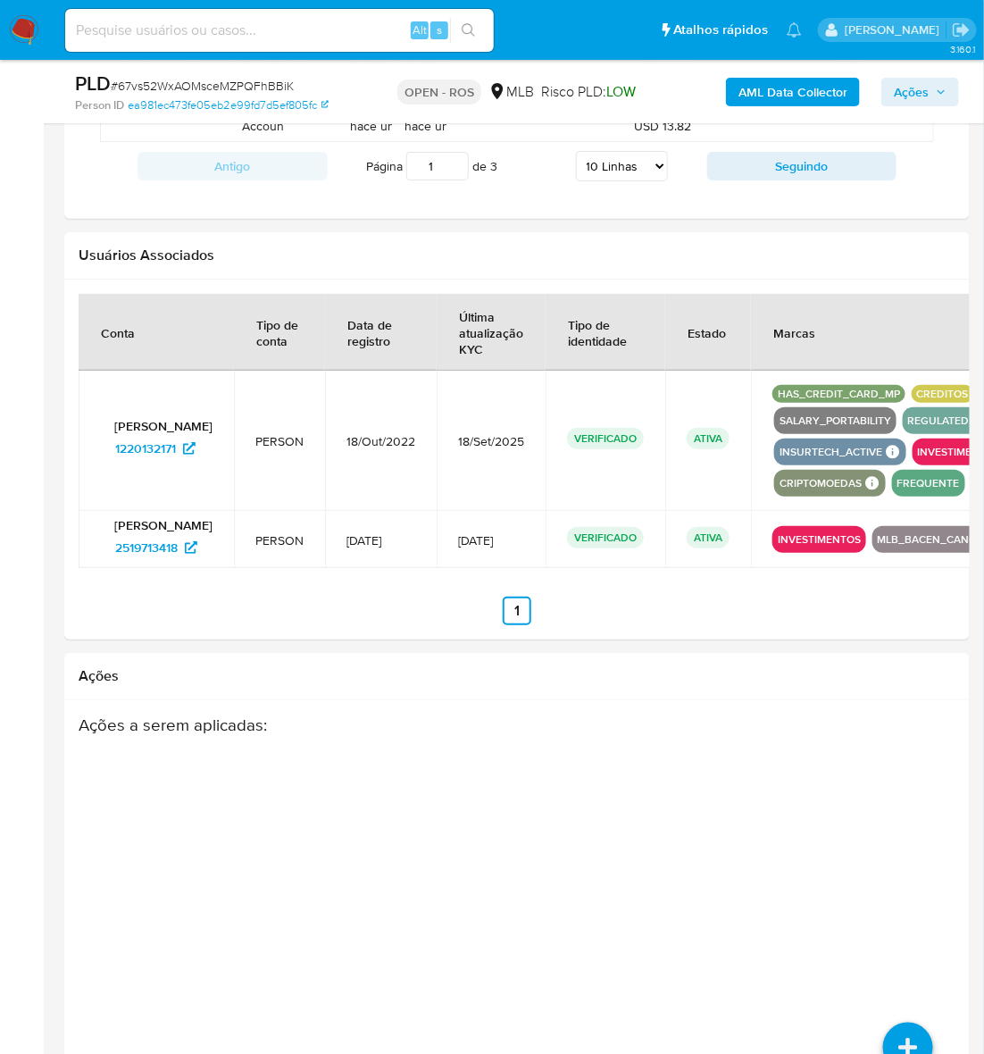
scroll to position [2152, 0]
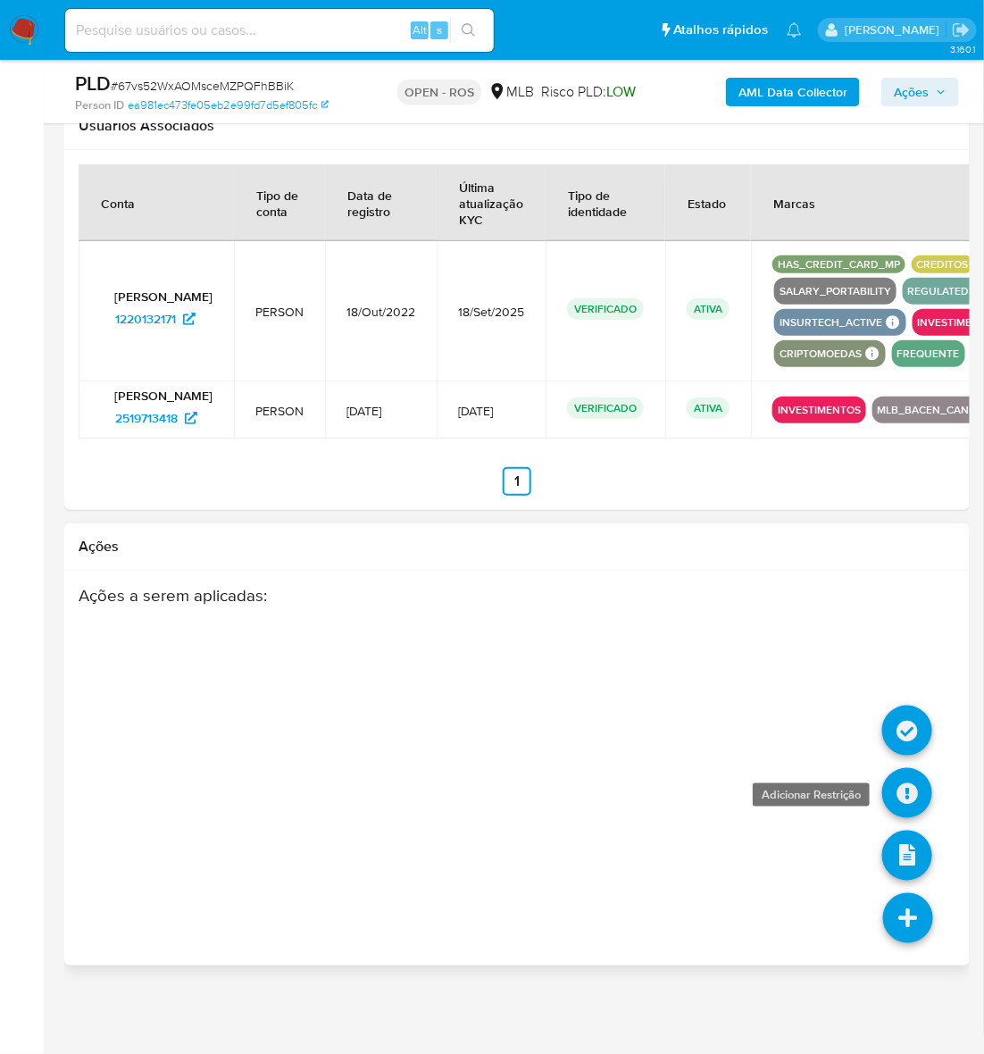
drag, startPoint x: 897, startPoint y: 916, endPoint x: 907, endPoint y: 810, distance: 106.7
click at [898, 913] on icon at bounding box center [908, 918] width 50 height 50
click at [909, 782] on icon at bounding box center [907, 793] width 50 height 50
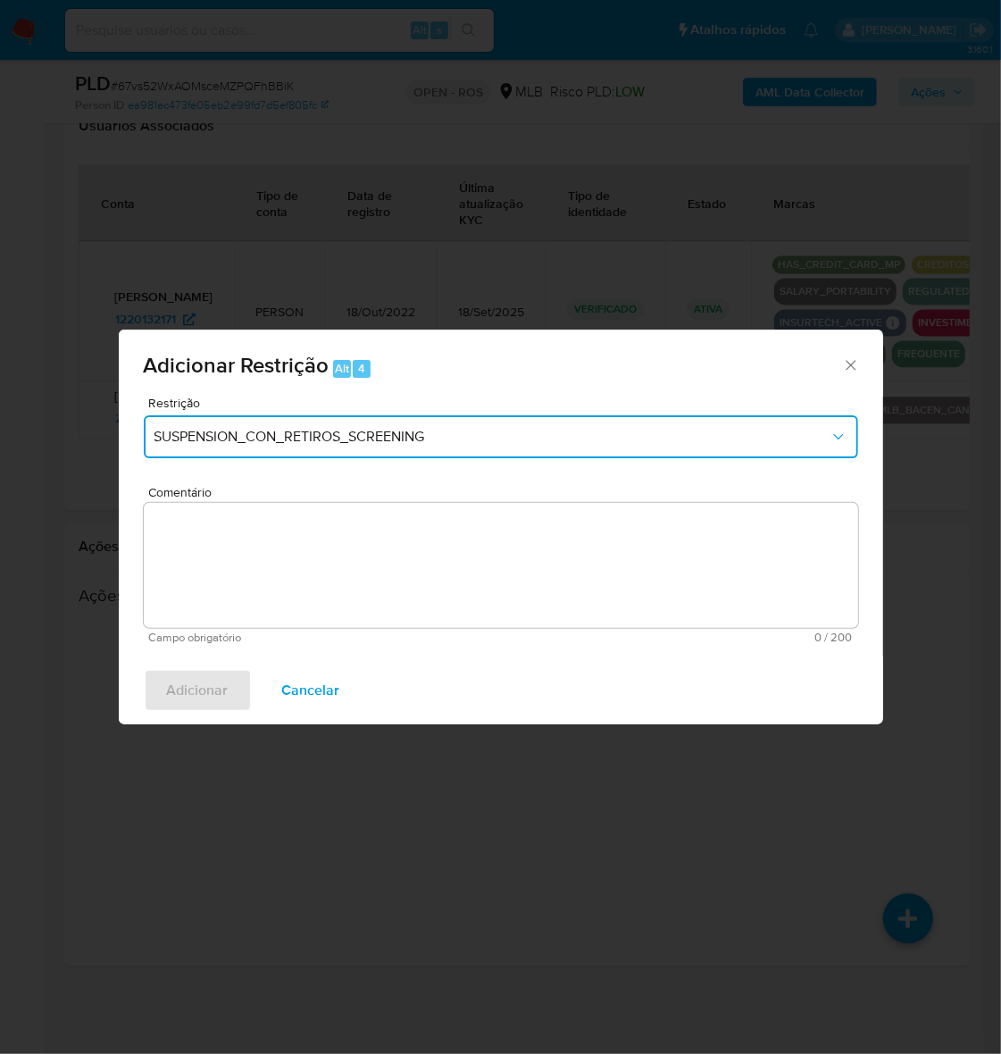
drag, startPoint x: 250, startPoint y: 426, endPoint x: 265, endPoint y: 446, distance: 25.5
click at [250, 425] on button "SUSPENSION_CON_RETIROS_SCREENING" at bounding box center [501, 436] width 714 height 43
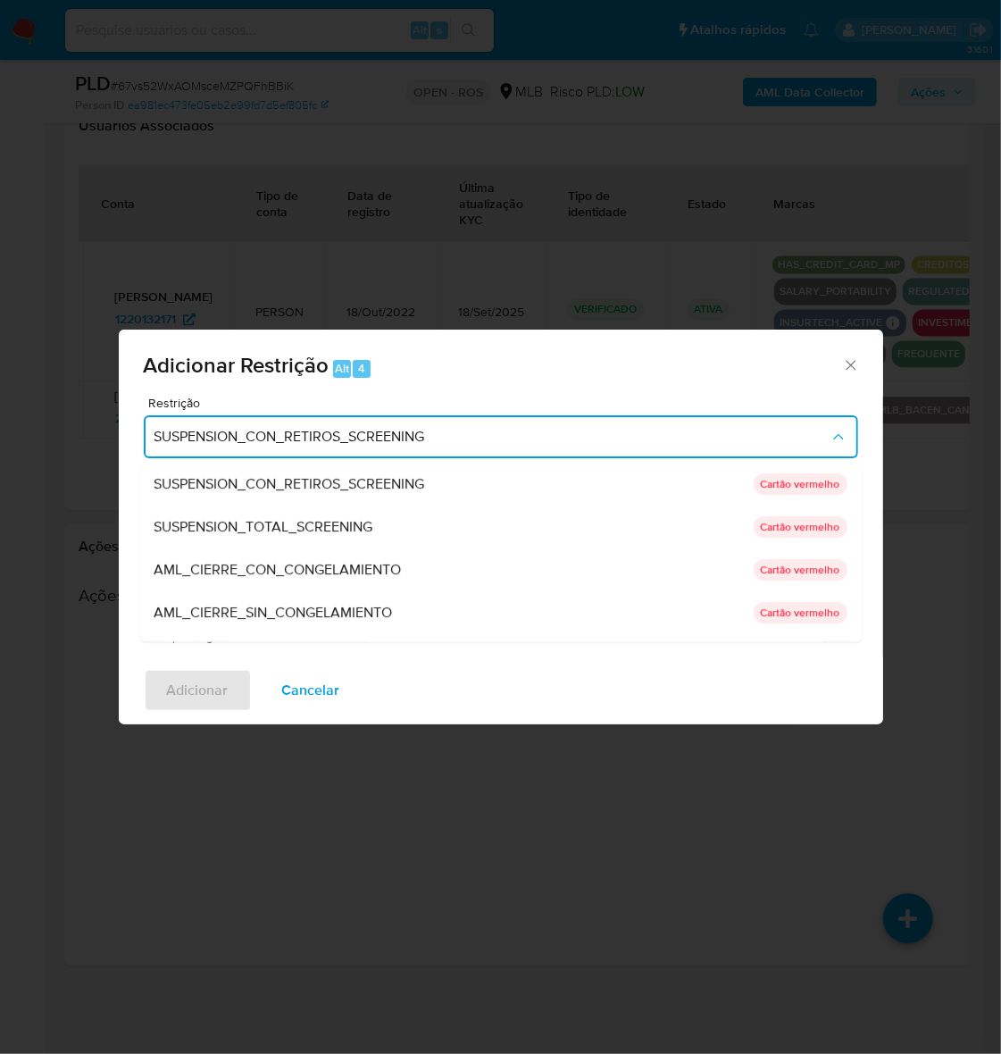
click at [284, 603] on div "AML_CIERRE_SIN_CONGELAMIENTO" at bounding box center [448, 612] width 588 height 43
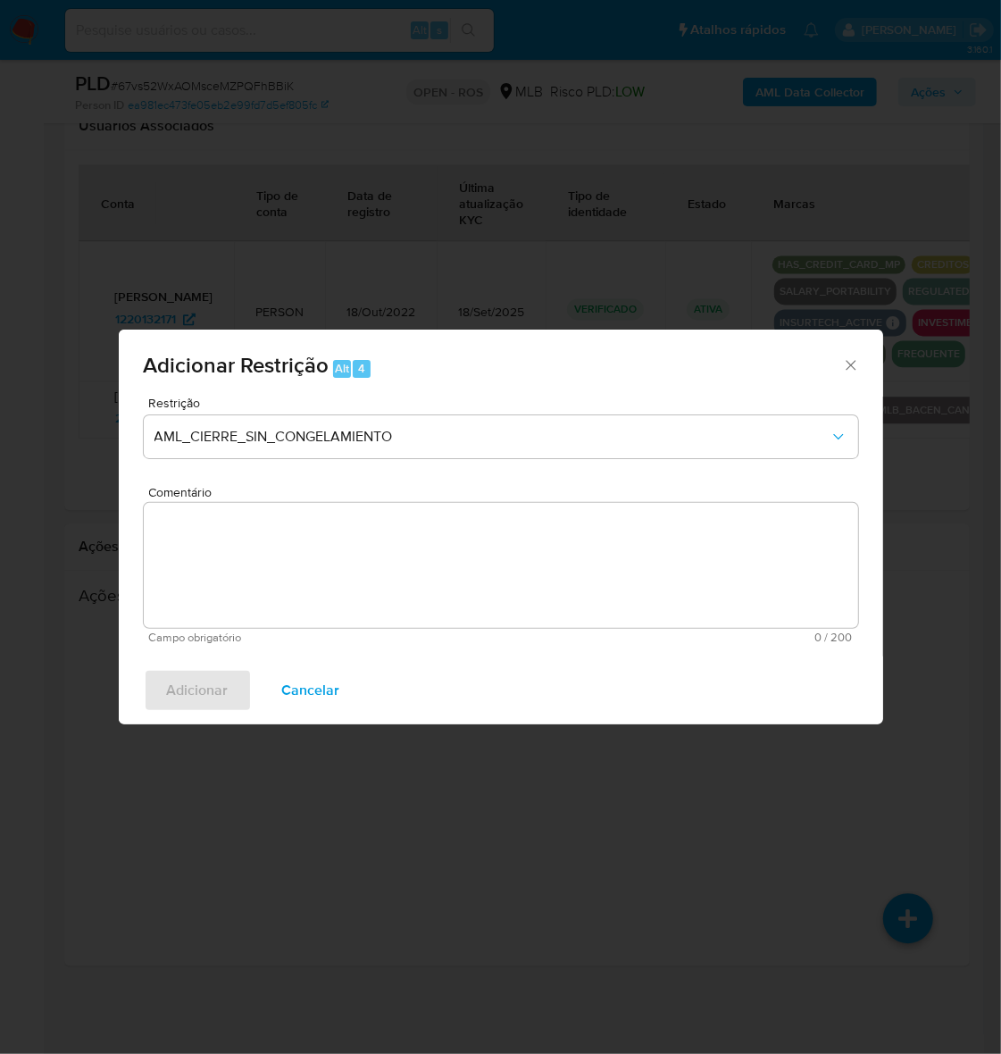
click at [443, 558] on textarea "Comentário" at bounding box center [501, 565] width 714 height 125
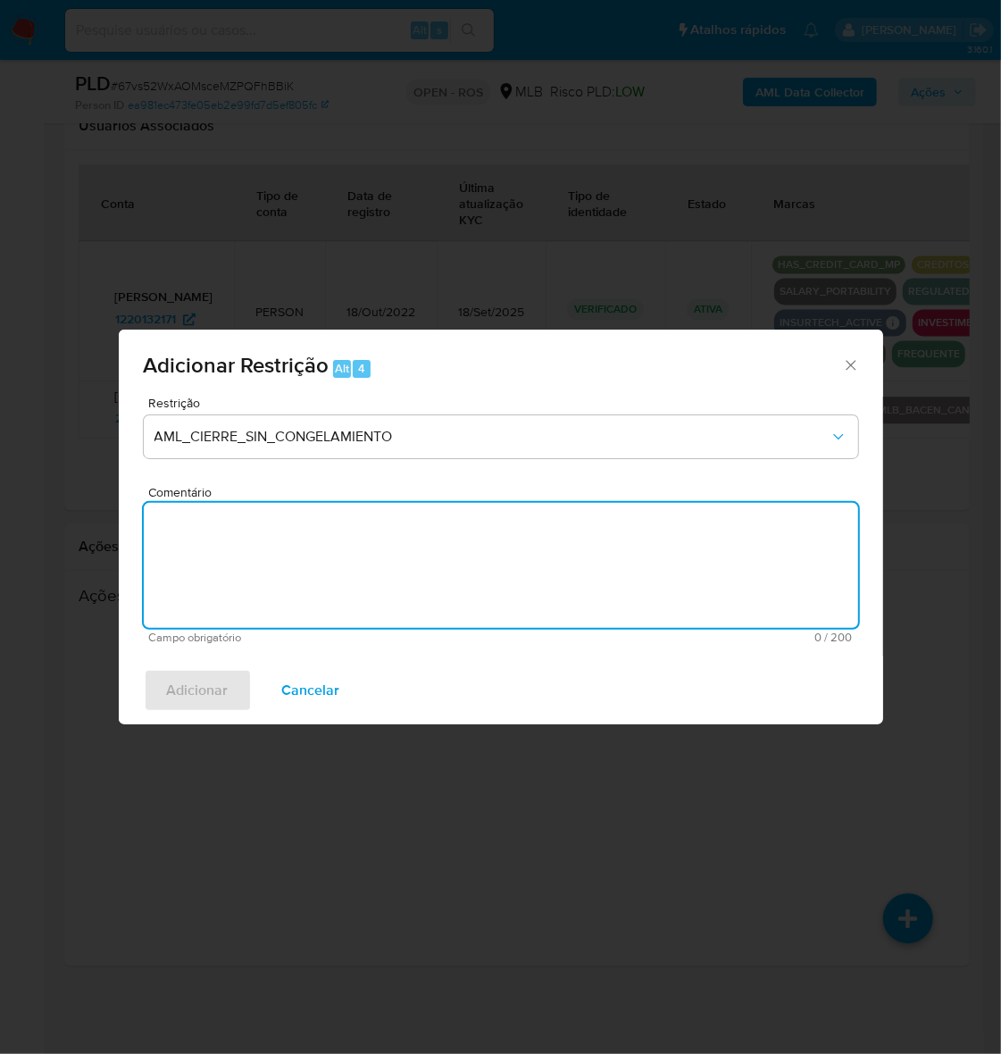
paste textarea "Deliberação para encerrar o relacionamento. NÃO INFORMAR AO USUÁRIO QUE SE TRAT…"
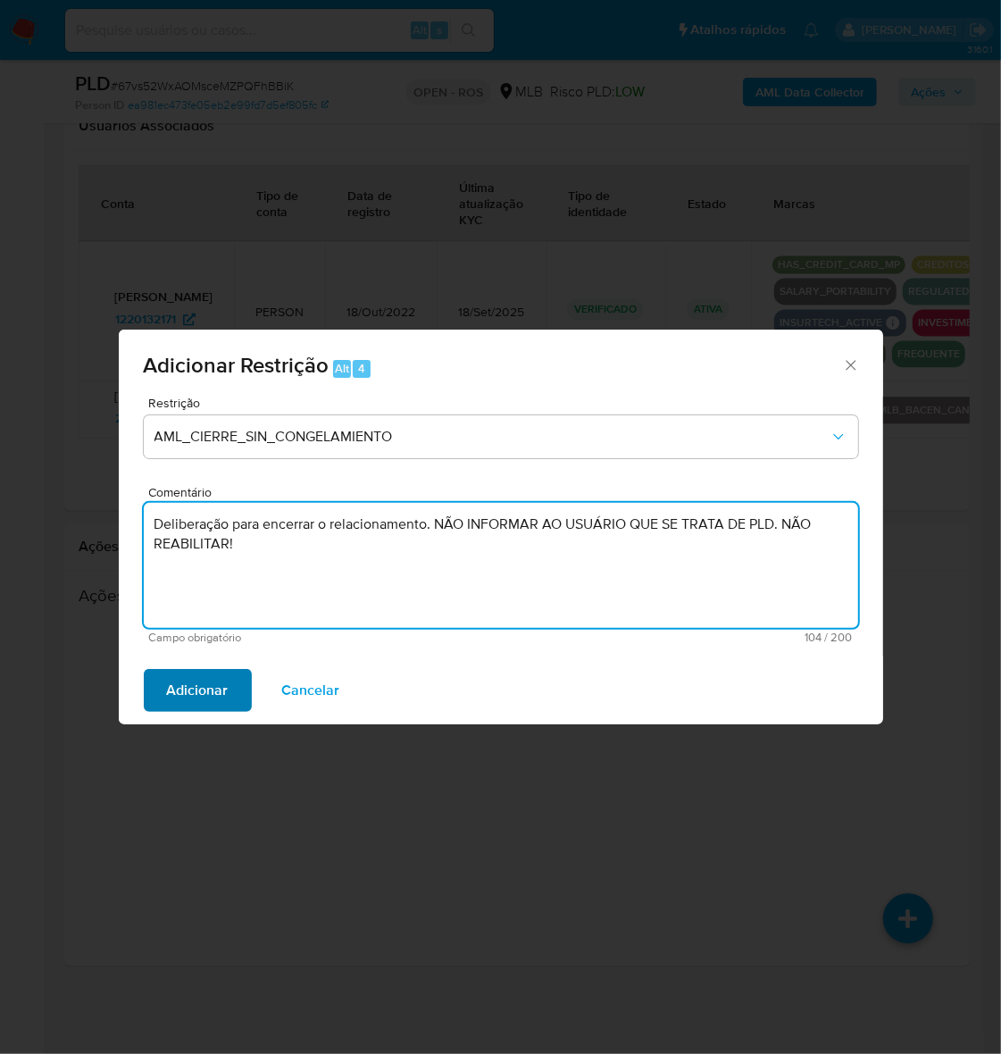
type textarea "Deliberação para encerrar o relacionamento. NÃO INFORMAR AO USUÁRIO QUE SE TRAT…"
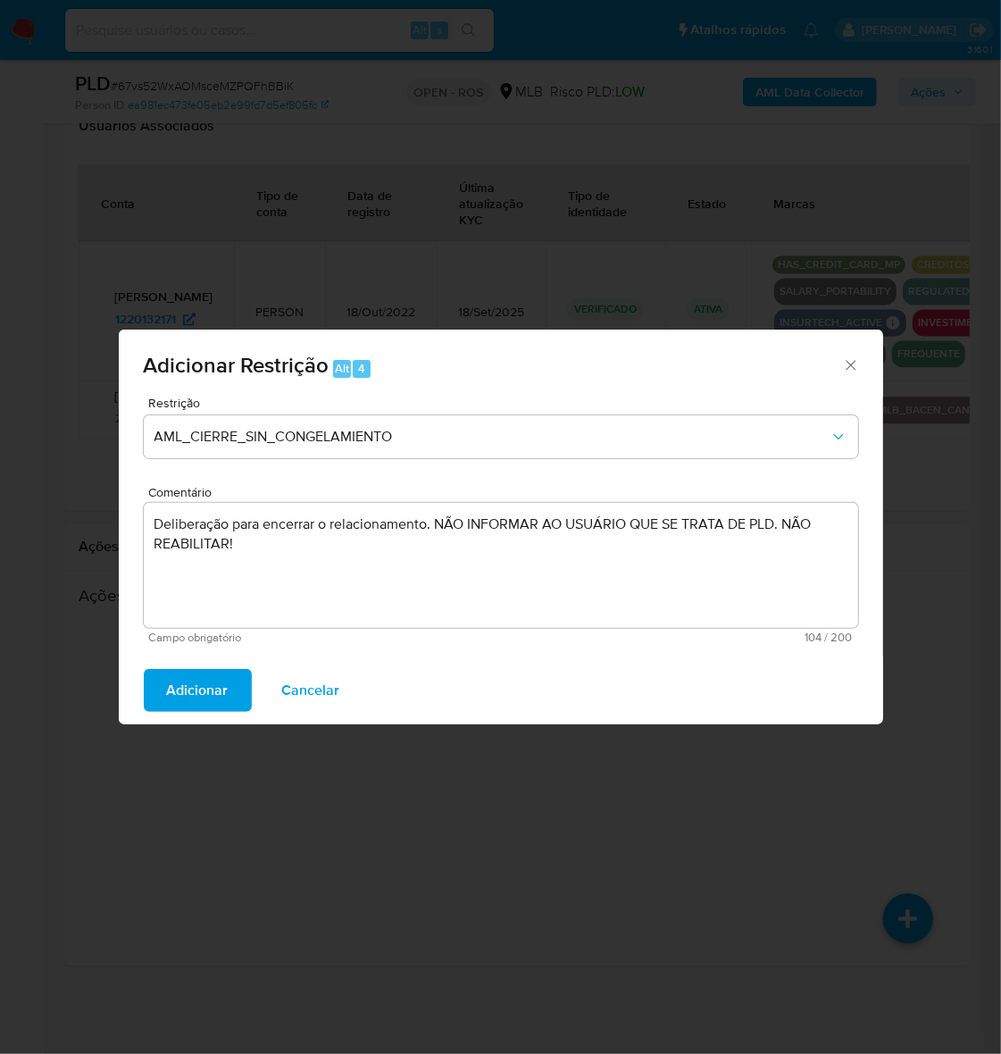
click at [184, 706] on span "Adicionar" at bounding box center [198, 690] width 62 height 39
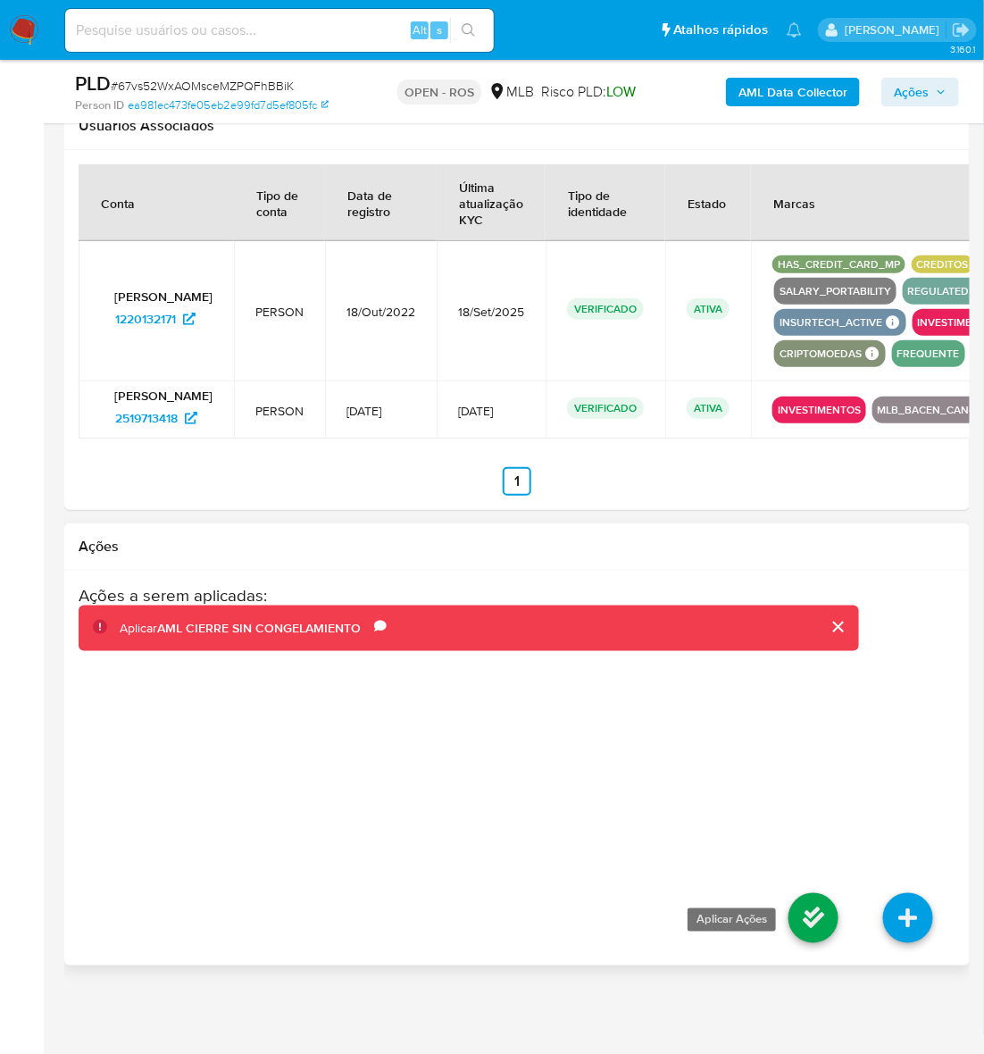
click at [801, 909] on icon at bounding box center [813, 918] width 50 height 50
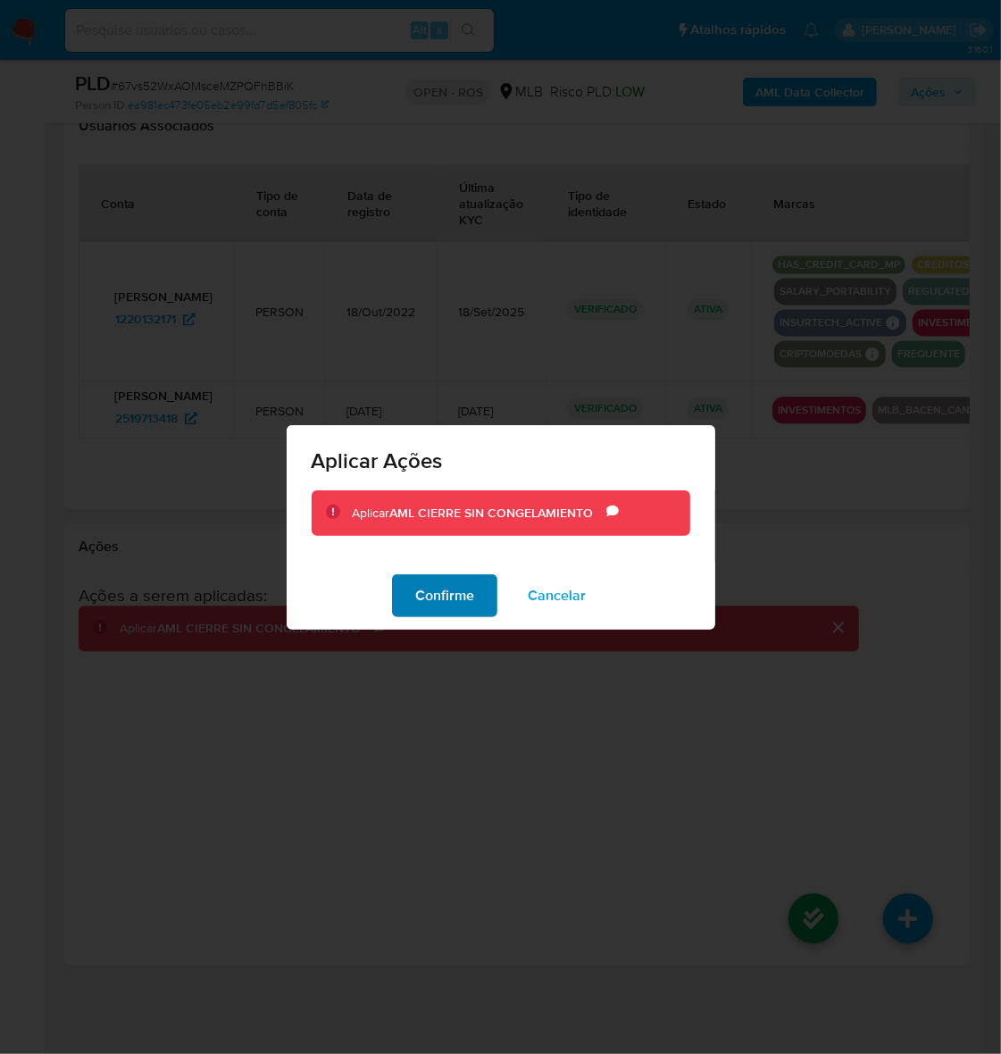
click at [455, 585] on span "Confirme" at bounding box center [444, 595] width 59 height 39
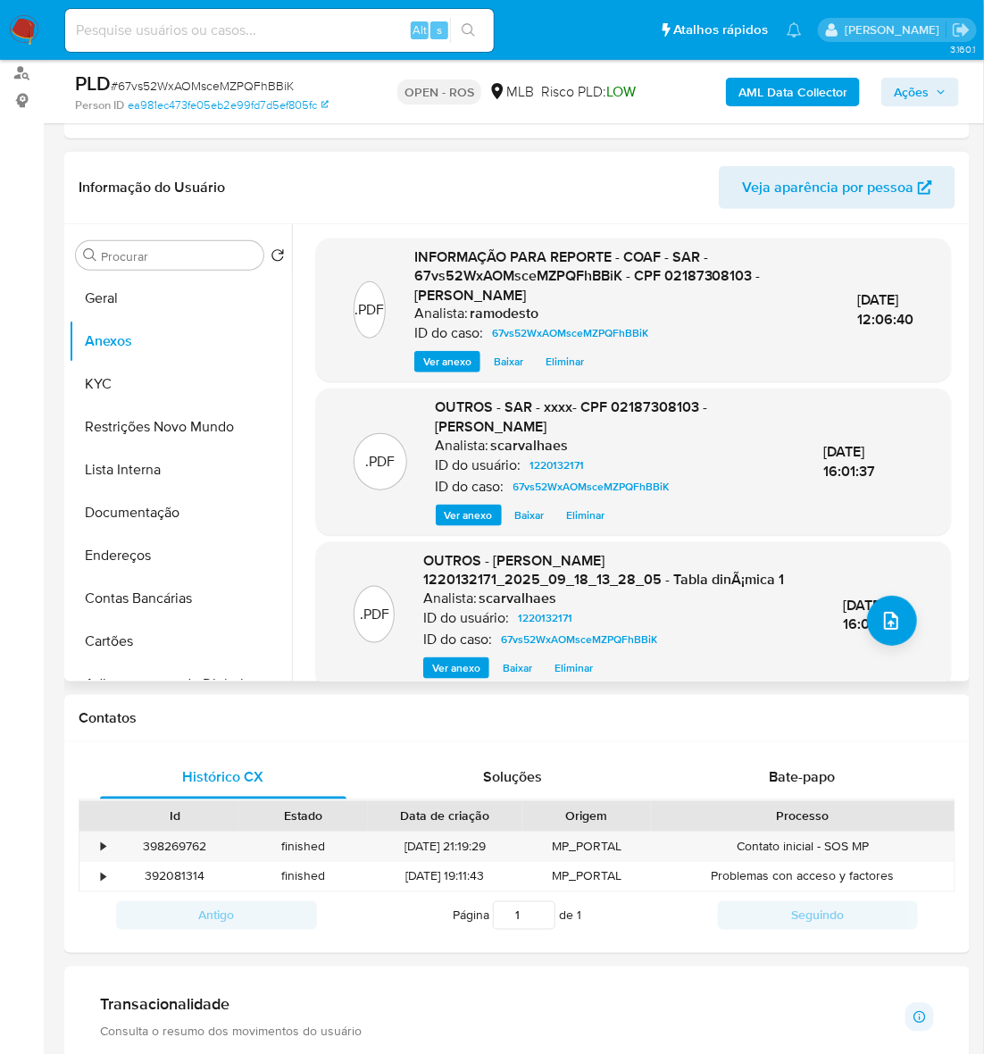
scroll to position [143, 0]
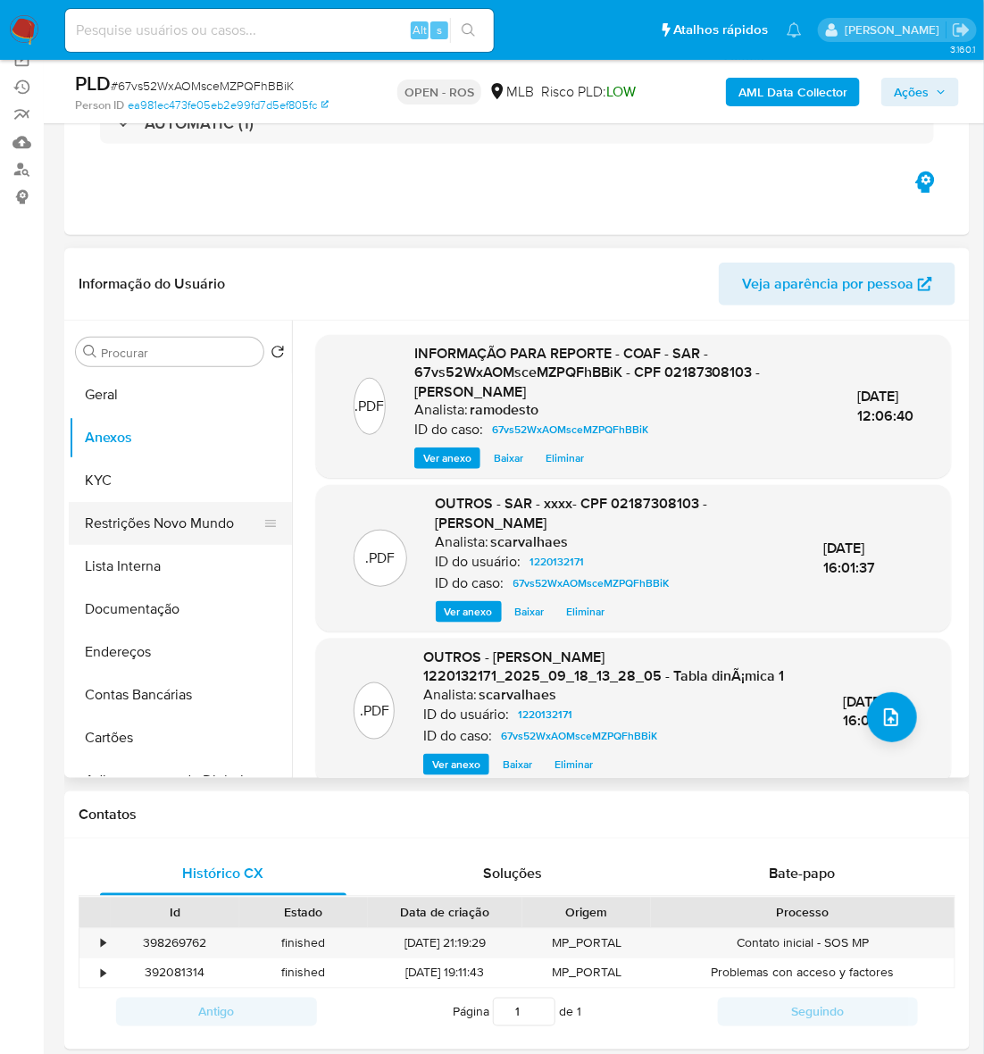
click at [163, 516] on button "Restrições Novo Mundo" at bounding box center [173, 523] width 209 height 43
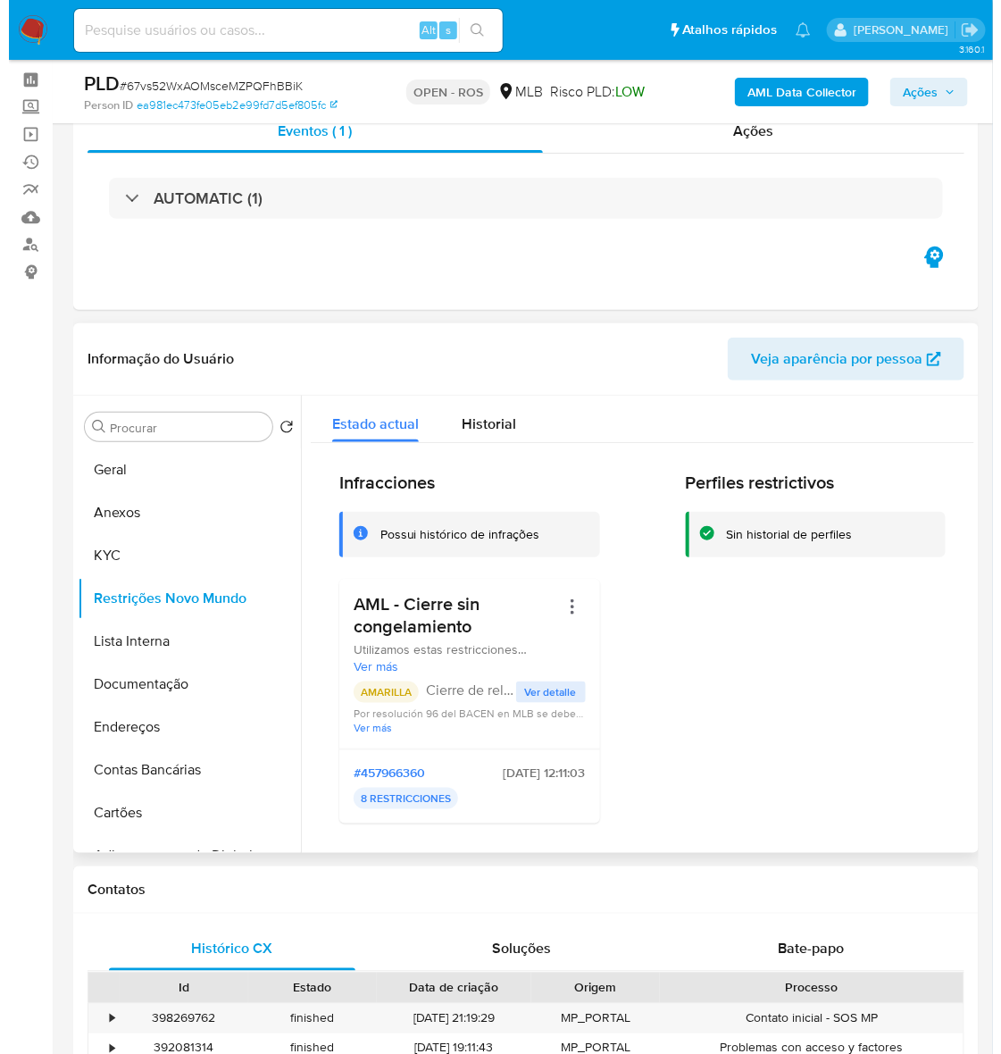
scroll to position [0, 0]
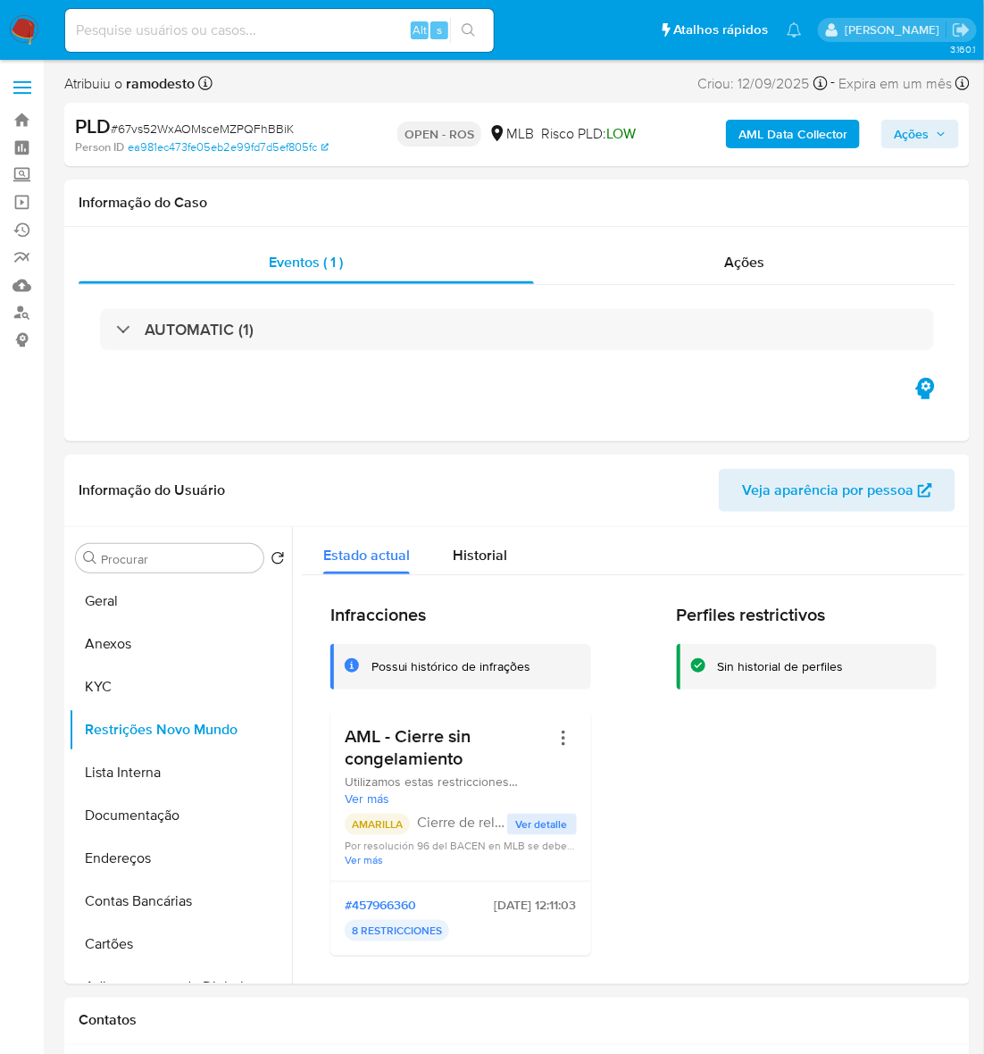
click at [920, 135] on span "Ações" at bounding box center [911, 134] width 35 height 29
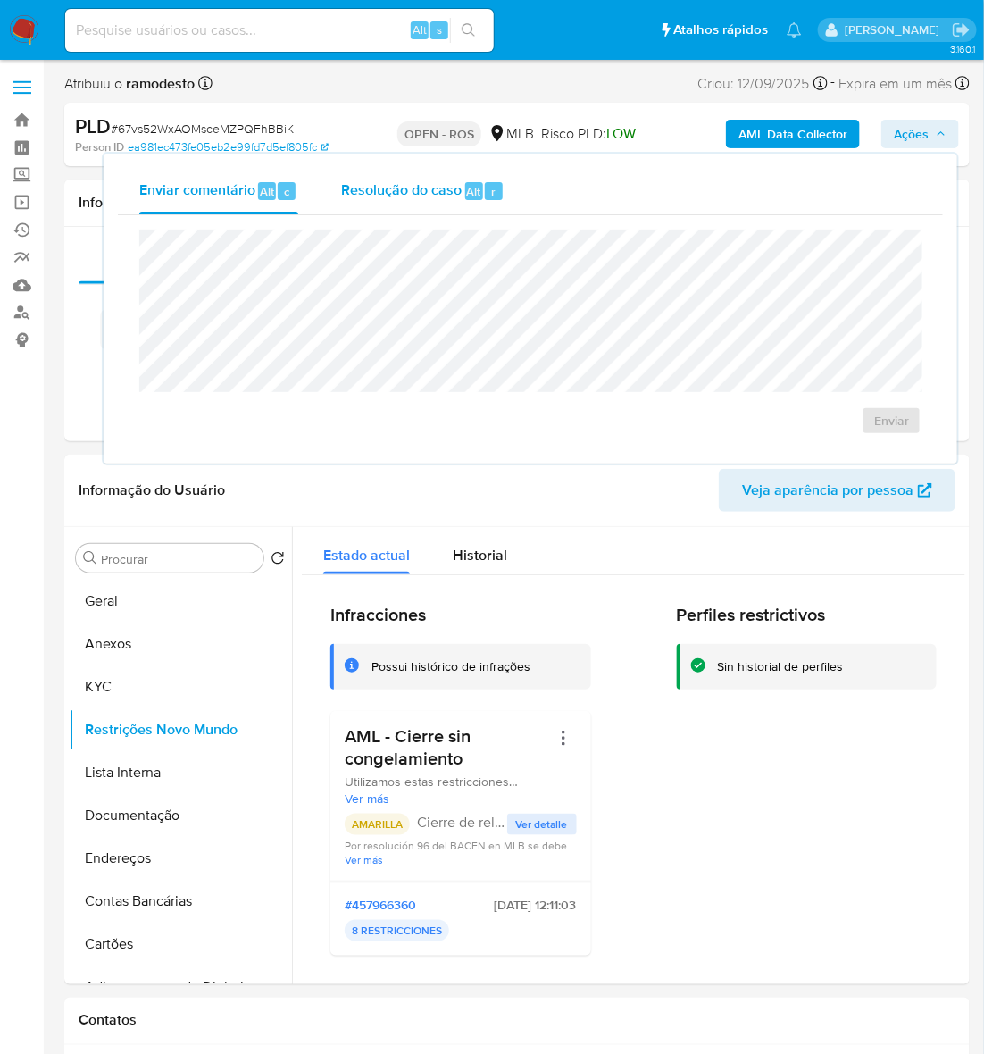
click at [382, 192] on span "Resolução do caso" at bounding box center [401, 190] width 121 height 21
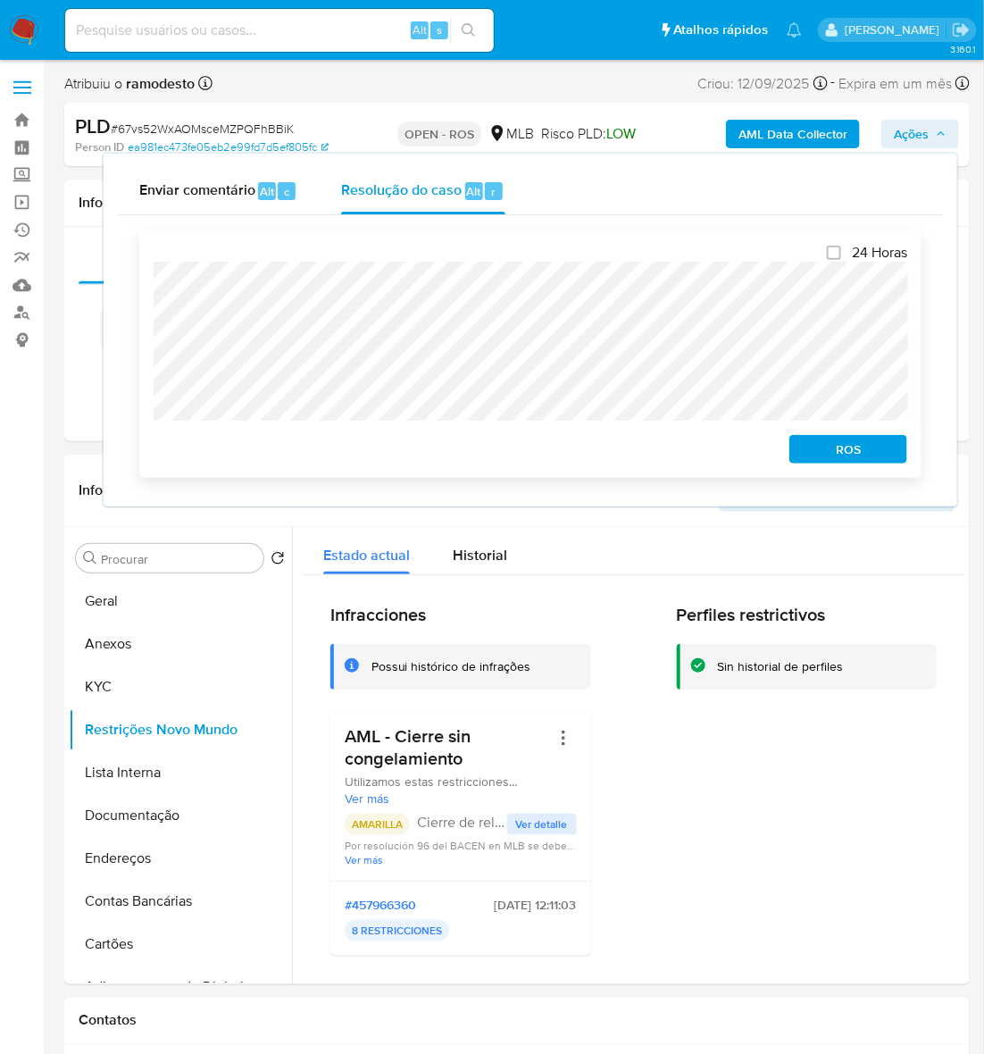
click at [866, 452] on span "ROS" at bounding box center [848, 449] width 93 height 25
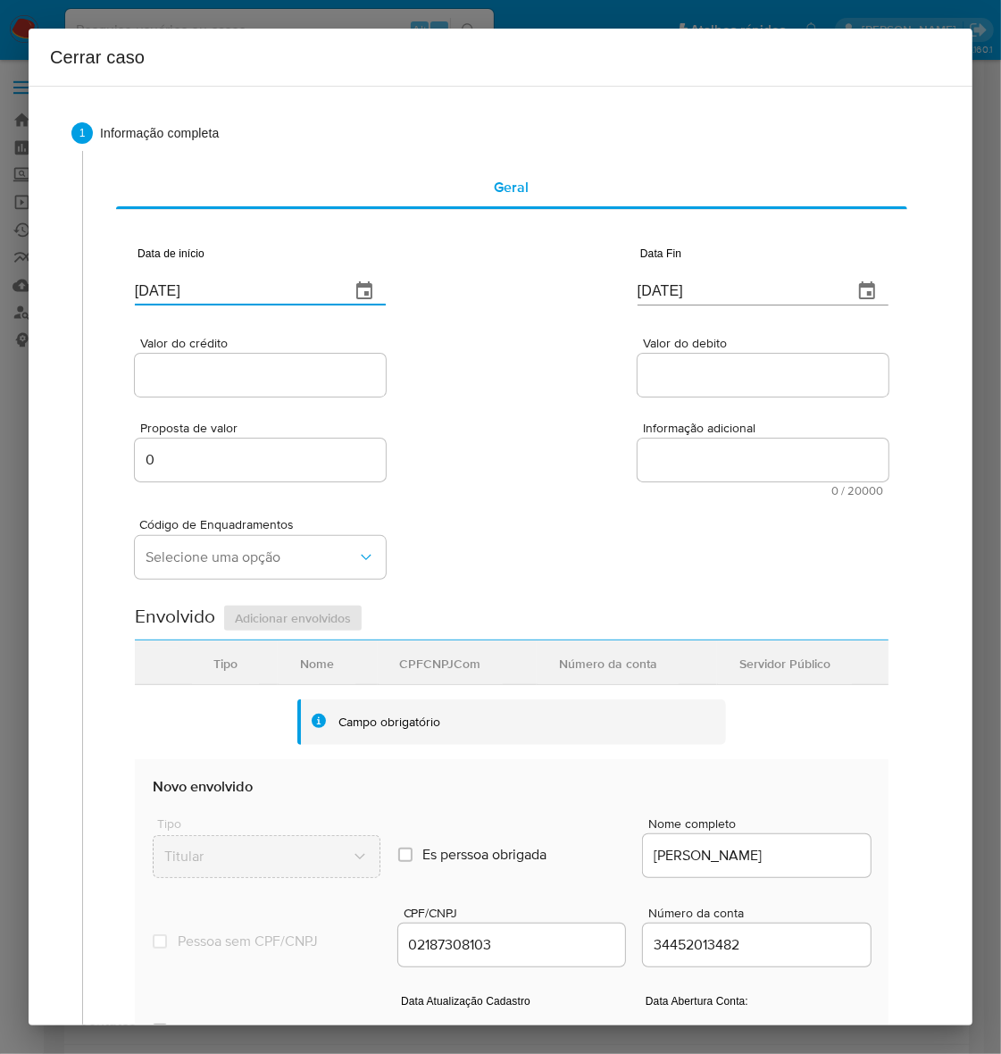
drag, startPoint x: 237, startPoint y: 296, endPoint x: 0, endPoint y: 270, distance: 238.1
click at [0, 270] on div "Cerrar caso 1 Informação completa Geral Data de início 23/09/2025 Data Fin 23/0…" at bounding box center [500, 527] width 1001 height 1054
paste input "18/07"
type input "18/07/2025"
drag, startPoint x: 713, startPoint y: 286, endPoint x: 331, endPoint y: 288, distance: 381.3
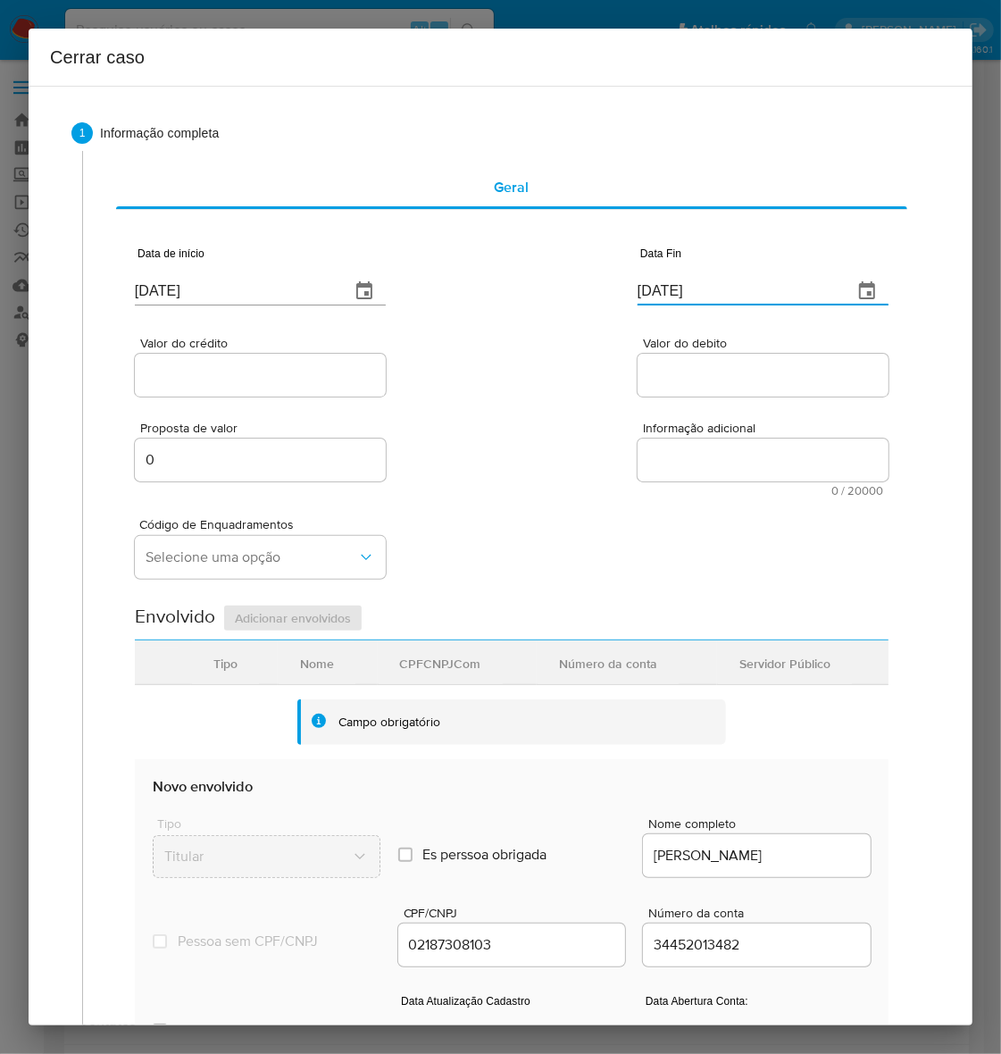
click at [331, 288] on div "Data de início 18/07/2025 Data Fin 23/09/2025" at bounding box center [512, 268] width 754 height 93
paste input "17"
type input "17/09/2025"
drag, startPoint x: 221, startPoint y: 367, endPoint x: 221, endPoint y: 381, distance: 14.3
click at [221, 367] on input "Valor do crédito" at bounding box center [260, 374] width 251 height 23
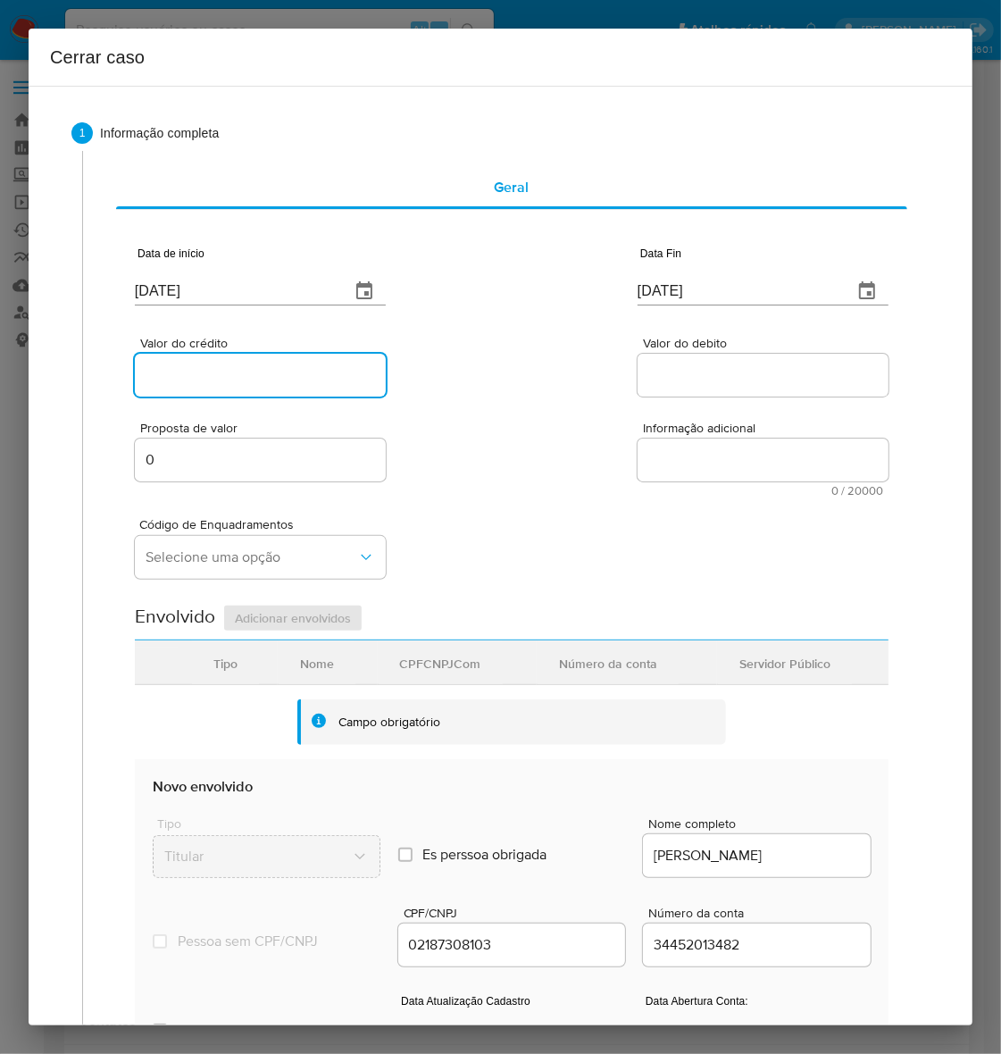
paste input "R$763.593"
type input "R$763.593"
click at [706, 369] on input "Valor do debito" at bounding box center [763, 374] width 251 height 23
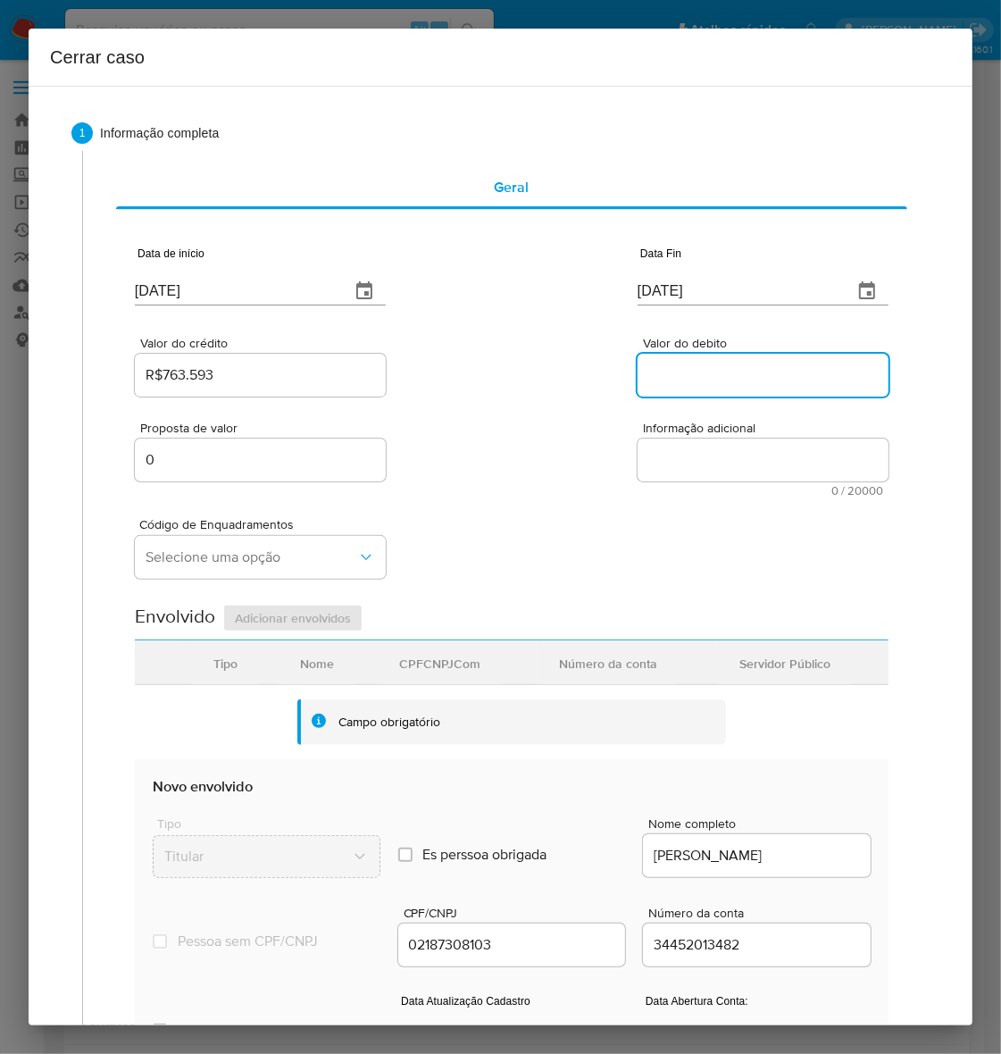
paste input "R$765.055"
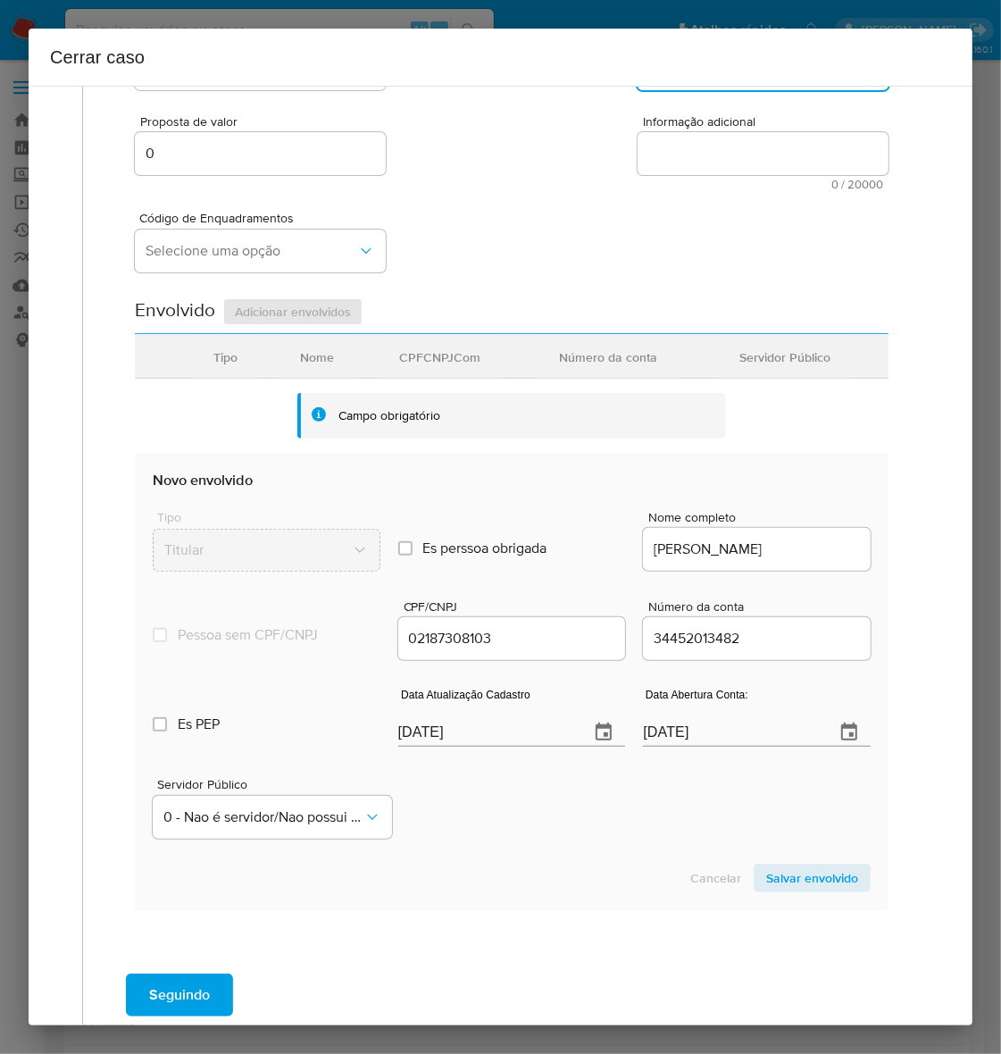
scroll to position [400, 0]
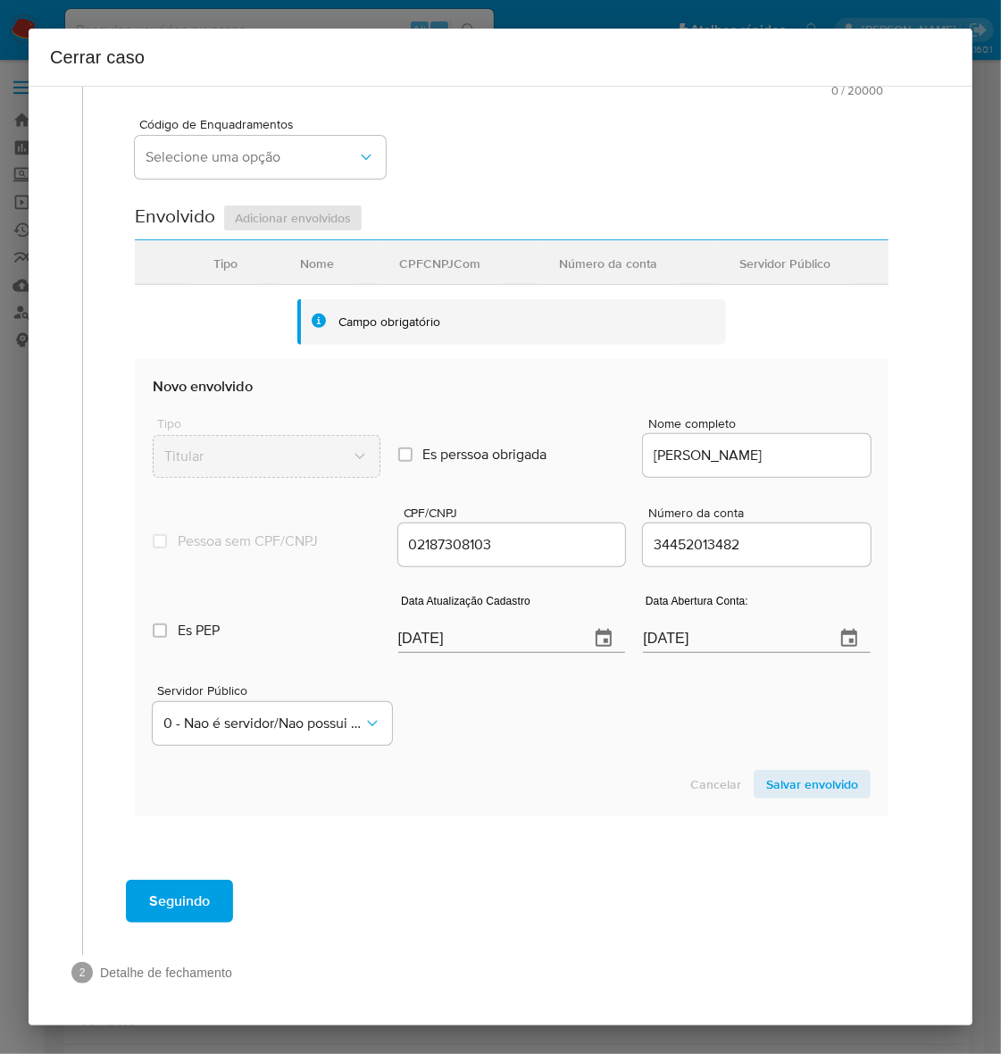
type input "R$765.055"
drag, startPoint x: 501, startPoint y: 643, endPoint x: 257, endPoint y: 632, distance: 244.0
click at [257, 632] on div "Es PEP isPEP Data Atualização Cadastro 23/09/2025 Data Abertura Conta: 18/10/20…" at bounding box center [512, 616] width 718 height 93
paste input "06"
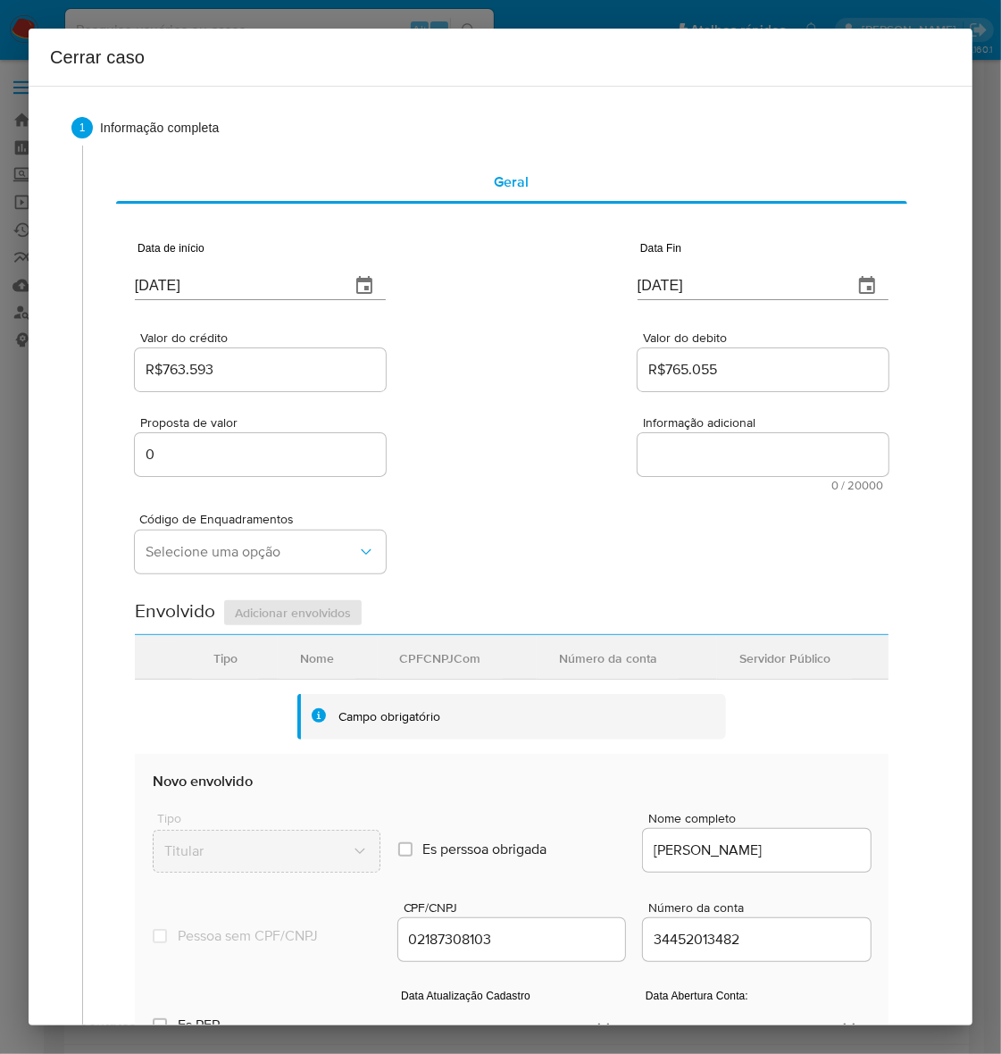
scroll to position [0, 0]
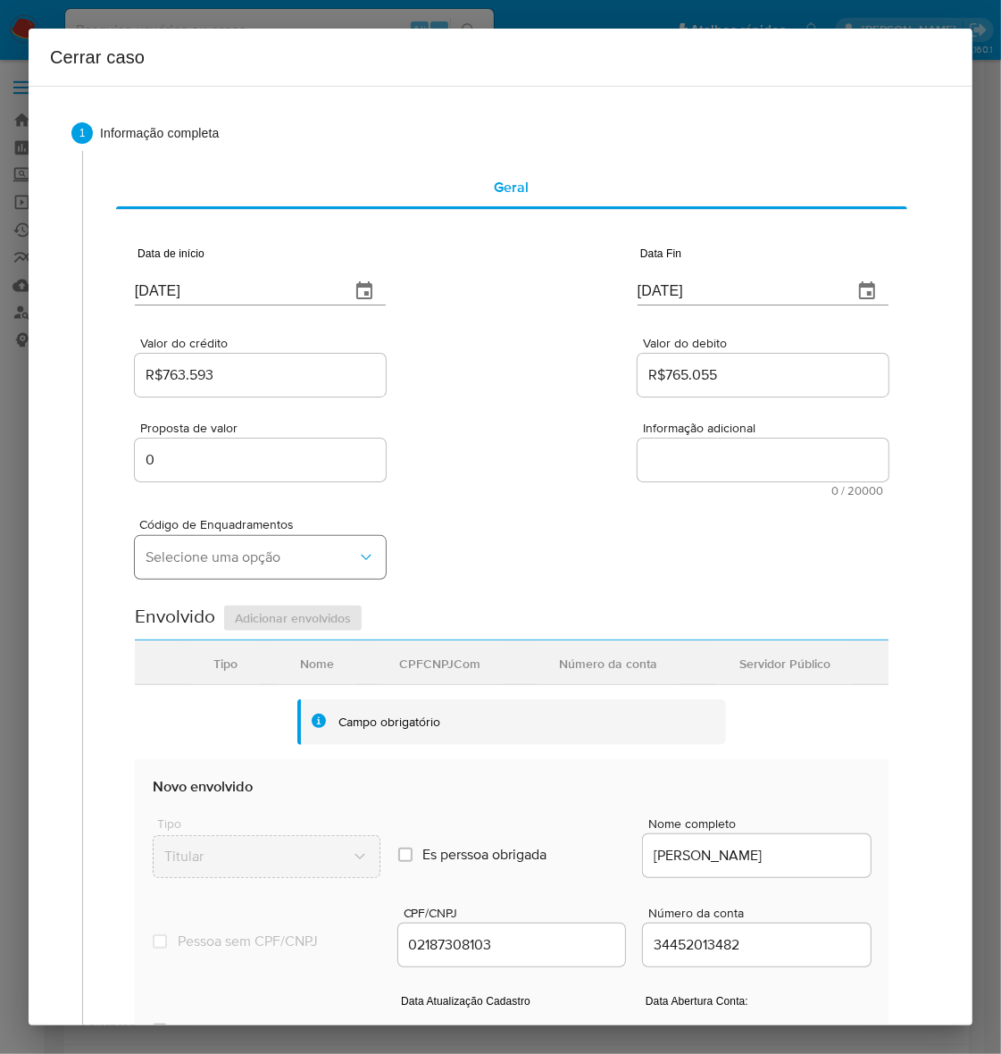
type input "06/09/2025"
click at [184, 559] on span "Selecione uma opção" at bounding box center [252, 557] width 212 height 18
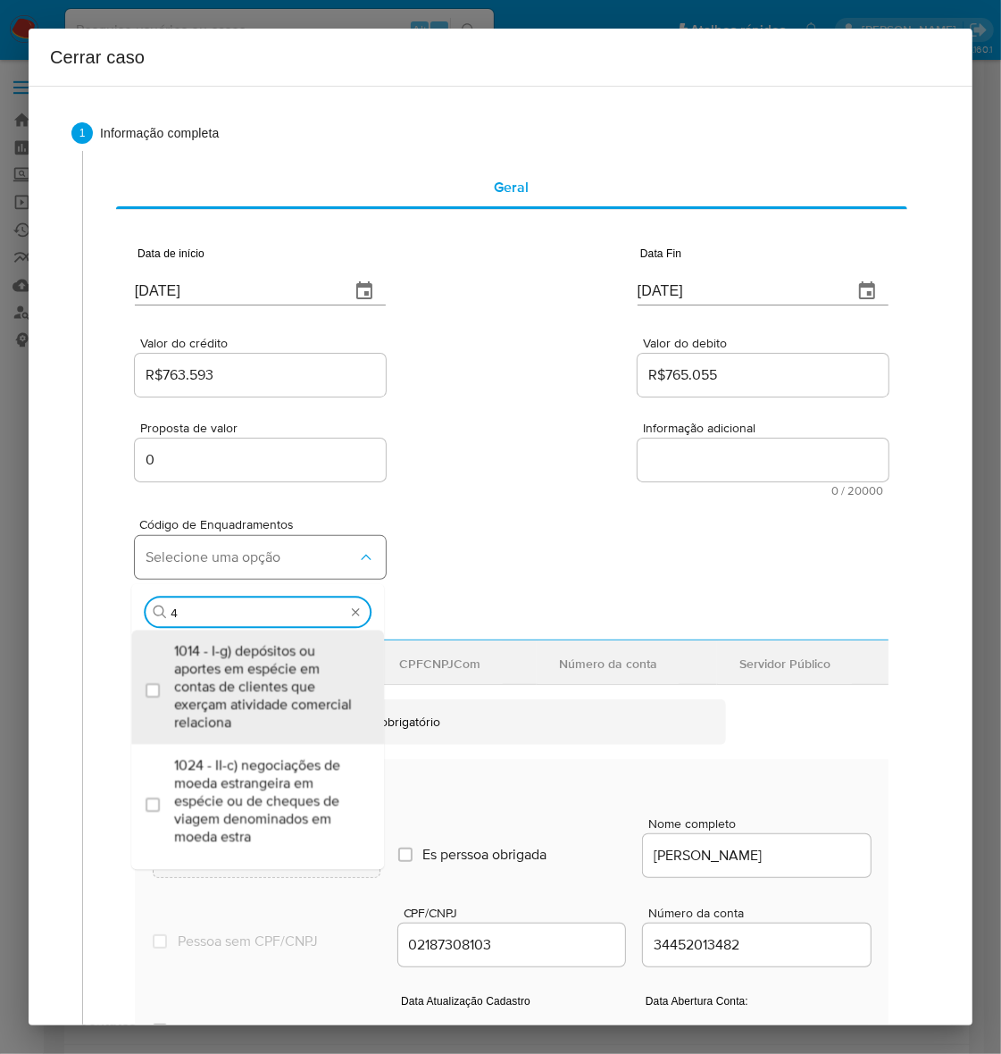
type input "45"
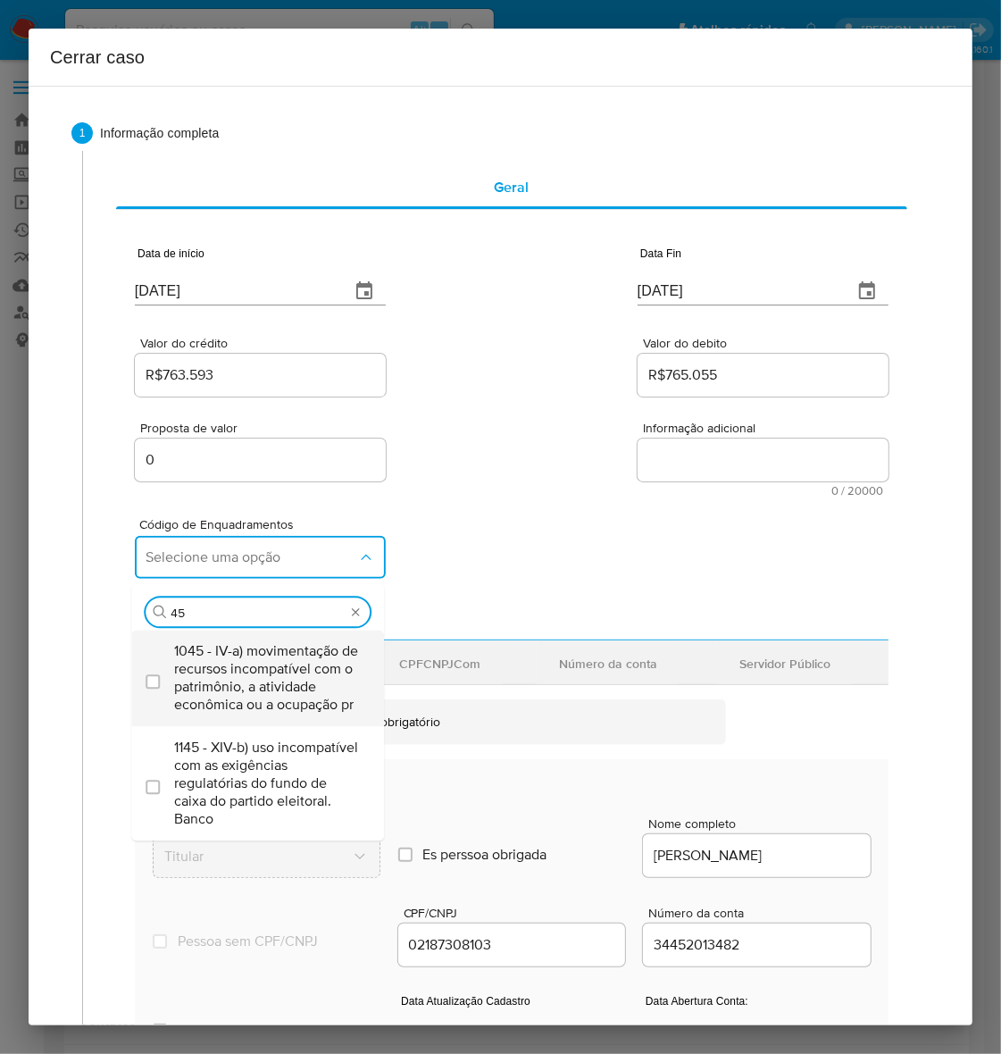
click at [225, 688] on span "1045 - IV-a) movimentação de recursos incompatível com o patrimônio, a atividad…" at bounding box center [266, 677] width 185 height 71
checkbox input "true"
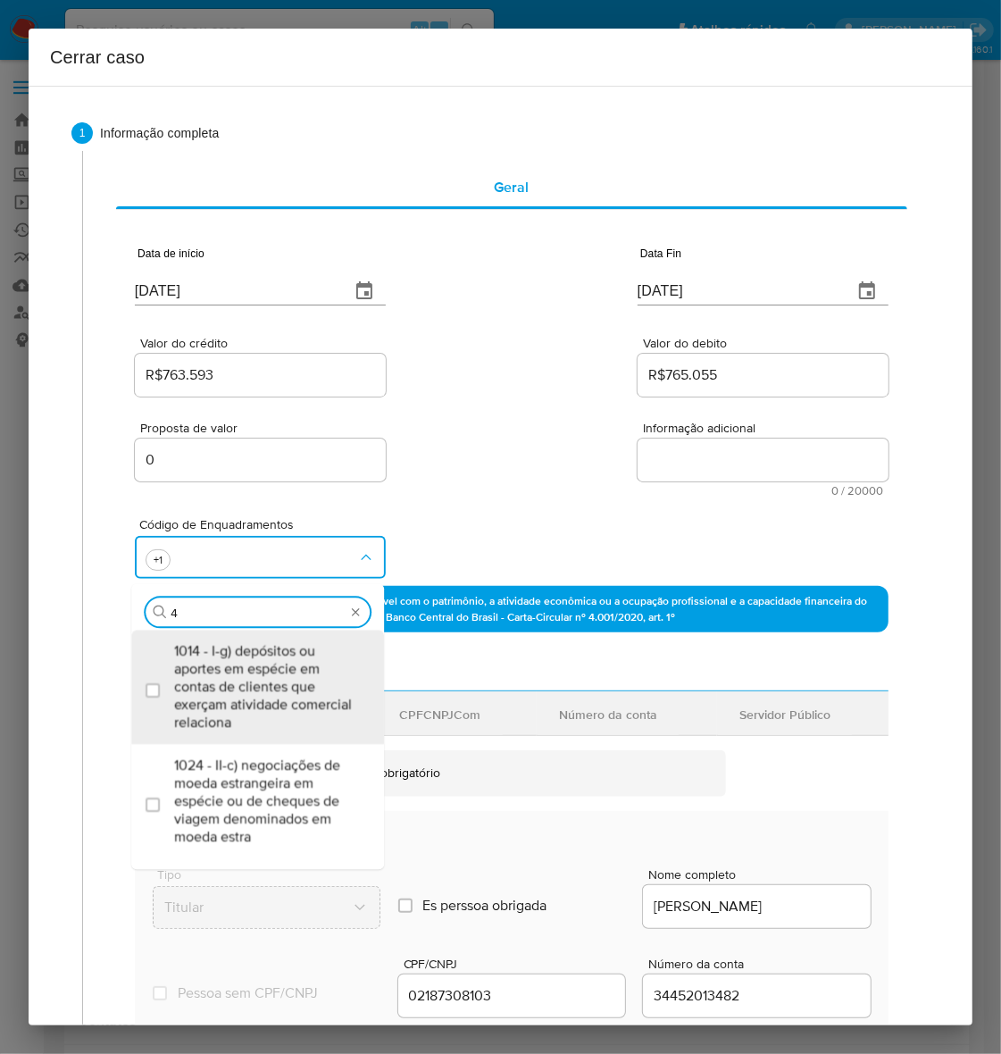
type input "47"
click at [225, 688] on span "1047 - IV-c) movimentação de recursos de alto valor, de forma contumaz, em bene…" at bounding box center [266, 686] width 185 height 89
checkbox input "true"
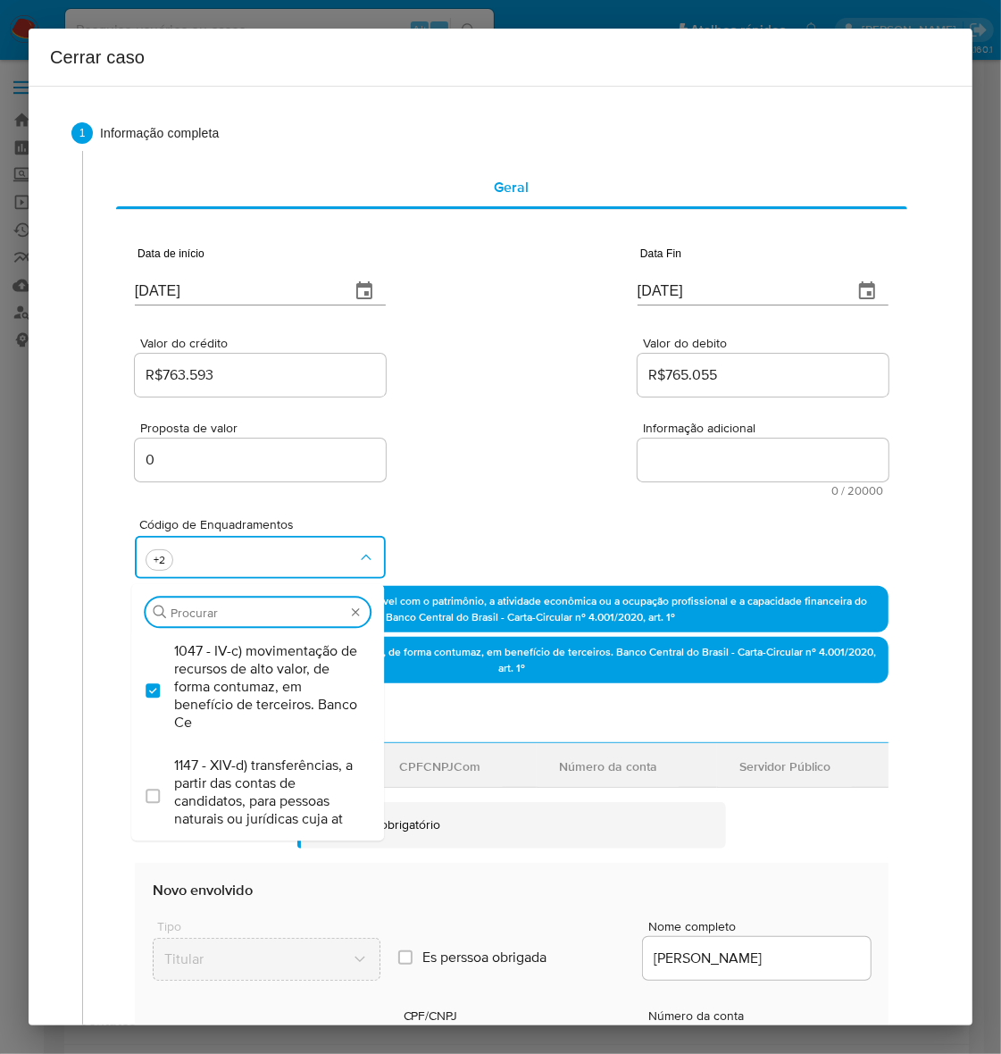
click at [681, 463] on textarea "Informação adicional" at bounding box center [763, 459] width 251 height 43
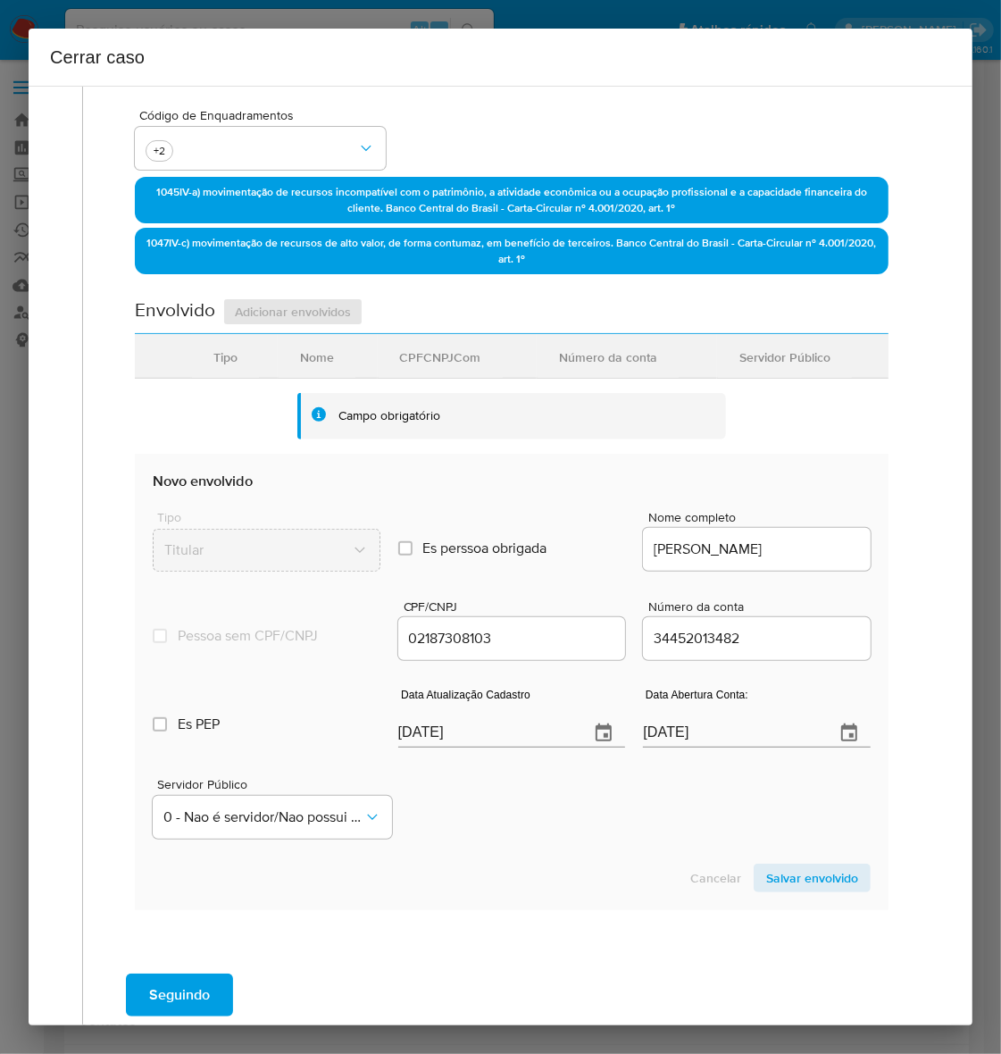
scroll to position [502, 0]
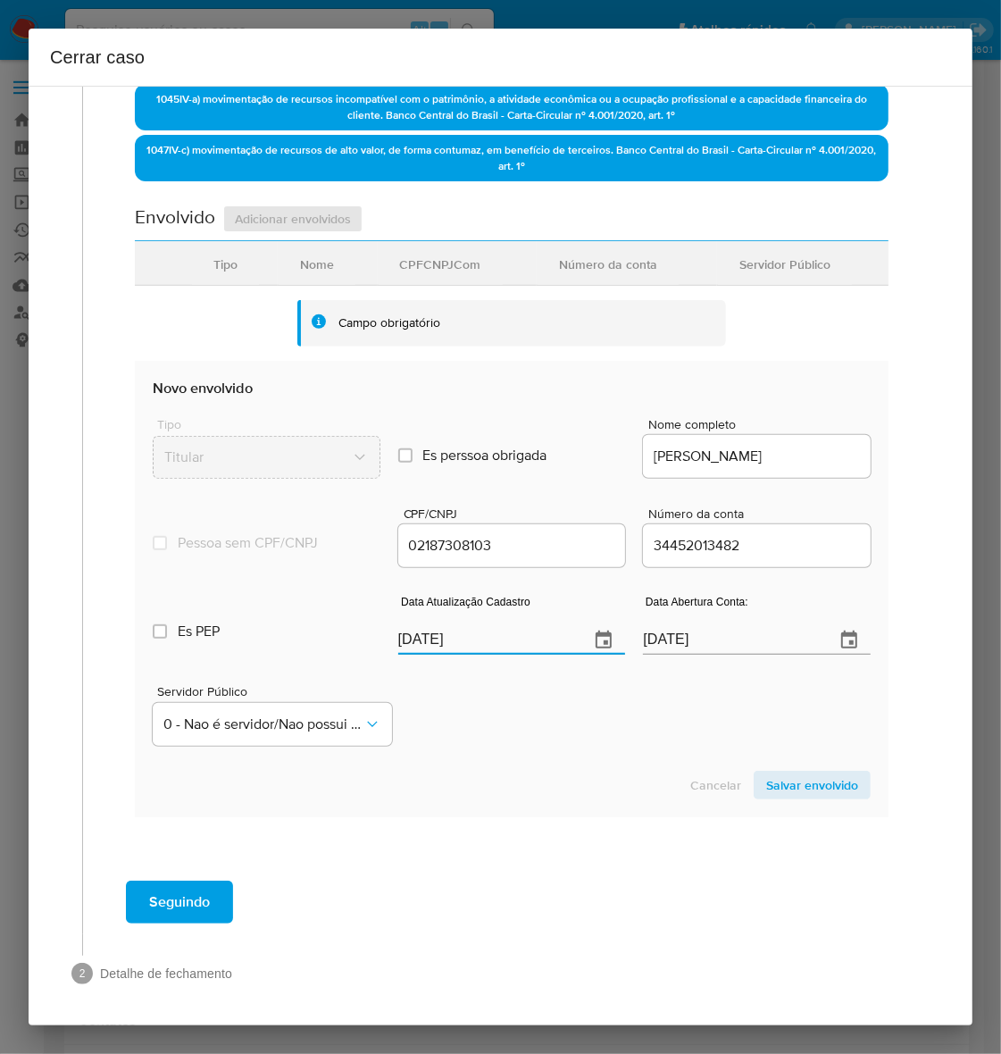
drag, startPoint x: 496, startPoint y: 634, endPoint x: 351, endPoint y: 638, distance: 144.7
click at [351, 638] on div "Es PEP isPEP Data Atualização Cadastro 06/09/2025 Data Abertura Conta: 18/10/20…" at bounding box center [512, 617] width 718 height 93
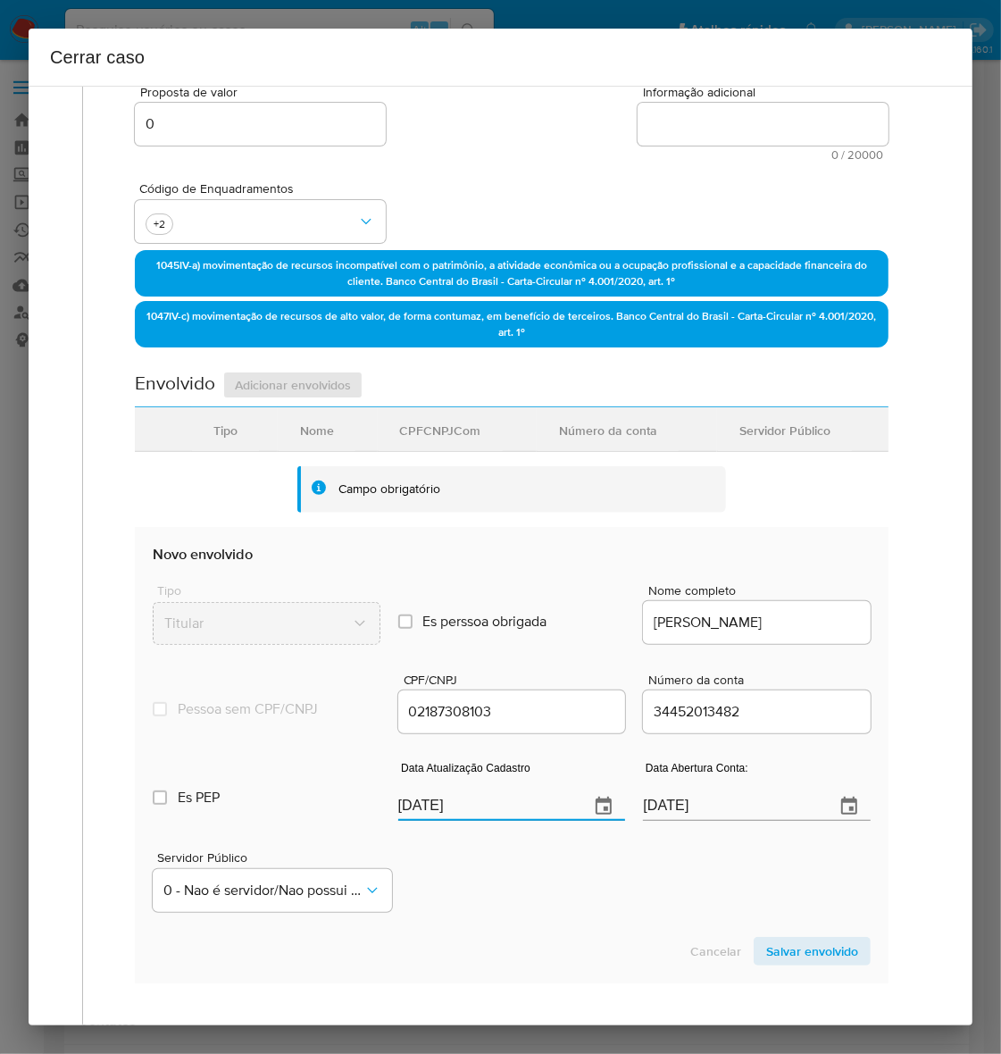
scroll to position [55, 0]
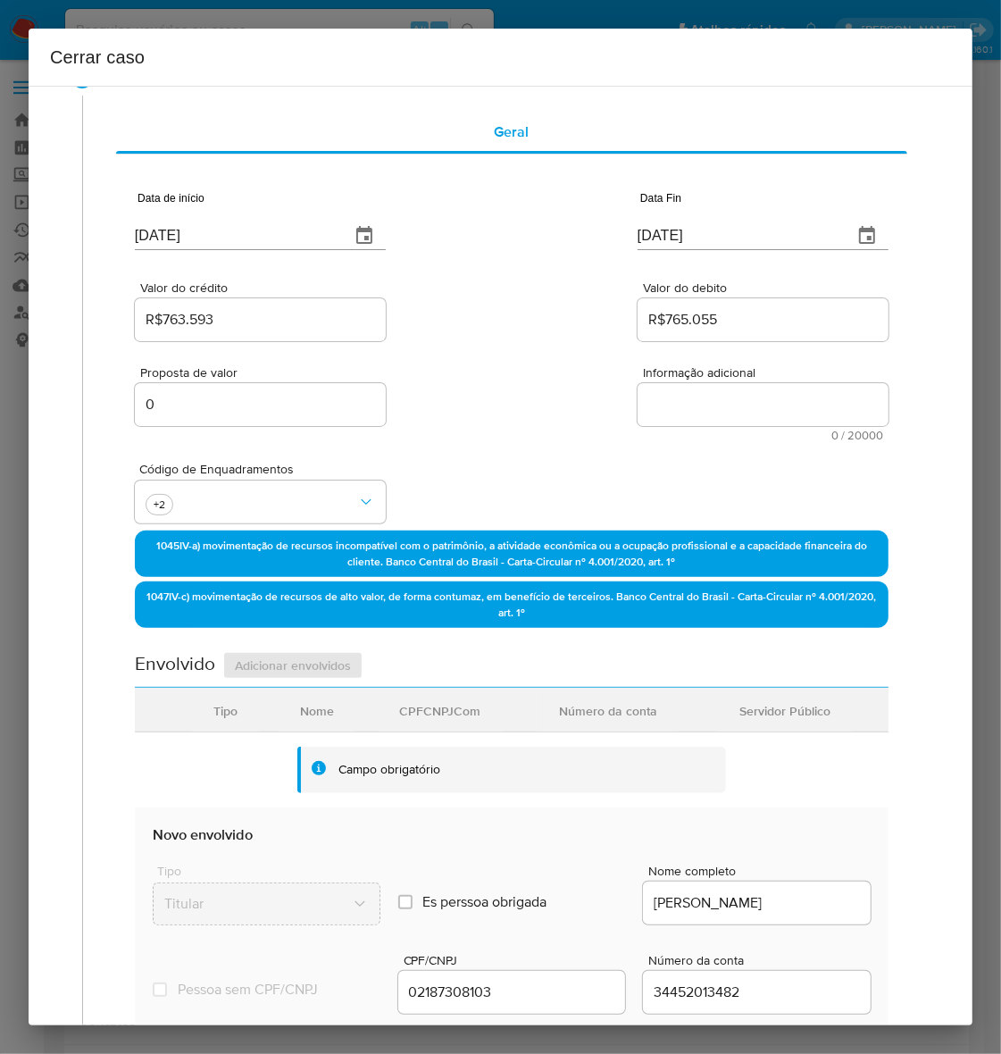
click at [207, 471] on span "Código de Enquadramentos" at bounding box center [264, 469] width 251 height 13
click at [710, 413] on textarea "Informação adicional" at bounding box center [763, 404] width 251 height 43
click at [645, 403] on textarea "Informação adicional" at bounding box center [763, 404] width 251 height 43
paste textarea "Leandro Rodrigues, CPF 02187308103, 37 anos, residente no município de Cuiabá, …"
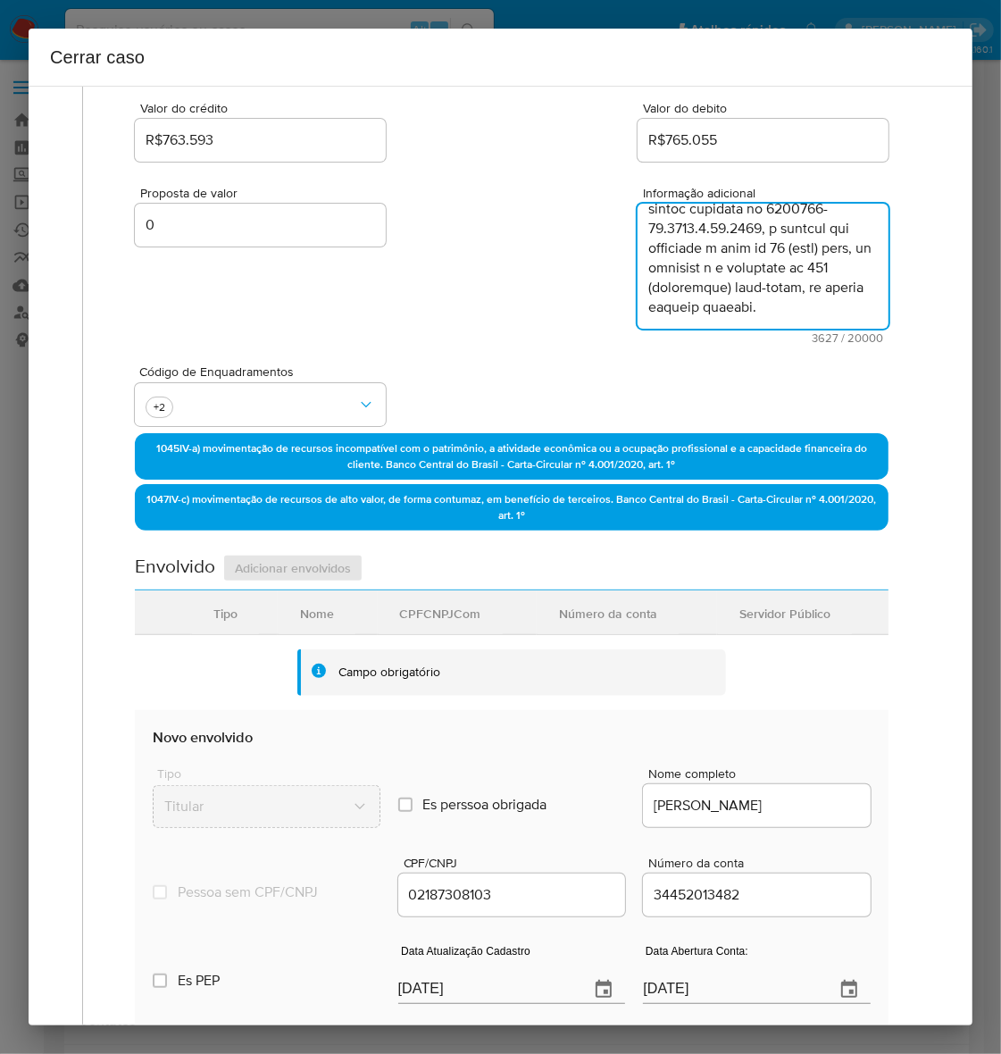
scroll to position [585, 0]
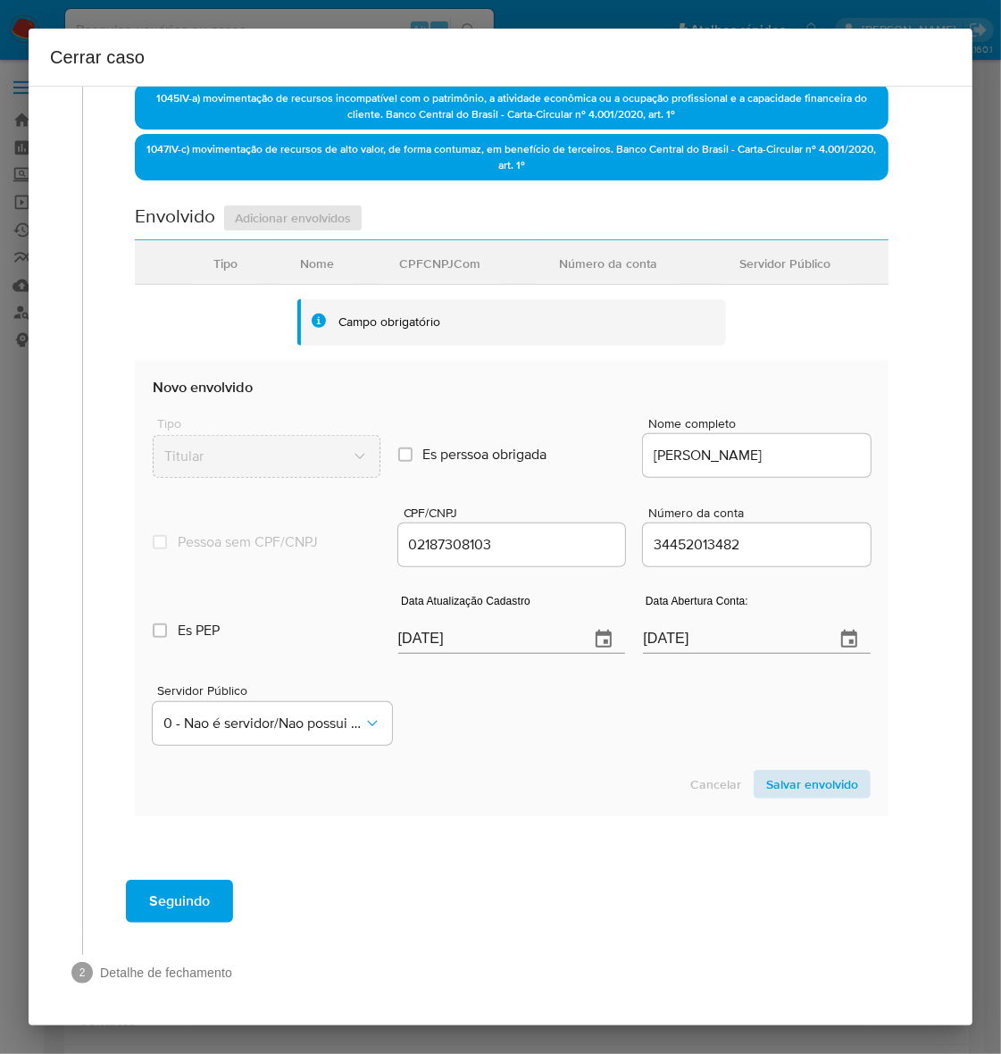
type textarea "Leandro Rodrigues, CPF 02187308103, 37 anos, residente no município de Cuiabá, …"
click at [788, 784] on span "Salvar envolvido" at bounding box center [812, 784] width 92 height 25
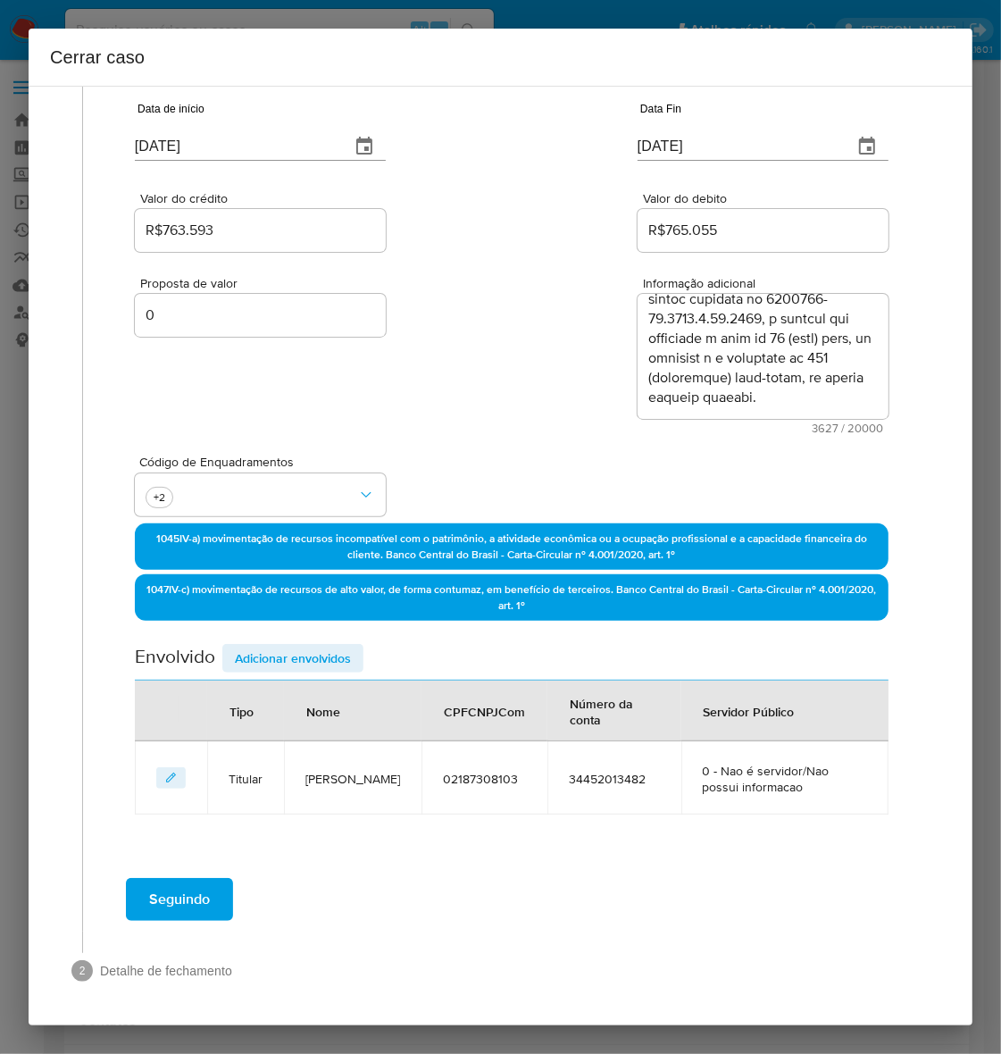
scroll to position [143, 0]
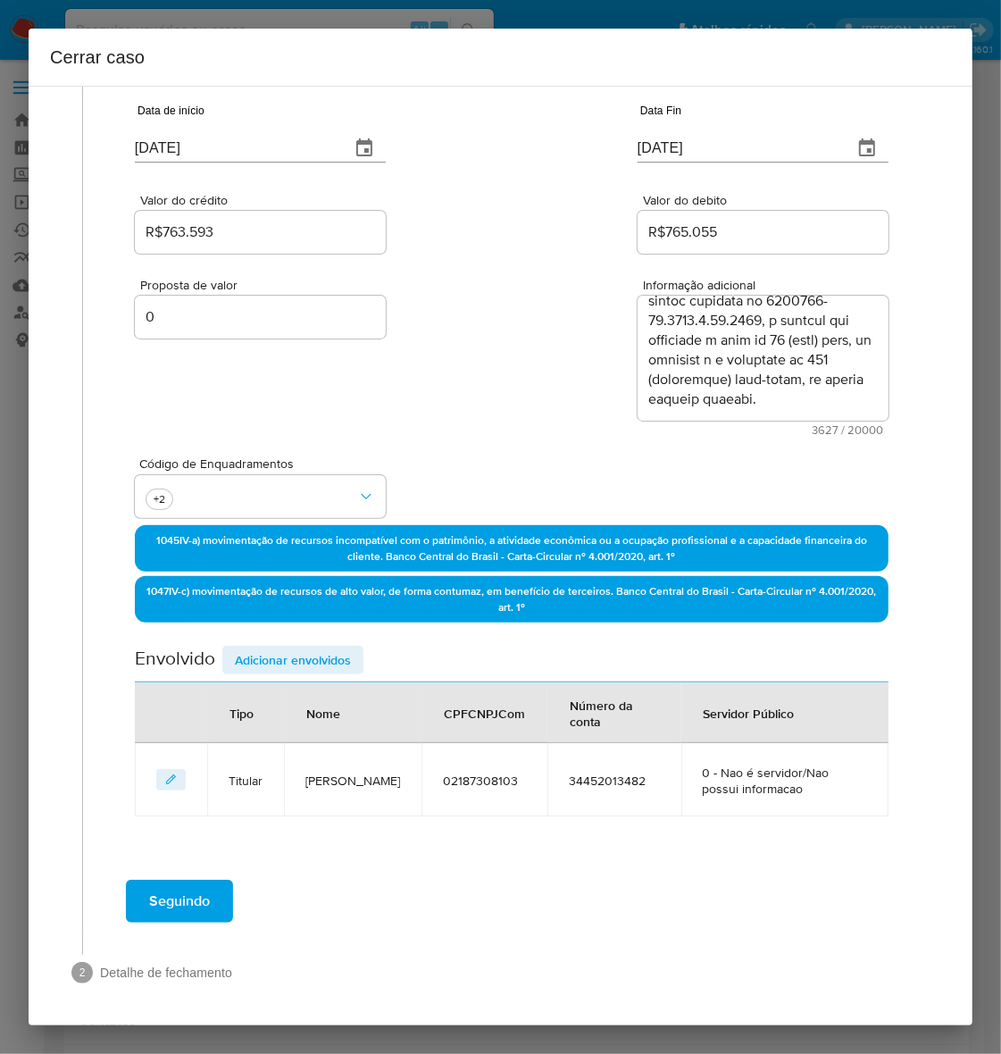
click at [282, 630] on div "Data de início 18/07/2025 Data Fin 17/09/2025 Valor do crédito R$763.593 Valor …" at bounding box center [512, 447] width 754 height 737
click at [290, 656] on span "Adicionar envolvidos" at bounding box center [293, 659] width 116 height 25
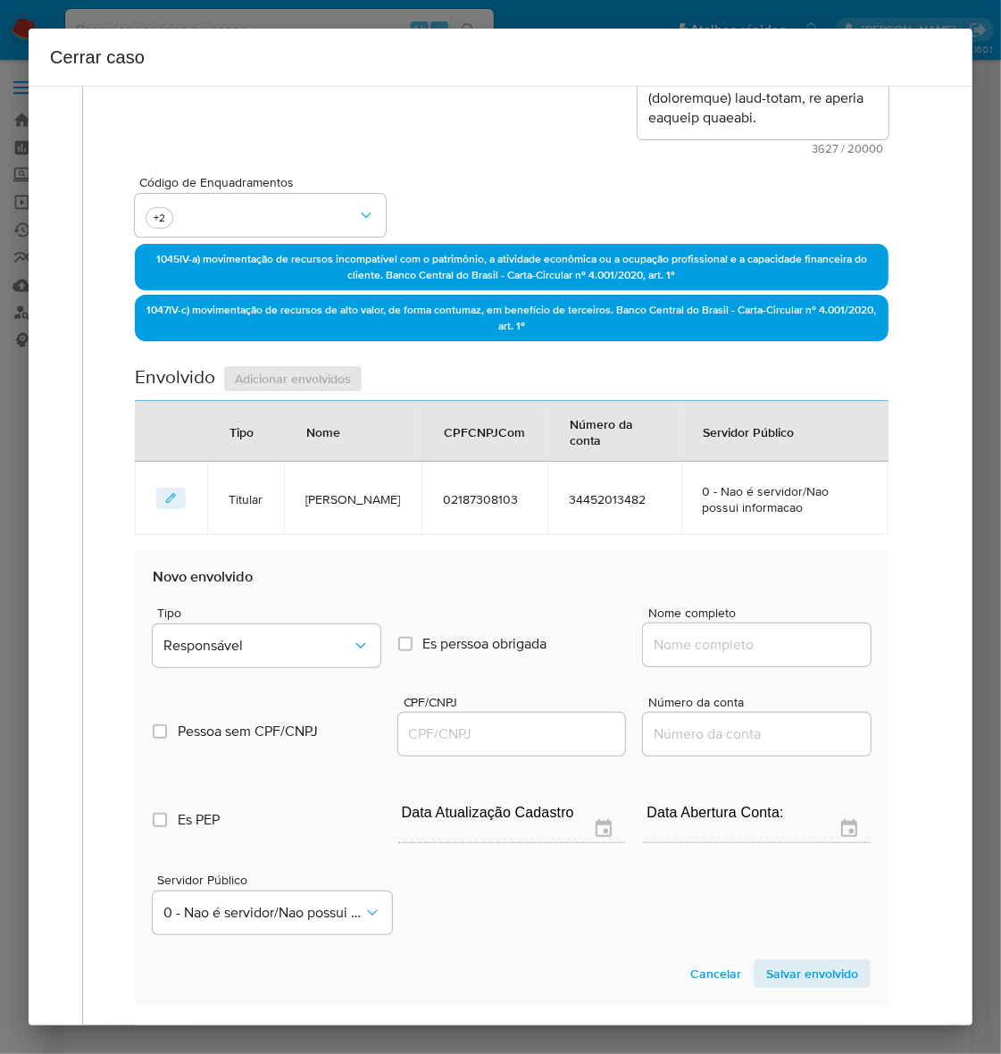
scroll to position [589, 0]
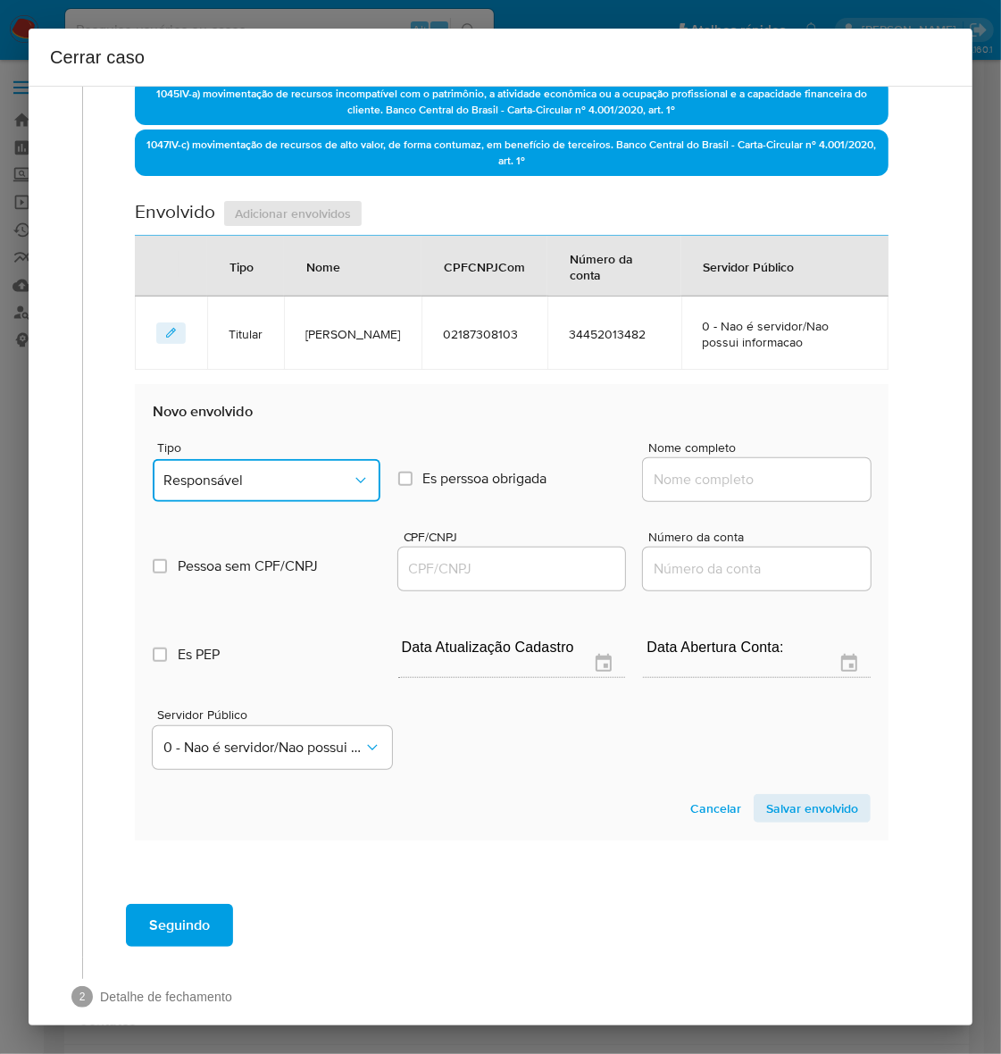
click at [220, 469] on button "Responsável" at bounding box center [267, 480] width 228 height 43
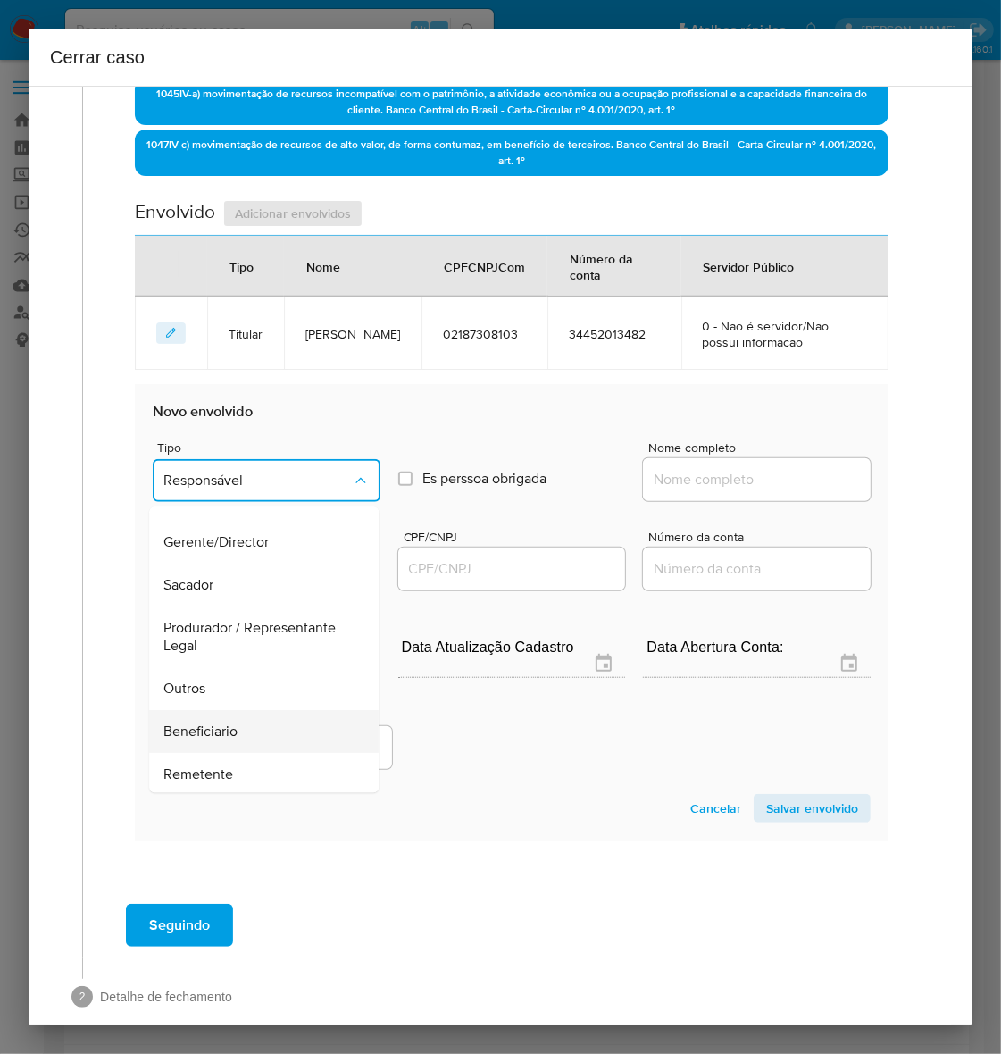
scroll to position [246, 0]
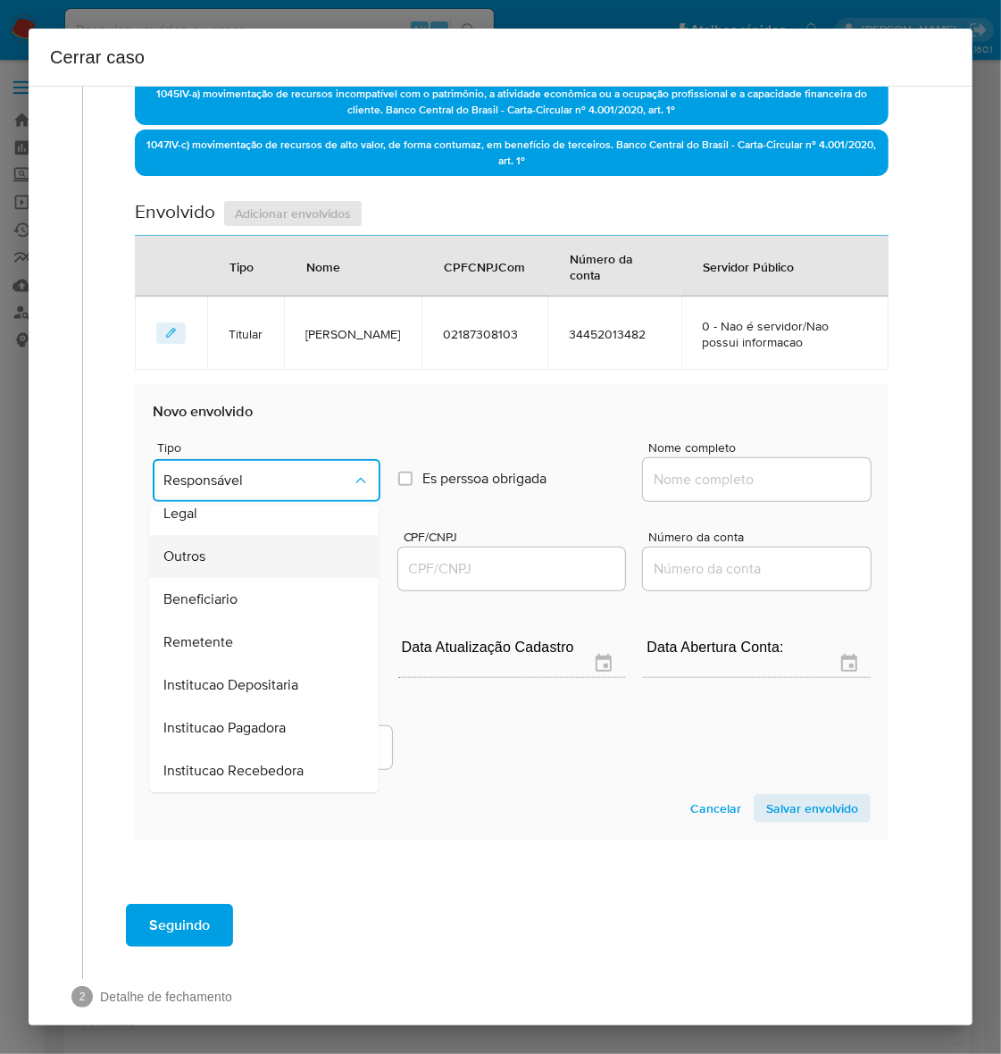
click at [193, 555] on span "Outros" at bounding box center [184, 557] width 42 height 18
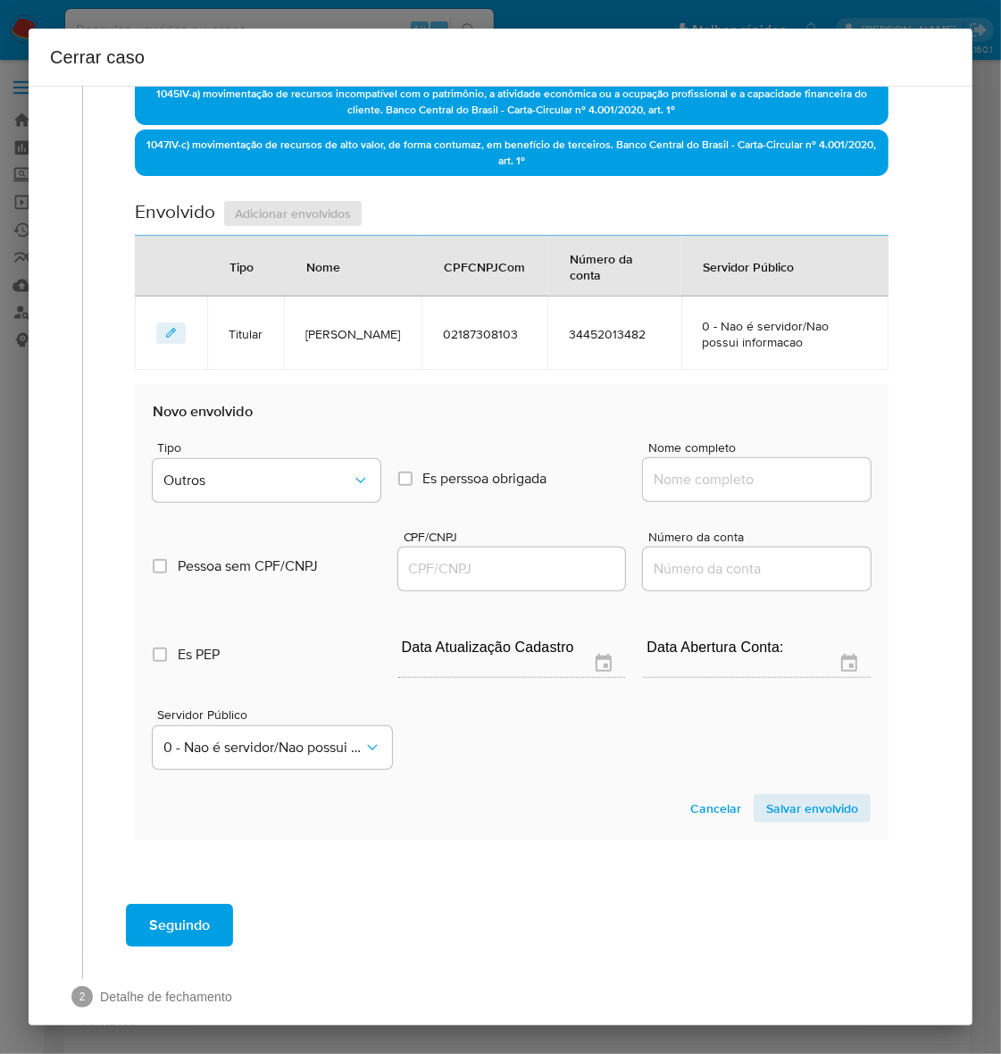
drag, startPoint x: 671, startPoint y: 480, endPoint x: 711, endPoint y: 469, distance: 41.8
click at [675, 478] on input "Nome completo" at bounding box center [757, 479] width 228 height 23
paste input "LR Pinturas e Acabamentos Ltda, 57709856000158"
drag, startPoint x: 721, startPoint y: 480, endPoint x: 939, endPoint y: 469, distance: 219.0
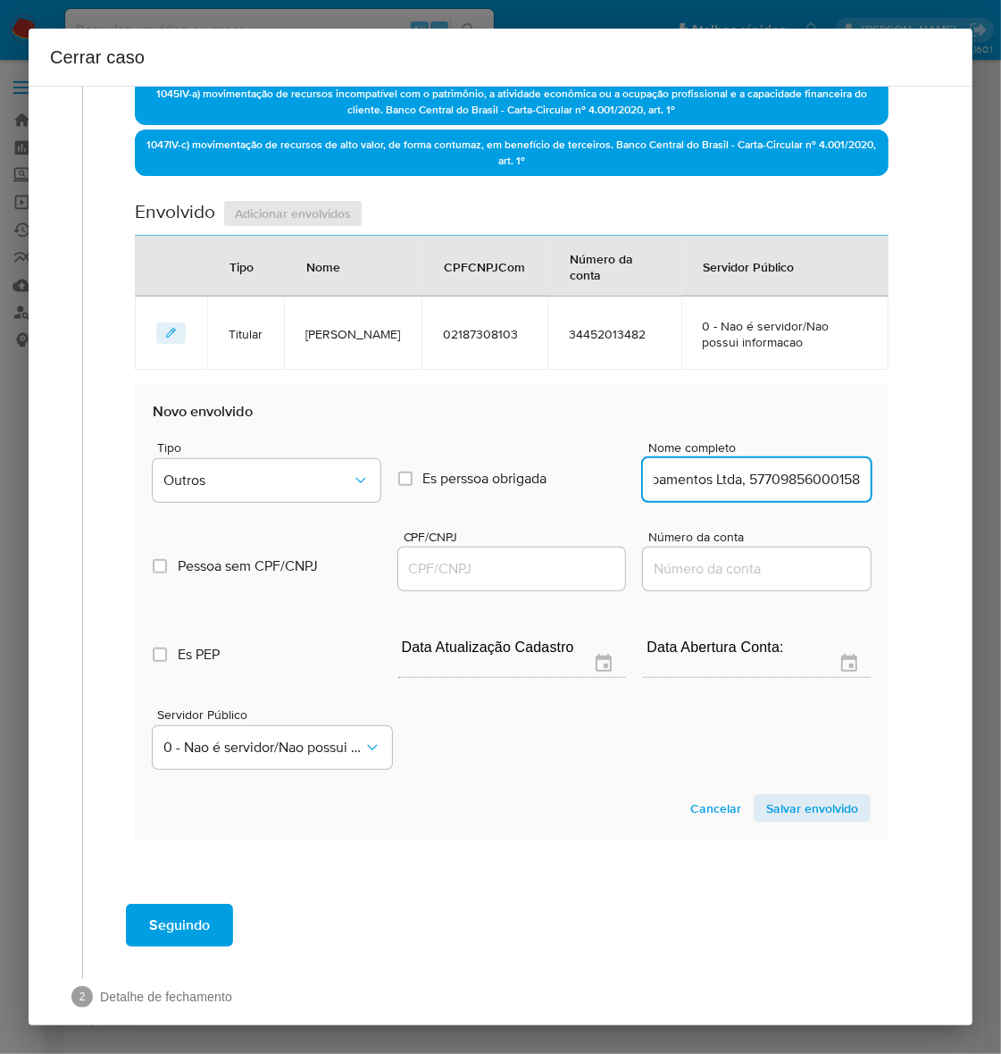
click at [939, 469] on div "1 Informação completa Geral Data de início 18/07/2025 Data Fin 17/09/2025 Valor…" at bounding box center [501, 555] width 944 height 939
type input "LR Pinturas e Acabamentos Ltda"
click at [417, 573] on input "CPF/CNPJ" at bounding box center [512, 568] width 228 height 23
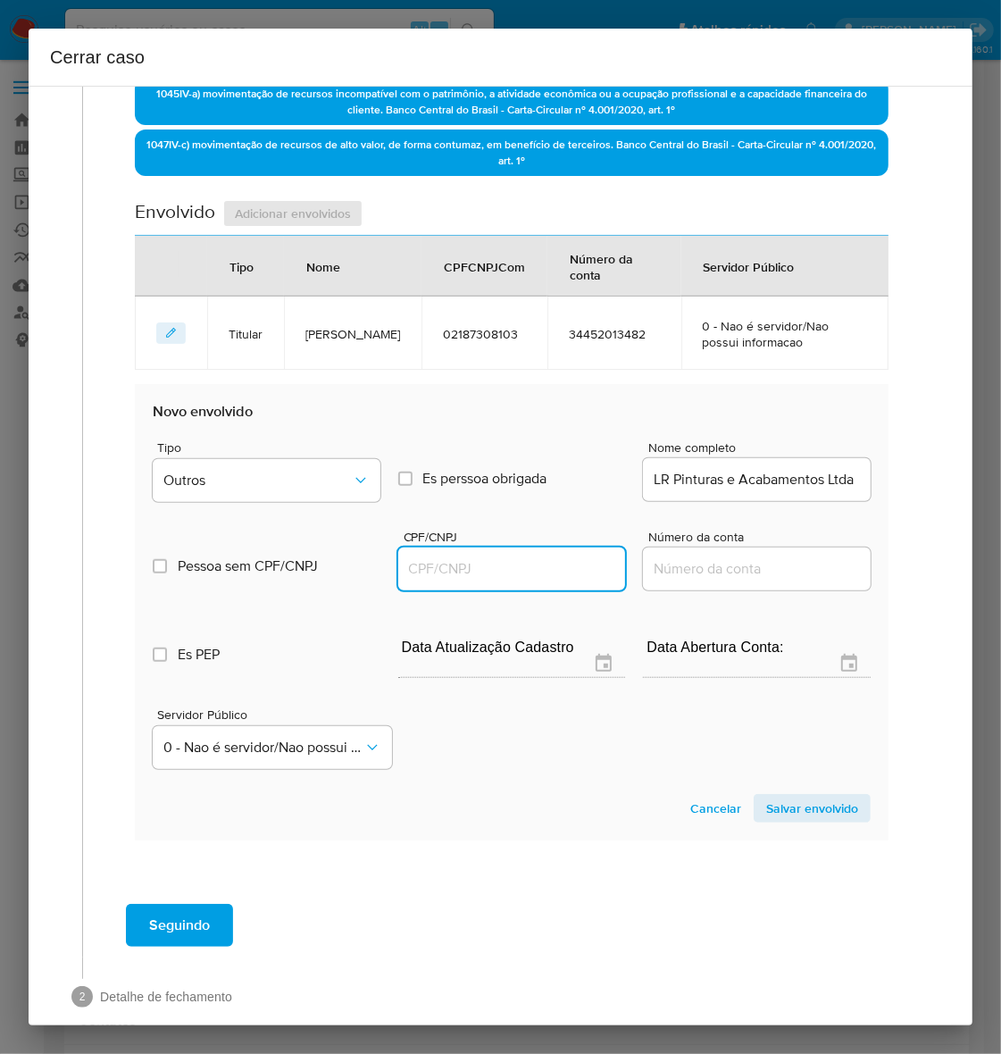
paste input "57709856000158"
type input "57709856000158"
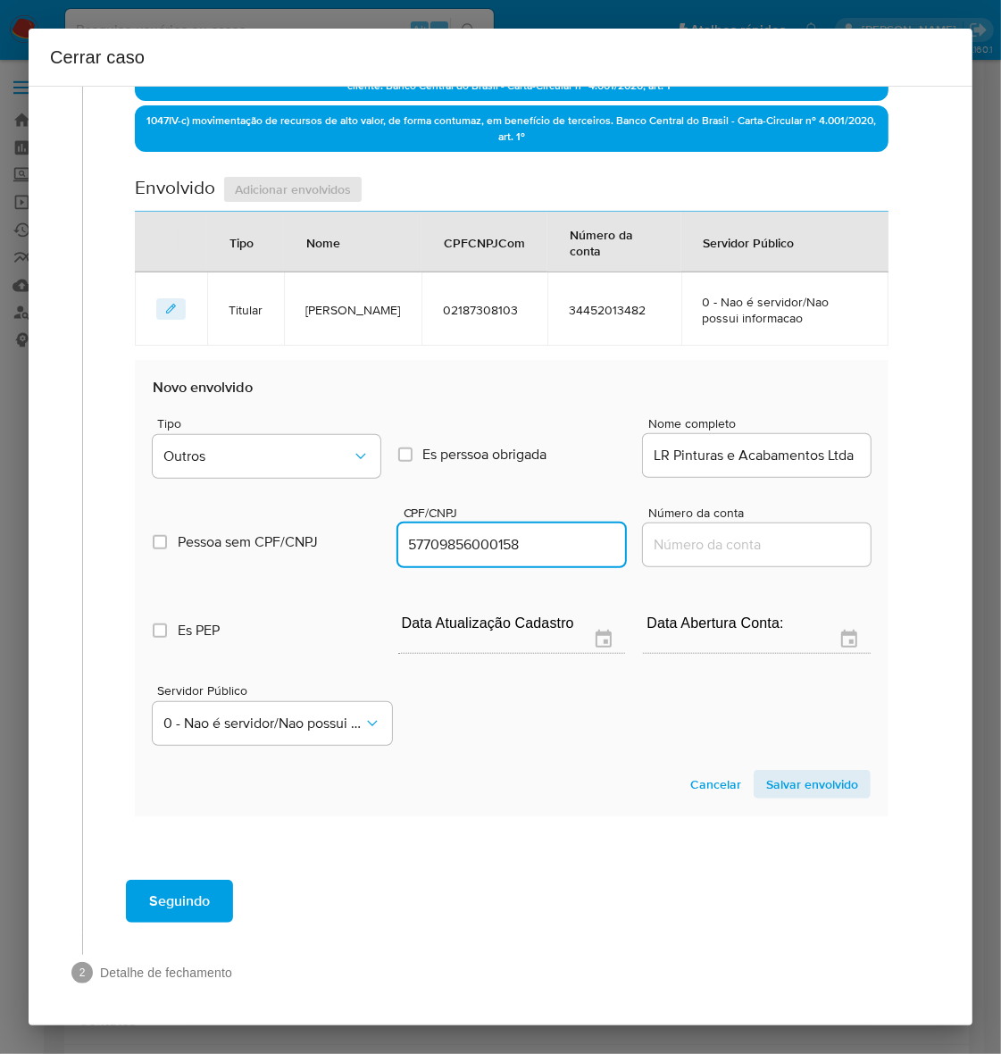
click at [783, 784] on span "Salvar envolvido" at bounding box center [812, 784] width 92 height 25
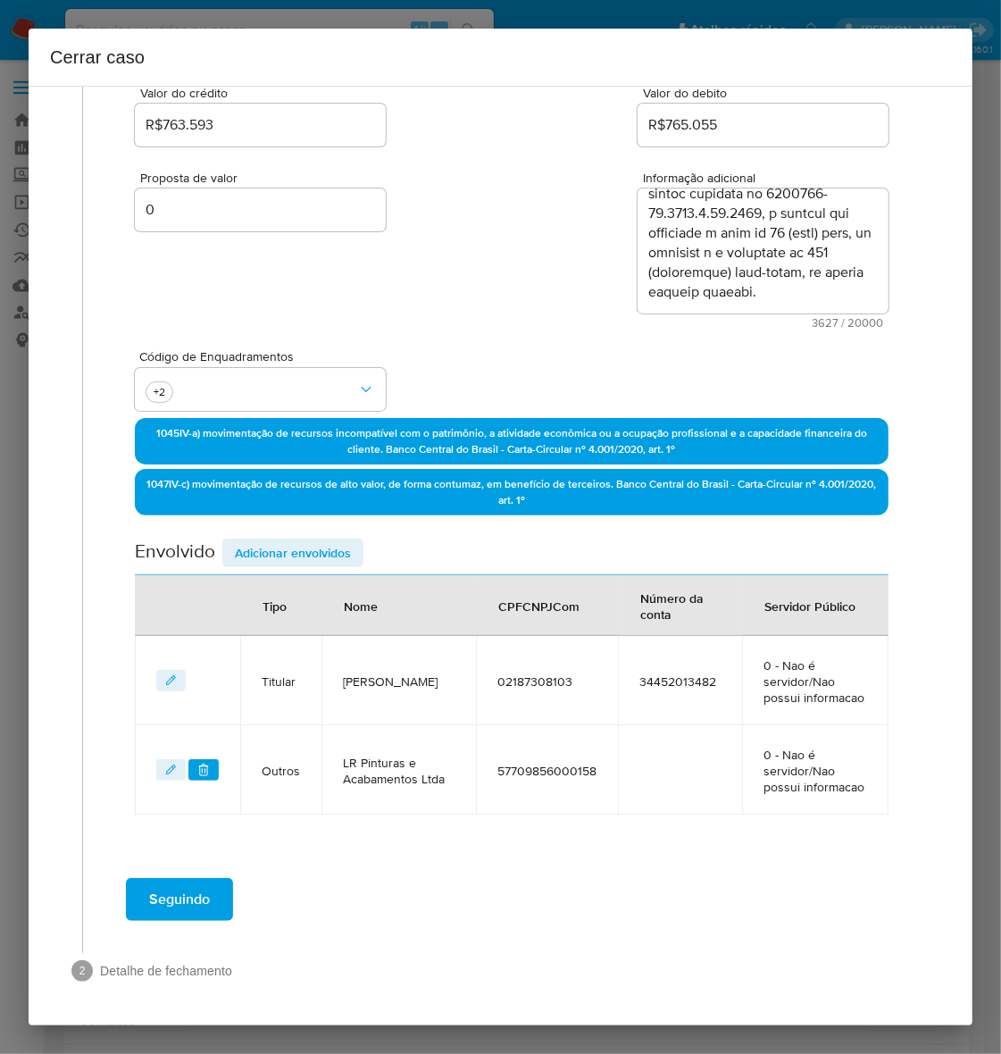
scroll to position [247, 0]
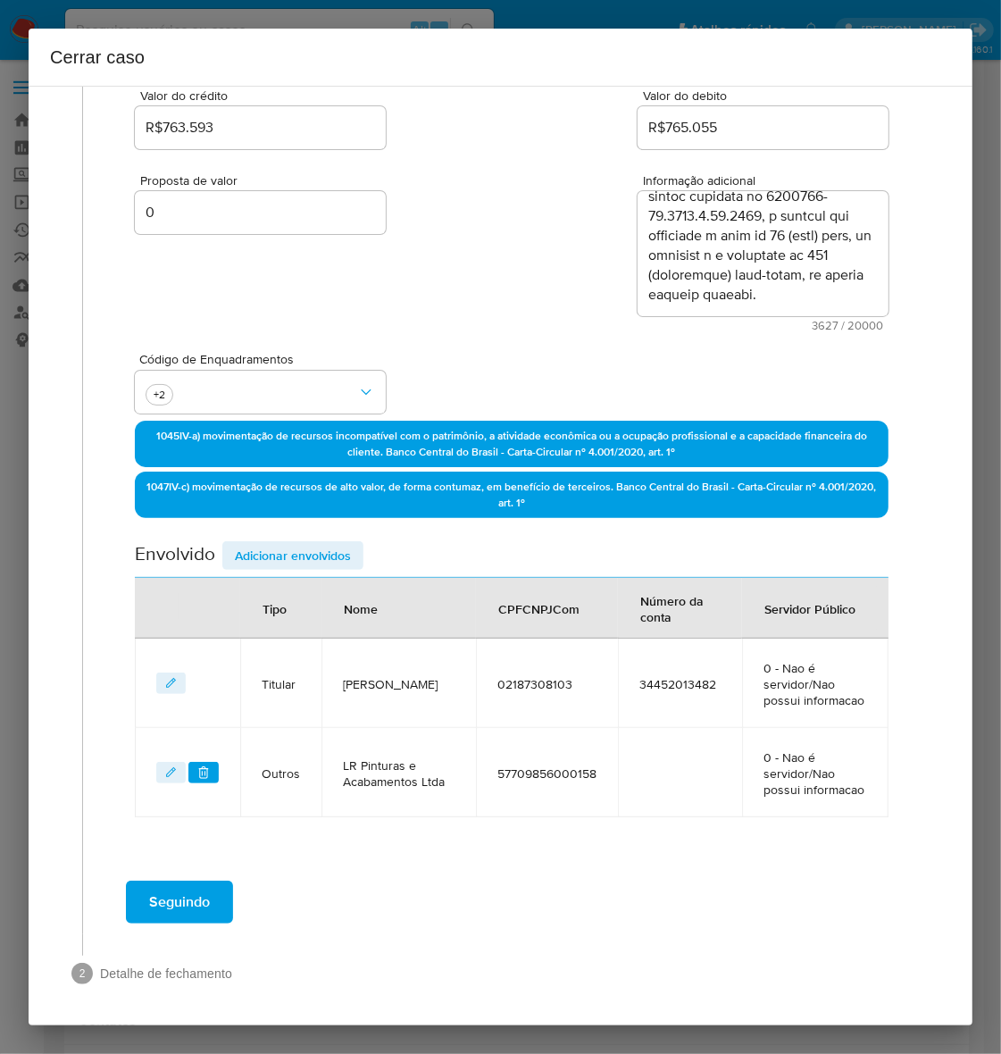
click at [271, 555] on span "Adicionar envolvidos" at bounding box center [293, 555] width 116 height 25
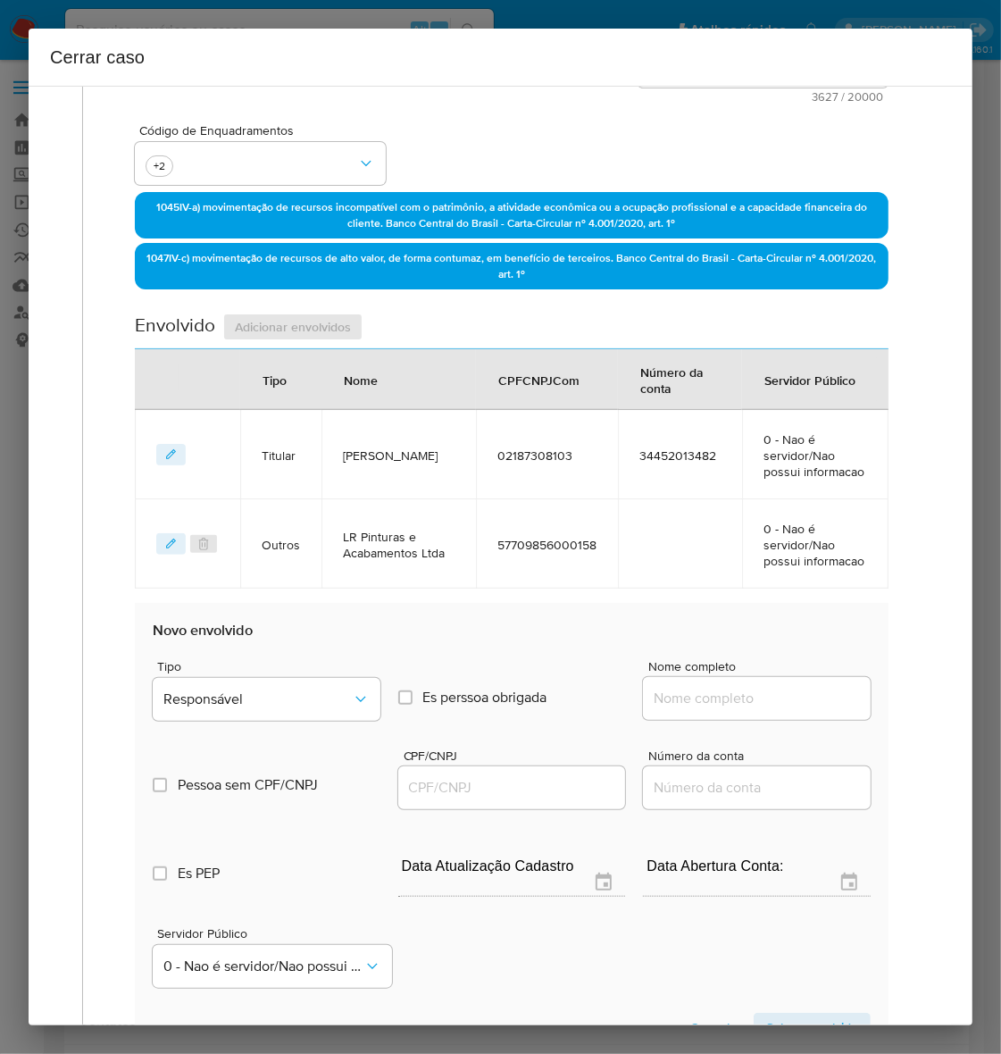
scroll to position [694, 0]
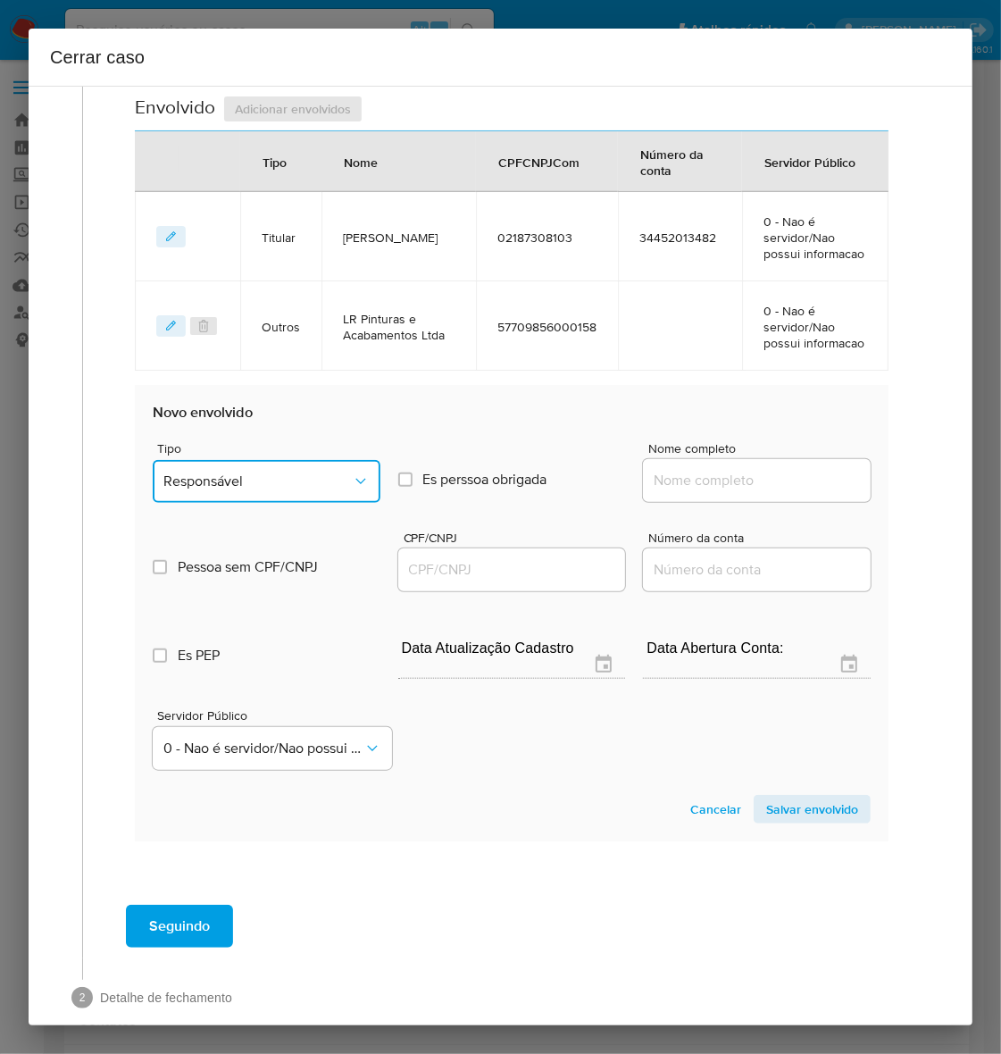
click at [252, 484] on span "Responsável" at bounding box center [257, 481] width 188 height 18
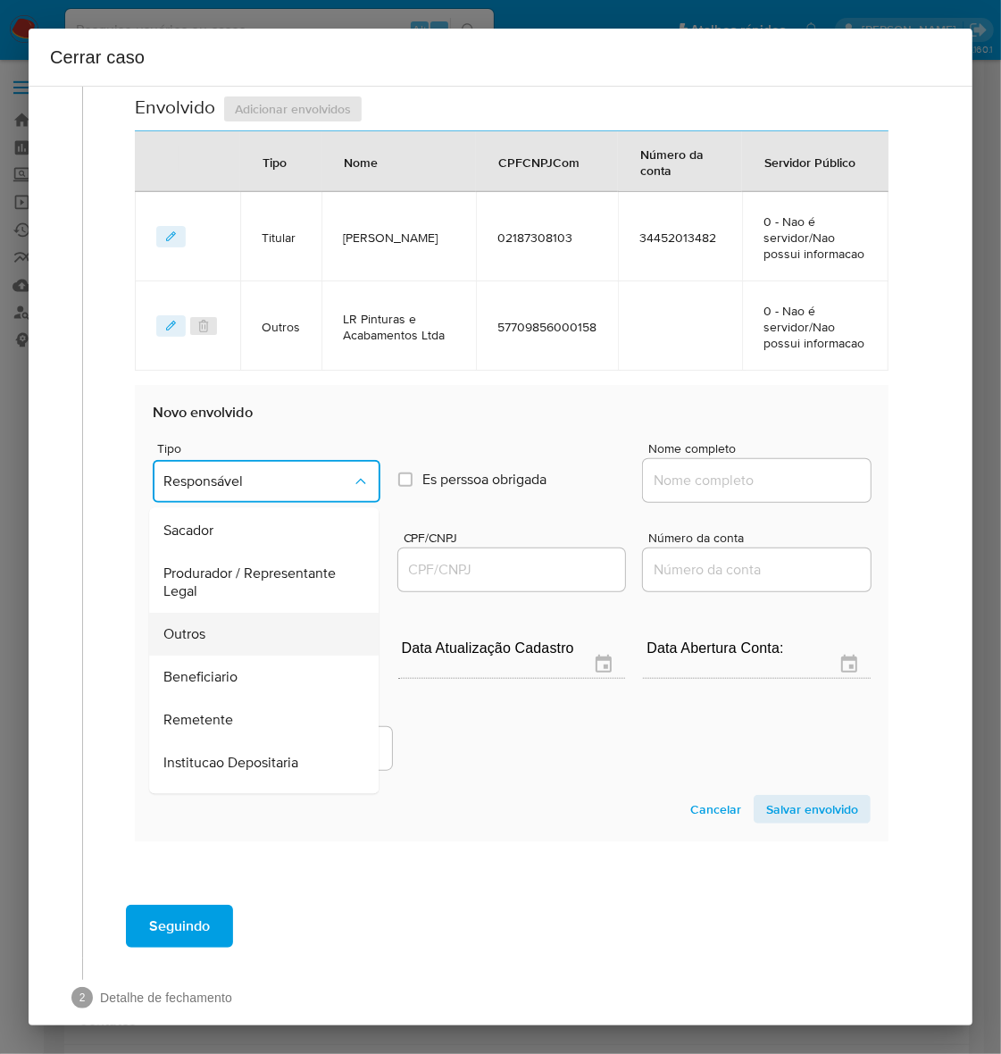
scroll to position [246, 0]
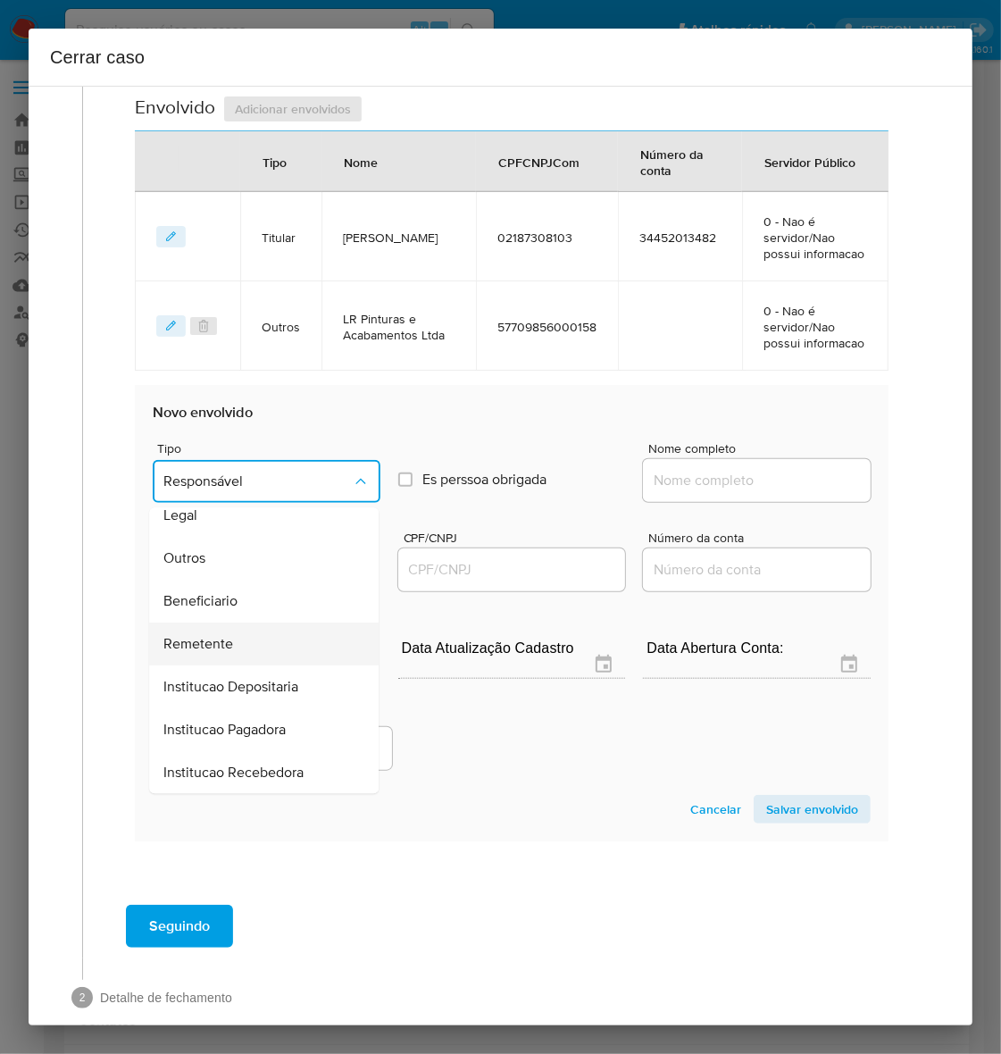
click at [190, 637] on span "Remetente" at bounding box center [198, 645] width 70 height 18
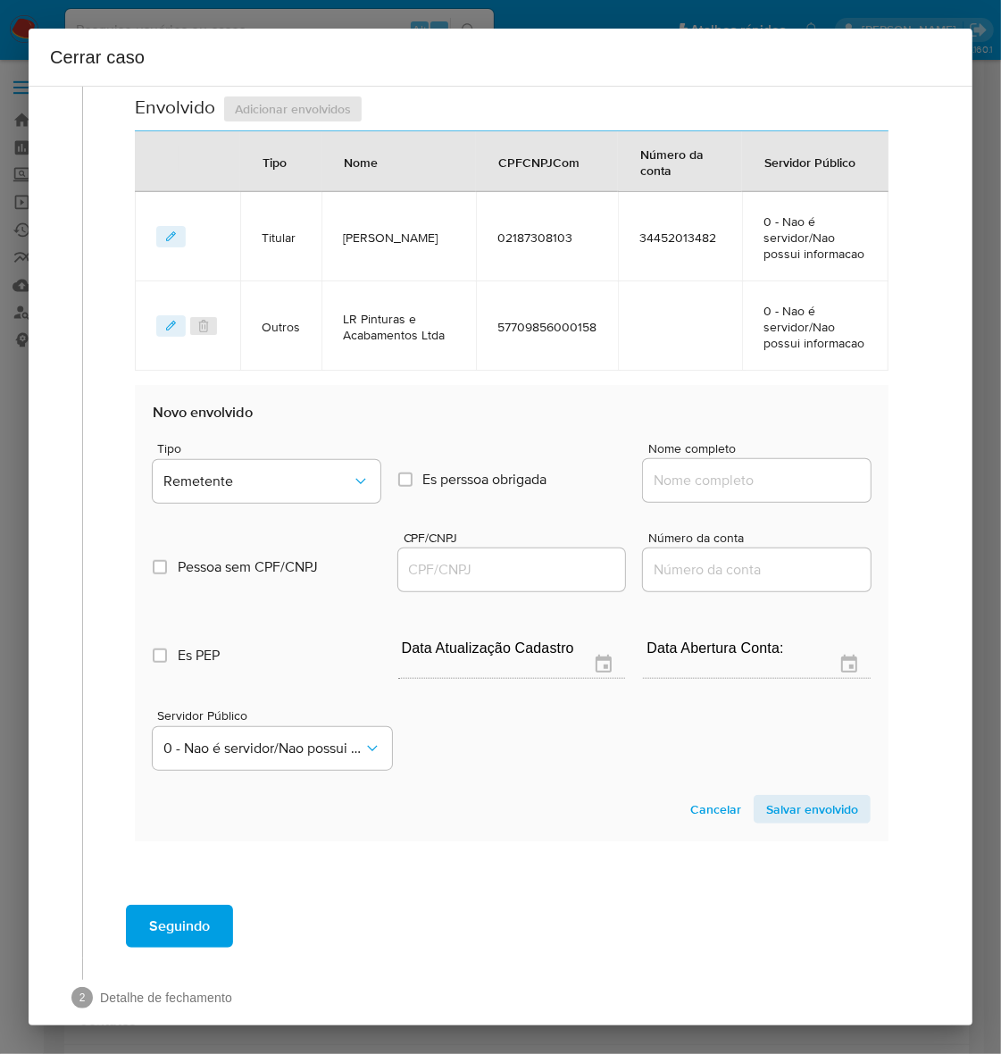
click at [695, 476] on input "Nome completo" at bounding box center [757, 480] width 228 height 23
paste input "Paulo Victor Santos Feio, 70795661266"
drag, startPoint x: 746, startPoint y: 480, endPoint x: 1065, endPoint y: 474, distance: 319.7
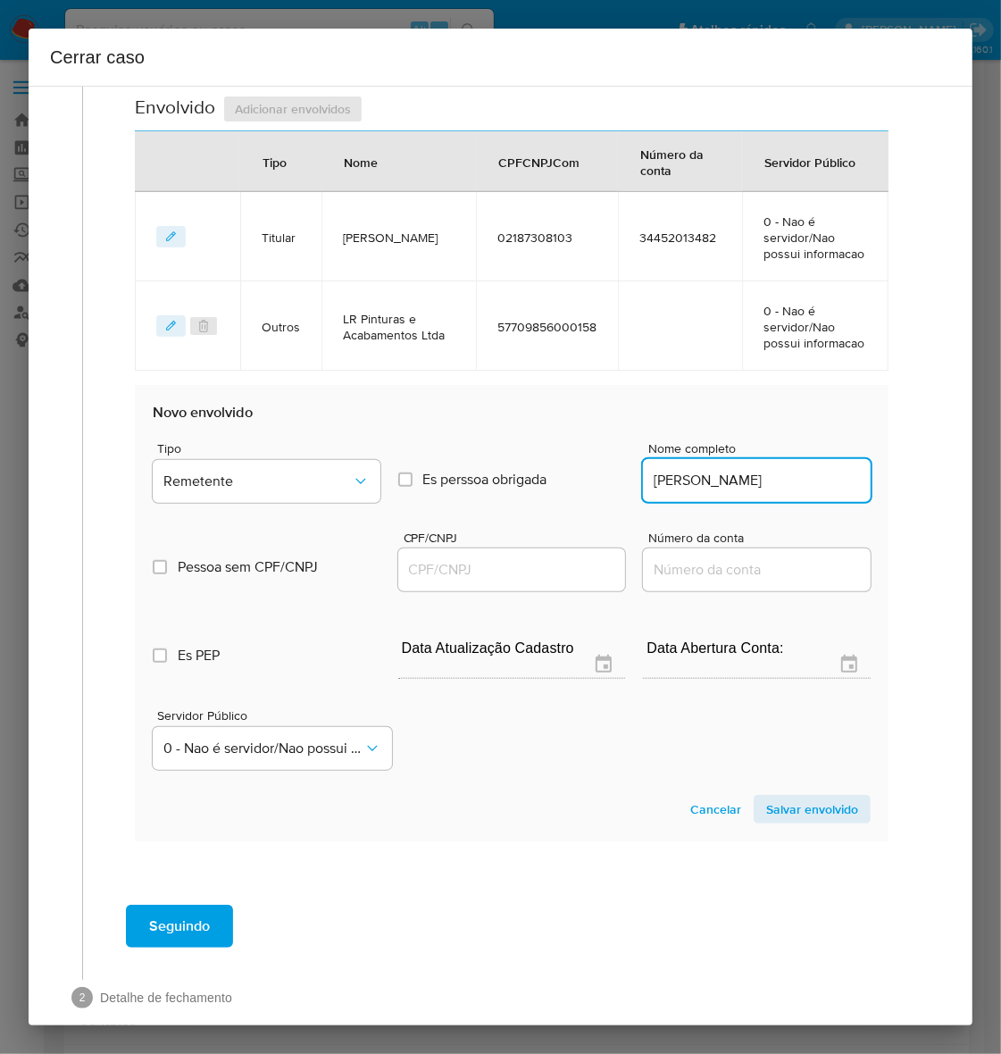
scroll to position [0, 0]
type input "Paulo Victor Santos Feio"
click at [474, 558] on input "CPF/CNPJ" at bounding box center [512, 569] width 228 height 23
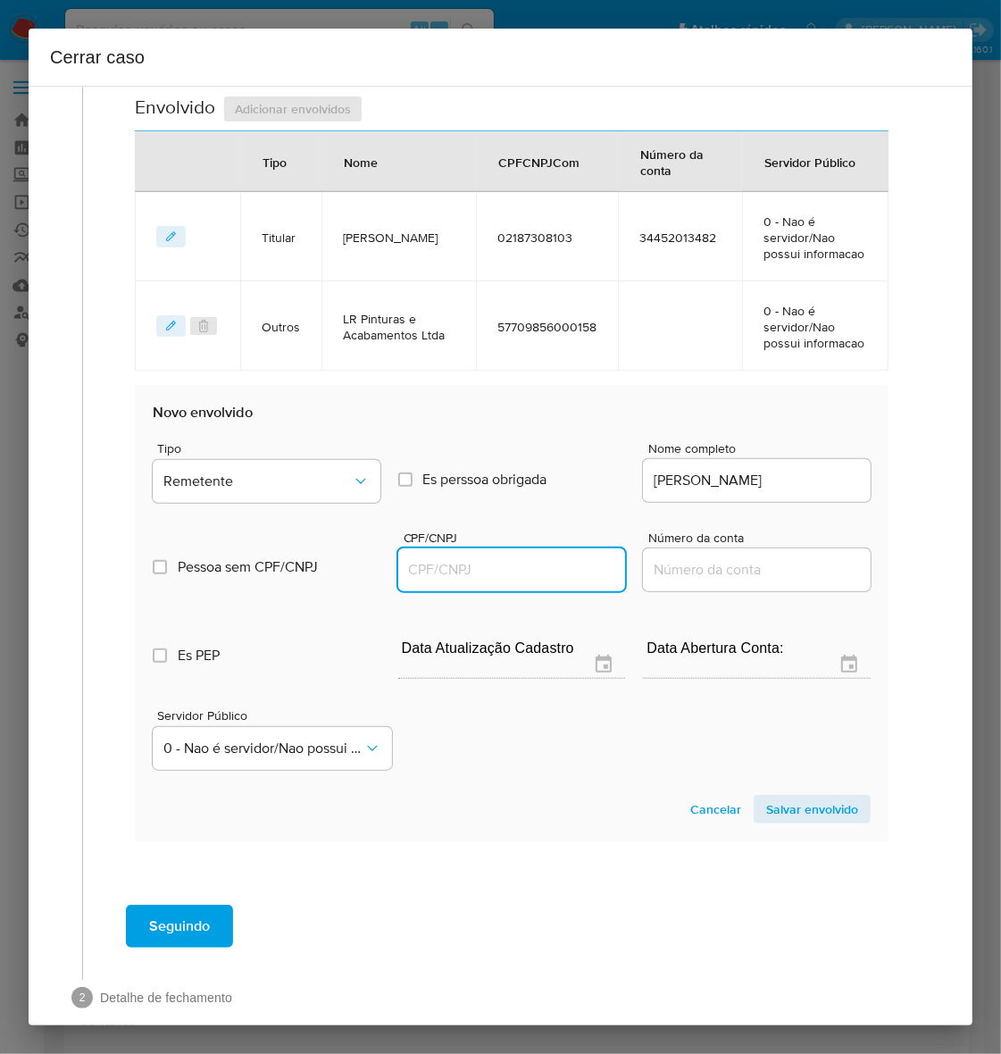
paste input "70795661266"
type input "70795661266"
click at [793, 814] on span "Salvar envolvido" at bounding box center [812, 809] width 92 height 25
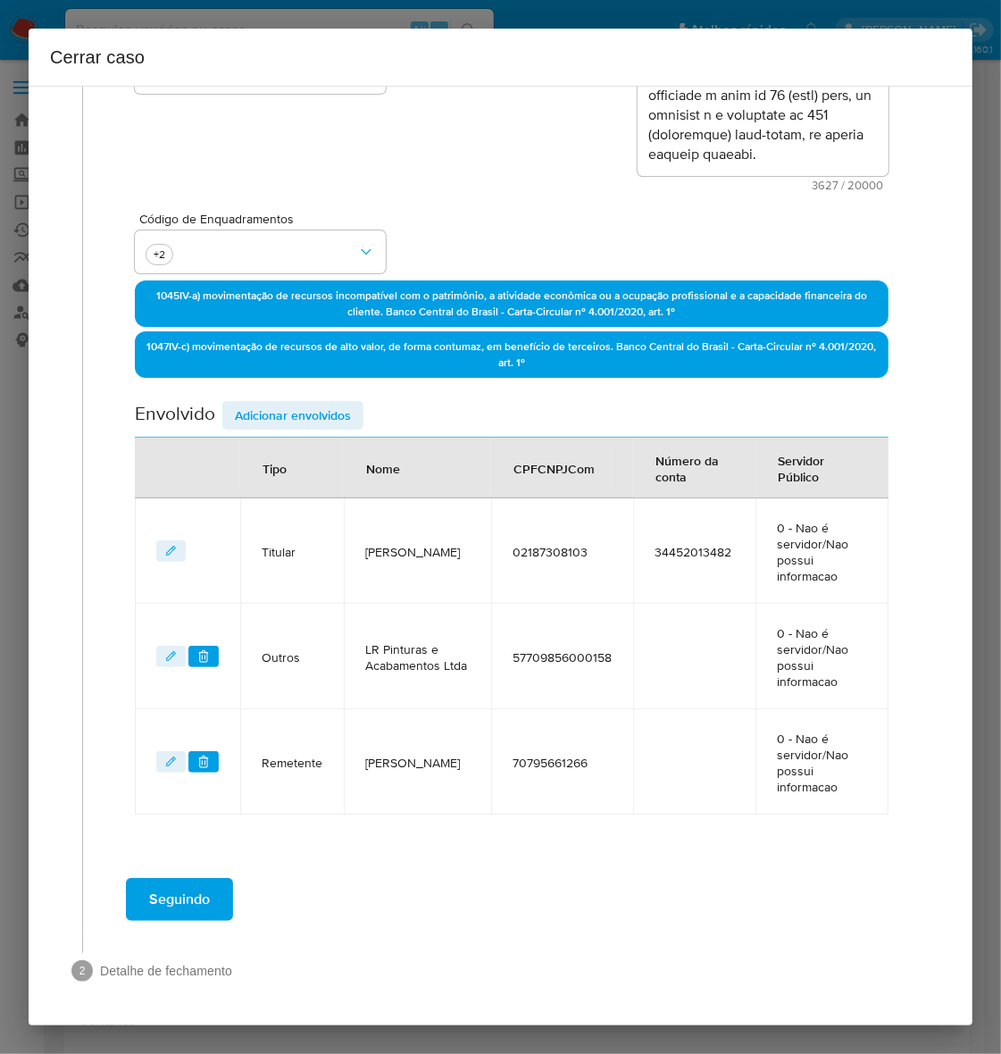
scroll to position [386, 0]
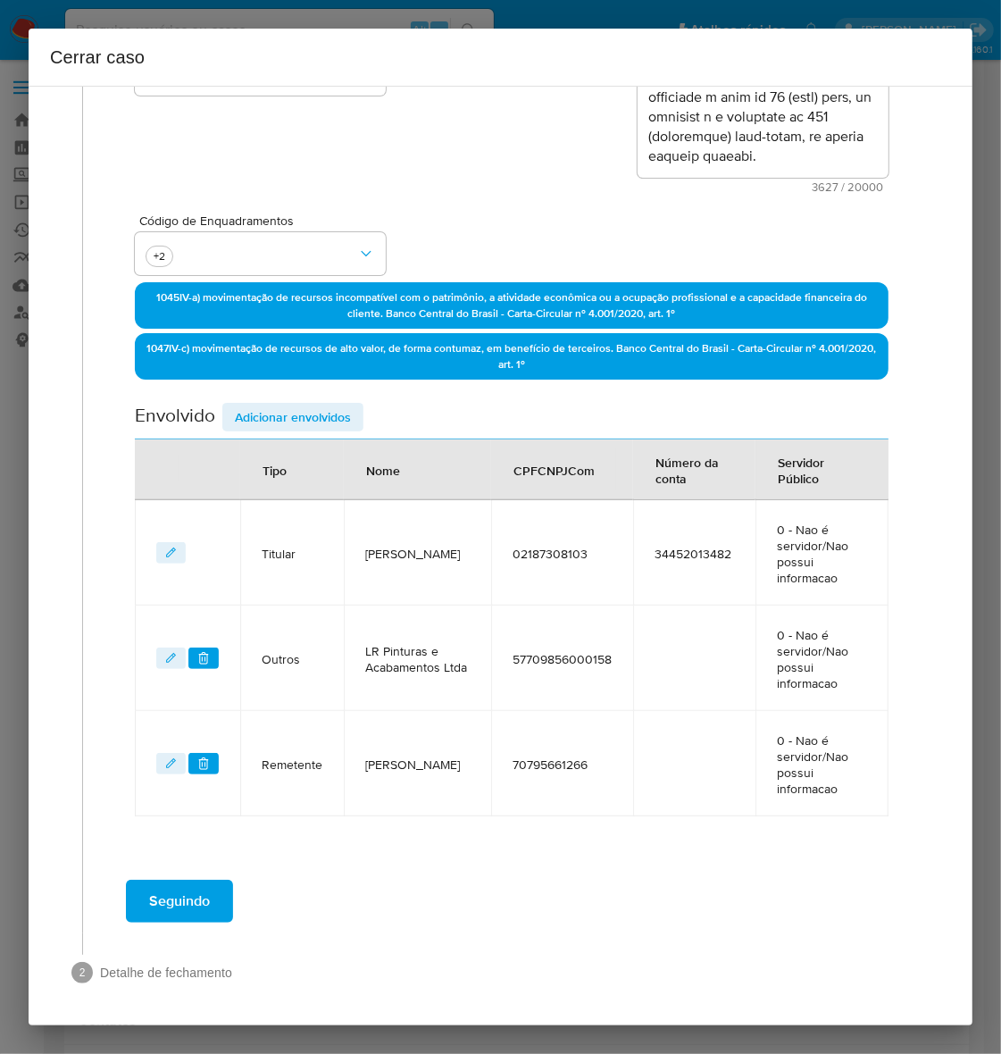
drag, startPoint x: 255, startPoint y: 405, endPoint x: 266, endPoint y: 411, distance: 12.4
click at [255, 405] on span "Adicionar envolvidos" at bounding box center [293, 417] width 116 height 25
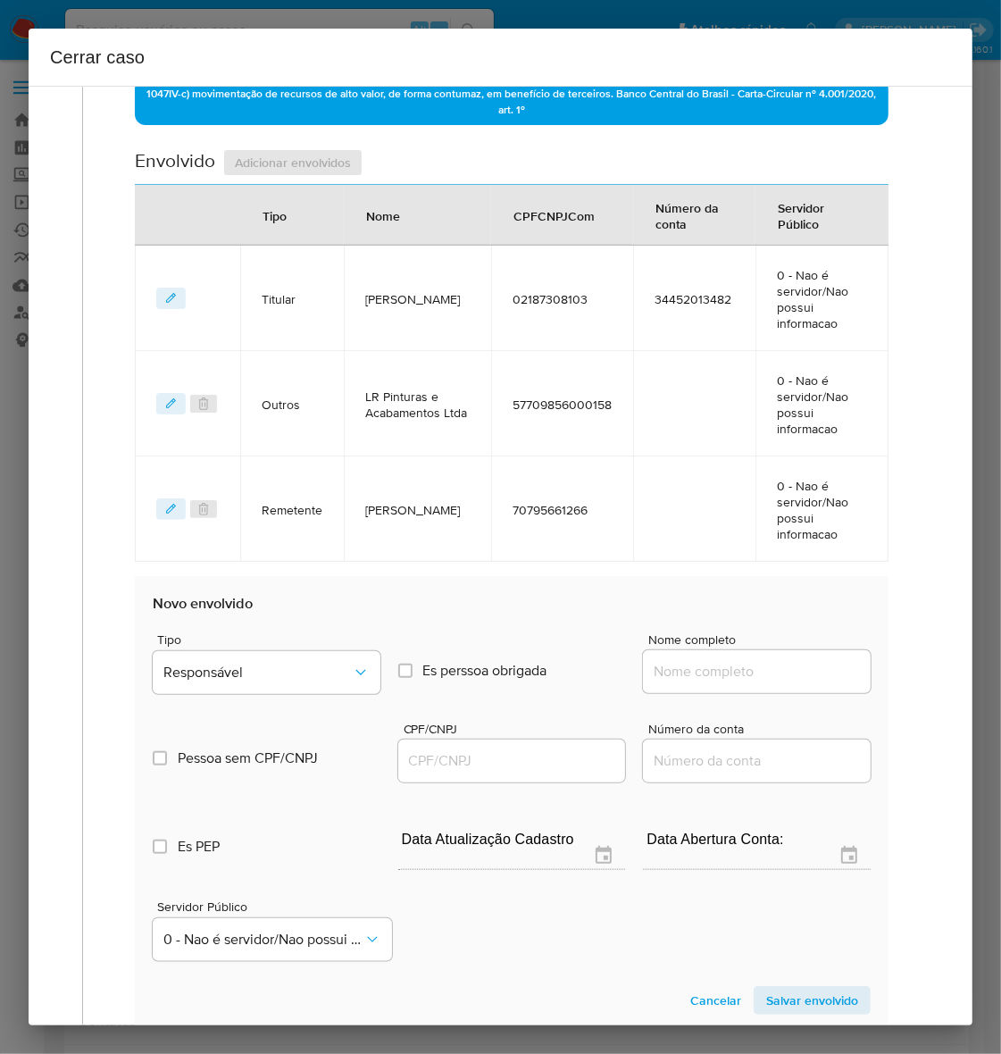
scroll to position [857, 0]
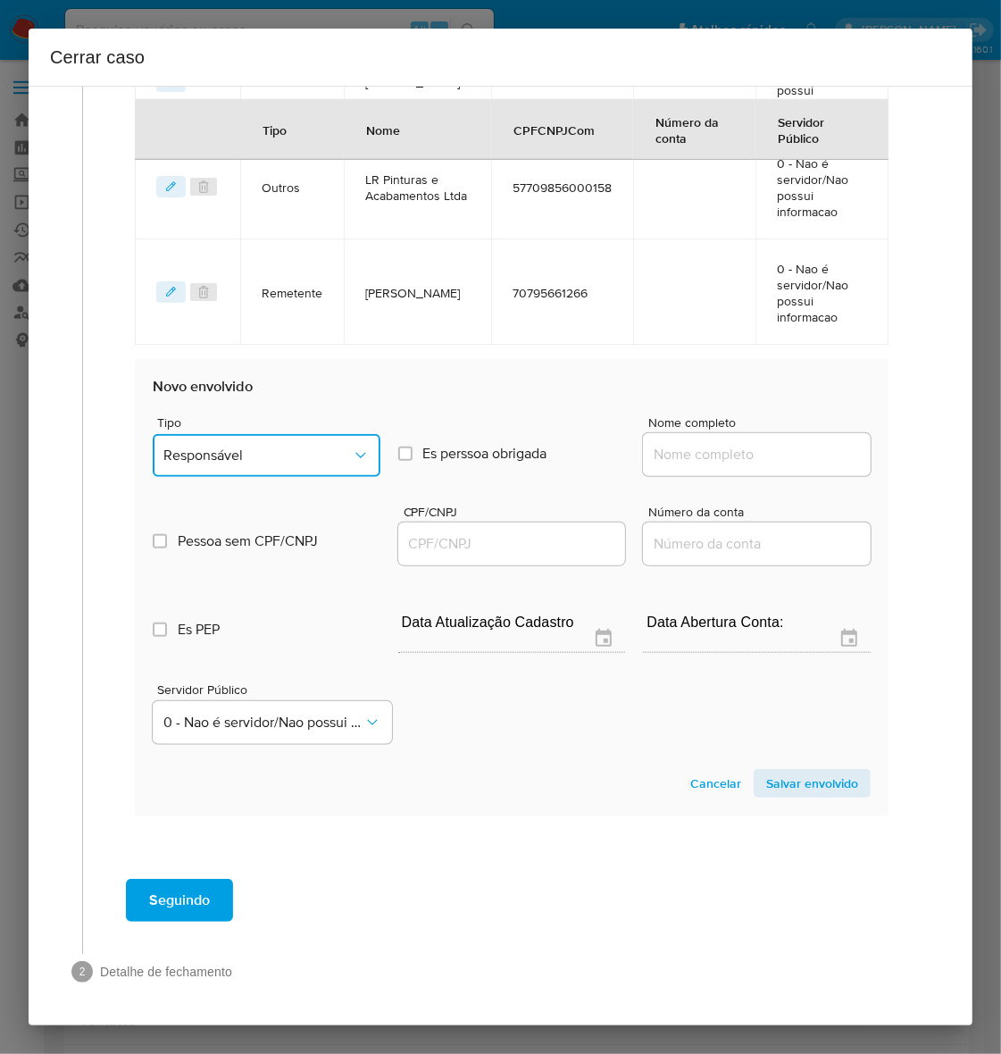
click at [238, 460] on span "Responsável" at bounding box center [257, 455] width 188 height 18
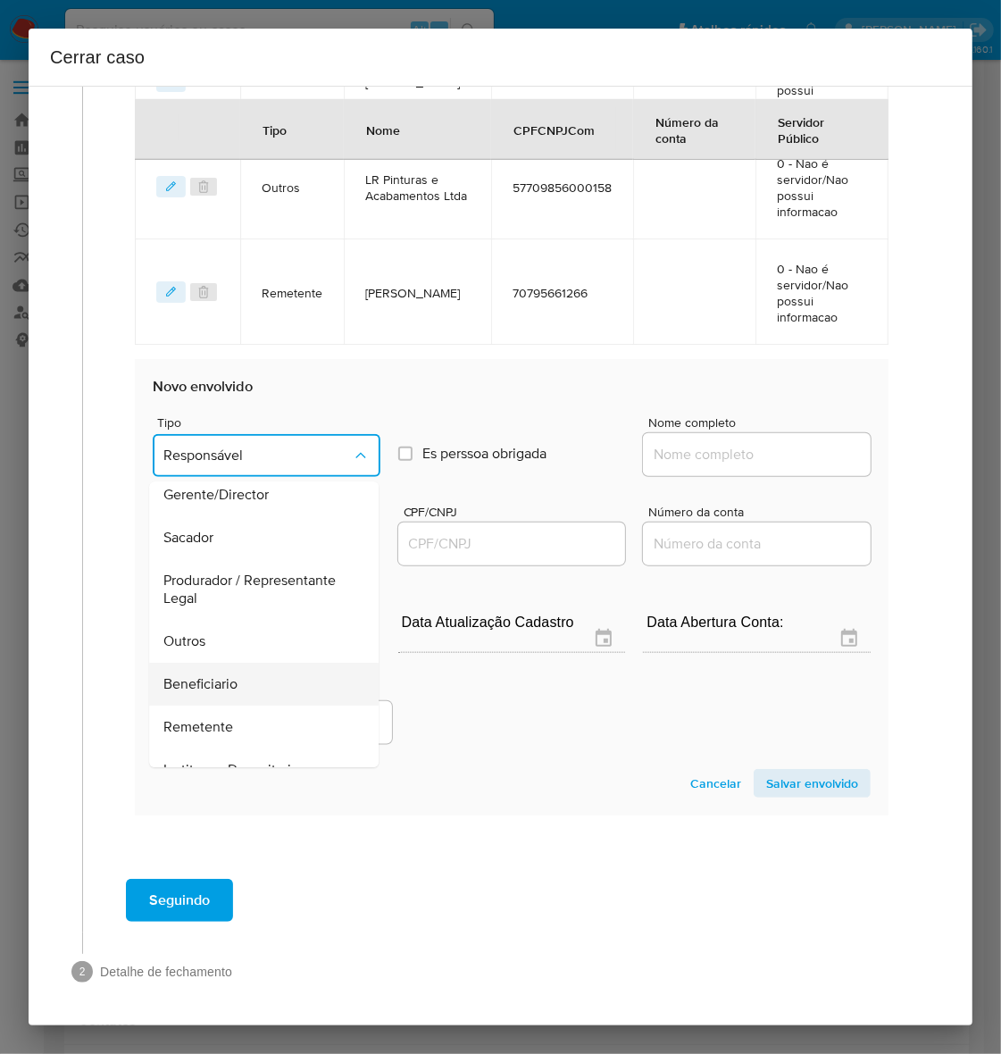
scroll to position [246, 0]
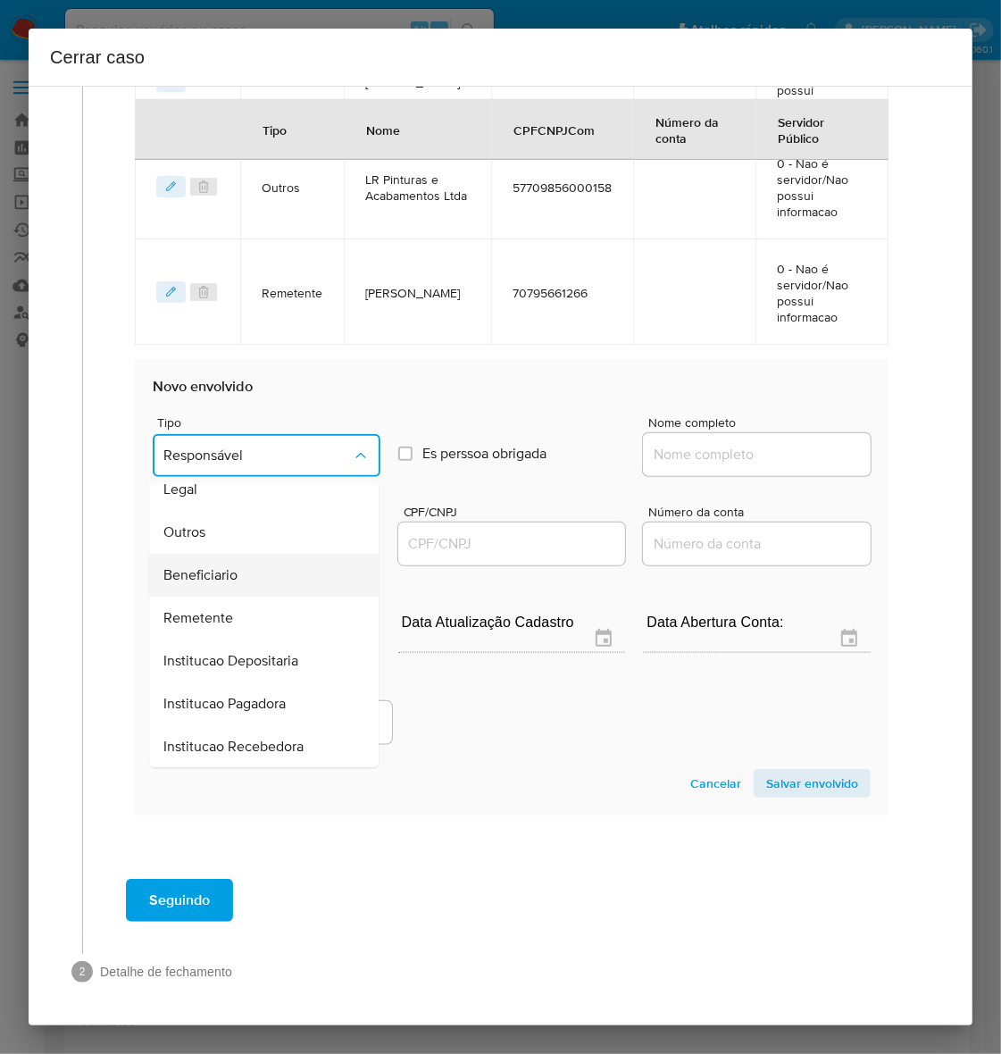
click at [219, 572] on span "Beneficiario" at bounding box center [200, 576] width 74 height 18
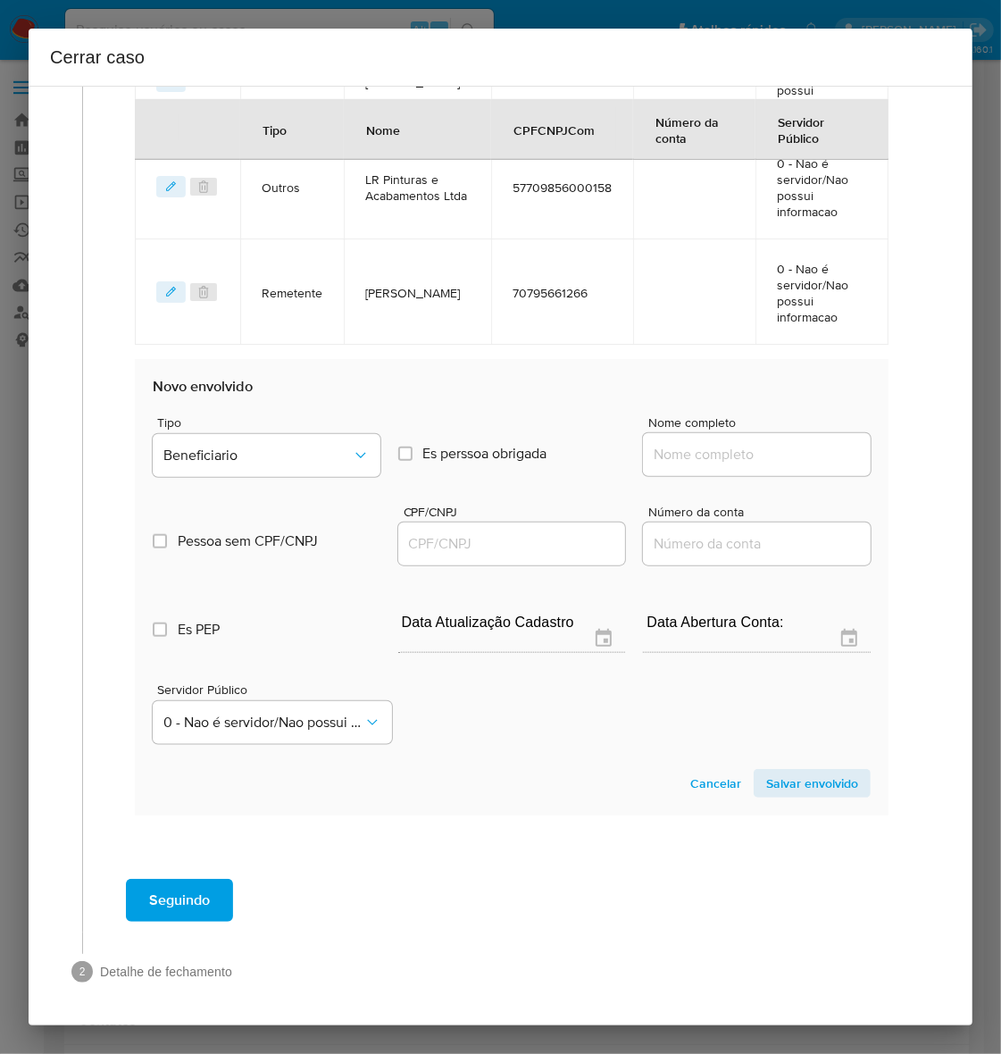
click at [739, 447] on input "Nome completo" at bounding box center [757, 454] width 228 height 23
paste input "Fast Intermediacoes Financeiras Ltda, 36684160000144"
drag, startPoint x: 725, startPoint y: 453, endPoint x: 1072, endPoint y: 493, distance: 348.8
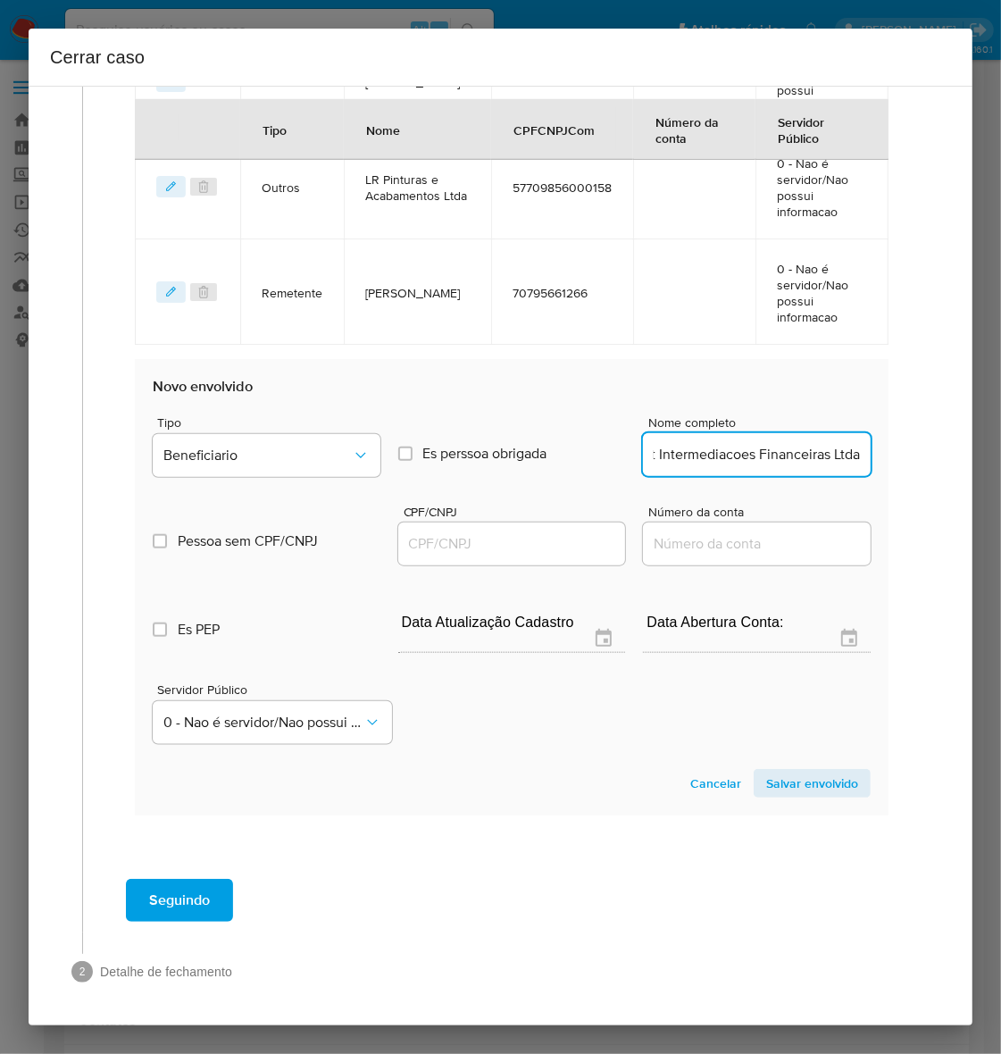
scroll to position [0, 31]
type input "Fast Intermediacoes Financeiras Ltda"
click at [488, 537] on input "CPF/CNPJ" at bounding box center [512, 543] width 228 height 23
paste input "36684160000144"
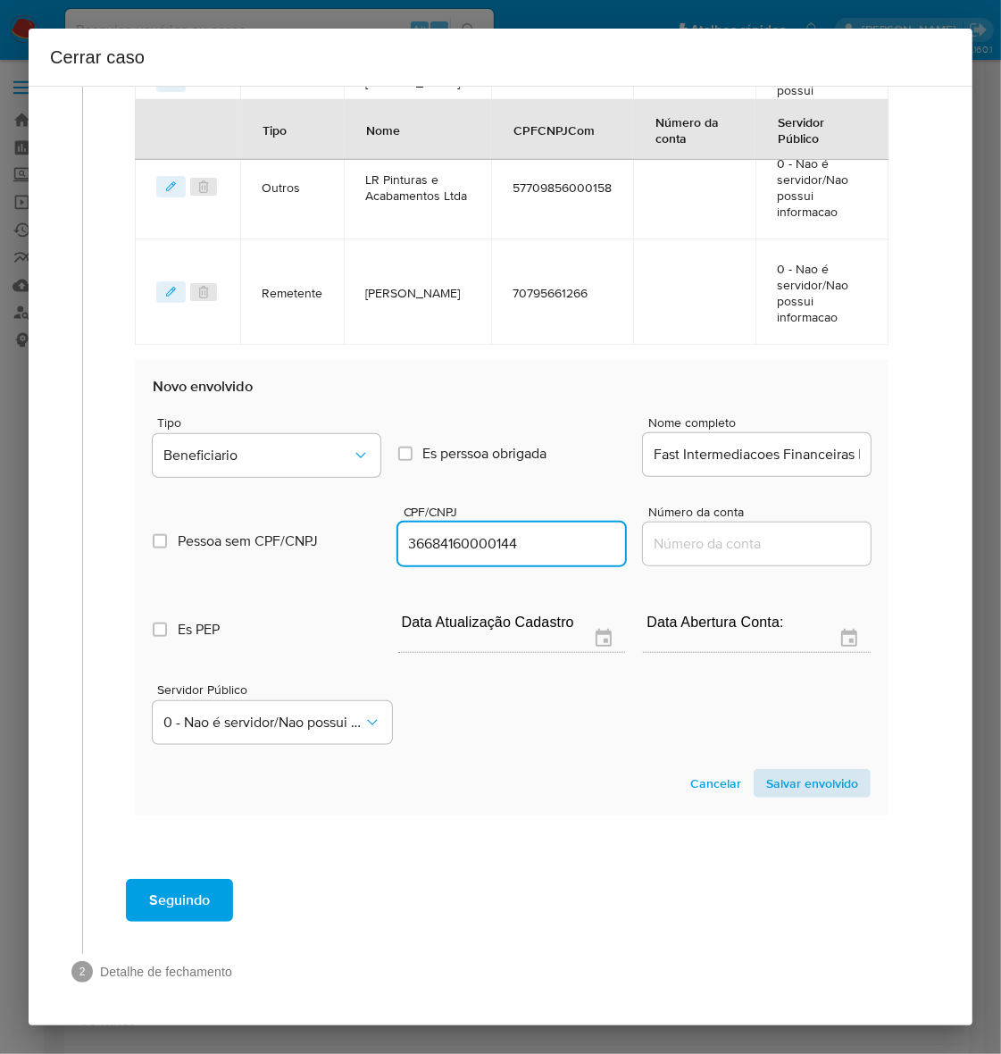
type input "36684160000144"
click at [787, 778] on span "Salvar envolvido" at bounding box center [812, 783] width 92 height 25
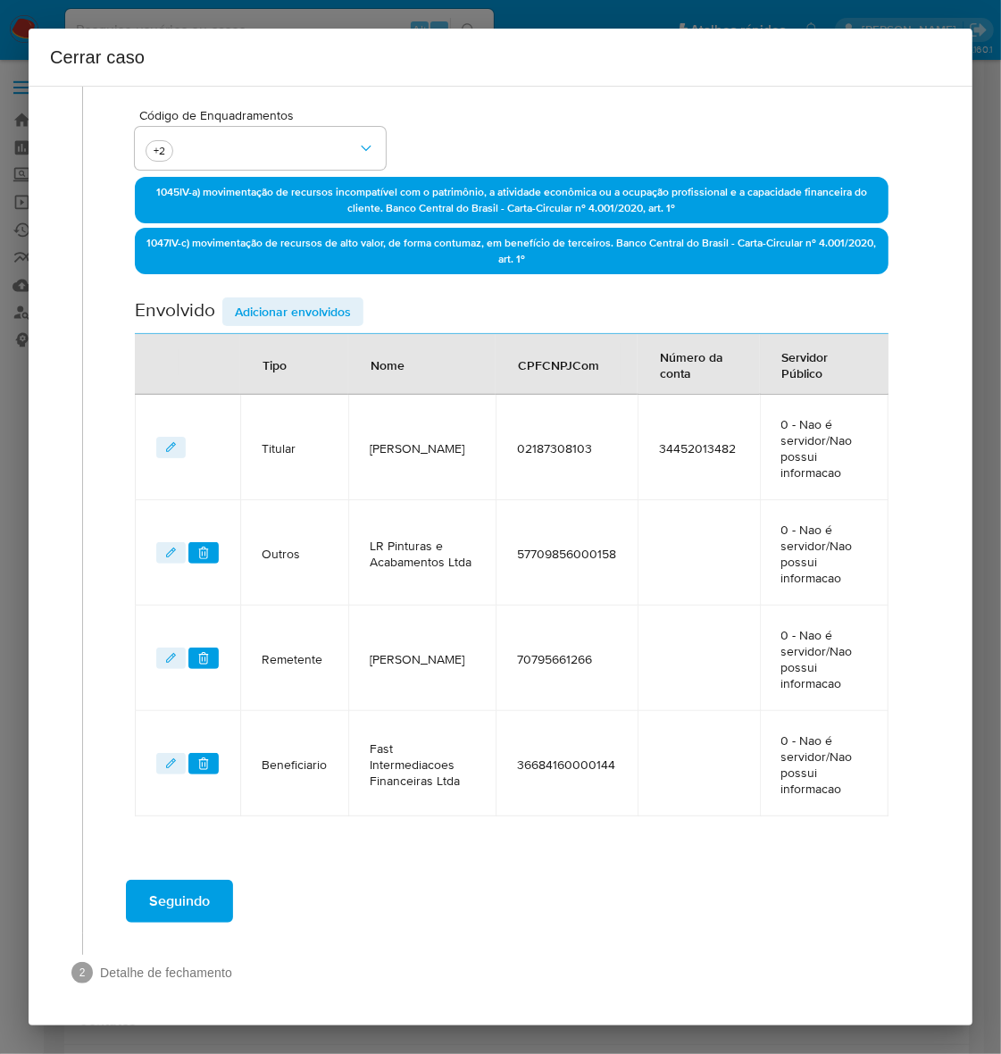
click at [305, 305] on span "Adicionar envolvidos" at bounding box center [293, 311] width 116 height 25
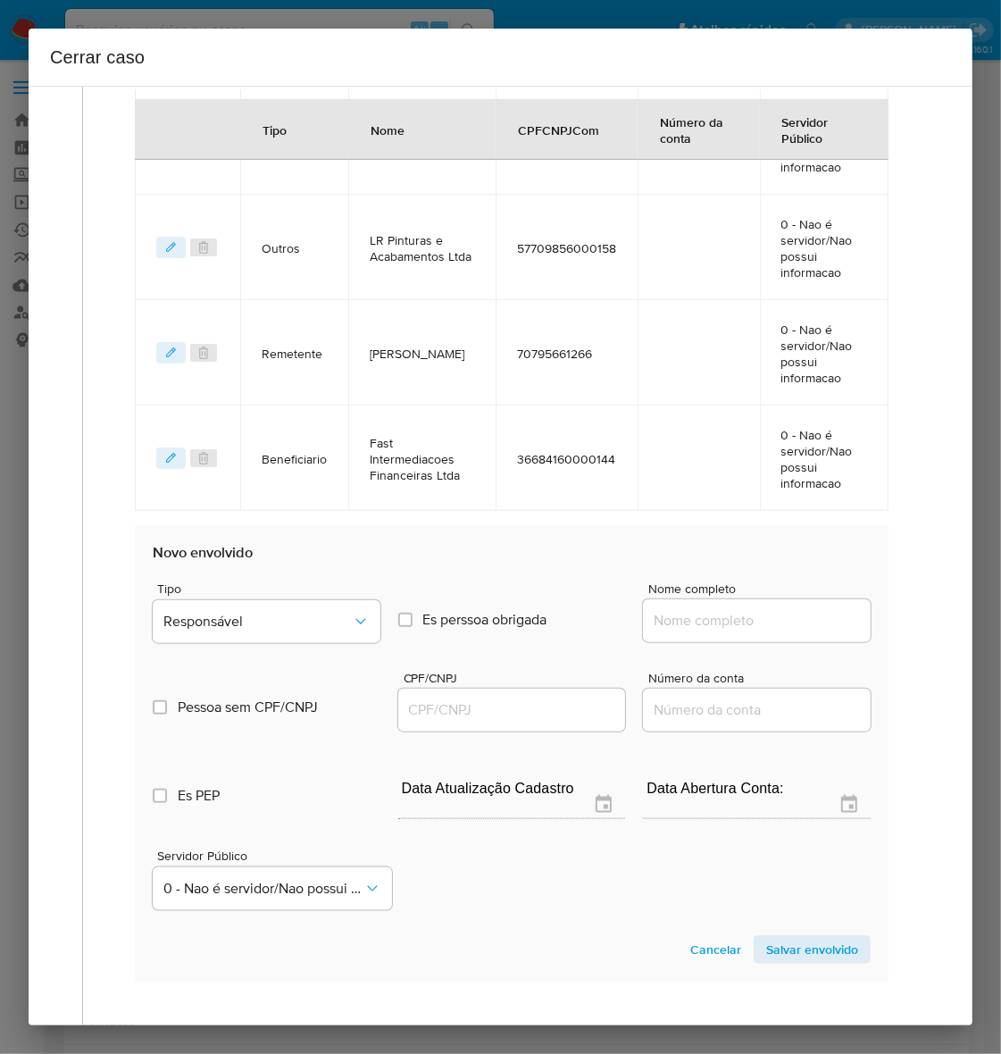
scroll to position [962, 0]
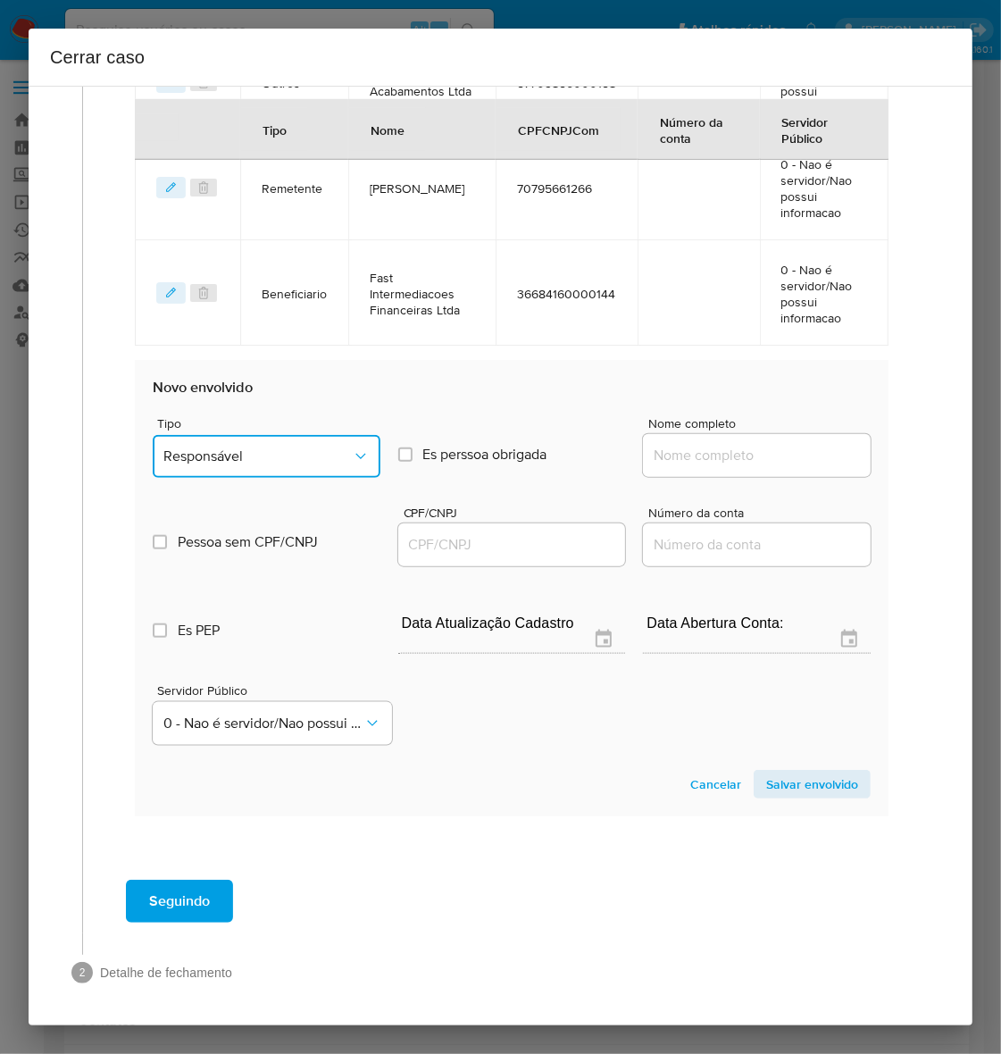
click at [206, 447] on span "Responsável" at bounding box center [257, 456] width 188 height 18
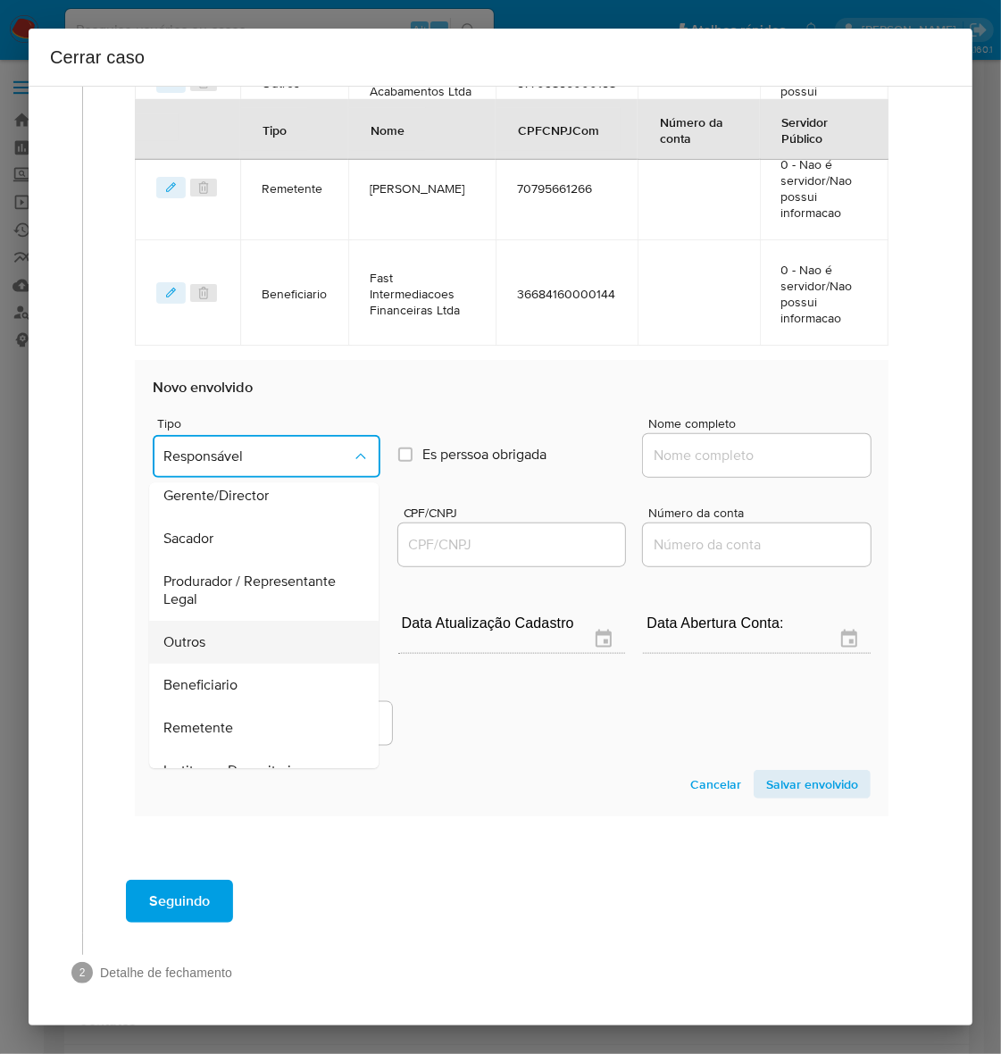
scroll to position [246, 0]
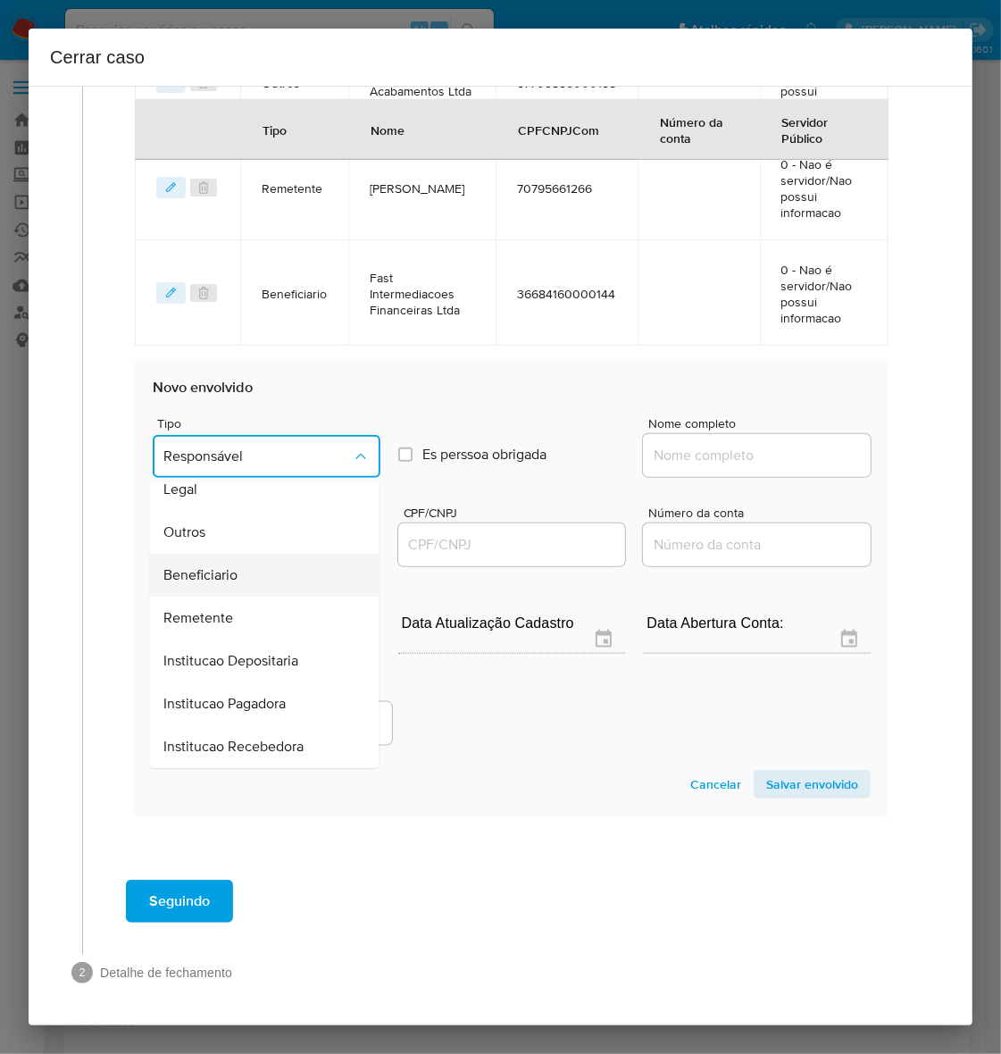
click at [190, 569] on span "Beneficiario" at bounding box center [200, 576] width 74 height 18
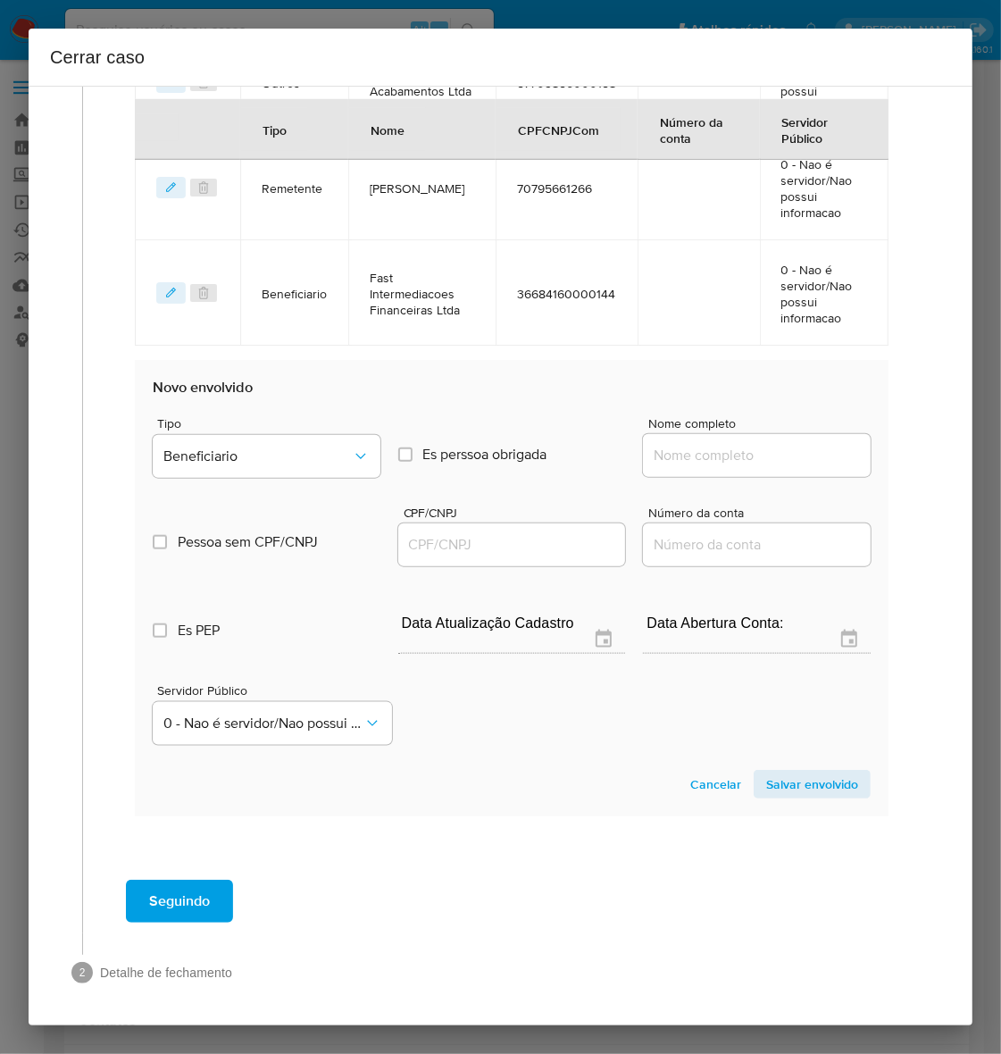
click at [762, 445] on input "Nome completo" at bounding box center [757, 455] width 228 height 23
paste input "Comida de Mãe Restaurante Ltda, 51059425000107"
drag, startPoint x: 724, startPoint y: 454, endPoint x: 917, endPoint y: 454, distance: 192.9
click at [917, 454] on div "1 Informação completa Geral Data de início 18/07/2025 Data Fin 17/09/2025 Valor…" at bounding box center [500, 75] width 901 height 1873
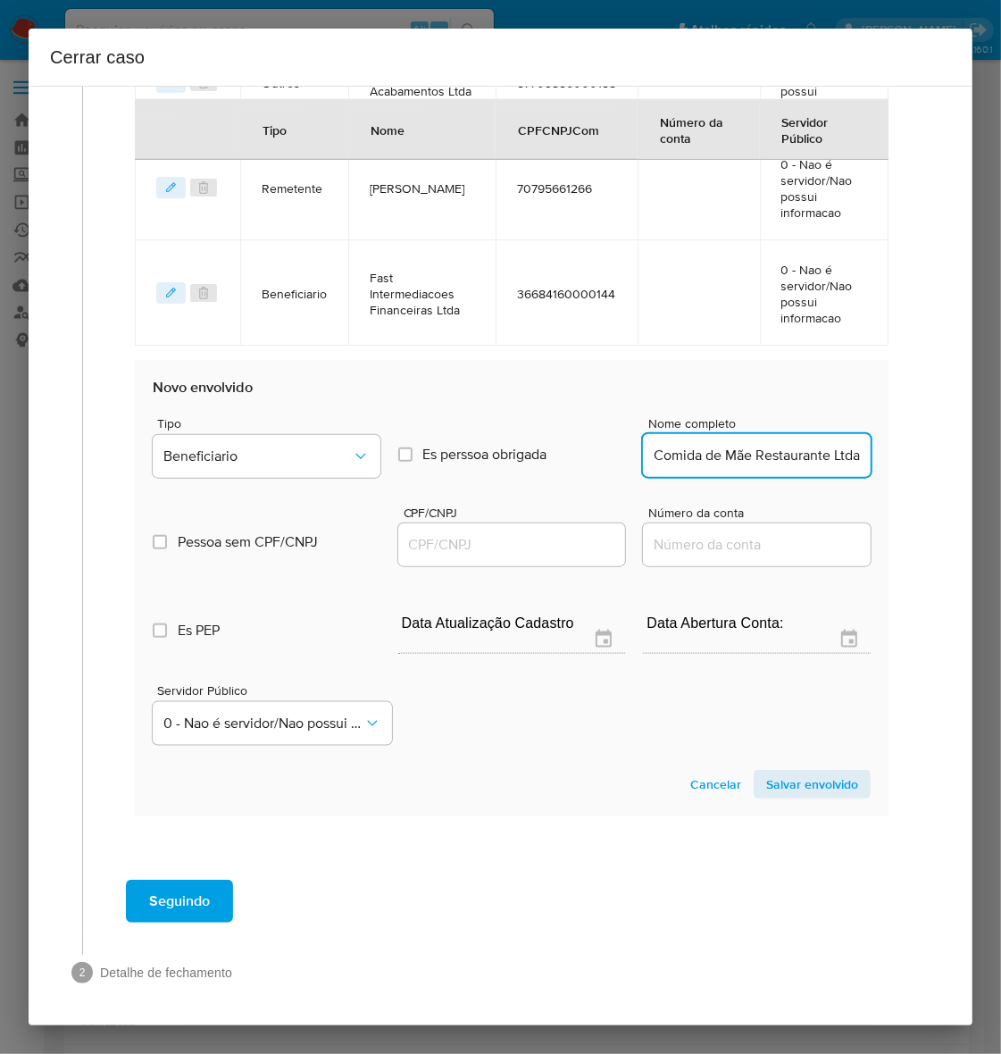
scroll to position [0, 6]
type input "Comida de Mãe Restaurante Ltda"
drag, startPoint x: 417, startPoint y: 545, endPoint x: 449, endPoint y: 554, distance: 33.4
click at [417, 545] on input "CPF/CNPJ" at bounding box center [512, 544] width 228 height 23
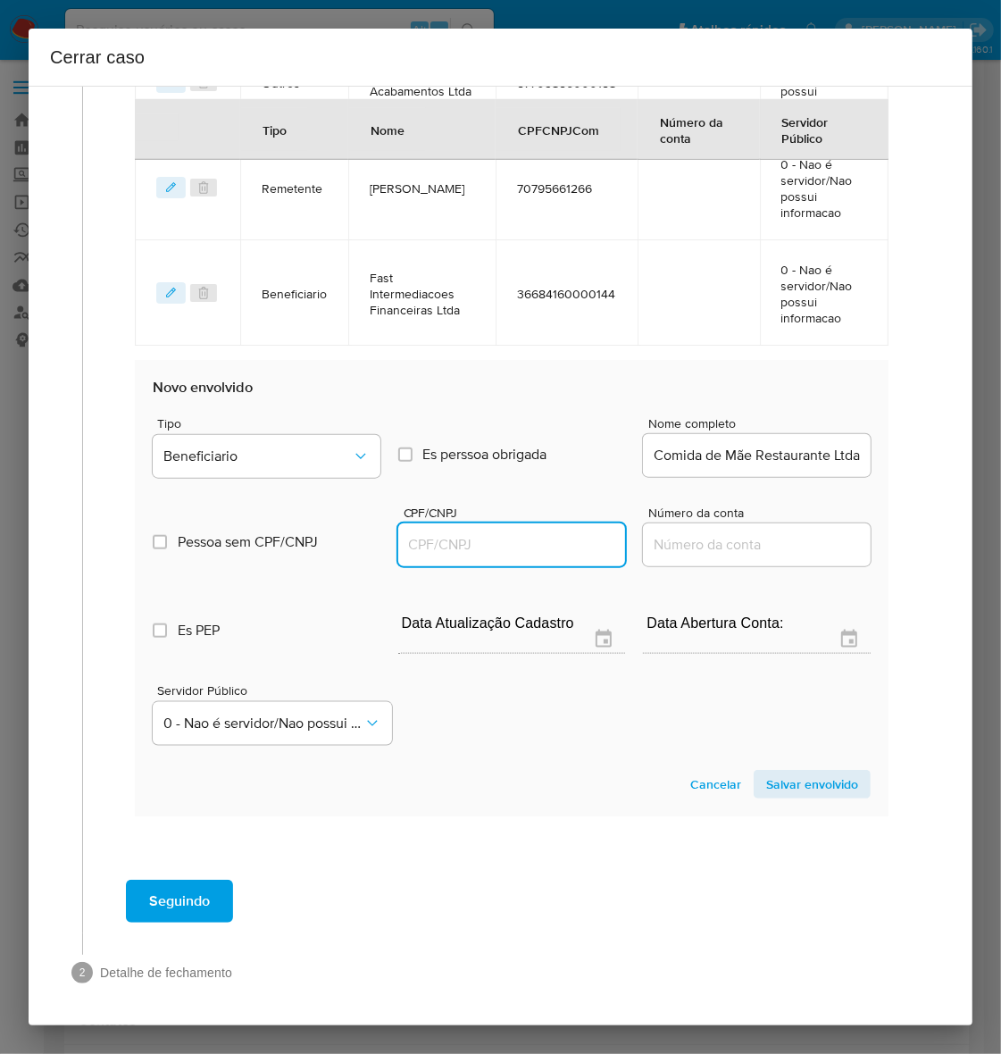
paste input "51059425000107"
type input "51059425000107"
click at [783, 772] on span "Salvar envolvido" at bounding box center [812, 784] width 92 height 25
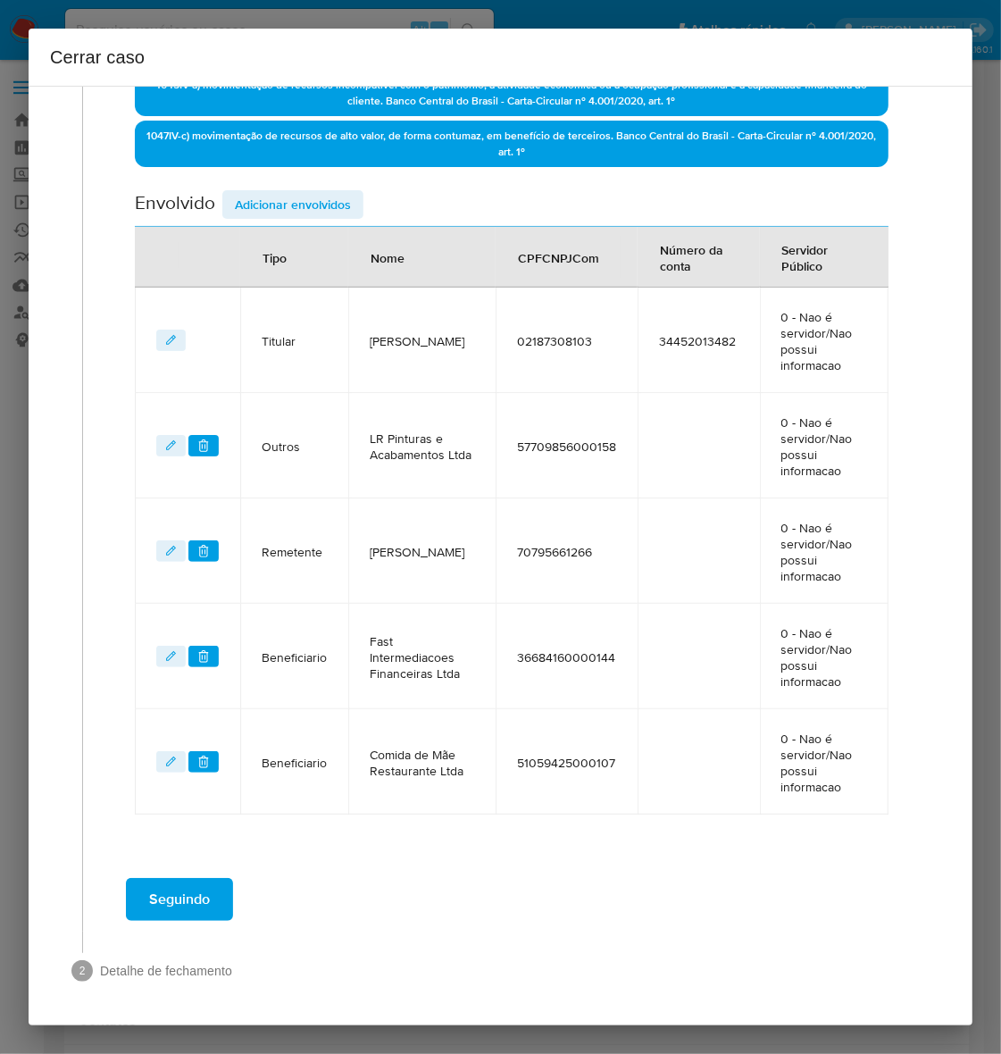
scroll to position [597, 0]
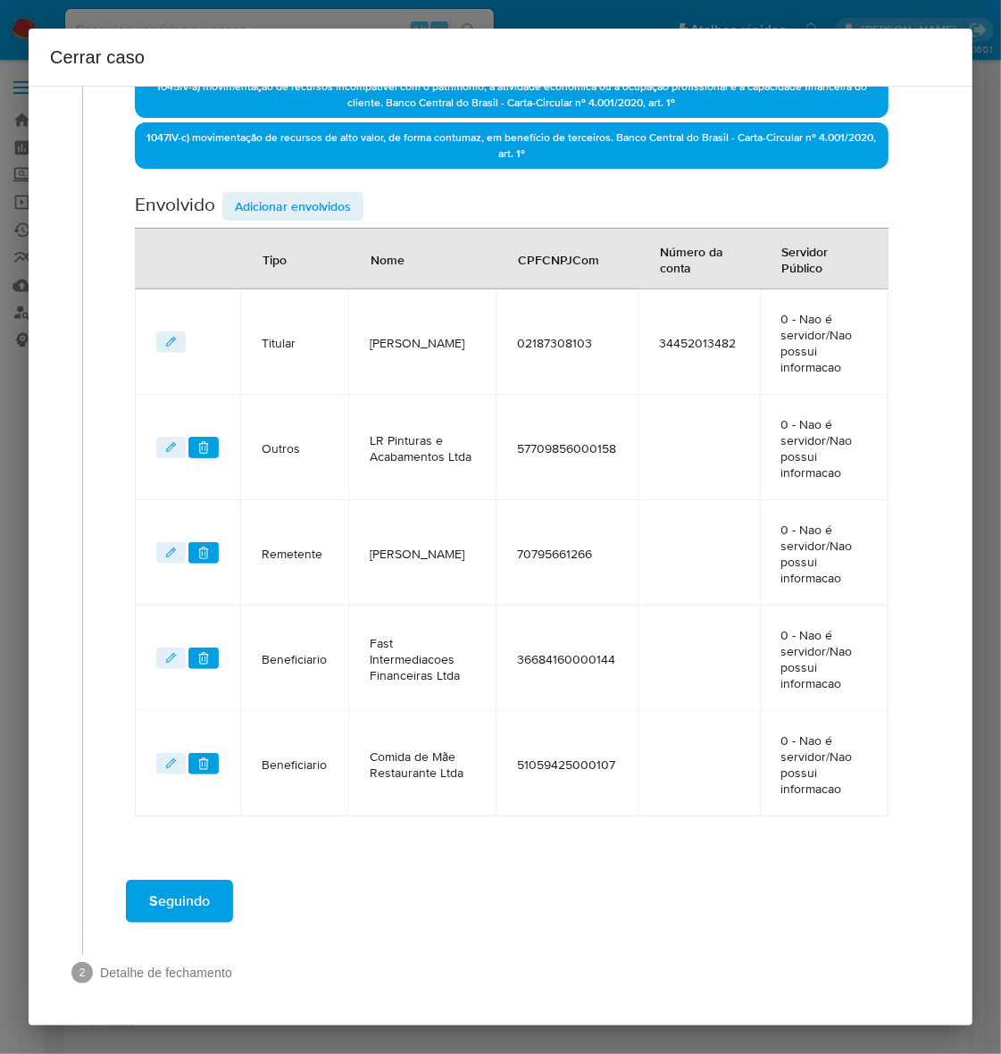
click at [167, 909] on span "Seguindo" at bounding box center [179, 900] width 61 height 39
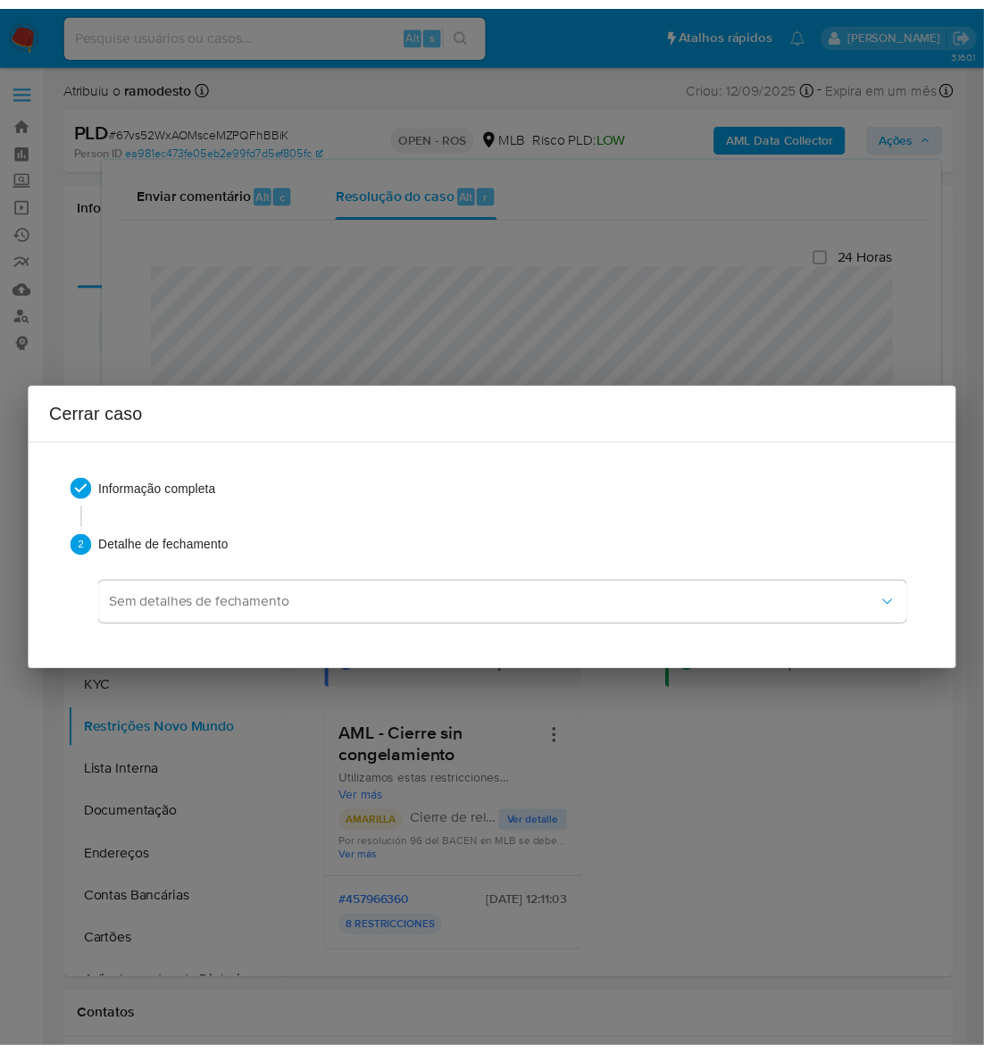
scroll to position [2725, 0]
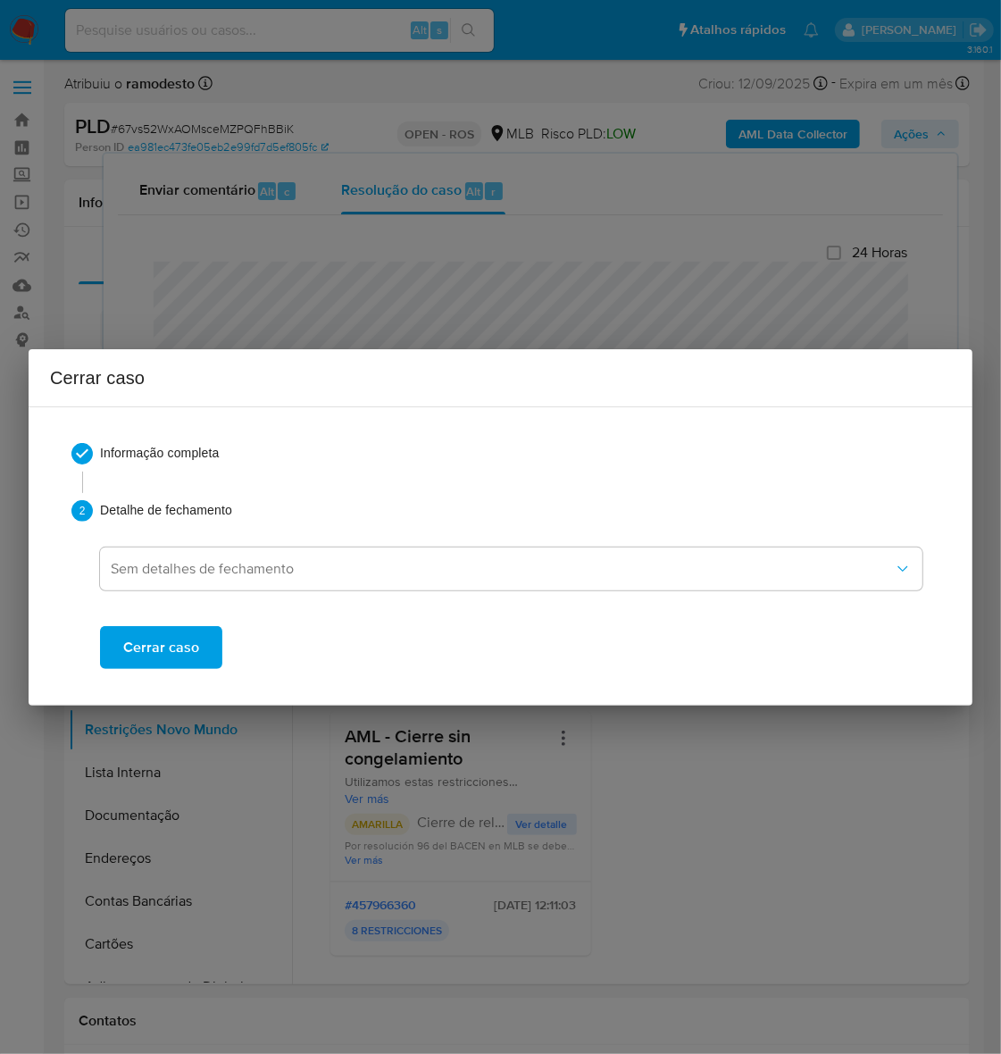
click at [170, 612] on div "Cerrar caso" at bounding box center [511, 632] width 822 height 71
click at [165, 668] on div "Informação completa 2 Detalhe de fechamento Sem detalhes de fechamento Cerrar c…" at bounding box center [500, 555] width 901 height 269
click at [163, 655] on span "Cerrar caso" at bounding box center [161, 647] width 76 height 39
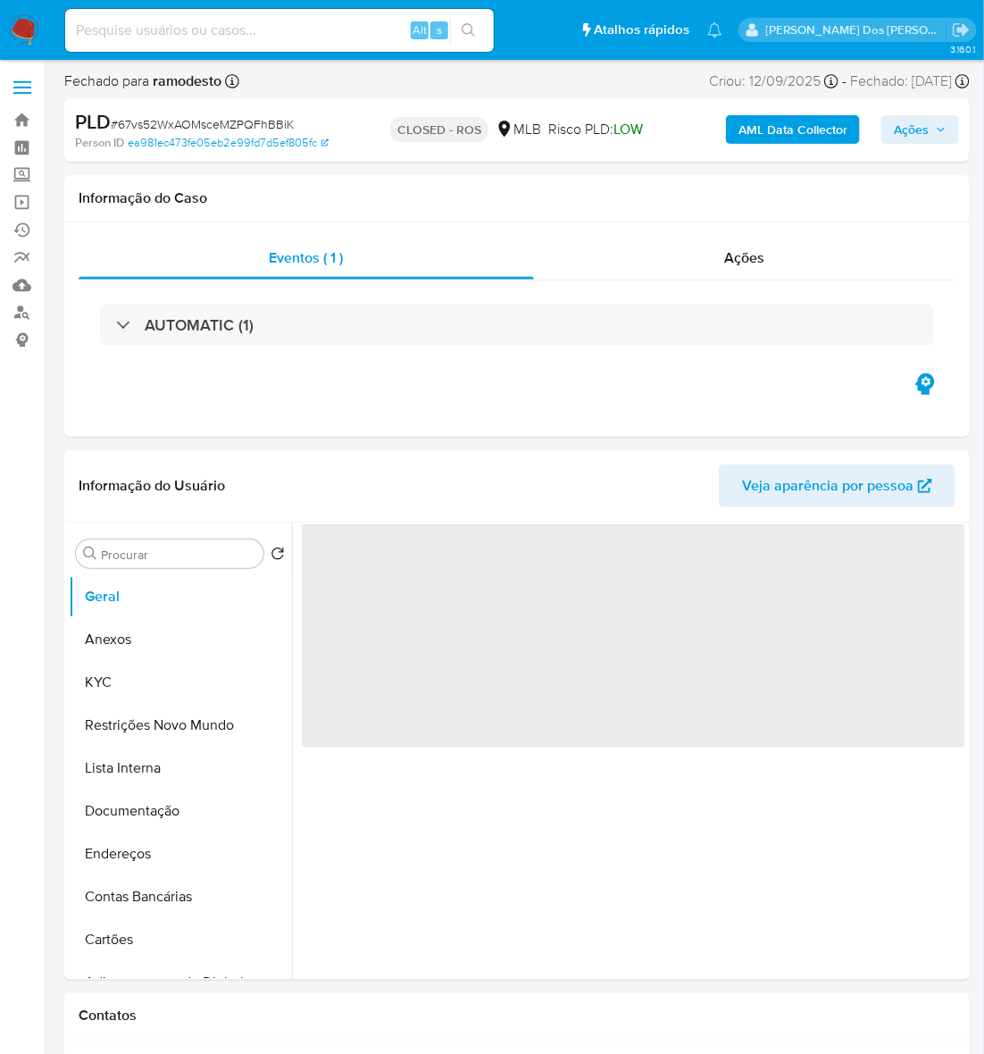
select select "10"
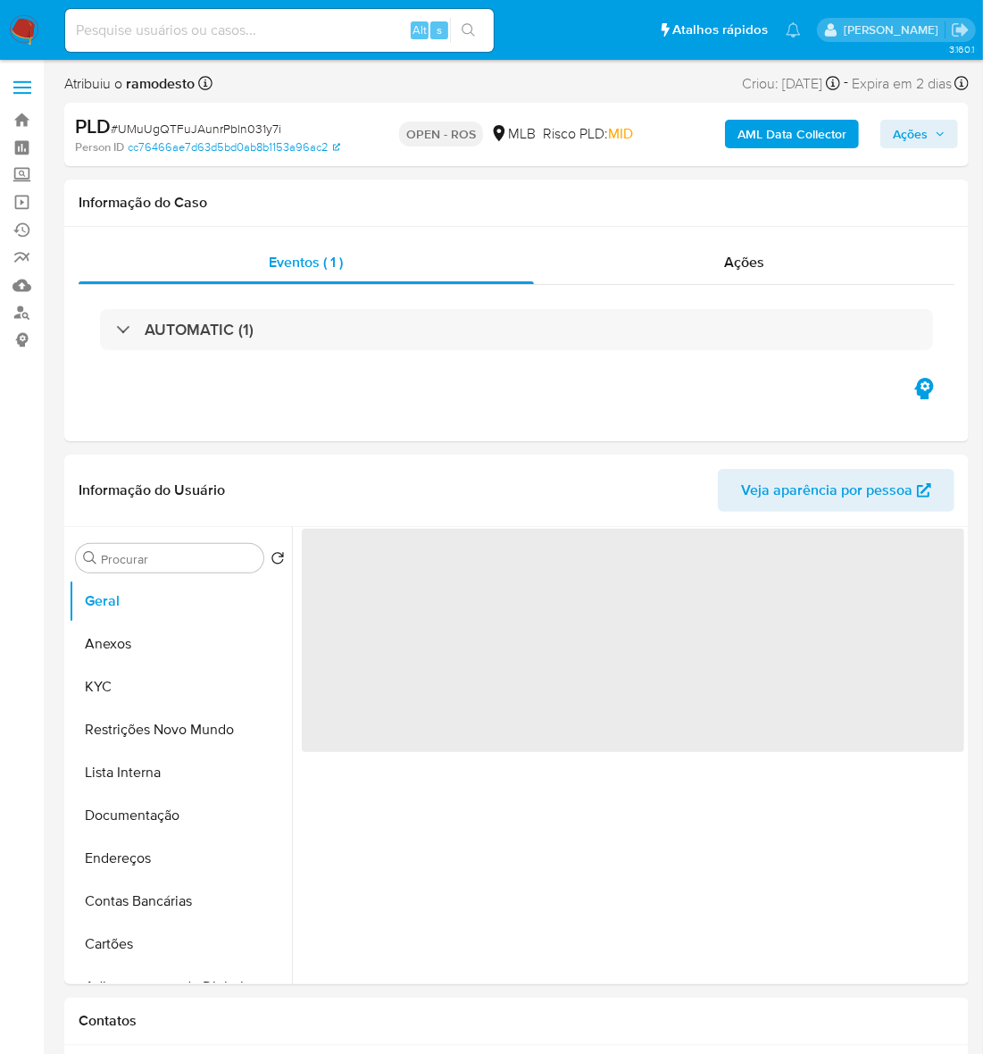
select select "10"
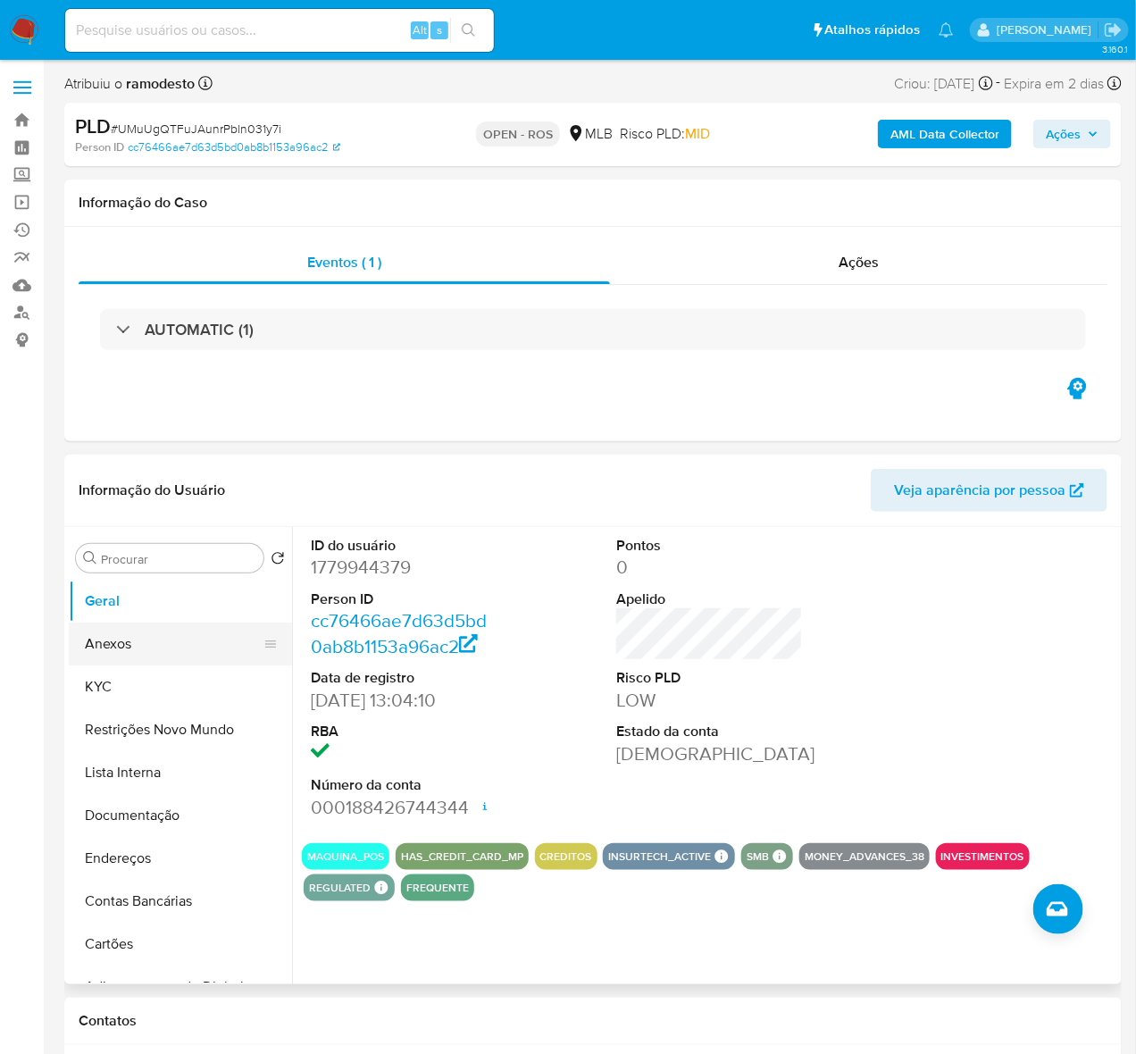
click at [103, 636] on button "Anexos" at bounding box center [173, 643] width 209 height 43
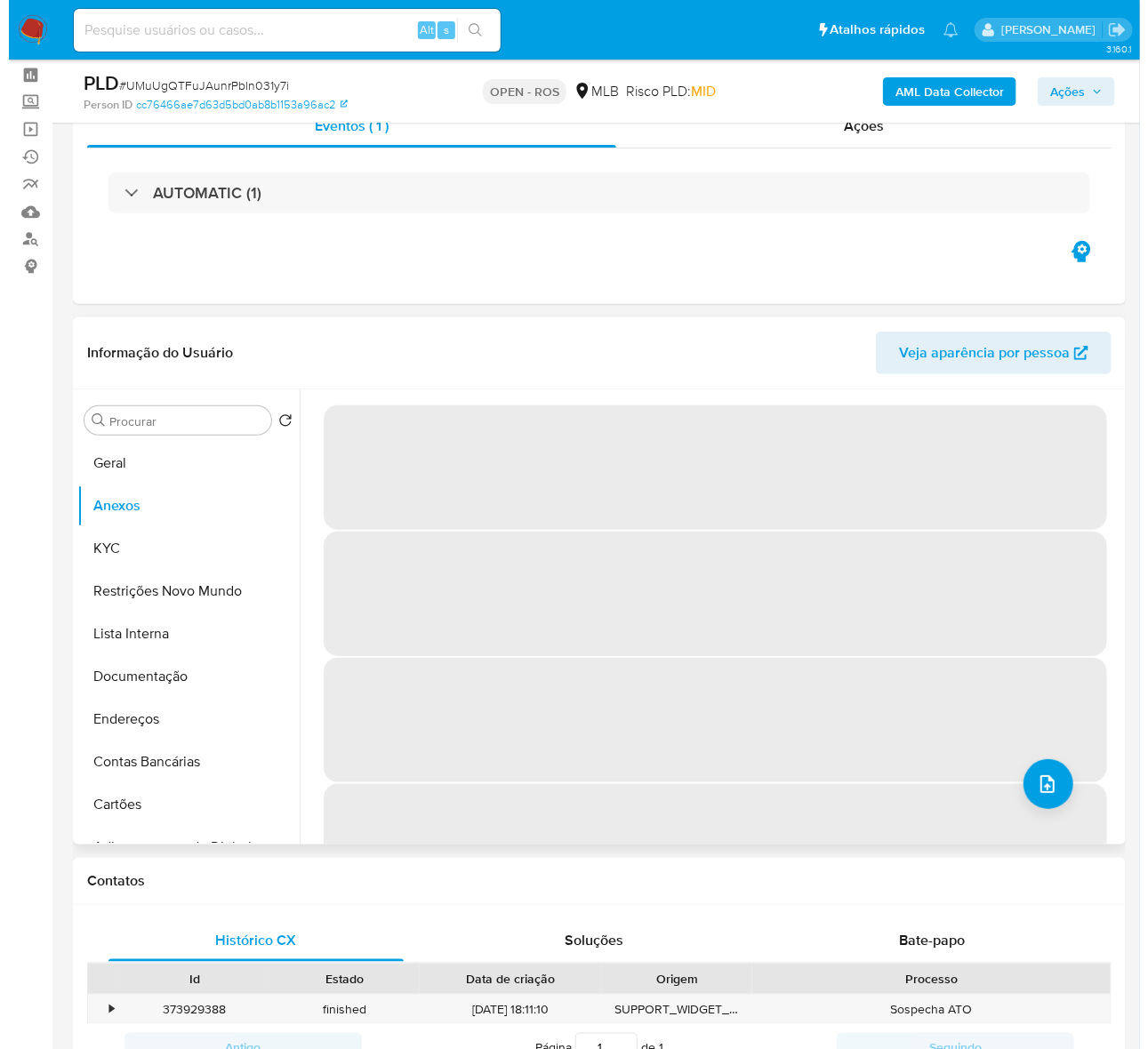
scroll to position [111, 0]
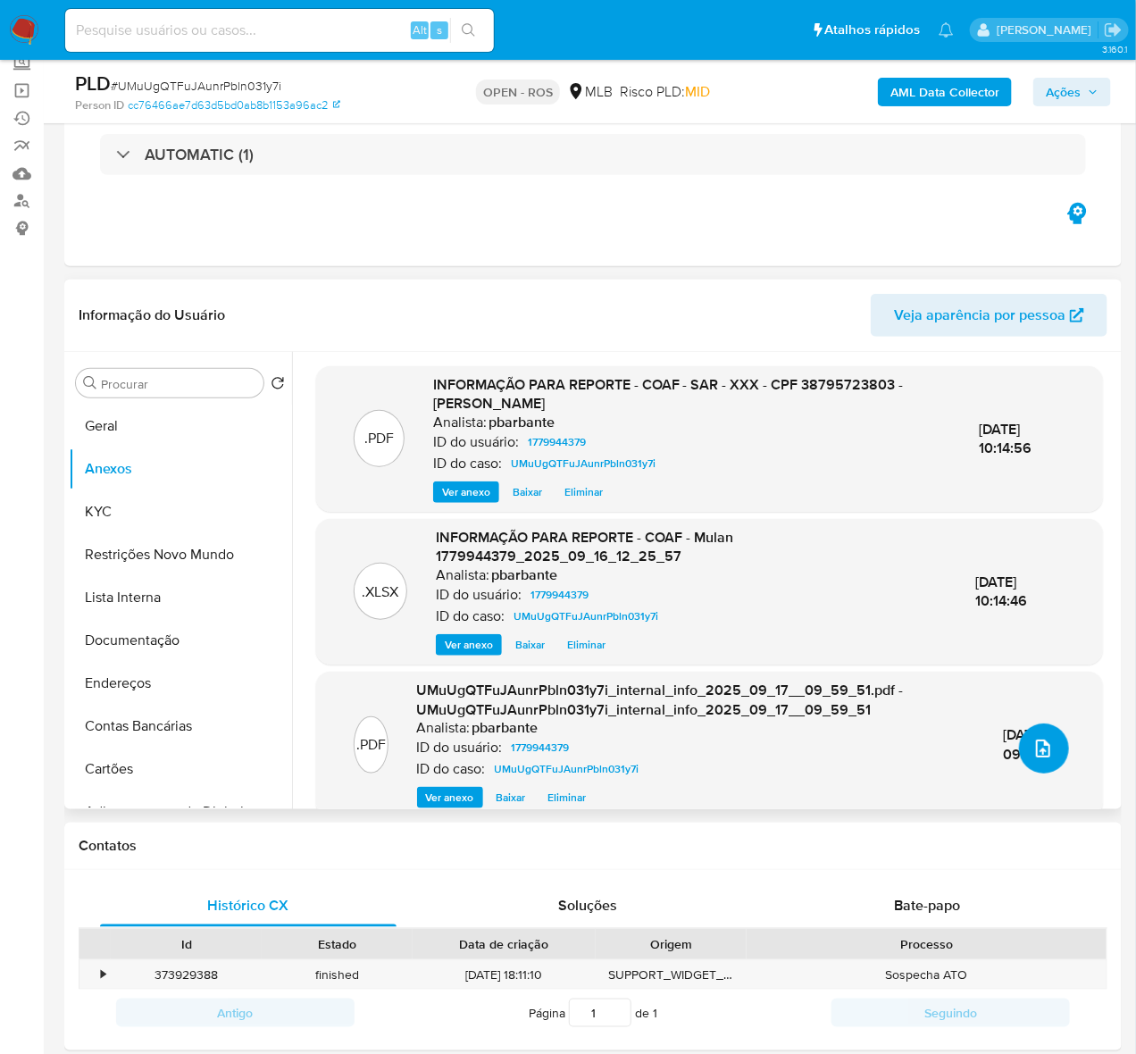
click at [999, 755] on icon "upload-file" at bounding box center [1042, 748] width 21 height 21
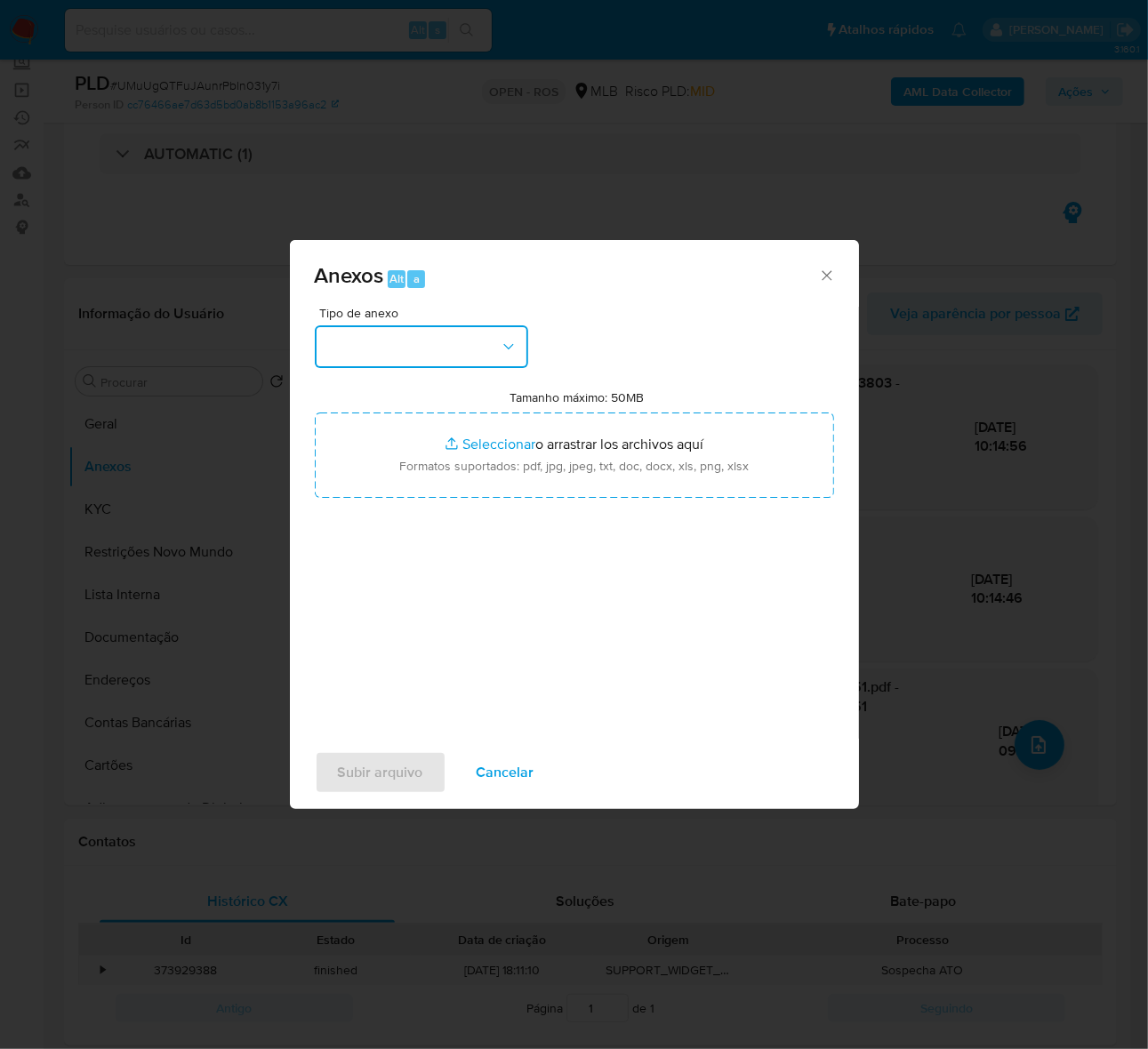
click at [395, 340] on button "button" at bounding box center [421, 346] width 213 height 43
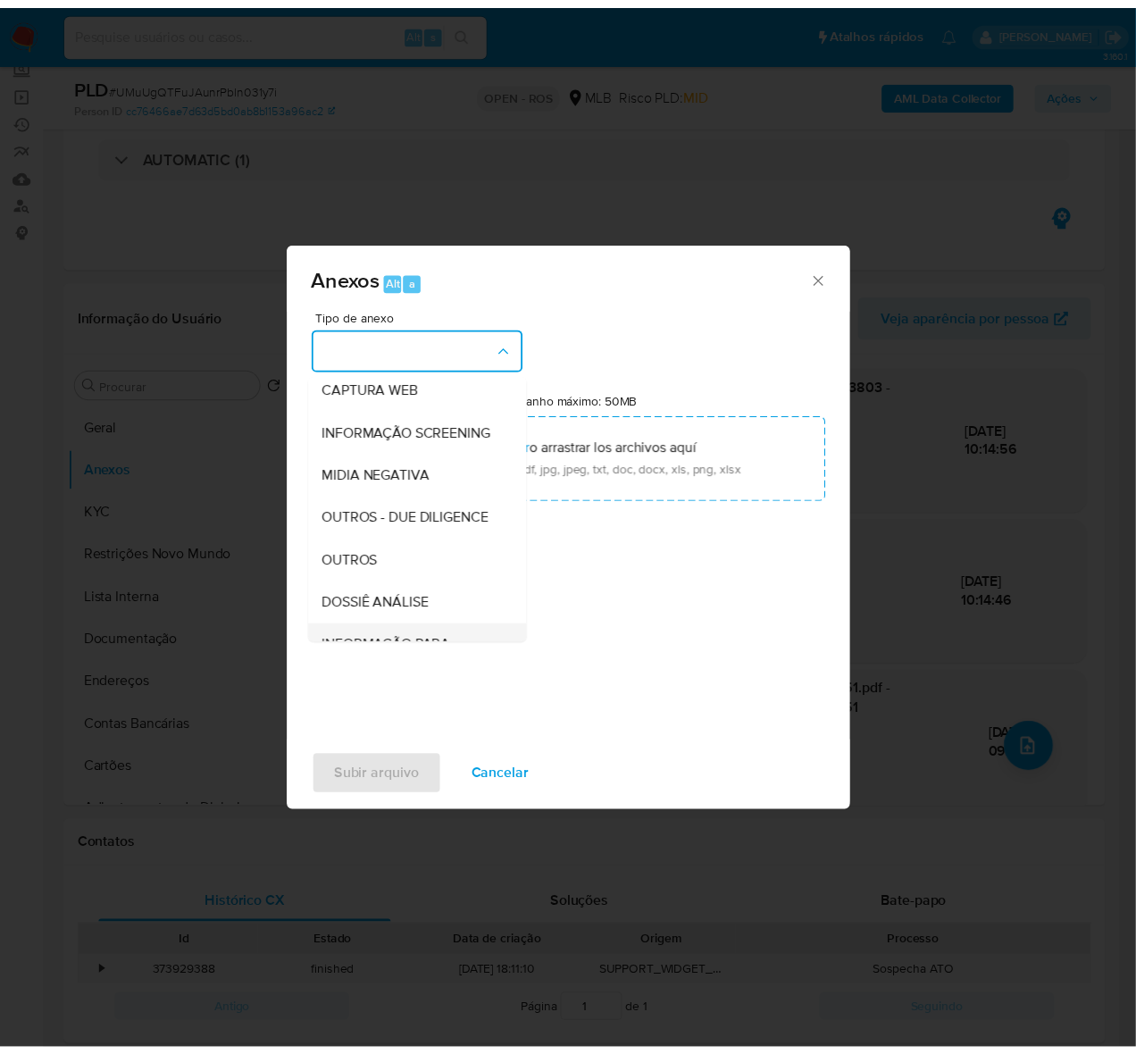
scroll to position [274, 0]
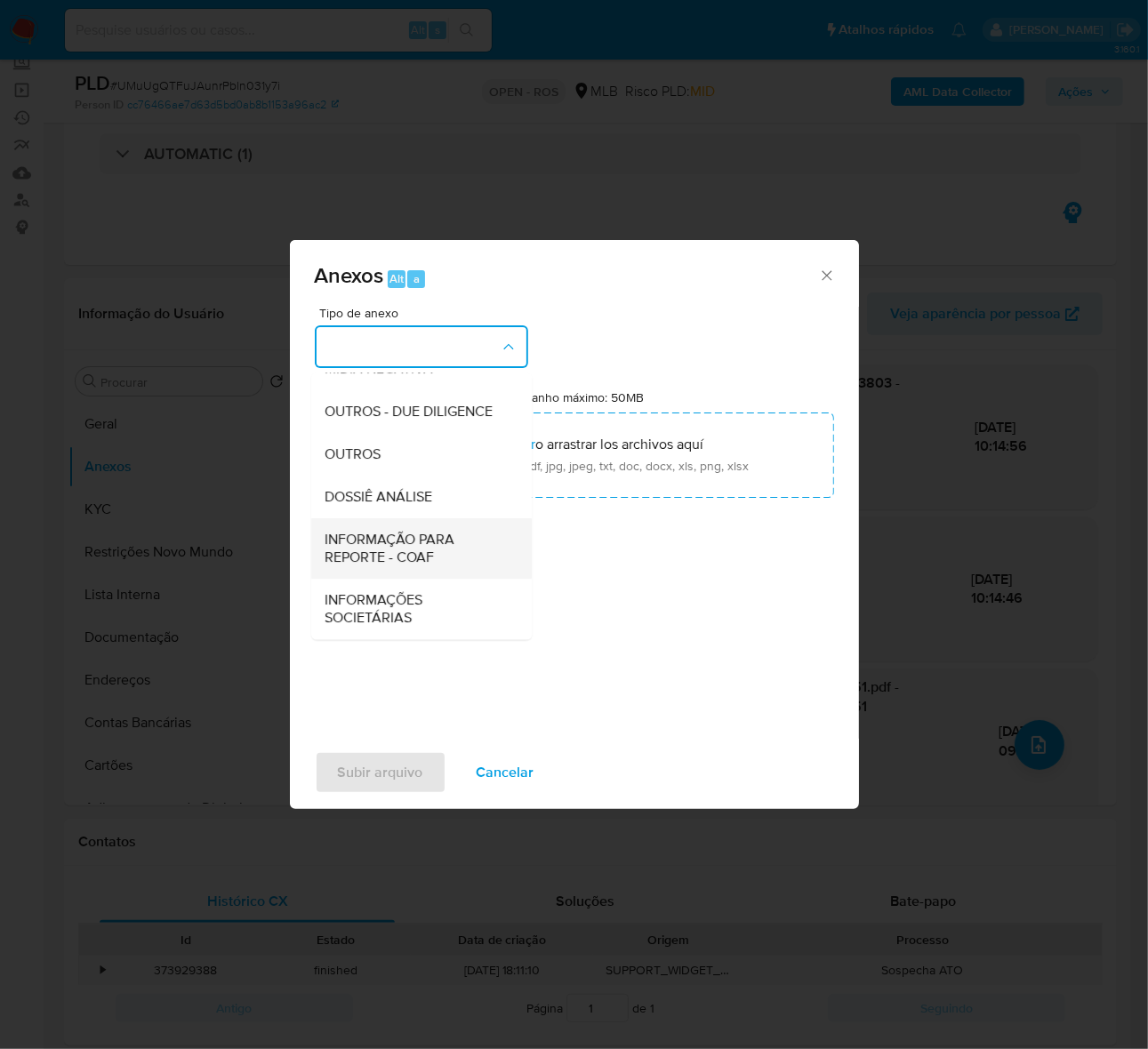
click at [373, 533] on span "INFORMAÇÃO PARA REPORTE - COAF" at bounding box center [416, 548] width 181 height 36
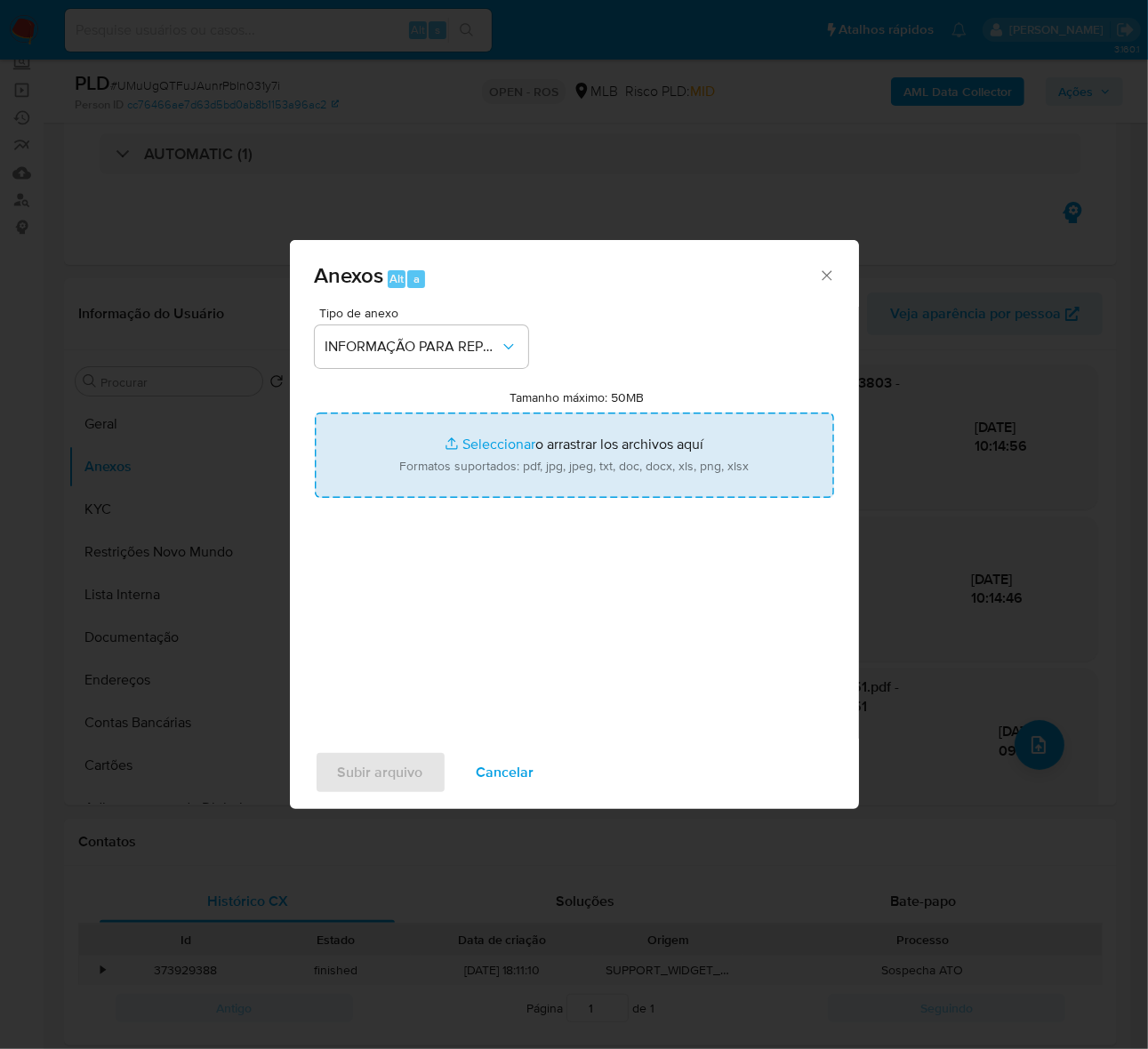
type input "C:\fakepath\SAR - UMuUgQTFuJAunrPbln031y7i - CPF 38795723803 - [PERSON_NAME].pdf"
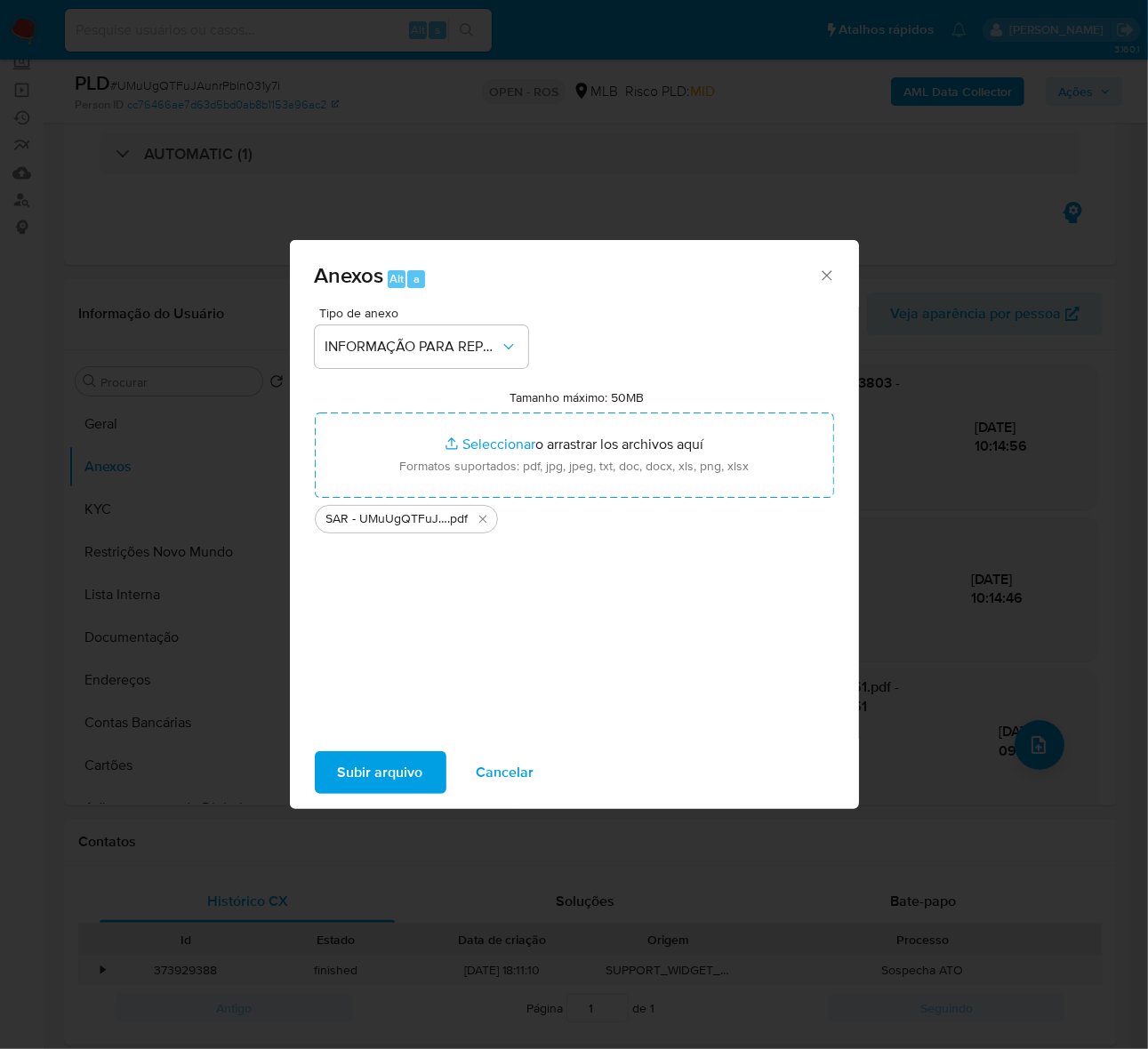
click at [371, 779] on span "Subir arquivo" at bounding box center [380, 771] width 86 height 39
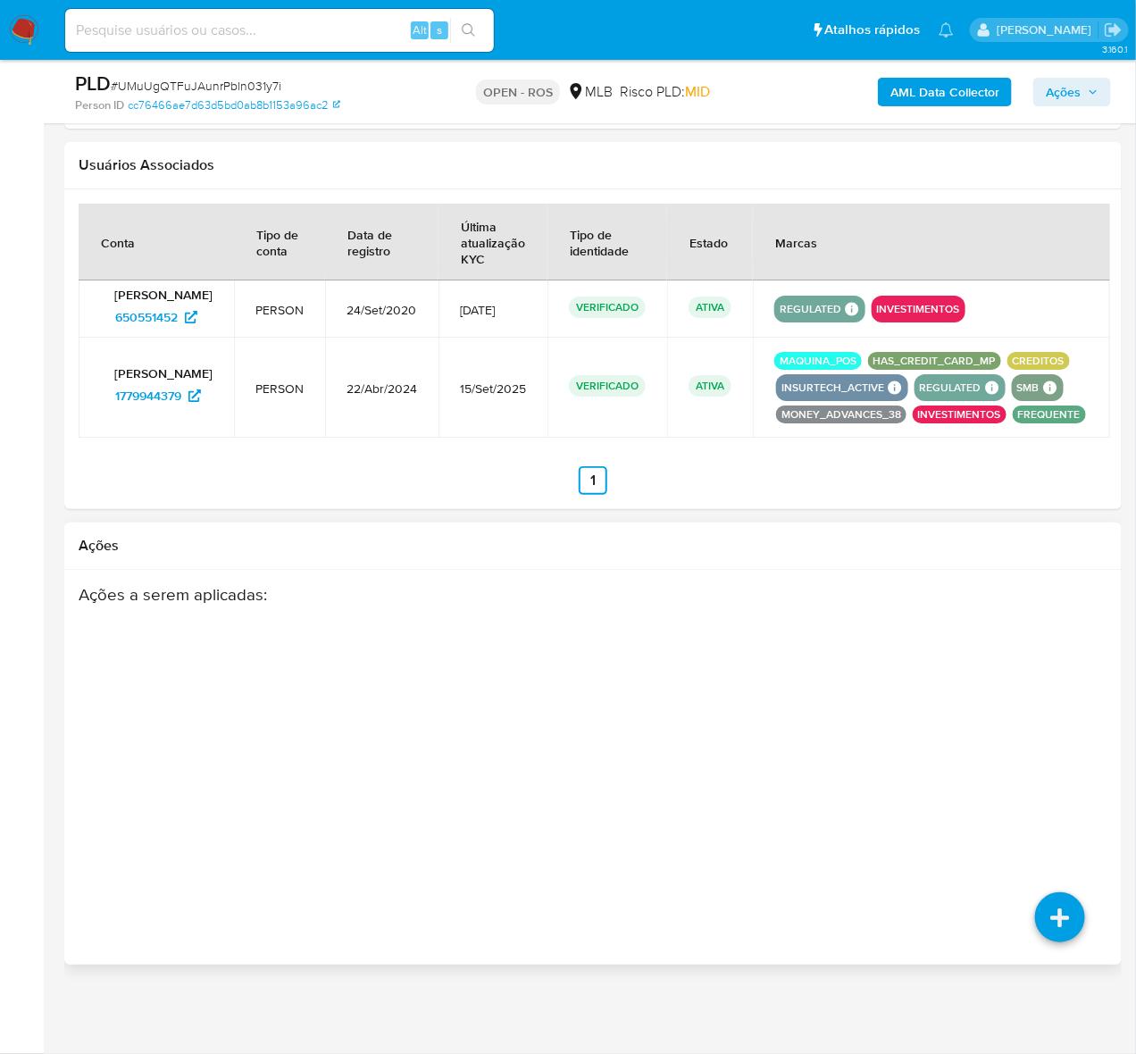
scroll to position [2098, 0]
click at [999, 778] on icon at bounding box center [1059, 792] width 50 height 50
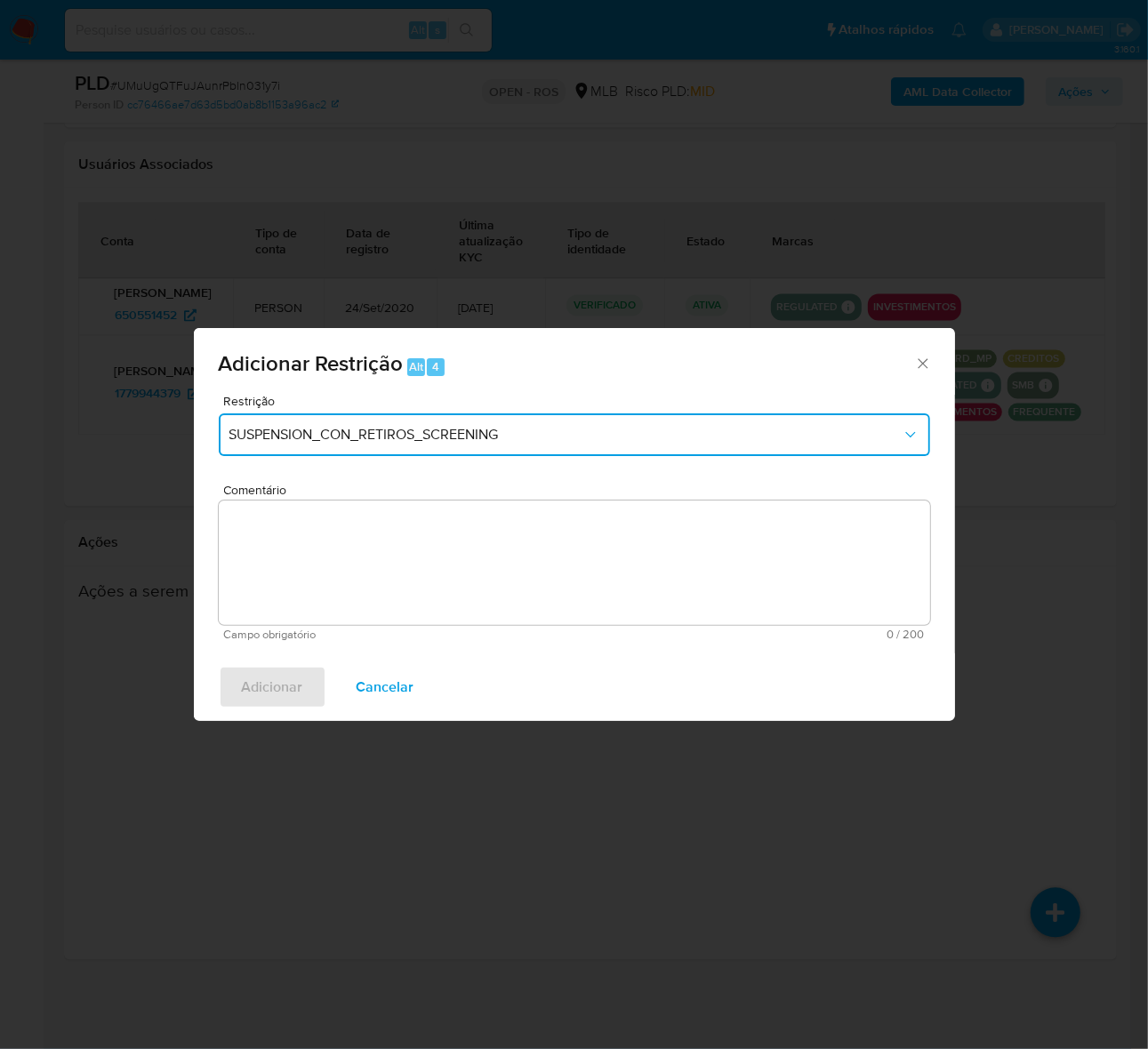
click at [441, 428] on span "SUSPENSION_CON_RETIROS_SCREENING" at bounding box center [565, 435] width 672 height 18
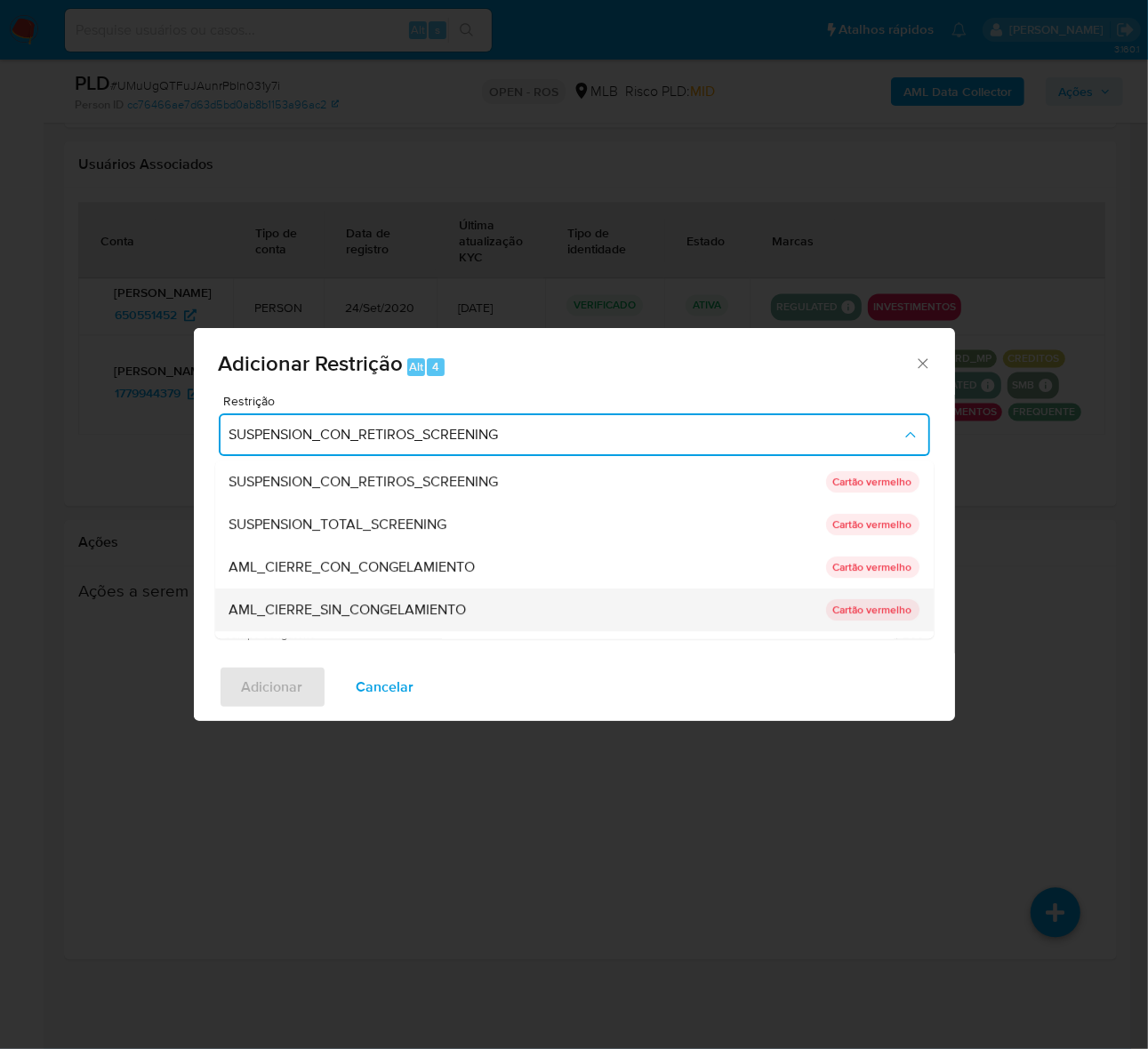
click at [450, 594] on div "AML_CIERRE_SIN_CONGELAMIENTO" at bounding box center [522, 609] width 585 height 43
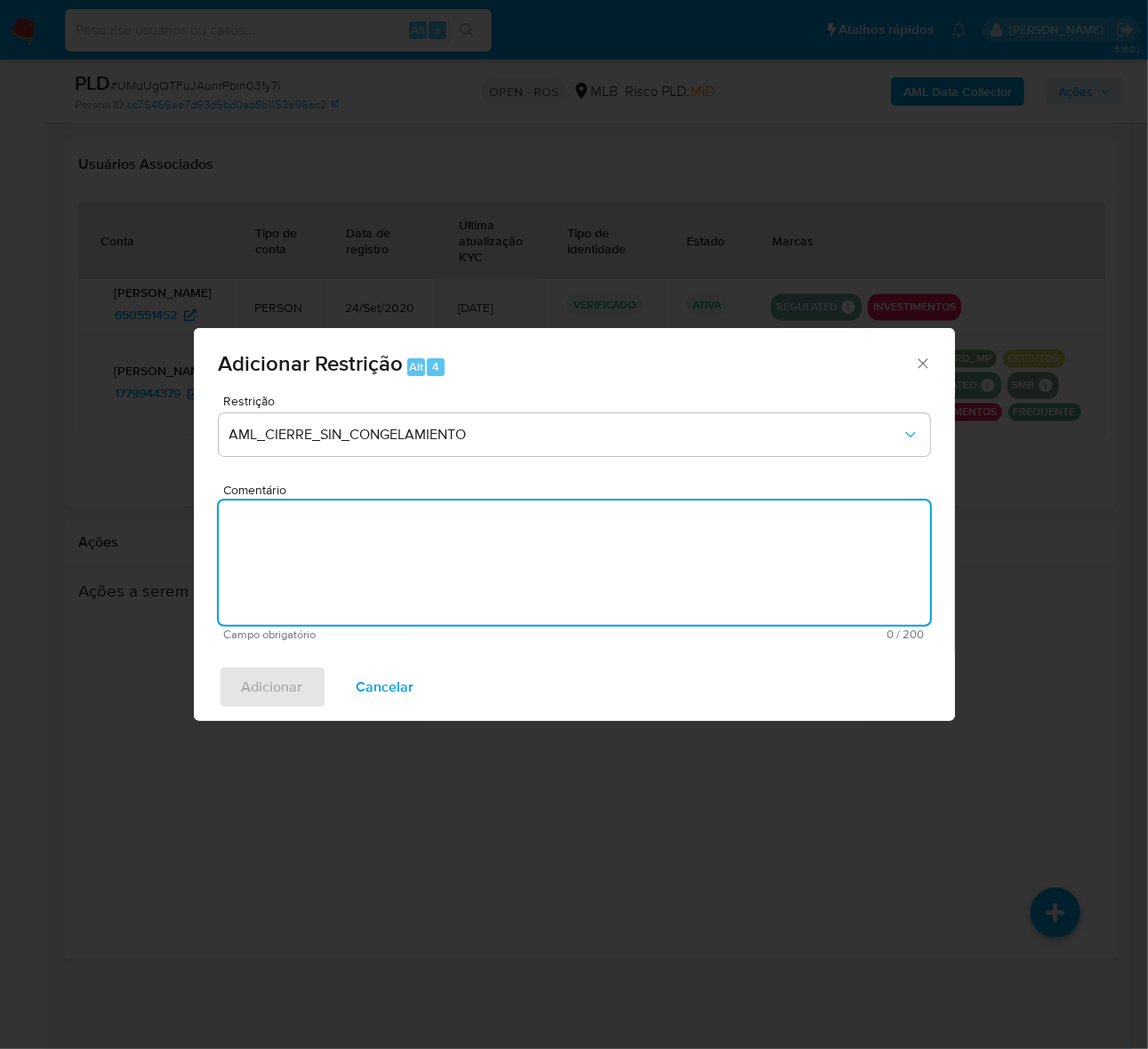
click at [576, 569] on textarea "Comentário" at bounding box center [574, 562] width 711 height 124
paste textarea "Deliberação para encerrar o relacionamento. NÃO INFORMAR AO USUÁRIO QUE SE TRAT…"
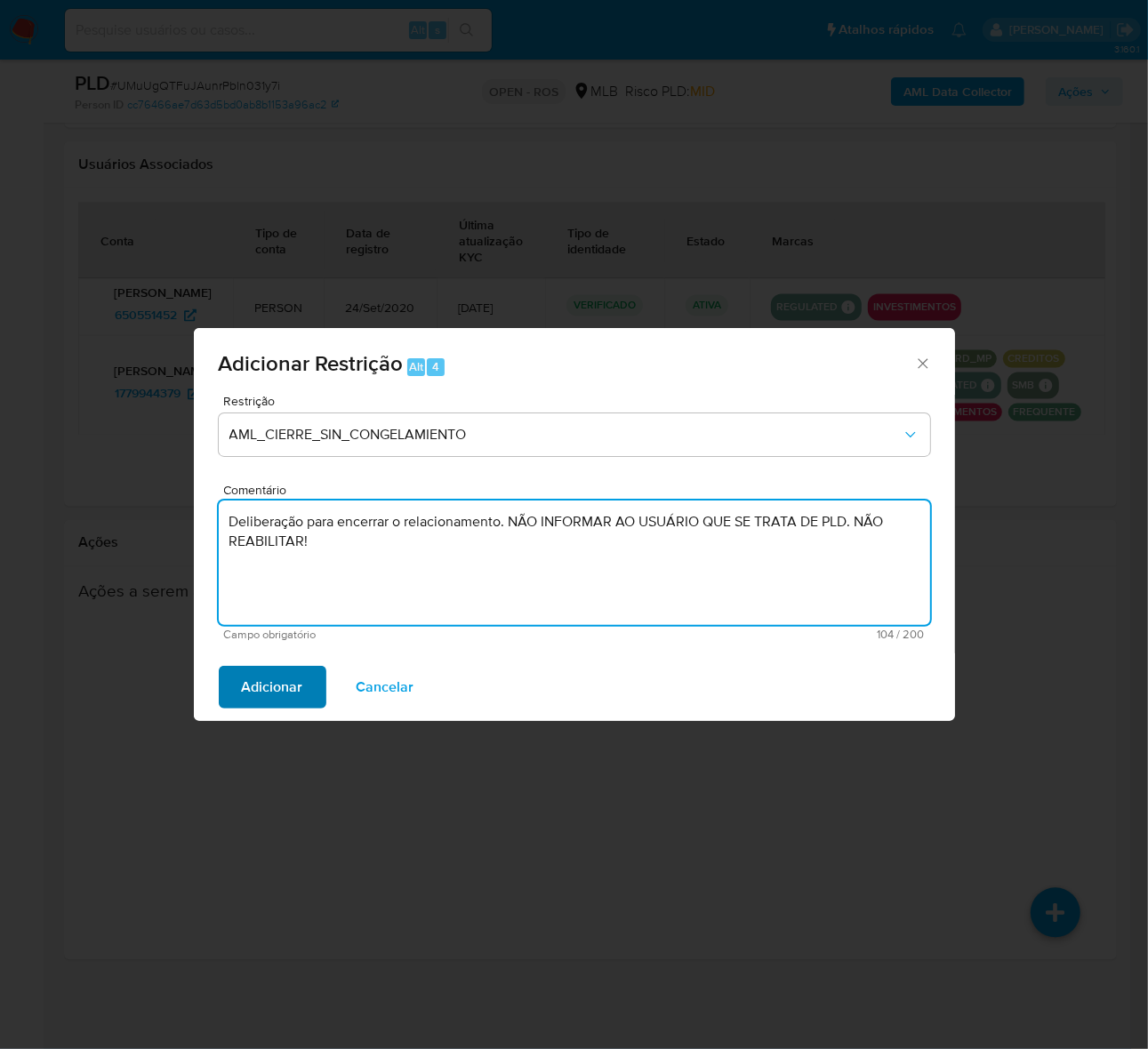
type textarea "Deliberação para encerrar o relacionamento. NÃO INFORMAR AO USUÁRIO QUE SE TRAT…"
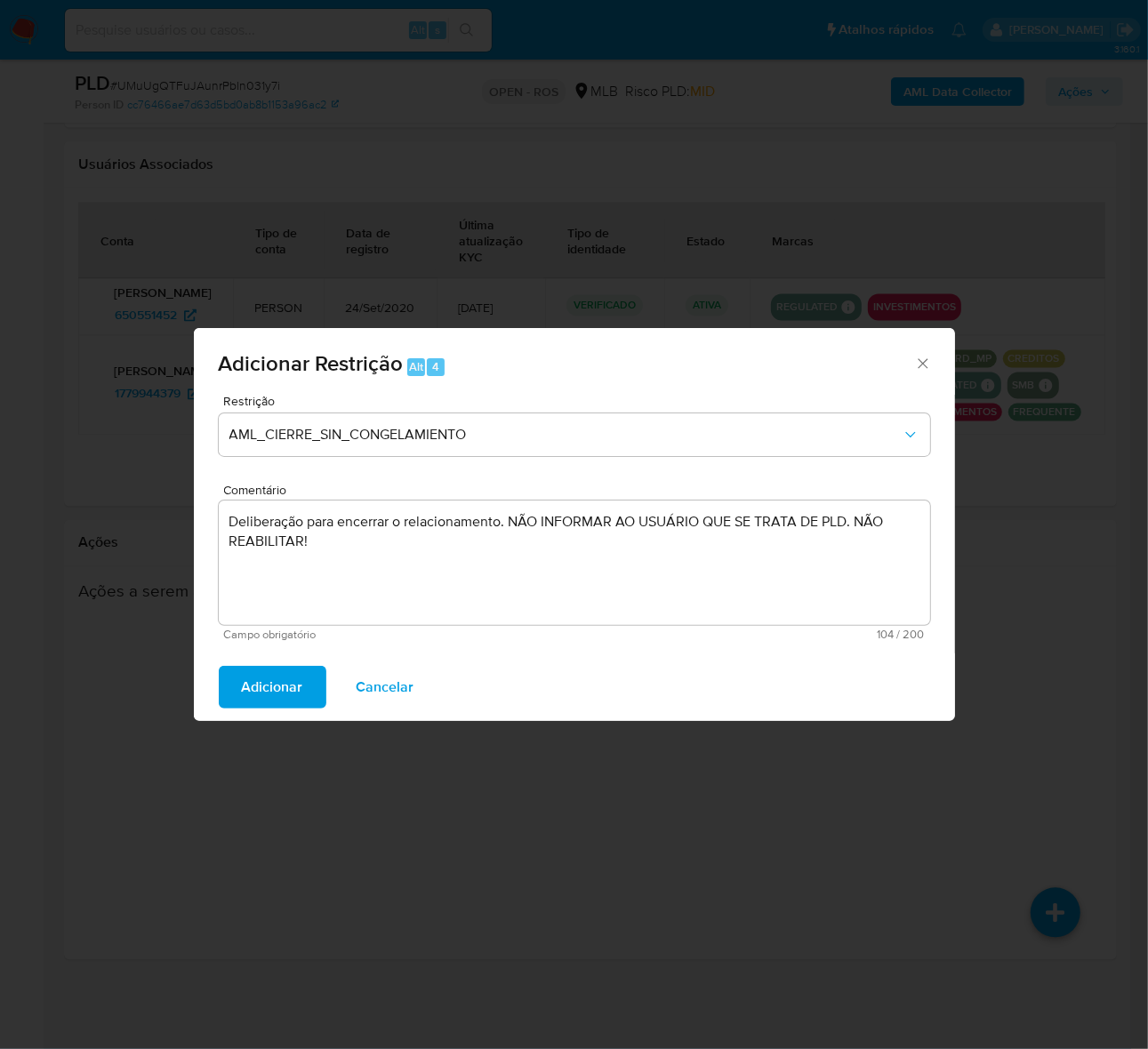
click at [291, 683] on span "Adicionar" at bounding box center [273, 687] width 62 height 39
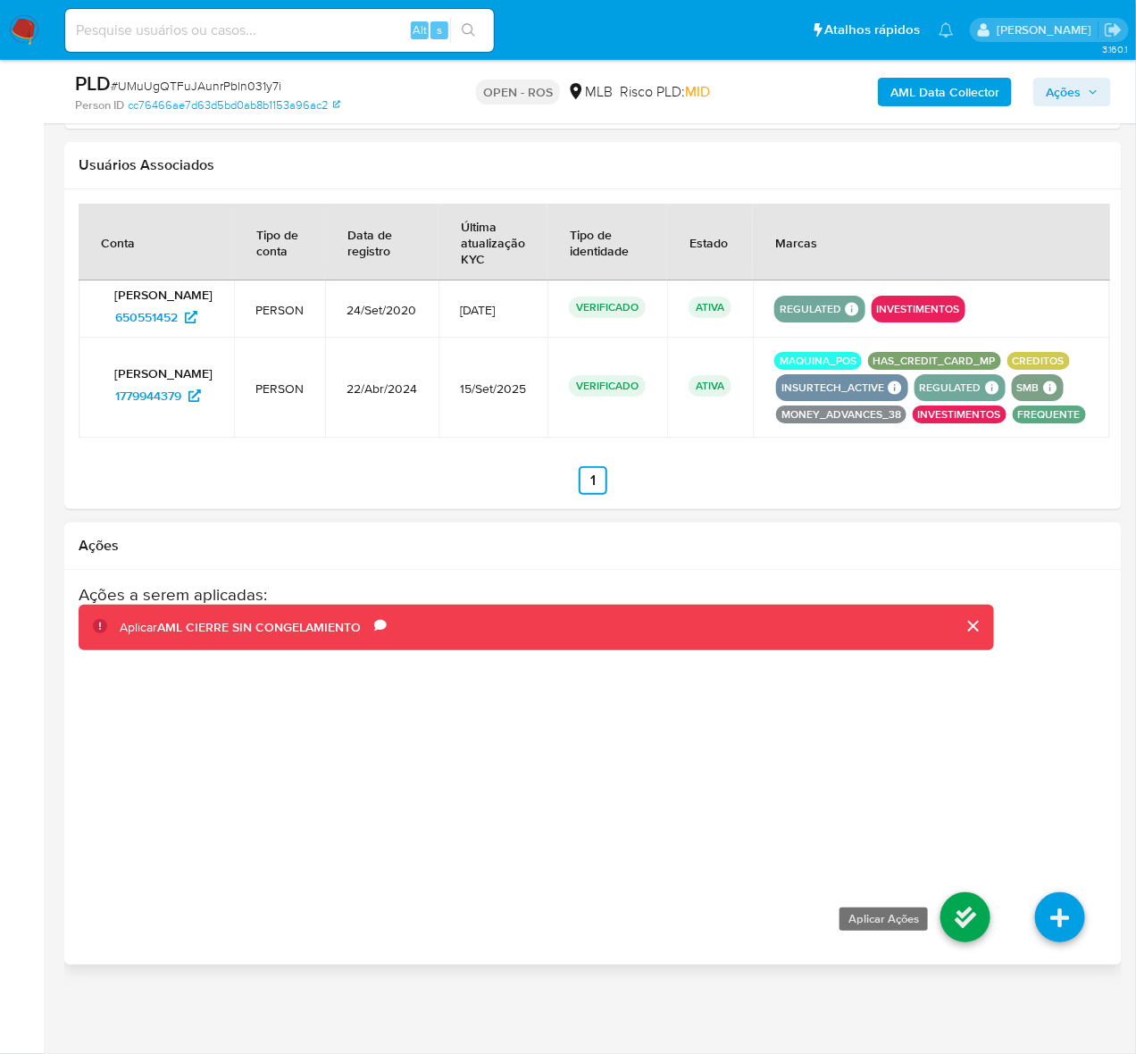
click at [970, 917] on icon at bounding box center [965, 917] width 50 height 50
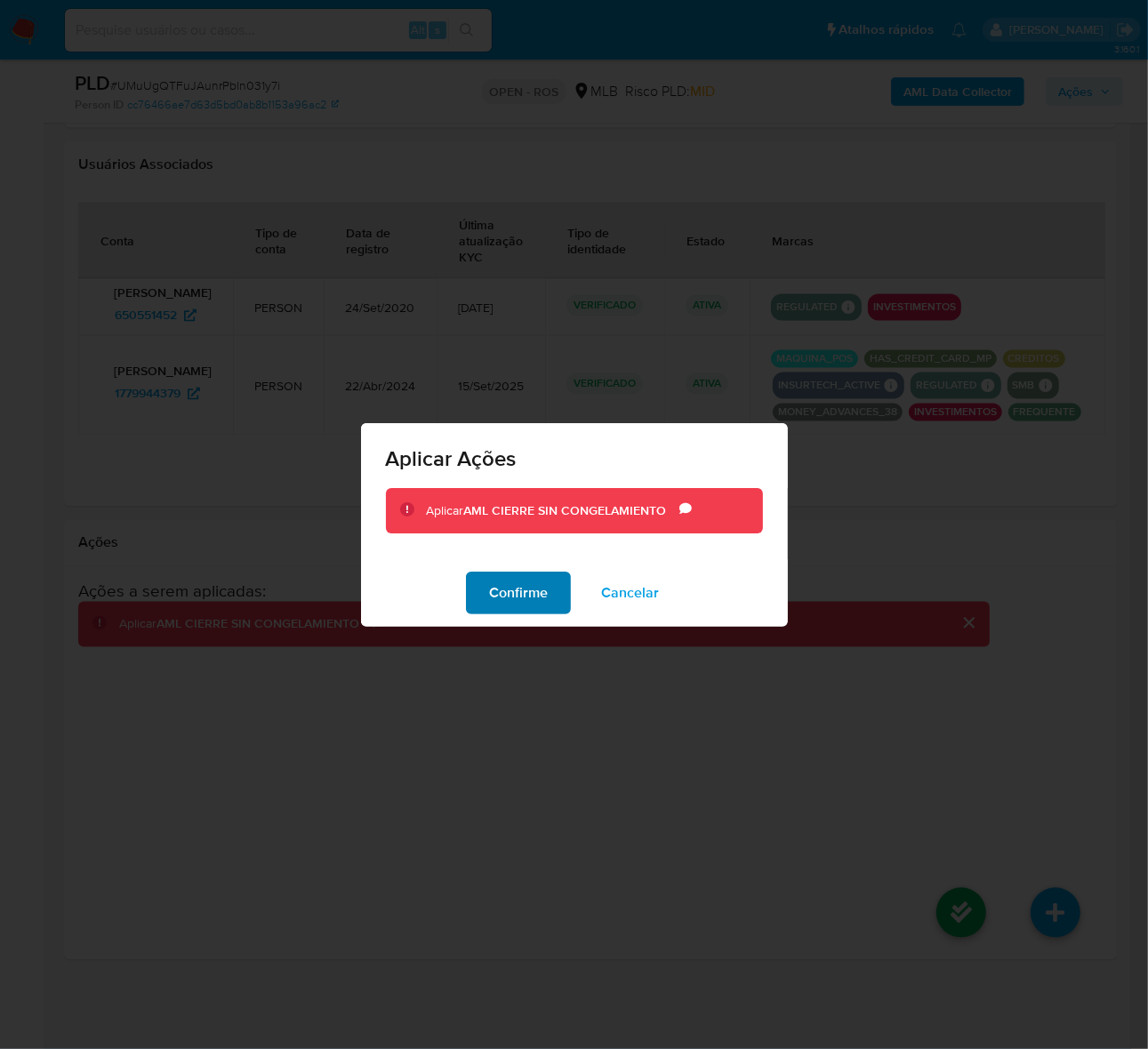
click at [504, 583] on span "Confirme" at bounding box center [518, 592] width 59 height 39
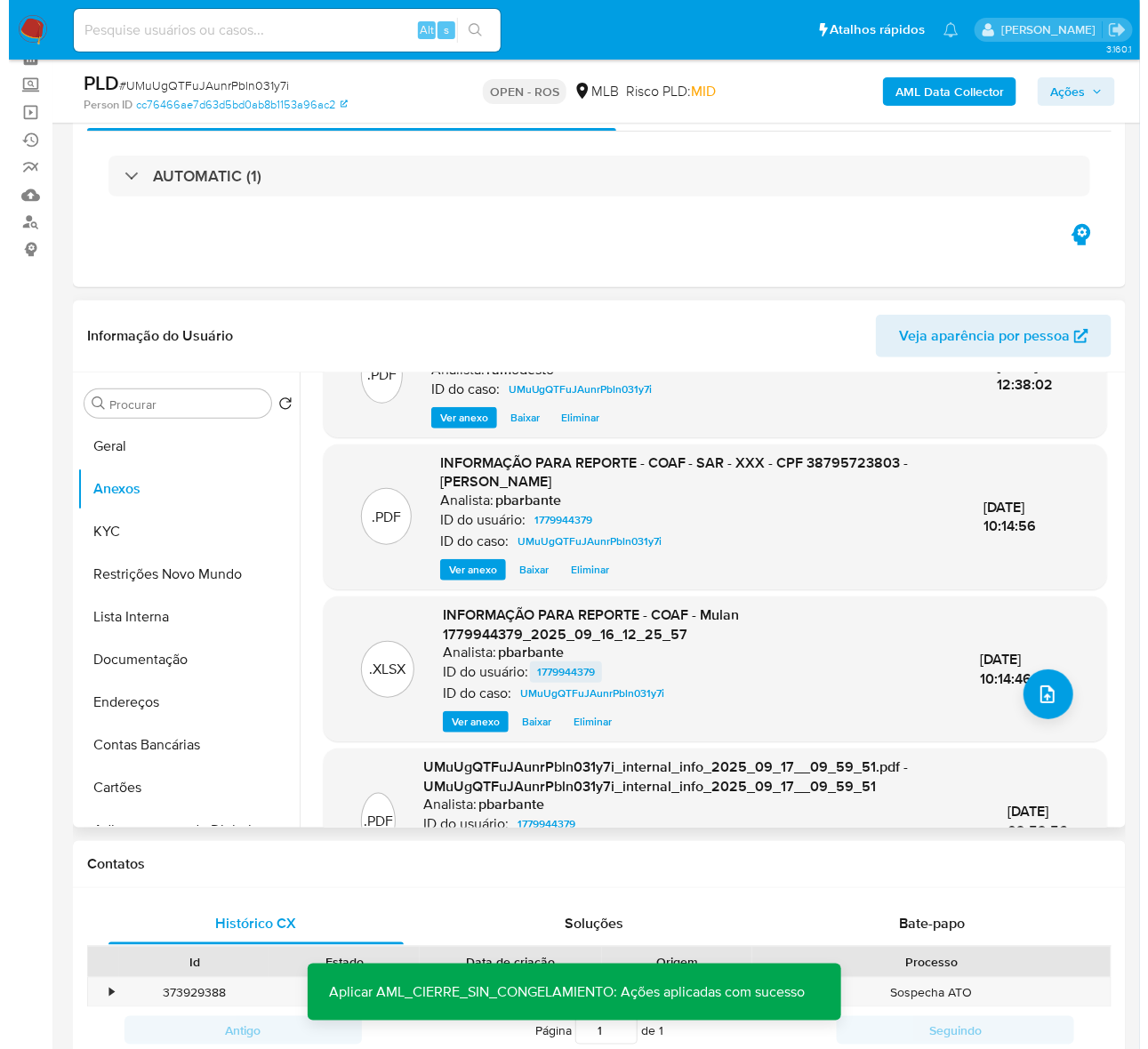
scroll to position [0, 0]
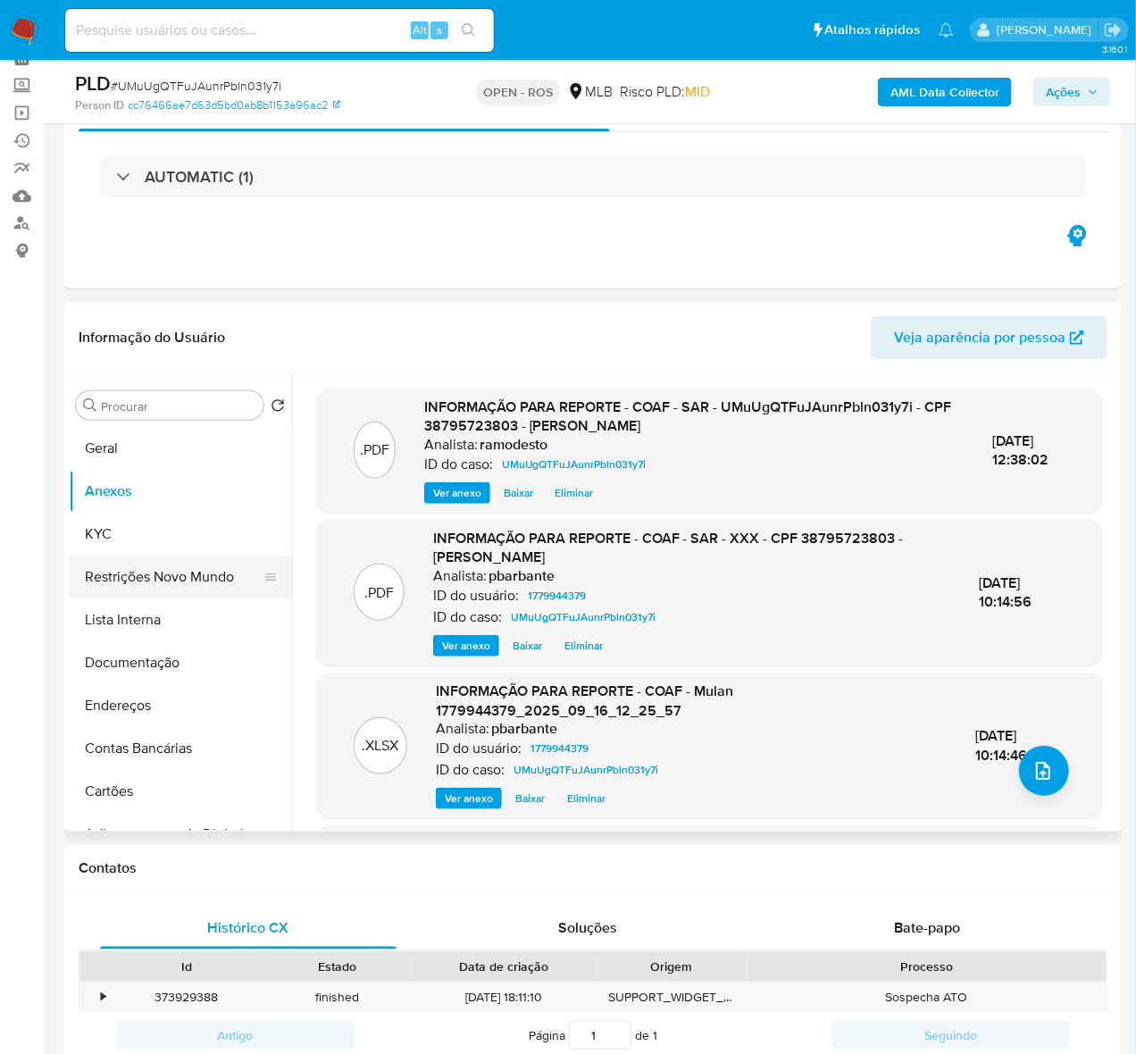
click at [140, 583] on button "Restrições Novo Mundo" at bounding box center [173, 576] width 209 height 43
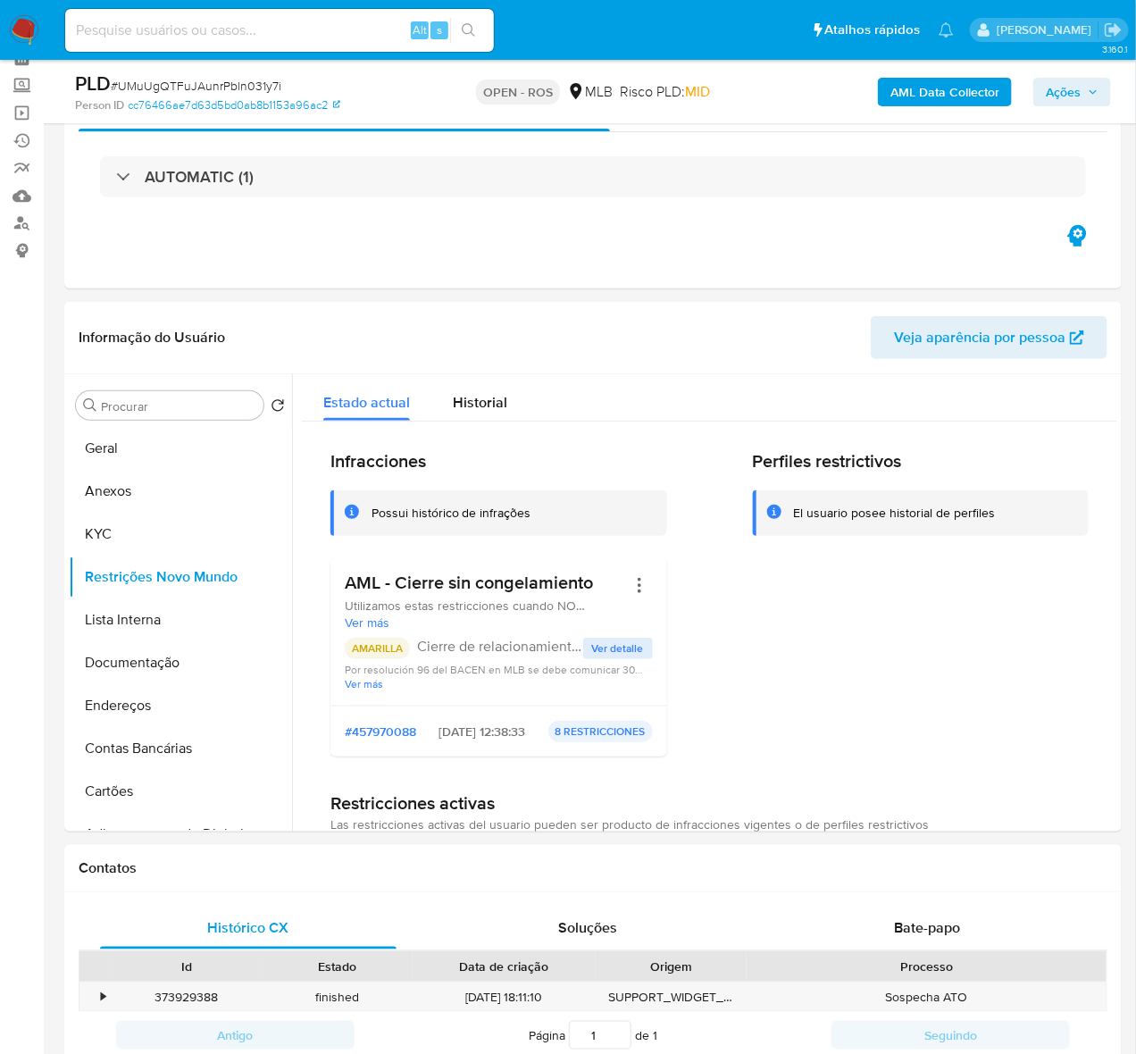
click at [999, 89] on span "Ações" at bounding box center [1063, 92] width 35 height 29
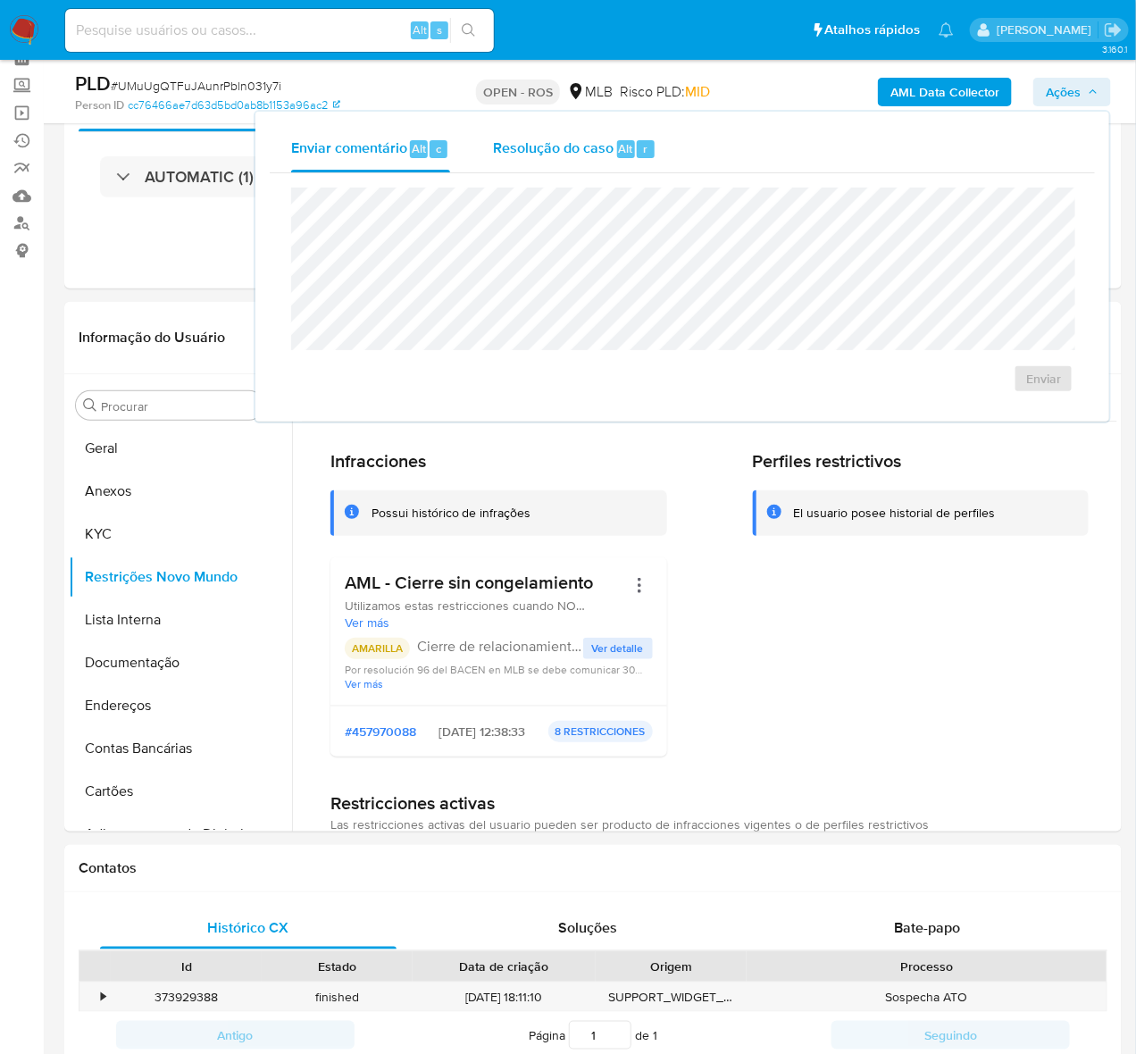
click at [527, 144] on span "Resolução do caso" at bounding box center [553, 148] width 121 height 21
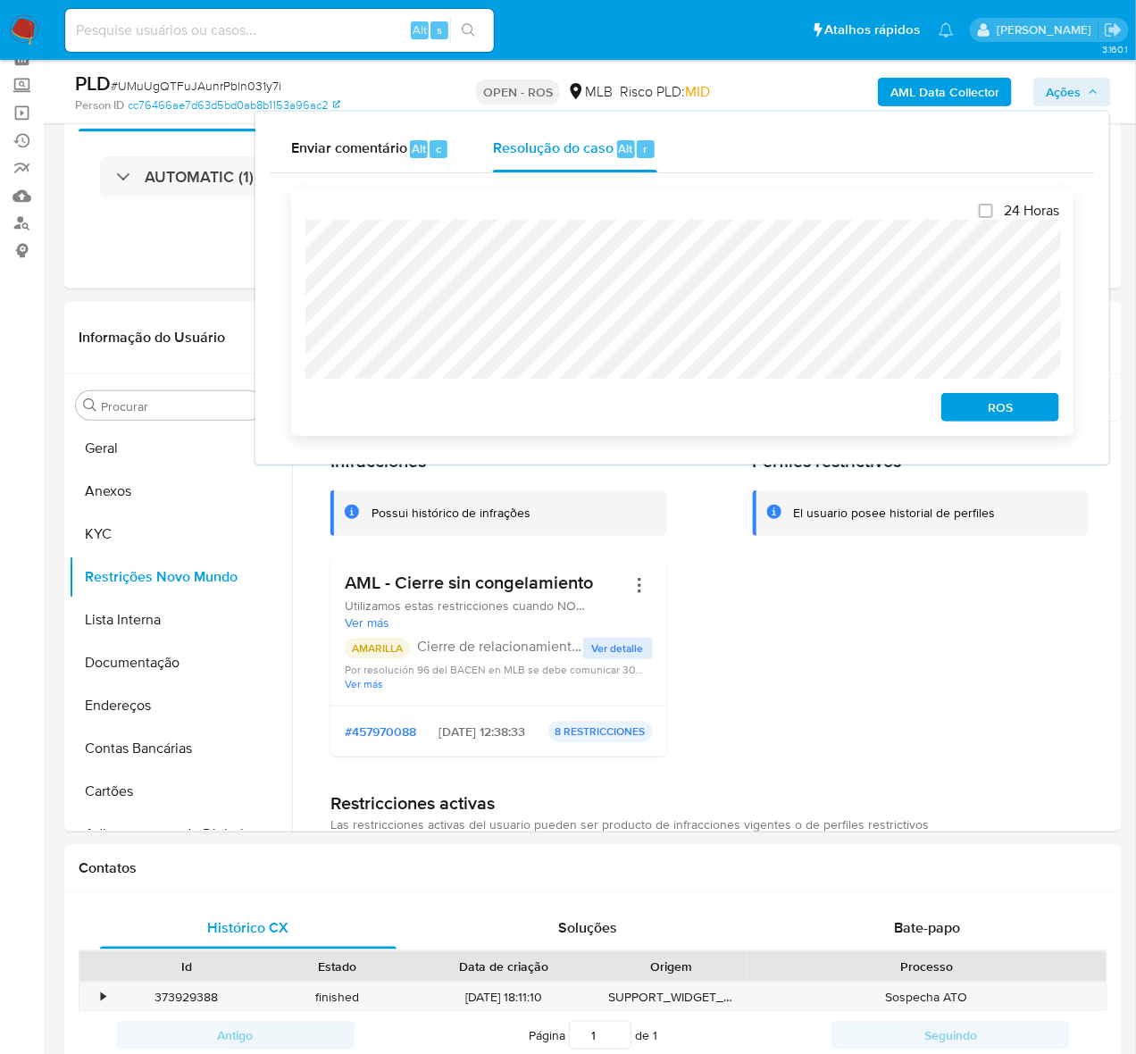
click at [999, 411] on span "ROS" at bounding box center [1000, 407] width 93 height 25
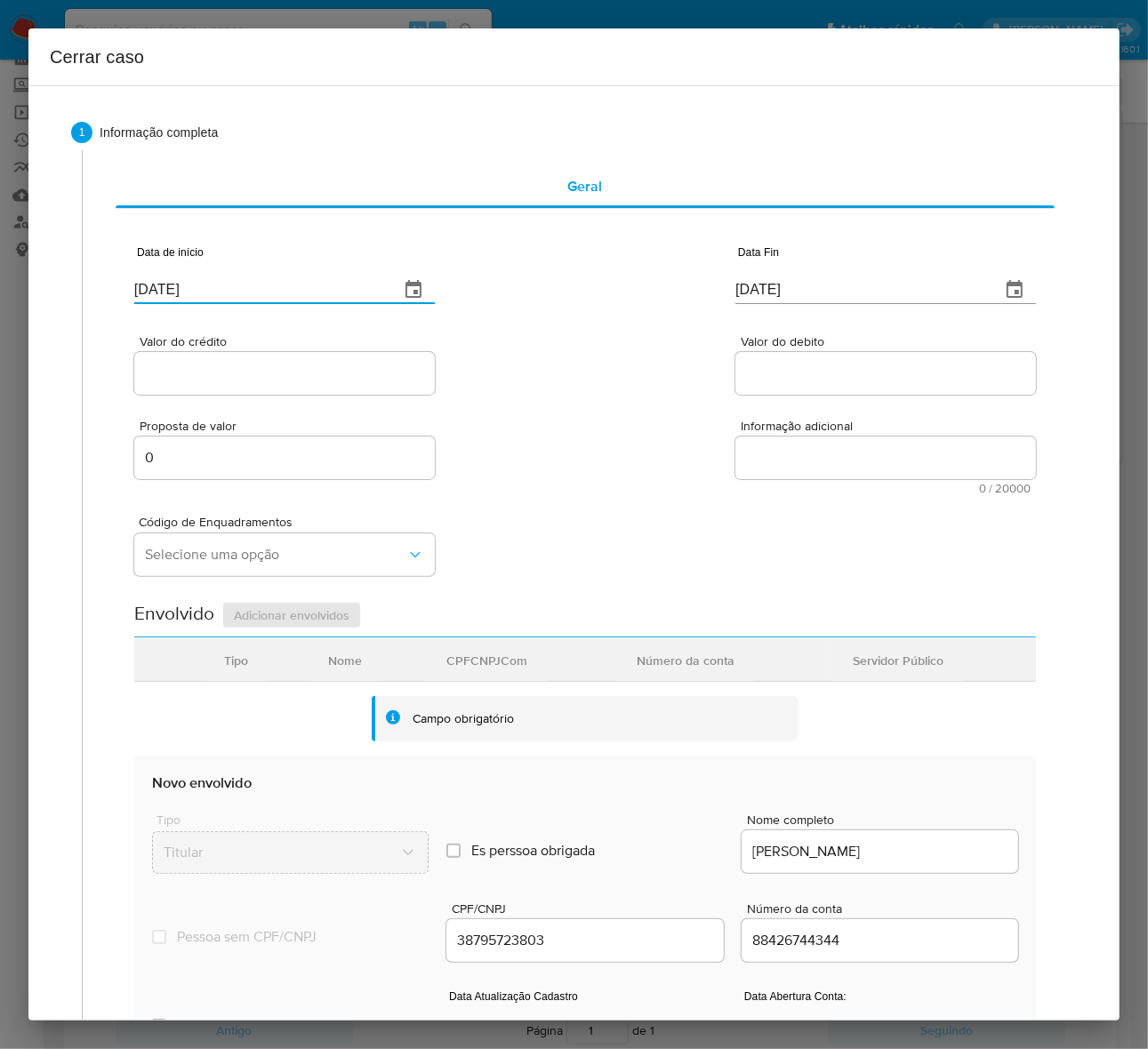
drag, startPoint x: 219, startPoint y: 280, endPoint x: -157, endPoint y: 298, distance: 376.4
paste input "01/07"
type input "[DATE]"
drag, startPoint x: 831, startPoint y: 295, endPoint x: 694, endPoint y: 277, distance: 138.2
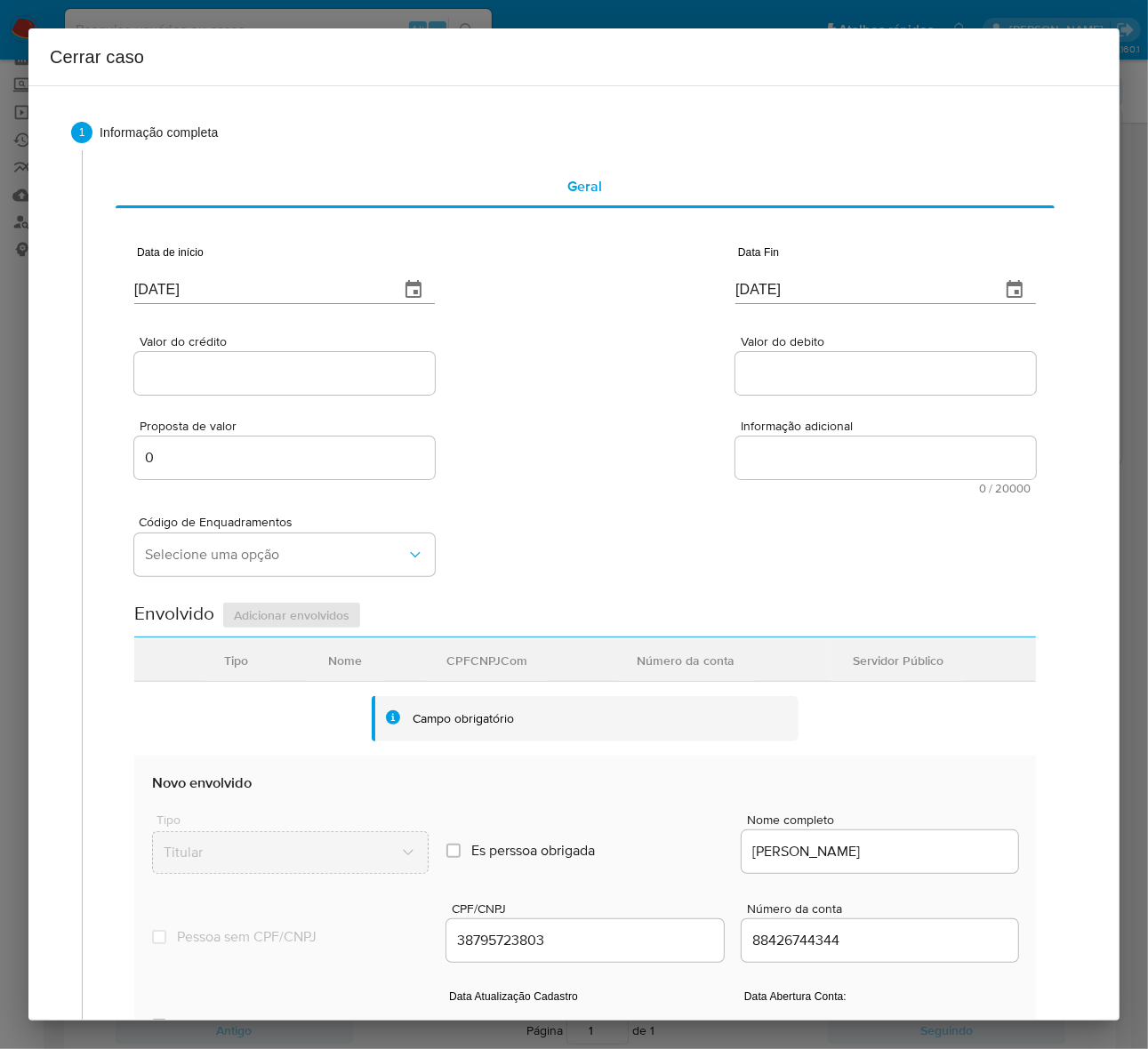
click at [700, 277] on div "Data de início [DATE] Data Fin [DATE]" at bounding box center [584, 267] width 901 height 93
paste input "16"
type input "16/09/2025"
drag, startPoint x: 218, startPoint y: 371, endPoint x: 204, endPoint y: 380, distance: 16.6
click at [204, 380] on input "Valor do crédito" at bounding box center [285, 372] width 301 height 23
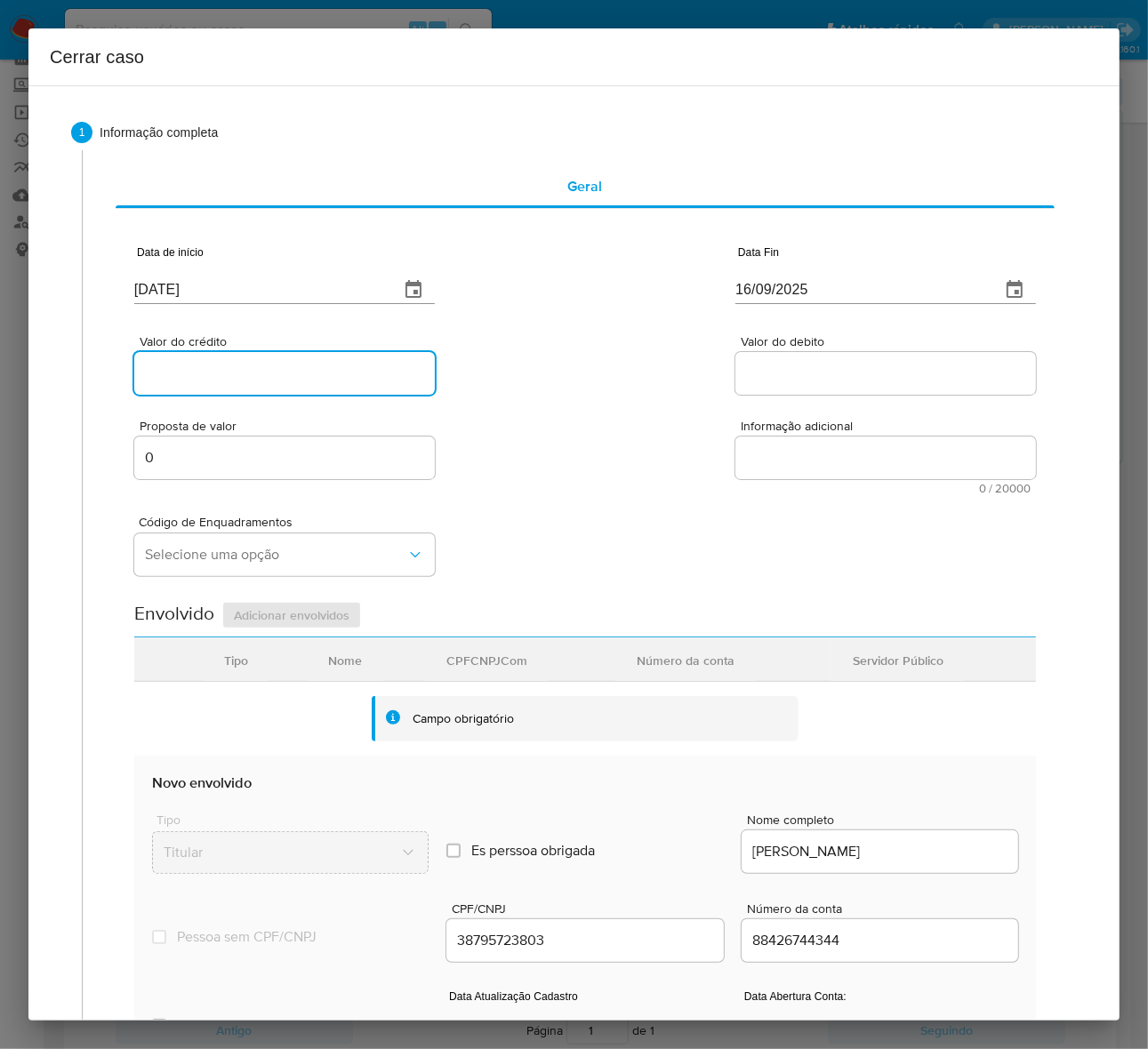
paste input "R$643.820"
type input "R$643.820"
click at [778, 361] on input "Valor do debito" at bounding box center [885, 372] width 301 height 23
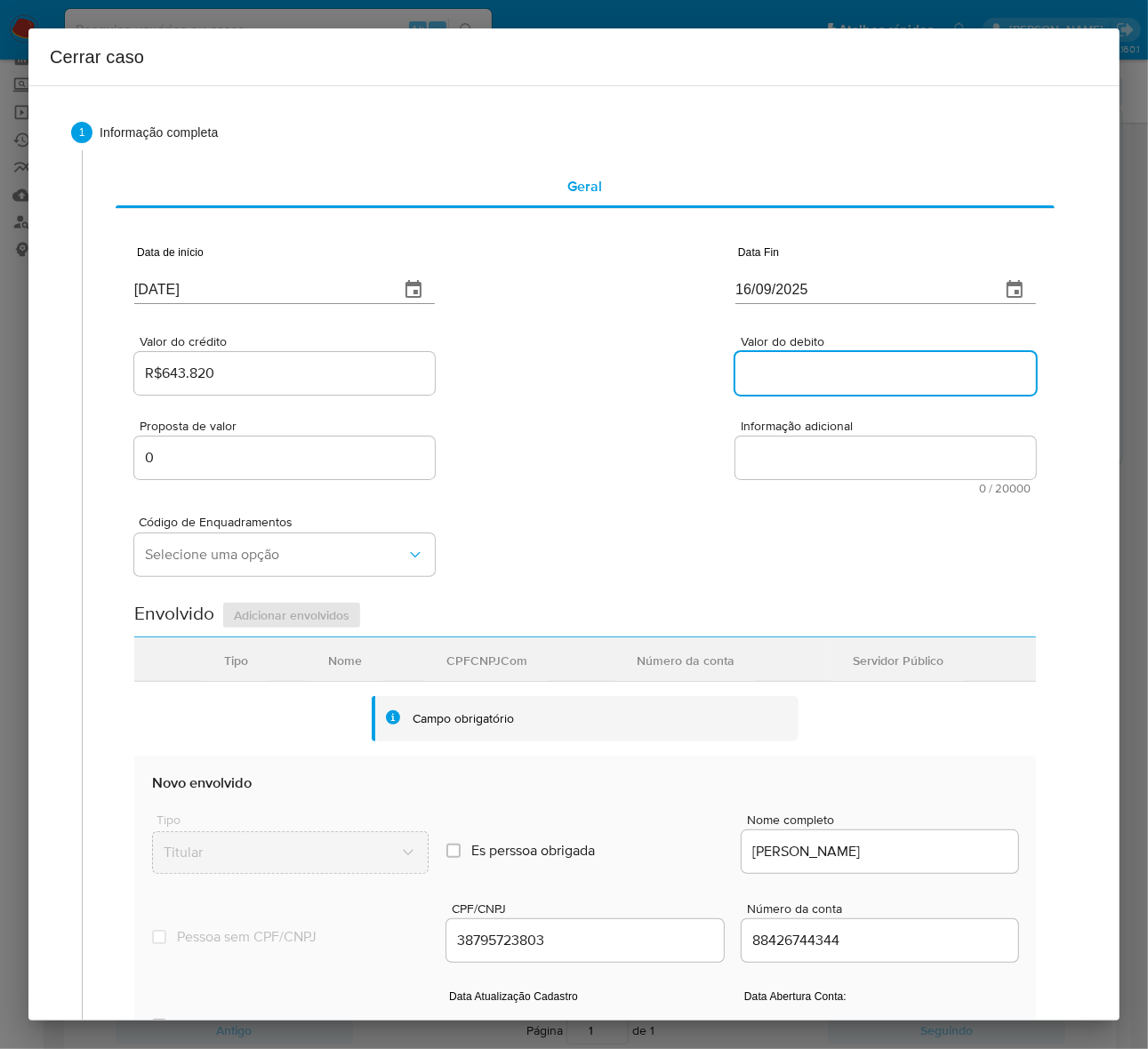
paste input "R$640.280"
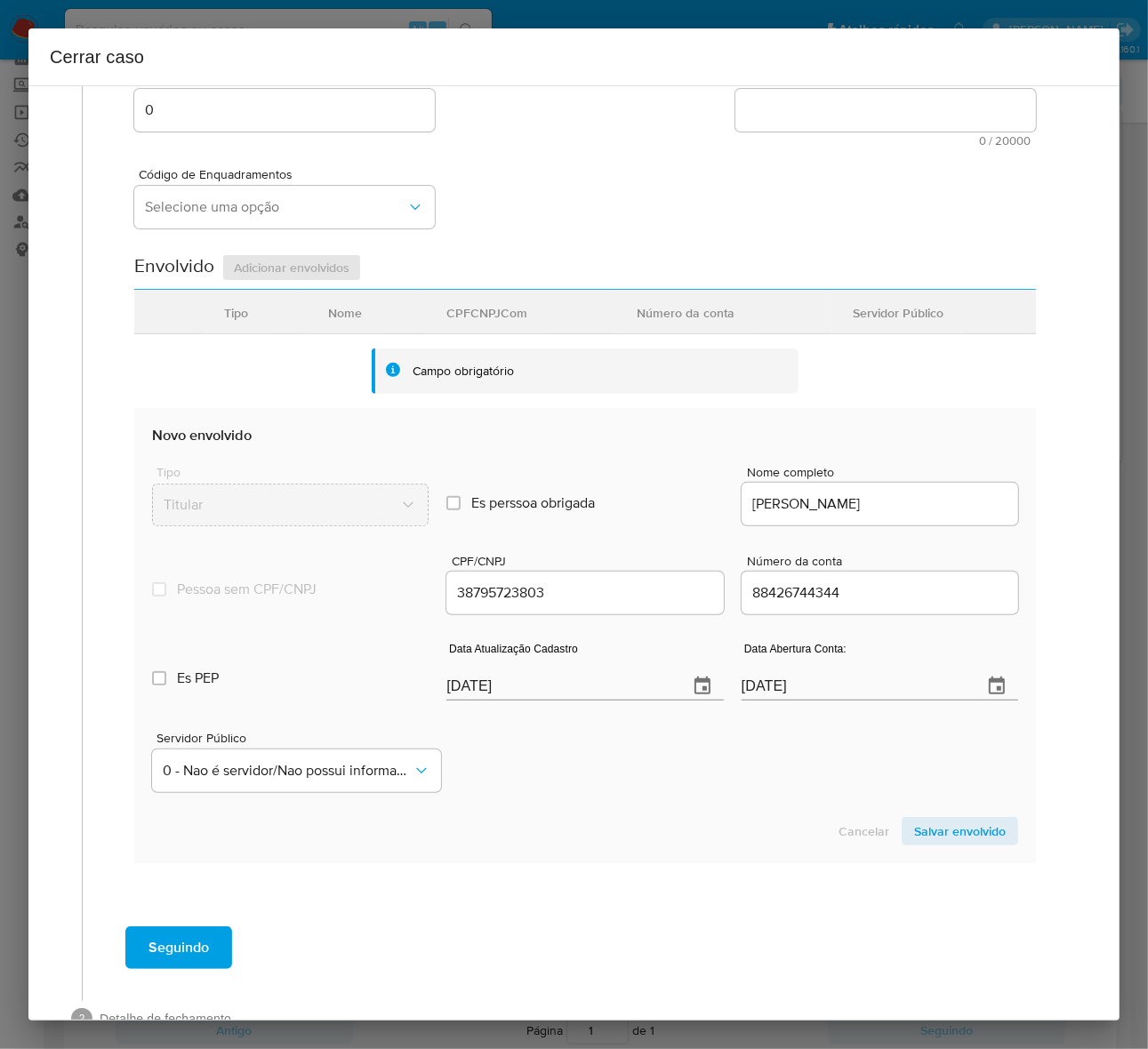
scroll to position [398, 0]
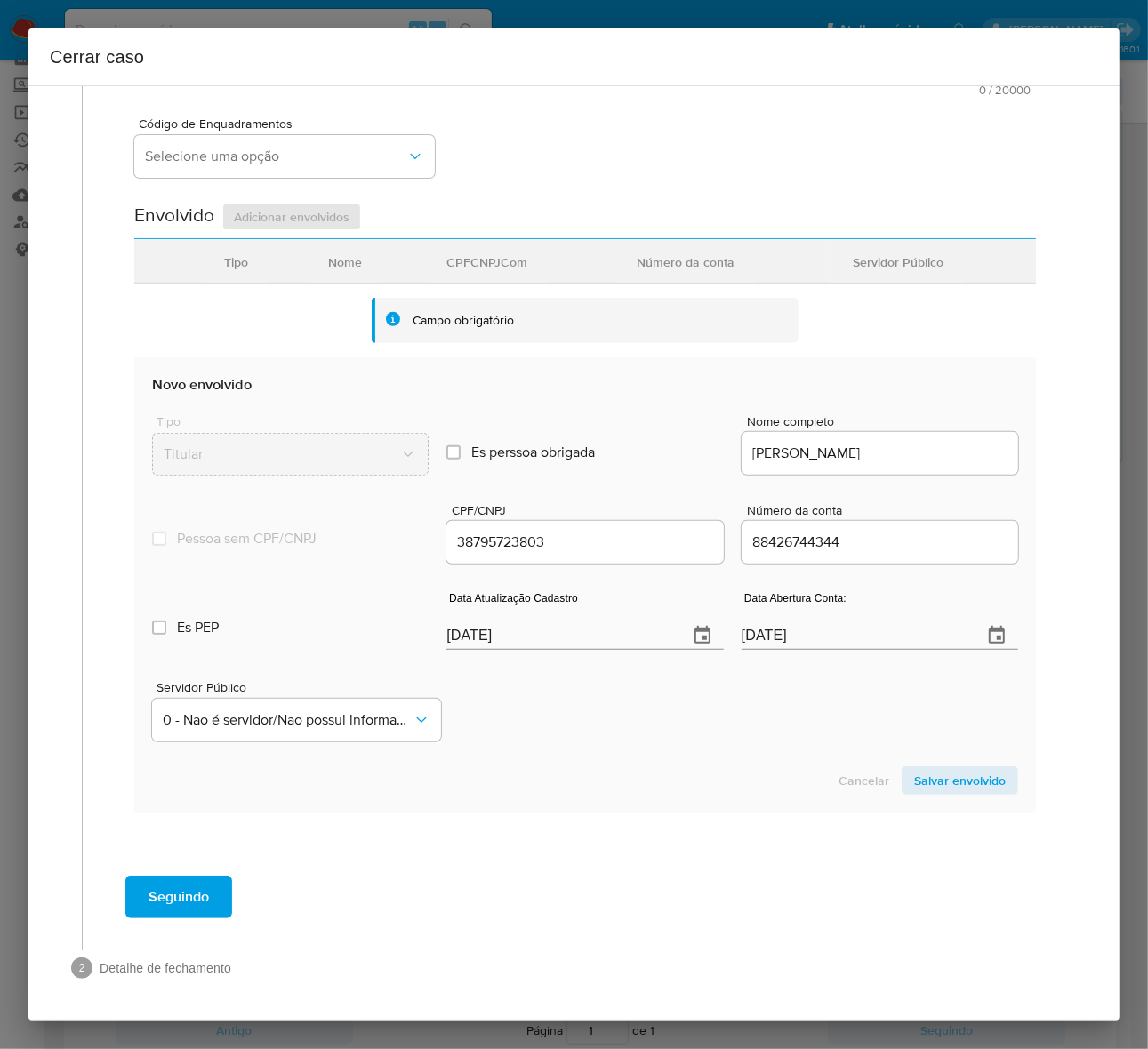
type input "R$640.280"
drag, startPoint x: 543, startPoint y: 635, endPoint x: 307, endPoint y: 619, distance: 236.5
click at [307, 619] on div "Es PEP isPEP Data Atualização Cadastro [DATE] Data Abertura Conta: [DATE]" at bounding box center [585, 613] width 866 height 93
paste input "15/08"
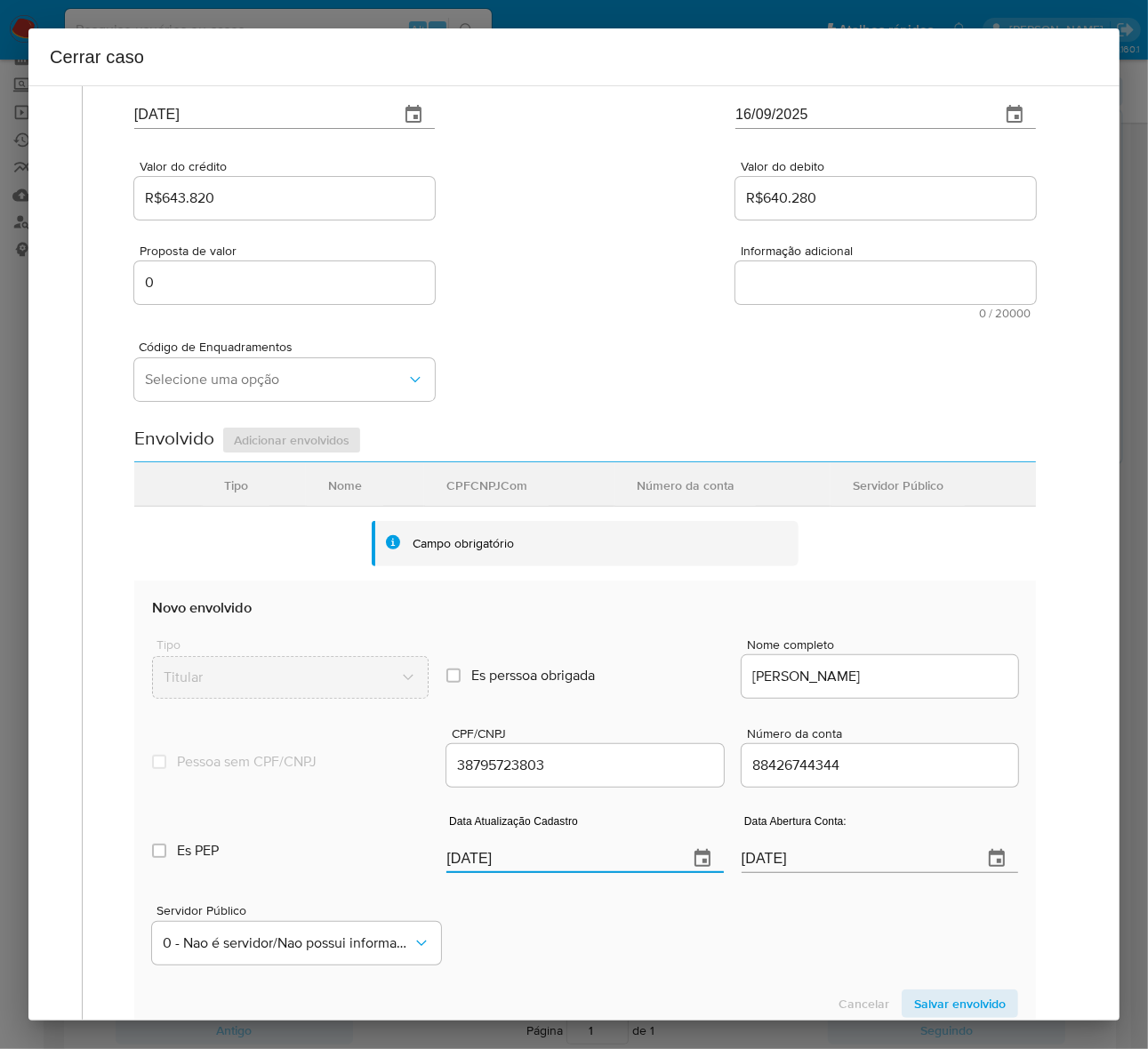
scroll to position [65, 0]
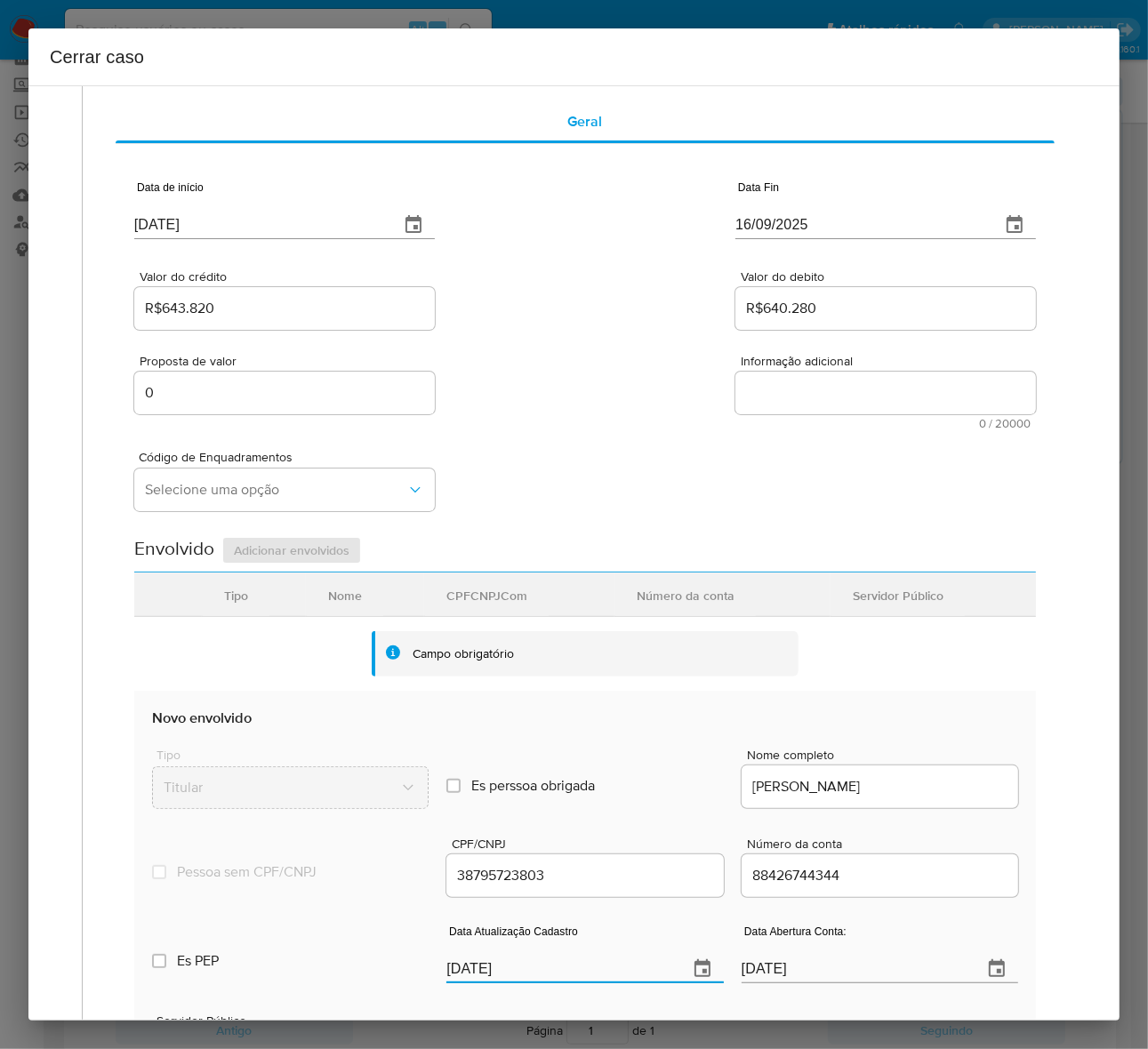
type input "[DATE]"
click at [195, 496] on span "Selecione uma opção" at bounding box center [276, 490] width 262 height 18
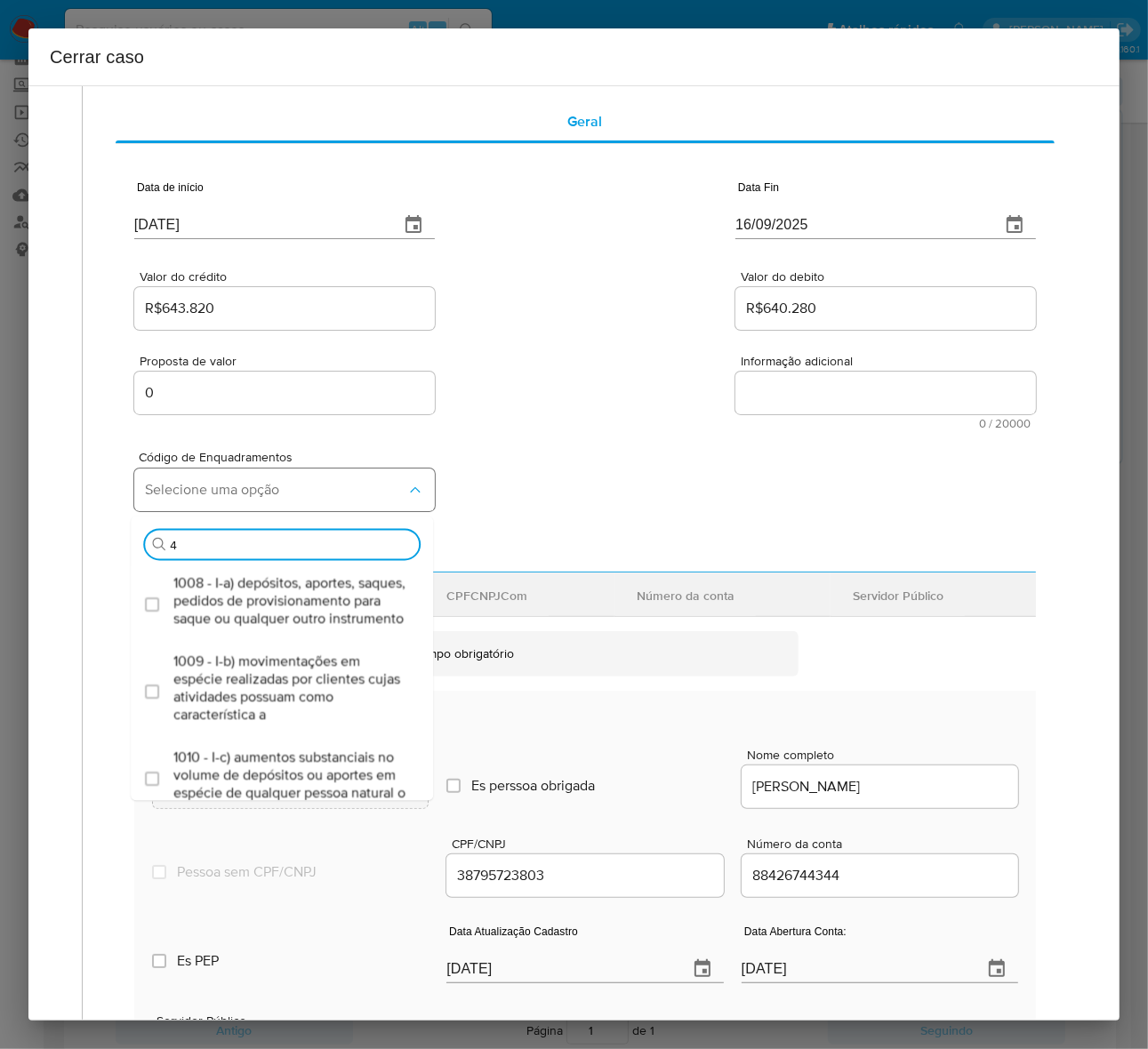
type input "45"
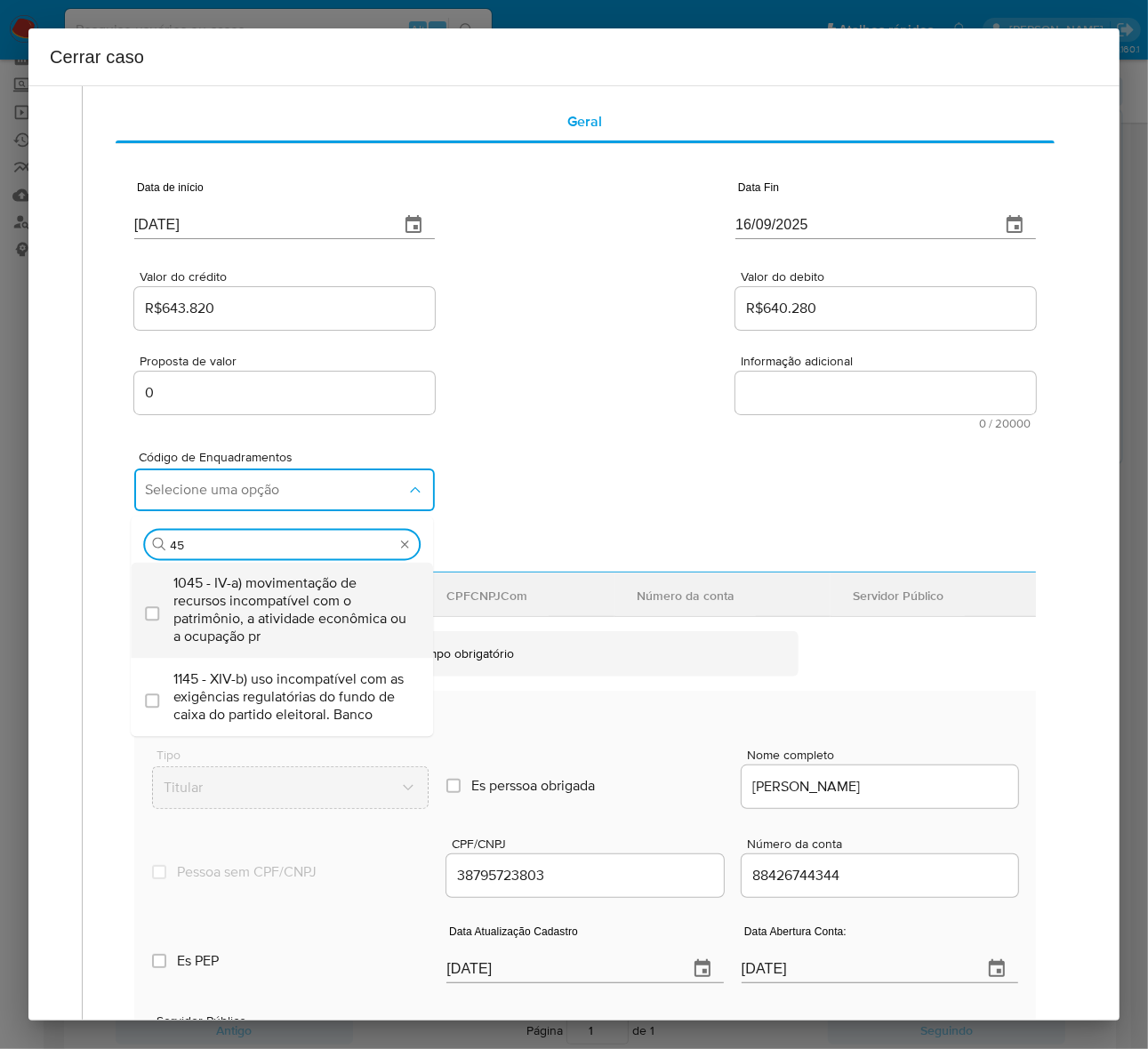
click at [246, 602] on span "1045 - IV-a) movimentação de recursos incompatível com o patrimônio, a atividad…" at bounding box center [291, 609] width 235 height 71
checkbox input "true"
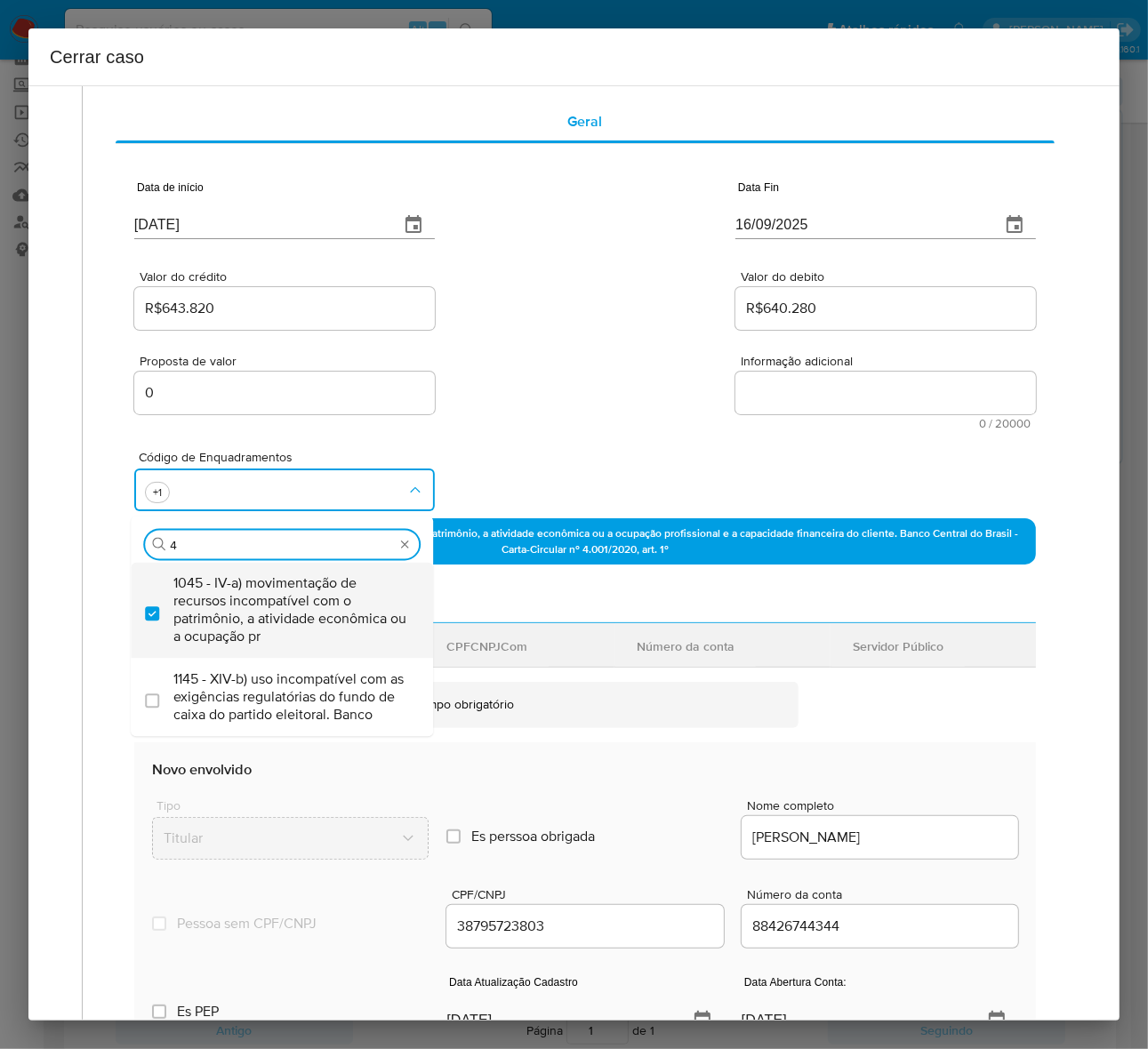
scroll to position [0, 0]
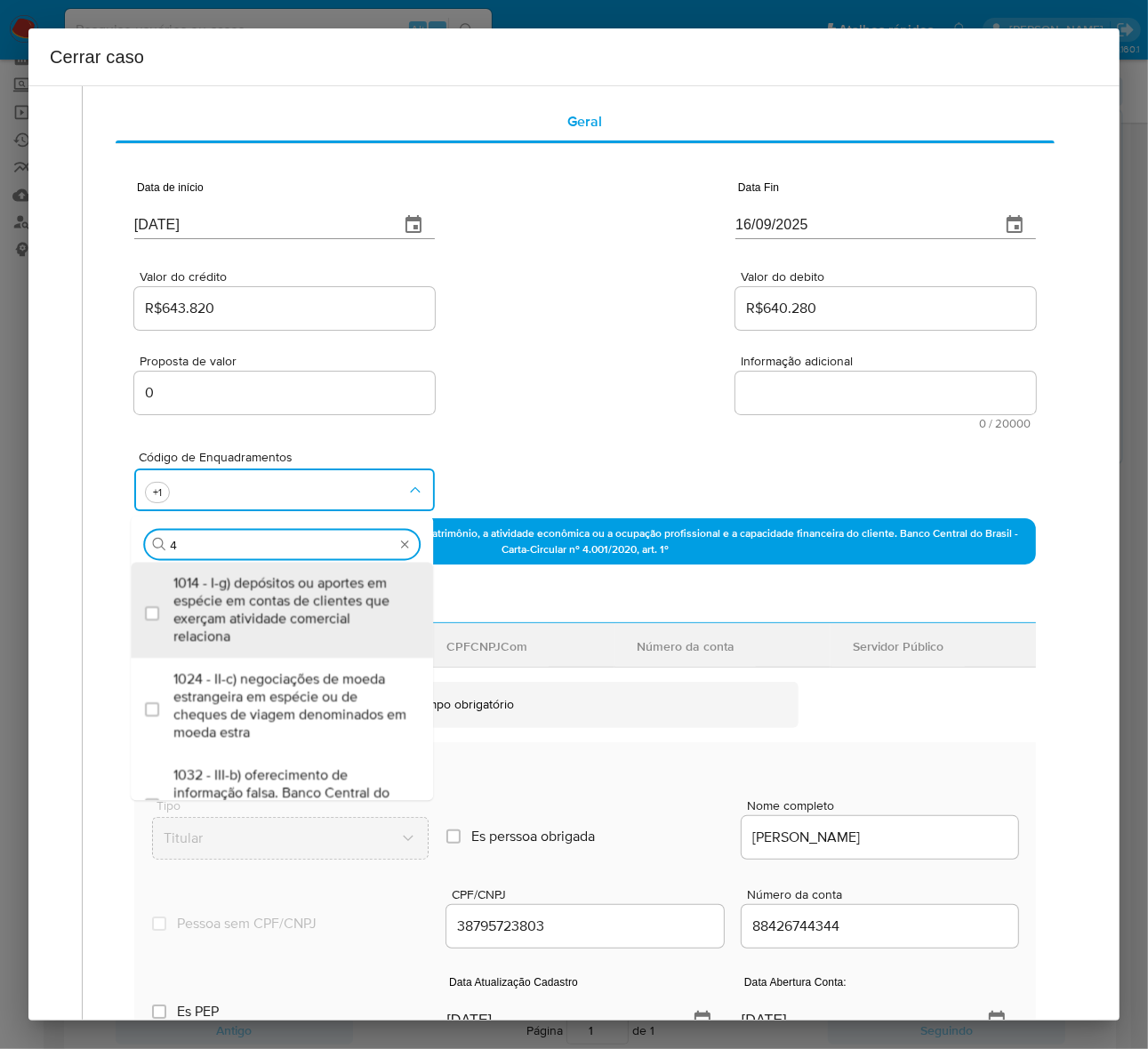
type input "47"
click at [246, 602] on span "1047 - IV-c) movimentação de recursos de alto valor, de forma contumaz, em bene…" at bounding box center [291, 609] width 235 height 71
checkbox input "true"
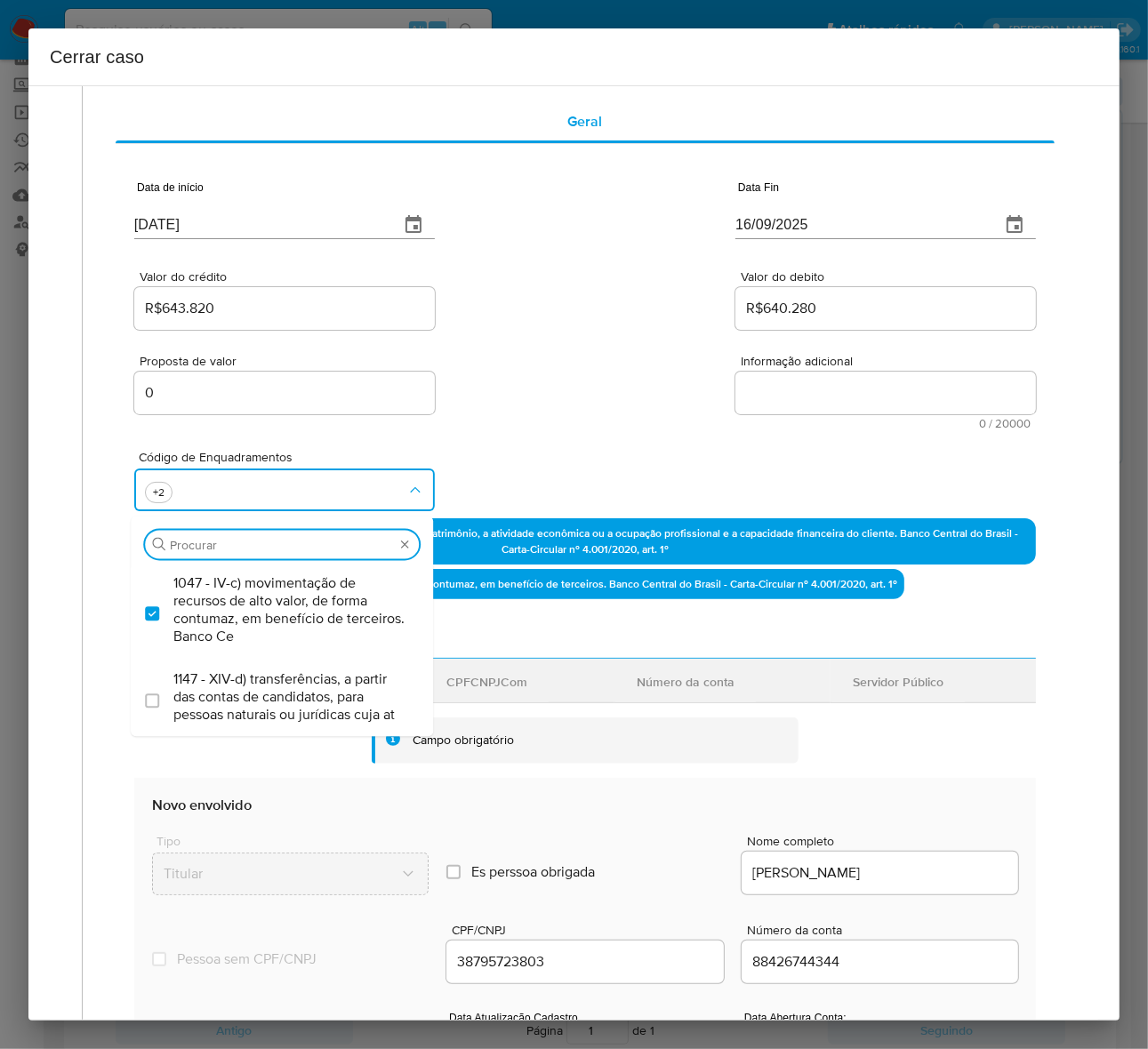
click at [813, 398] on textarea "Informação adicional" at bounding box center [885, 392] width 301 height 43
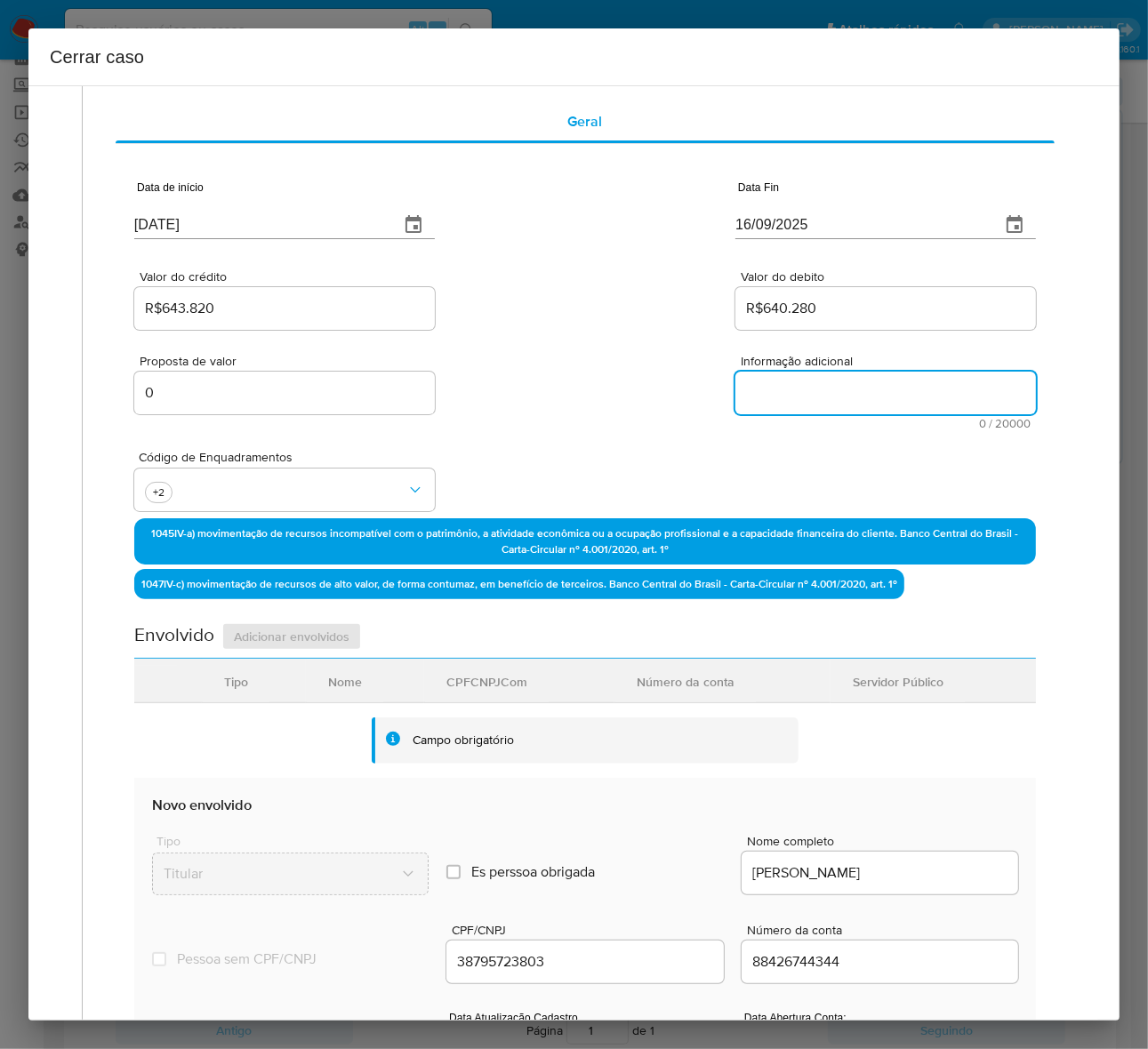
click at [813, 398] on textarea "Informação adicional" at bounding box center [885, 392] width 301 height 43
click at [853, 404] on textarea "Informação adicional" at bounding box center [885, 392] width 301 height 43
paste textarea "Loremi Dolor Sitame co Adipi, ELI 00912968770, 22 sedd (48/25/1881), eiusmodte …"
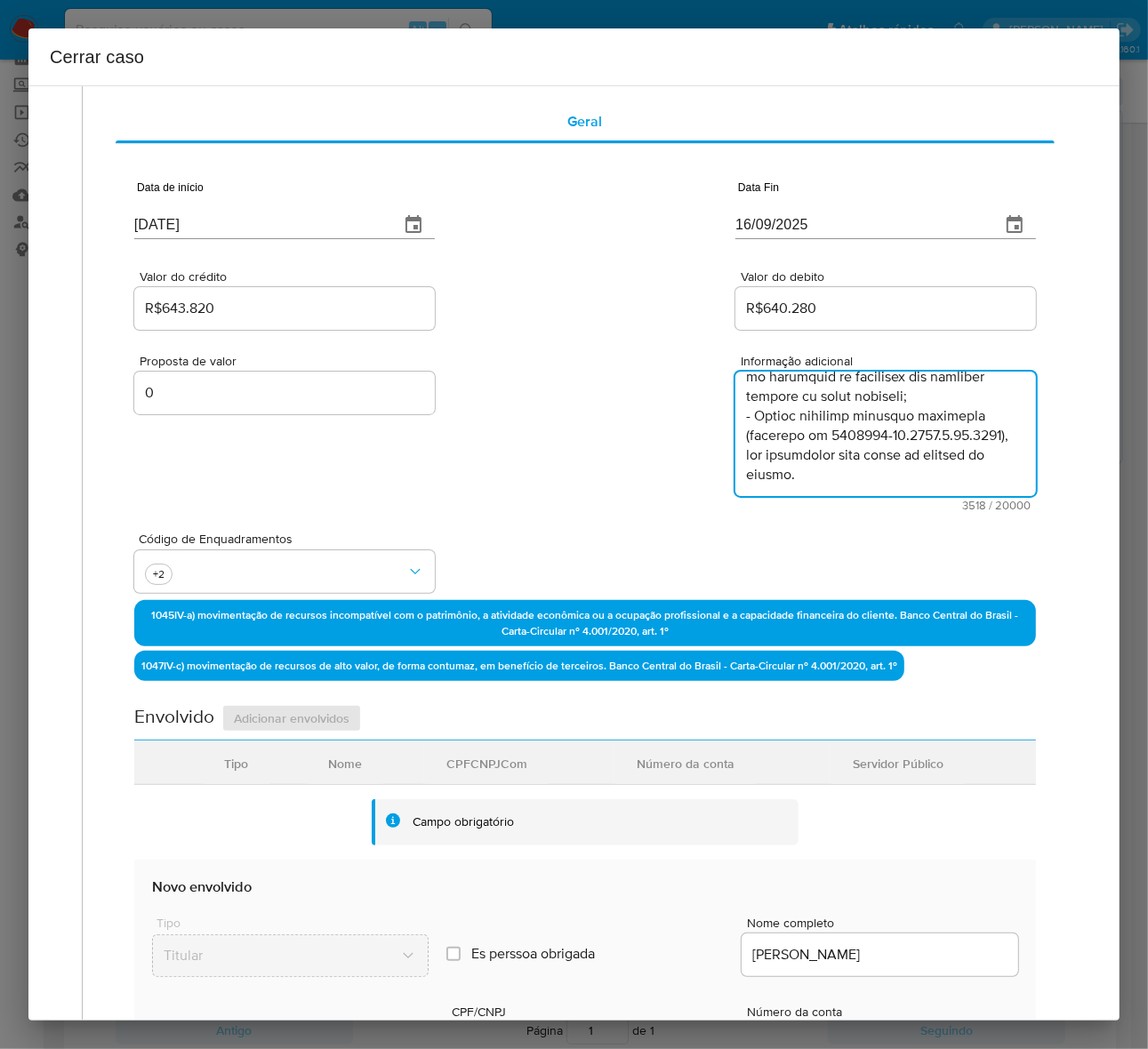
scroll to position [2282, 0]
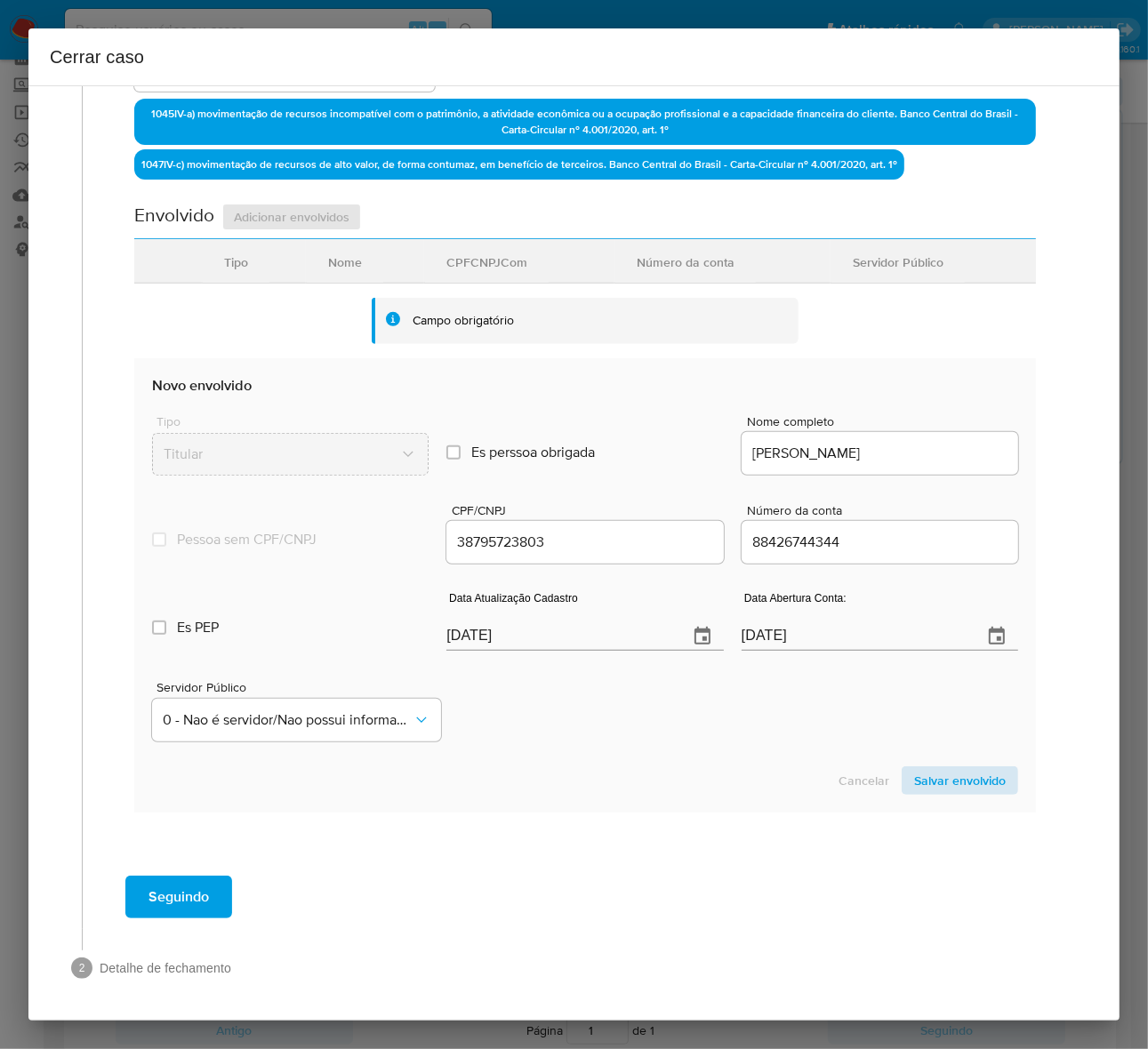
type textarea "Loremi Dolor Sitame co Adipi, ELI 00912968770, 22 sedd (48/25/1881), eiusmodte …"
click at [926, 773] on span "Salvar envolvido" at bounding box center [960, 780] width 92 height 25
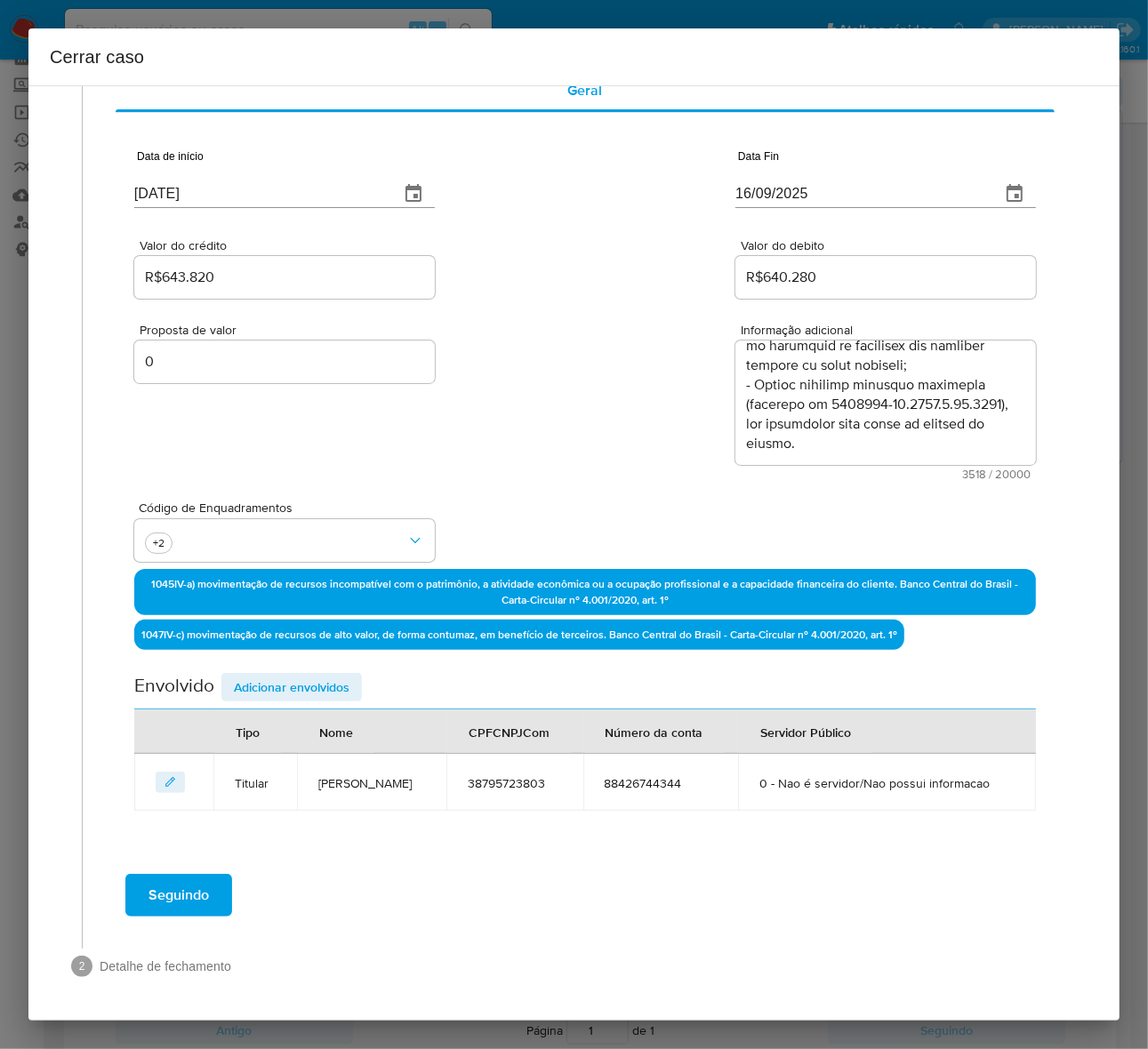
scroll to position [126, 0]
click at [303, 675] on span "Adicionar envolvidos" at bounding box center [292, 687] width 115 height 25
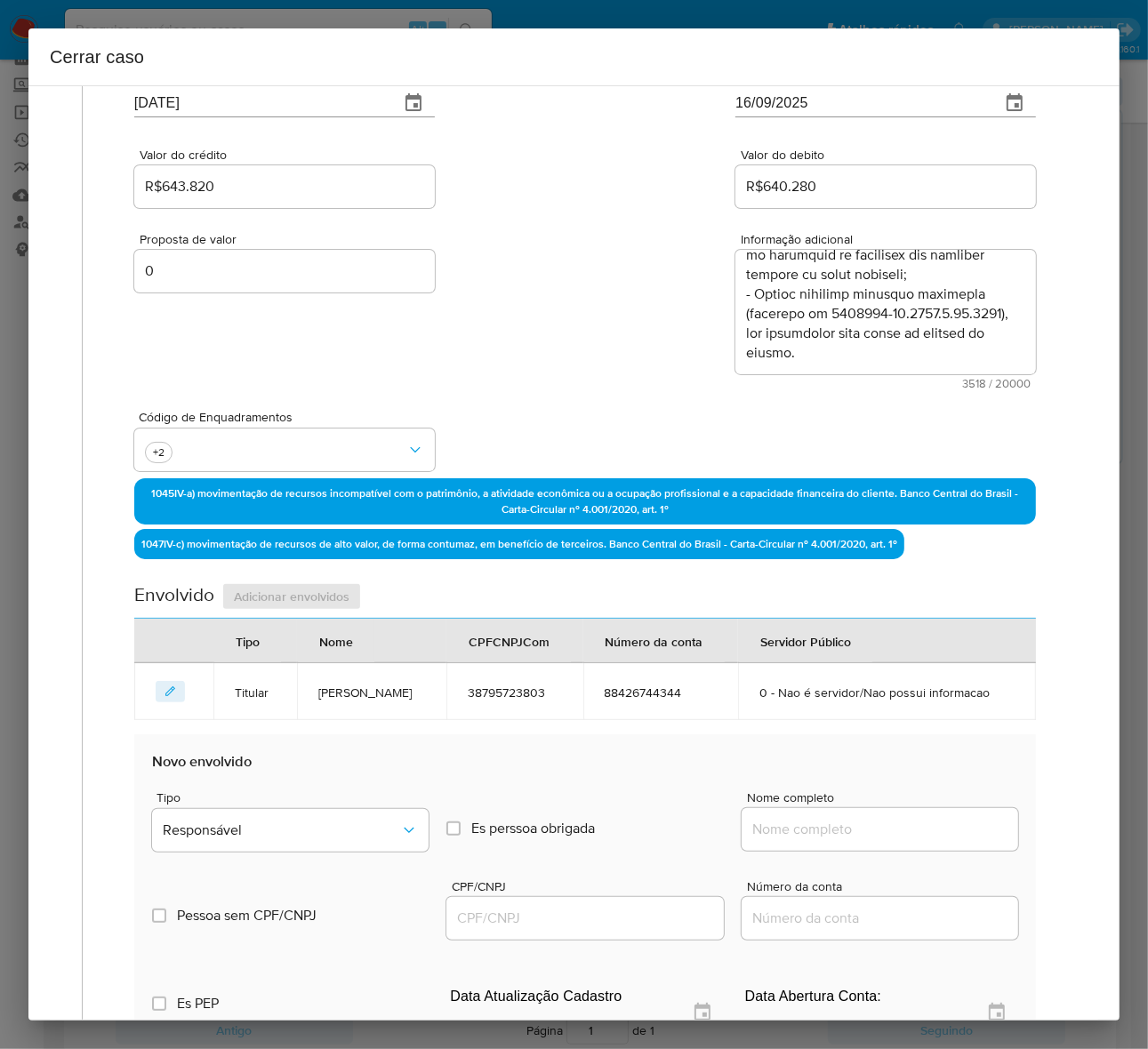
scroll to position [237, 0]
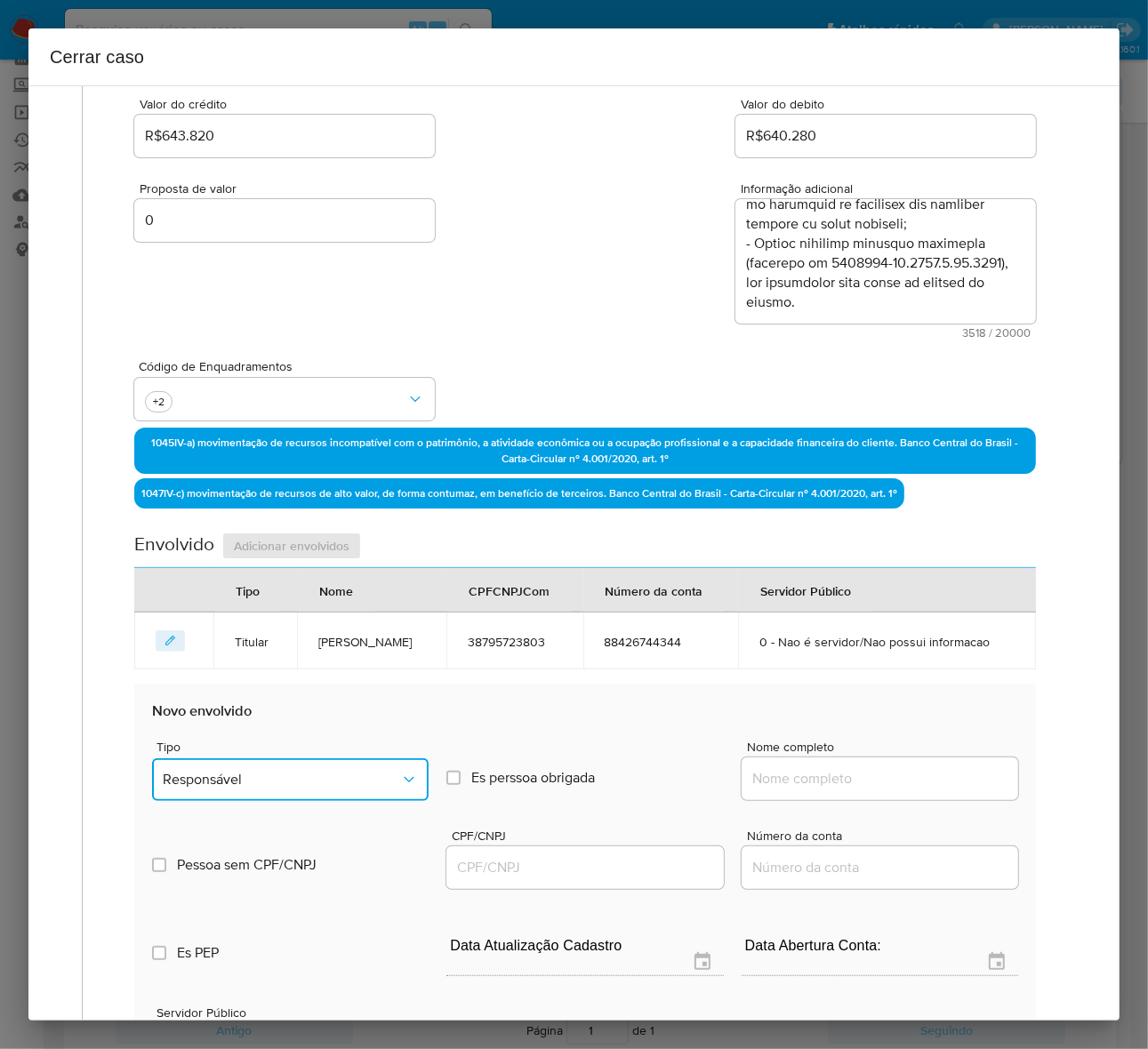
click at [238, 788] on span "Responsável" at bounding box center [281, 779] width 237 height 18
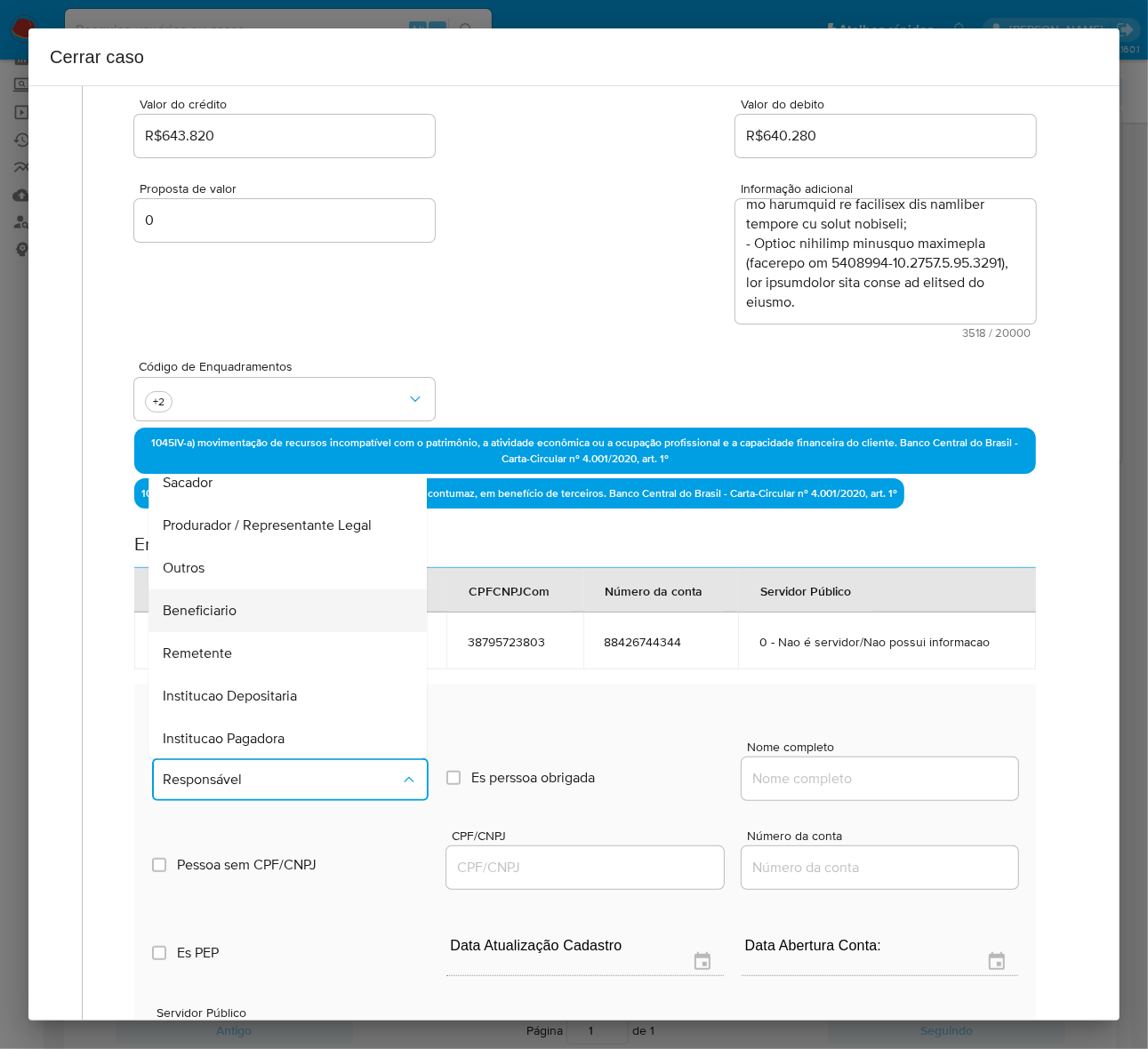
scroll to position [222, 0]
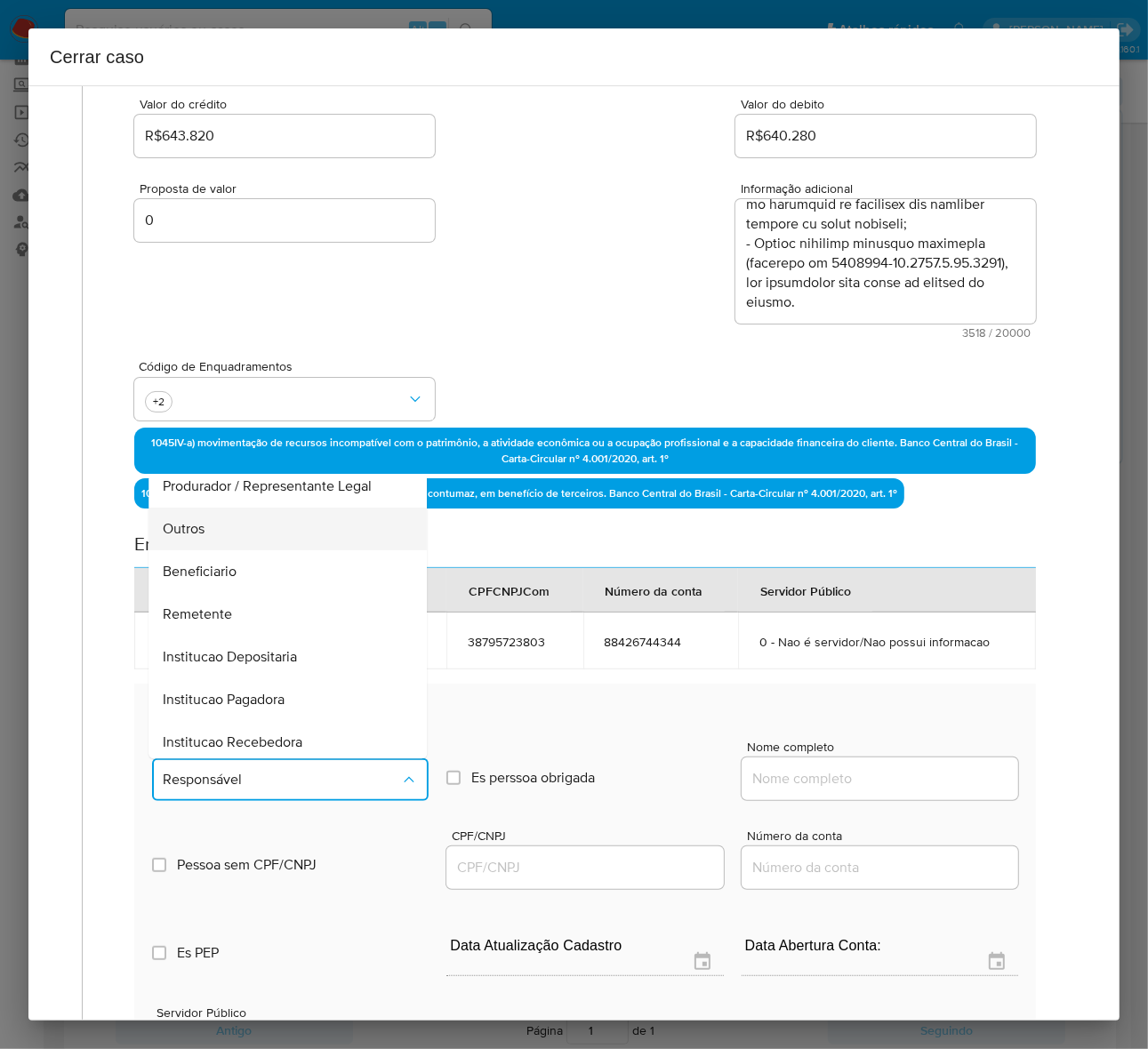
click at [196, 547] on div "Outros" at bounding box center [282, 529] width 239 height 43
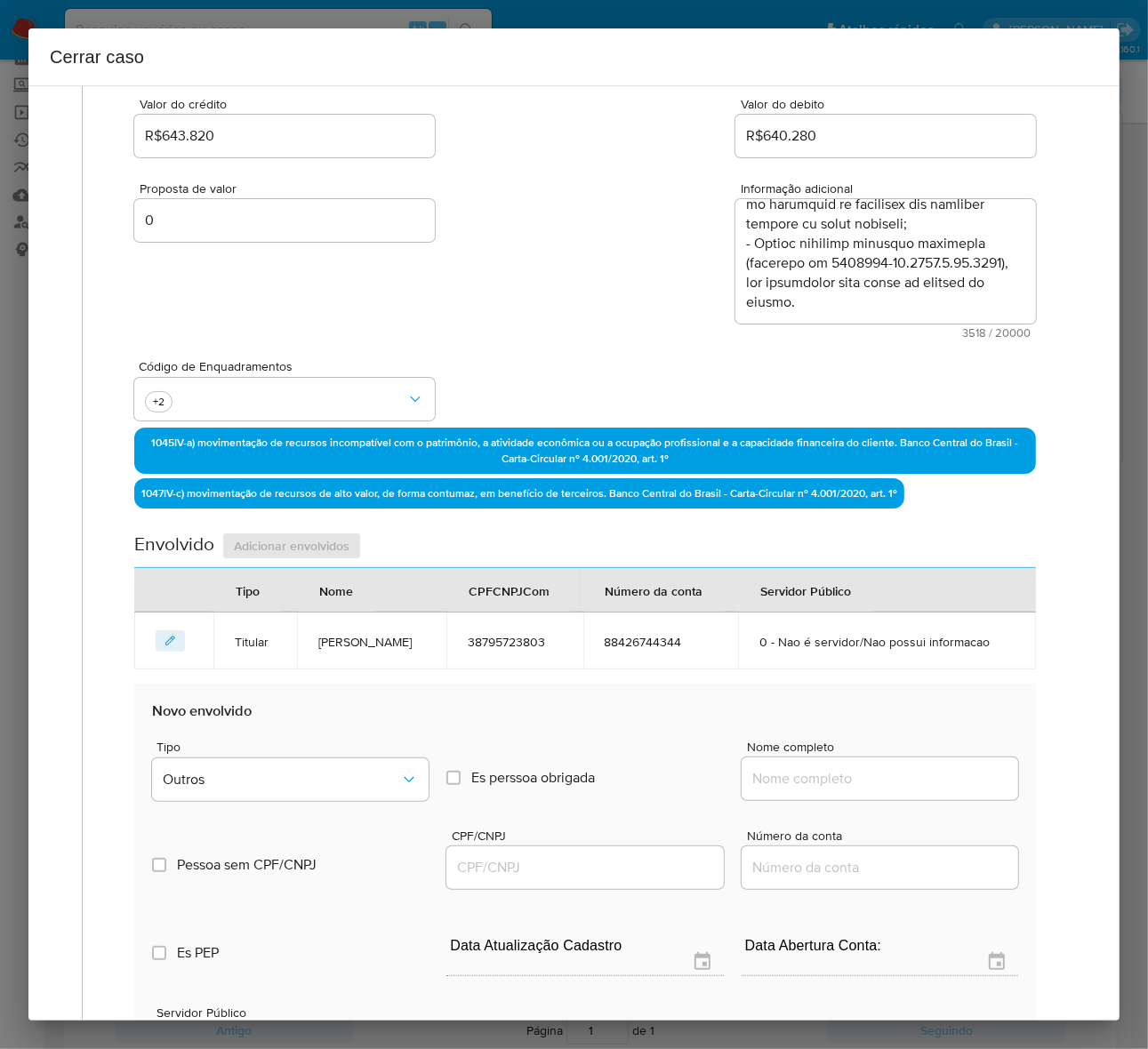
click at [809, 790] on input "Nome completo" at bounding box center [880, 778] width 277 height 23
paste input "61.004.169 [PERSON_NAME], [CREDIT_CARD_NUMBER]"
drag, startPoint x: 876, startPoint y: 809, endPoint x: 1234, endPoint y: 784, distance: 358.9
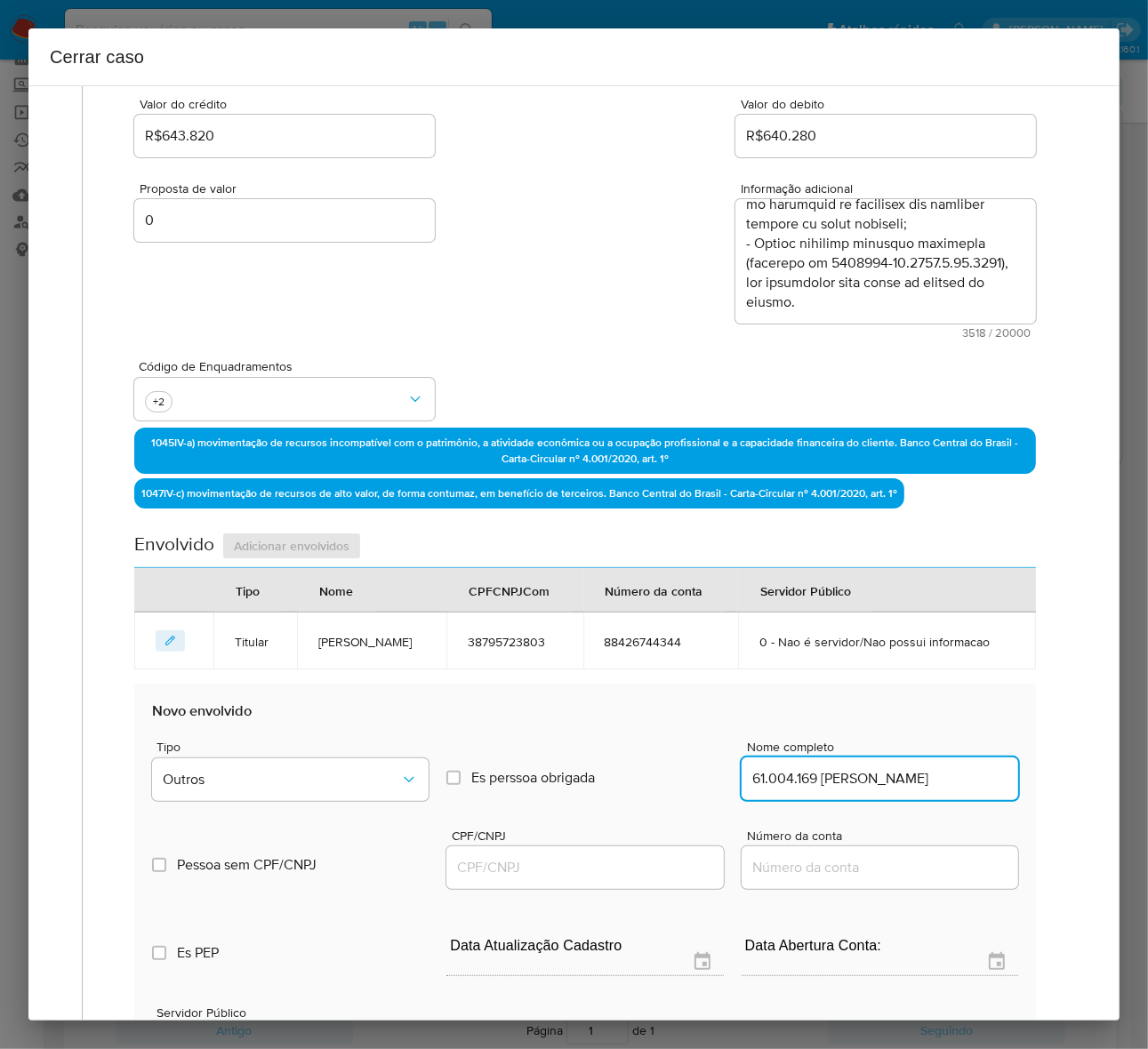
scroll to position [0, 0]
type input "61.004.169 [PERSON_NAME]"
click at [480, 879] on input "CPF/CNPJ" at bounding box center [584, 867] width 277 height 23
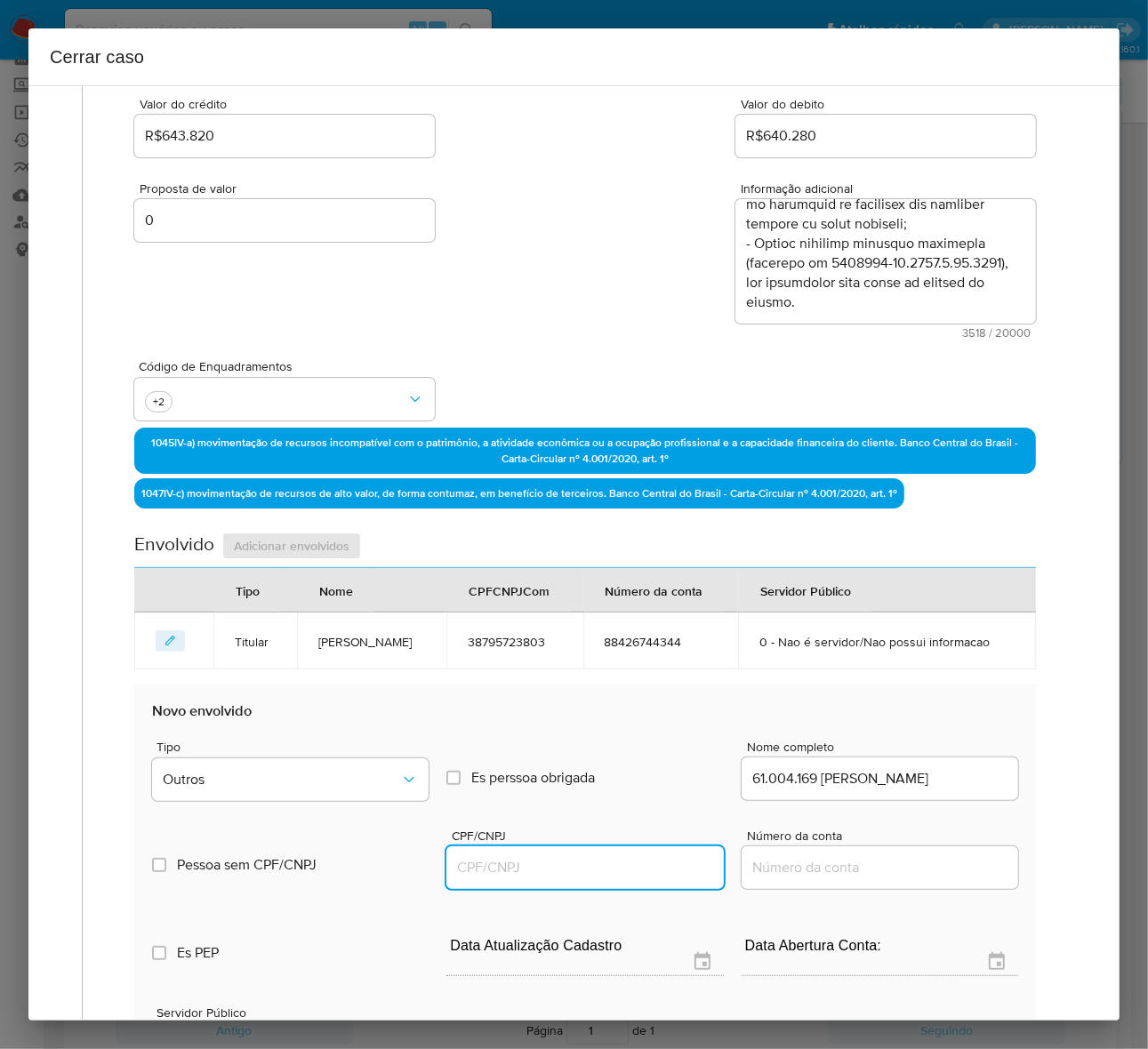
paste input "[CREDIT_CARD_NUMBER]"
type input "[CREDIT_CARD_NUMBER]"
drag, startPoint x: 332, startPoint y: 674, endPoint x: 298, endPoint y: 662, distance: 36.1
click at [298, 662] on td "[PERSON_NAME]" at bounding box center [371, 640] width 149 height 57
copy span "[PERSON_NAME]"
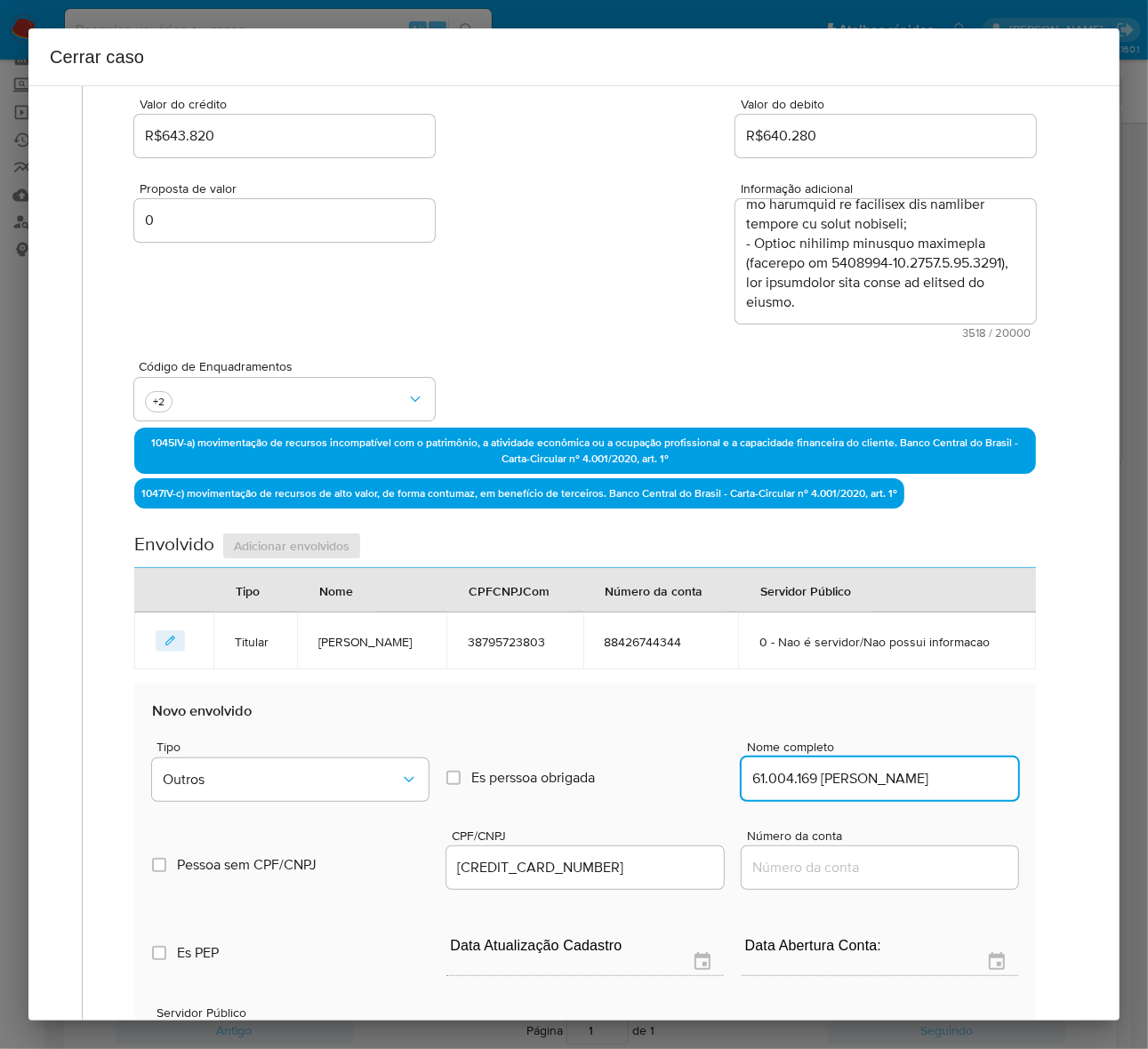
drag, startPoint x: 810, startPoint y: 807, endPoint x: 987, endPoint y: 805, distance: 177.0
click at [987, 790] on input "61.004.169 [PERSON_NAME]" at bounding box center [880, 778] width 277 height 23
paste input "[DEMOGRAPHIC_DATA] TELES [PERSON_NAME]"
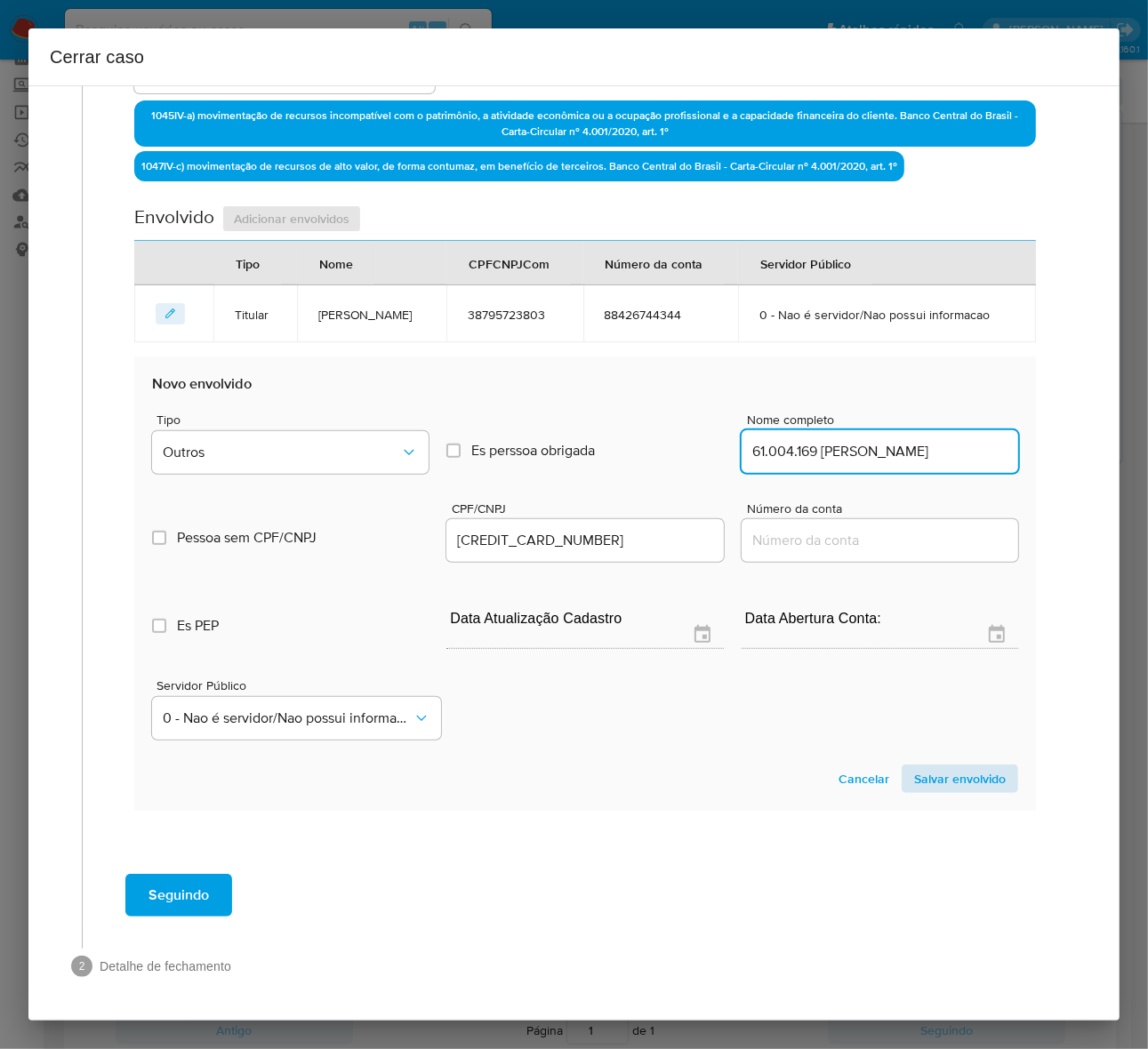
scroll to position [595, 0]
type input "61.004.169 [PERSON_NAME]"
click at [929, 770] on span "Salvar envolvido" at bounding box center [960, 778] width 92 height 25
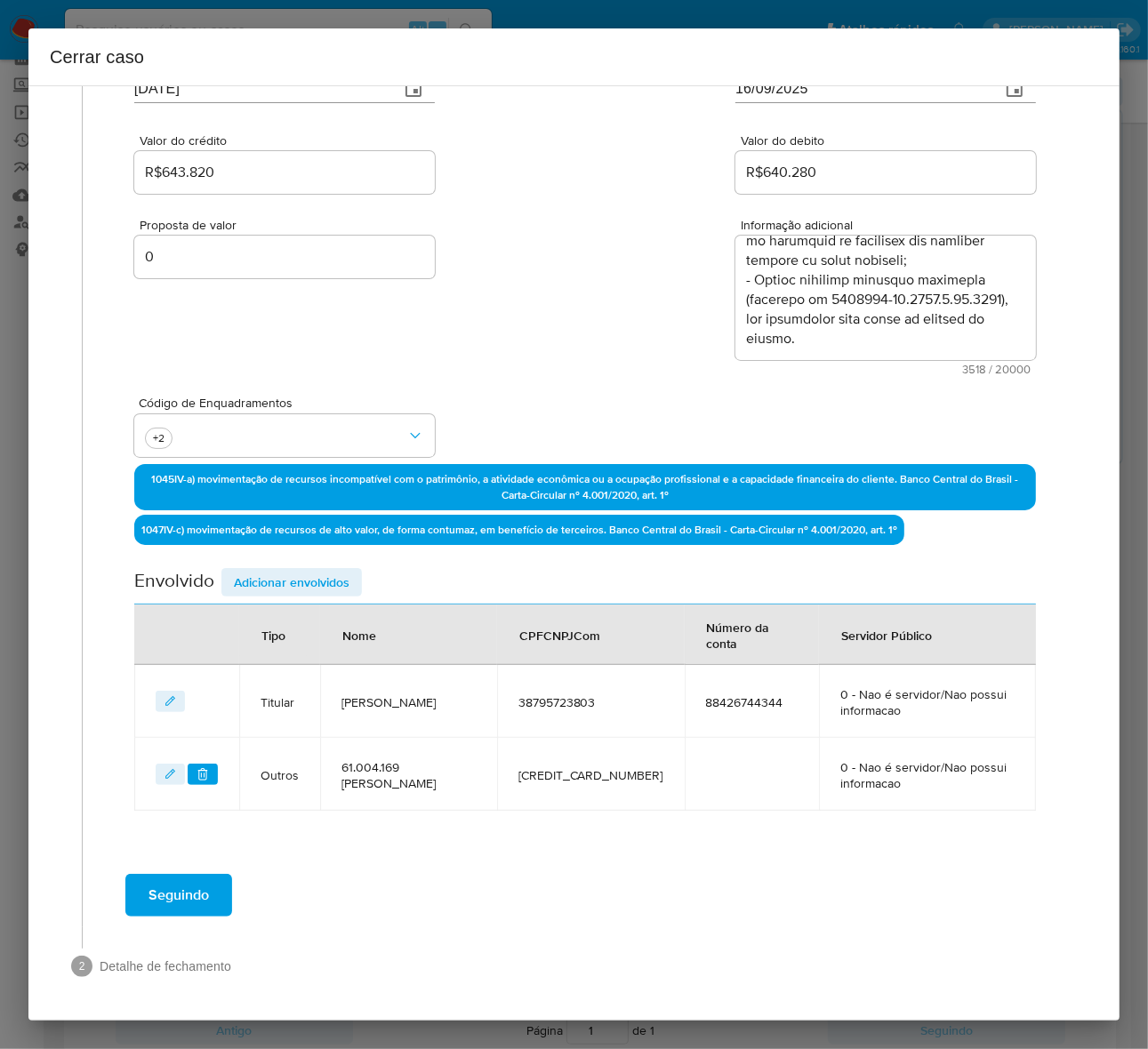
scroll to position [200, 0]
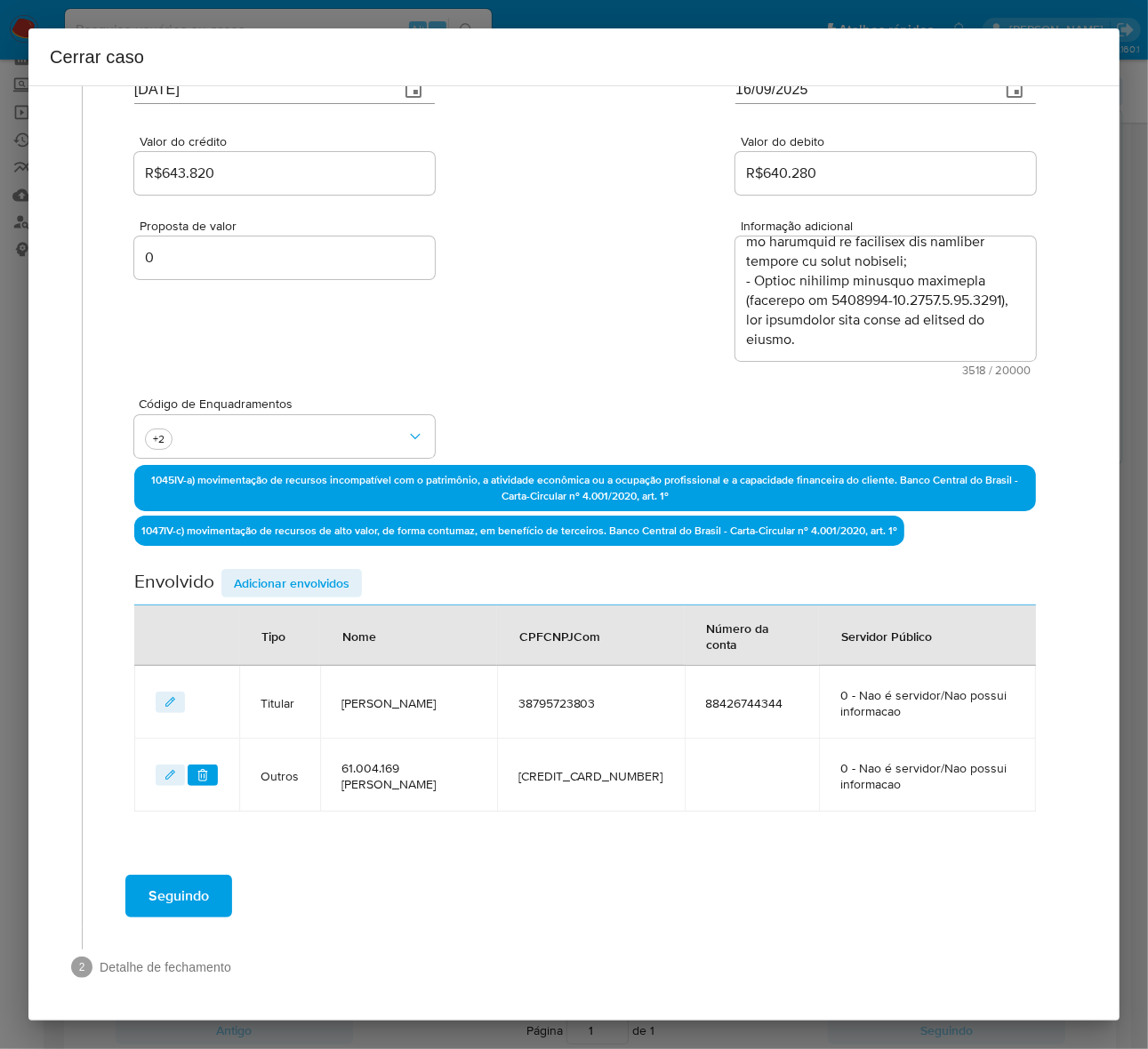
drag, startPoint x: 274, startPoint y: 570, endPoint x: 312, endPoint y: 594, distance: 44.9
click at [278, 570] on span "Adicionar envolvidos" at bounding box center [292, 582] width 115 height 25
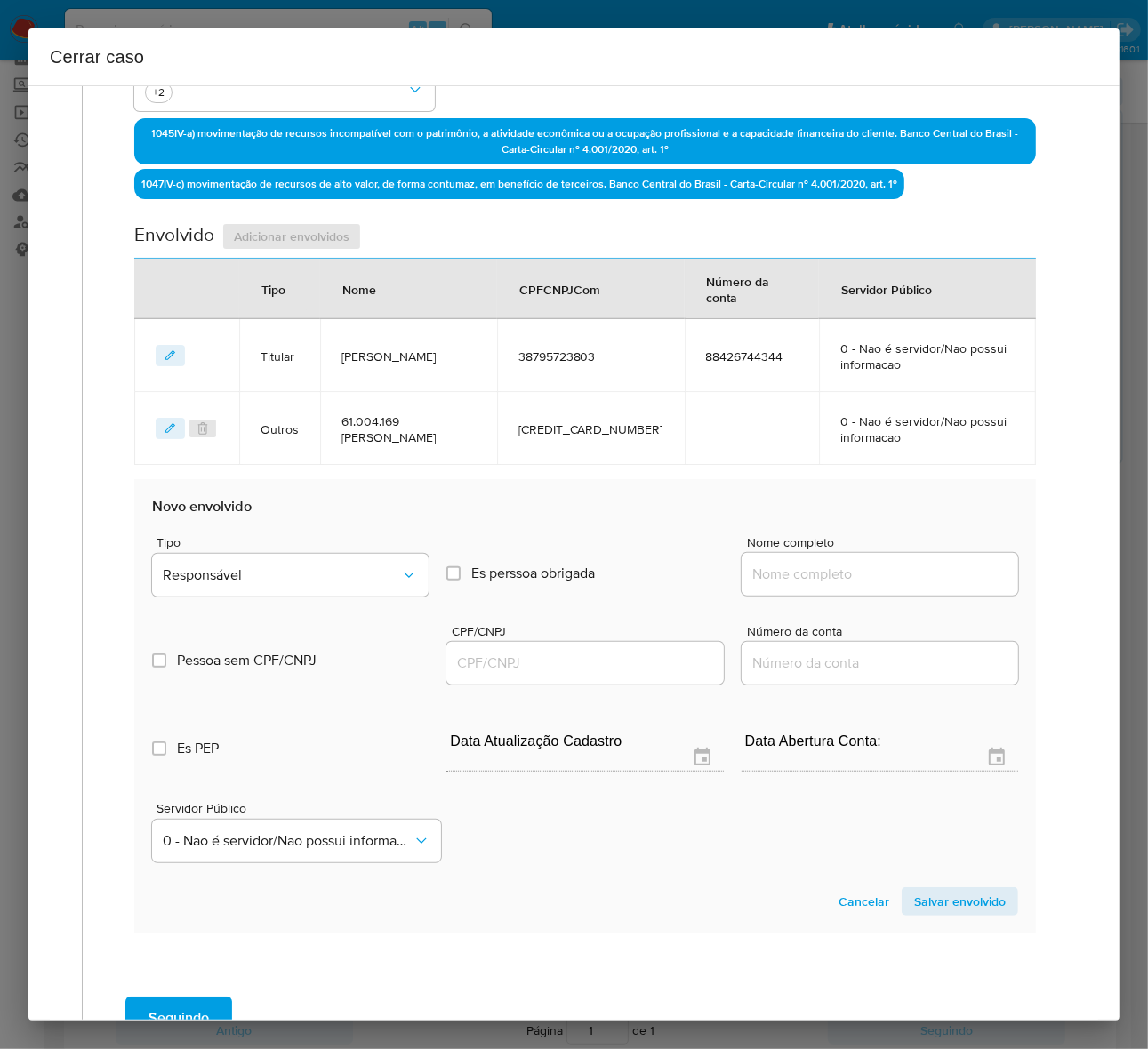
scroll to position [669, 0]
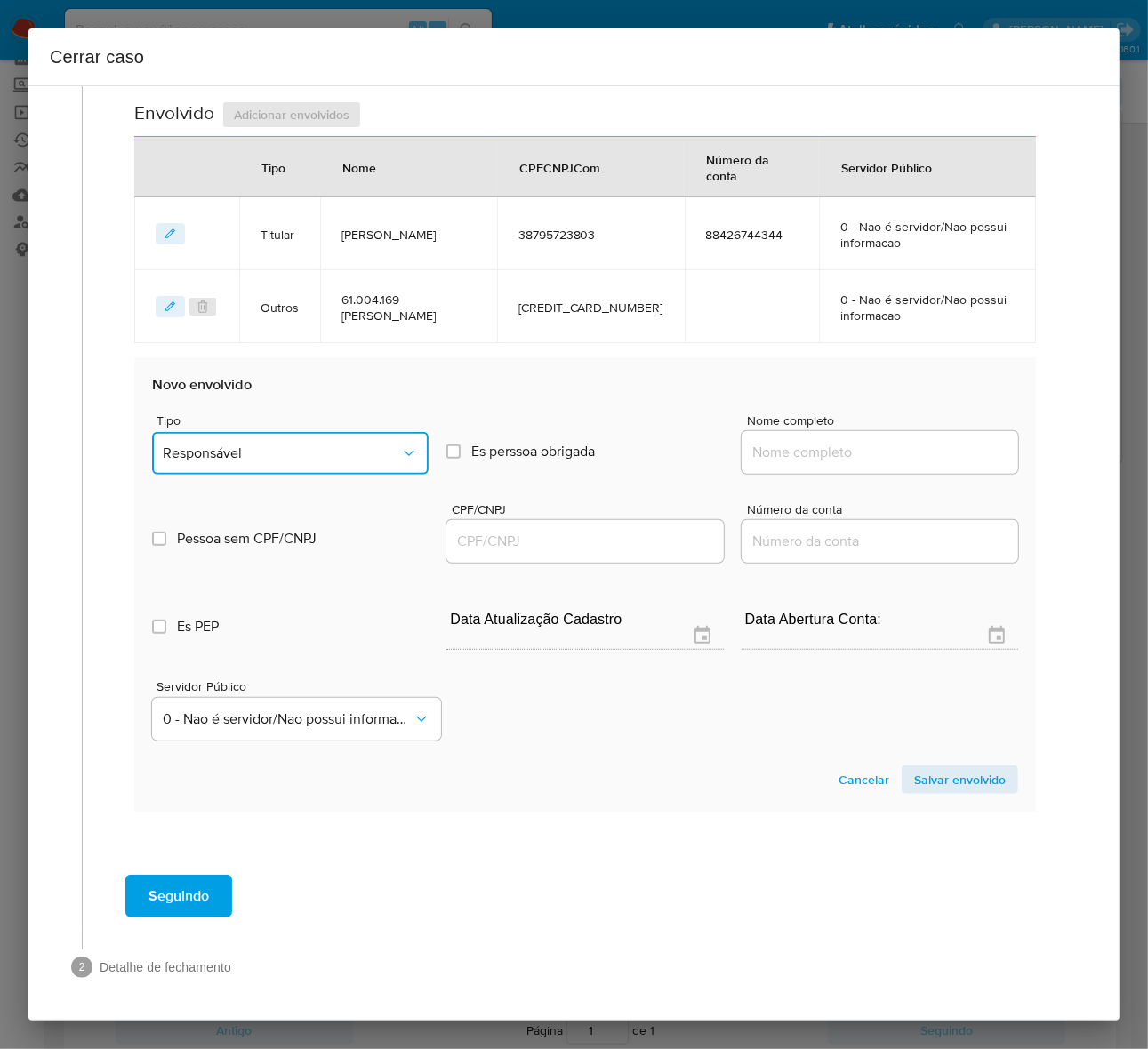
click at [263, 441] on button "Responsável" at bounding box center [291, 453] width 277 height 43
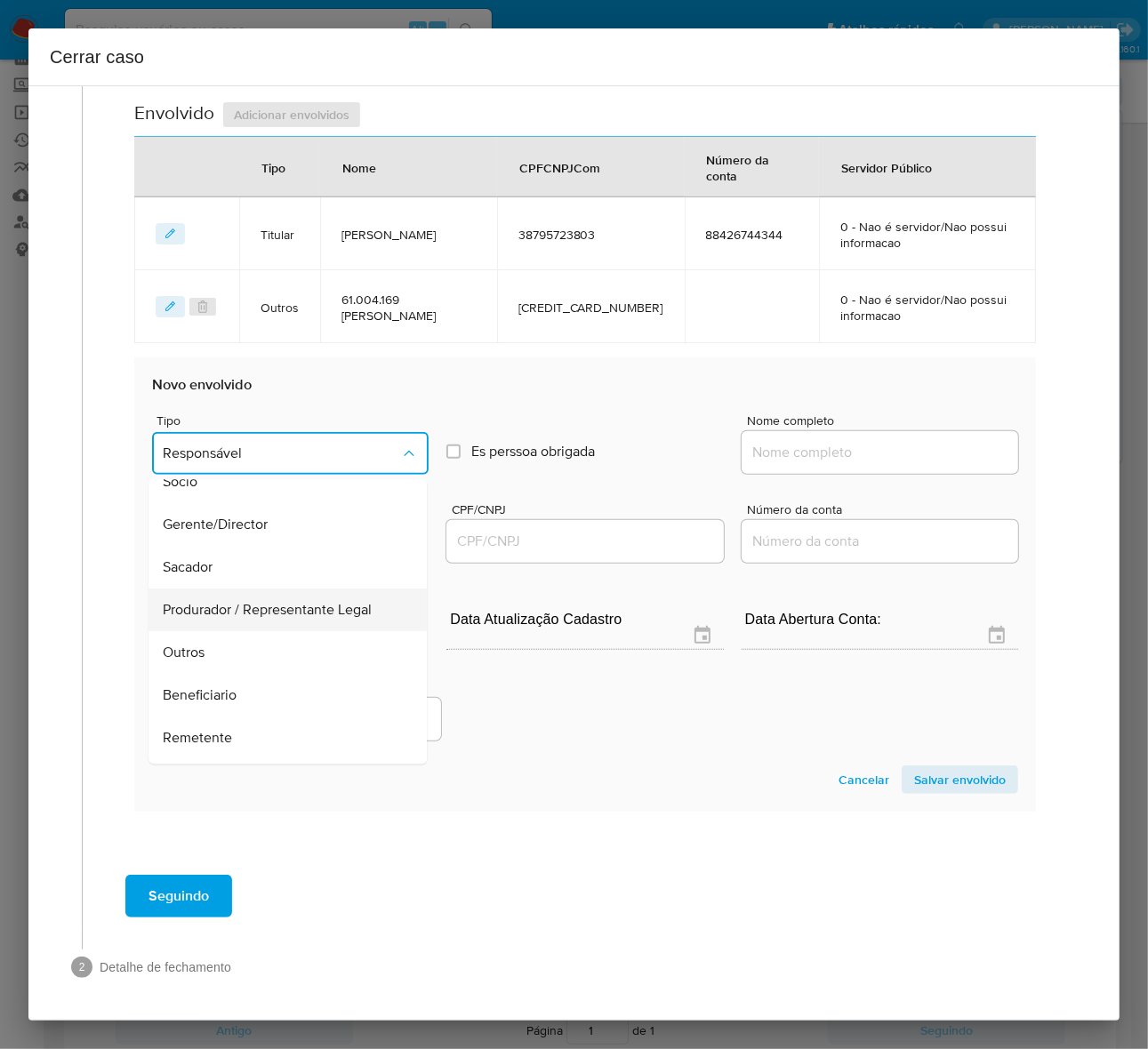
scroll to position [227, 0]
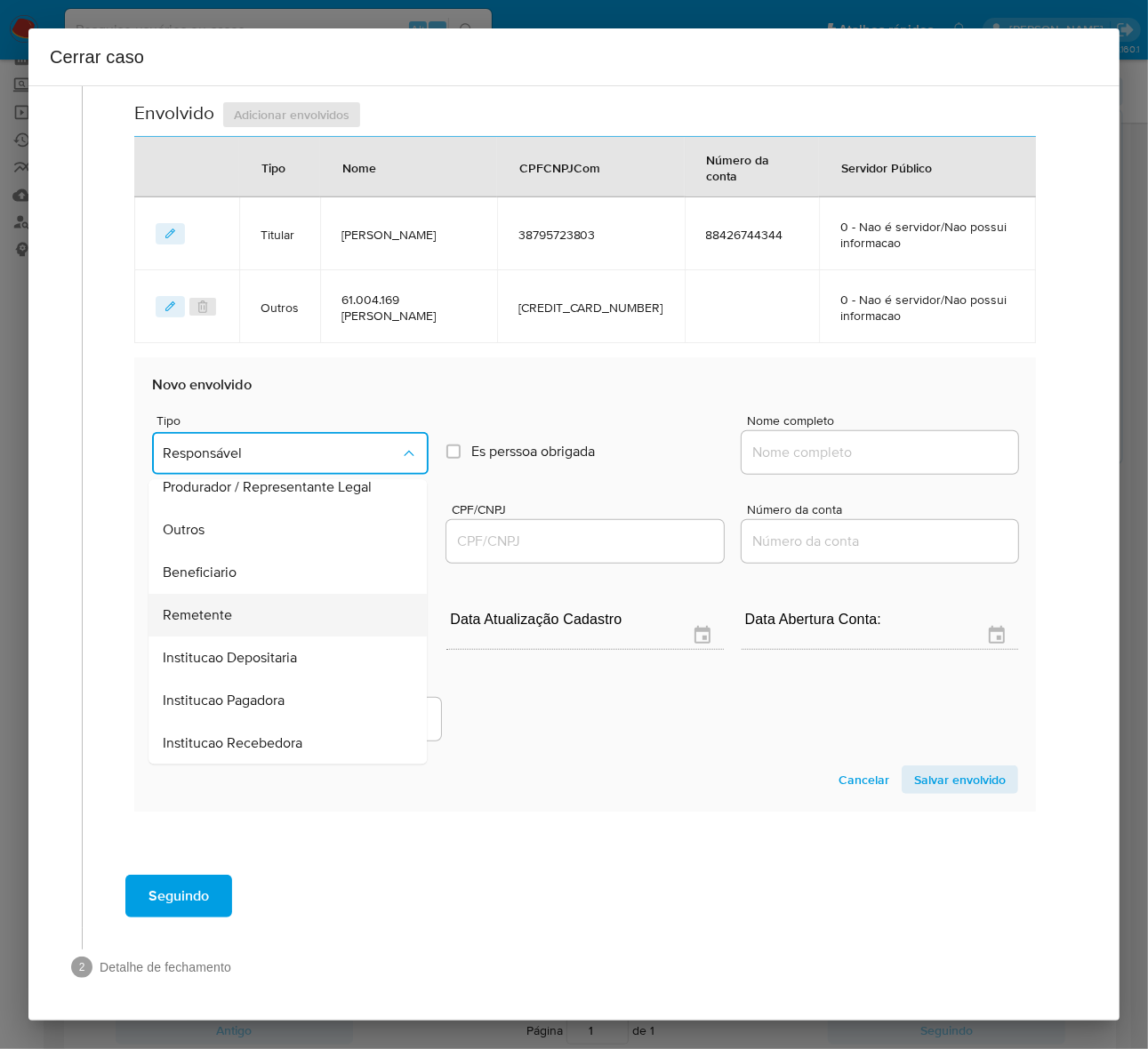
click at [223, 613] on span "Remetente" at bounding box center [197, 616] width 70 height 18
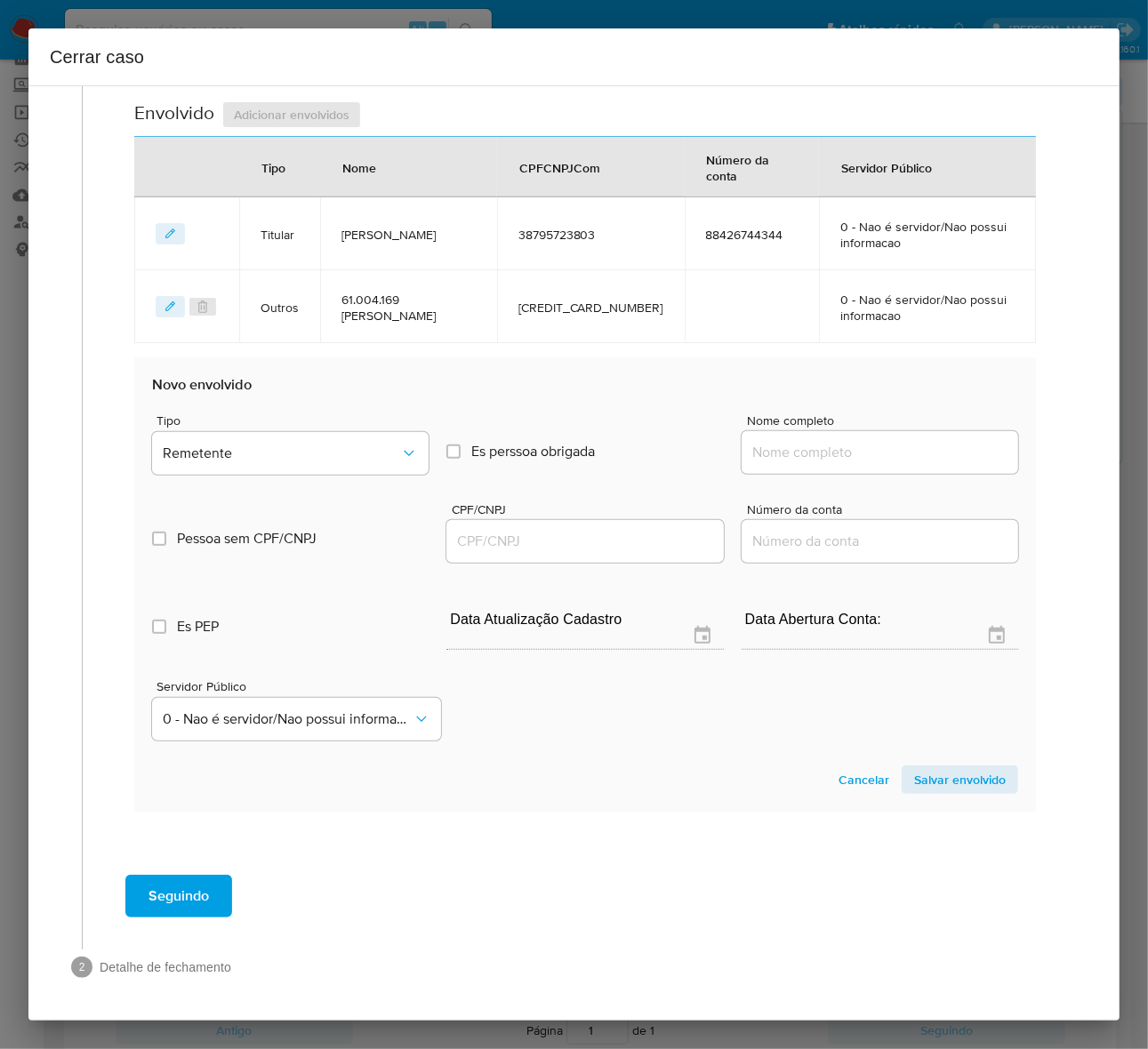
drag, startPoint x: 779, startPoint y: 458, endPoint x: 787, endPoint y: 447, distance: 13.6
click at [784, 451] on input "Nome completo" at bounding box center [880, 452] width 277 height 23
paste input "[PERSON_NAME], 56974505833"
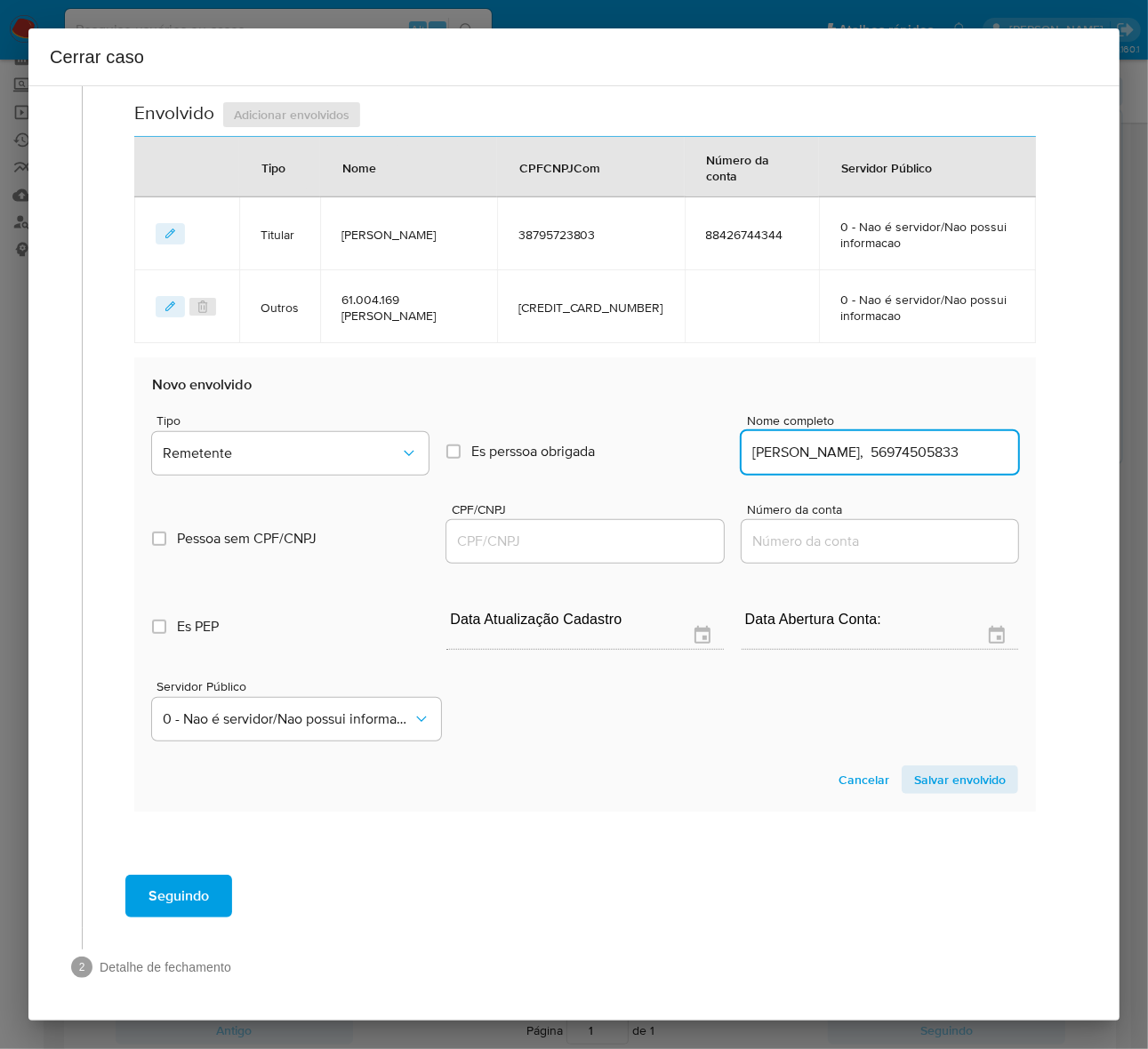
scroll to position [0, 36]
drag, startPoint x: 890, startPoint y: 447, endPoint x: 1145, endPoint y: 424, distance: 256.0
click at [995, 424] on div "Cerrar caso 1 Informação completa Geral Data de início [DATE] Data Fin [DATE] V…" at bounding box center [574, 524] width 1148 height 1049
type input "[PERSON_NAME]"
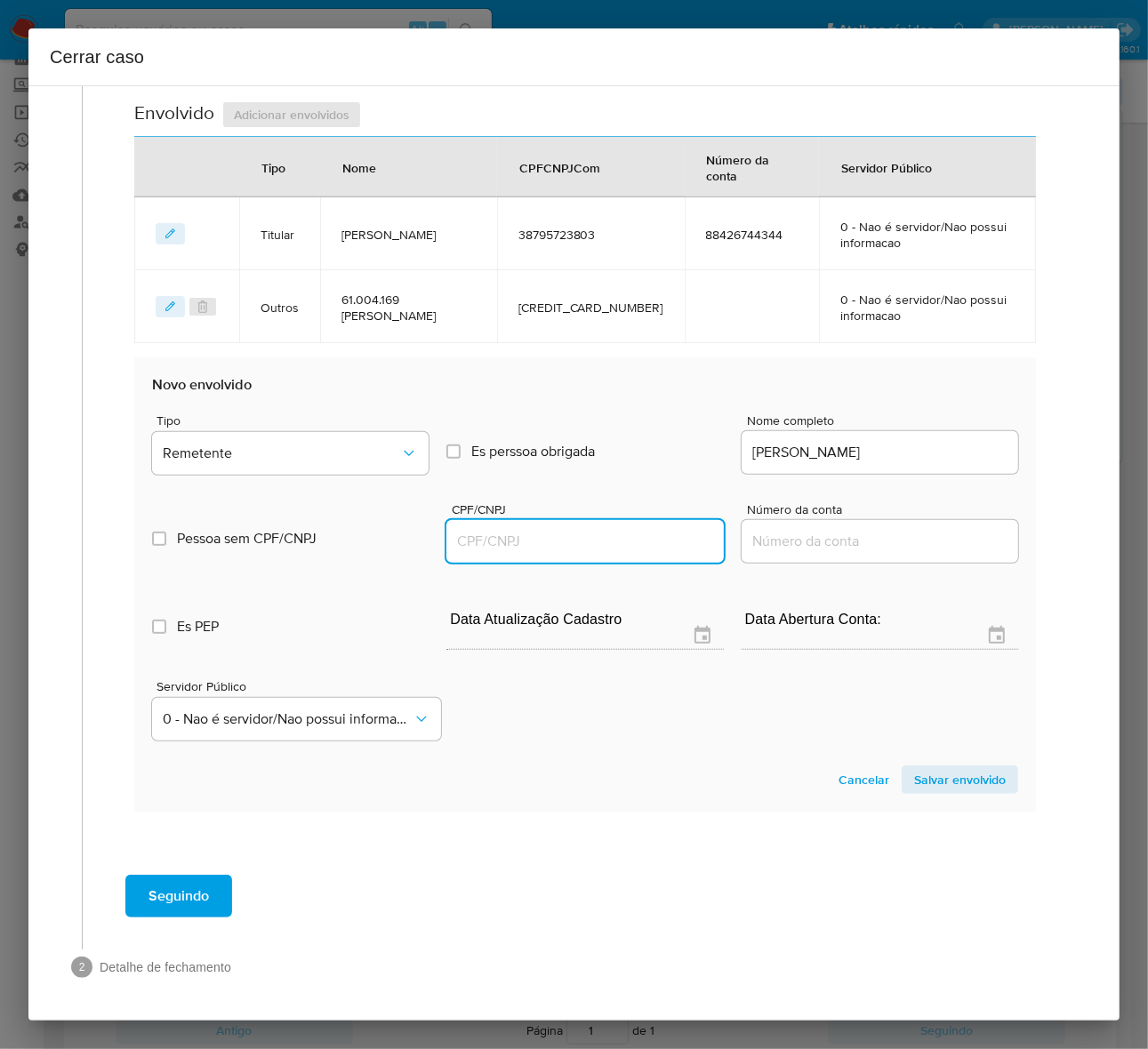
click at [544, 540] on input "CPF/CNPJ" at bounding box center [584, 540] width 277 height 23
paste input "56974505833"
type input "56974505833"
click at [918, 769] on span "Salvar envolvido" at bounding box center [960, 779] width 92 height 25
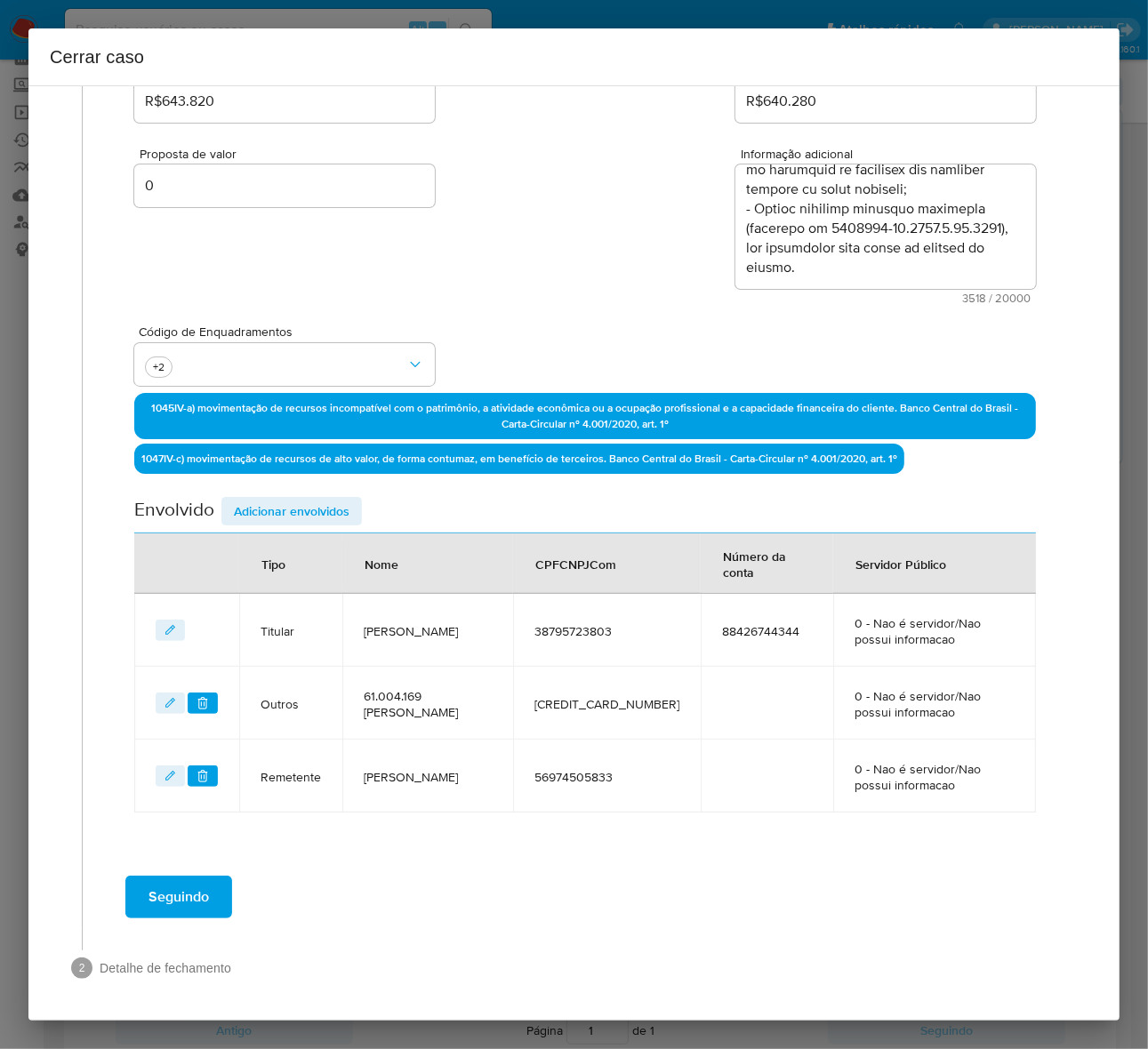
click at [271, 514] on span "Adicionar envolvidos" at bounding box center [292, 511] width 115 height 25
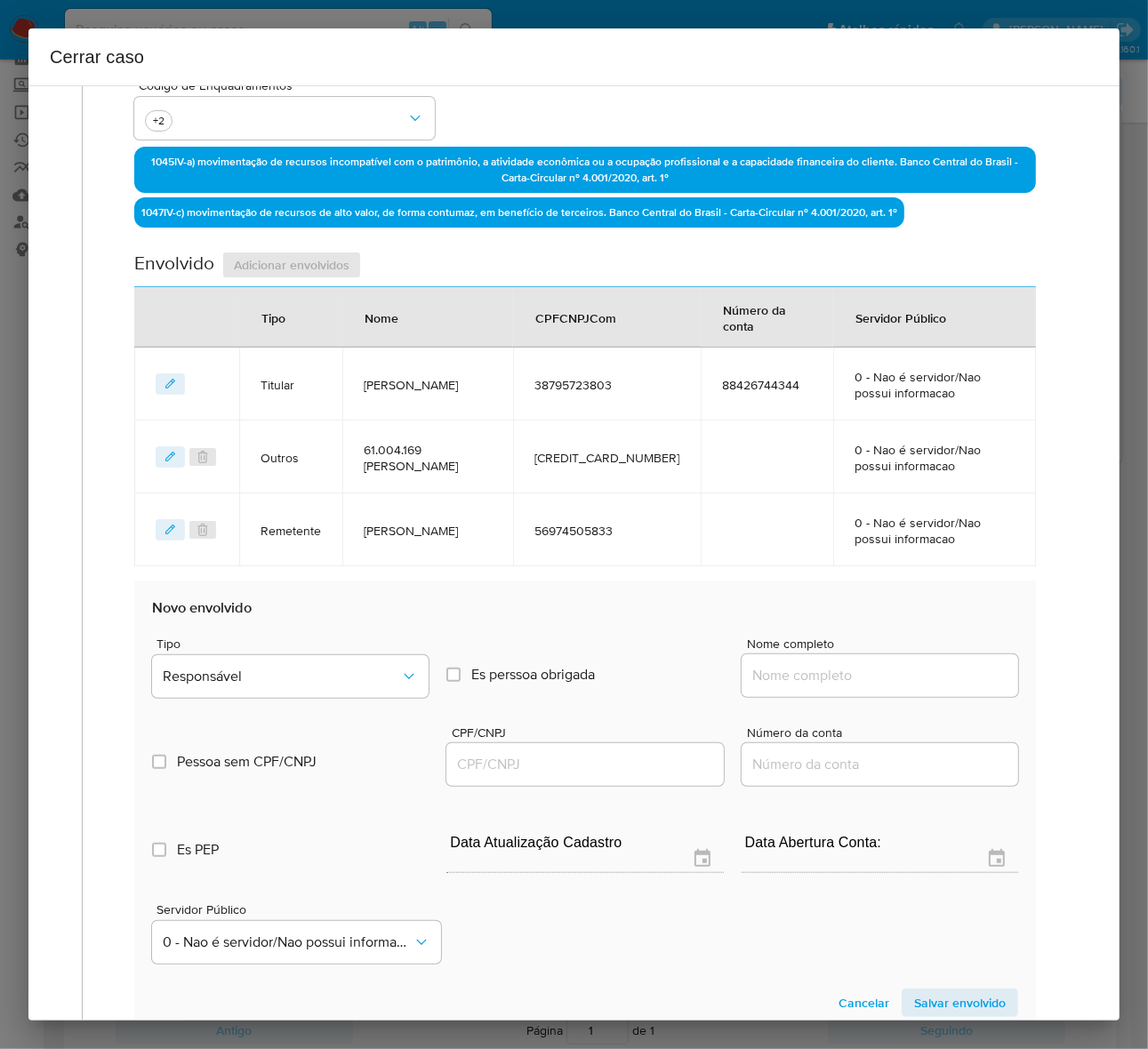
scroll to position [740, 0]
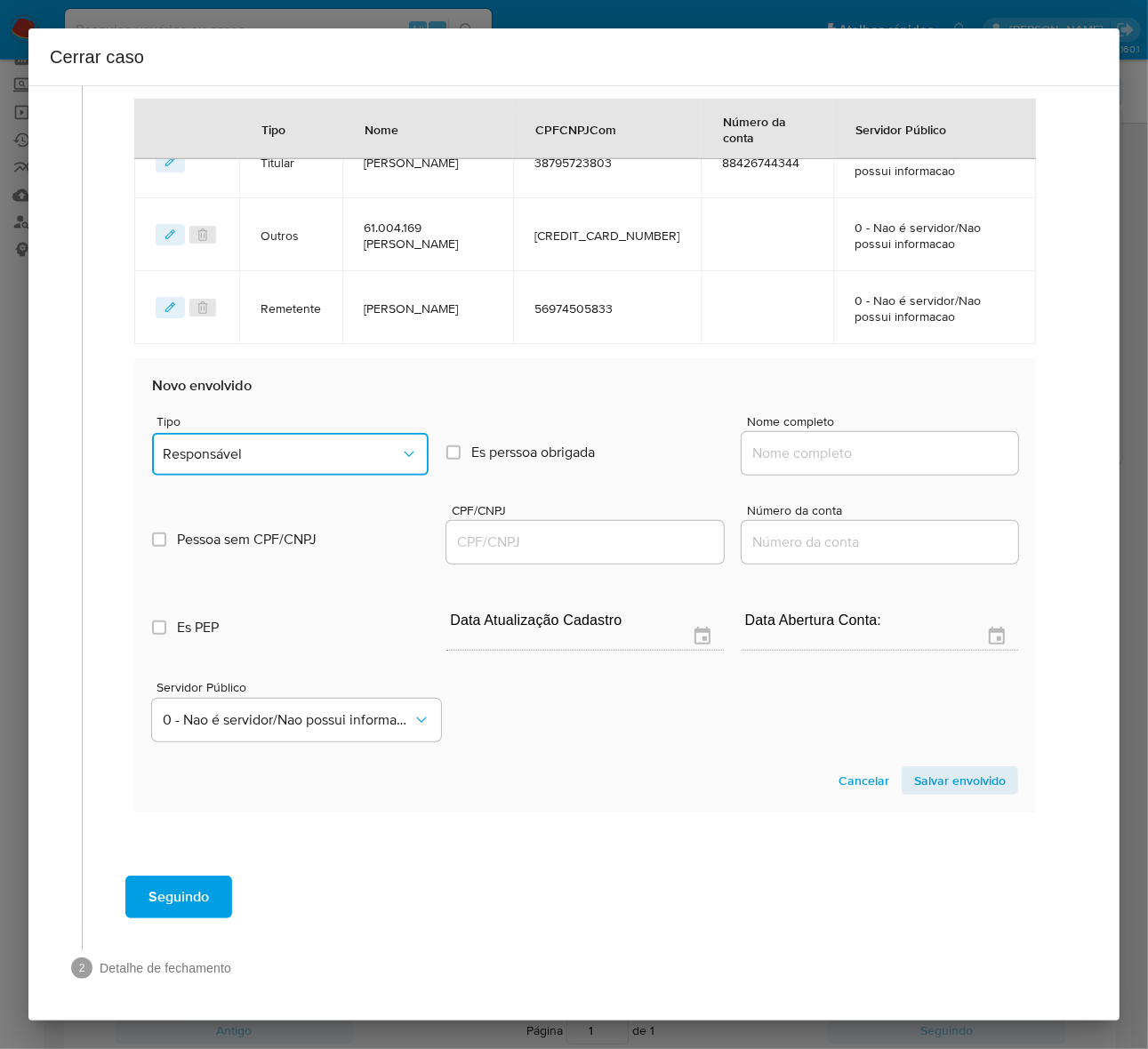
click at [272, 459] on span "Responsável" at bounding box center [281, 454] width 237 height 18
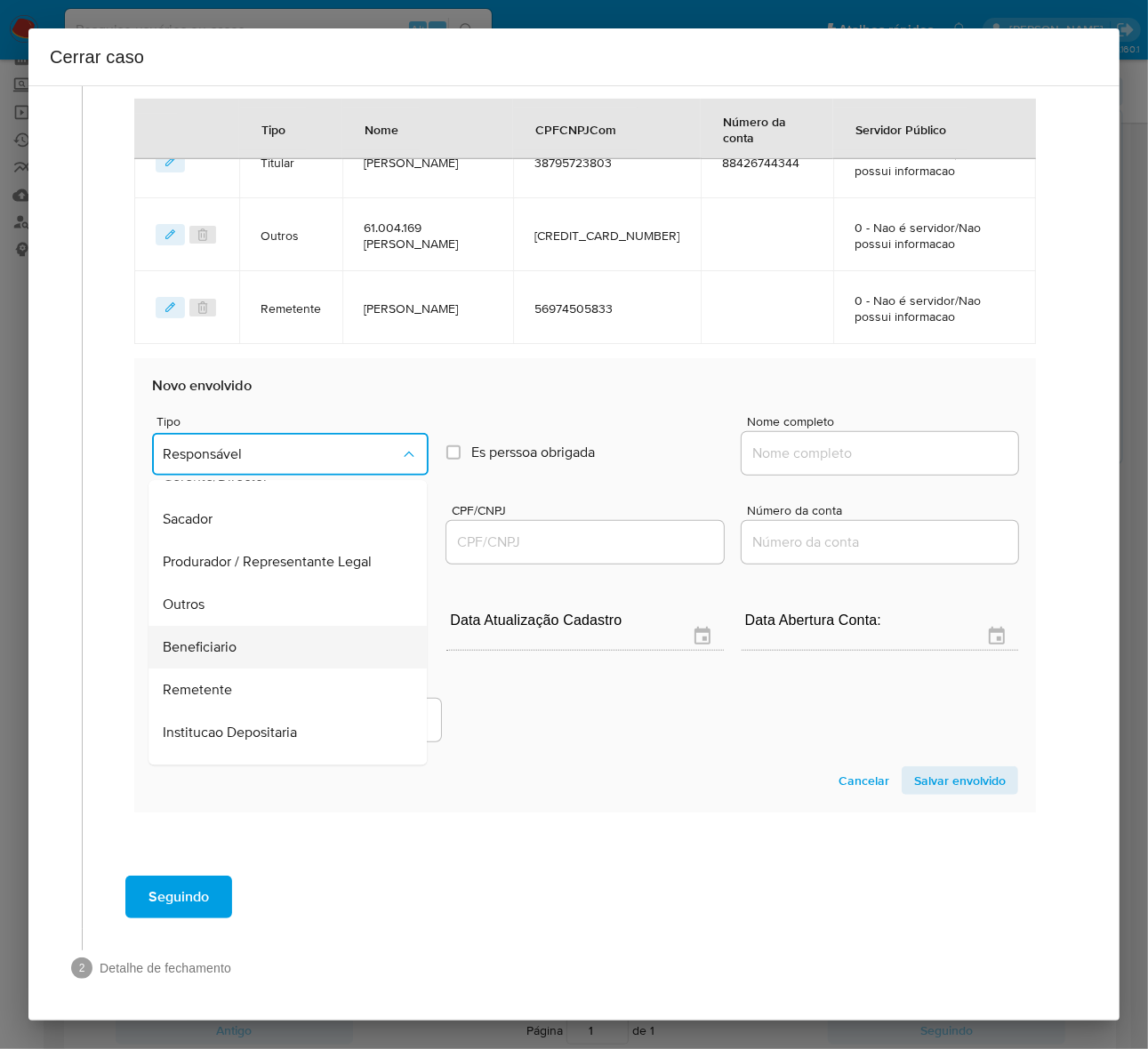
scroll to position [228, 0]
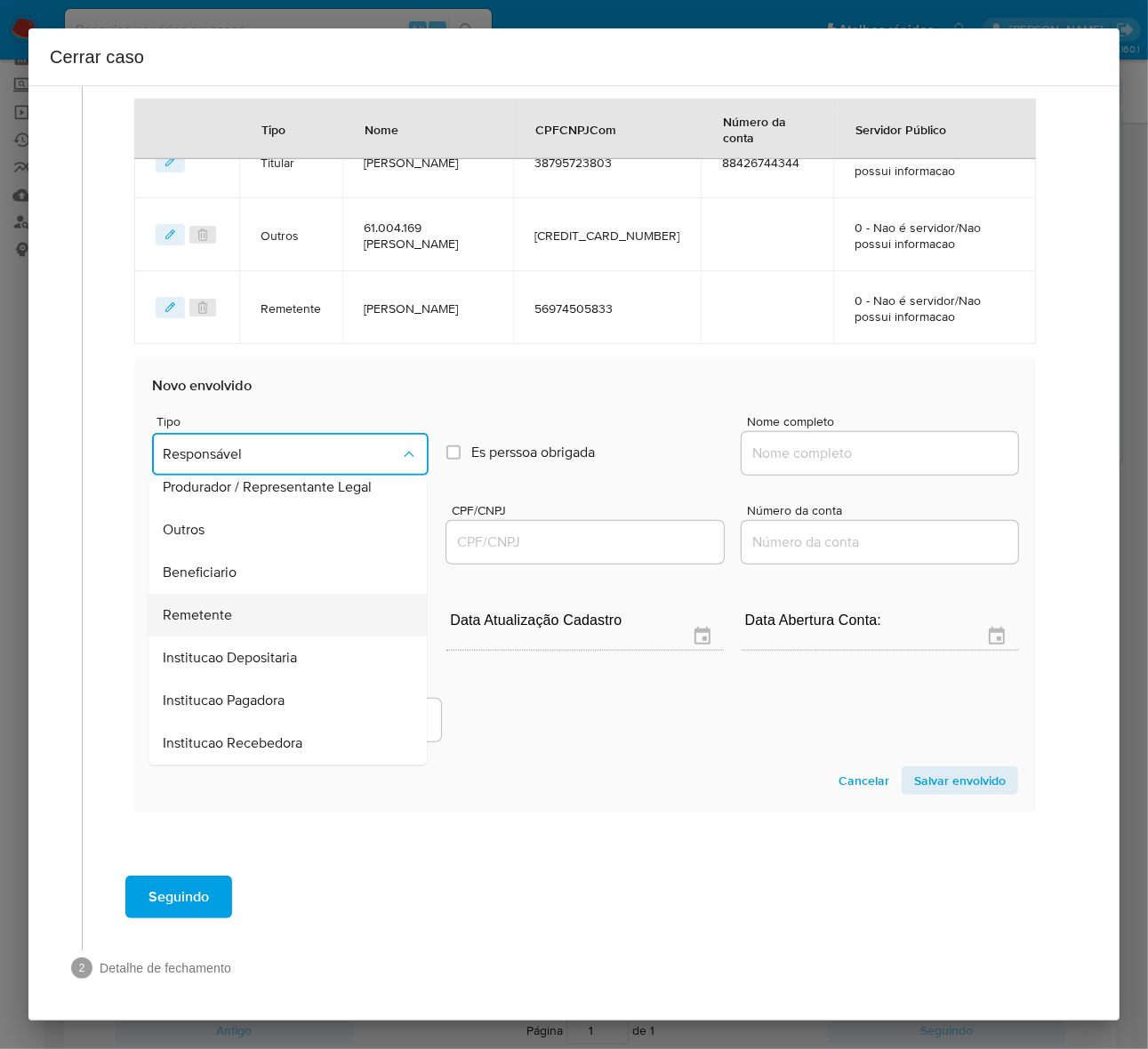
click at [205, 607] on span "Remetente" at bounding box center [197, 616] width 70 height 18
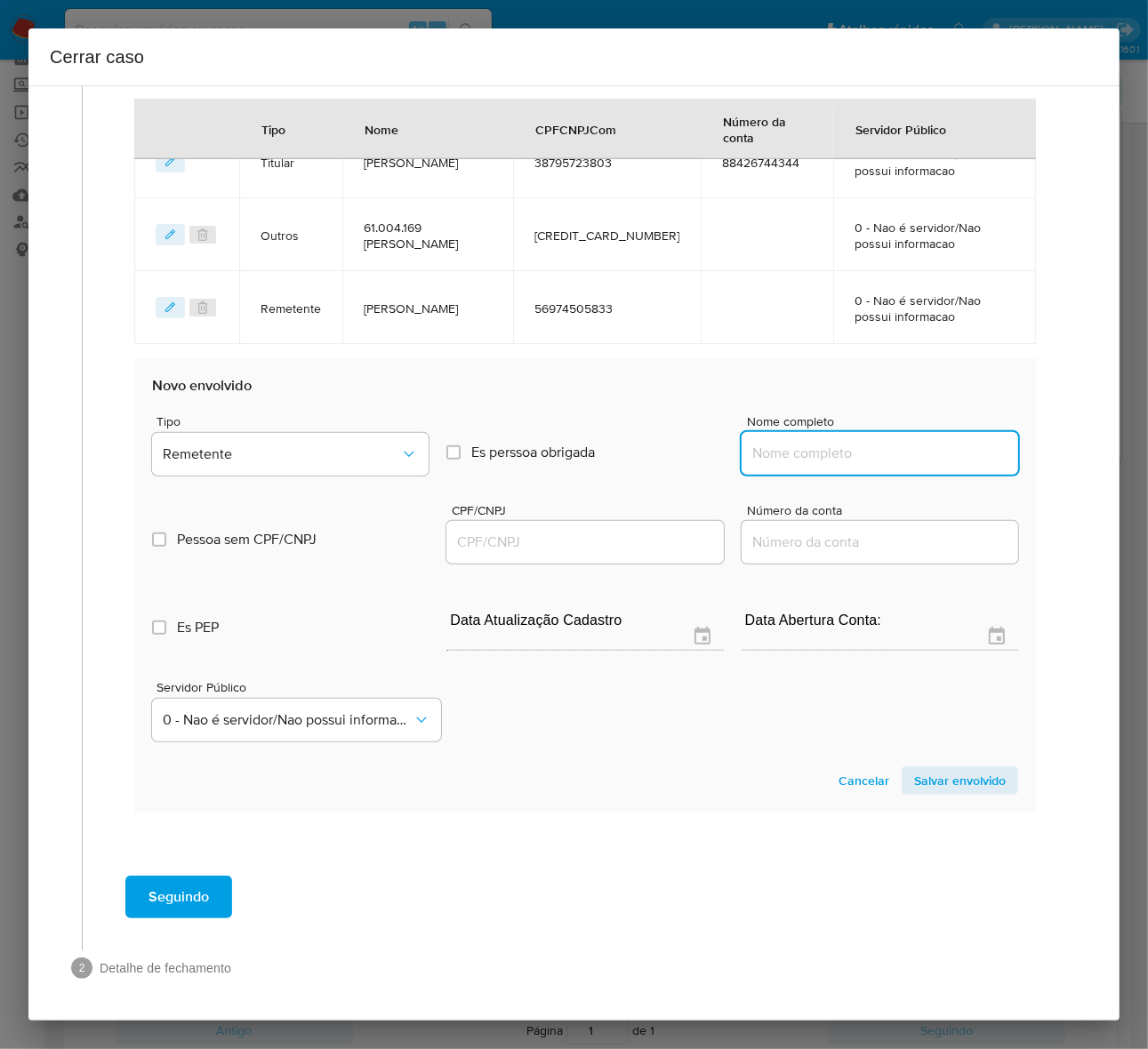
click at [806, 455] on input "Nome completo" at bounding box center [880, 453] width 277 height 23
paste input "[PERSON_NAME], 53046636830"
drag, startPoint x: 889, startPoint y: 454, endPoint x: 1314, endPoint y: 428, distance: 425.8
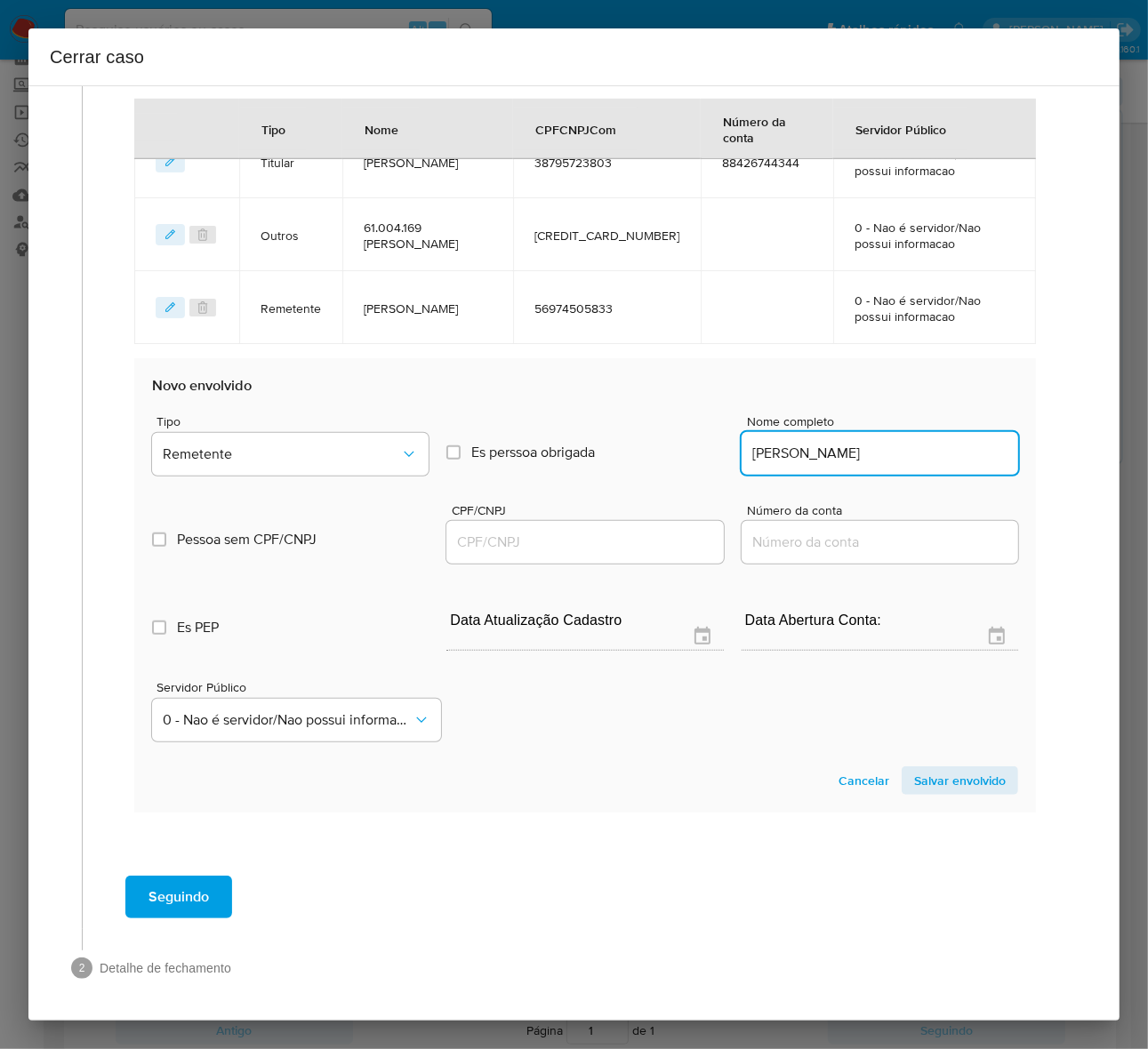
scroll to position [0, 0]
type input "[PERSON_NAME]"
click at [602, 534] on input "CPF/CNPJ" at bounding box center [584, 541] width 277 height 23
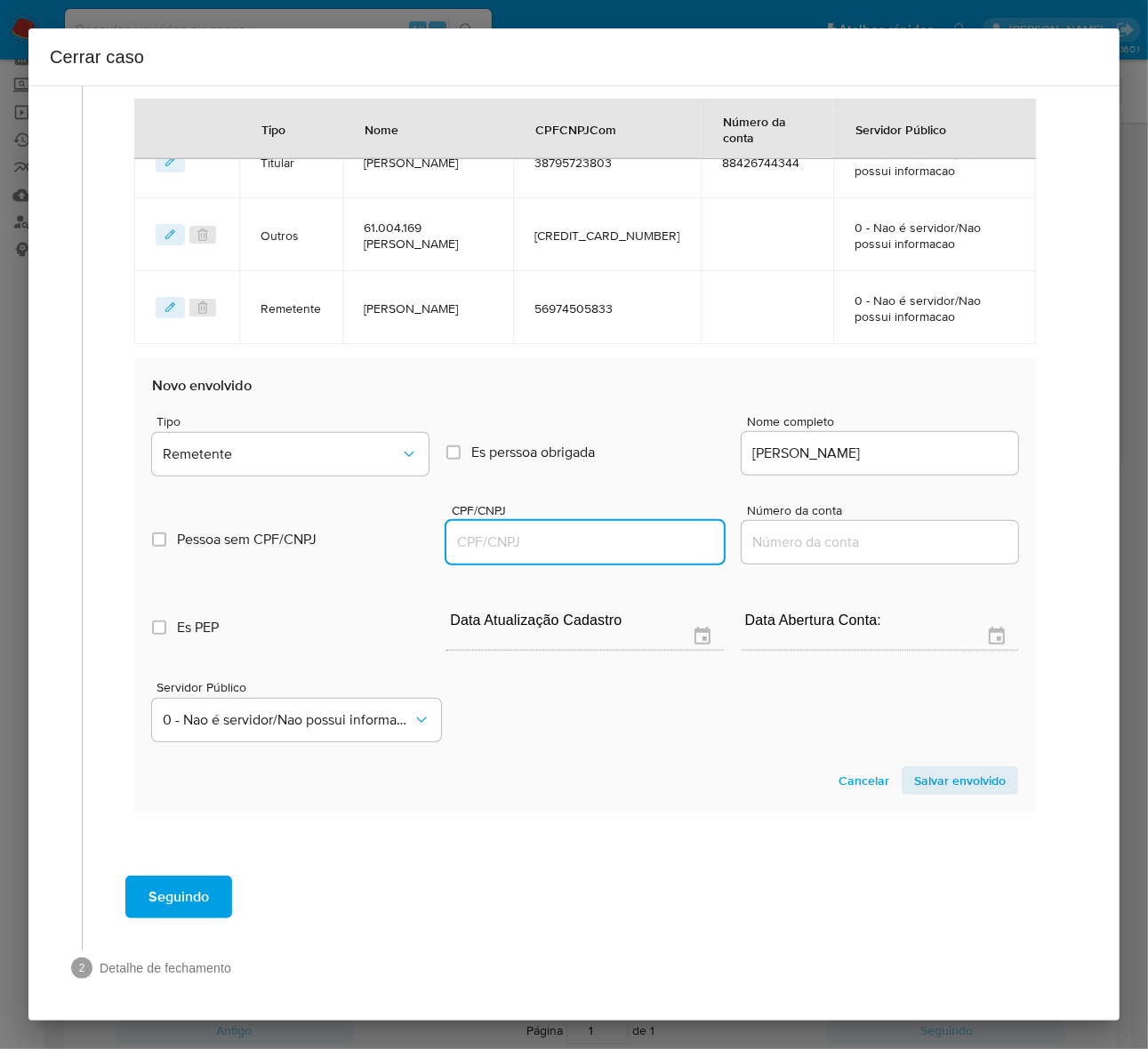
paste input "53046636830"
type input "53046636830"
click at [931, 773] on span "Salvar envolvido" at bounding box center [960, 780] width 92 height 25
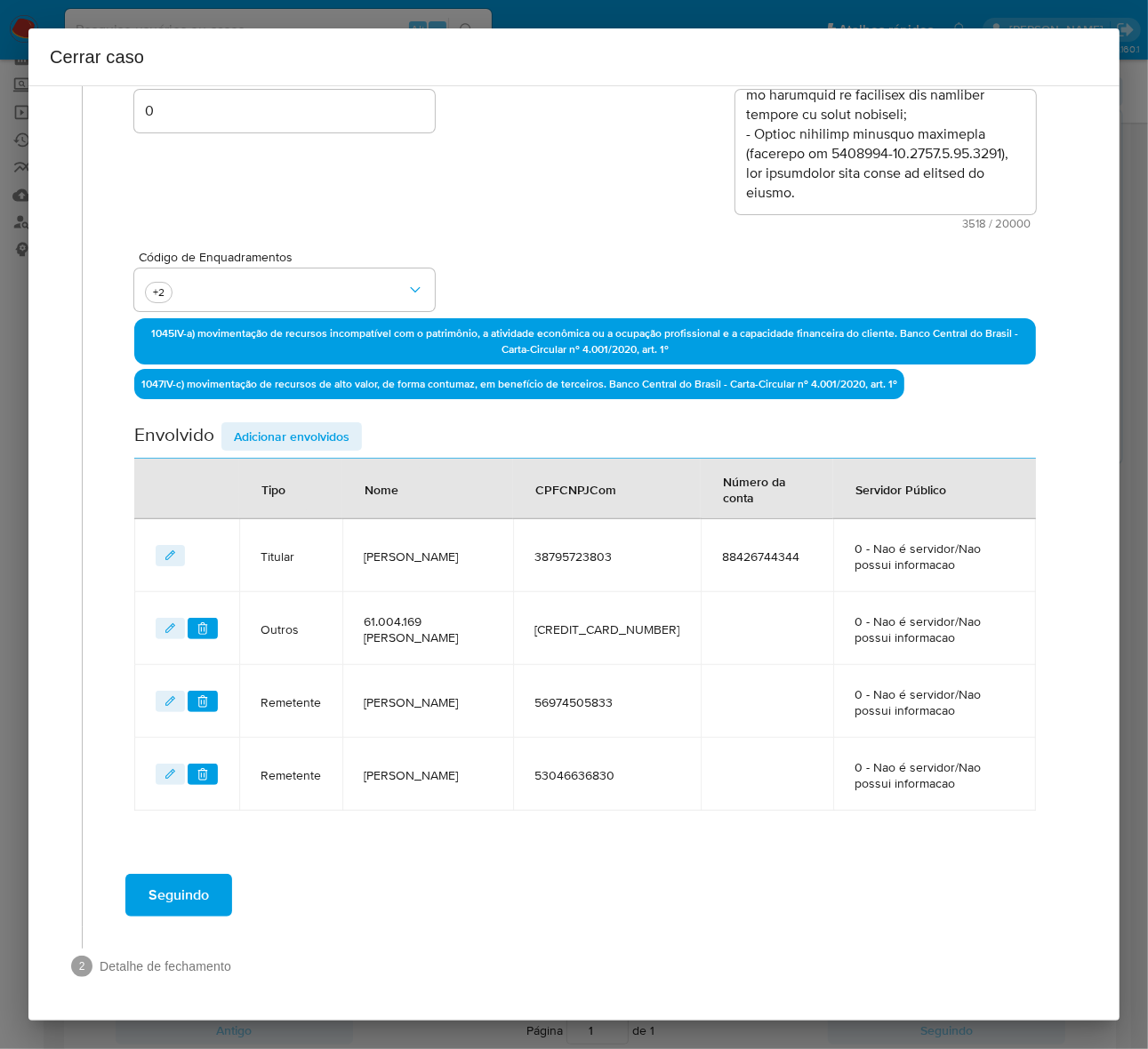
scroll to position [344, 0]
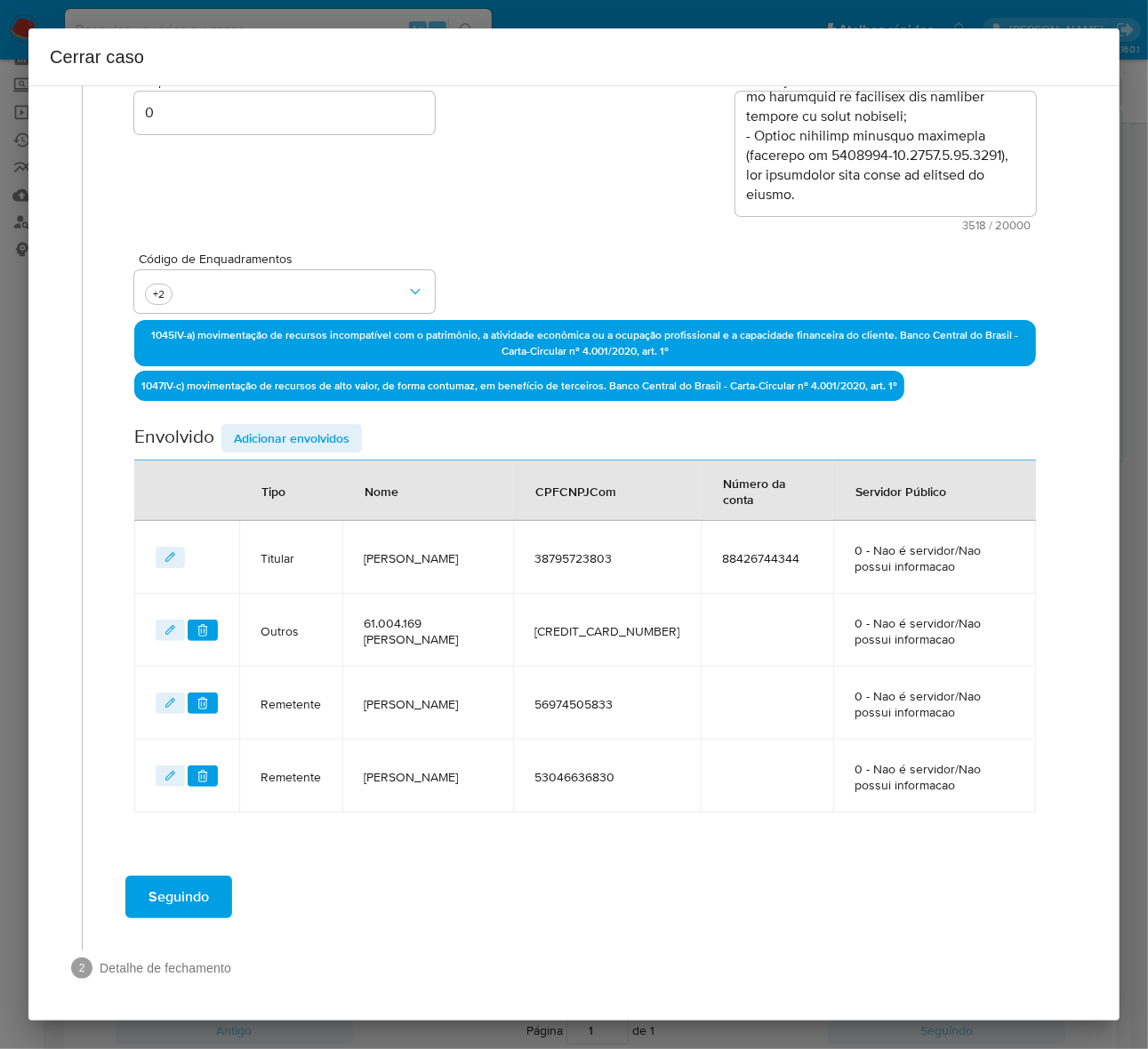
drag, startPoint x: 258, startPoint y: 432, endPoint x: 268, endPoint y: 429, distance: 10.4
click at [260, 432] on span "Adicionar envolvidos" at bounding box center [292, 438] width 115 height 25
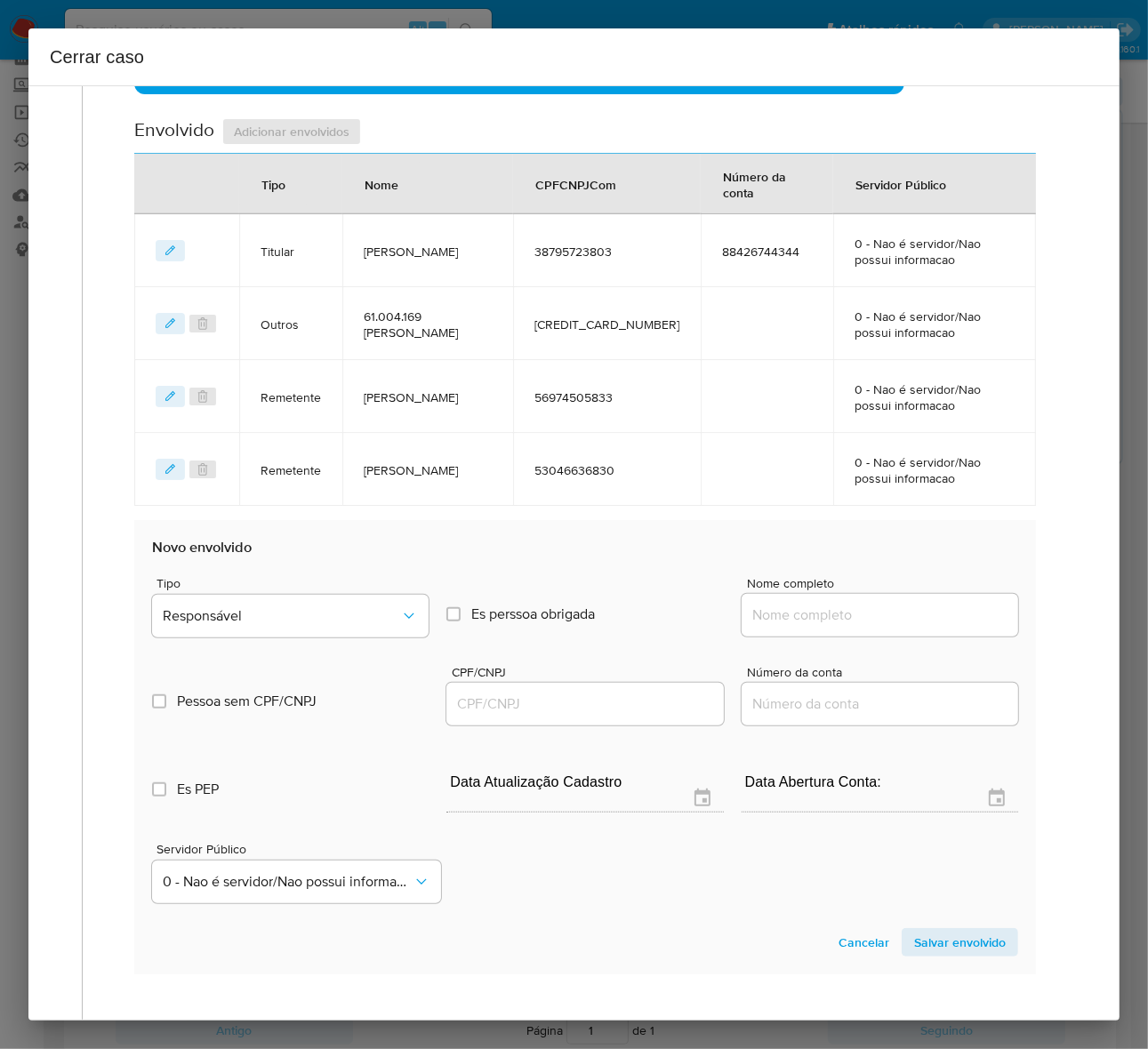
scroll to position [814, 0]
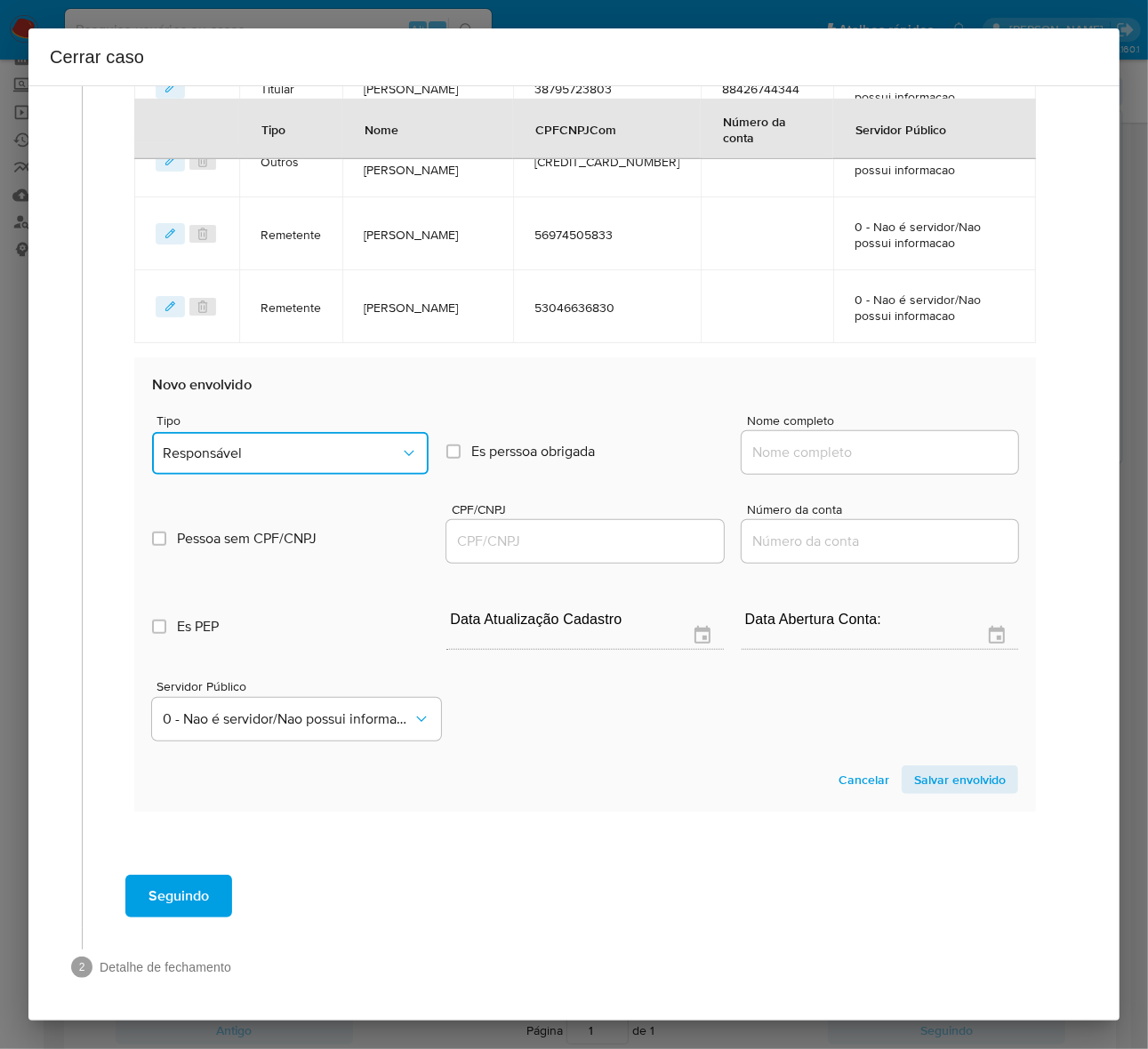
click at [264, 434] on button "Responsável" at bounding box center [291, 453] width 277 height 43
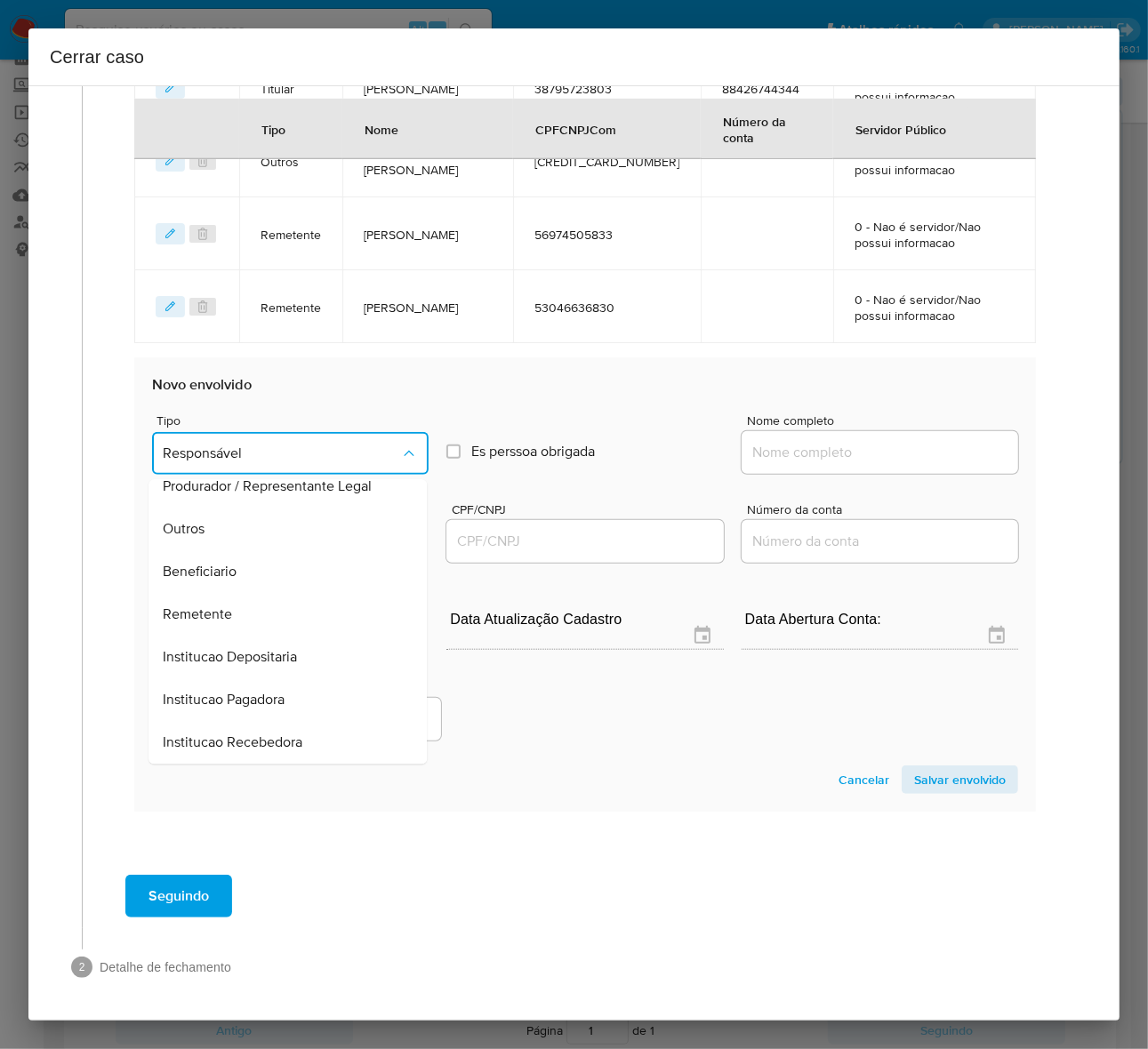
drag, startPoint x: 225, startPoint y: 564, endPoint x: 334, endPoint y: 542, distance: 111.2
click at [228, 563] on span "Beneficiario" at bounding box center [199, 572] width 74 height 18
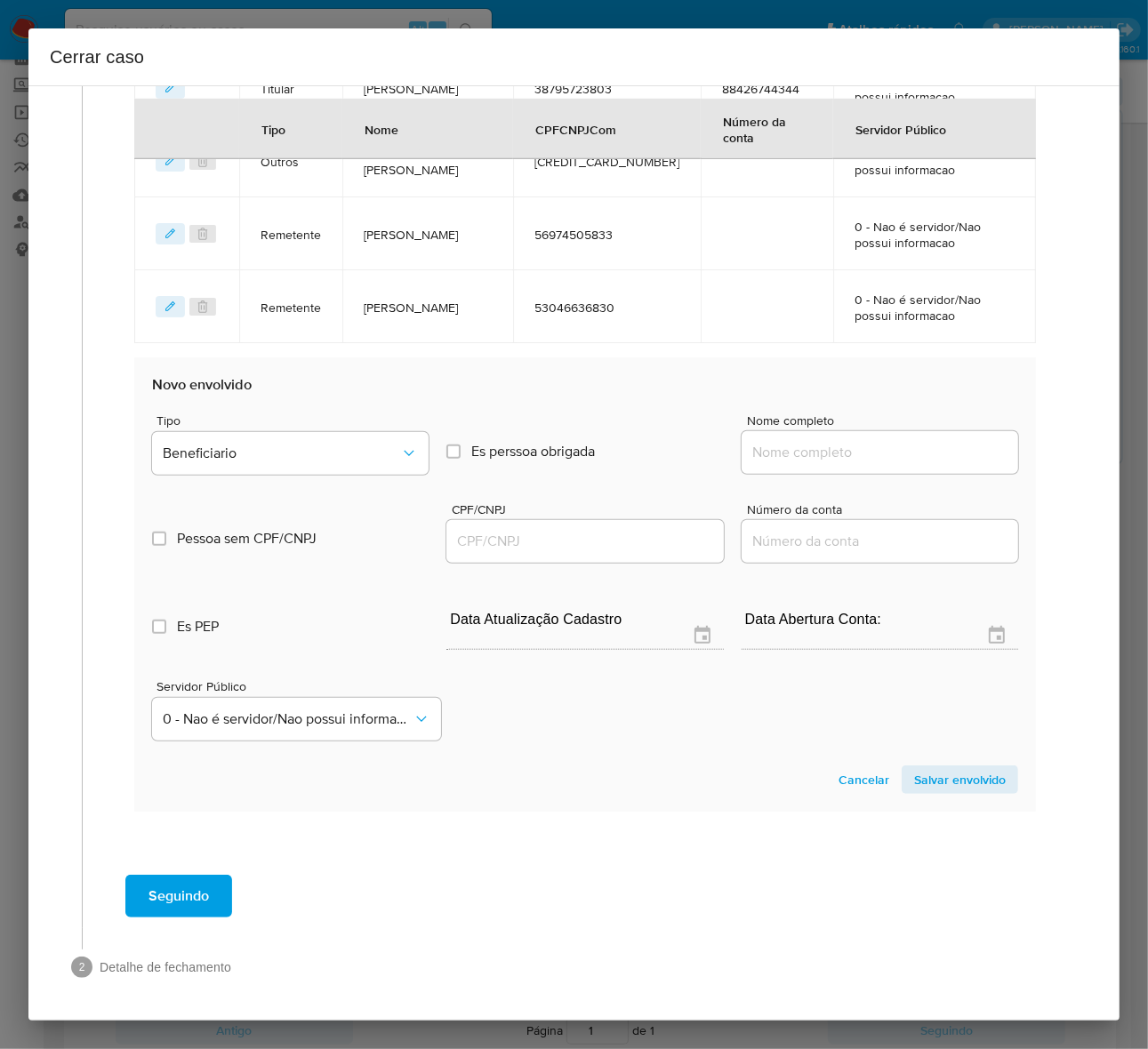
click at [788, 447] on input "Nome completo" at bounding box center [880, 452] width 277 height 23
paste input "Panificadora W A Ltda, 60431372000102"
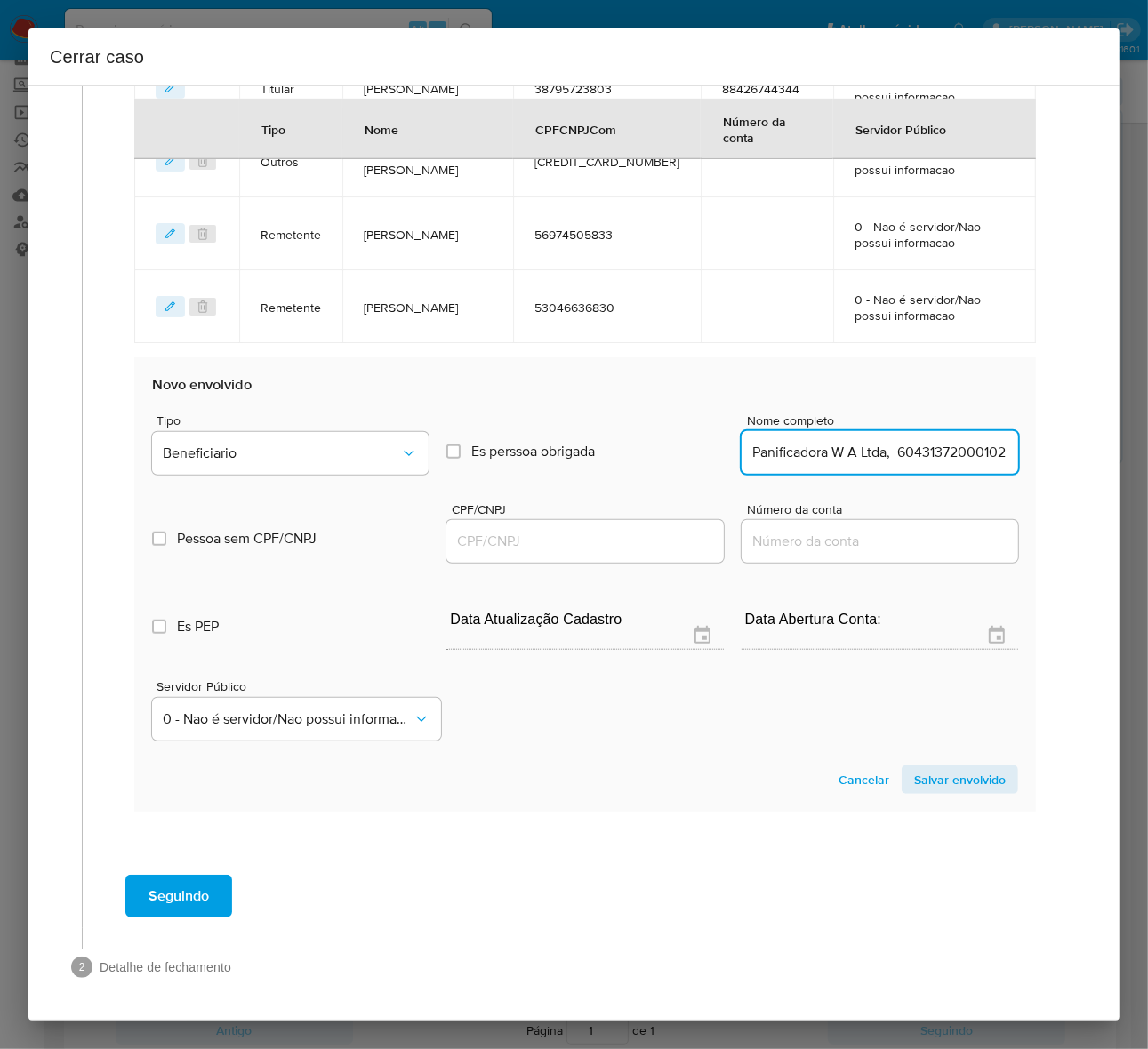
scroll to position [0, 6]
drag, startPoint x: 869, startPoint y: 450, endPoint x: 1184, endPoint y: 431, distance: 315.6
type input "Panificadora W A Ltda"
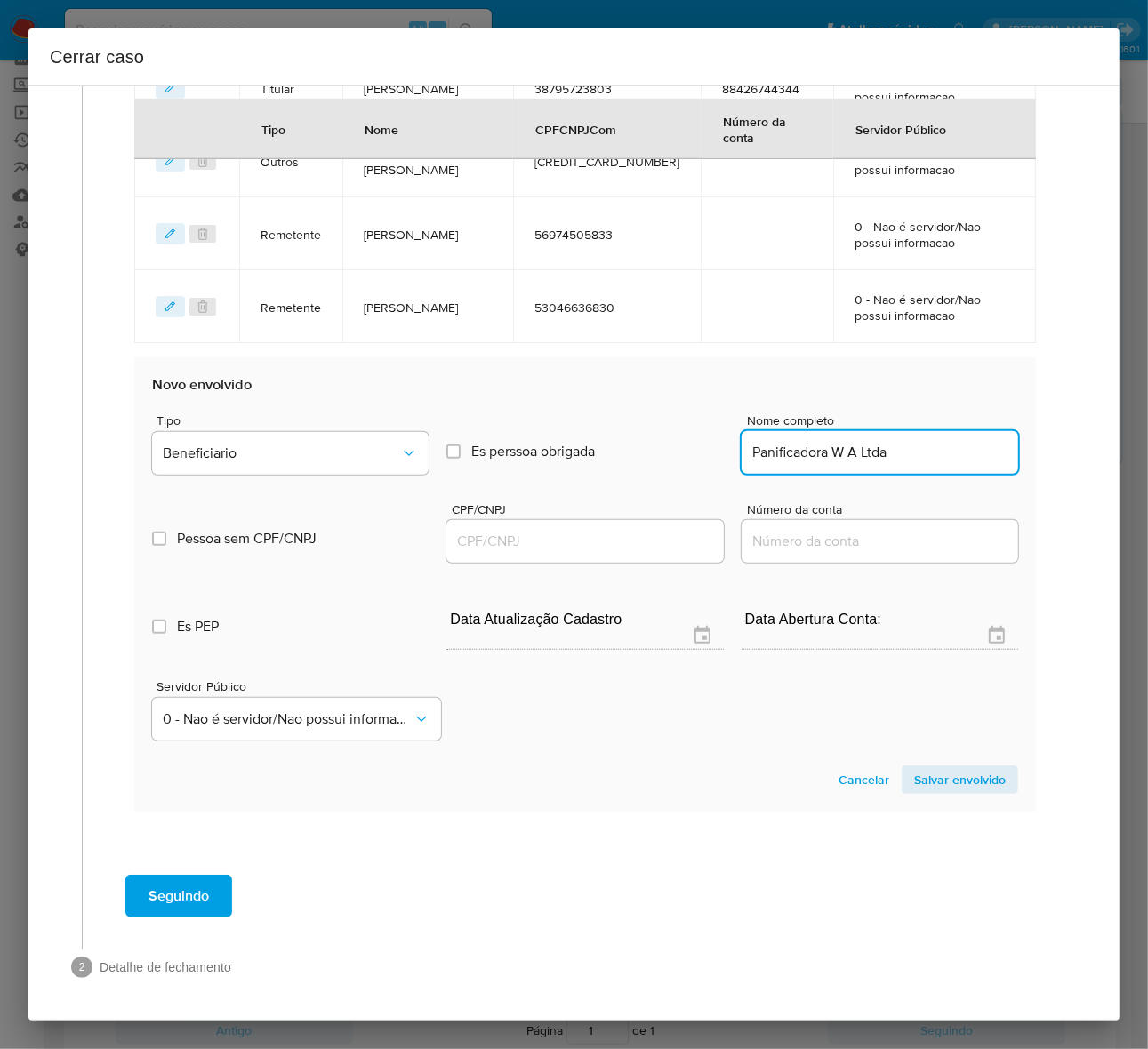
click at [508, 547] on input "CPF/CNPJ" at bounding box center [584, 540] width 277 height 23
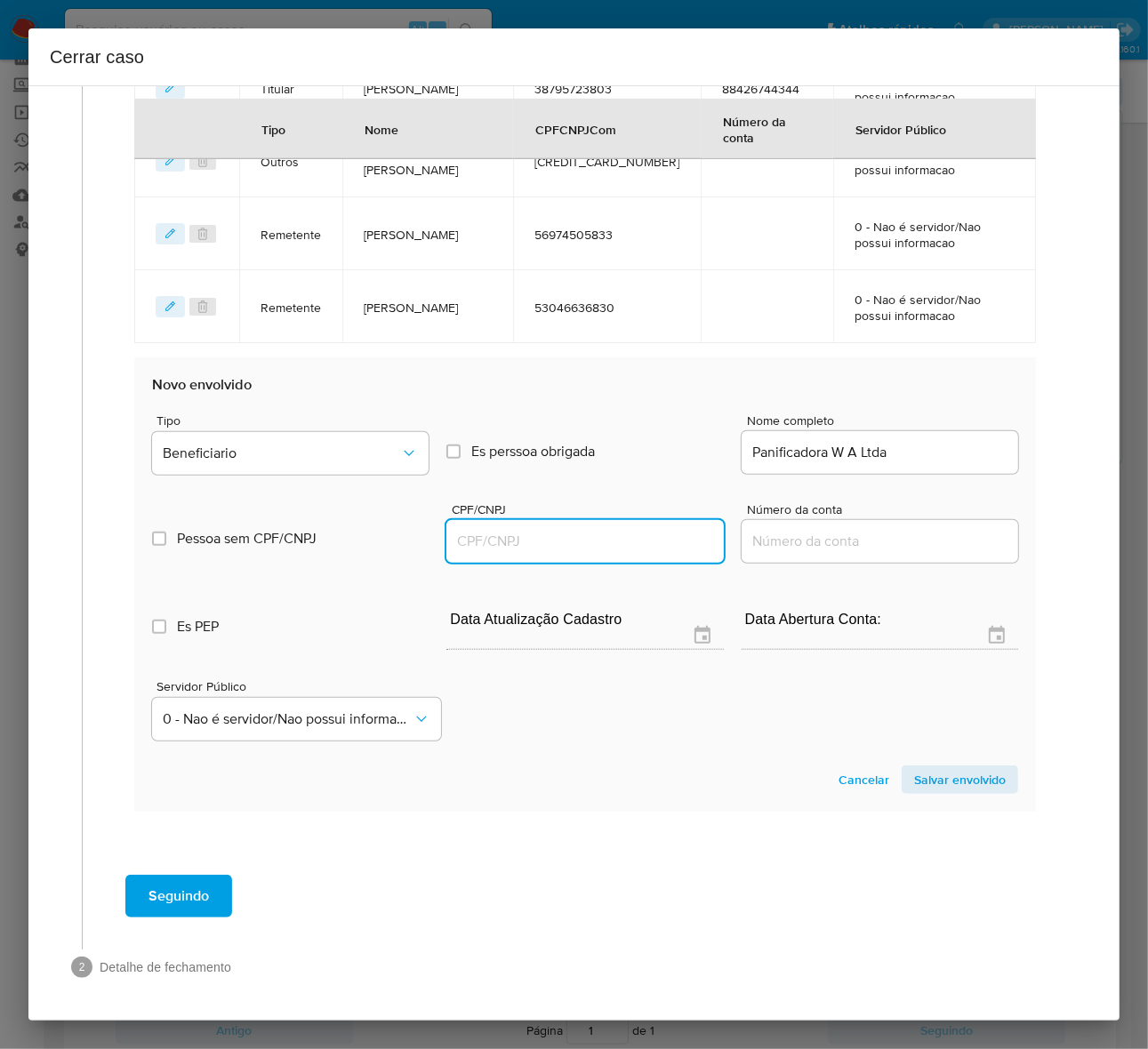
paste input "60431372000102"
type input "60431372000102"
click at [943, 798] on section "Novo envolvido Tipo Beneficiario Es perssoa obrigada Is PObrigada Nome completo…" at bounding box center [584, 584] width 901 height 454
click at [944, 774] on span "Salvar envolvido" at bounding box center [960, 779] width 92 height 25
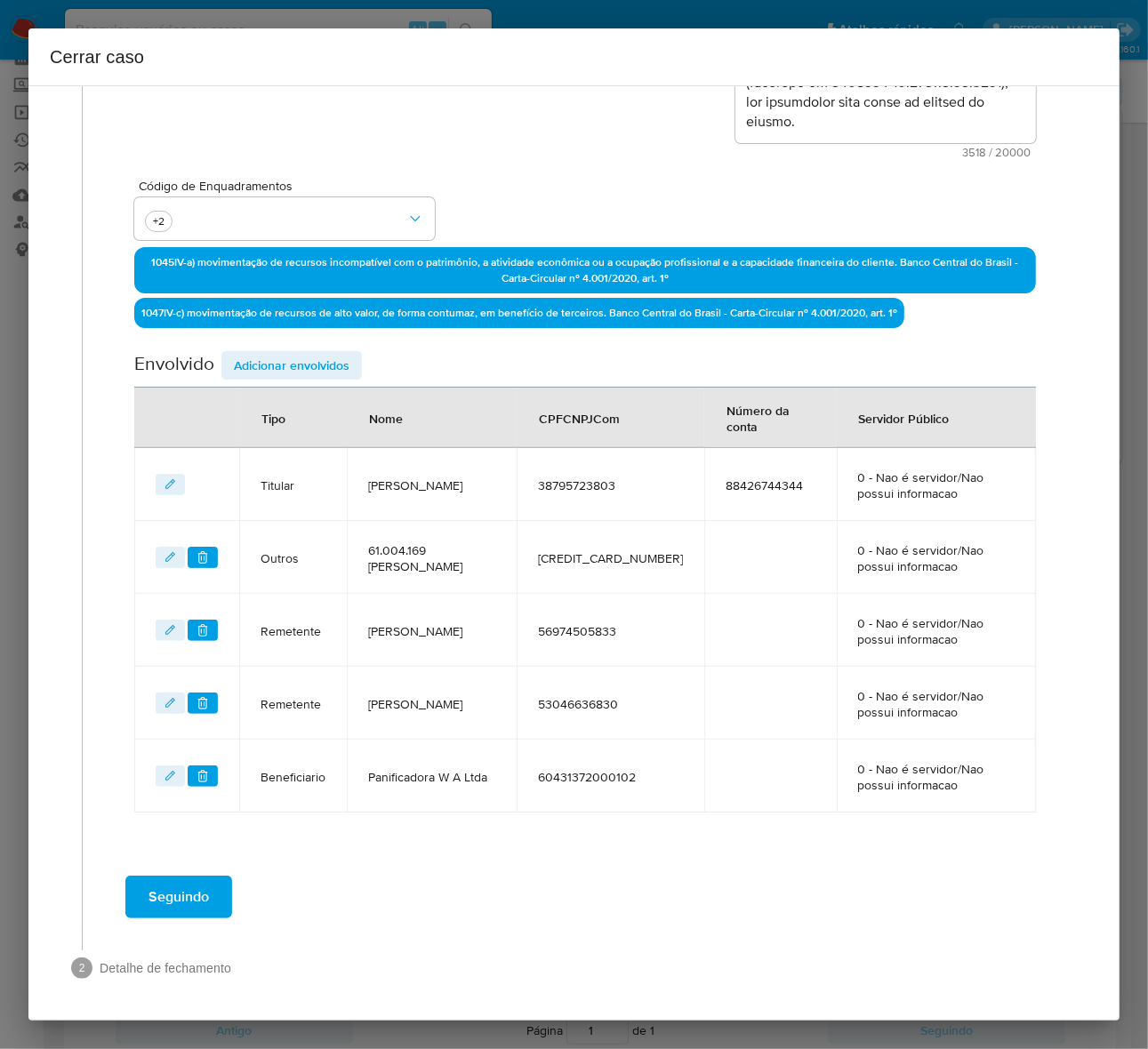
click at [282, 355] on span "Adicionar envolvidos" at bounding box center [292, 365] width 115 height 25
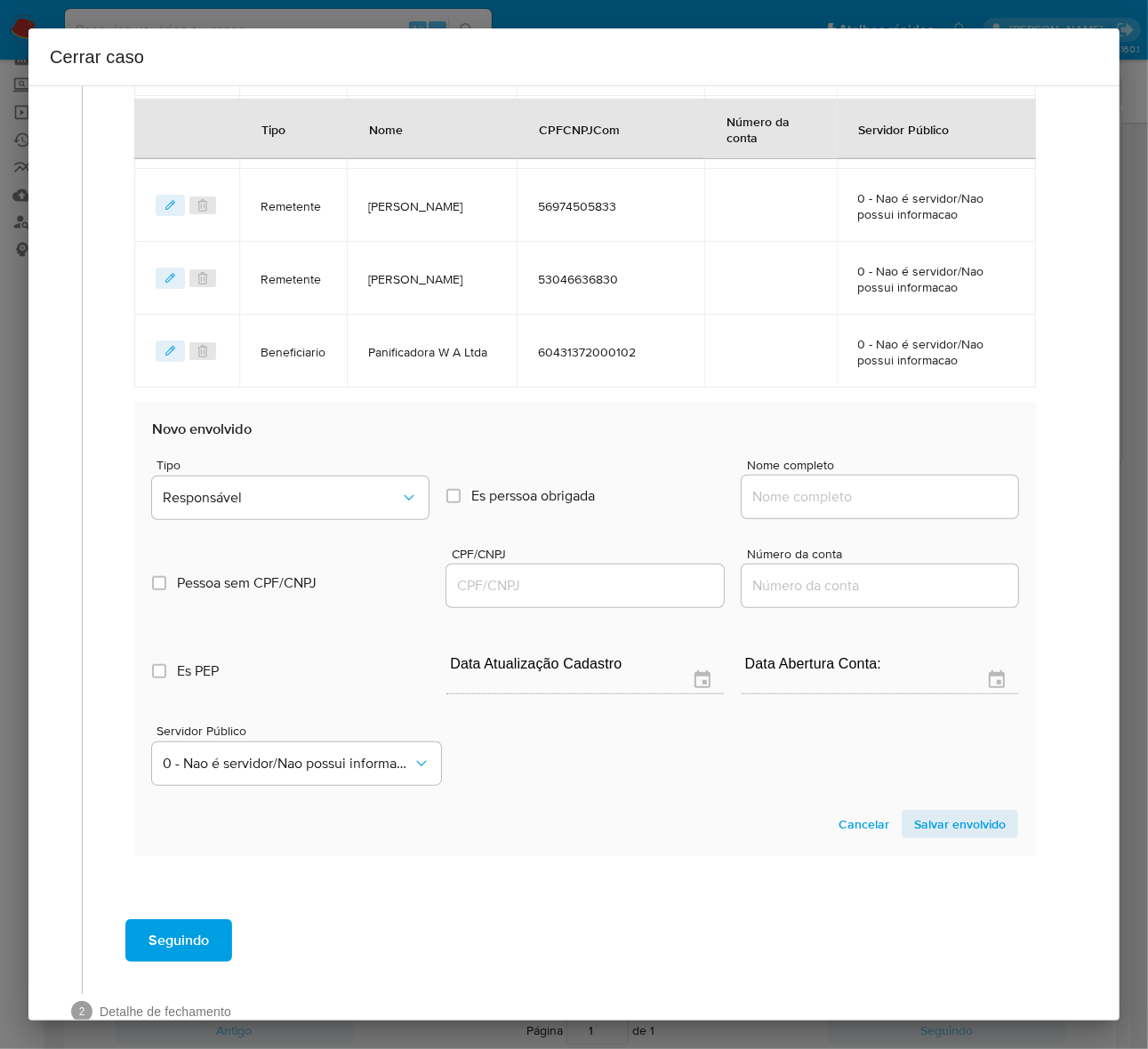
scroll to position [886, 0]
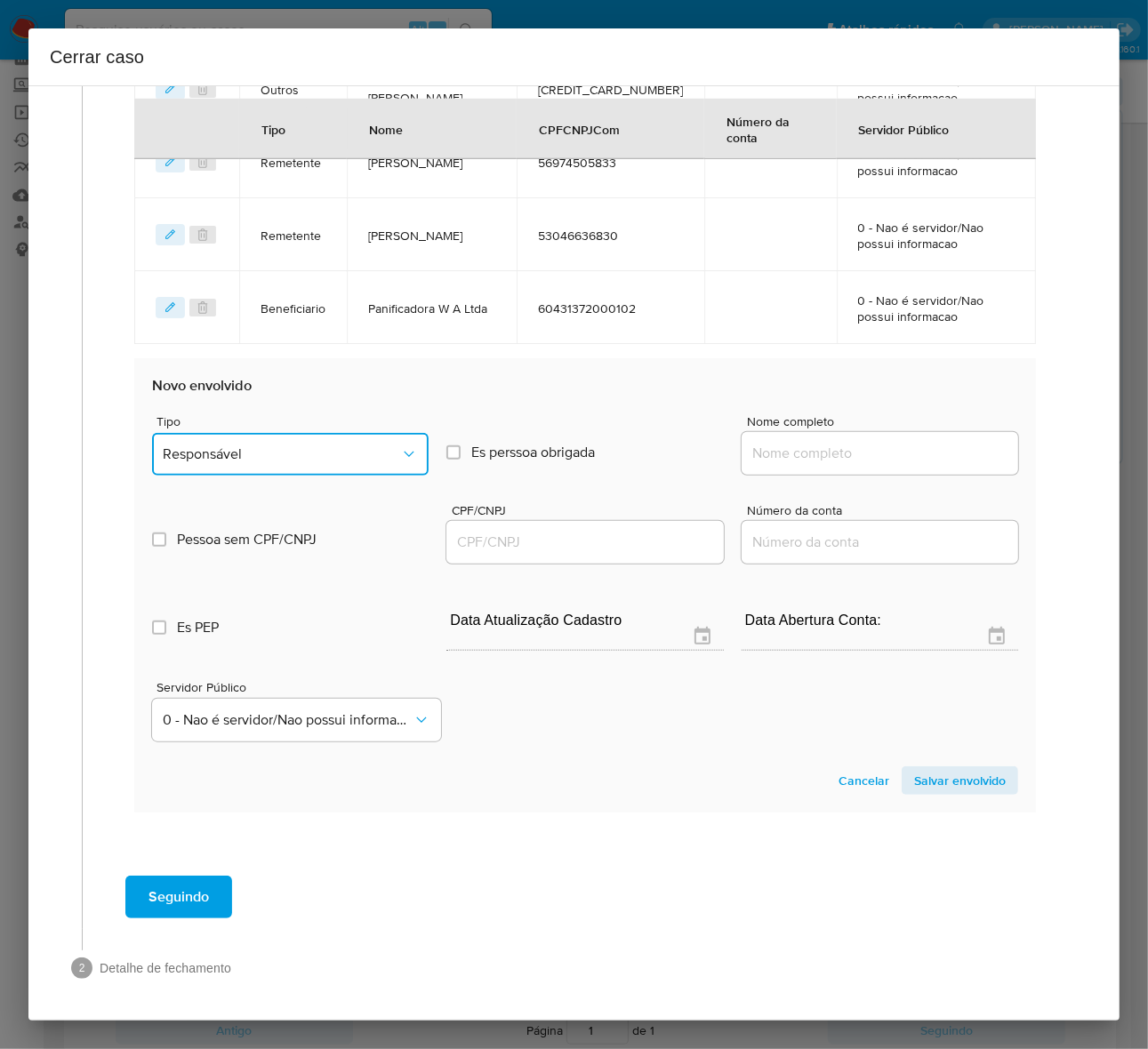
click at [250, 438] on button "Responsável" at bounding box center [291, 454] width 277 height 43
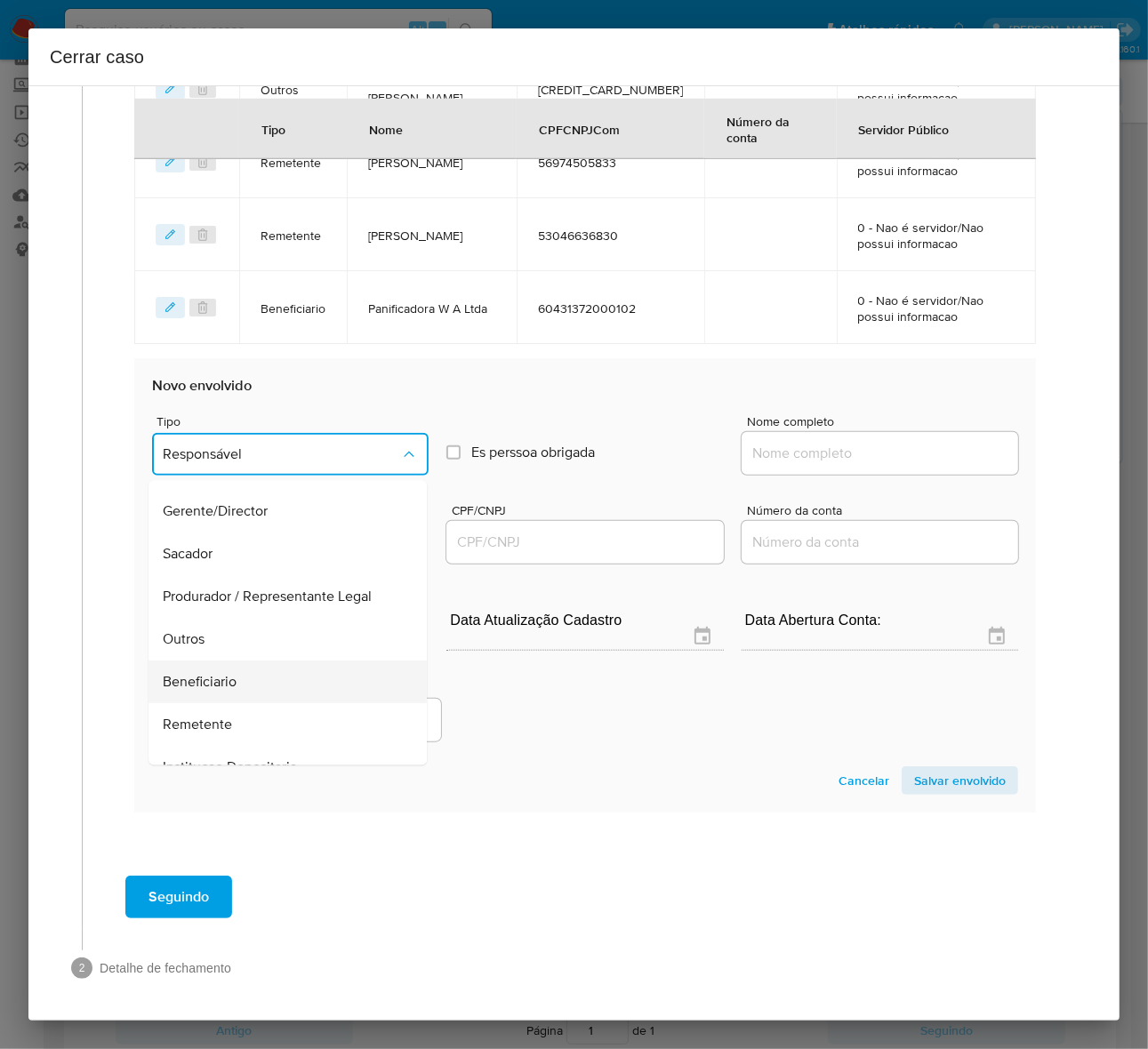
scroll to position [227, 0]
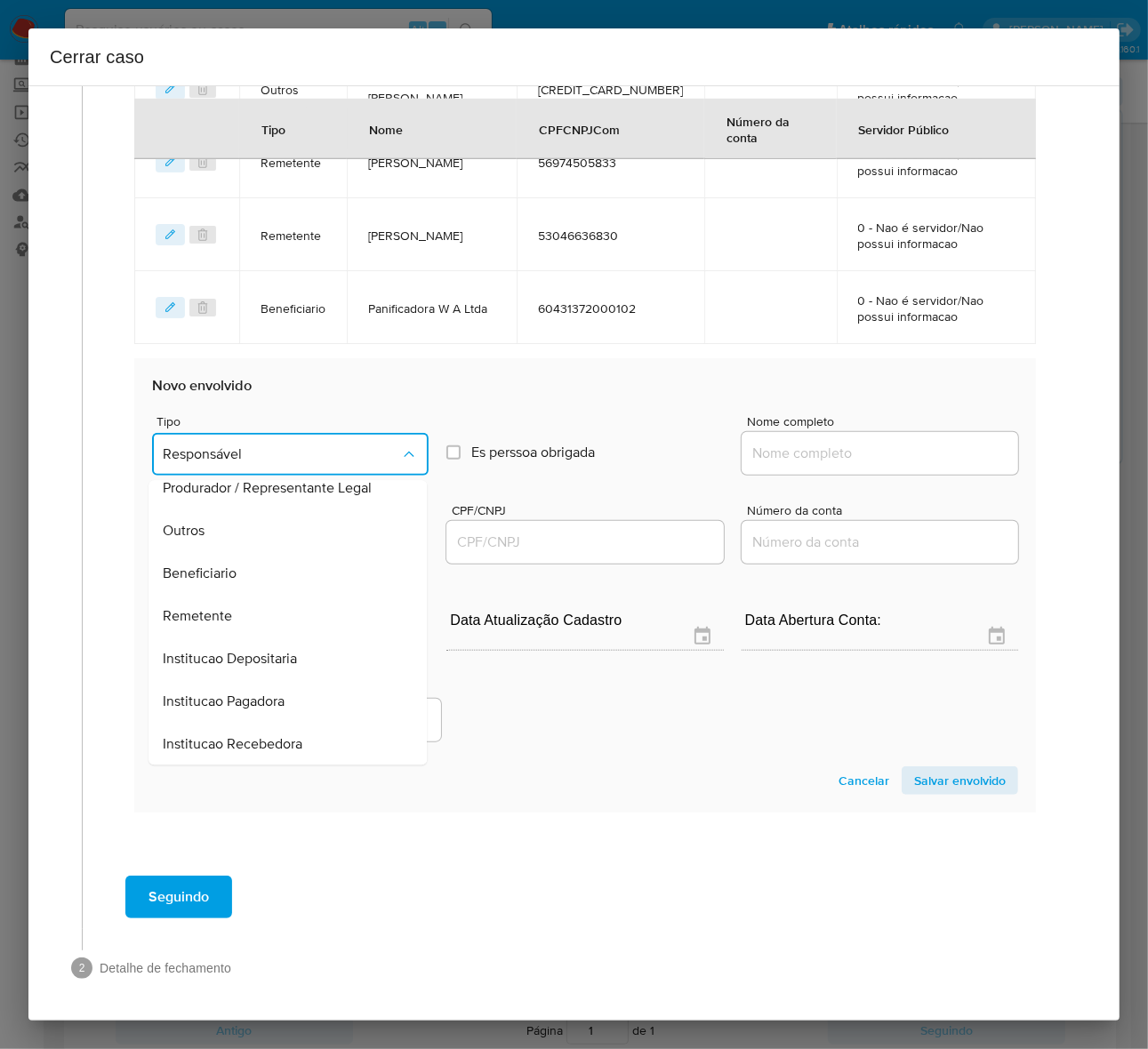
drag, startPoint x: 232, startPoint y: 570, endPoint x: 327, endPoint y: 538, distance: 100.2
click at [247, 562] on div "Beneficiario" at bounding box center [282, 573] width 239 height 43
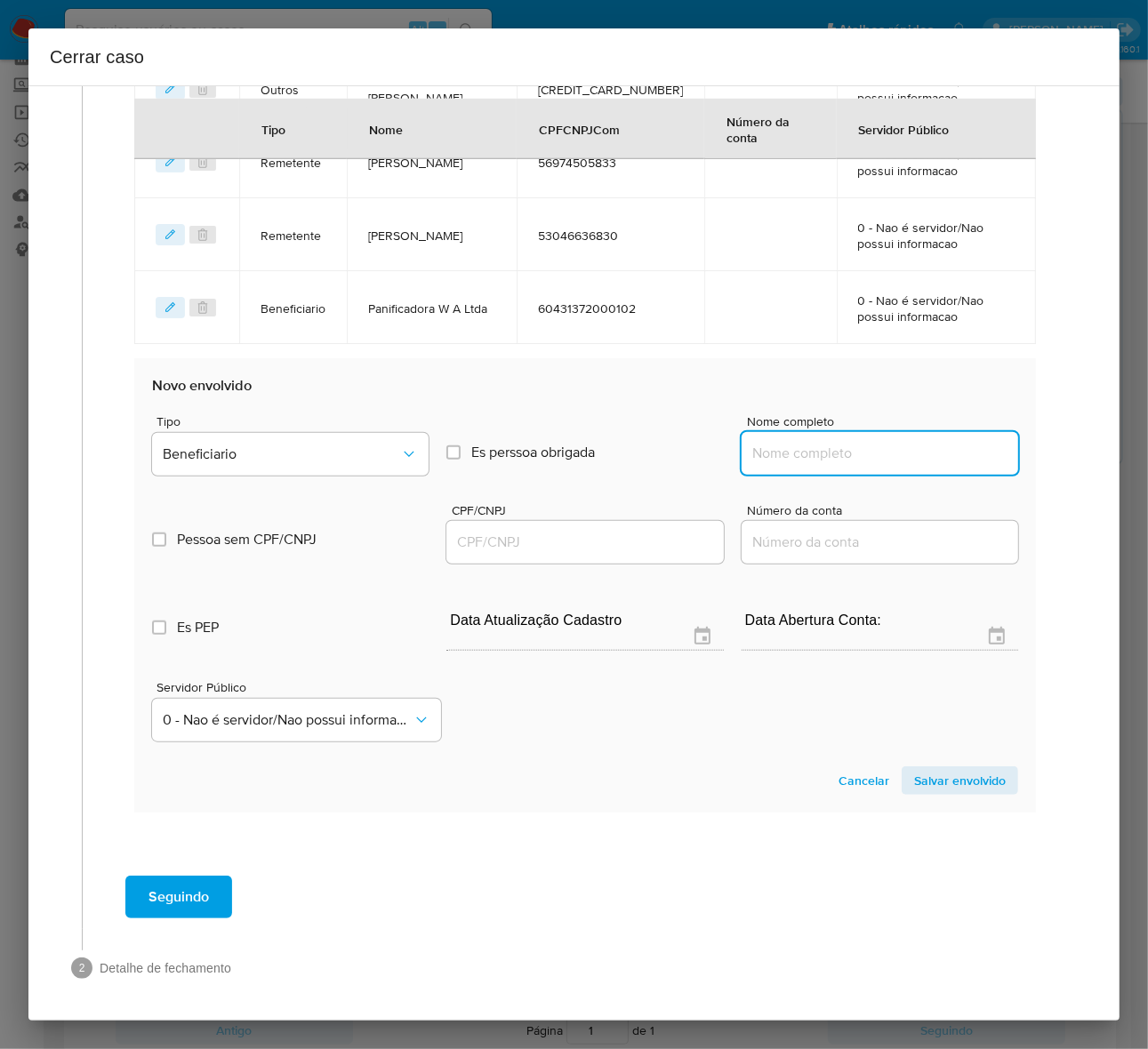
click at [802, 442] on input "Nome completo" at bounding box center [880, 453] width 277 height 23
paste input "[PERSON_NAME], 60521203805"
drag, startPoint x: 864, startPoint y: 453, endPoint x: 1123, endPoint y: 468, distance: 259.4
click at [995, 468] on div "Cerrar caso 1 Informação completa Geral Data de início [DATE] Data Fin [DATE] V…" at bounding box center [574, 524] width 1148 height 1049
type input "[PERSON_NAME]"
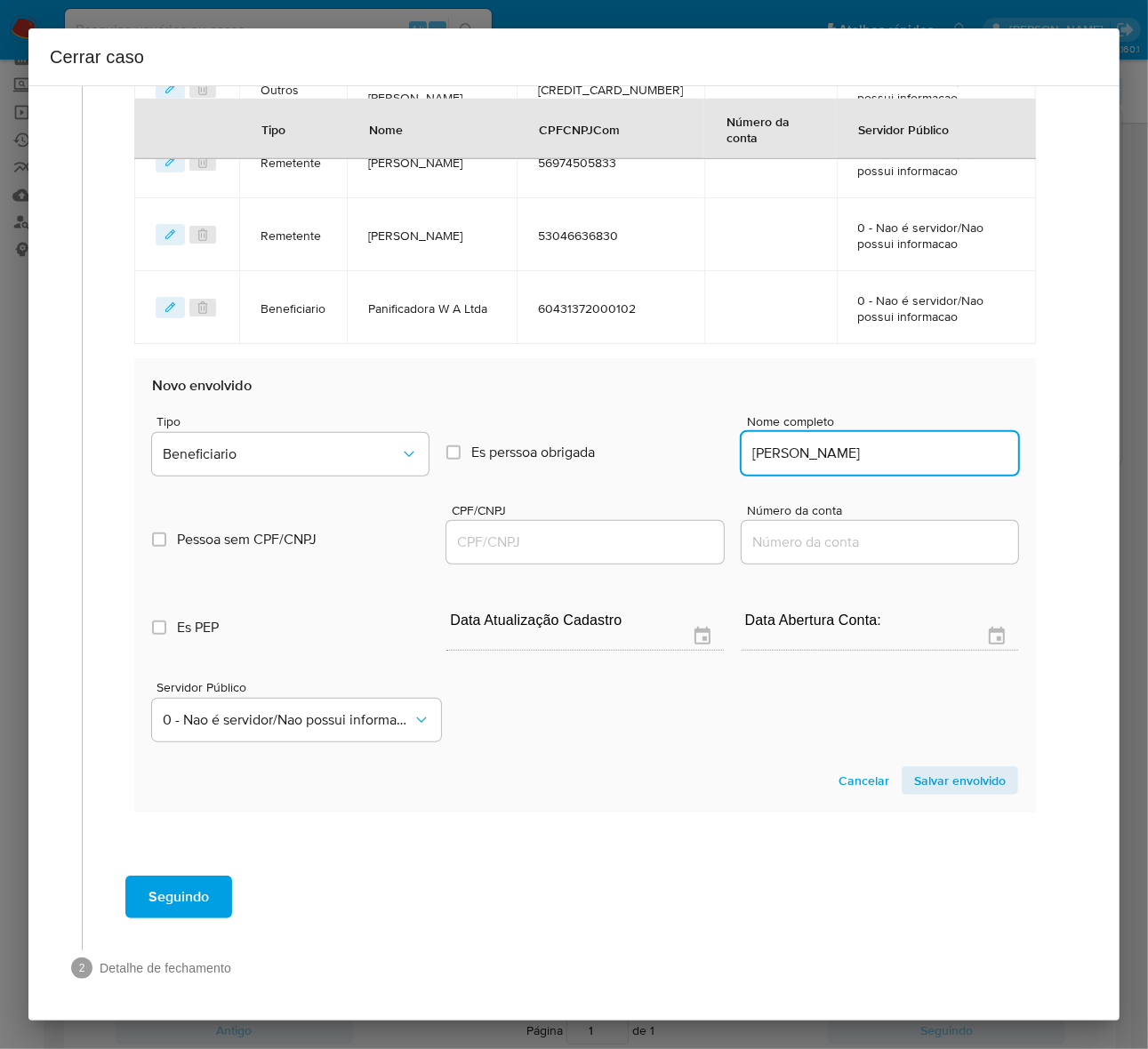
click at [513, 537] on input "CPF/CNPJ" at bounding box center [584, 541] width 277 height 23
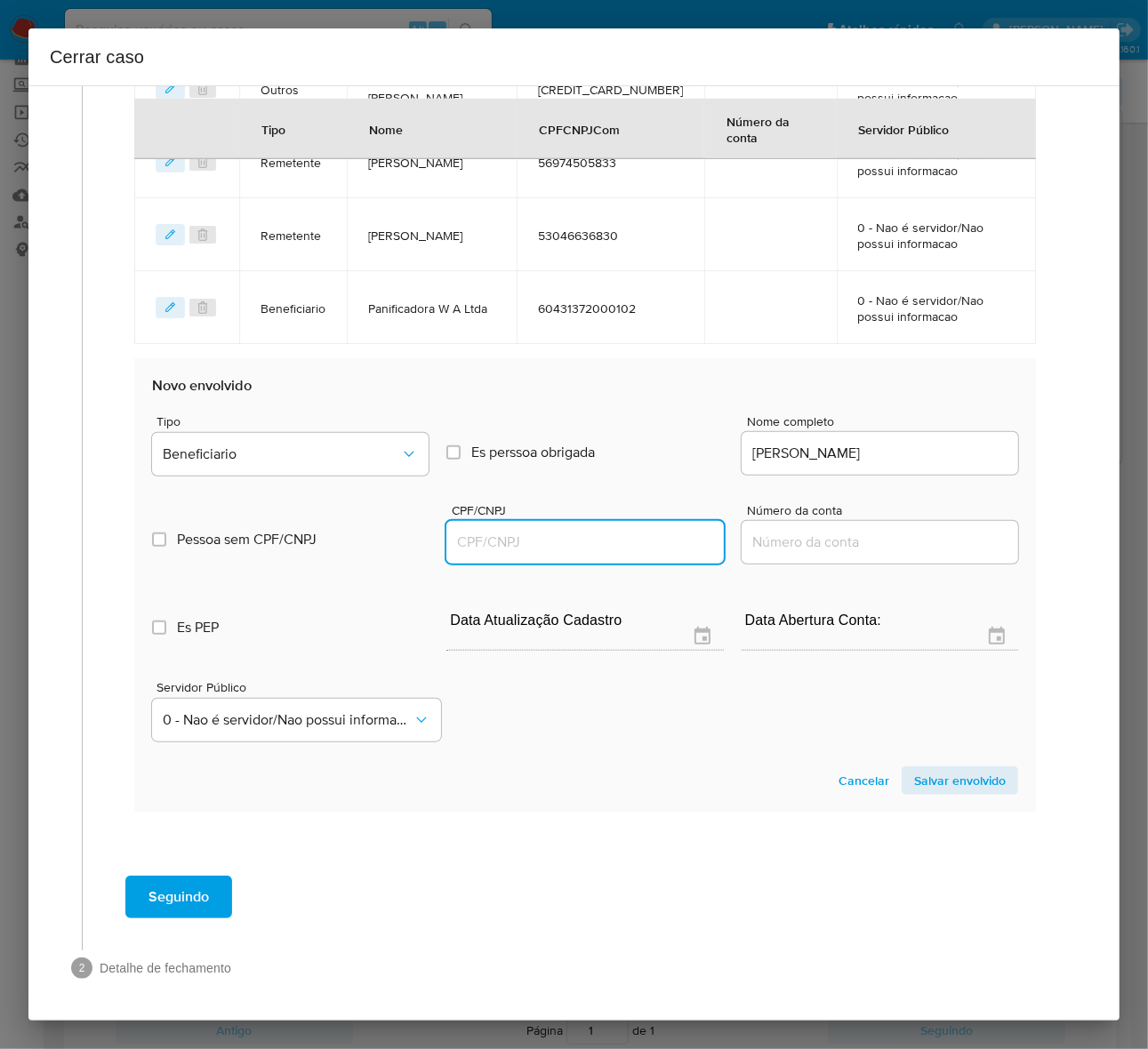
paste input "60521203805"
type input "60521203805"
click at [938, 770] on span "Salvar envolvido" at bounding box center [960, 780] width 92 height 25
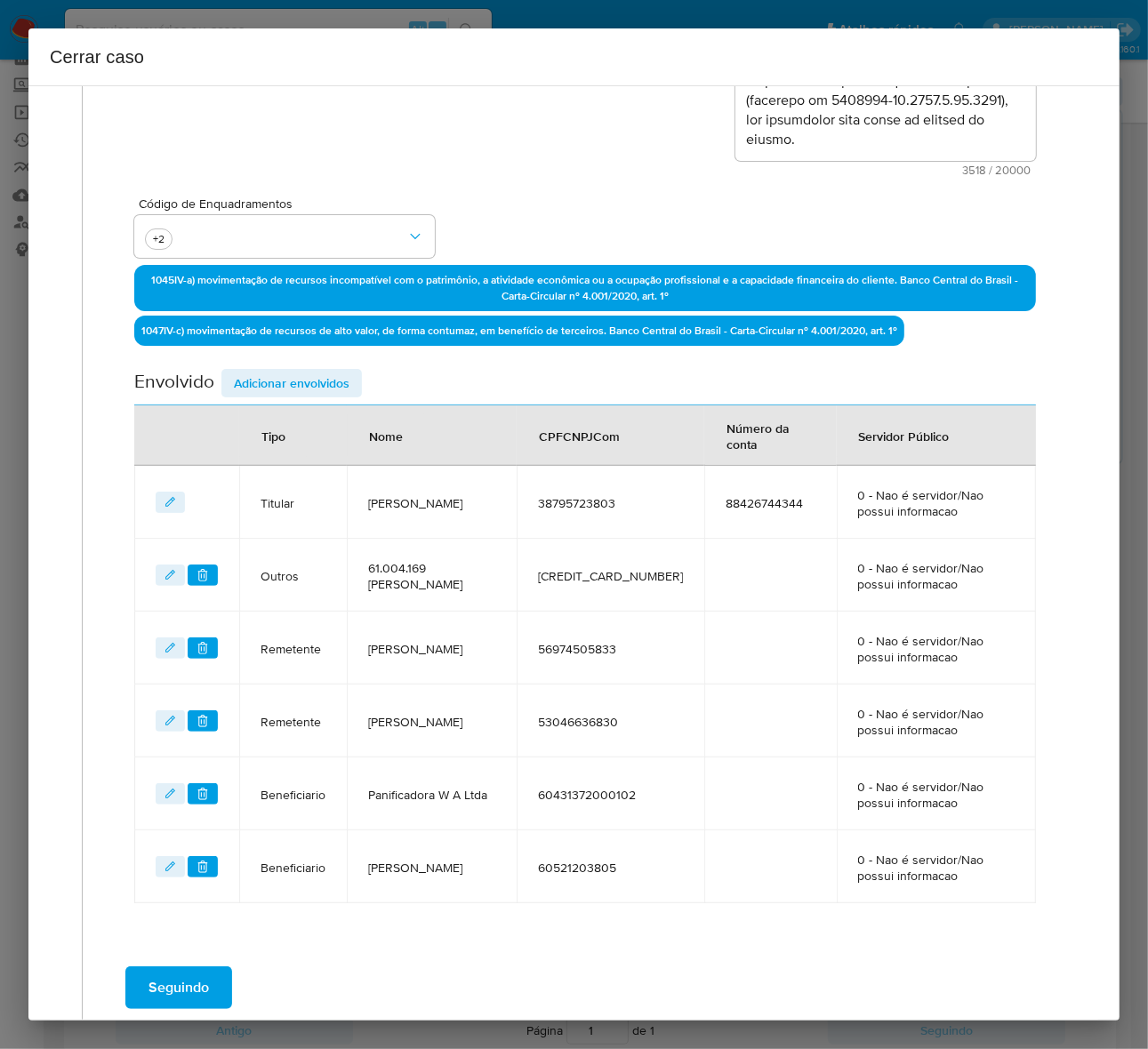
scroll to position [491, 0]
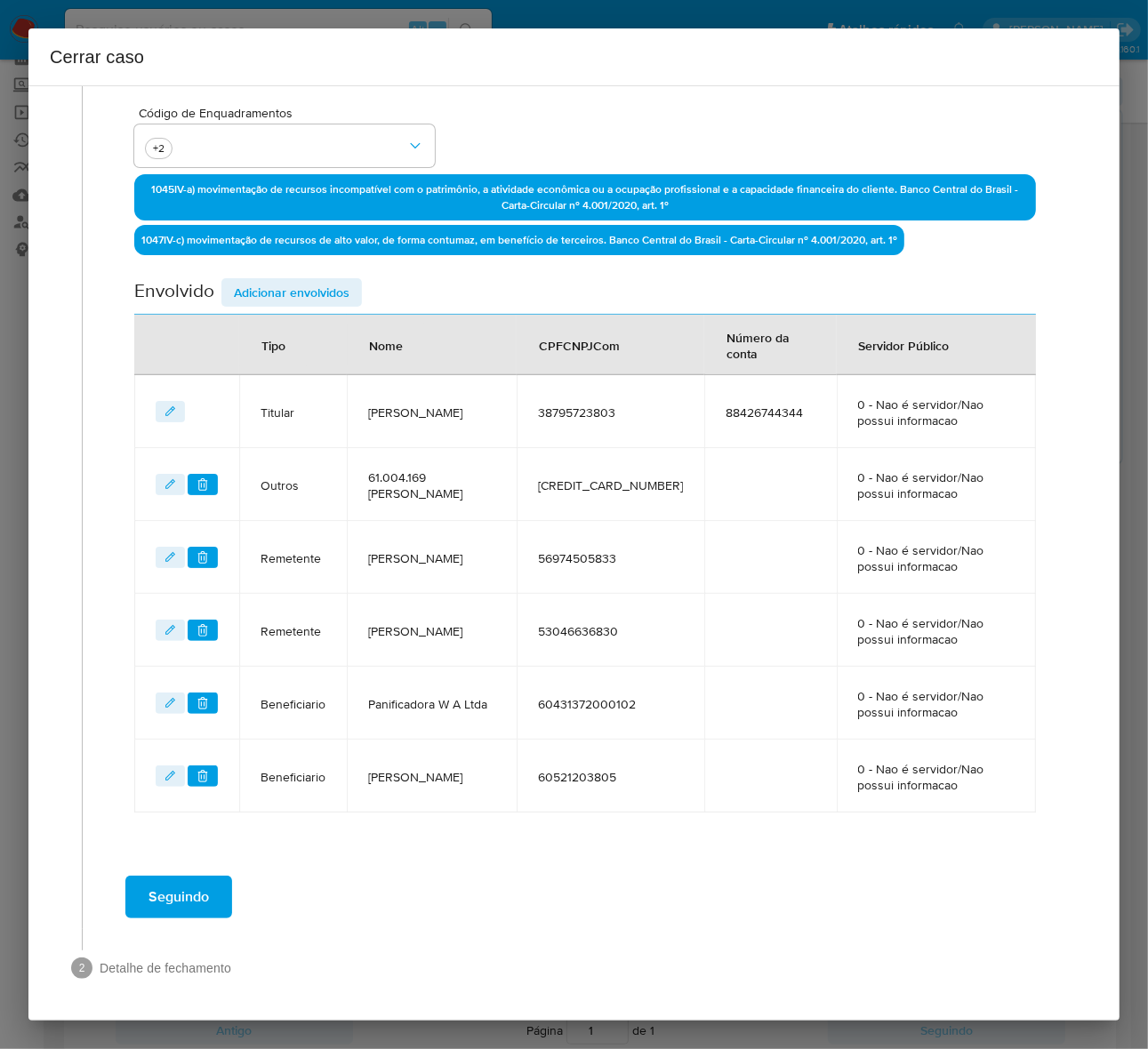
click at [169, 895] on span "Seguindo" at bounding box center [178, 896] width 61 height 39
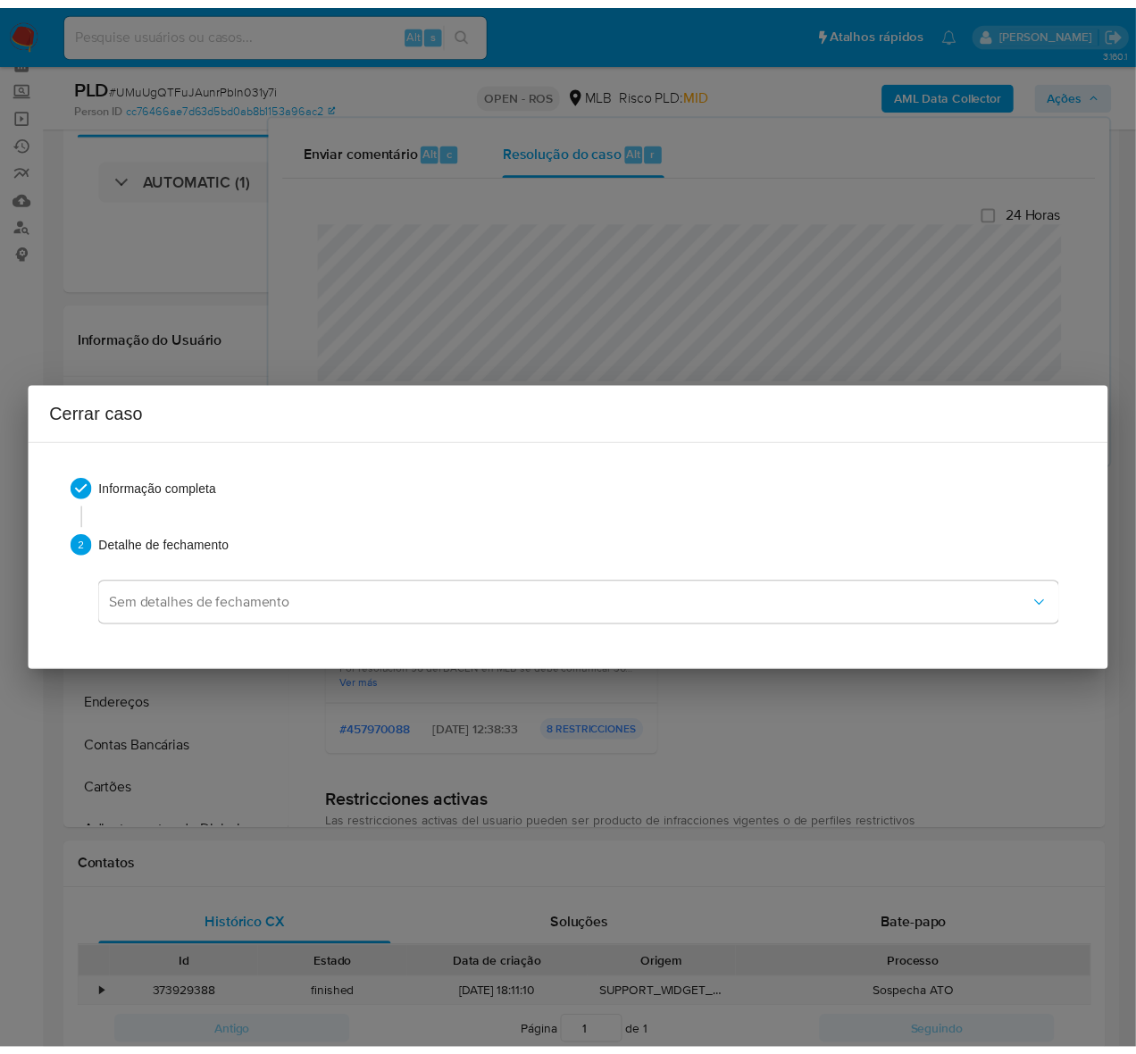
scroll to position [2234, 0]
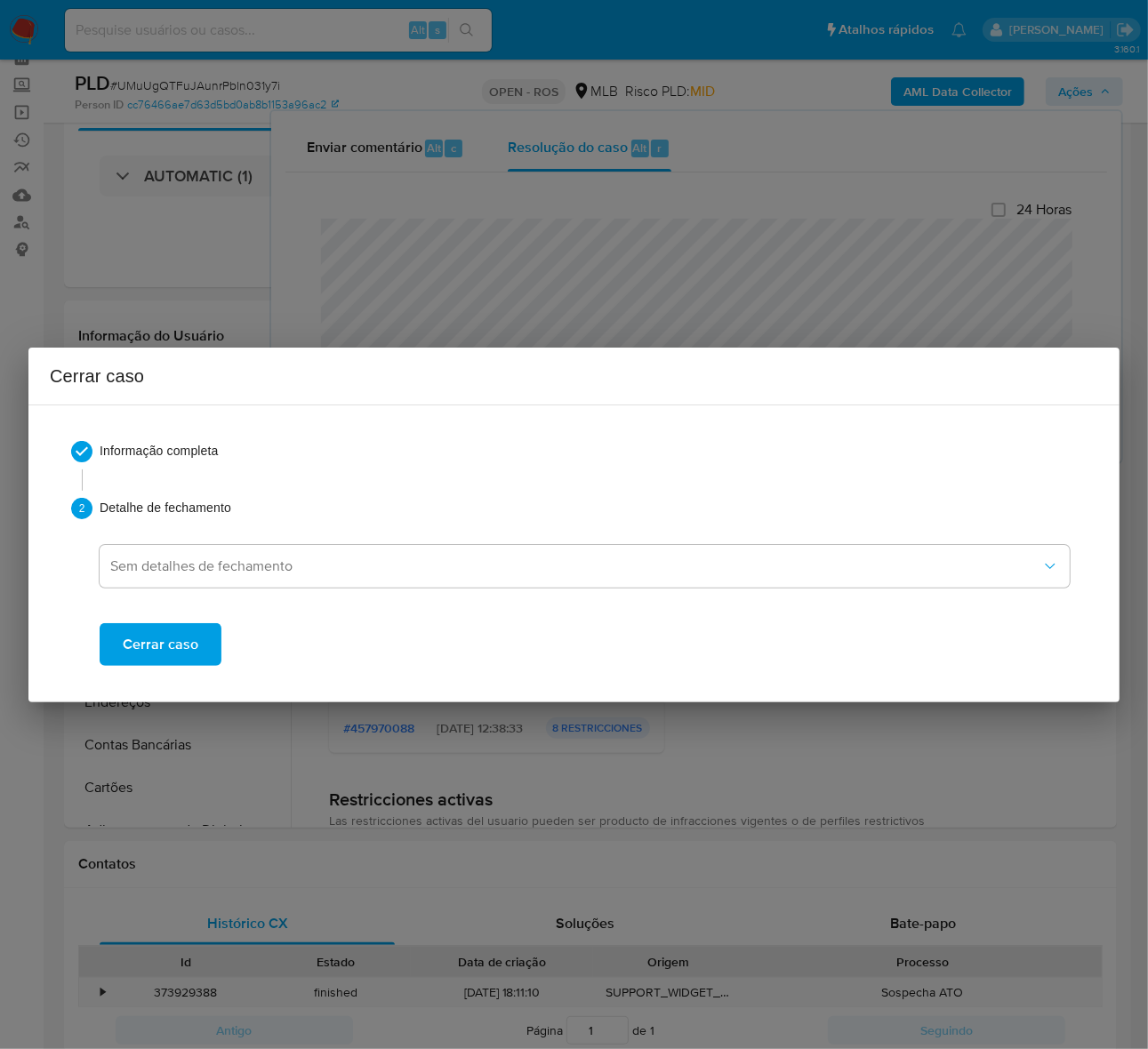
click at [166, 627] on span "Cerrar caso" at bounding box center [160, 644] width 76 height 39
